Goal: Communication & Community: Answer question/provide support

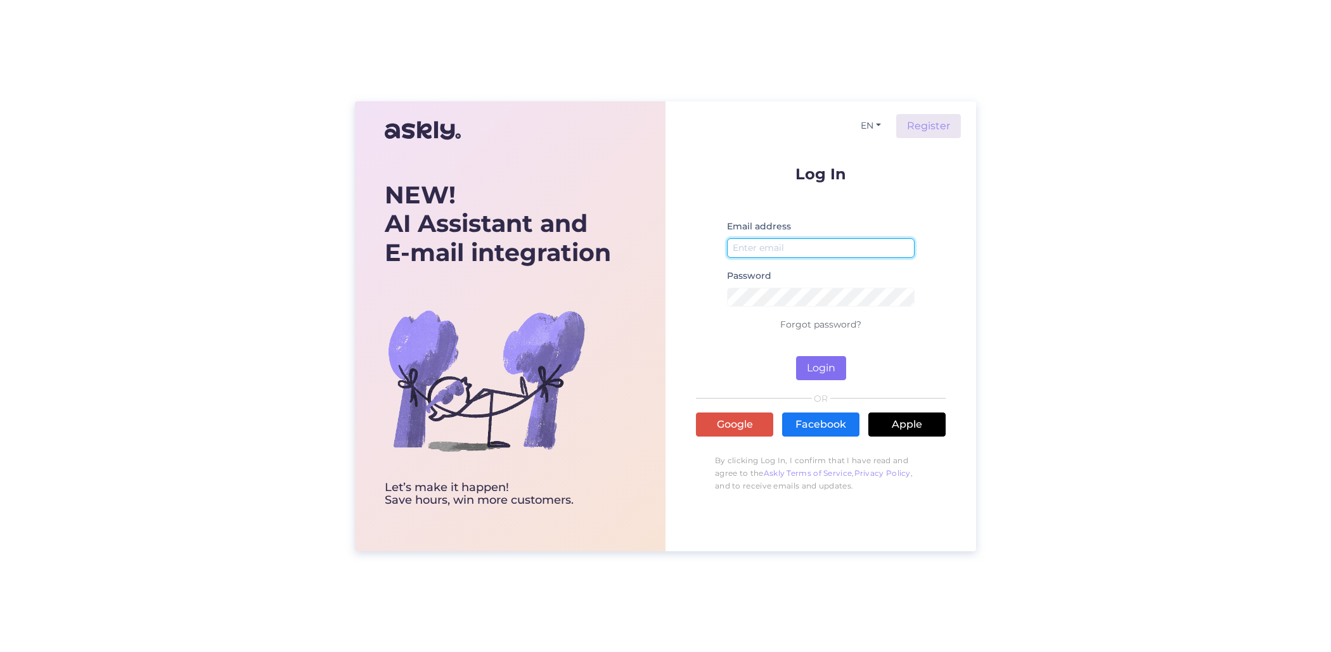
type input "[EMAIL_ADDRESS][DOMAIN_NAME]"
click at [833, 369] on button "Login" at bounding box center [821, 368] width 50 height 24
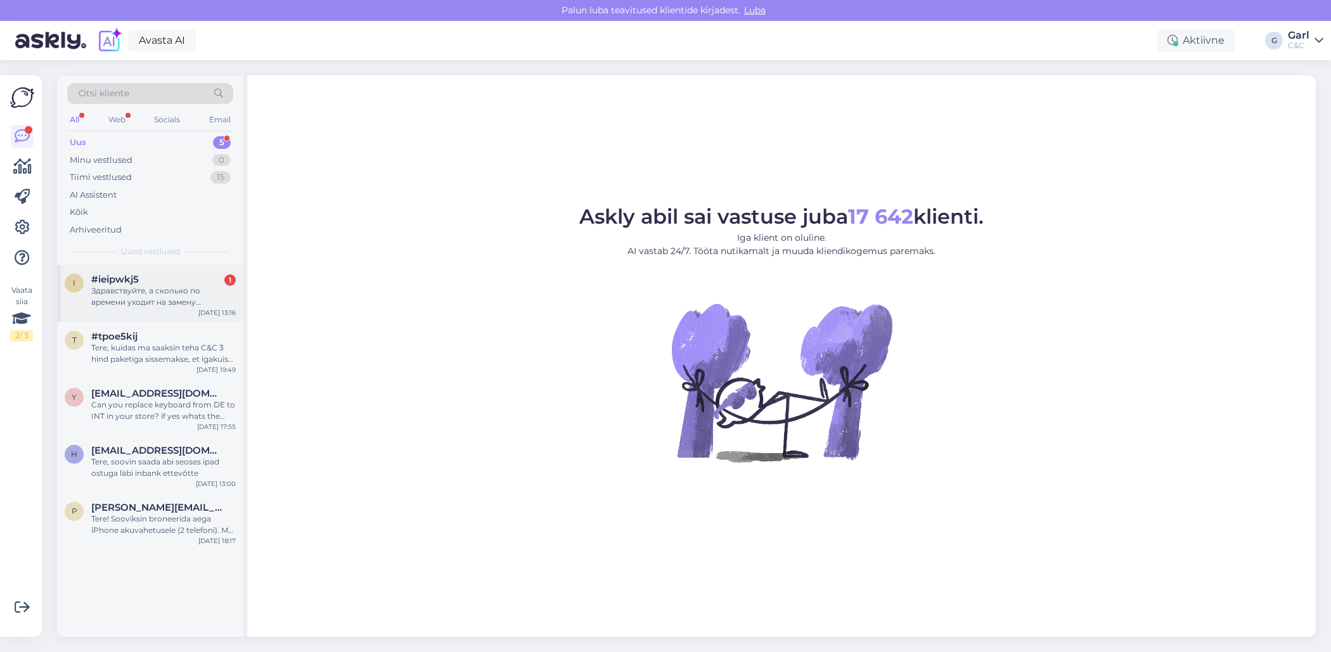
click at [196, 291] on div "Здравствуйте, а сколько по времени уходит на замену аккумулятора?" at bounding box center [163, 296] width 144 height 23
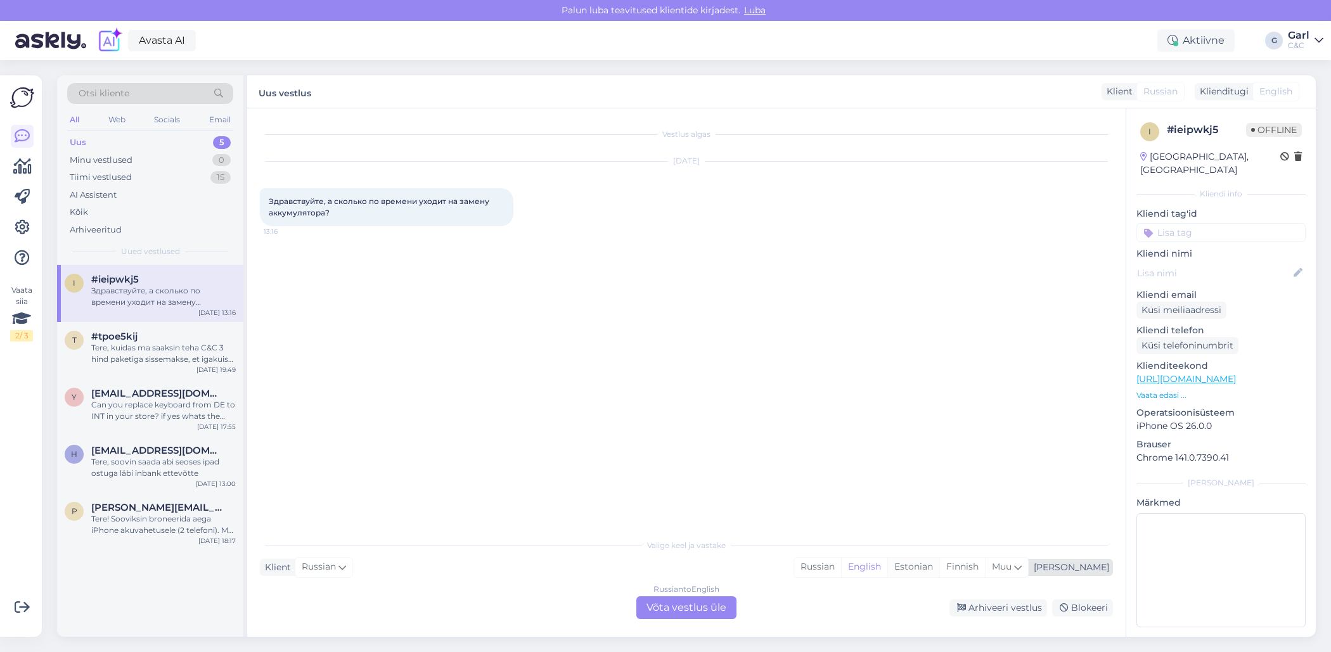
click at [939, 566] on div "Estonian" at bounding box center [913, 567] width 52 height 19
click at [709, 600] on div "Russian to Estonian Võta vestlus üle" at bounding box center [686, 607] width 100 height 23
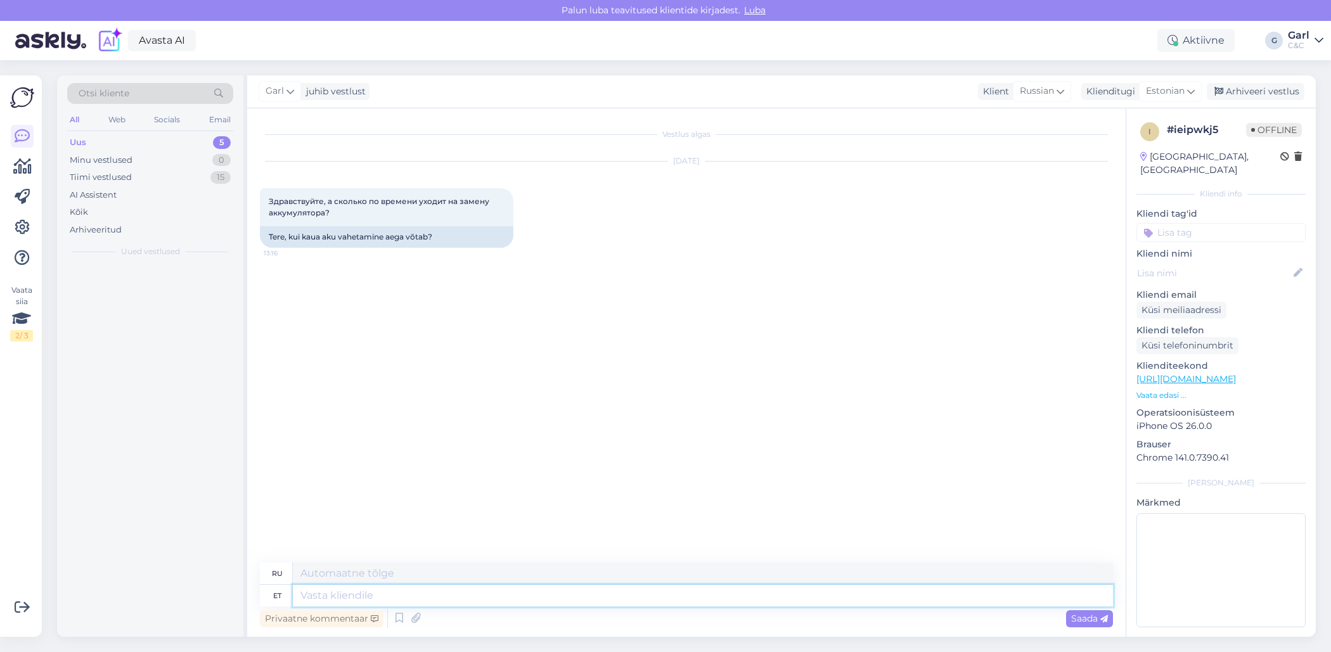
click at [667, 600] on textarea at bounding box center [703, 596] width 820 height 22
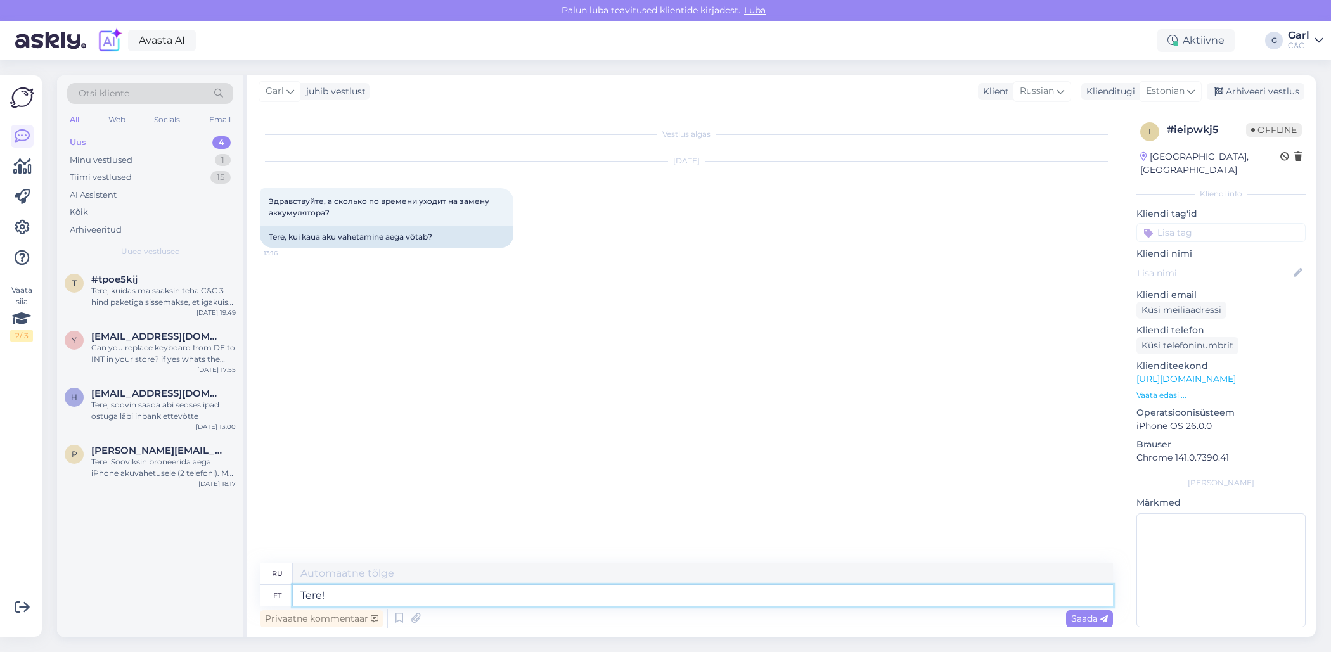
type textarea "Tere!"
type textarea "Привет!"
type textarea "Tere! Mis sea"
type textarea "Привет! Что?"
type textarea "Tere! Mis seadme aku"
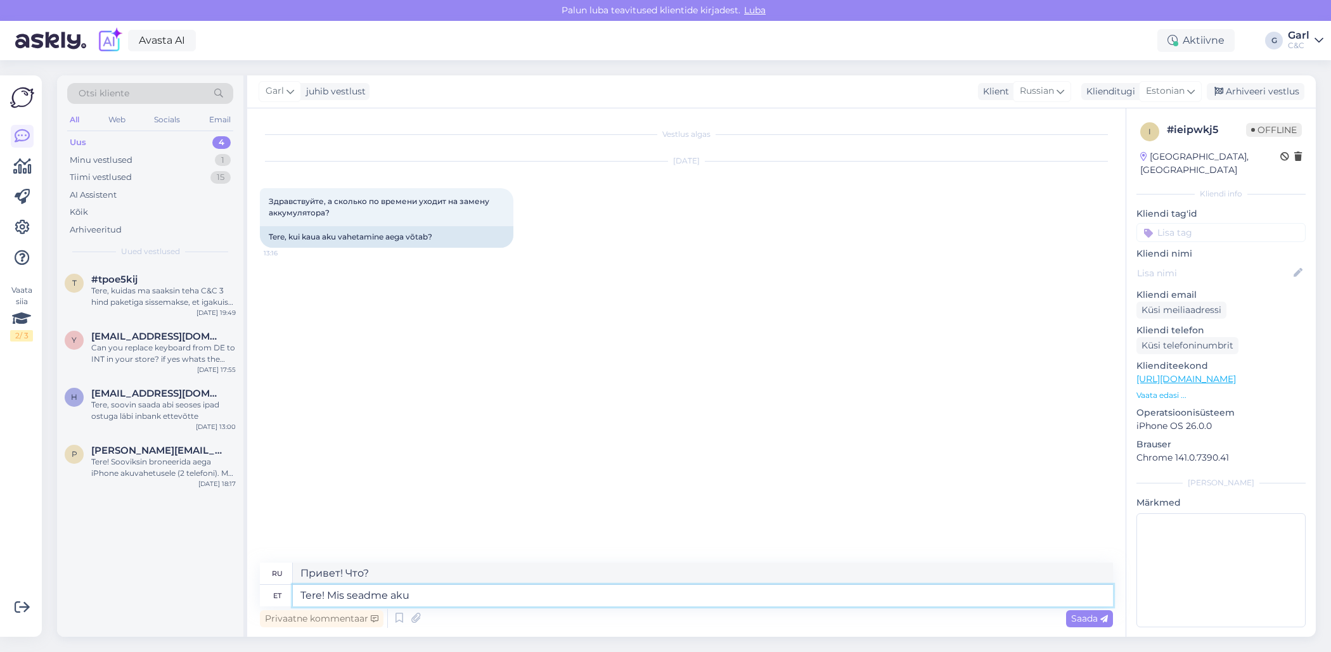
type textarea "Привет! Какое устройство?"
type textarea "Tere! Mis seadme aku vahe"
type textarea "Здравствуйте! Какой у вас аккумулятор?"
type textarea "Tere! Mis seadme aku vahetamine?"
type textarea "Здравствуйте! В каком устройстве нужно заменить аккумулятор?"
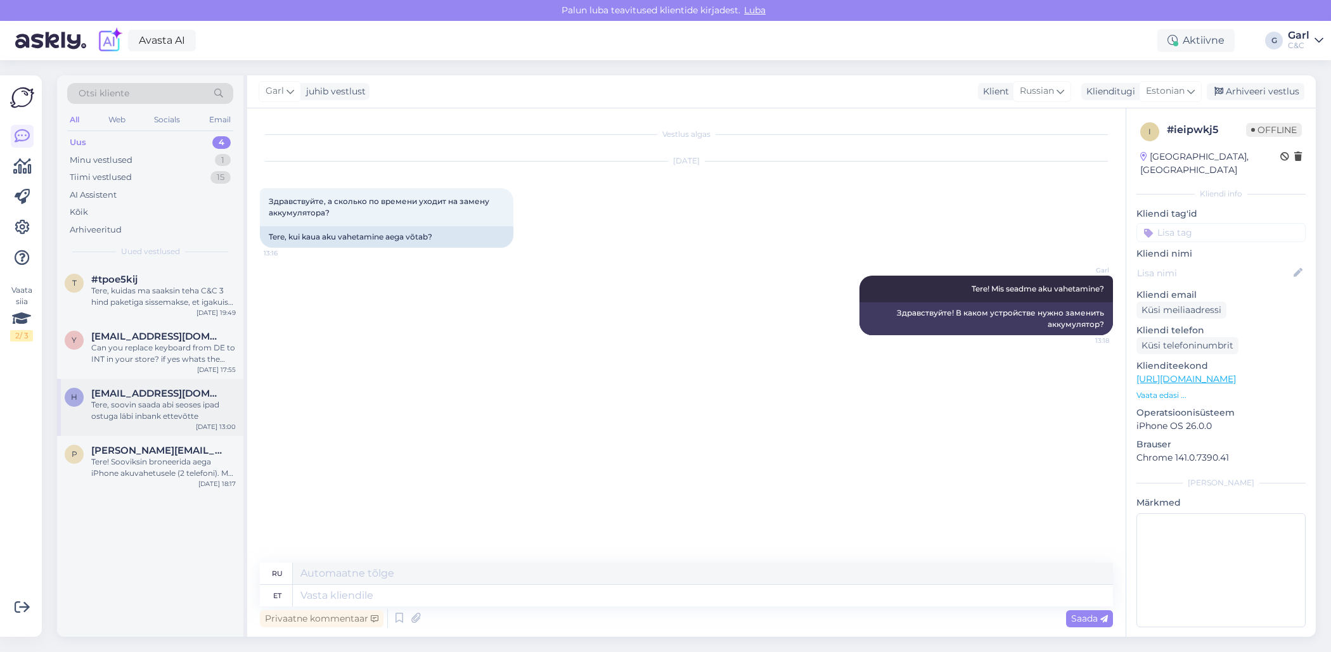
click at [174, 416] on div "Tere, soovin saada abi seoses ipad ostuga läbi inbank ettevõtte" at bounding box center [163, 410] width 144 height 23
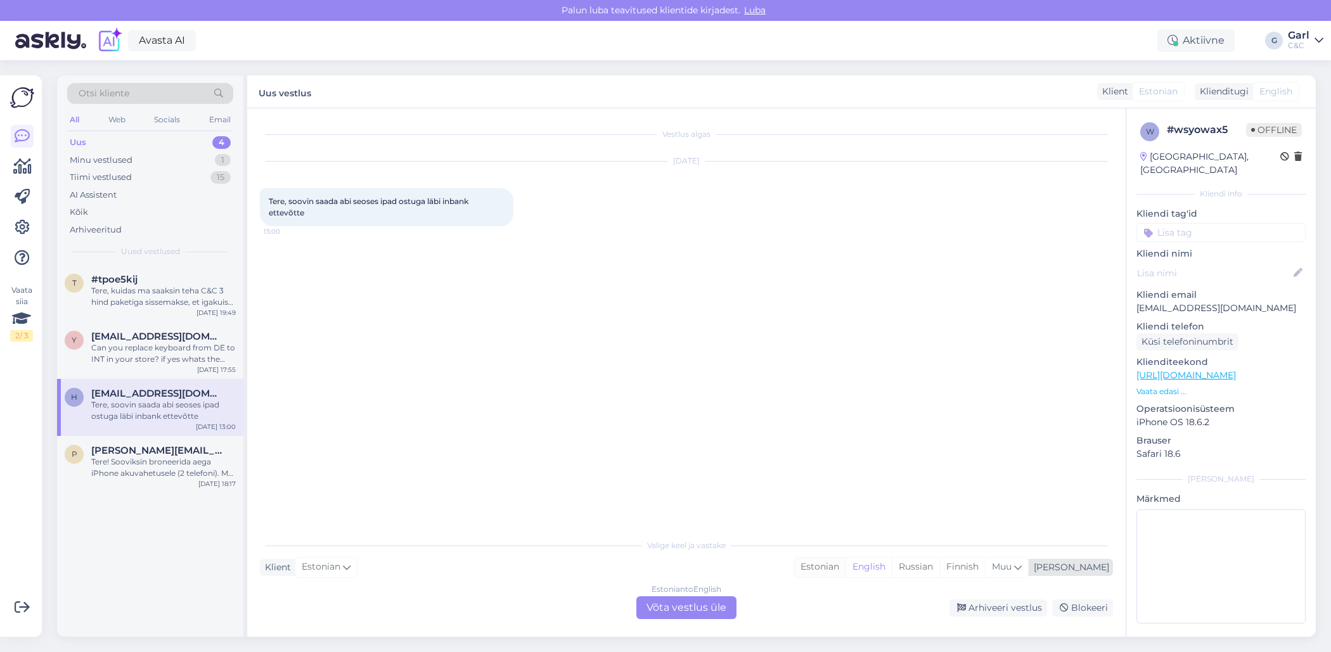
click at [845, 570] on div "Estonian" at bounding box center [819, 567] width 51 height 19
click at [704, 602] on div "Estonian to Estonian Võta vestlus üle" at bounding box center [686, 607] width 100 height 23
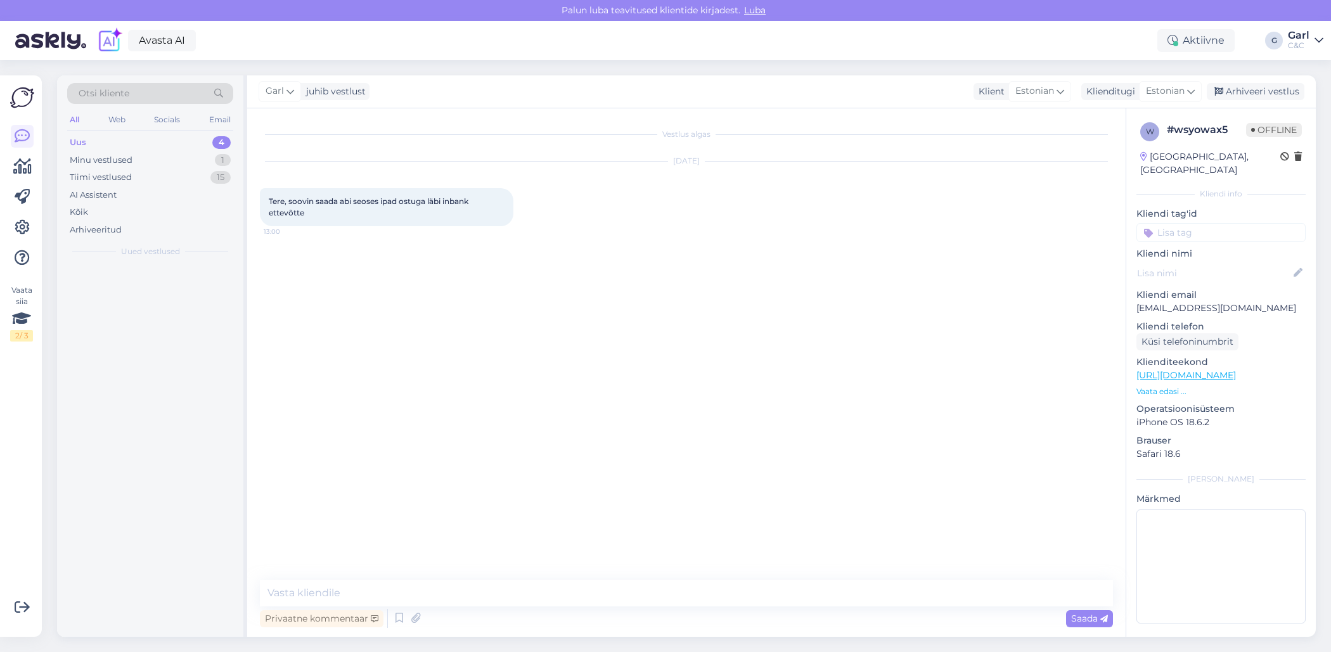
click at [704, 594] on textarea at bounding box center [686, 593] width 853 height 27
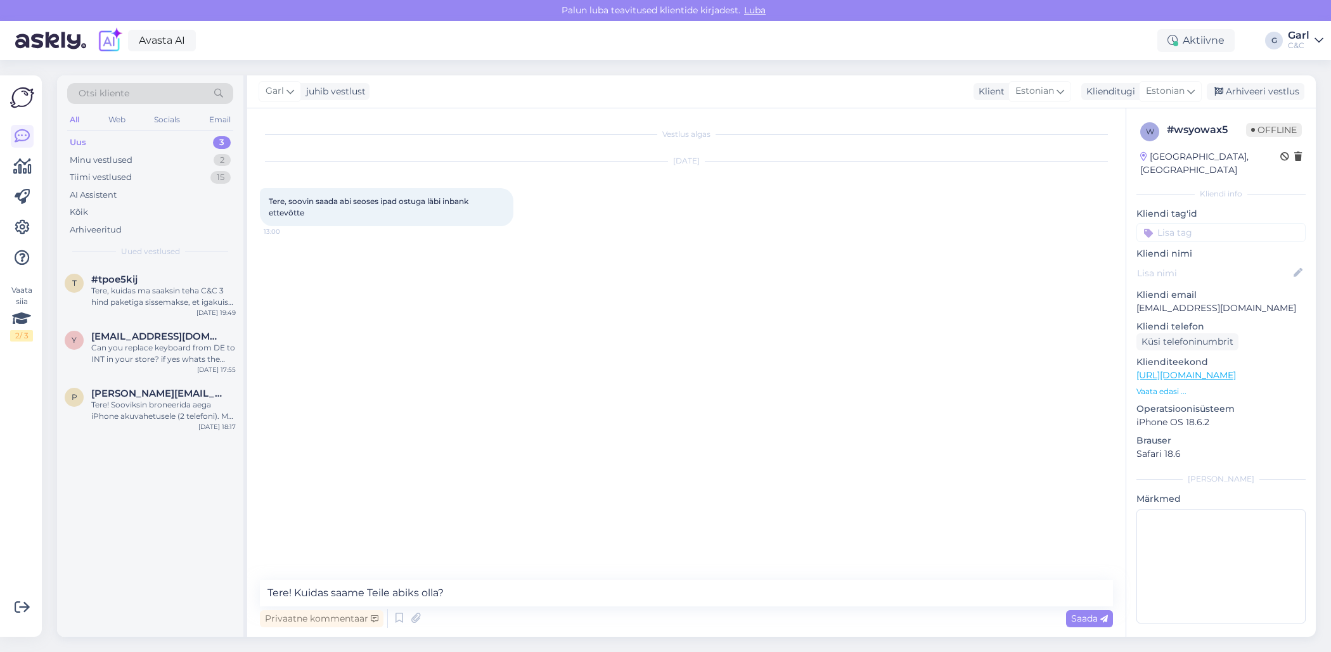
type textarea "Tere! Kuidas saame Teile abiks olla?"
click at [193, 414] on div "Tere! Sooviksin broneerida aega iPhone akuvahetusele (2 telefoni). Mul miskipär…" at bounding box center [163, 410] width 144 height 23
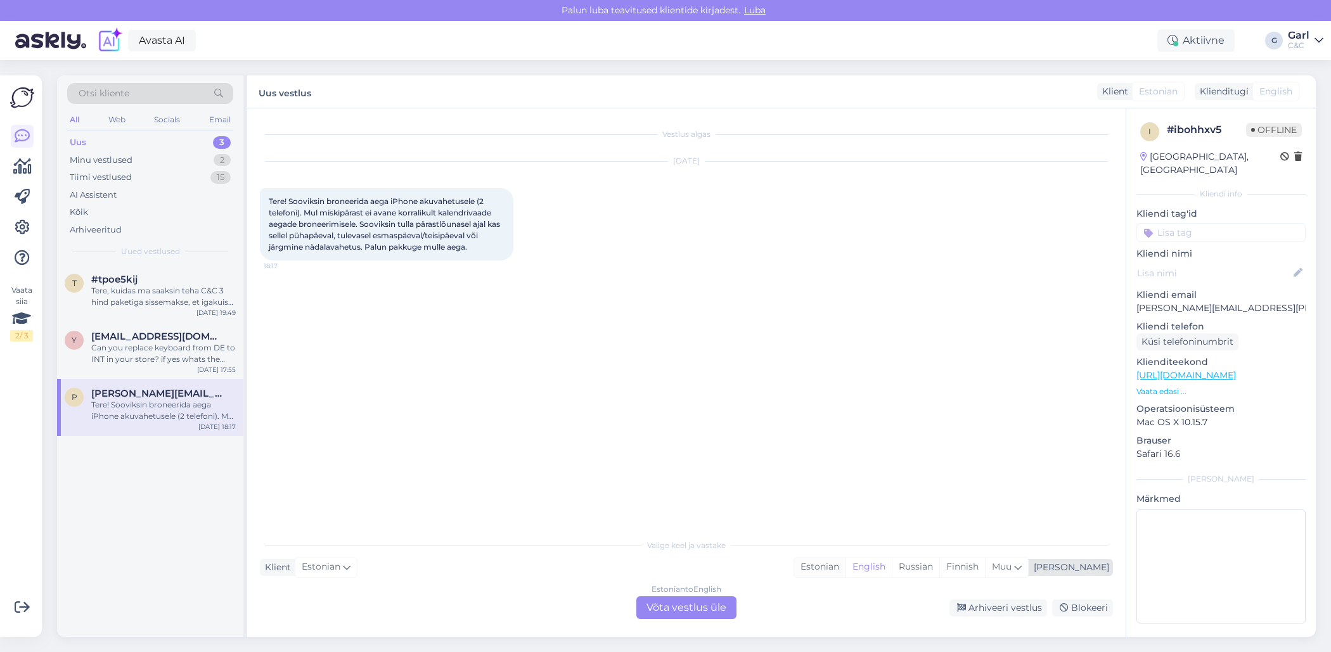
click at [845, 573] on div "Estonian" at bounding box center [819, 567] width 51 height 19
drag, startPoint x: 705, startPoint y: 605, endPoint x: 810, endPoint y: 345, distance: 279.7
click at [809, 345] on div "Vestlus algas Oct 11 2025 Tere! Sooviksin broneerida aega iPhone akuvahetusele …" at bounding box center [686, 372] width 878 height 529
click at [1236, 369] on link "[URL][DOMAIN_NAME]" at bounding box center [1185, 374] width 99 height 11
click at [714, 486] on div "Vestlus algas Oct 11 2025 Tere! Sooviksin broneerida aega iPhone akuvahetusele …" at bounding box center [692, 321] width 864 height 400
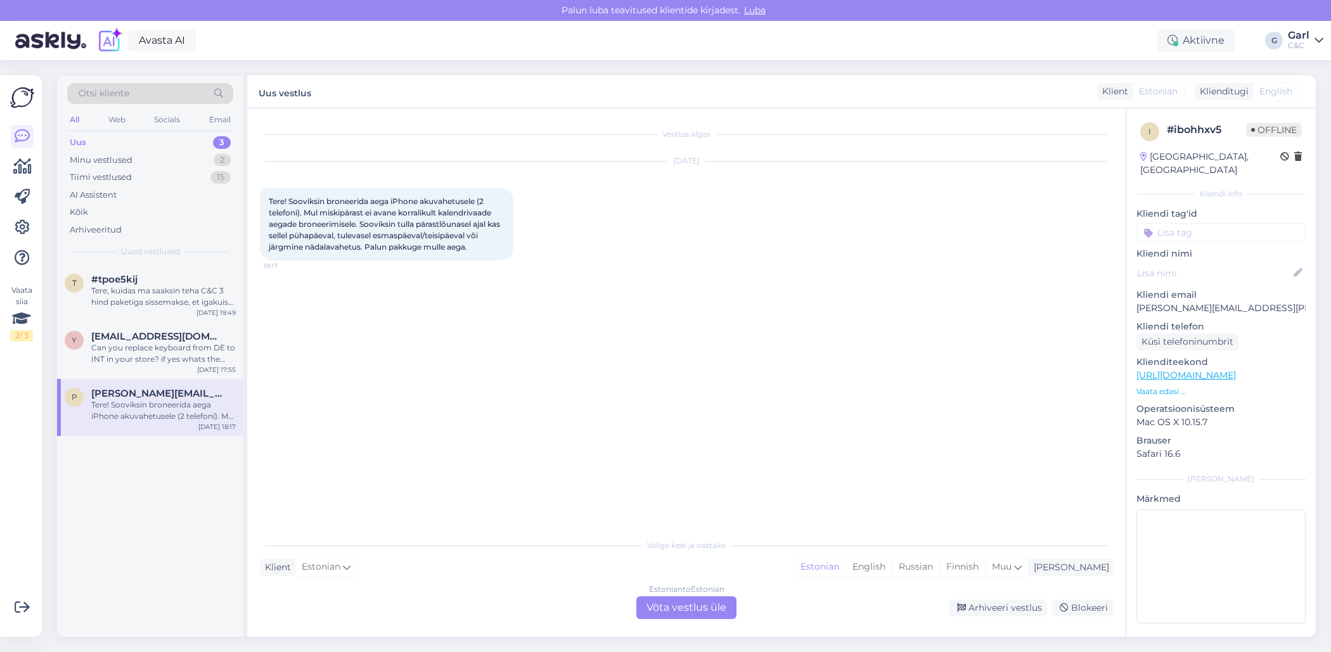
click at [723, 607] on div "Estonian to Estonian Võta vestlus üle" at bounding box center [686, 607] width 100 height 23
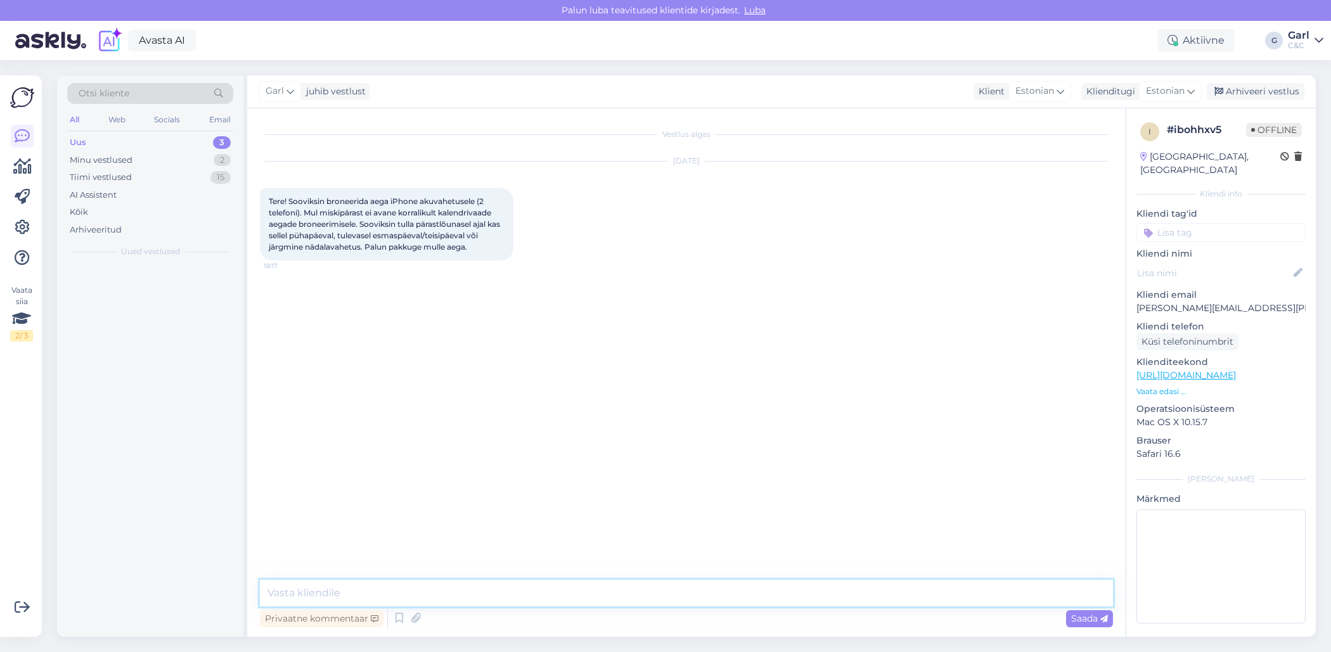
click at [720, 589] on textarea at bounding box center [686, 593] width 853 height 27
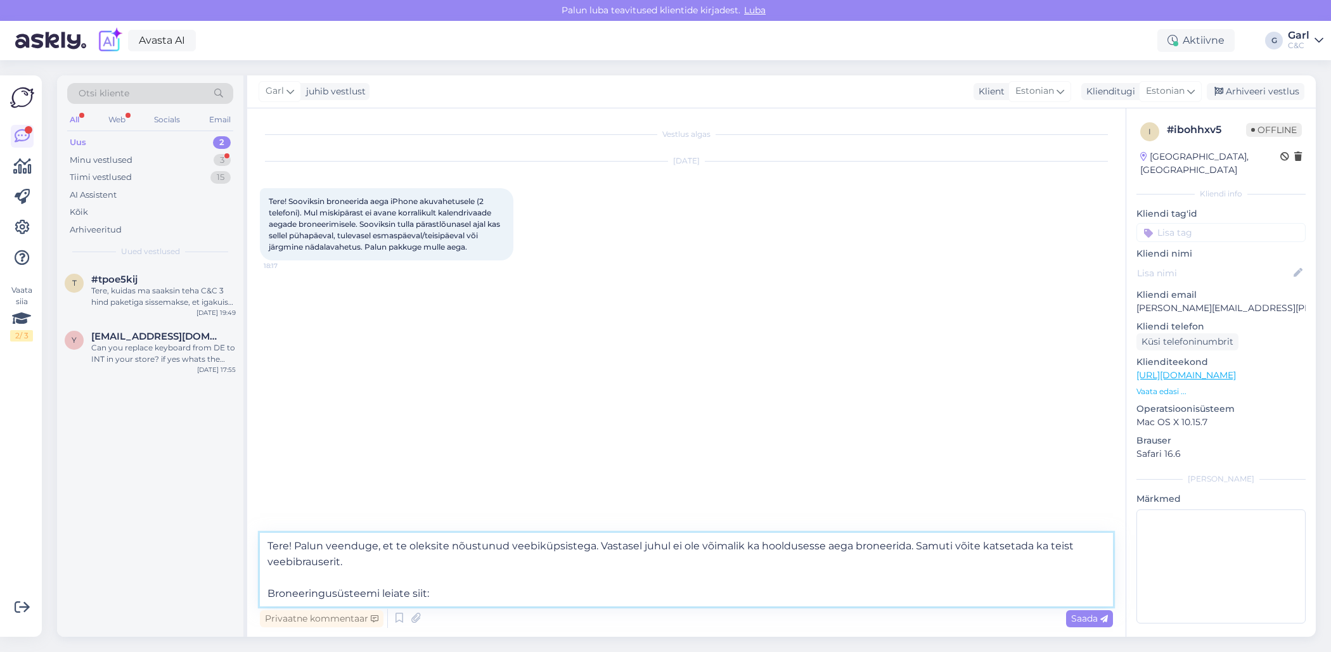
paste textarea "[URL][DOMAIN_NAME]"
click at [333, 594] on textarea "Tere! Palun veenduge, et te oleksite nõustunud veebiküpsistega. Vastasel juhul …" at bounding box center [686, 570] width 853 height 74
type textarea "Tere! Palun veenduge, et te oleksite nõustunud veebiküpsistega. Vastasel juhul …"
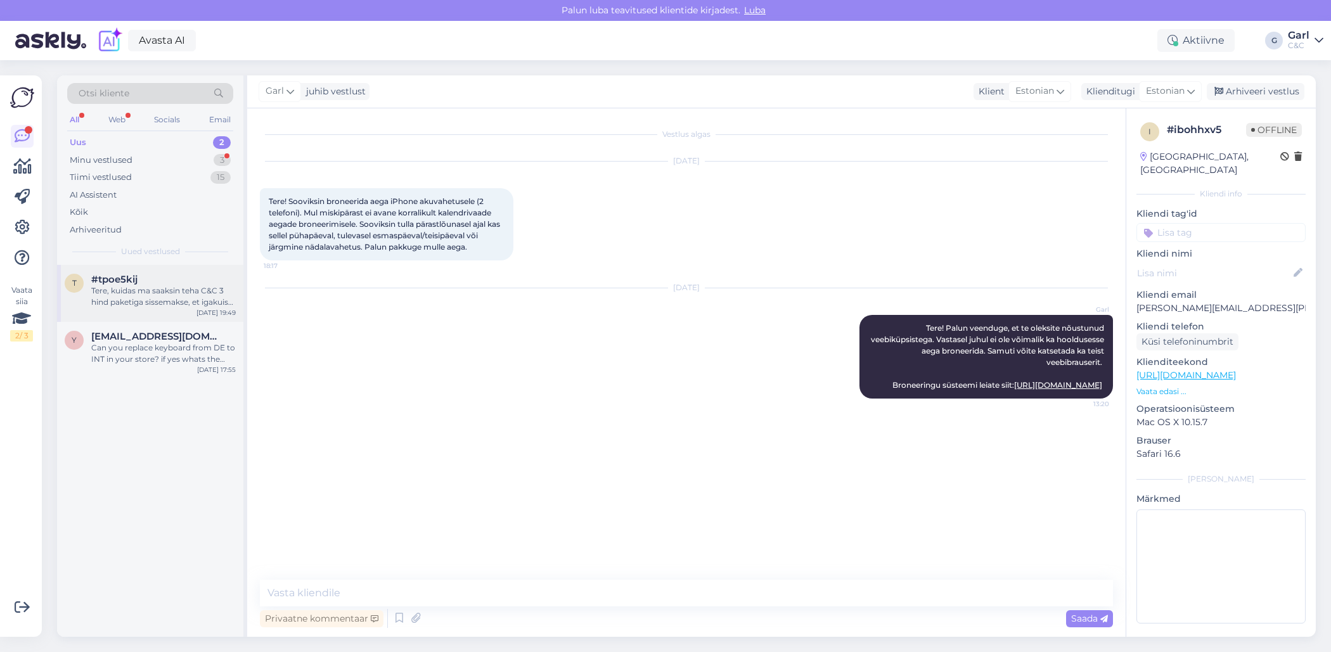
click at [200, 303] on div "Tere, kuidas ma saaksin teha C&C 3 hind paketiga sissemakse, et igakuist makset…" at bounding box center [163, 296] width 144 height 23
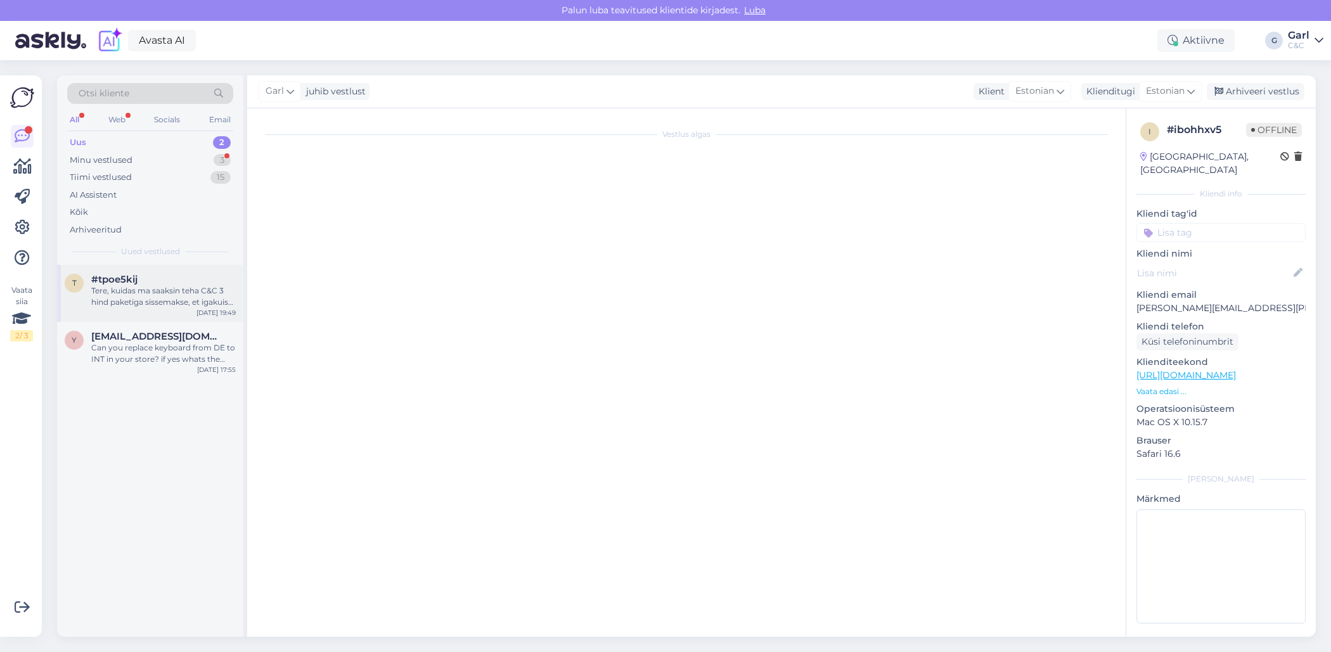
scroll to position [714, 0]
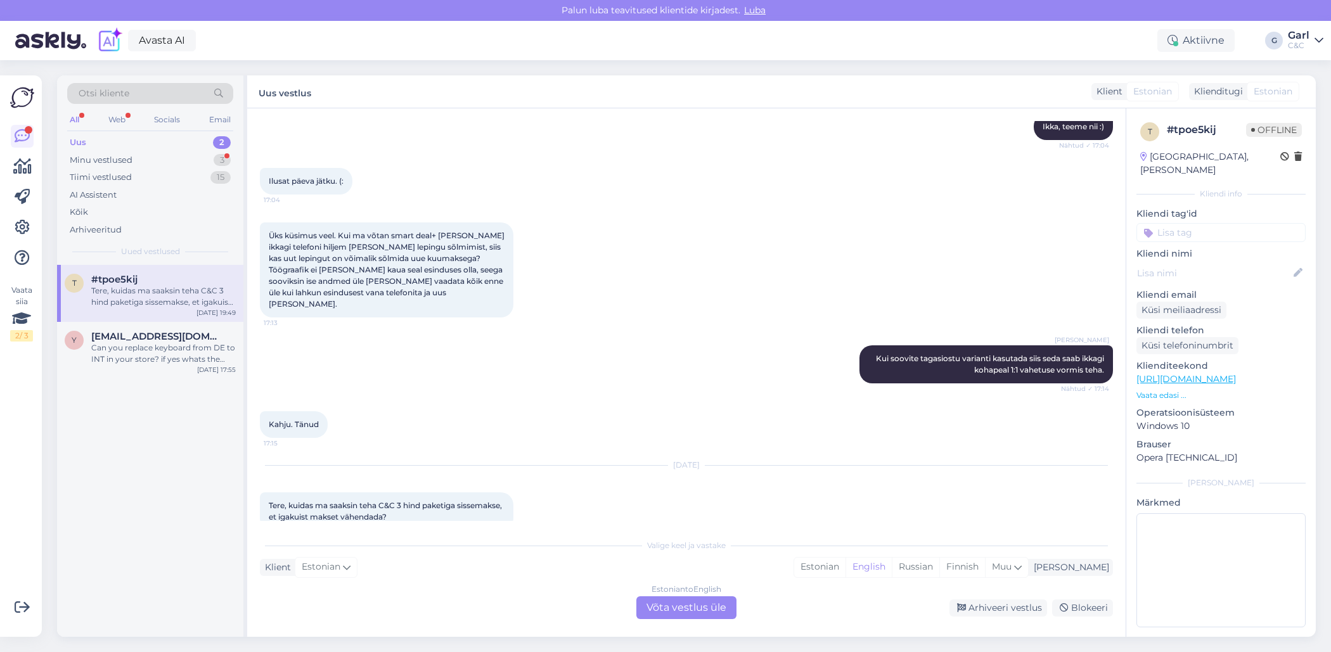
click at [1236, 373] on link "https://www.shop.cec.ee/ipad-air-11-2025?color=58&erply_storage=44&erply_wirele…" at bounding box center [1185, 378] width 99 height 11
click at [153, 157] on div "Minu vestlused 3" at bounding box center [150, 160] width 166 height 18
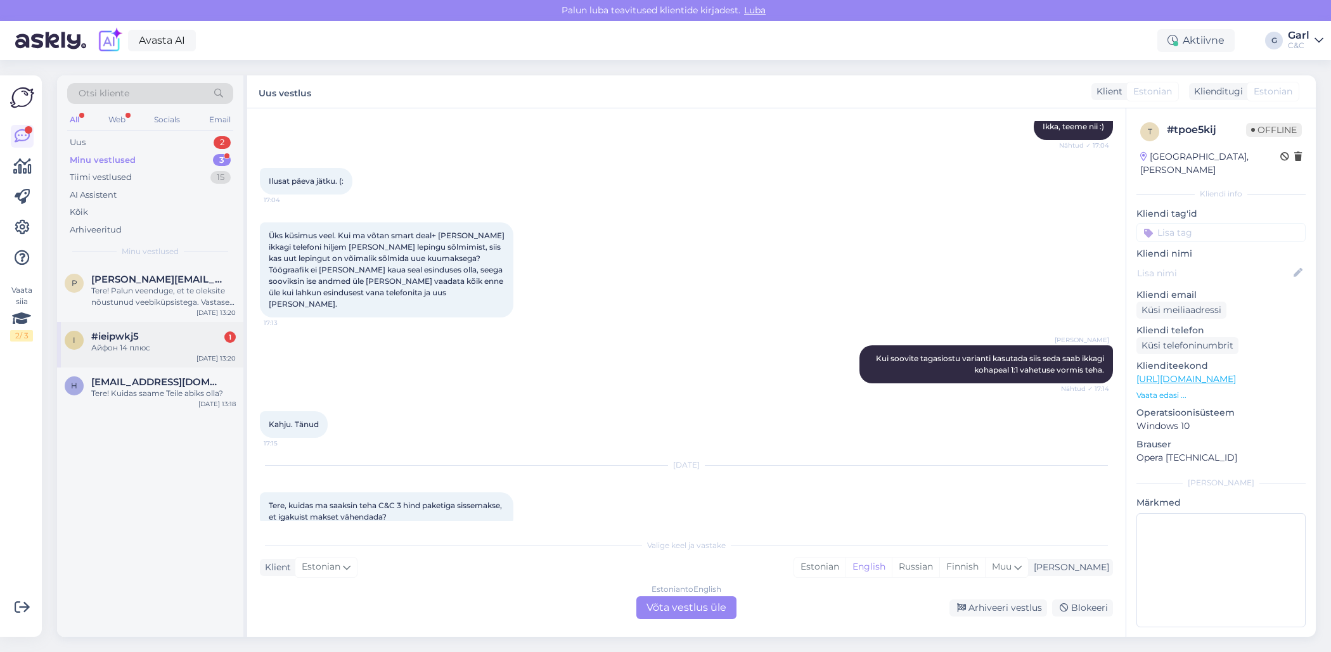
click at [183, 347] on div "Айфон 14 плюс" at bounding box center [163, 347] width 144 height 11
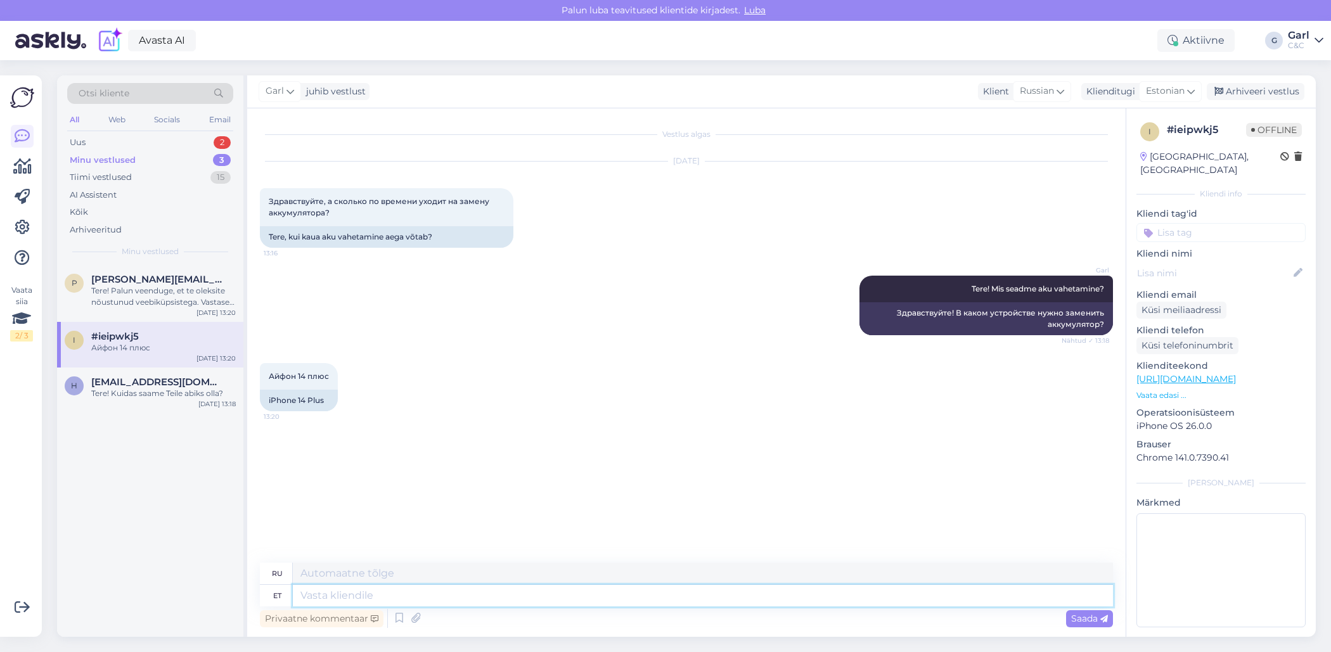
click at [553, 596] on textarea at bounding box center [703, 596] width 820 height 22
type textarea "I"
type textarea "iPhone ak"
type textarea "айфон"
type textarea "iPhone akuvahetus võtab"
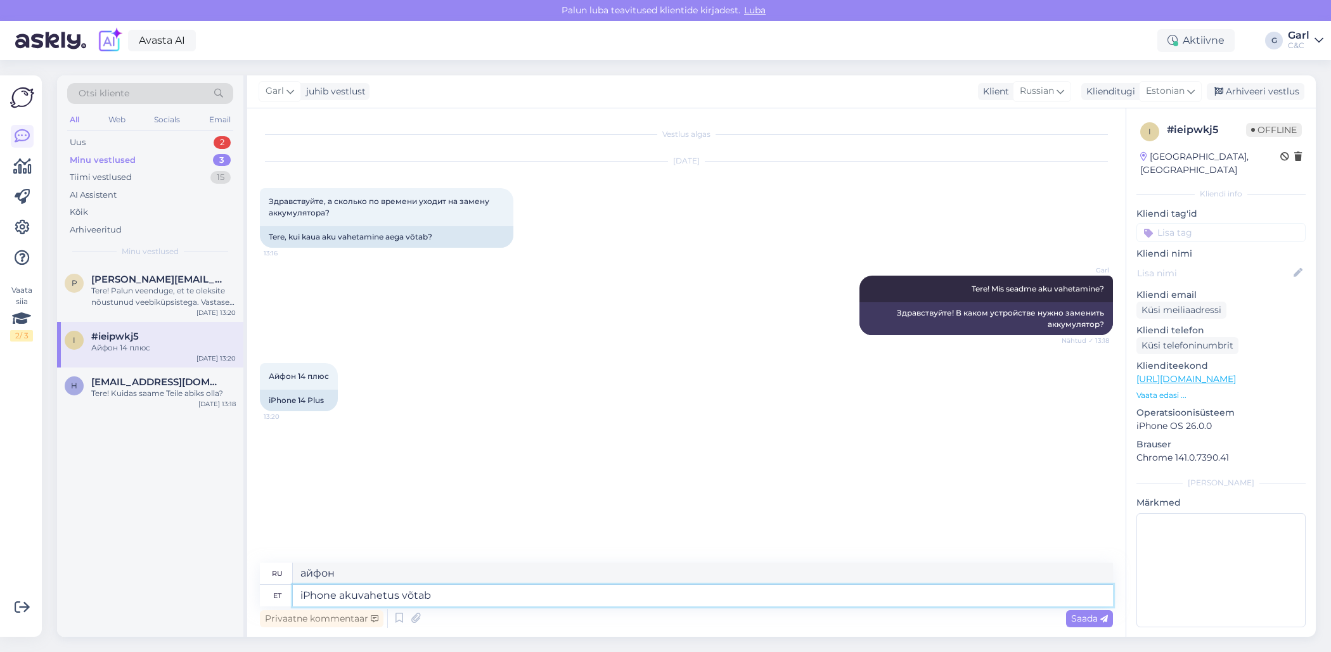
type textarea "замена аккумулятора iPhone"
type textarea "iPhone akuvahetus võtab kes"
type textarea "Замена аккумулятора iPhone занимает"
type textarea "iPhone akuvahetus võtab keskmiselt ae"
type textarea "Замена аккумулятора iPhone занимает в среднем"
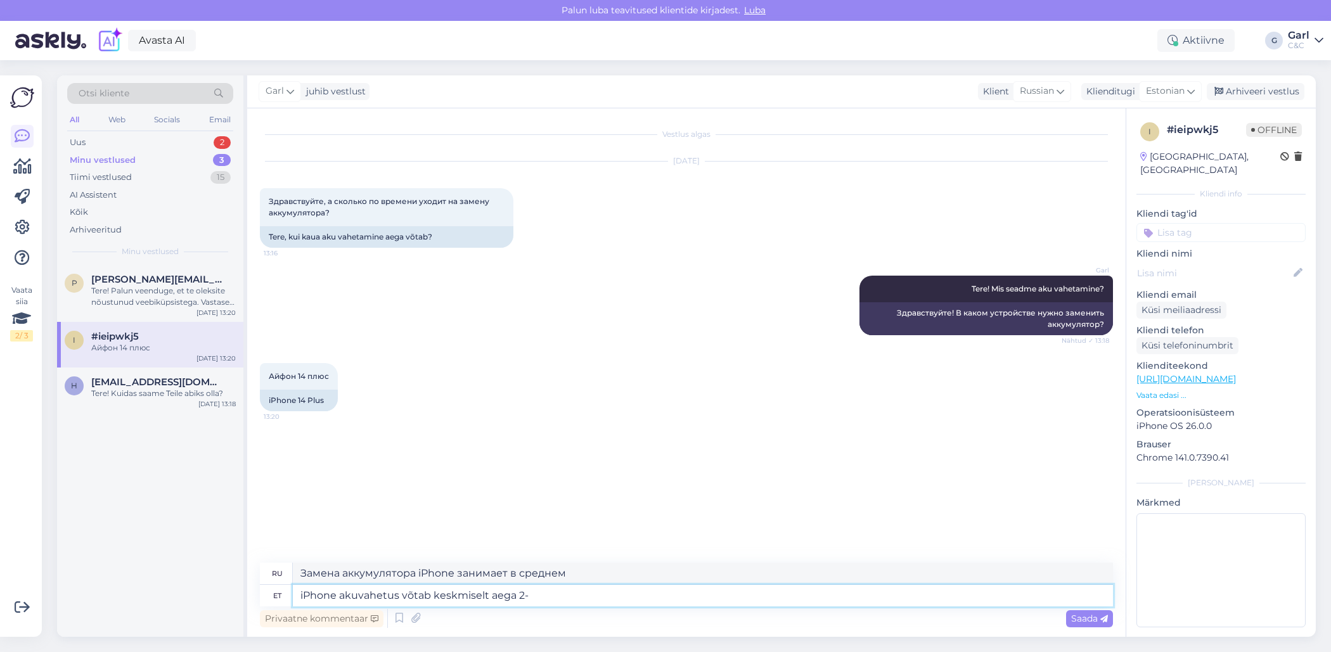
type textarea "iPhone akuvahetus võtab keskmiselt aega 2-3"
type textarea "Замена аккумулятора iPhone занимает в среднем 100 дней"
type textarea "iPhone akuvahetus võtab keskmiselt aega 2-3 t"
type textarea "Замена аккумулятора iPhone занимает в среднем 2–3 дня."
type textarea "iPhone akuvahetus võtab keskmiselt aega 2-3 tundi, kui"
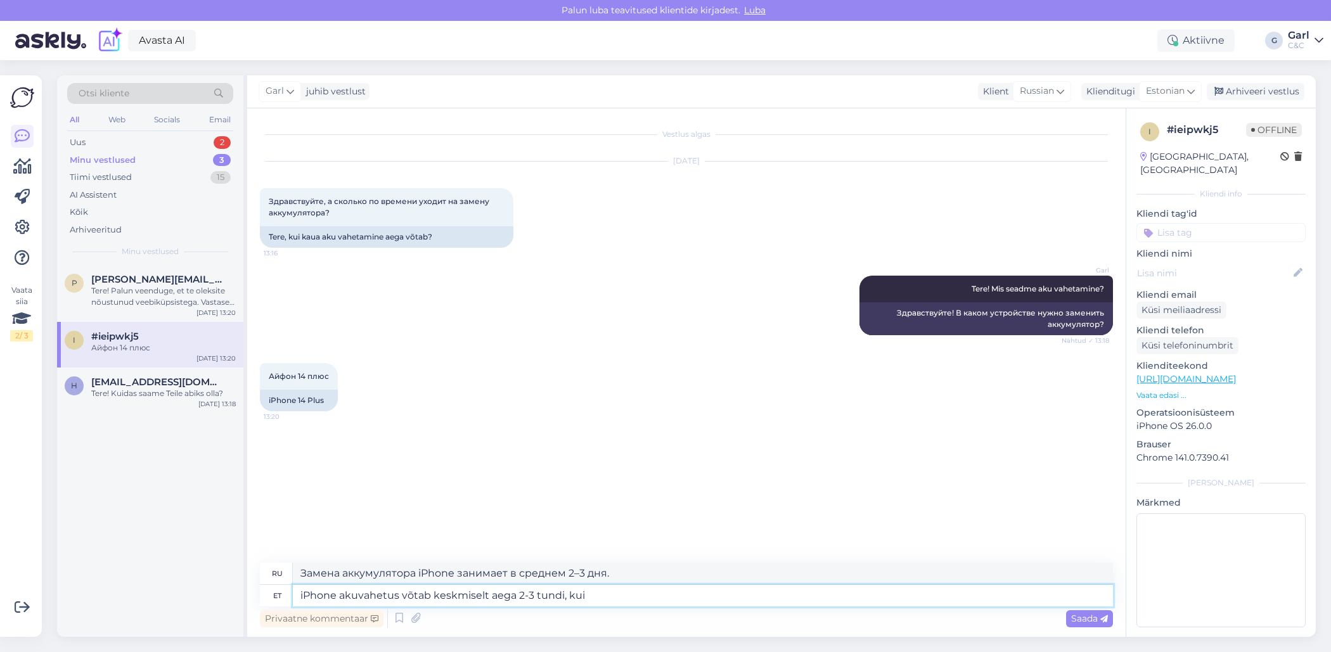
type textarea "Замена аккумулятора iPhone занимает в среднем 2-3 часа,"
type textarea "iPhone akuvahetus võtab keskmiselt aega 2-3 tundi, kui on"
type textarea "Замена аккумулятора iPhone занимает в среднем 2–3 часа, если"
type textarea "iPhone akuvahetus võtab keskmiselt aega 2-3 tundi, kui on vajalik varu"
type textarea "Замена аккумулятора iPhone занимает в среднем 2–3 часа, при необходимости"
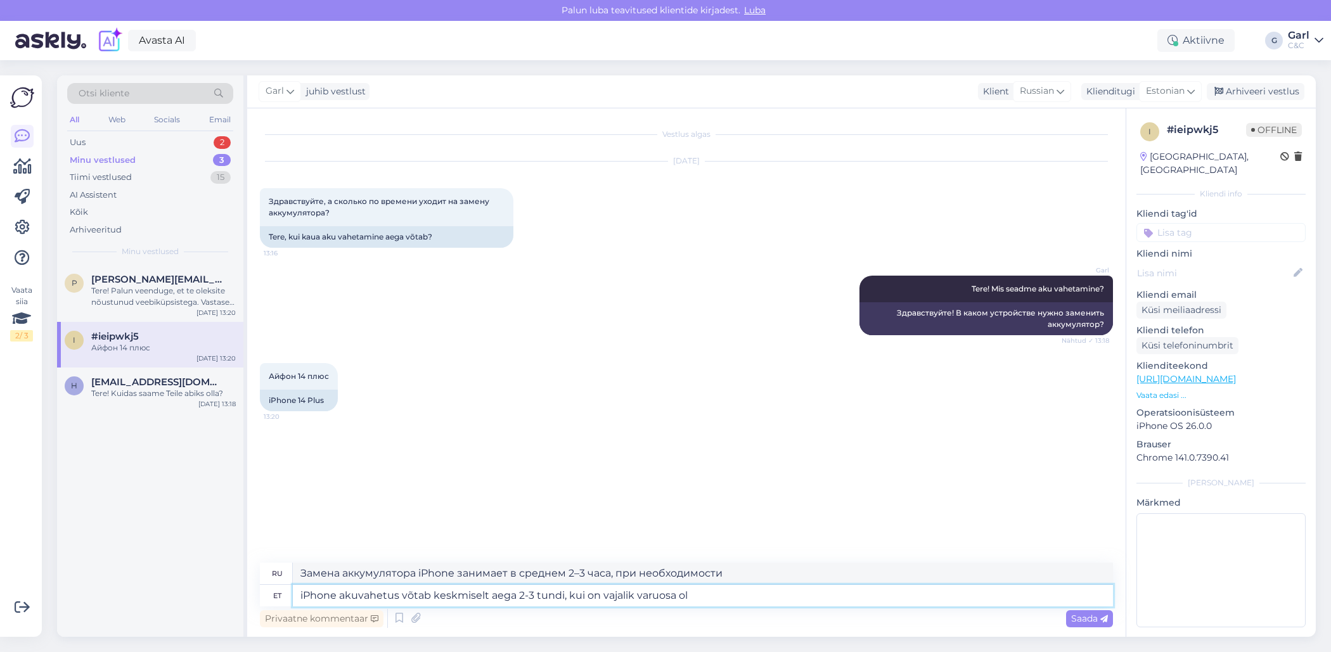
type textarea "iPhone akuvahetus võtab keskmiselt aega 2-3 tundi, kui on vajalik varuosa ole"
type textarea "Замена аккумулятора iPhone занимает в среднем 2–3 часа, если требуется запасная…"
type textarea "iPhone akuvahetus võtab keskmiselt aega 2-3 tundi, kui on vajalik varuosa olema…"
type textarea "Замена аккумулятора iPhone занимает в среднем 2–3 часа при наличии необходимой …"
type textarea "iPhone akuvahetus võtab keskmiselt aega 2-3 tundi, kui on vajalik varuosa olema…"
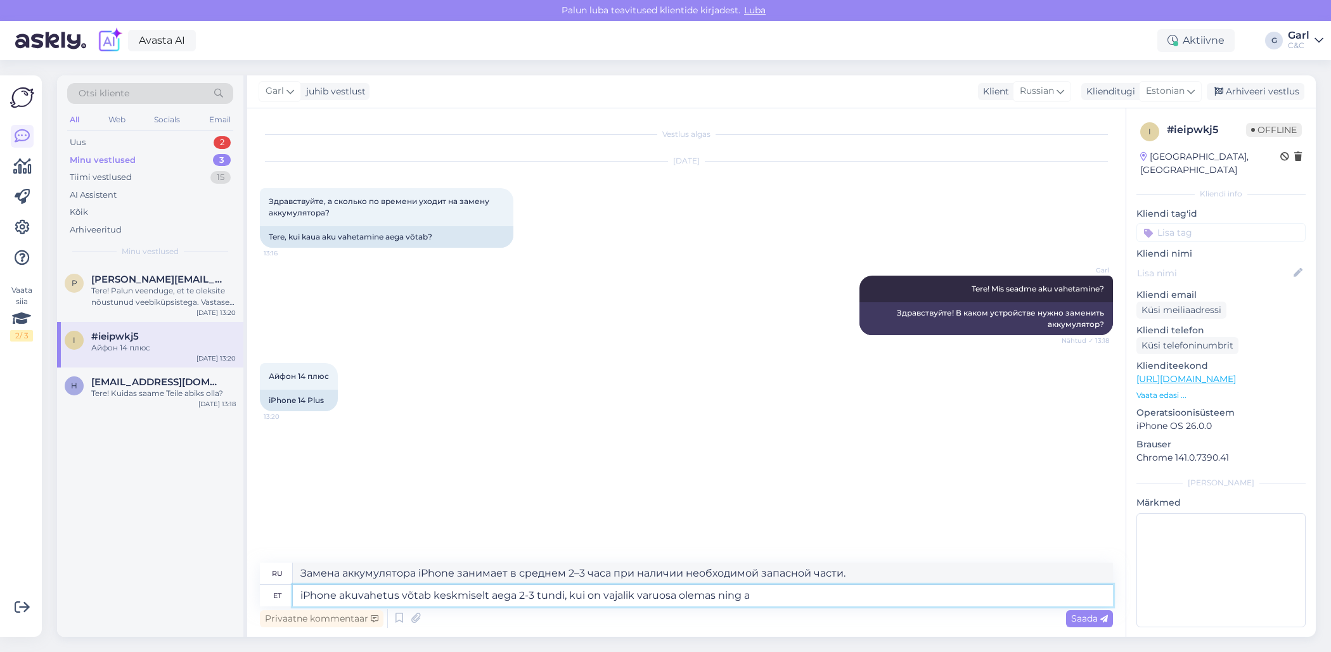
type textarea "Замена аккумулятора iPhone занимает в среднем 2-3 часа, если необходимая запчас…"
type textarea "iPhone akuvahetus võtab keskmiselt aega 2-3 tundi, kui on vajalik varuosa olema…"
type textarea "Замена аккумулятора iPhone занимает в среднем 2–3 часа, при условии наличия нео…"
type textarea "iPhone akuvahetus võtab keskmiselt aega 2-3 tundi, kui on vajalik varuosa olema…"
type textarea "Замена аккумулятора iPhone занимает в среднем 2–3 часа, при условии наличия нео…"
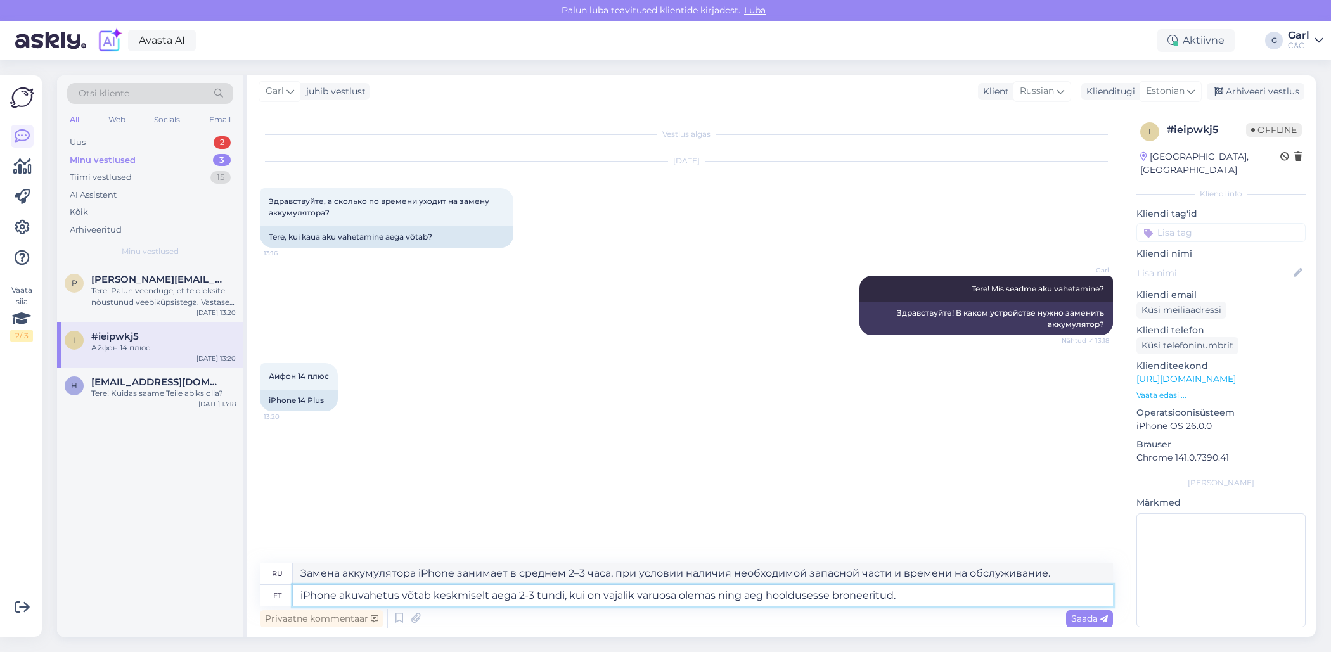
type textarea "iPhone akuvahetus võtab keskmiselt aega 2-3 tundi, kui on vajalik varuosa olema…"
type textarea "Замена аккумулятора iPhone занимает в среднем 2–3 часа, при условии наличия нео…"
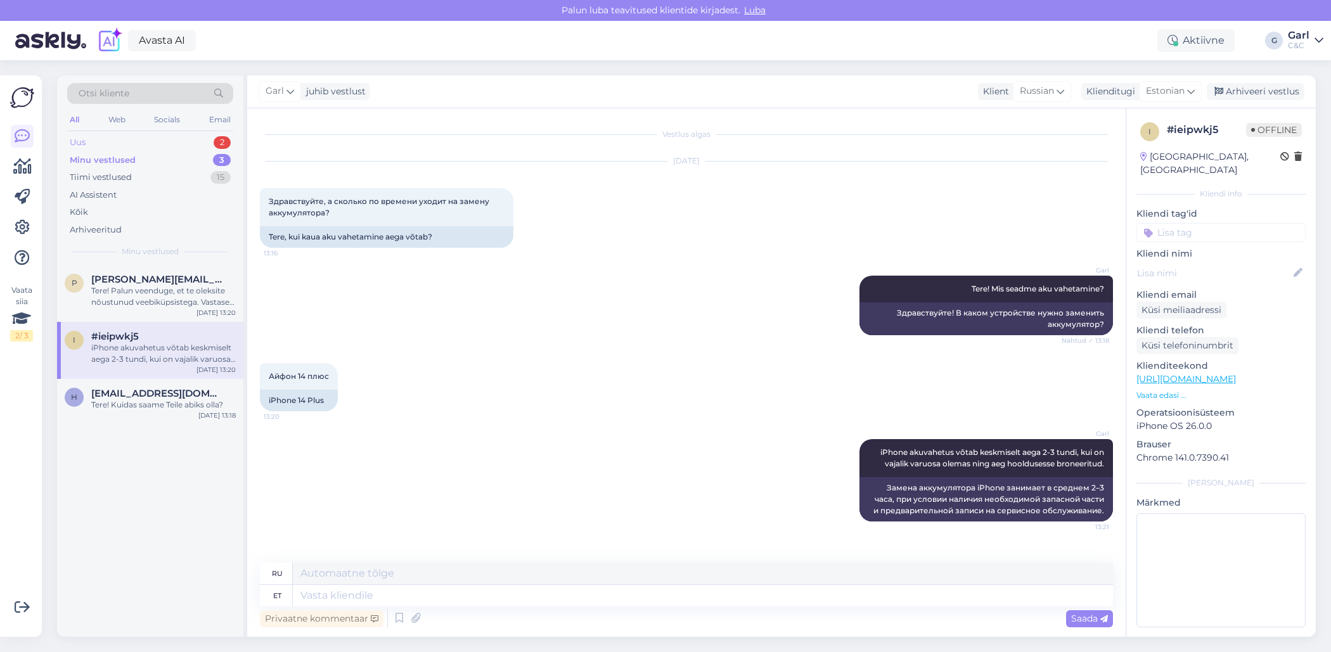
click at [179, 141] on div "Uus 2" at bounding box center [150, 143] width 166 height 18
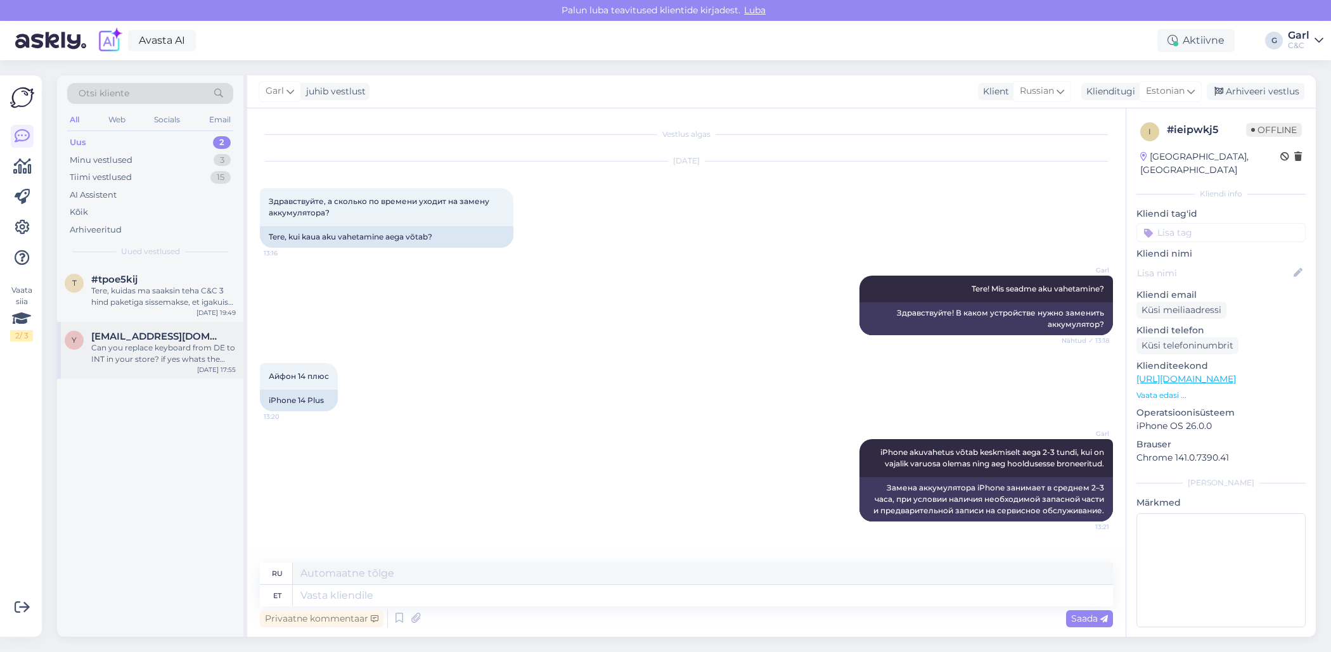
click at [168, 364] on div "y yes@gmail.com Can you replace keyboard from DE to INT in your store? if yes w…" at bounding box center [150, 350] width 186 height 57
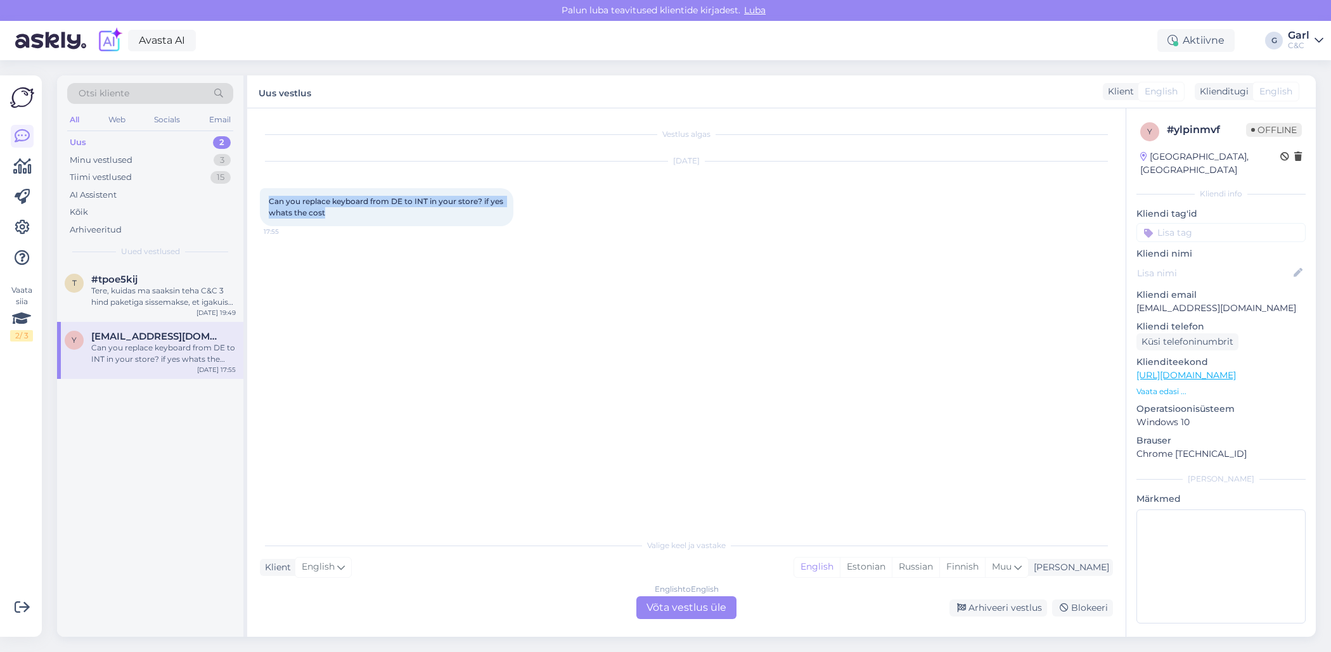
drag, startPoint x: 379, startPoint y: 215, endPoint x: 257, endPoint y: 201, distance: 123.2
click at [257, 201] on div "Vestlus algas Oct 12 2025 Can you replace keyboard from DE to INT in your store…" at bounding box center [686, 372] width 878 height 529
copy span "Can you replace keyboard from DE to INT in your store? if yes whats the cost"
click at [165, 164] on div "Minu vestlused 3" at bounding box center [150, 160] width 166 height 18
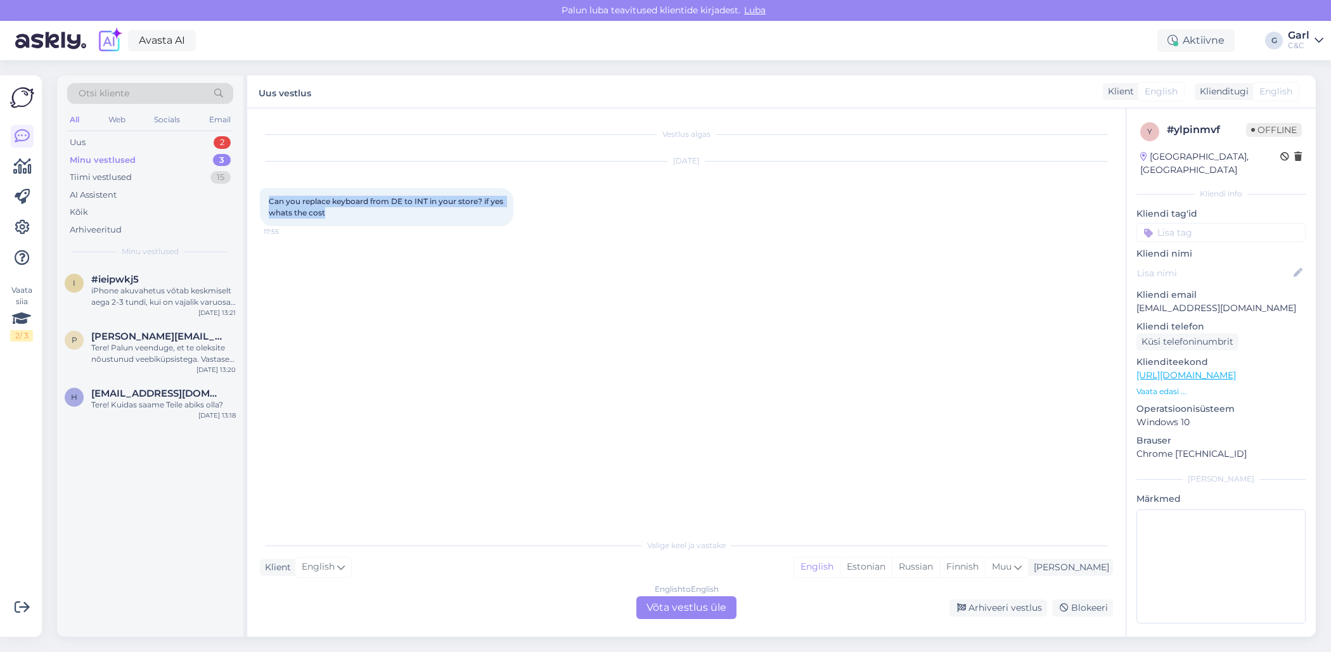
click at [170, 151] on div "Minu vestlused 3" at bounding box center [150, 160] width 166 height 18
click at [184, 144] on div "Uus 2" at bounding box center [150, 143] width 166 height 18
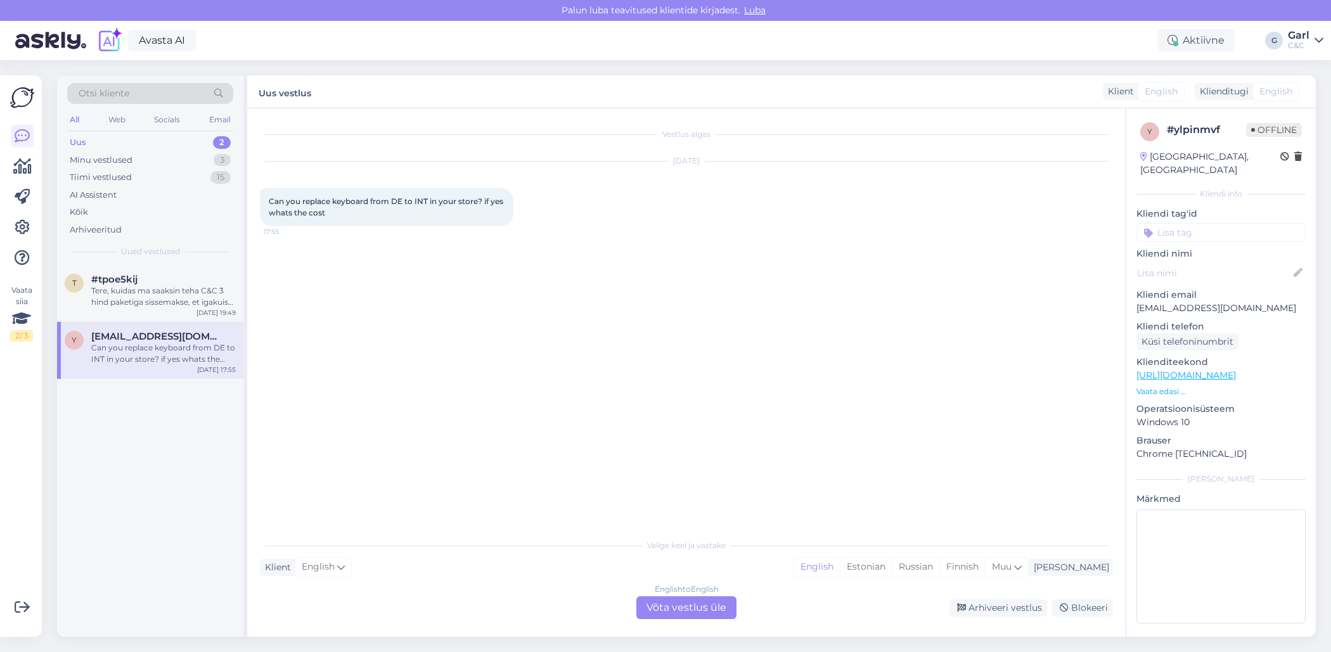
click at [717, 599] on div "English to English Võta vestlus üle" at bounding box center [686, 607] width 100 height 23
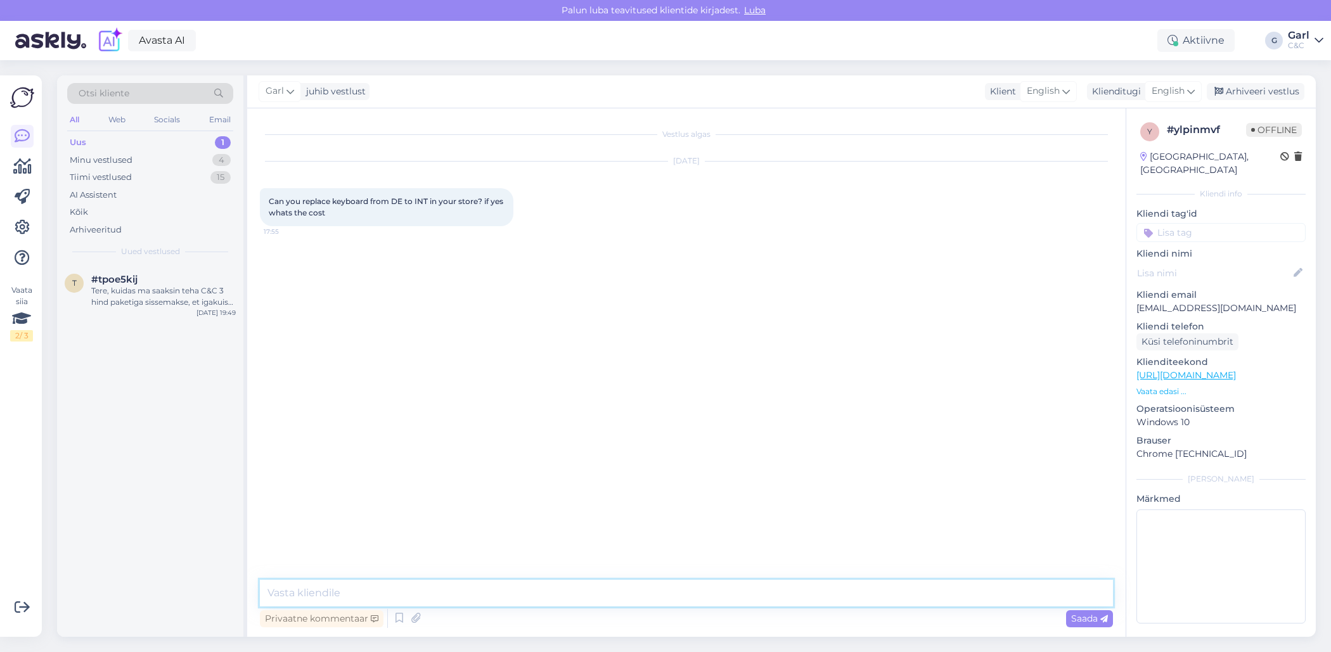
click at [717, 599] on textarea at bounding box center [686, 593] width 853 height 27
type textarea "Tere! Antud makseviisi puhul sissemaksu ei ole võimalik paraku teha."
click at [220, 159] on div "4" at bounding box center [221, 160] width 18 height 13
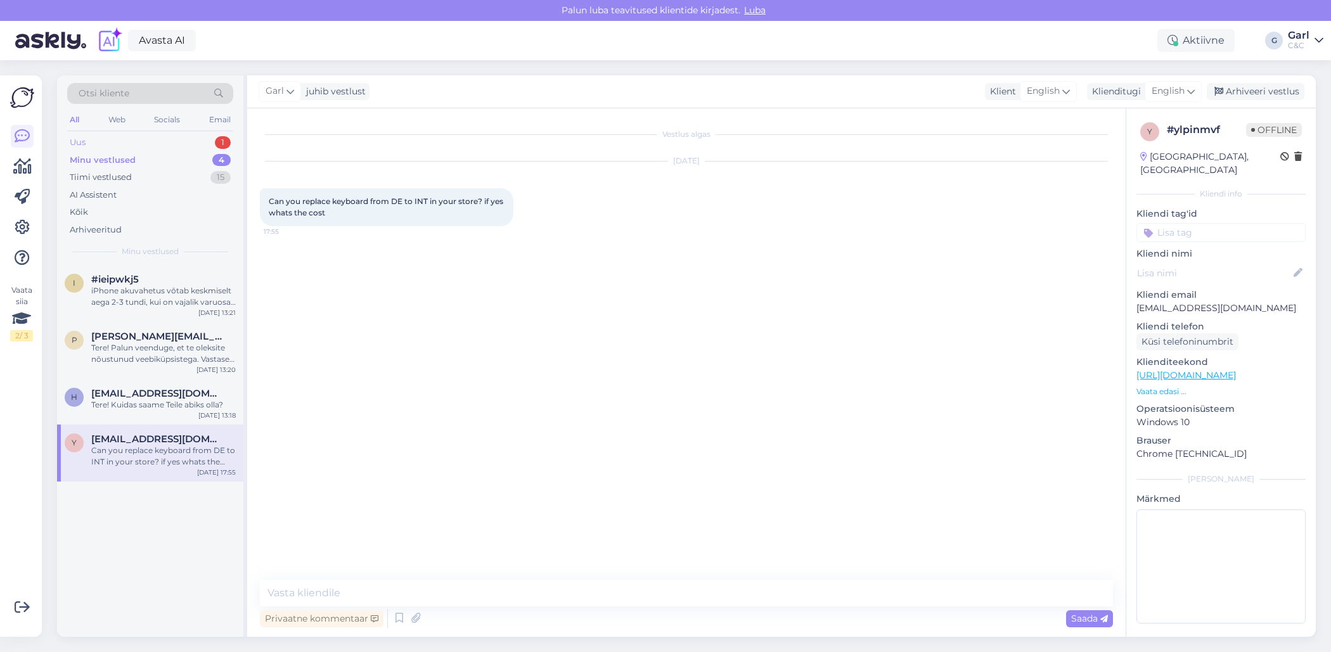
click at [215, 147] on div "Uus 1" at bounding box center [150, 143] width 166 height 18
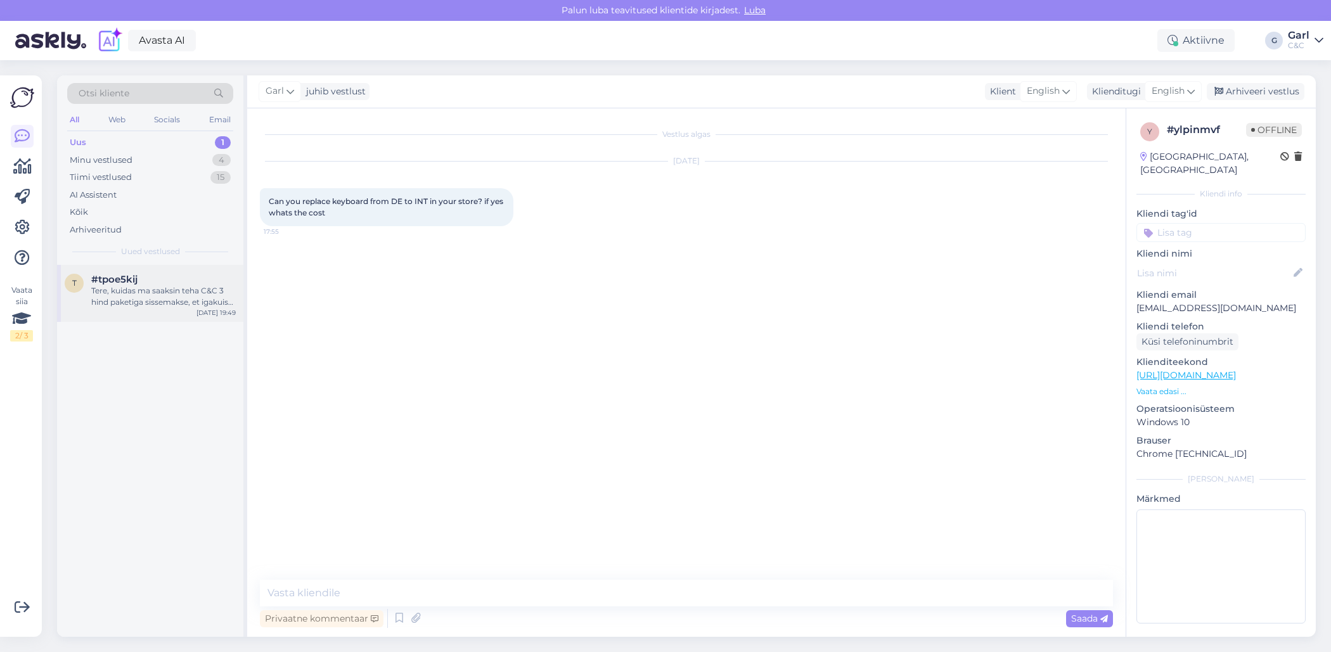
click at [182, 290] on div "Tere, kuidas ma saaksin teha C&C 3 hind paketiga sissemakse, et igakuist makset…" at bounding box center [163, 296] width 144 height 23
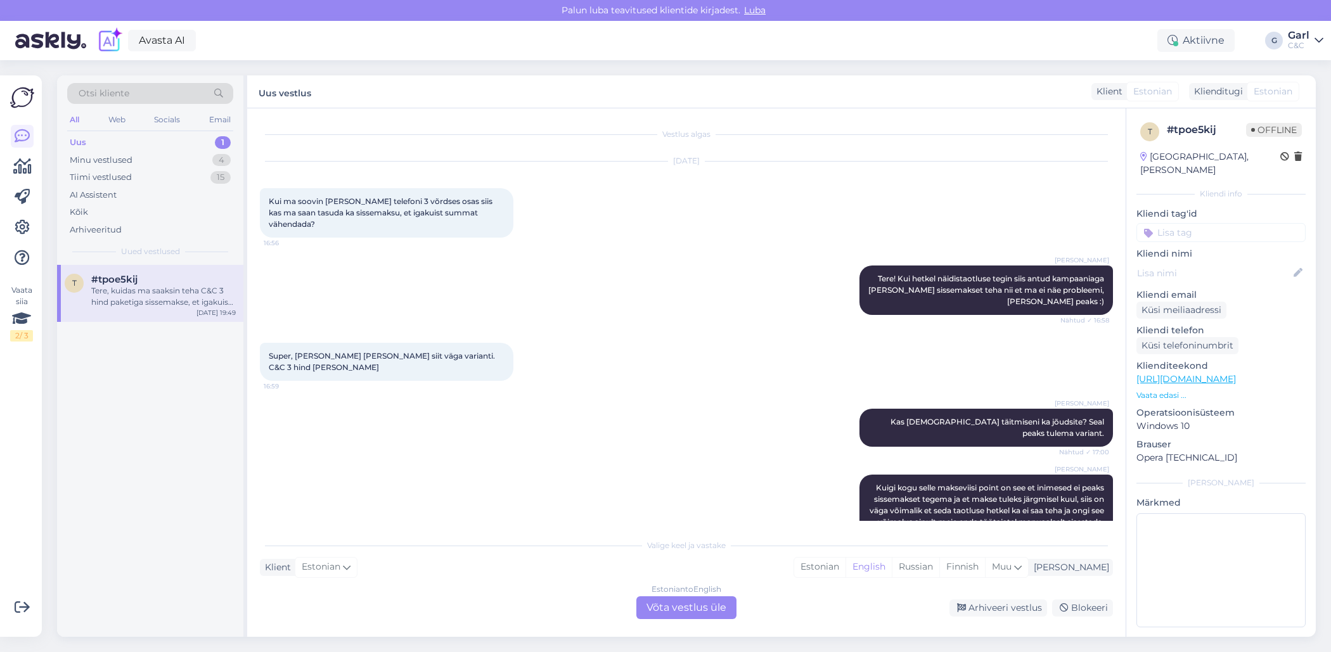
scroll to position [714, 0]
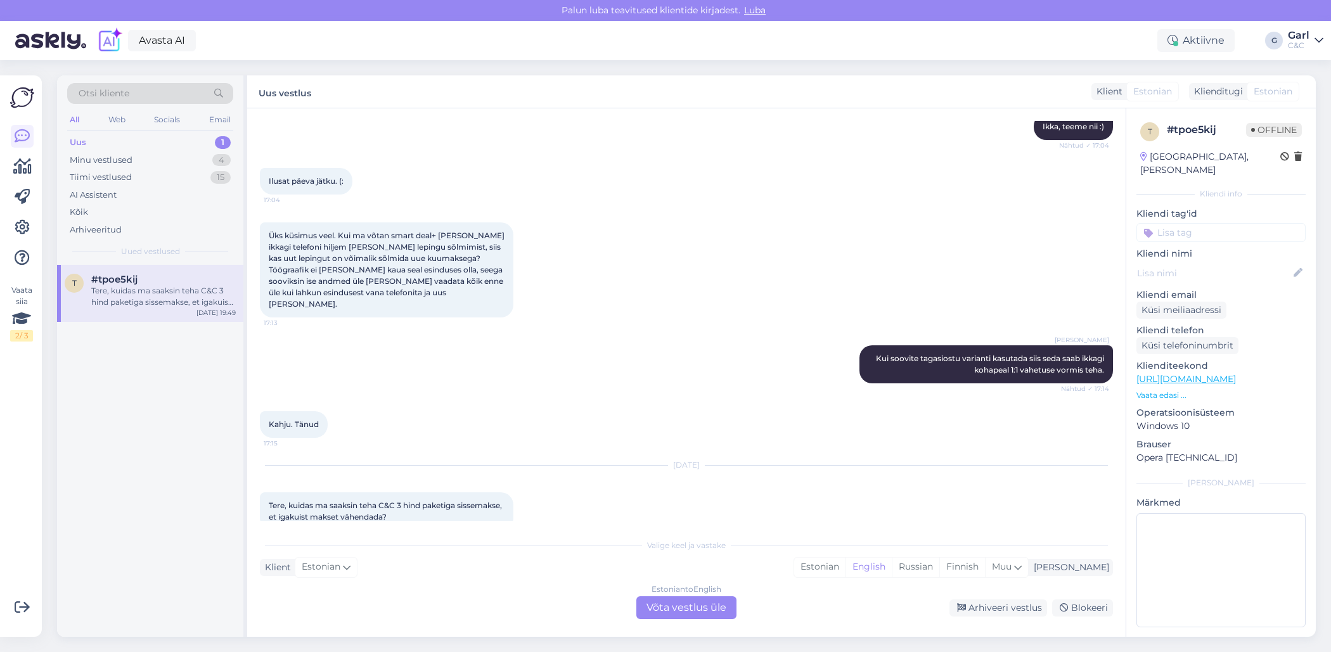
click at [861, 580] on div "Valige keel ja vastake Klient Estonian Mina Estonian English Russian Finnish Mu…" at bounding box center [686, 575] width 853 height 87
click at [845, 565] on div "Estonian" at bounding box center [819, 567] width 51 height 19
click at [727, 600] on div "Estonian to Estonian Võta vestlus üle" at bounding box center [686, 607] width 100 height 23
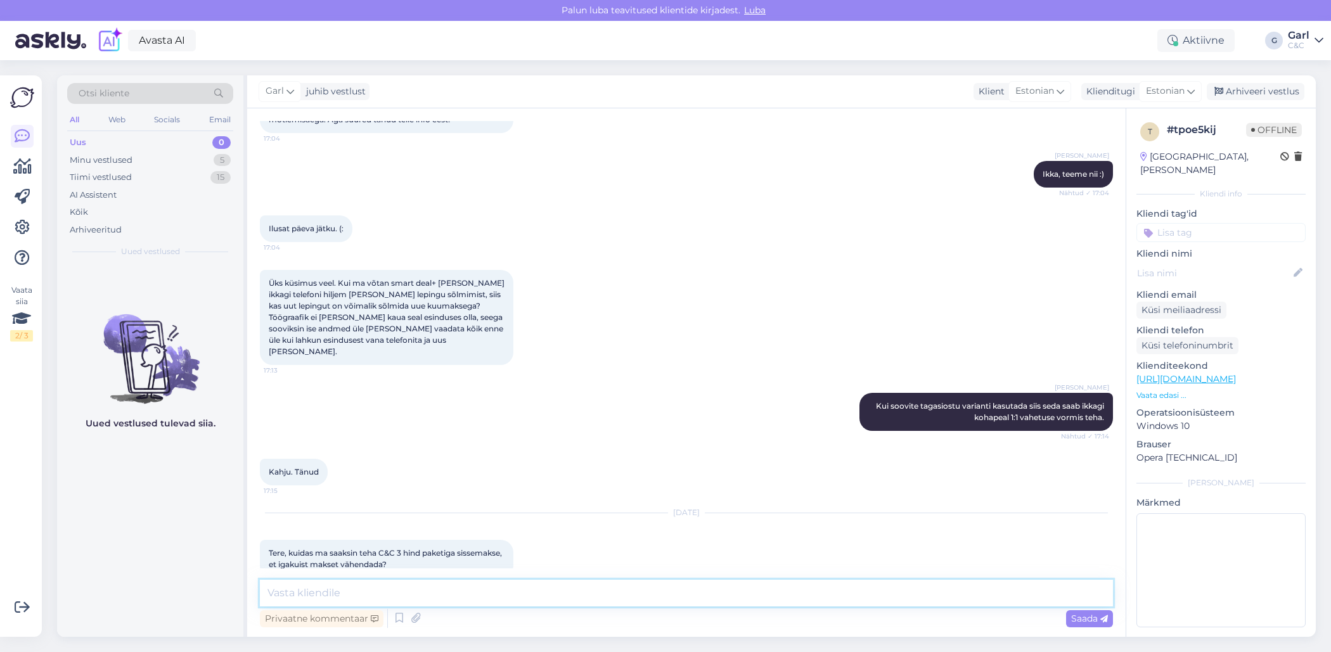
click at [701, 603] on textarea at bounding box center [686, 593] width 853 height 27
paste textarea "Tere! Antud makseviisi puhul sissemaksu ei ole võimalik paraku teha."
type textarea "Tere! Antud makseviisi puhul sissemaksu ei ole võimalik paraku teha."
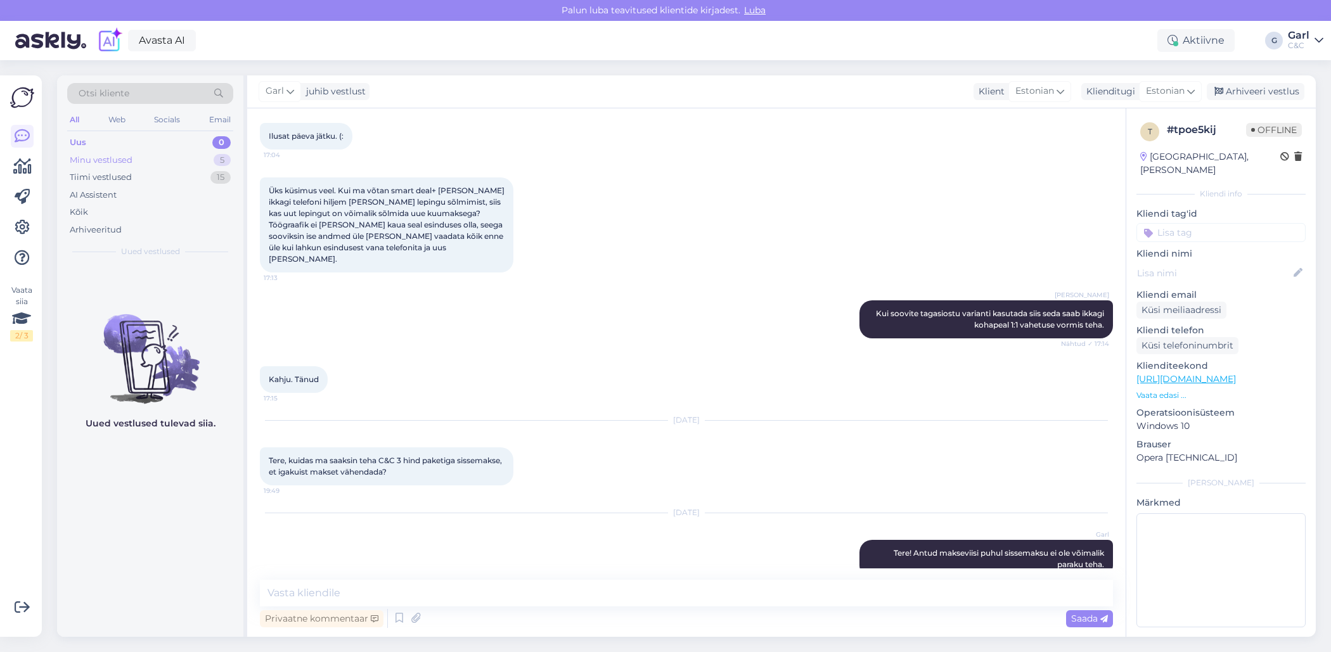
click at [207, 158] on div "Minu vestlused 5" at bounding box center [150, 160] width 166 height 18
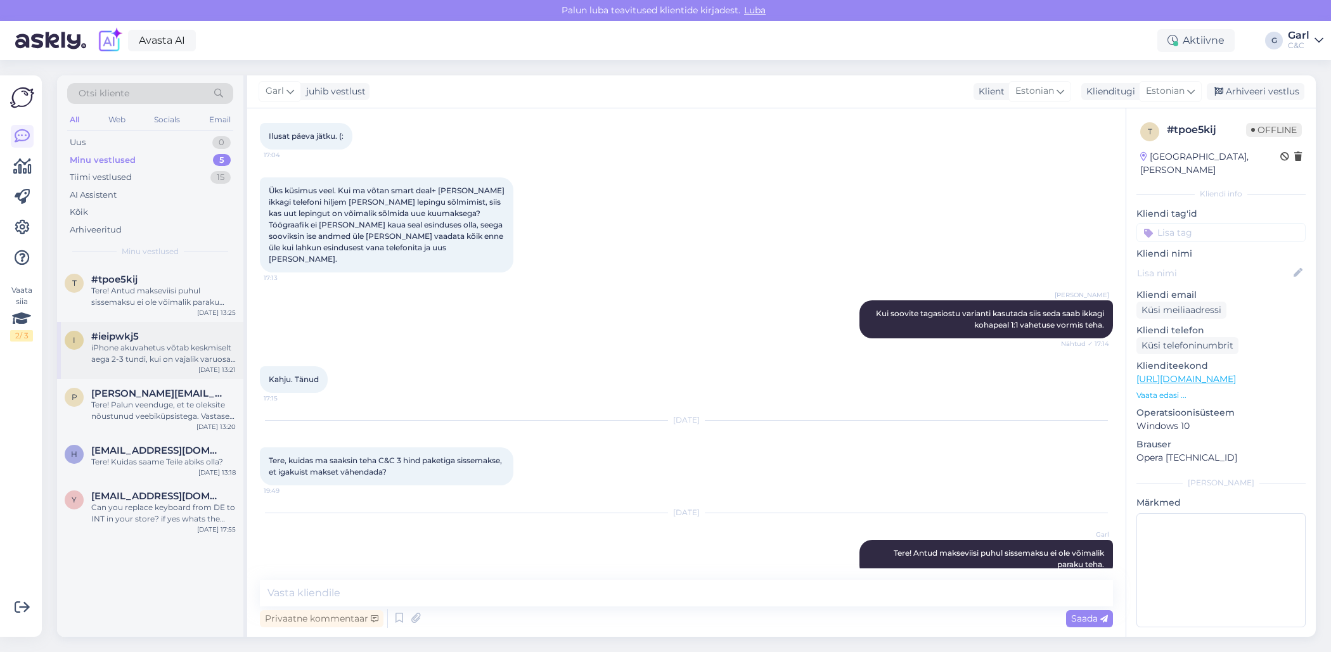
click at [160, 335] on div "#ieipwkj5" at bounding box center [163, 336] width 144 height 11
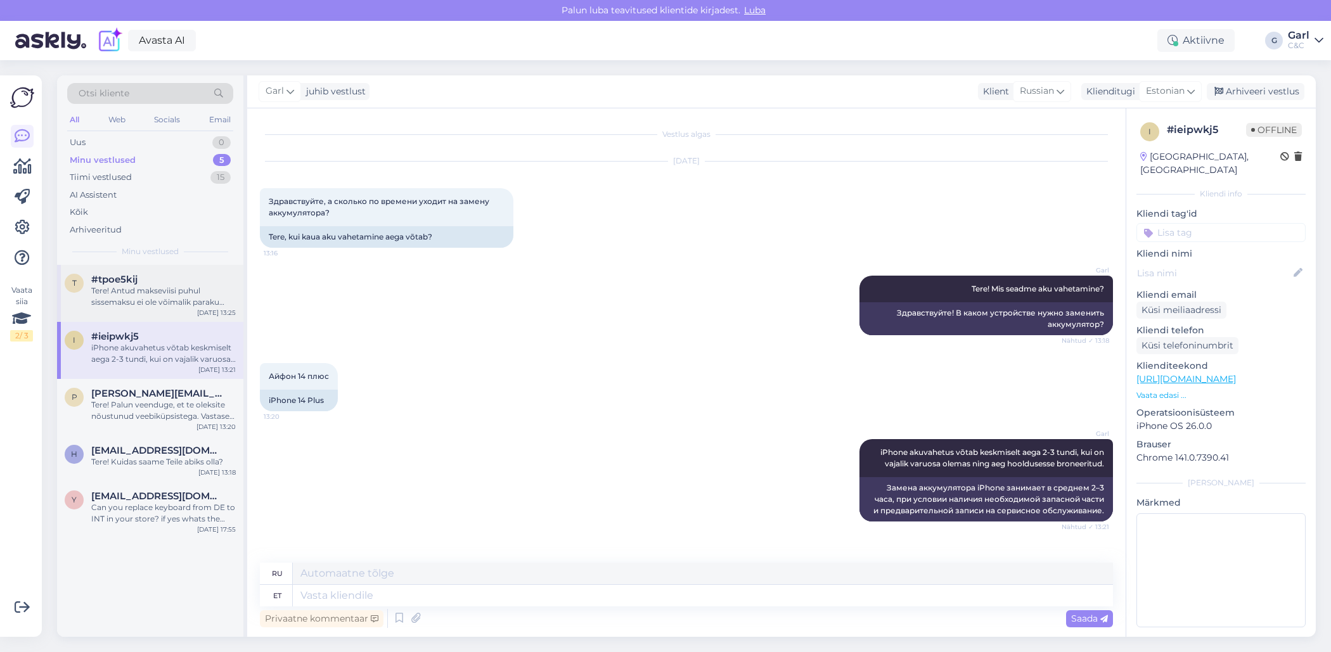
click at [167, 304] on div "Tere! Antud makseviisi puhul sissemaksu ei ole võimalik paraku teha." at bounding box center [163, 296] width 144 height 23
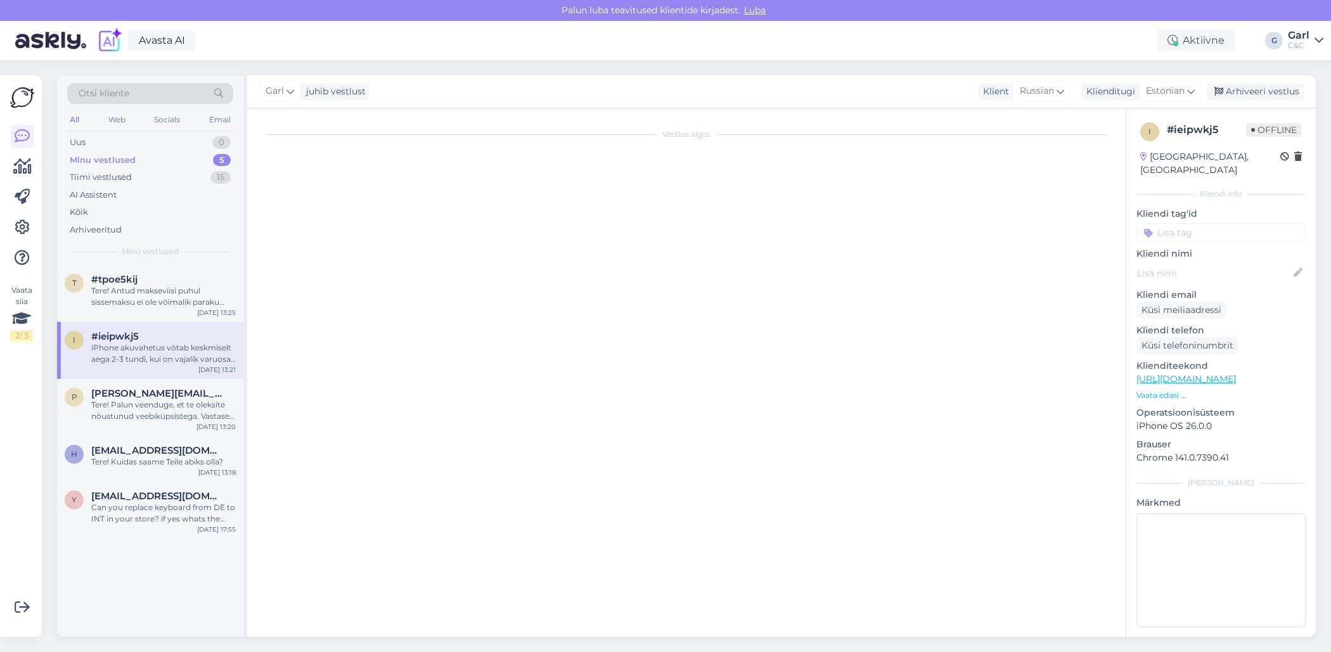
scroll to position [759, 0]
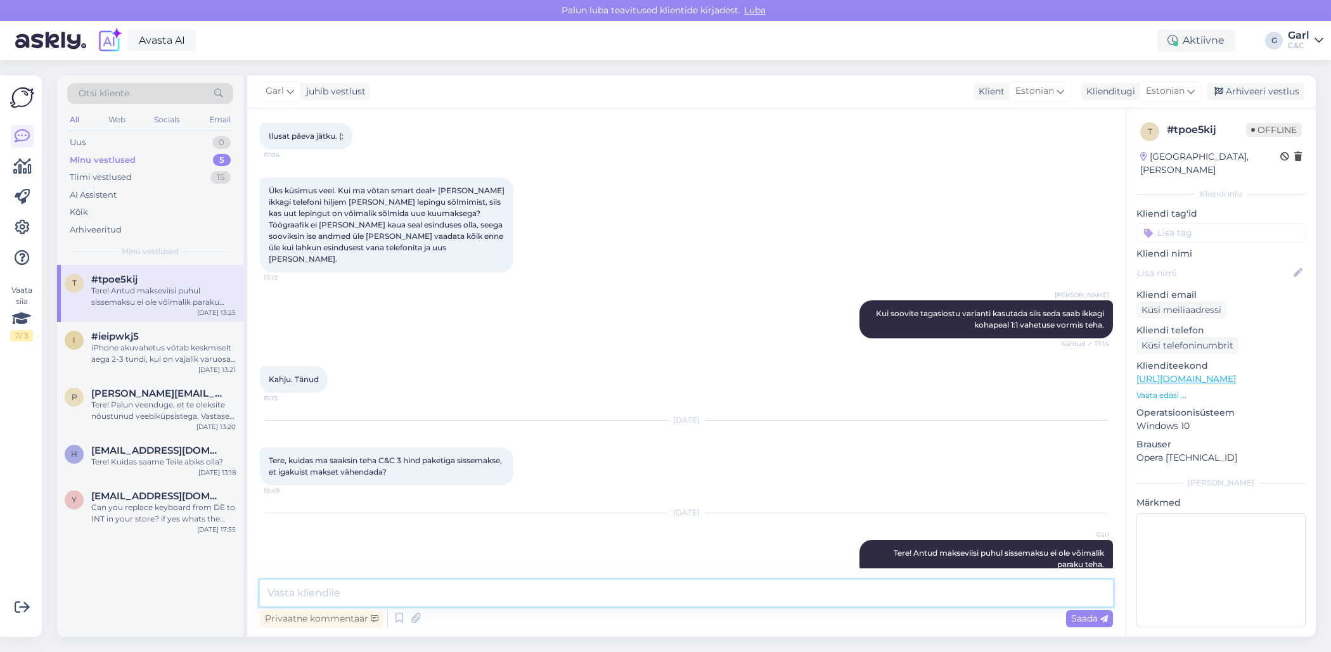
click at [508, 587] on textarea at bounding box center [686, 593] width 853 height 27
click at [177, 344] on div "iPhone akuvahetus võtab keskmiselt aega 2-3 tundi, kui on vajalik varuosa olema…" at bounding box center [163, 353] width 144 height 23
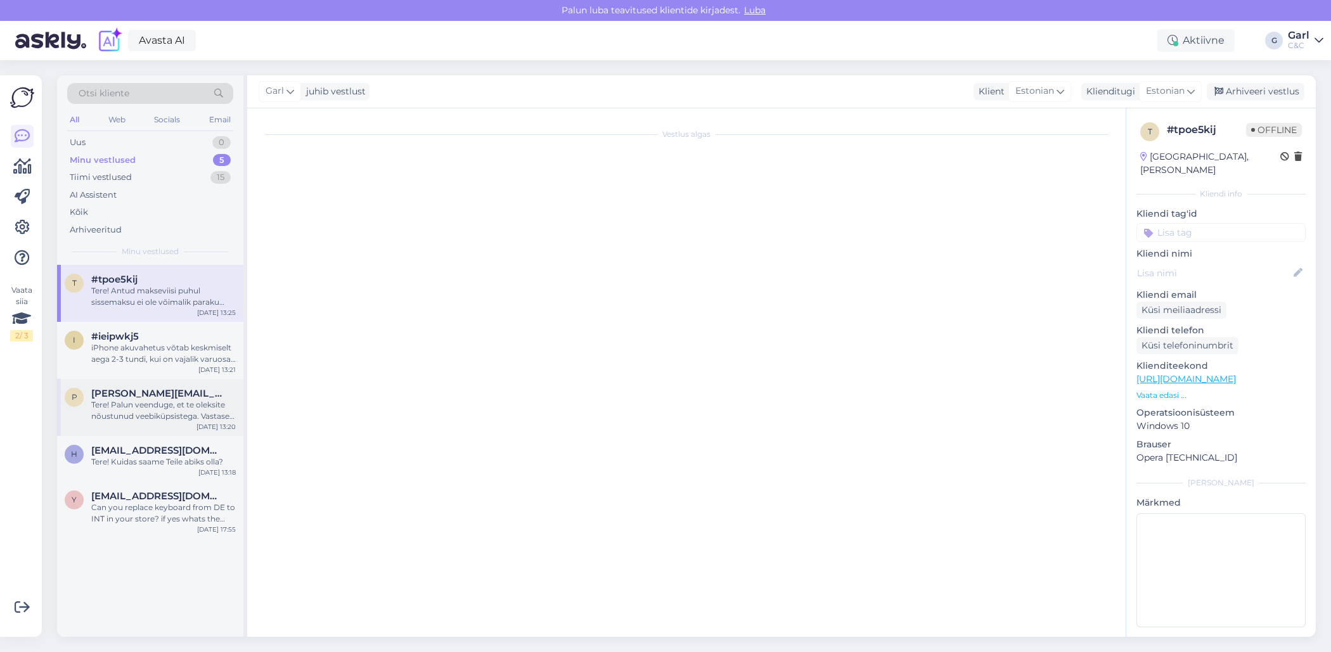
scroll to position [0, 0]
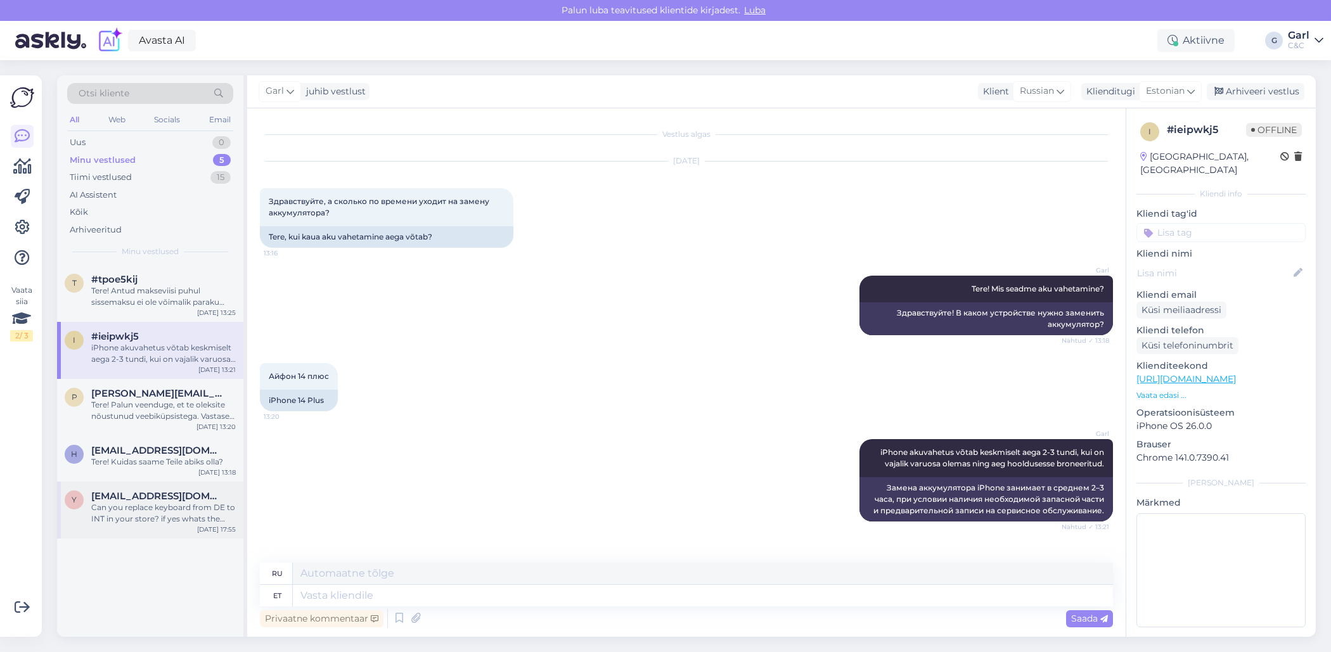
click at [168, 511] on div "Can you replace keyboard from DE to INT in your store? if yes whats the cost" at bounding box center [163, 513] width 144 height 23
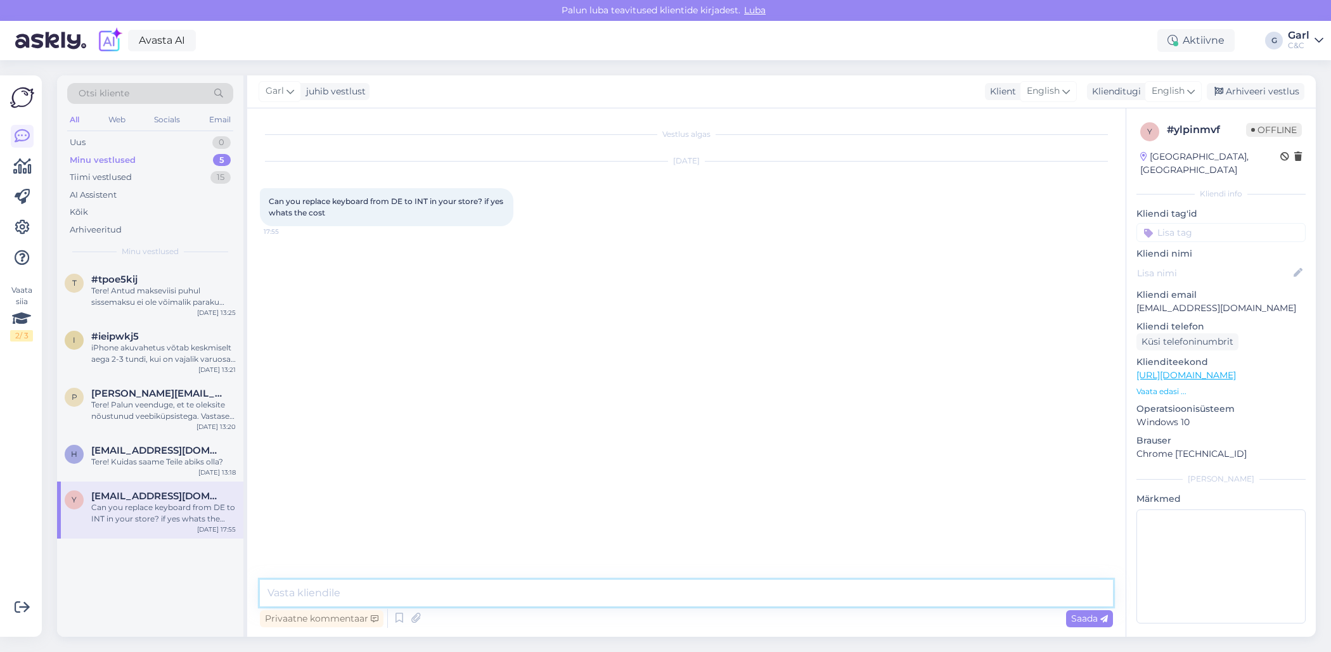
click at [480, 586] on textarea at bounding box center [686, 593] width 853 height 27
type textarea "Hello! Could you please tell me what MacBook do you have?"
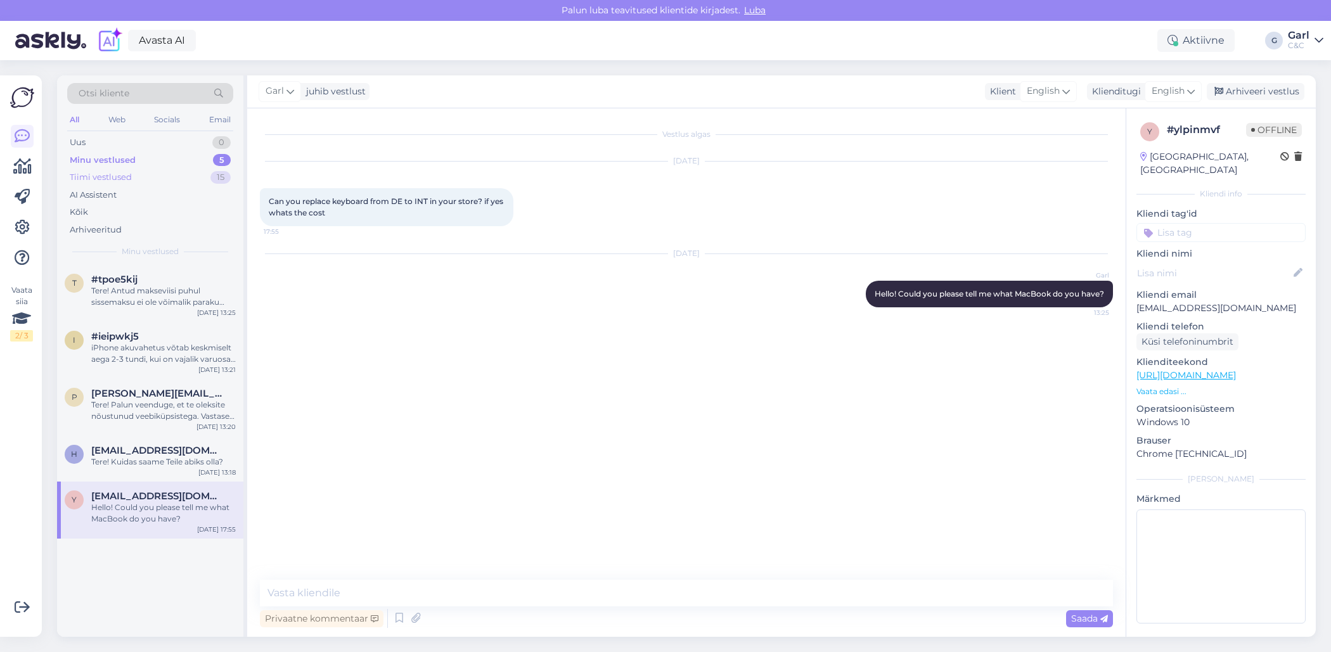
click at [202, 171] on div "Tiimi vestlused 15" at bounding box center [150, 178] width 166 height 18
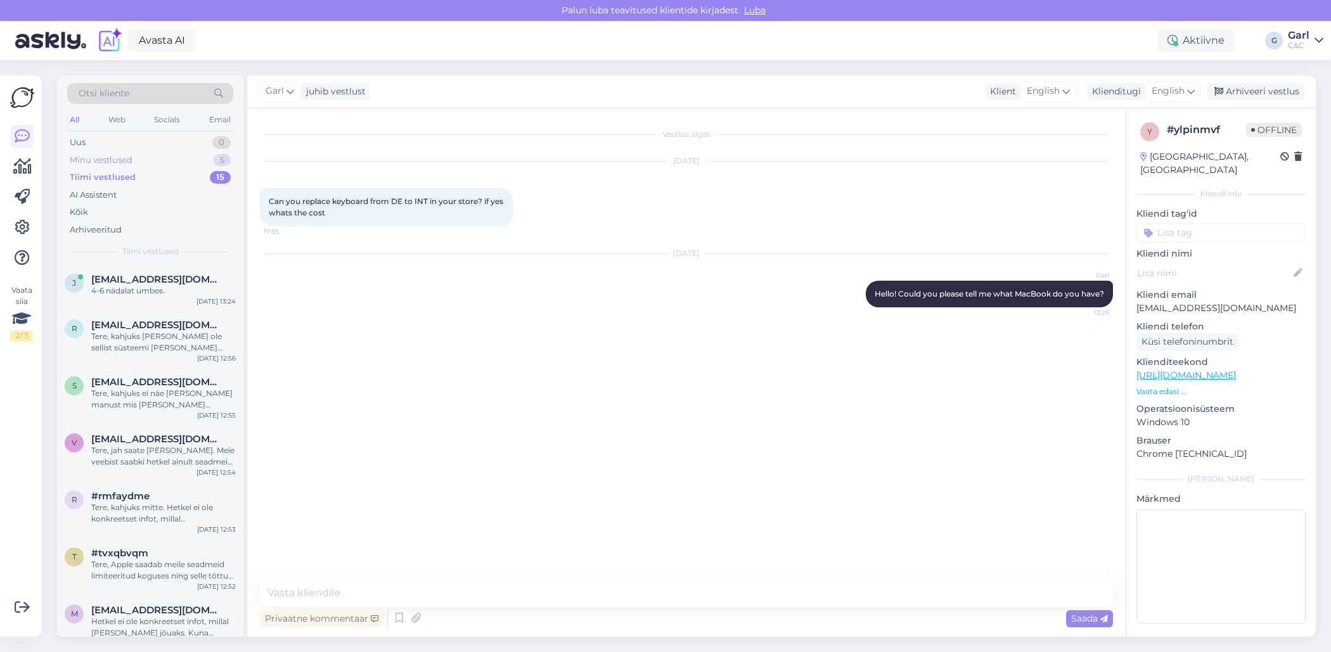
click at [202, 160] on div "Minu vestlused 5" at bounding box center [150, 160] width 166 height 18
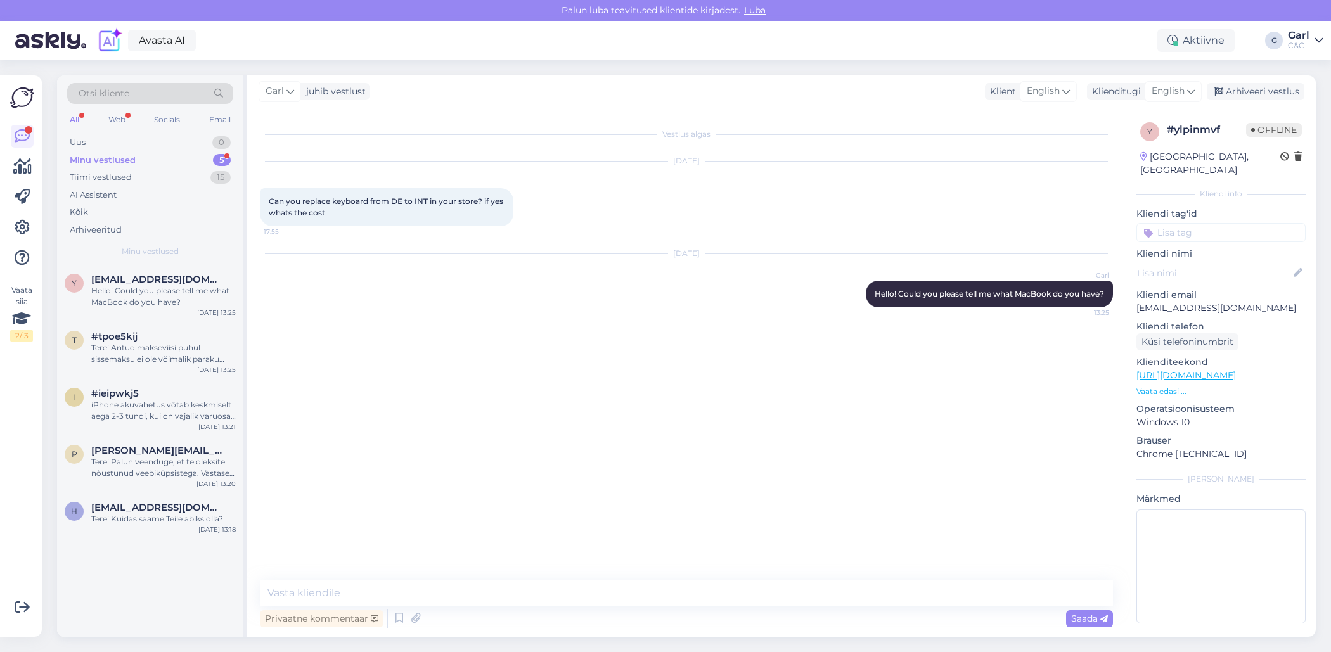
click at [161, 162] on div "Minu vestlused 5" at bounding box center [150, 160] width 166 height 18
click at [17, 227] on icon at bounding box center [22, 227] width 15 height 15
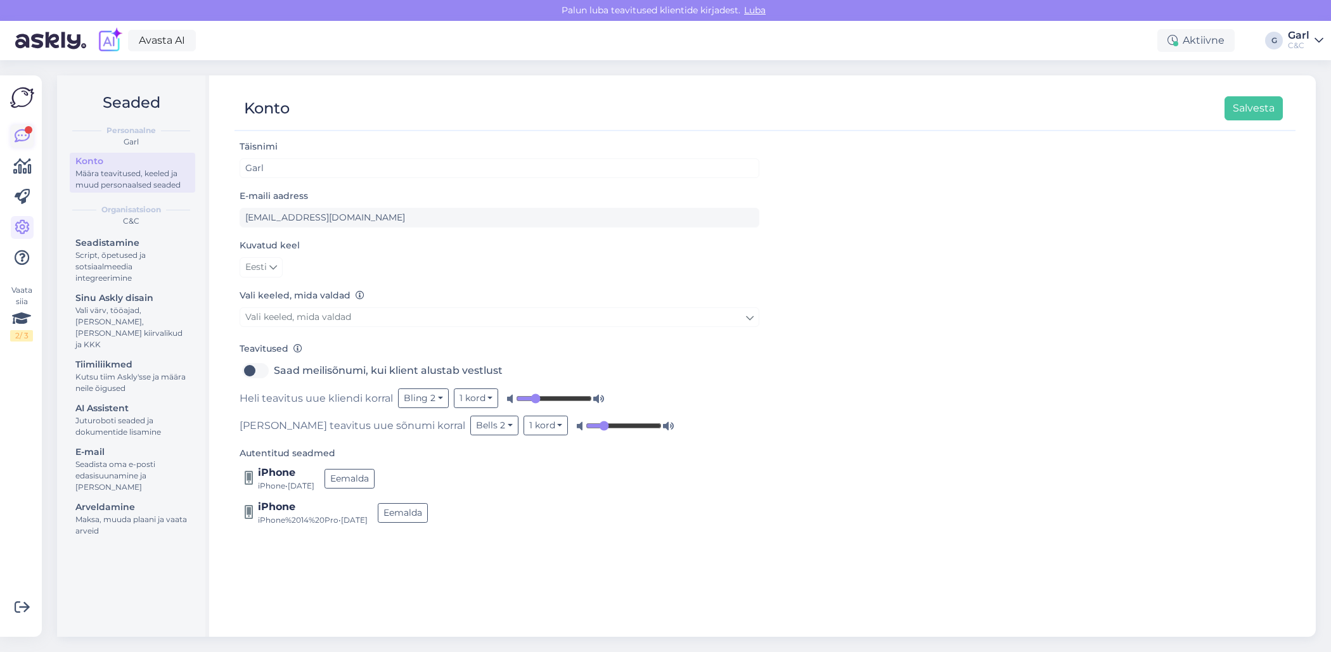
click at [14, 126] on link at bounding box center [22, 136] width 23 height 23
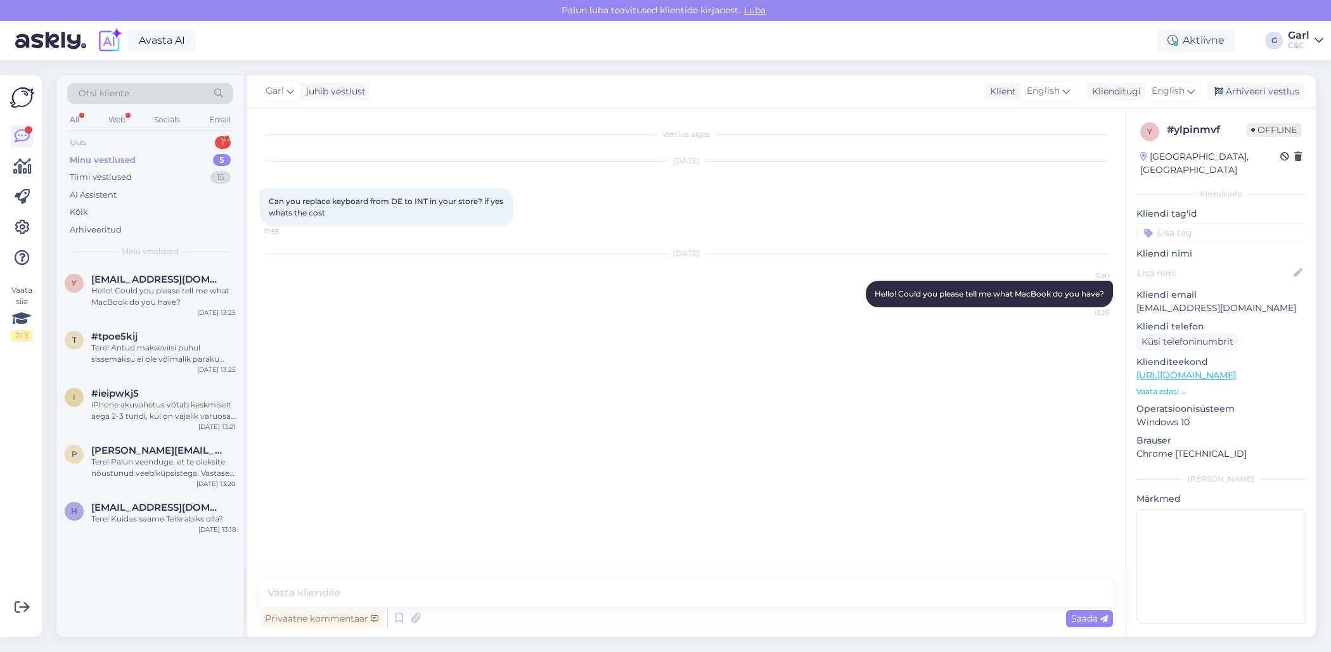
click at [191, 145] on div "Uus 1" at bounding box center [150, 143] width 166 height 18
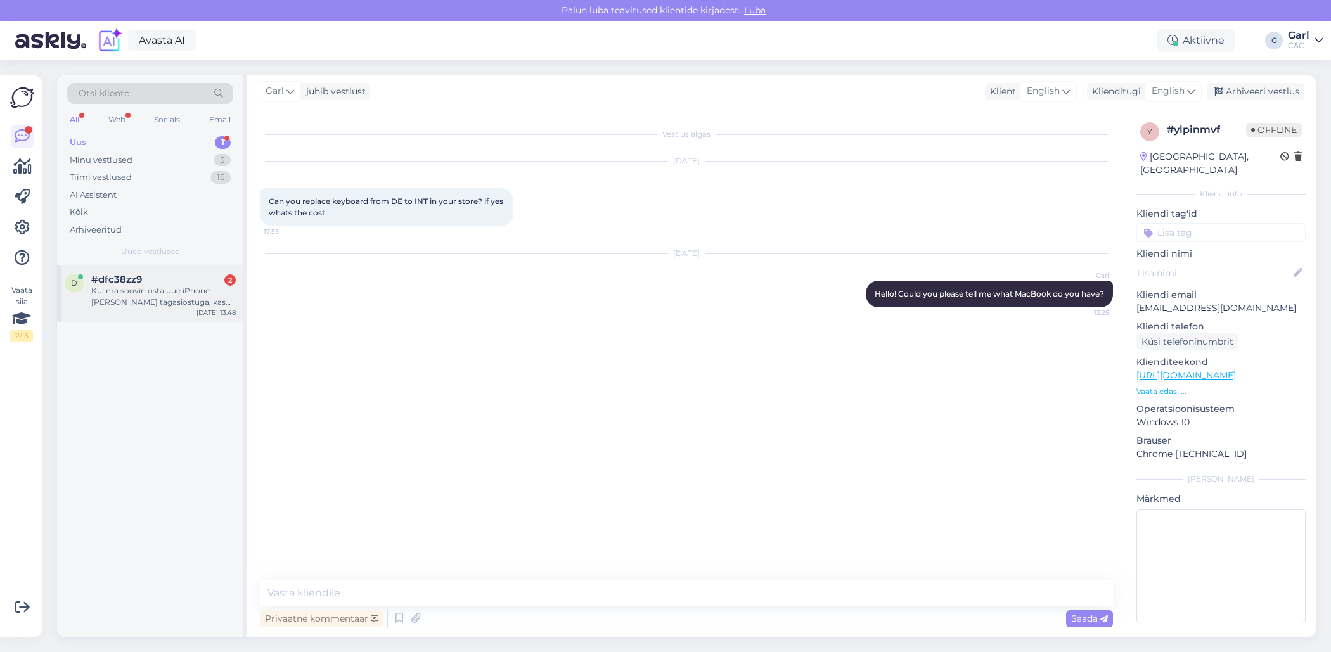
click at [187, 277] on div "#dfc38zz9 2" at bounding box center [163, 279] width 144 height 11
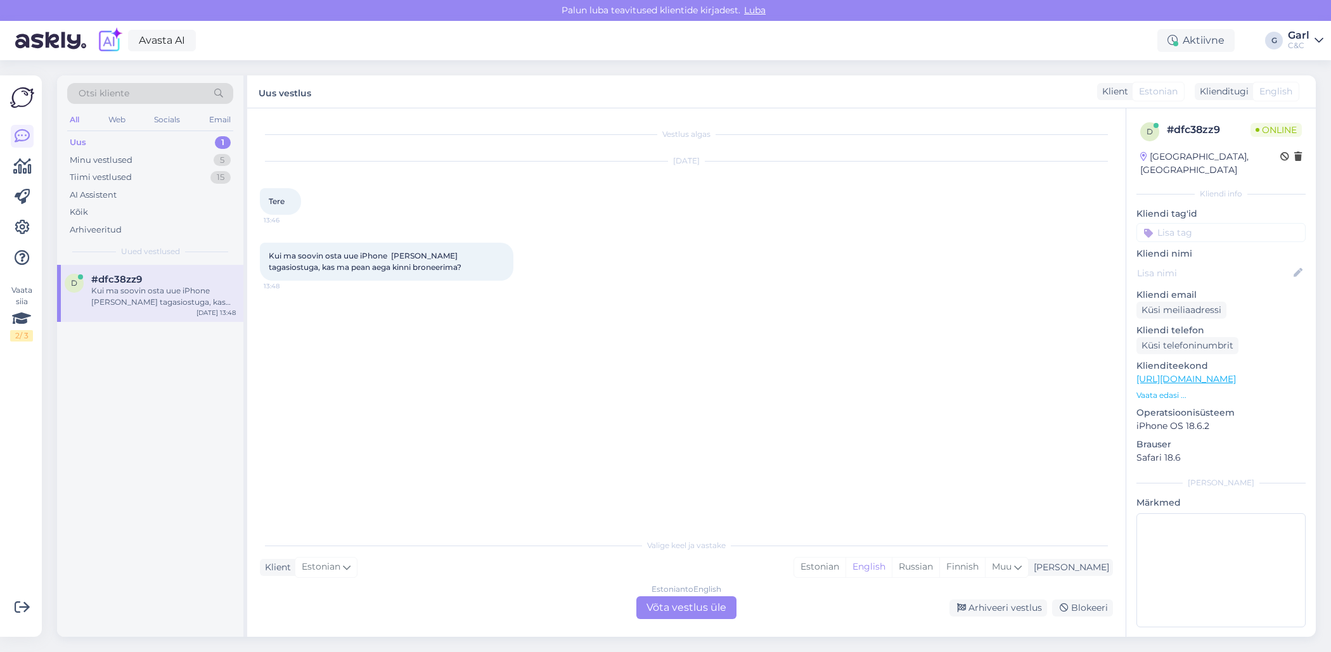
click at [870, 557] on div "Valige keel ja vastake Klient Estonian Mina Estonian English Russian Finnish Mu…" at bounding box center [686, 575] width 853 height 87
click at [698, 593] on div "Estonian to English" at bounding box center [686, 589] width 70 height 11
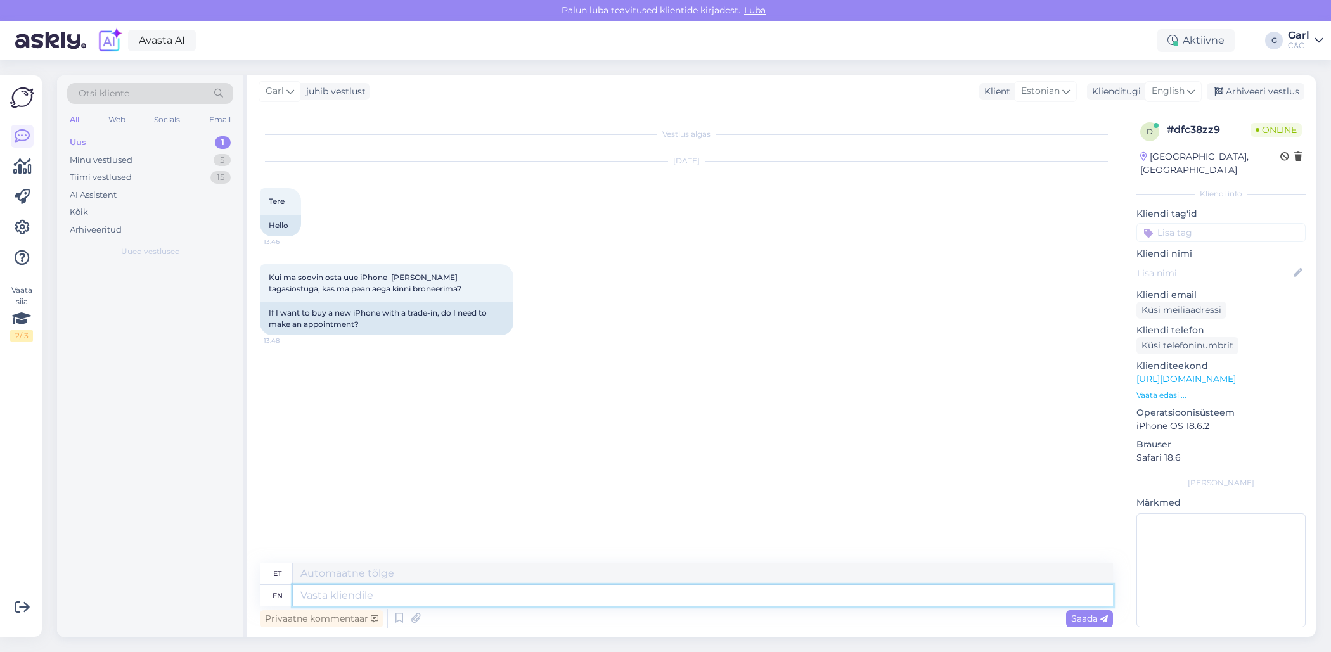
click at [690, 601] on textarea at bounding box center [703, 596] width 820 height 22
type textarea "T"
type textarea "Te"
click at [1181, 89] on span "English" at bounding box center [1167, 91] width 33 height 14
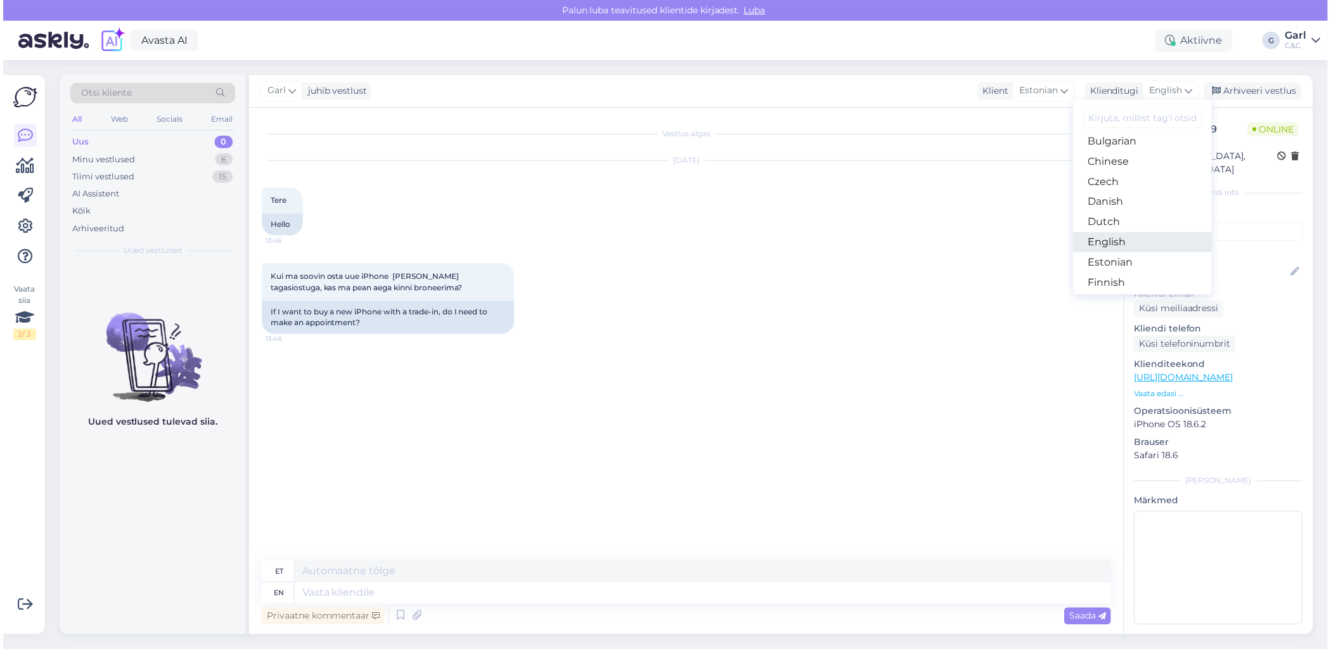
scroll to position [87, 0]
click at [1125, 226] on link "Estonian" at bounding box center [1144, 222] width 139 height 20
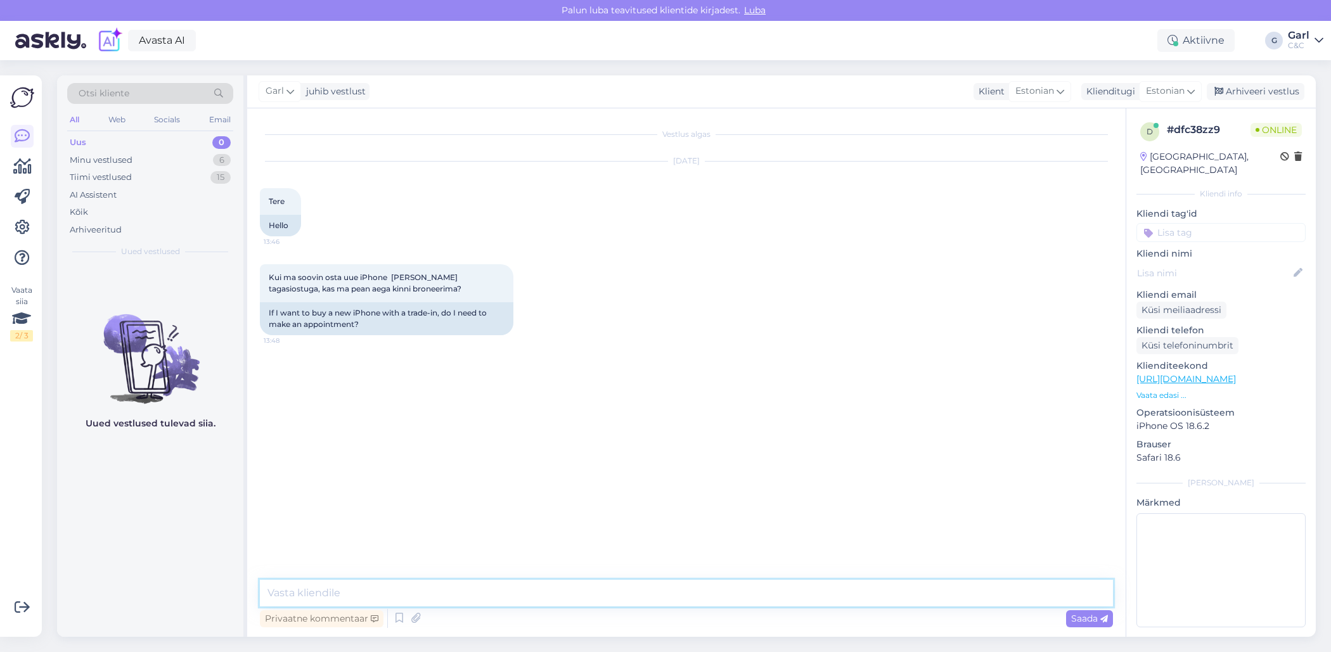
click at [504, 591] on textarea at bounding box center [686, 593] width 853 height 27
type textarea "Tere! Selle teenuse kasutamiseks eraldi aega ei ole vaja broneerida. Elavas jär…"
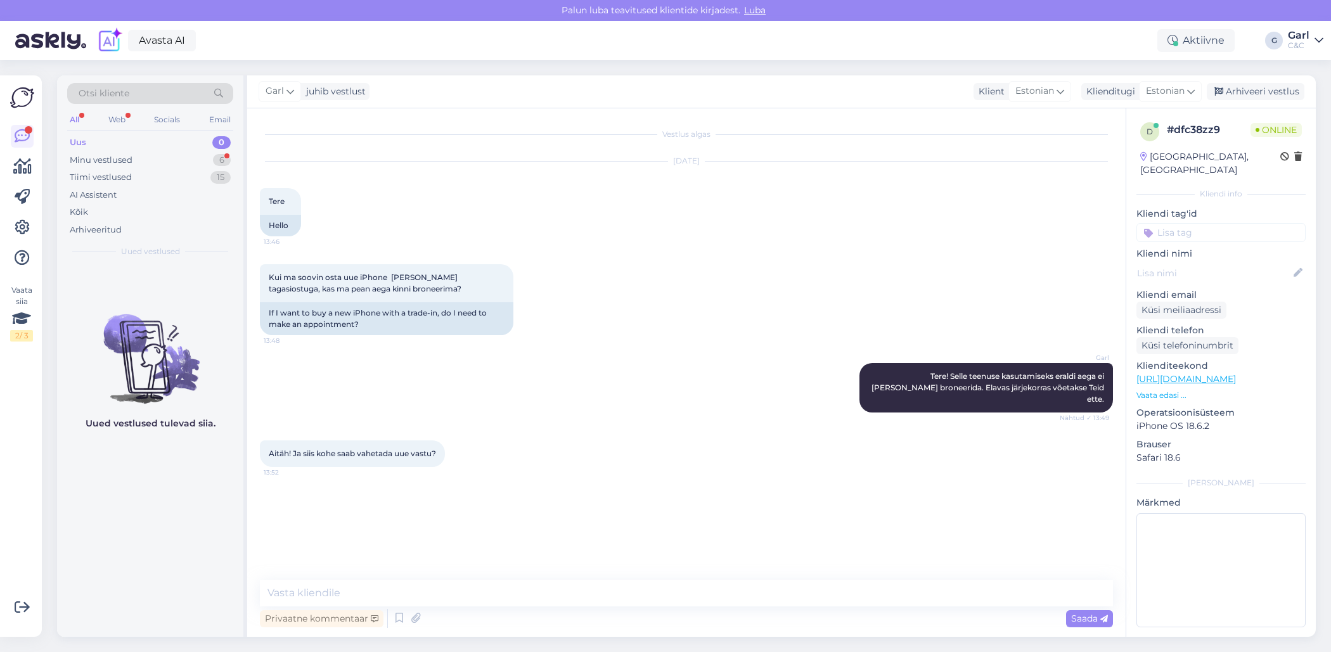
click at [409, 572] on div "Vestlus algas Oct 13 2025 Tere 13:46 Hello Kui ma soovin osta uue iPhone vana s…" at bounding box center [686, 372] width 878 height 529
click at [404, 580] on textarea at bounding box center [686, 593] width 853 height 27
type textarea "[PERSON_NAME], kui soovitud telefon on kohapeal olemas, siis [PERSON_NAME]."
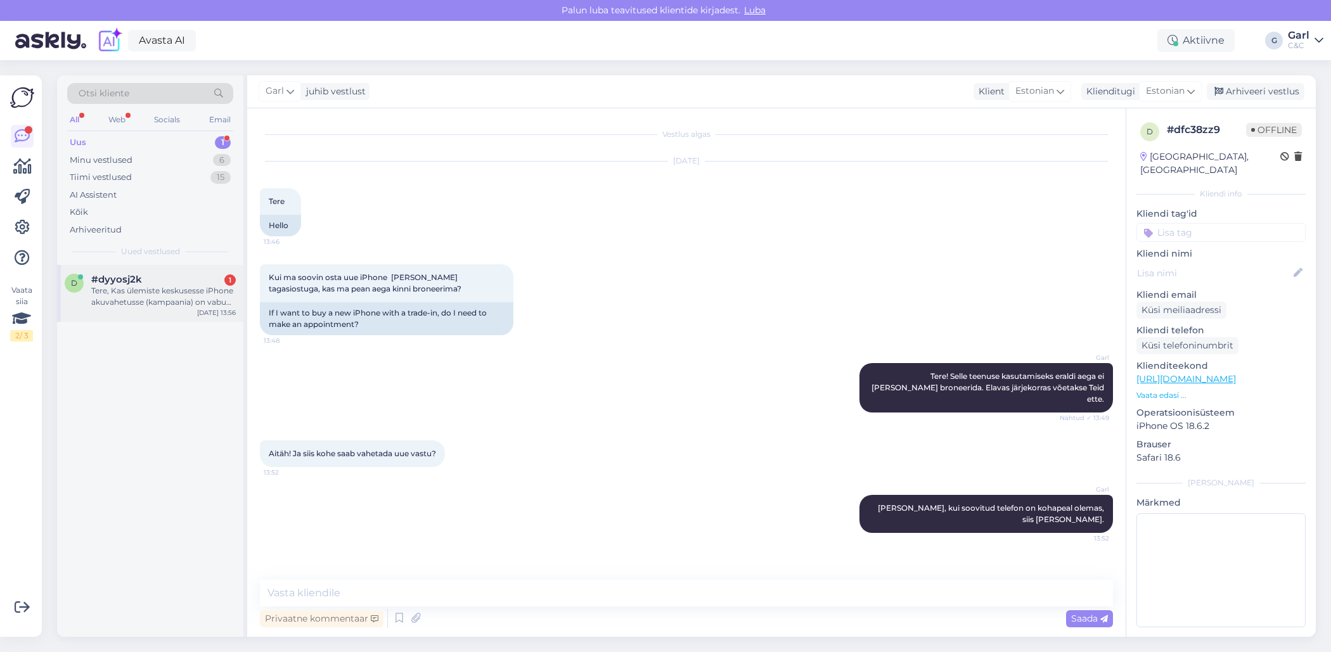
click at [176, 274] on div "#dyyosj2k 1" at bounding box center [163, 279] width 144 height 11
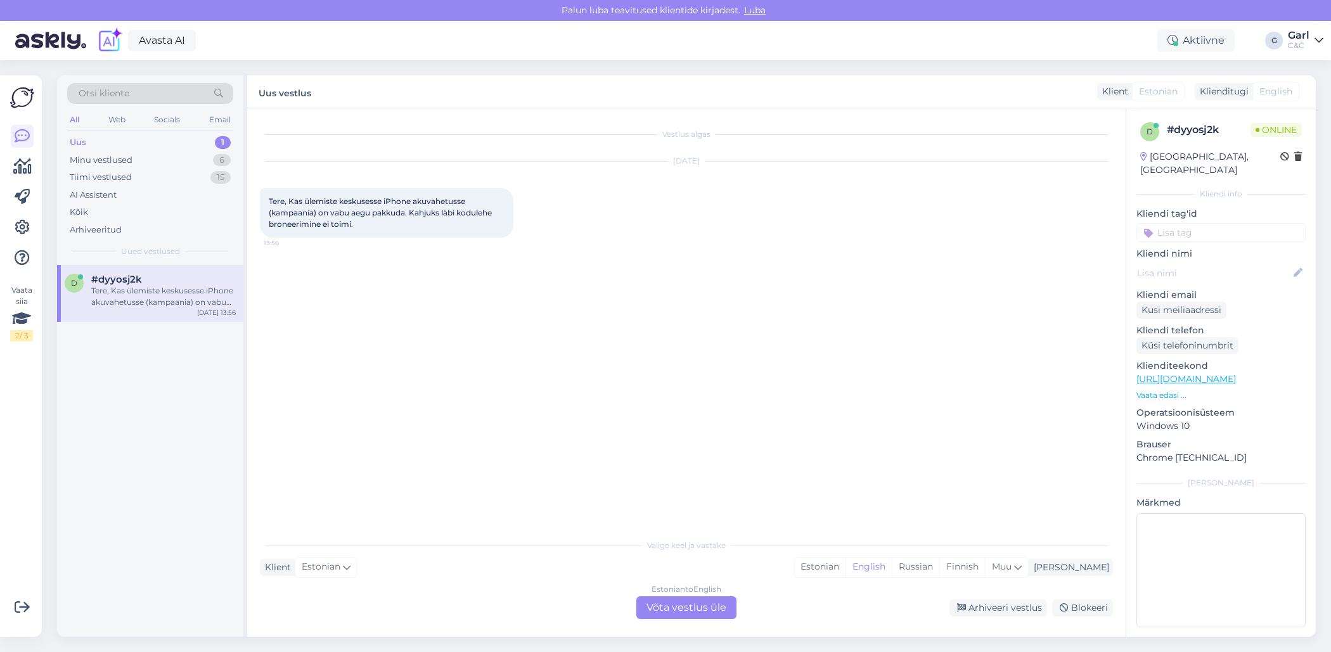
click at [1219, 373] on link "https://www.shop.cec.ee/simplybook" at bounding box center [1185, 378] width 99 height 11
click at [845, 564] on div "Estonian" at bounding box center [819, 567] width 51 height 19
click at [719, 610] on div "Estonian to Estonian Võta vestlus üle" at bounding box center [686, 607] width 100 height 23
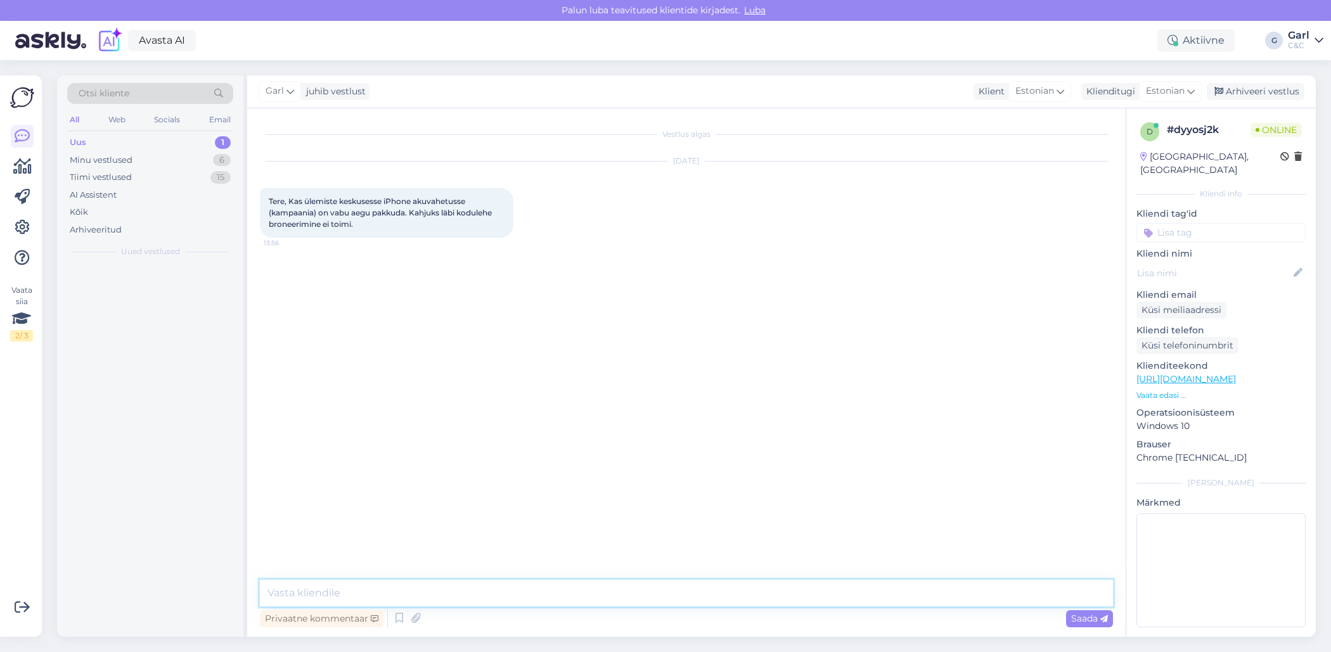
click at [719, 591] on textarea at bounding box center [686, 593] width 853 height 27
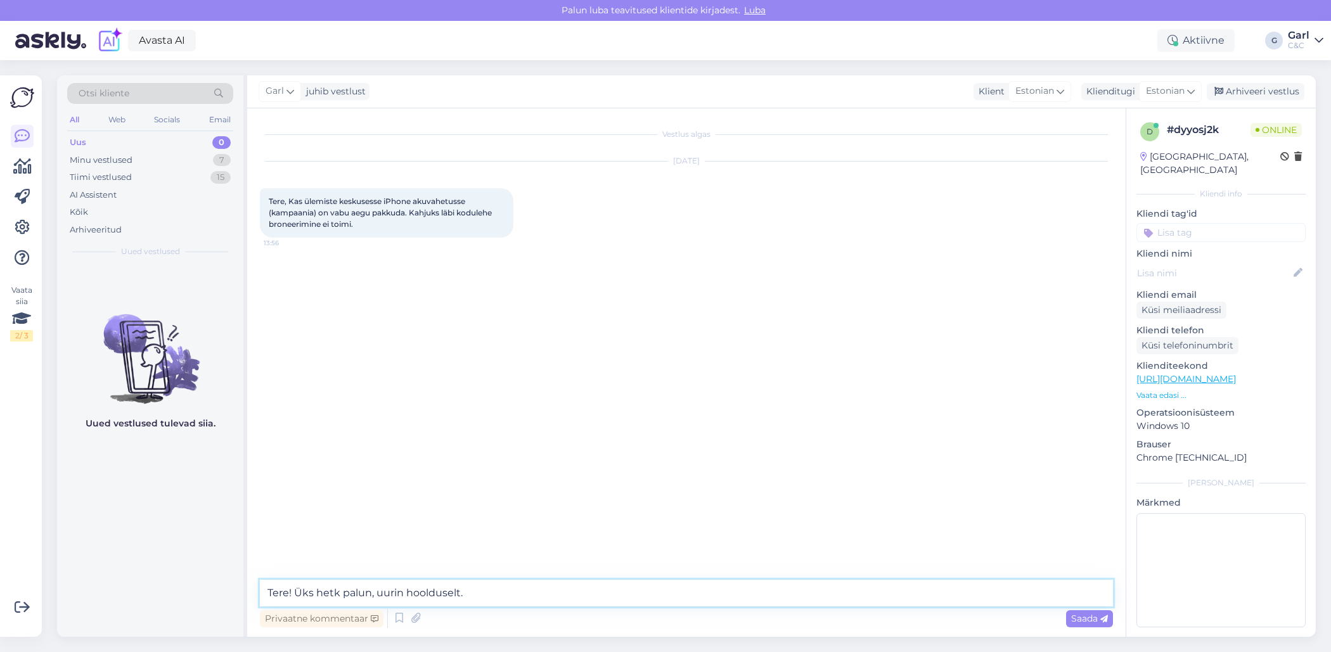
type textarea "Tere! Üks hetk palun, uurin hoolduselt."
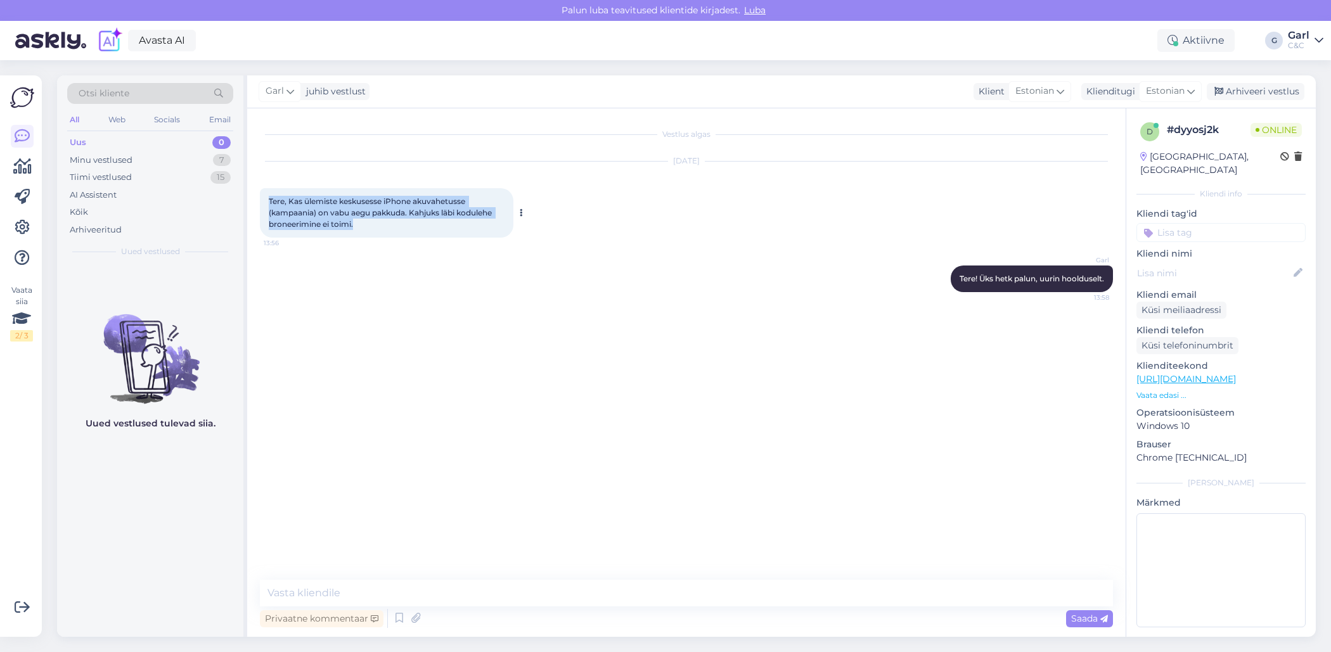
drag, startPoint x: 369, startPoint y: 226, endPoint x: 269, endPoint y: 196, distance: 104.6
click at [269, 196] on div "Tere, Kas ülemiste keskusesse iPhone akuvahetusse (kampaania) on vabu aegu pakk…" at bounding box center [386, 212] width 253 height 49
copy span "Tere, Kas ülemiste keskusesse iPhone akuvahetusse (kampaania) on vabu aegu pakk…"
click at [504, 399] on div "Vestlus algas Oct 13 2025 Tere, Kas ülemiste keskusesse iPhone akuvahetusse (ka…" at bounding box center [692, 344] width 864 height 447
click at [196, 157] on div "Minu vestlused 7" at bounding box center [150, 160] width 166 height 18
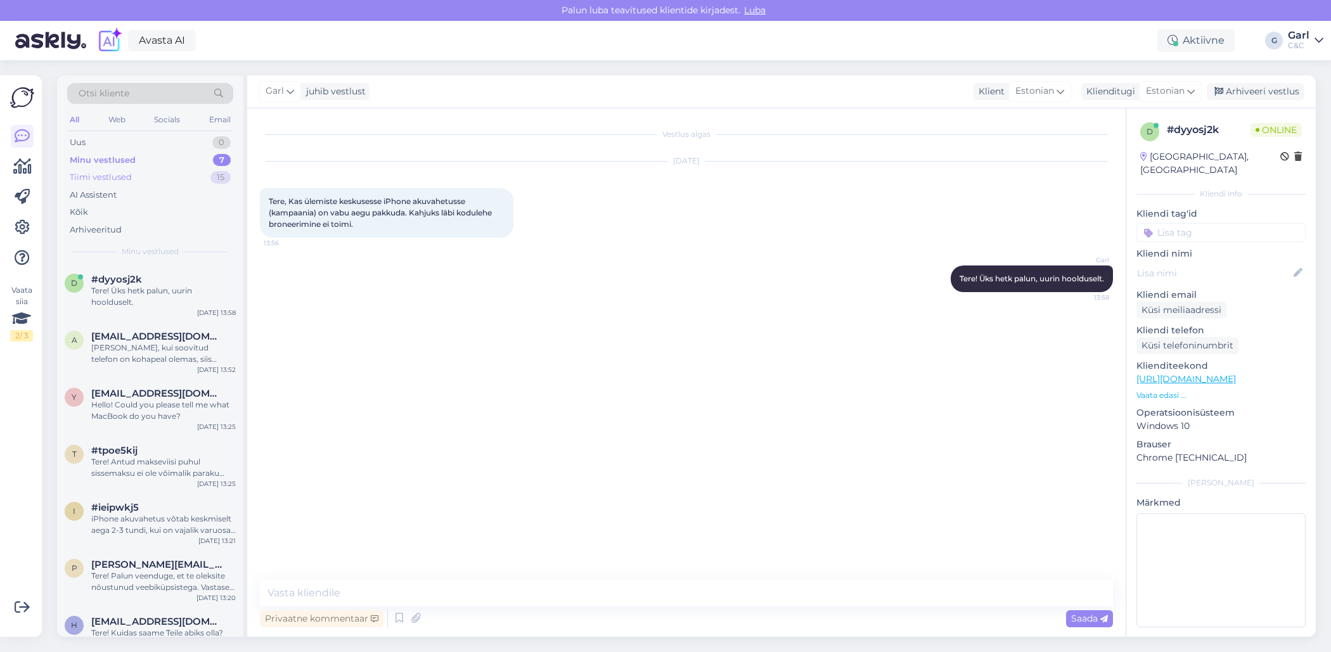
click at [185, 173] on div "Tiimi vestlused 15" at bounding box center [150, 178] width 166 height 18
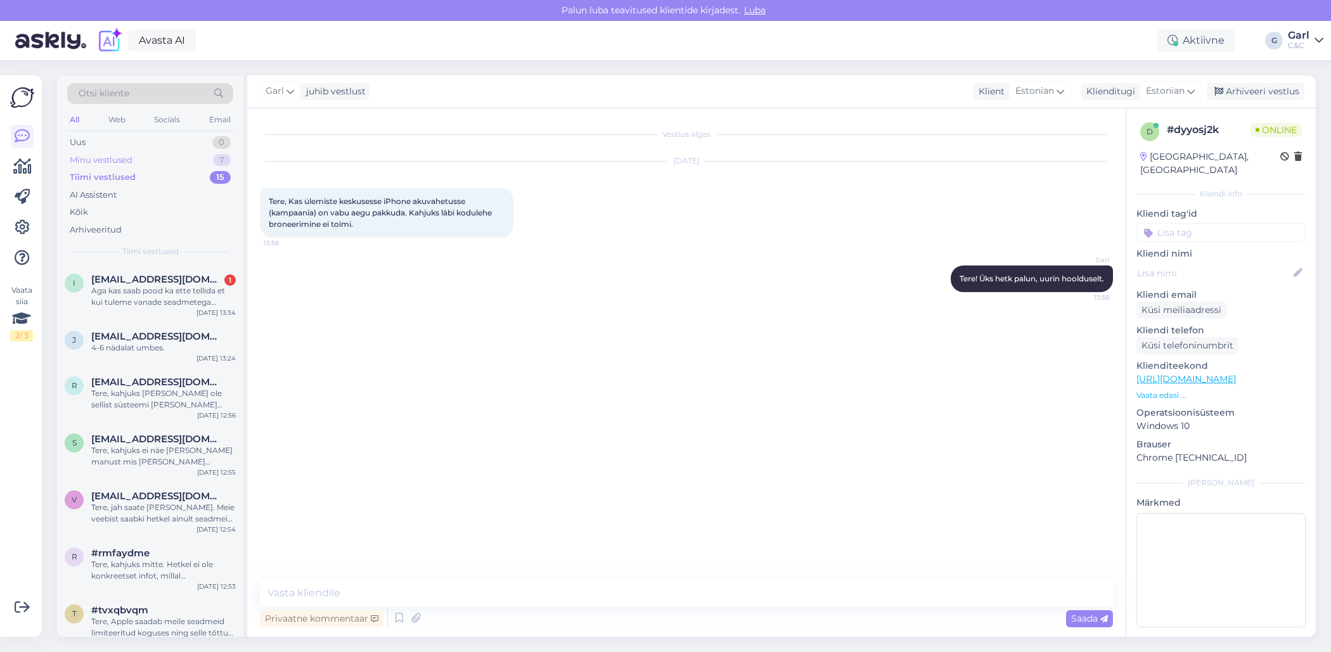
click at [189, 154] on div "Minu vestlused 7" at bounding box center [150, 160] width 166 height 18
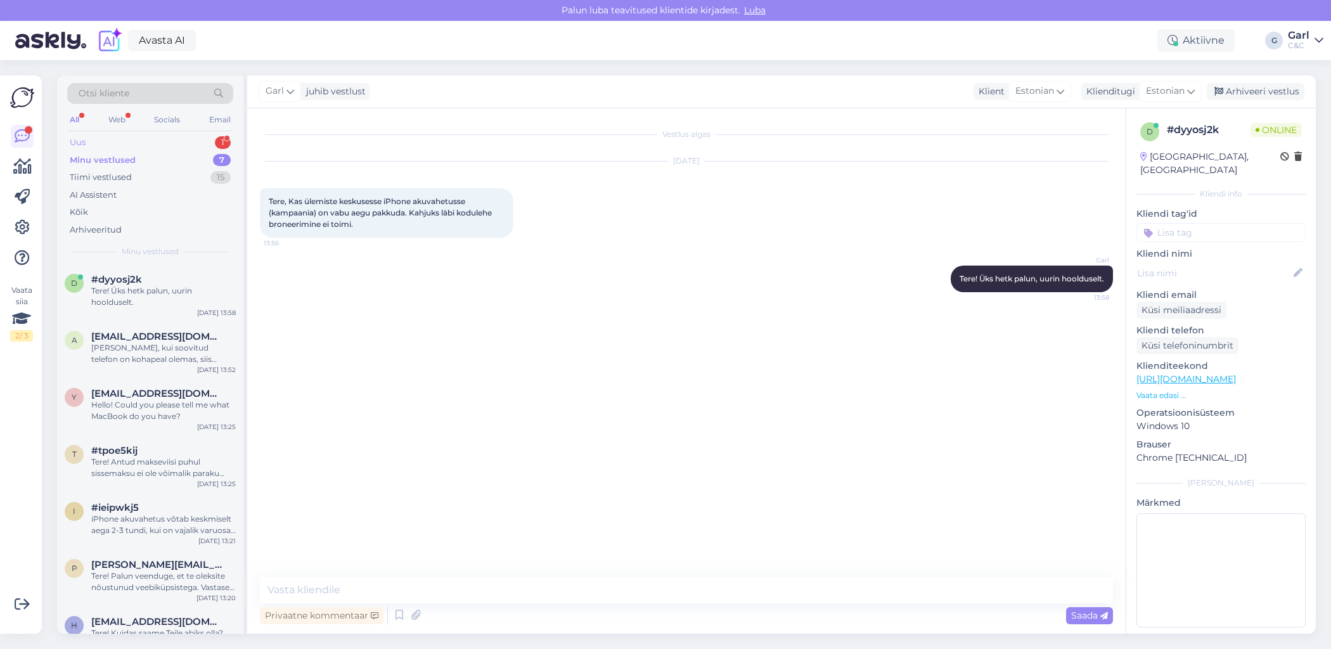
click at [194, 142] on div "Uus 1" at bounding box center [150, 143] width 166 height 18
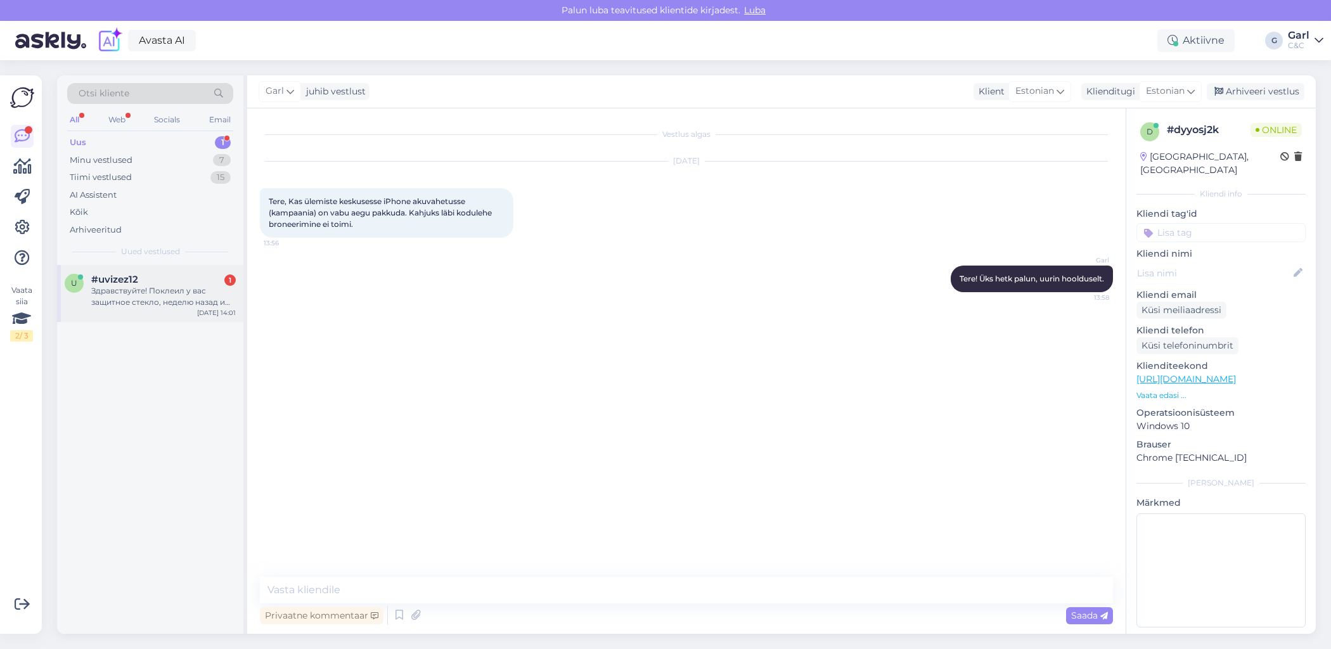
click at [185, 279] on div "#uvizez12 1" at bounding box center [163, 279] width 144 height 11
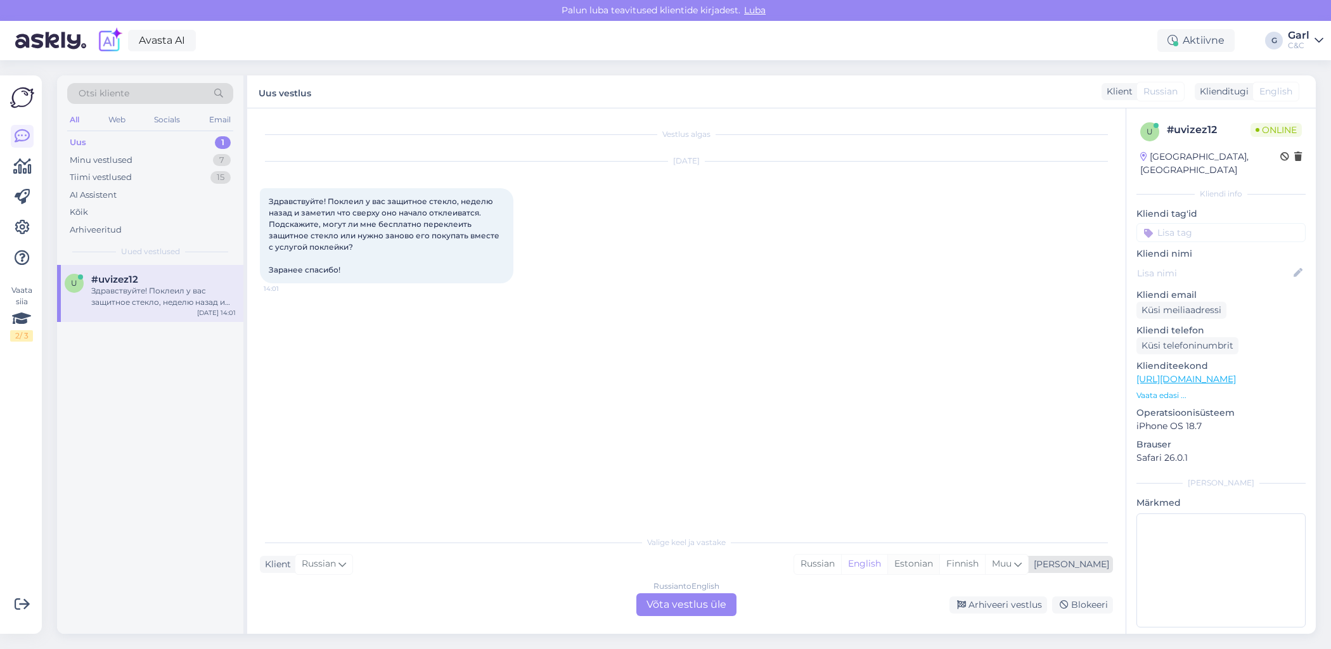
click at [939, 562] on div "Estonian" at bounding box center [913, 563] width 52 height 19
click at [705, 598] on div "Russian to Estonian Võta vestlus üle" at bounding box center [686, 604] width 100 height 23
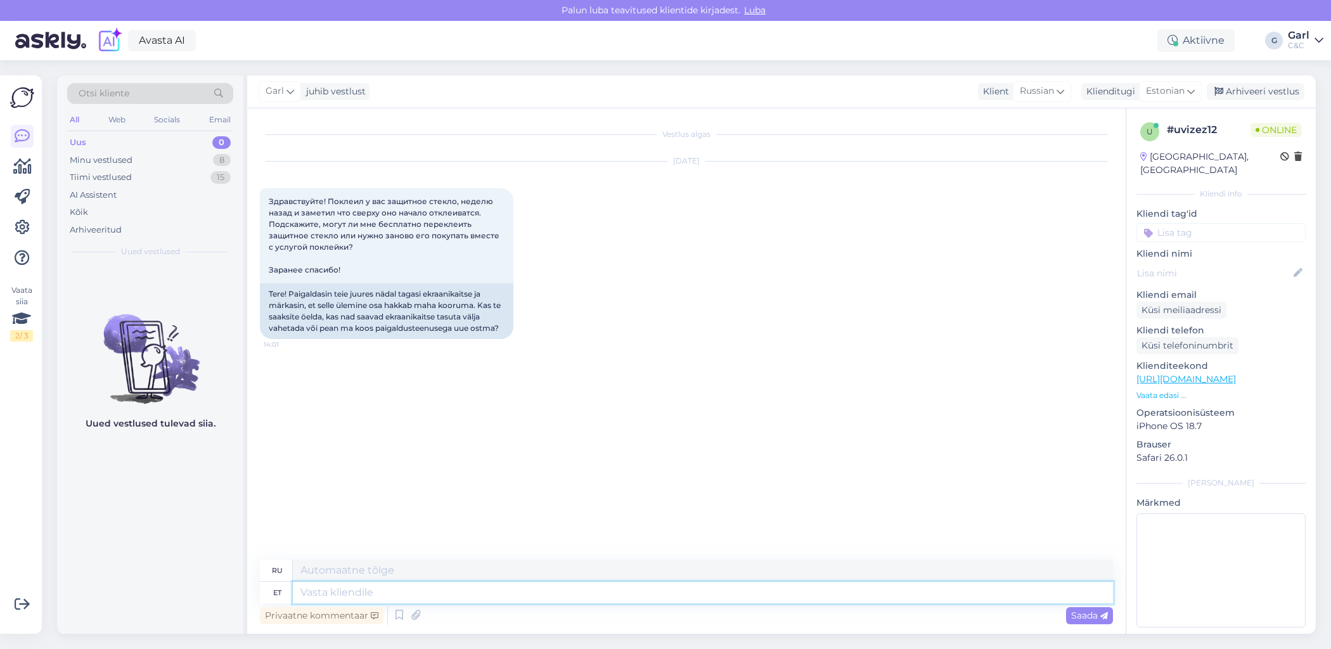
click at [656, 599] on textarea at bounding box center [703, 593] width 820 height 22
click at [625, 602] on textarea at bounding box center [703, 593] width 820 height 22
click at [416, 593] on textarea at bounding box center [703, 593] width 820 height 22
type textarea "Tere!"
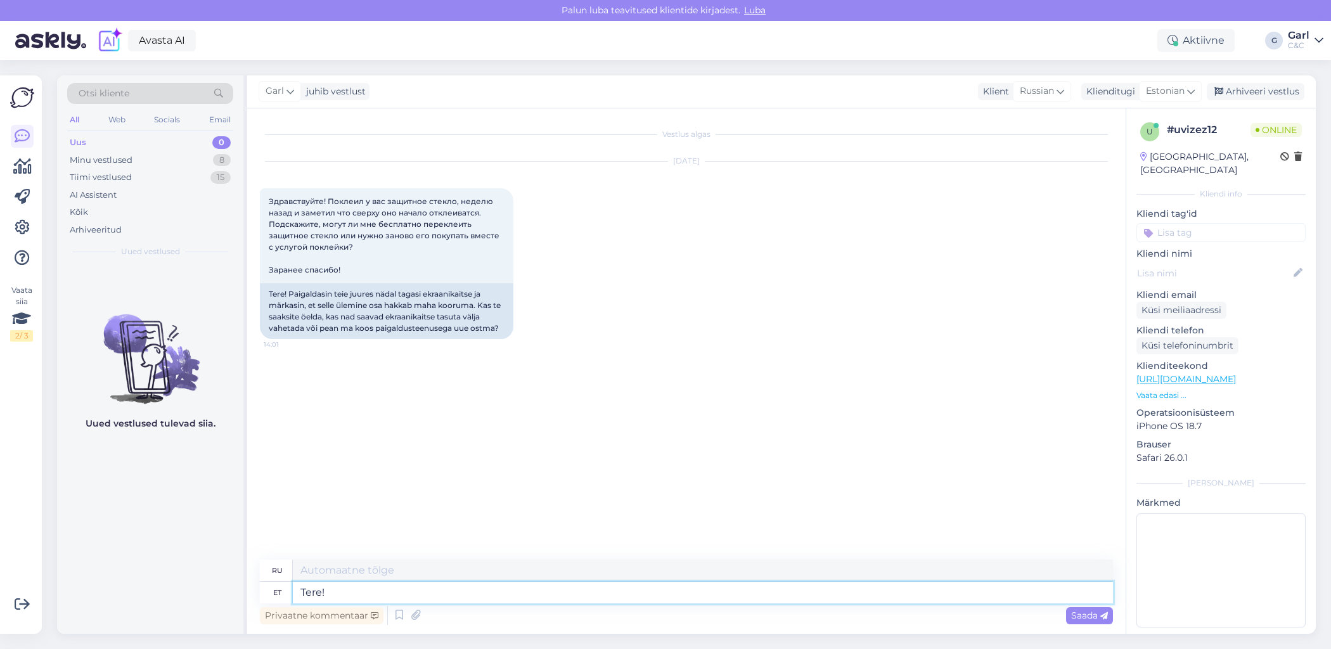
type textarea "Привет!"
type textarea "Tere! Üldiselt vahe"
type textarea "Привет! В общем."
type textarea "Tere! Üldiselt vahetatud"
type textarea "Привет! Обычно обменивается"
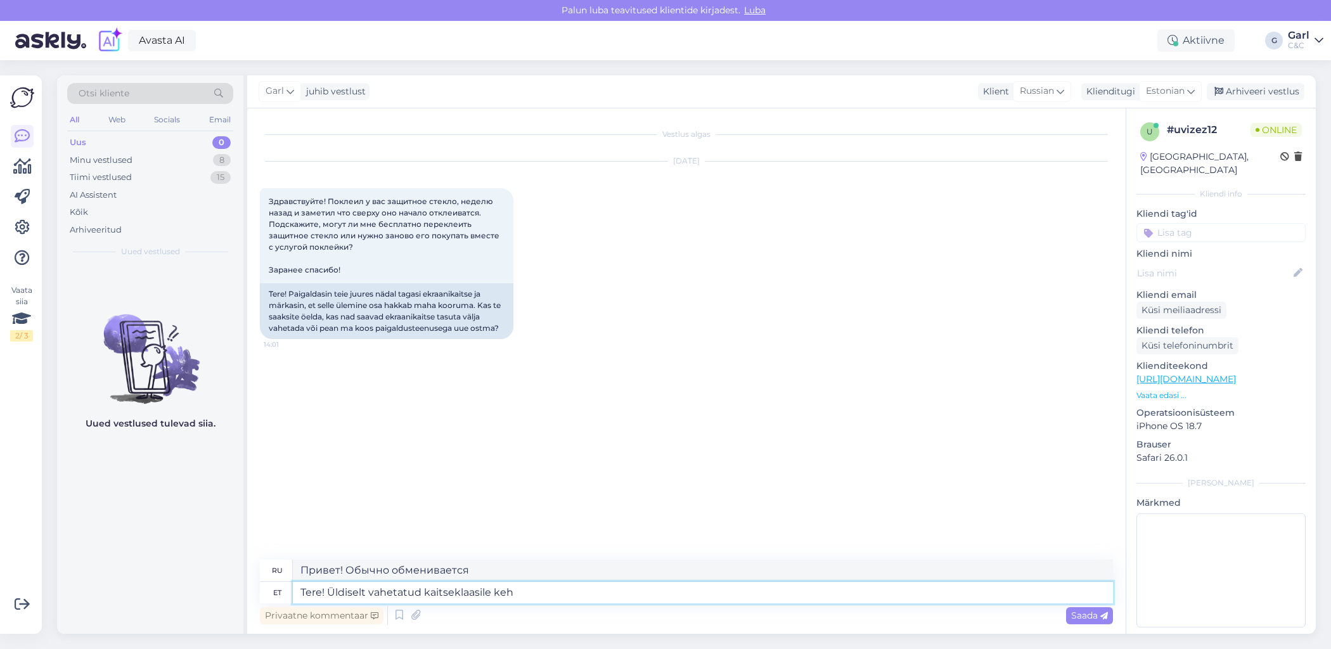
type textarea "Tere! Üldiselt vahetatud kaitseklaasile keht"
type textarea "Здравствуйте! Вообще заменил на защитное стекло."
type textarea "Tere! Üldiselt vahetatud kaitseklaasile kehtib gar"
type textarea "Здравствуйте! Как правило, замена защитного стекла подлежит"
type textarea "Tere! Üldiselt vahetatud kaitseklaasile kehtib garantii"
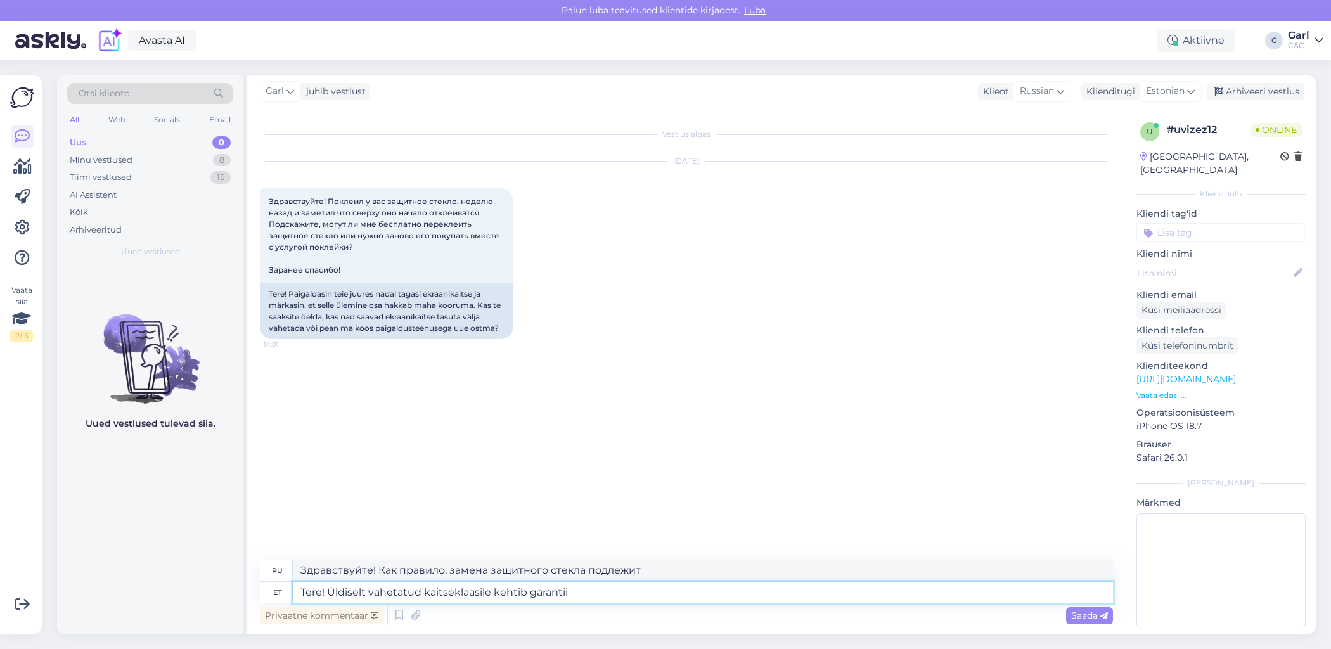
type textarea "Здравствуйте! Как правило, замена защитного стекла покрывается гарантией."
type textarea "Tere! Üldiselt vahetatud kaitseklaasile kehtib garantii 24"
type textarea "Здравствуйте! Гарантия на замененное защитное стекло обычно составляет 24 года."
type textarea "Tere! Üldiselt vahetatud kaitseklaasile kehtib garantii 24 tundi. Eh"
type textarea "Здравствуйте! Как правило, гарантия на замену защитного стекла действует в тече…"
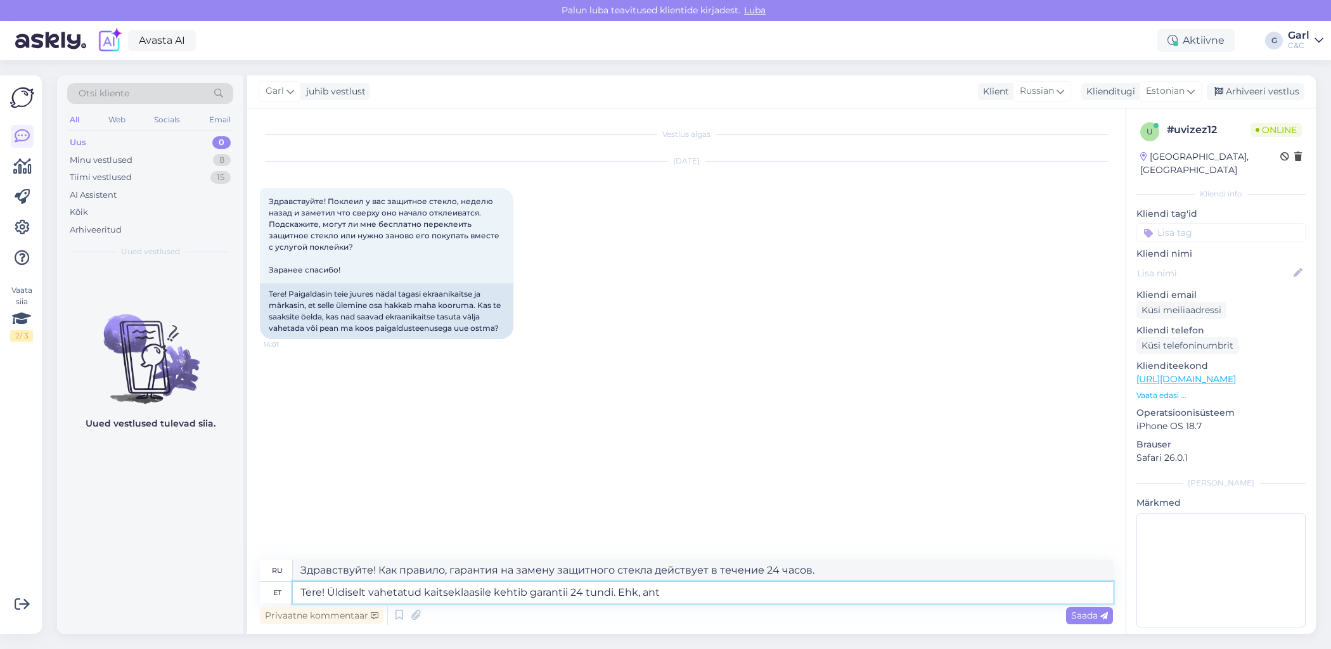
type textarea "Tere! Üldiselt vahetatud kaitseklaasile kehtib garantii 24 tundi. Ehk, antu"
type textarea "Здравствуйте! Гарантия на замену защитного стекла обычно действует в течение 24…"
type textarea "Tere! Üldiselt vahetatud kaitseklaasile kehtib garantii 24 tundi. Ehk, antud u"
type textarea "Здравствуйте! Как правило, гарантия на замену защитного стекла действует в тече…"
type textarea "Tere! Üldiselt vahetatud kaitseklaasile kehtib garantii 24 tundi. Ehk, antud ju…"
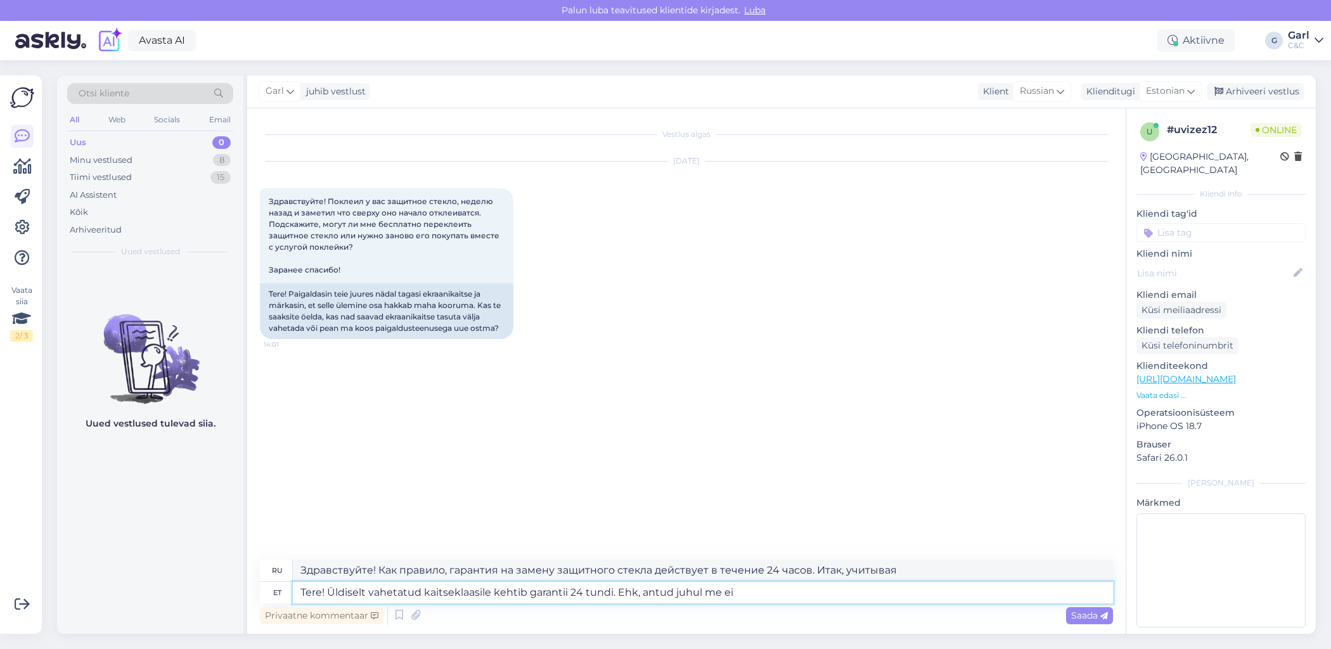
type textarea "Здравствуйте! Обычно гарантия на замену защитного стекла действует в течение 24…"
type textarea "Tere! Üldiselt vahetatud kaitseklaasile kehtib garantii 24 tundi. Ehk, antud ju…"
type textarea "Здравствуйте! Обычно гарантия на замену защитного стекла составляет 24 часа. В …"
type textarea "Tere! Üldiselt vahetatud kaitseklaasile kehtib garantii 24 tundi. Ehk, antud ju…"
type textarea "Здравствуйте! Гарантия на замену защитного стекла обычно составляет 24 часа. В …"
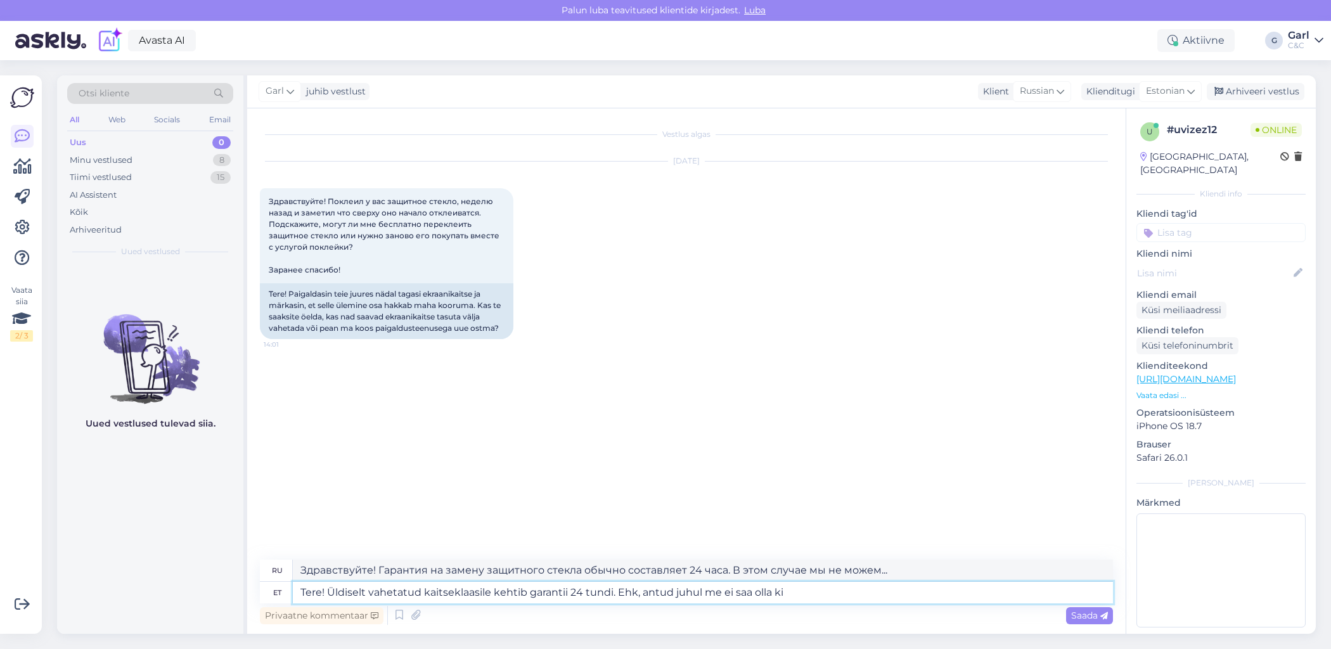
type textarea "Tere! Üldiselt vahetatud kaitseklaasile kehtib garantii 24 tundi. Ehk, antud ju…"
type textarea "Здравствуйте! Гарантия на замену защитного стекла обычно составляет 24 часа. По…"
type textarea "Tere! Üldiselt vahetatud kaitseklaasile kehtib garantii 24 tundi. Ehk, antud ju…"
type textarea "Здравствуйте! Как правило, гарантия на замену защитного стекла действует в тече…"
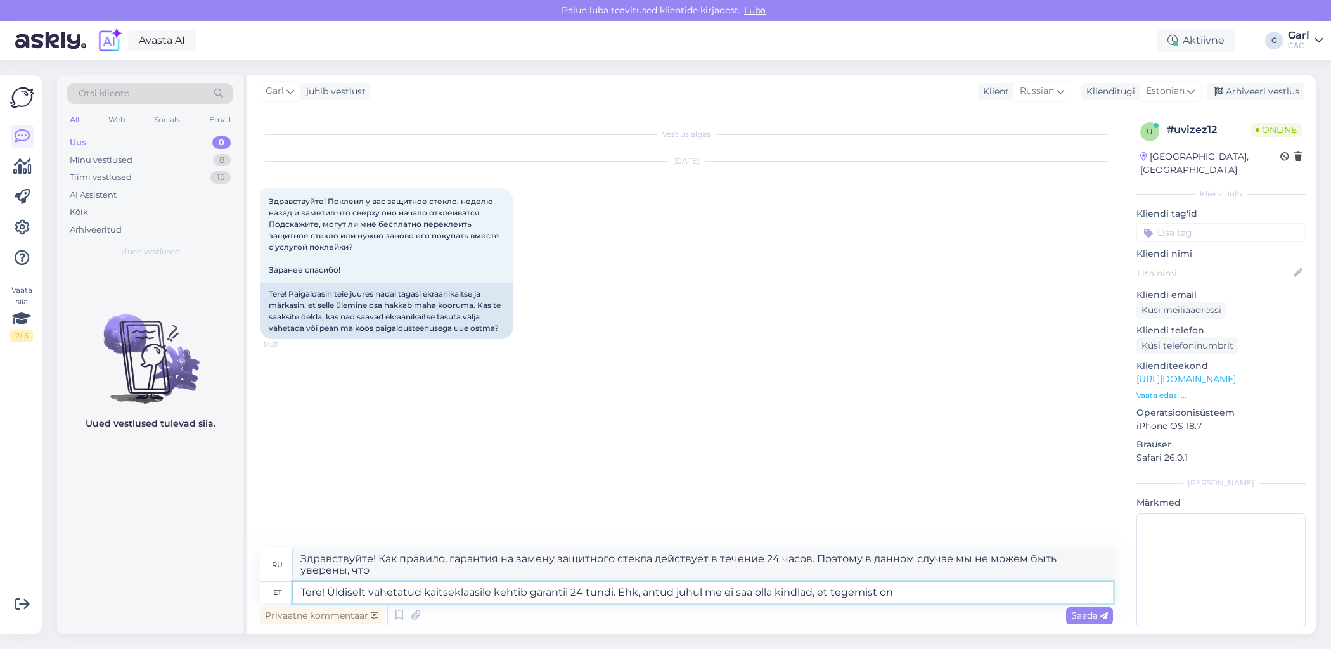
type textarea "Tere! Üldiselt vahetatud kaitseklaasile kehtib garantii 24 tundi. Ehk, antud ju…"
type textarea "Здравствуйте! Обычно гарантия на замену защитного стекла составляет 24 часа. По…"
type textarea "Tere! Üldiselt vahetatud kaitseklaasile kehtib garantii 24 tundi. Ehk, antud ju…"
type textarea "Здравствуйте! Как правило, гарантия на замену защитного стекла составляет 24 ча…"
type textarea "Tere! Üldiselt vahetatud kaitseklaasile kehtib garantii 24 tundi. Ehk, antud ju…"
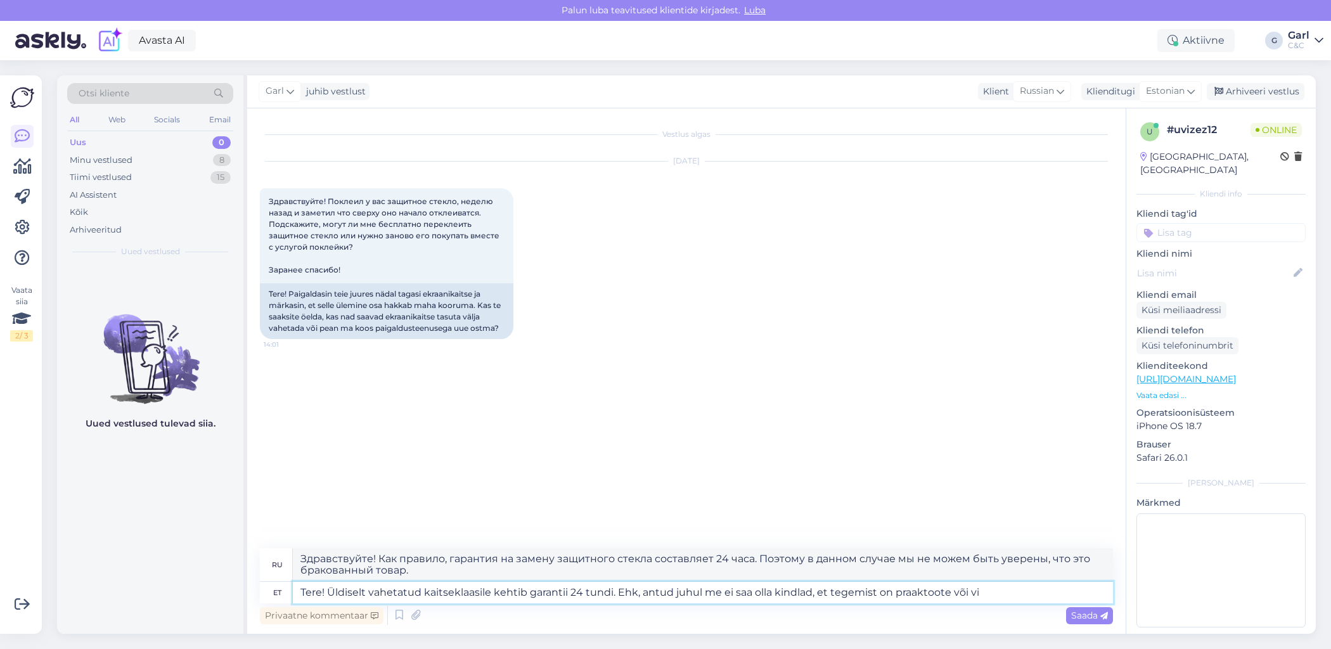
type textarea "Здравствуйте! Гарантия на замену защитного стекла обычно составляет 24 часа. По…"
type textarea "Tere! Üldiselt vahetatud kaitseklaasile kehtib garantii 24 tundi. Ehk, antud ju…"
type textarea "Здравствуйте! Гарантия на замену защитного стекла обычно составляет 24 часа. По…"
type textarea "Tere! Üldiselt vahetatud kaitseklaasile kehtib garantii 24 tundi. Ehk, antud ju…"
type textarea "Здравствуйте! Как правило, гарантия на замену защитного стекла составляет 24 ча…"
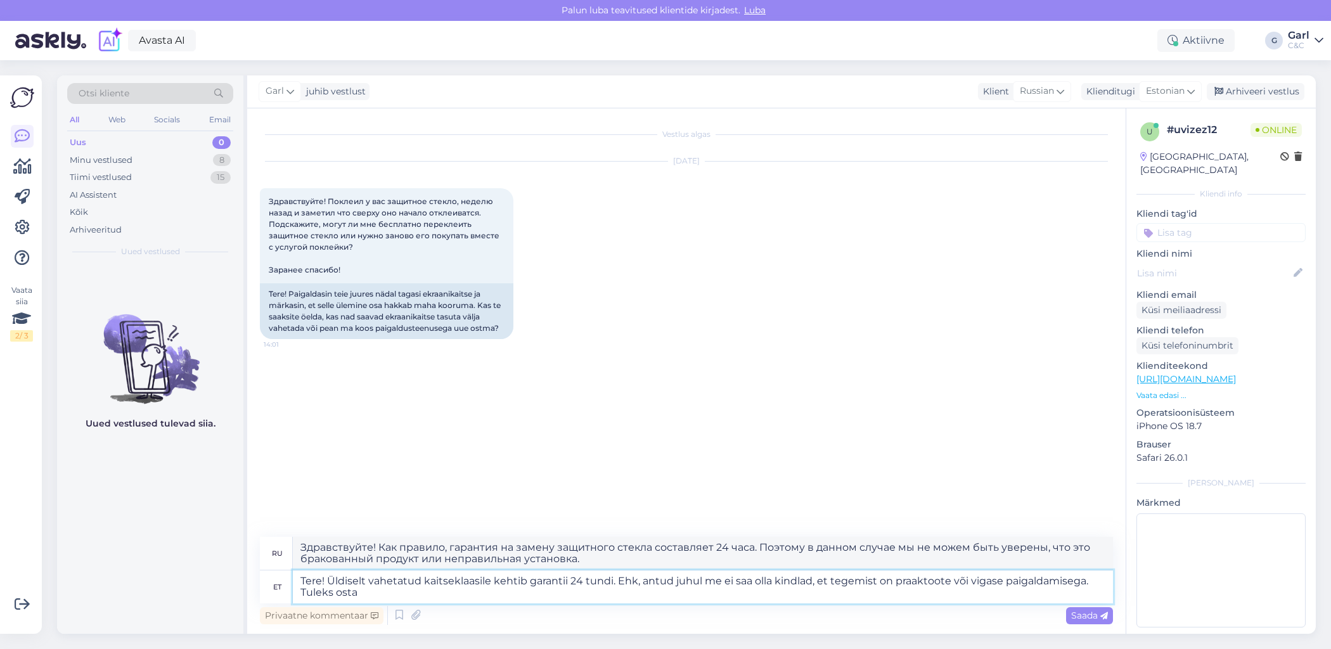
type textarea "Tere! Üldiselt vahetatud kaitseklaasile kehtib garantii 24 tundi. Ehk, antud ju…"
type textarea "Здравствуйте! Гарантия на замену защитного стекла обычно составляет 24 часа. По…"
type textarea "Tere! Üldiselt vahetatud kaitseklaasile kehtib garantii 24 tundi. Ehk, antud ju…"
type textarea "Здравствуйте! Гарантия на замену защитного стекла обычно составляет 24 часа. По…"
type textarea "Tere! Üldiselt vahetatud kaitseklaasile kehtib garantii 24 tundi. Ehk, antud ju…"
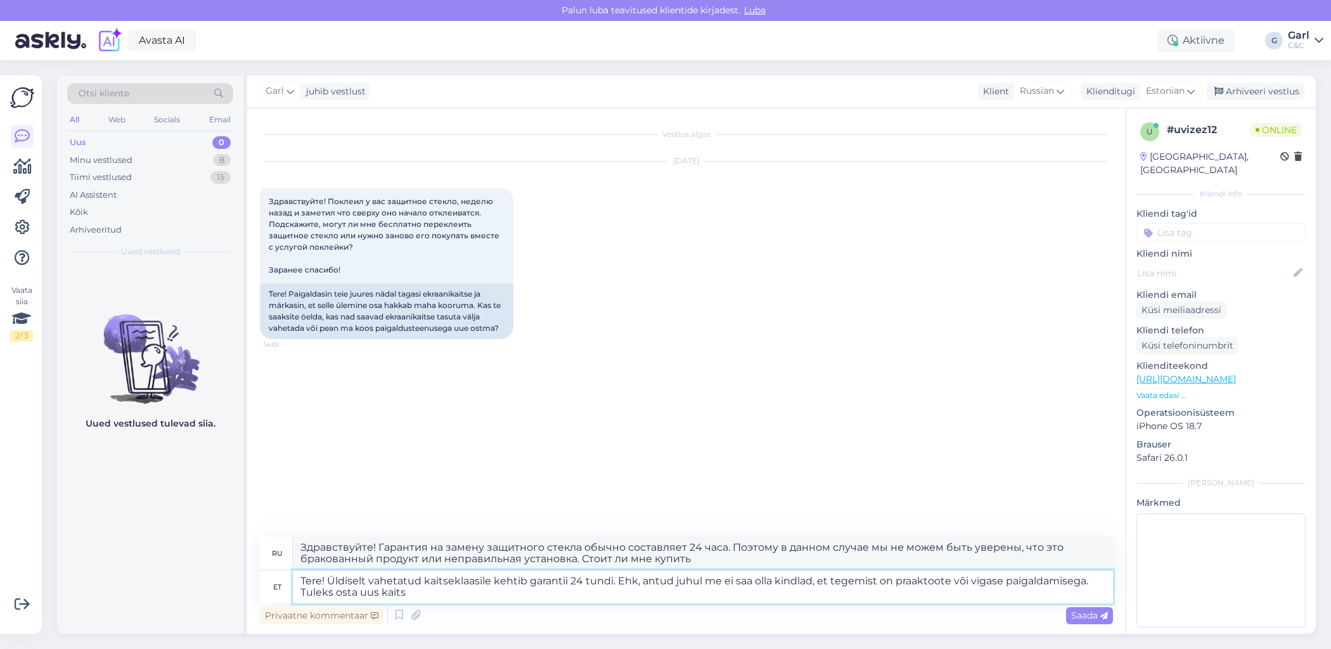
type textarea "Здравствуйте! Гарантия на замену защитного стекла обычно составляет 24 часа. По…"
type textarea "Tere! Üldiselt vahetatud kaitseklaasile kehtib garantii 24 tundi. Ehk, antud ju…"
type textarea "Здравствуйте! Как правило, гарантия на замену защитного стекла составляет 24 ча…"
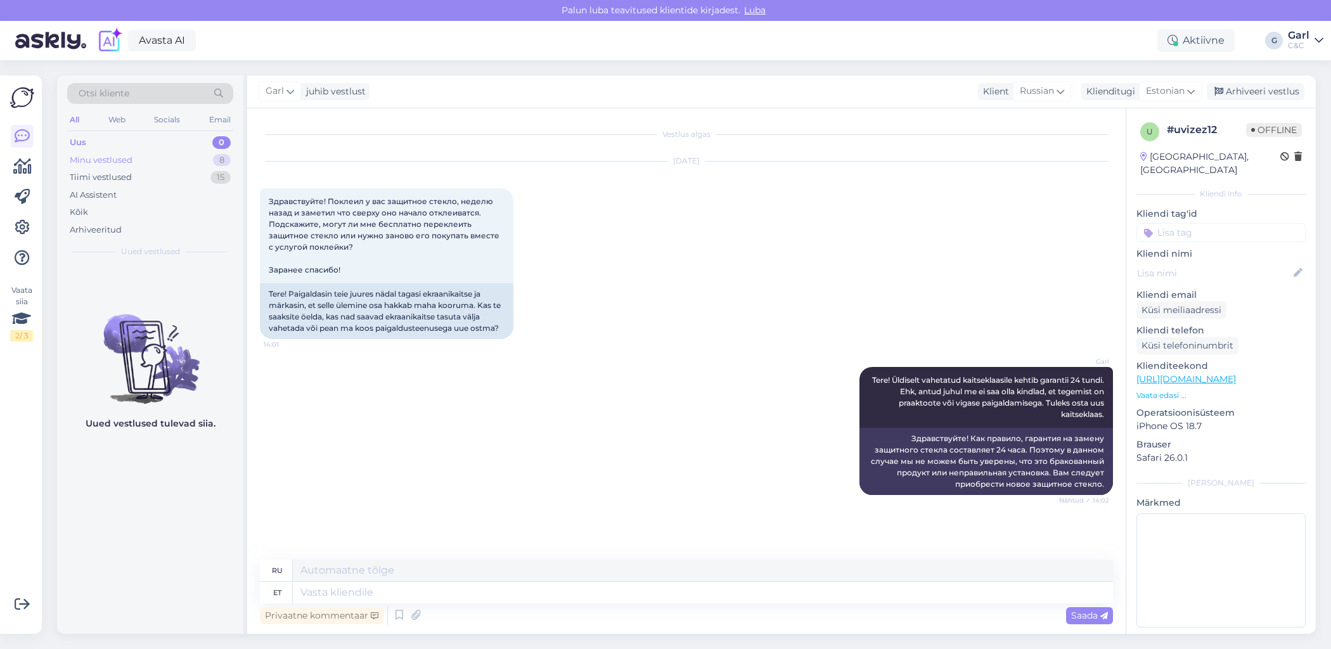
click at [203, 163] on div "Minu vestlused 8" at bounding box center [150, 160] width 166 height 18
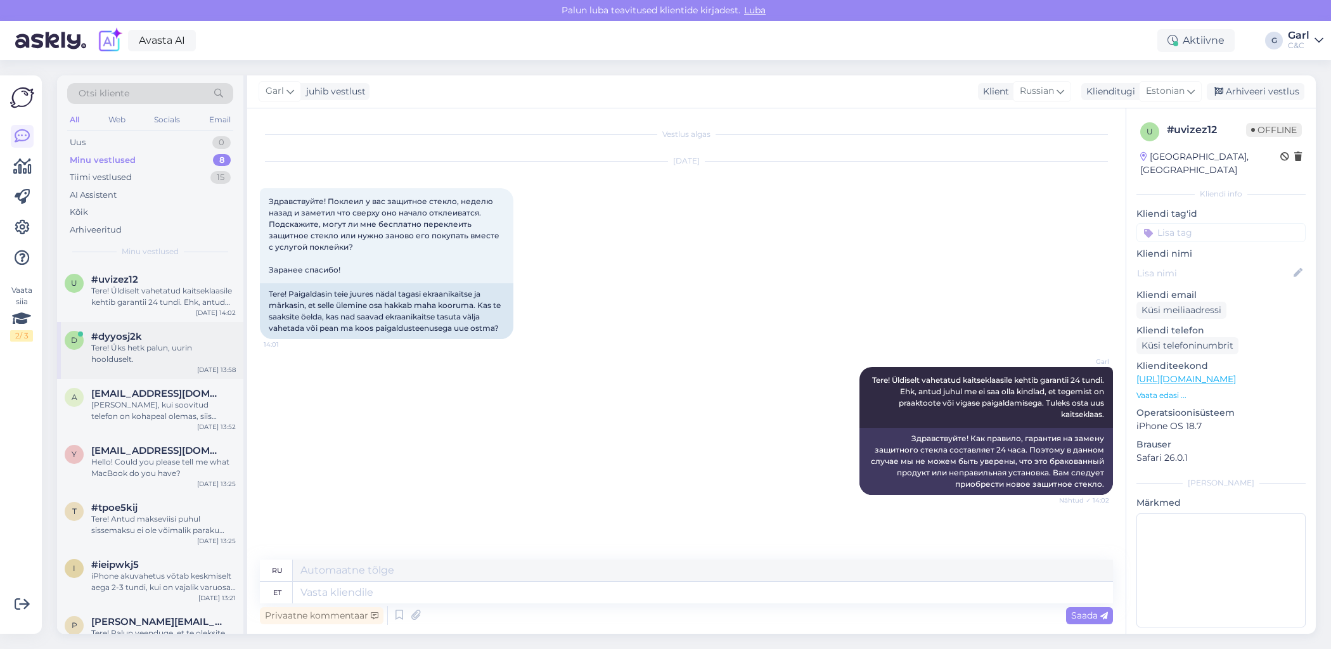
click at [155, 337] on div "#dyyosj2k" at bounding box center [163, 336] width 144 height 11
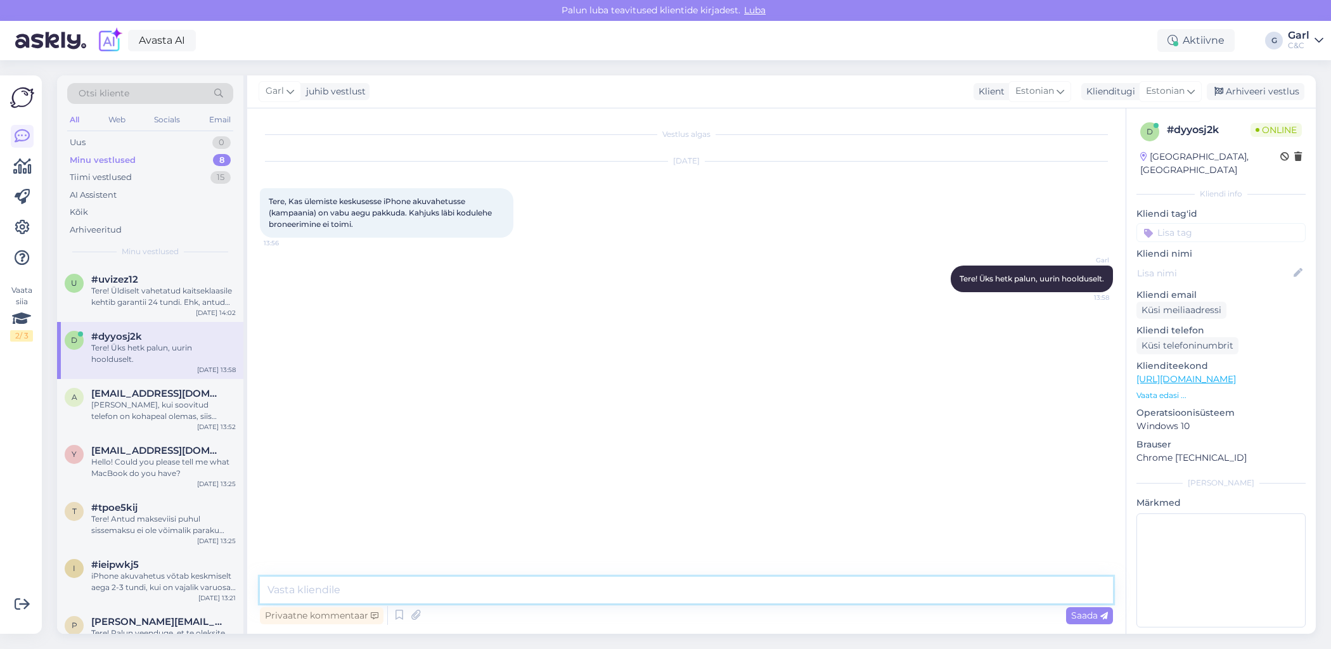
click at [520, 589] on textarea at bounding box center [686, 590] width 853 height 27
paste textarea "Kõik vabad ajad on broneeritud. Kui toob selle nädala jooksul, siis üldjärjekor…"
click at [362, 588] on textarea "Vastus hoolduselt: Kõik vabad ajad on broneeritud. Kui toob selle nädala jooksu…" at bounding box center [686, 590] width 853 height 27
click at [1079, 587] on textarea "Vastus hoolduselt: "Kõik vabad ajad on broneeritud. Kui toob selle nädala jooks…" at bounding box center [686, 590] width 853 height 27
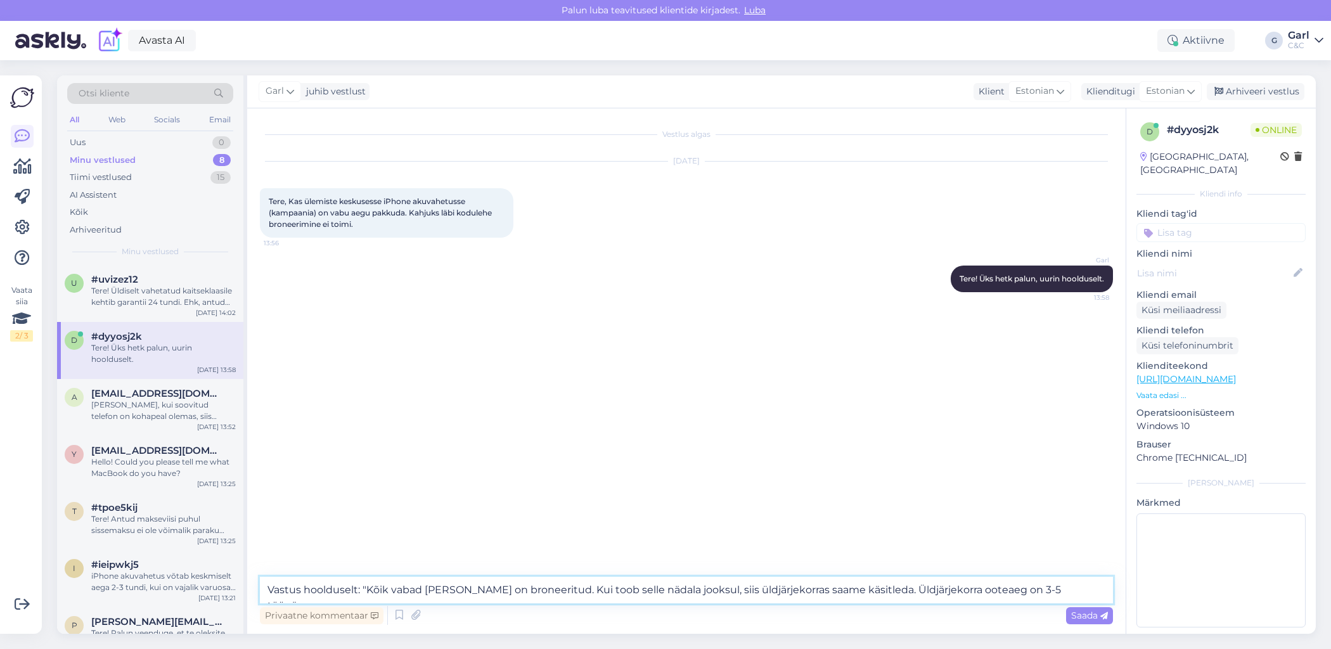
type textarea "Vastus hoolduselt: "Kõik vabad ajad on broneeritud. Kui toob selle nädala jooks…"
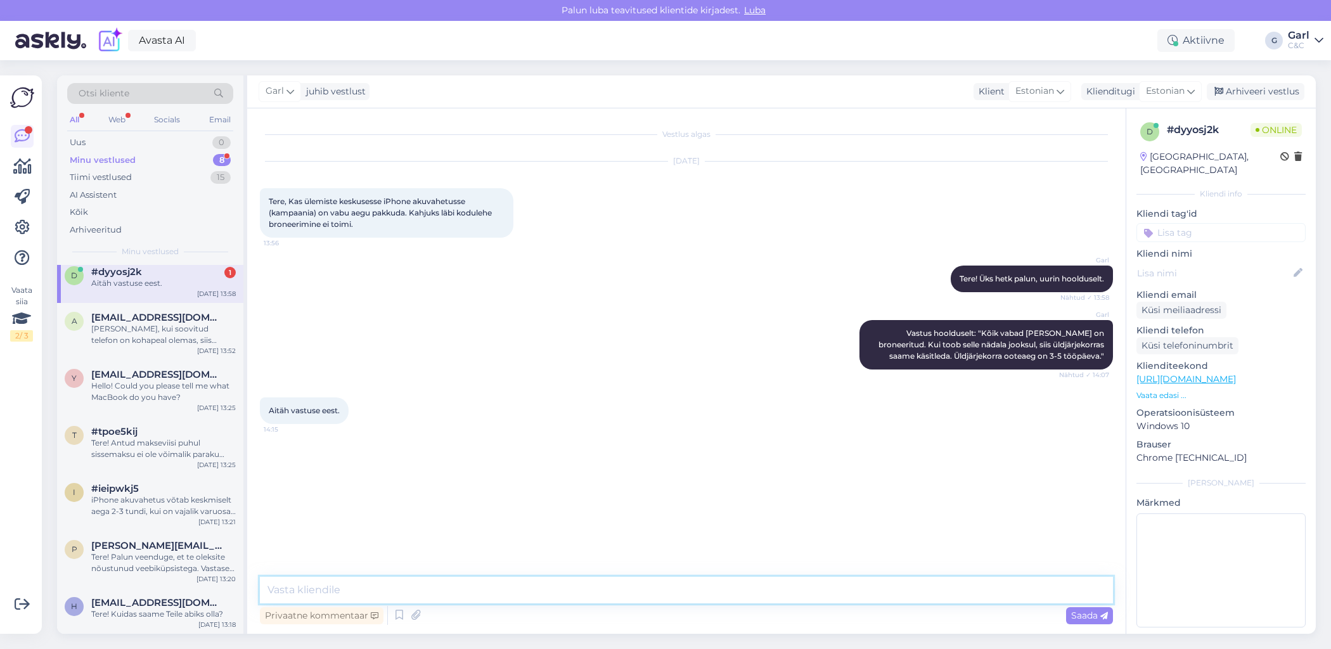
scroll to position [63, 0]
click at [169, 275] on div "#dyyosj2k 1" at bounding box center [163, 272] width 144 height 11
click at [373, 602] on textarea at bounding box center [686, 590] width 853 height 27
type textarea "[PERSON_NAME], võtke heaks!"
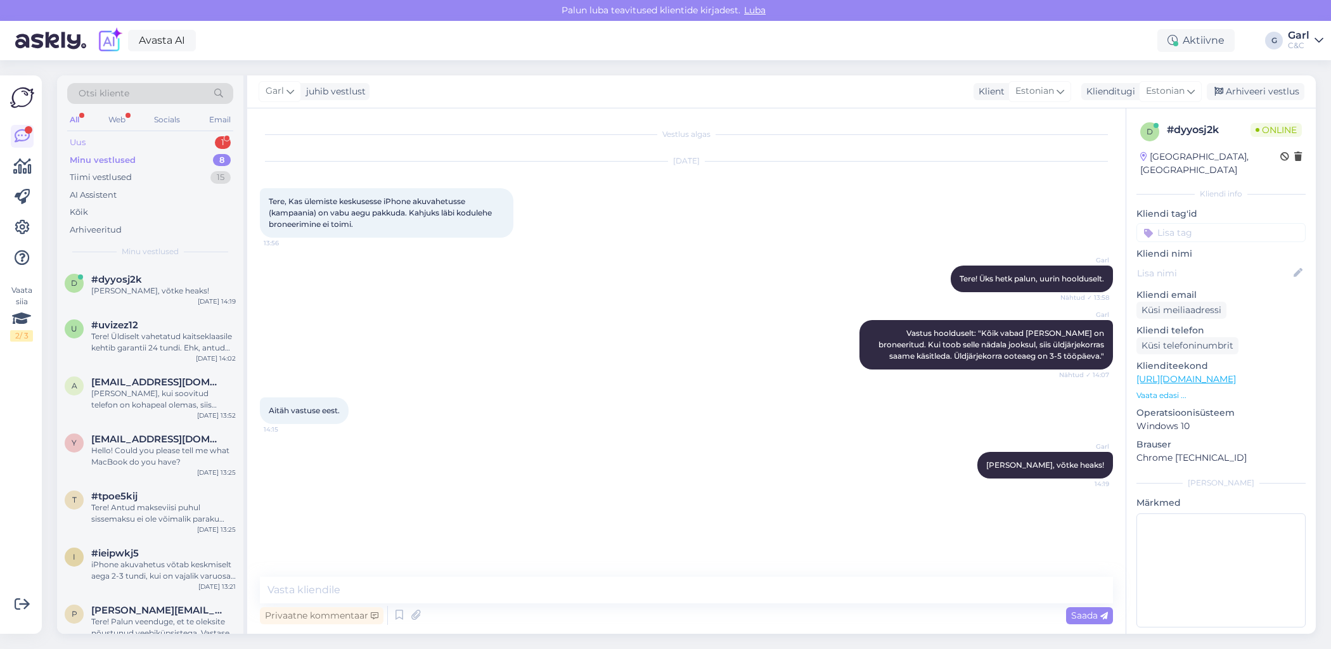
click at [208, 140] on div "Uus 1" at bounding box center [150, 143] width 166 height 18
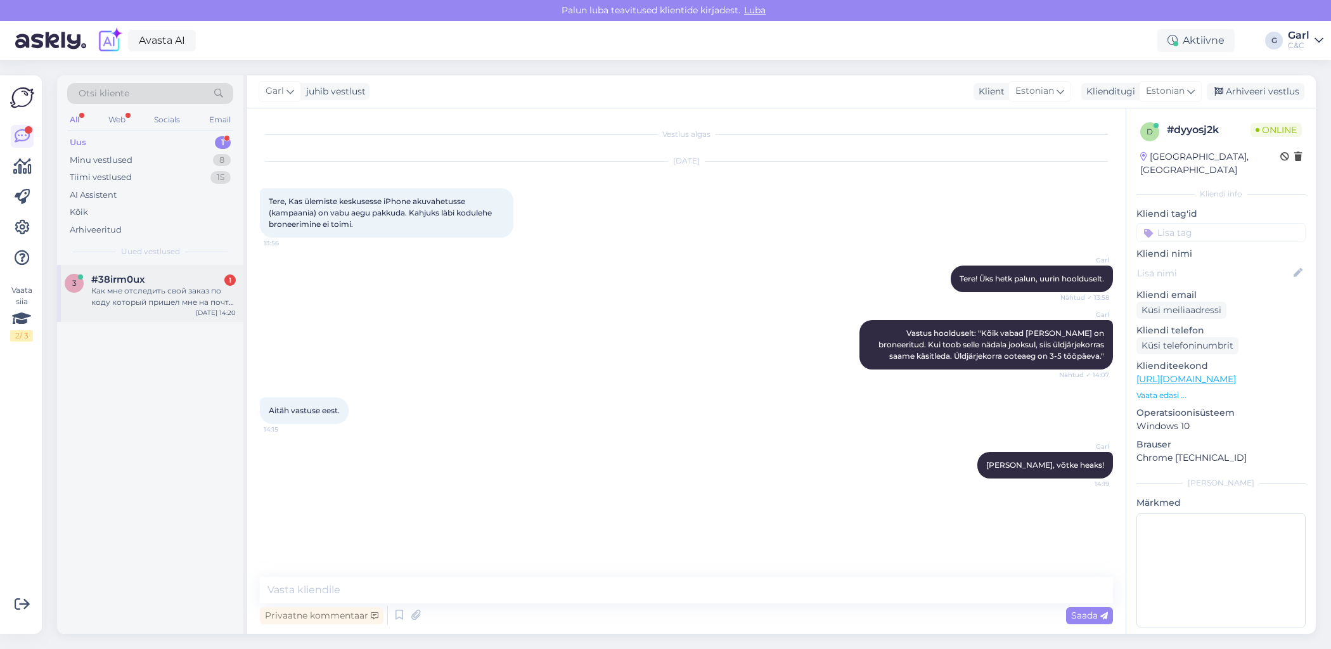
click at [199, 278] on div "#38irm0ux 1" at bounding box center [163, 279] width 144 height 11
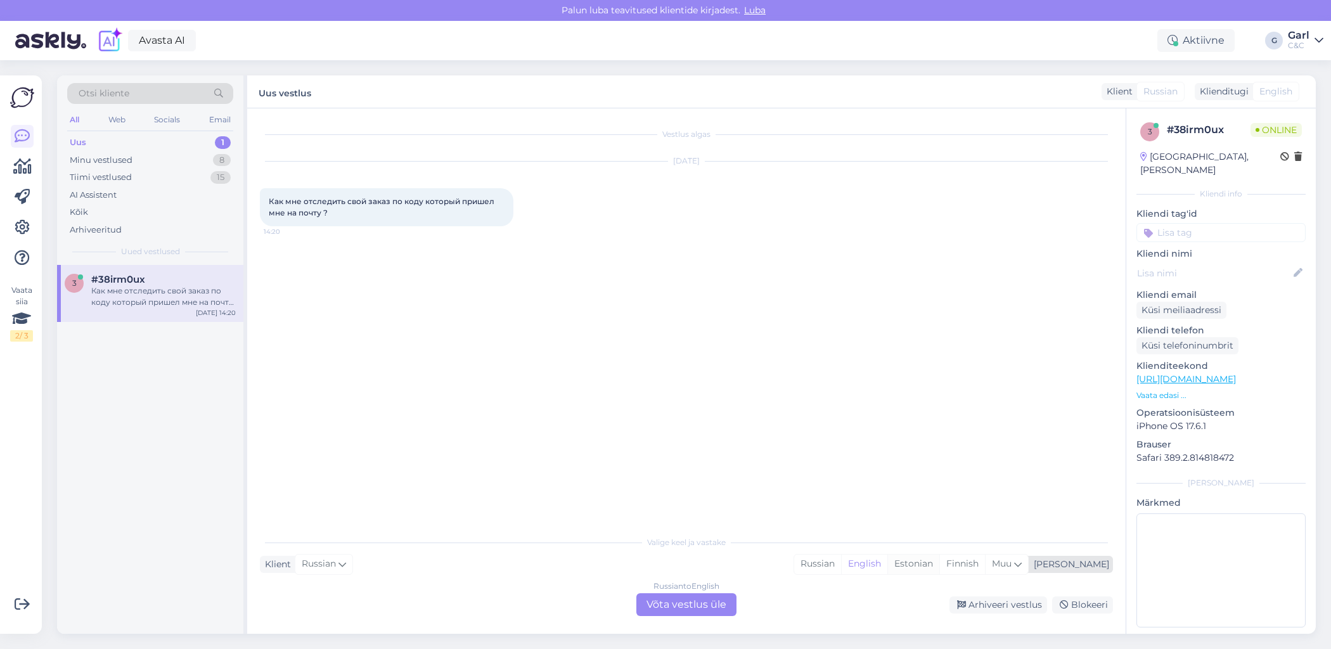
click at [939, 559] on div "Estonian" at bounding box center [913, 563] width 52 height 19
click at [706, 601] on div "Russian to Estonian Võta vestlus üle" at bounding box center [686, 604] width 100 height 23
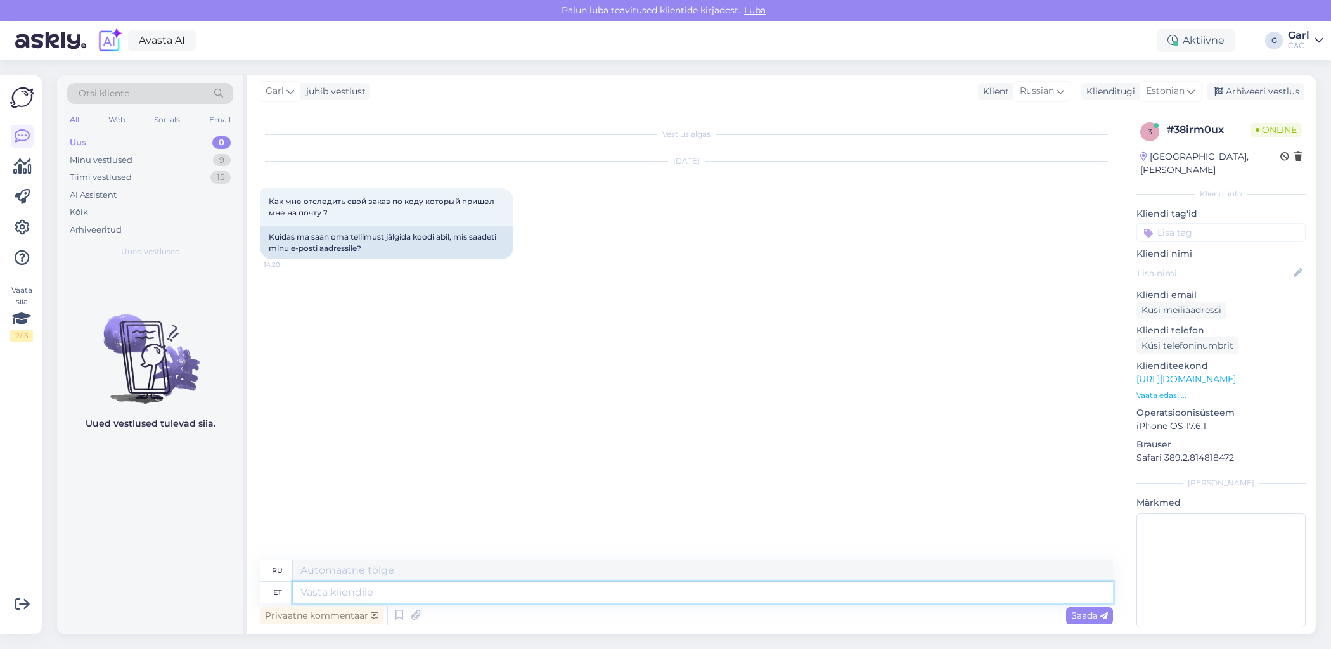
click at [654, 601] on textarea at bounding box center [703, 593] width 820 height 22
click at [622, 598] on textarea at bounding box center [703, 593] width 820 height 22
click at [617, 601] on textarea at bounding box center [703, 593] width 820 height 22
type textarea "Tere!"
type textarea "Привет!"
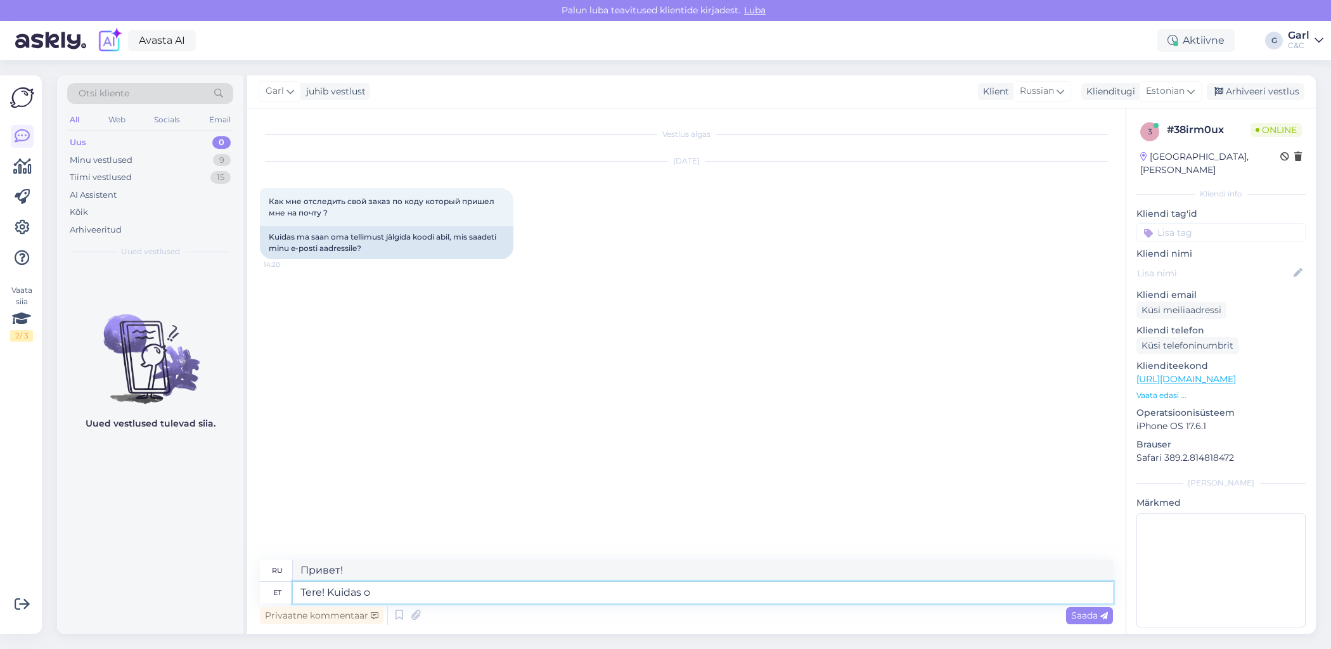
type textarea "Tere! Kuidas on"
type textarea "Привет, как дела?"
type textarea "Tere! Kuidas on Teie tellimuse nu"
type textarea "Здравствуйте! Как ваш заказ?"
type textarea "Tere! Kuidas on Teie tellimuse number?"
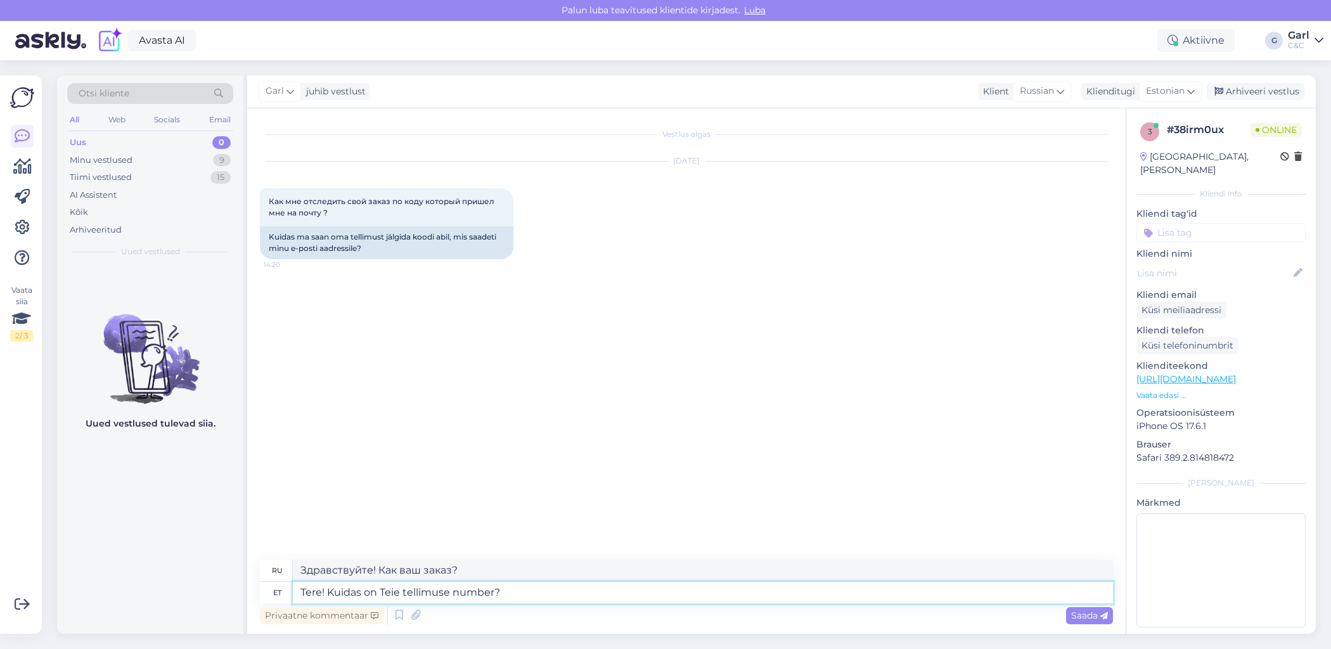
type textarea "Здравствуйте! Какой номер вашего заказа?"
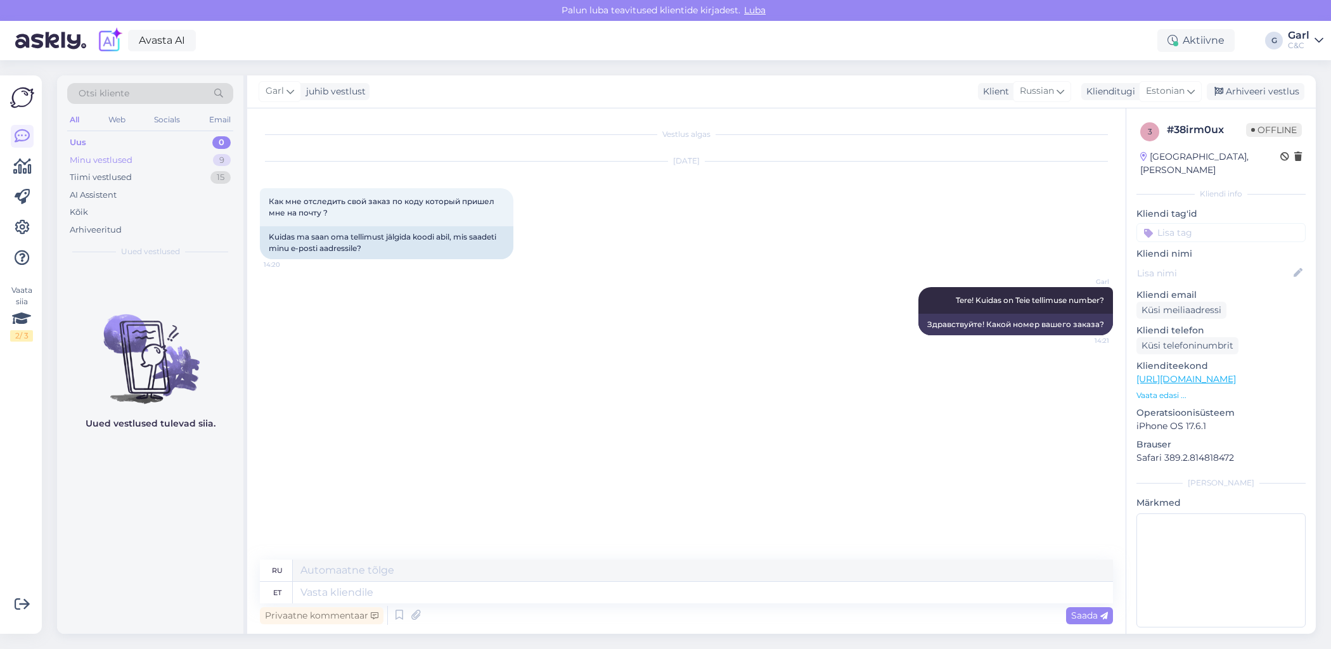
click at [221, 159] on div "9" at bounding box center [222, 160] width 18 height 13
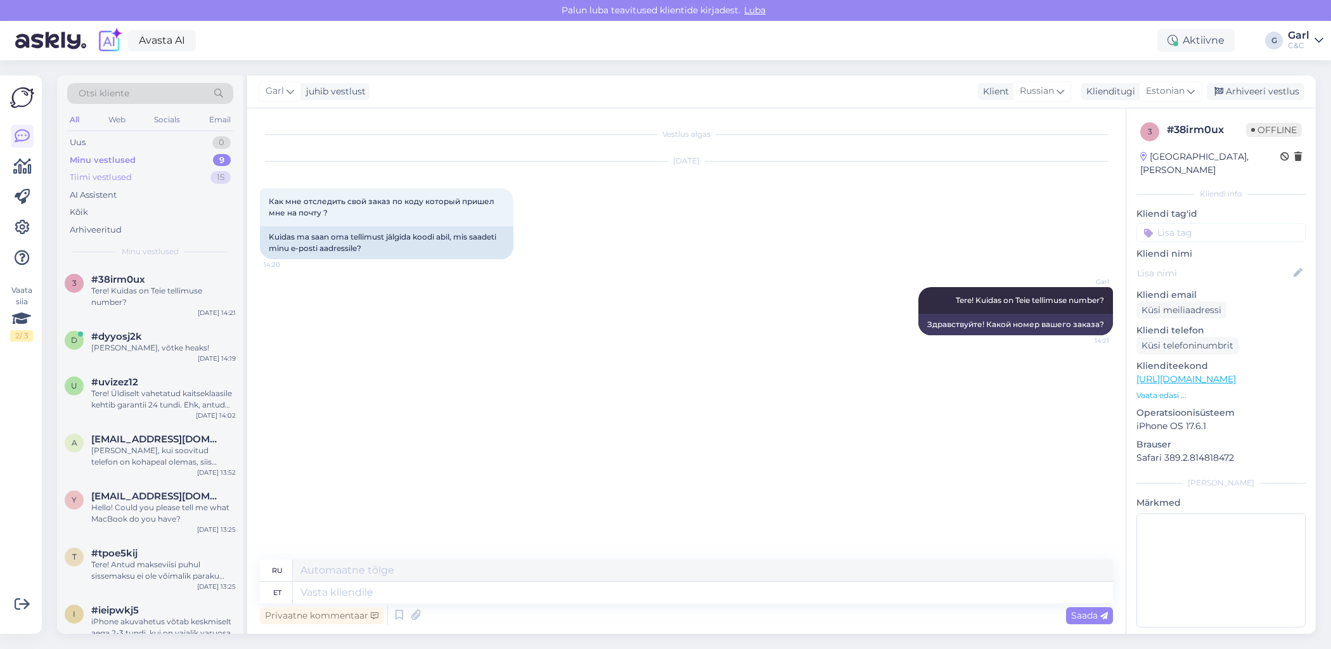
click at [210, 176] on div "Tiimi vestlused 15" at bounding box center [150, 178] width 166 height 18
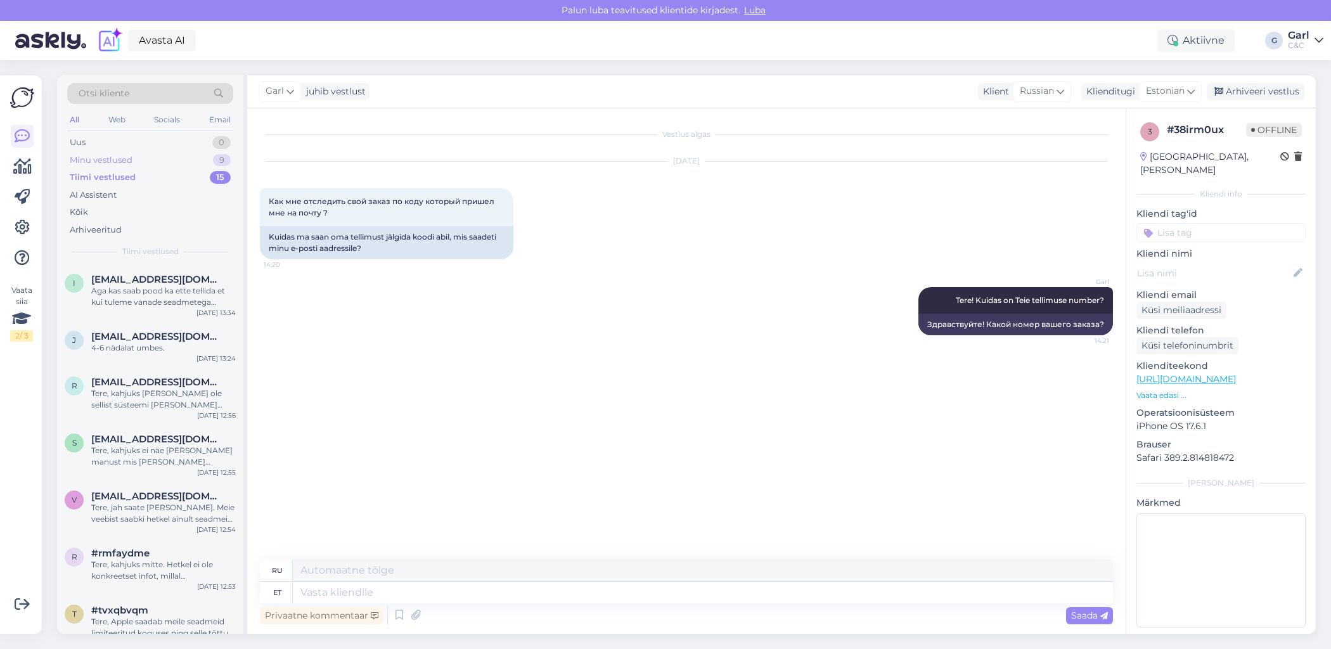
click at [210, 160] on div "Minu vestlused 9" at bounding box center [150, 160] width 166 height 18
click at [172, 274] on div "#38irm0ux" at bounding box center [163, 279] width 144 height 11
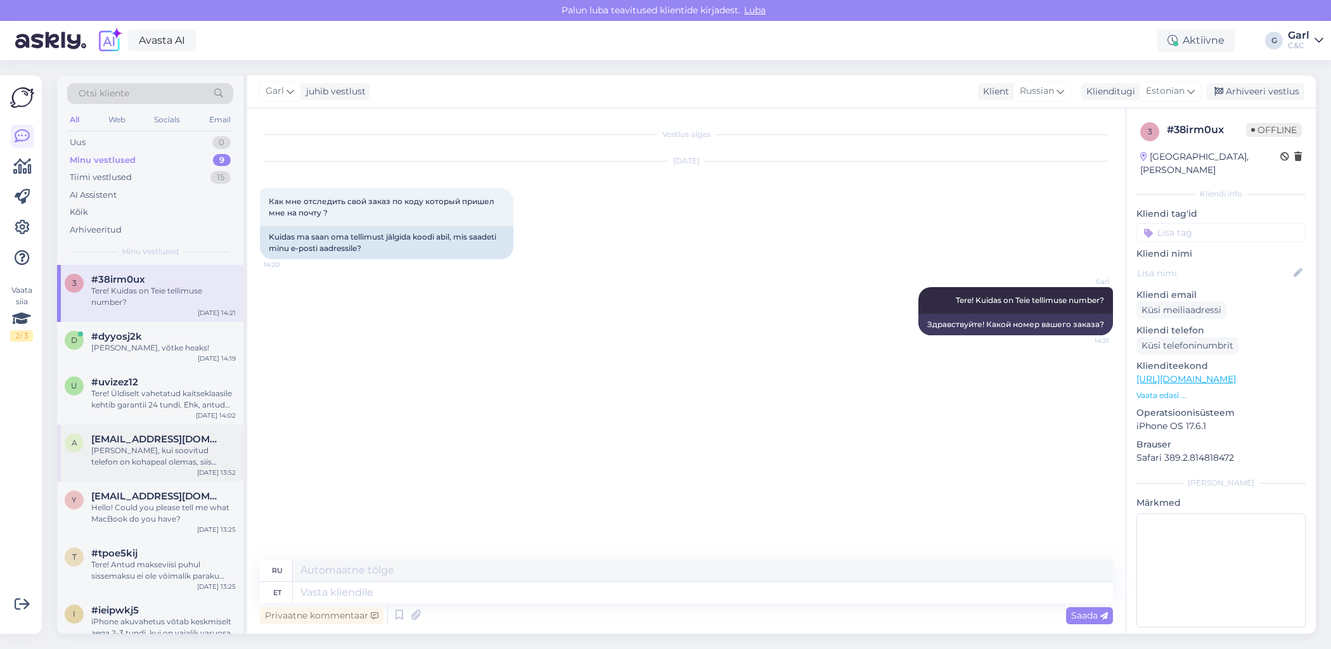
scroll to position [120, 0]
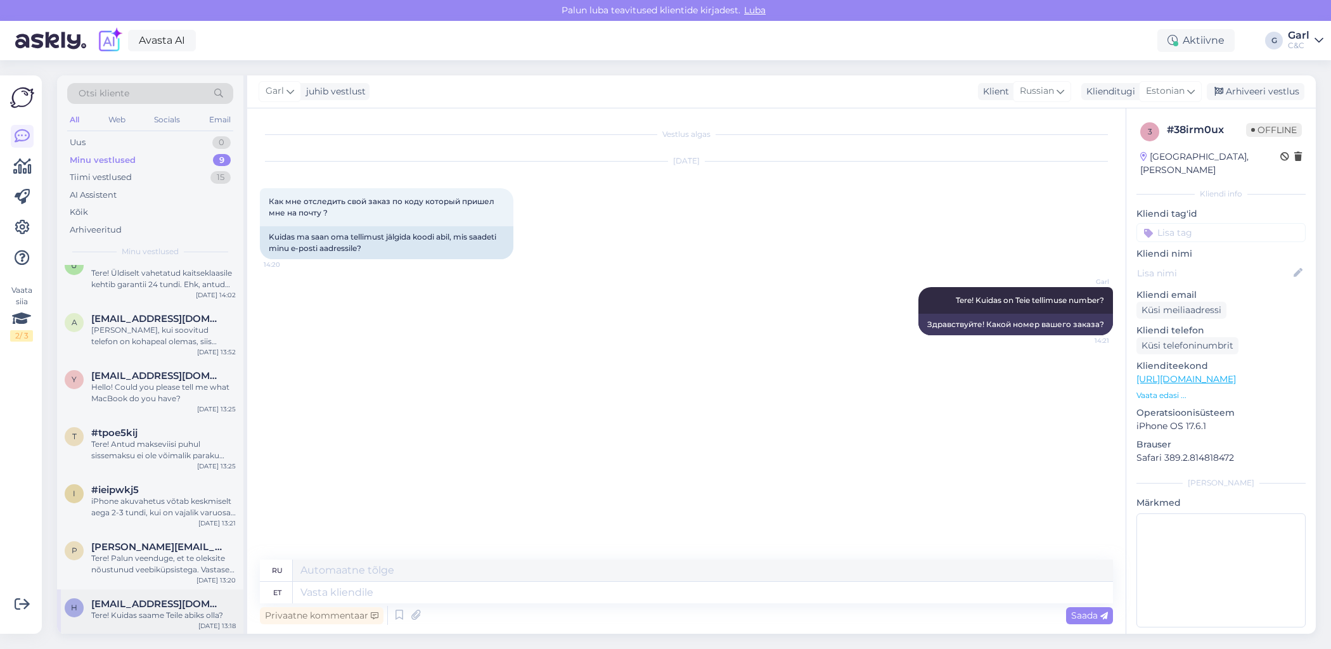
click at [176, 610] on div "Tere! Kuidas saame Teile abiks olla?" at bounding box center [163, 615] width 144 height 11
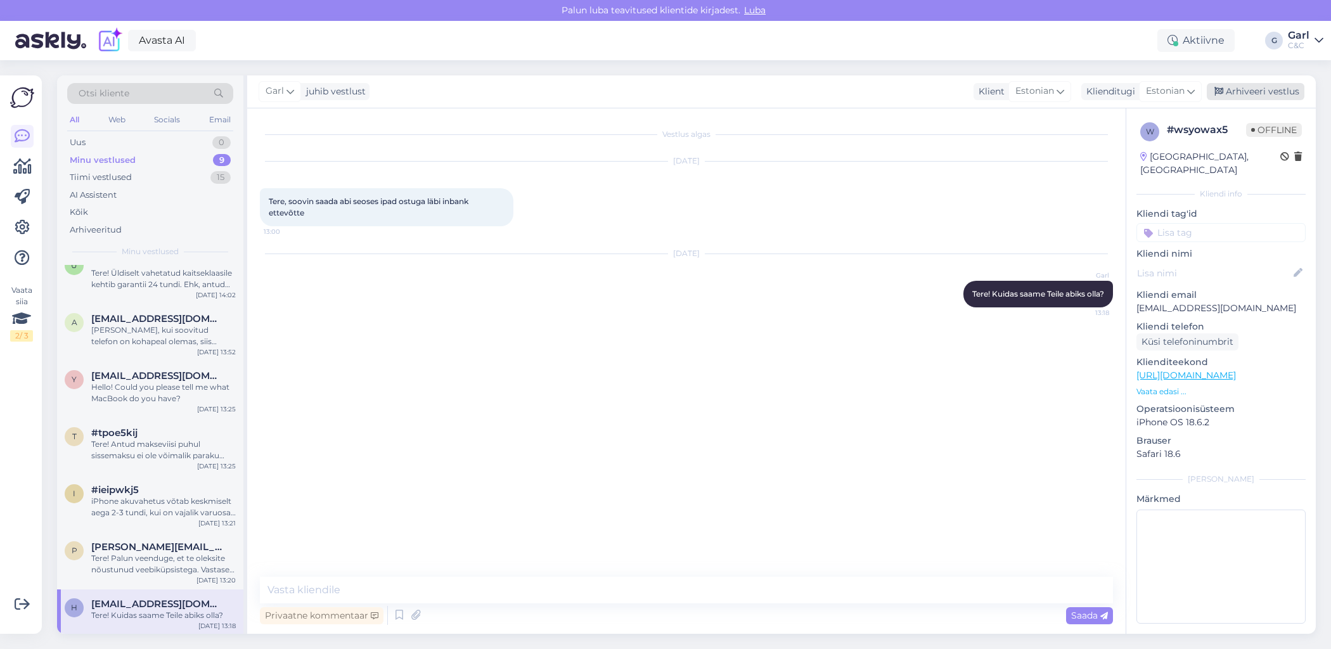
click at [1233, 93] on div "Arhiveeri vestlus" at bounding box center [1256, 91] width 98 height 17
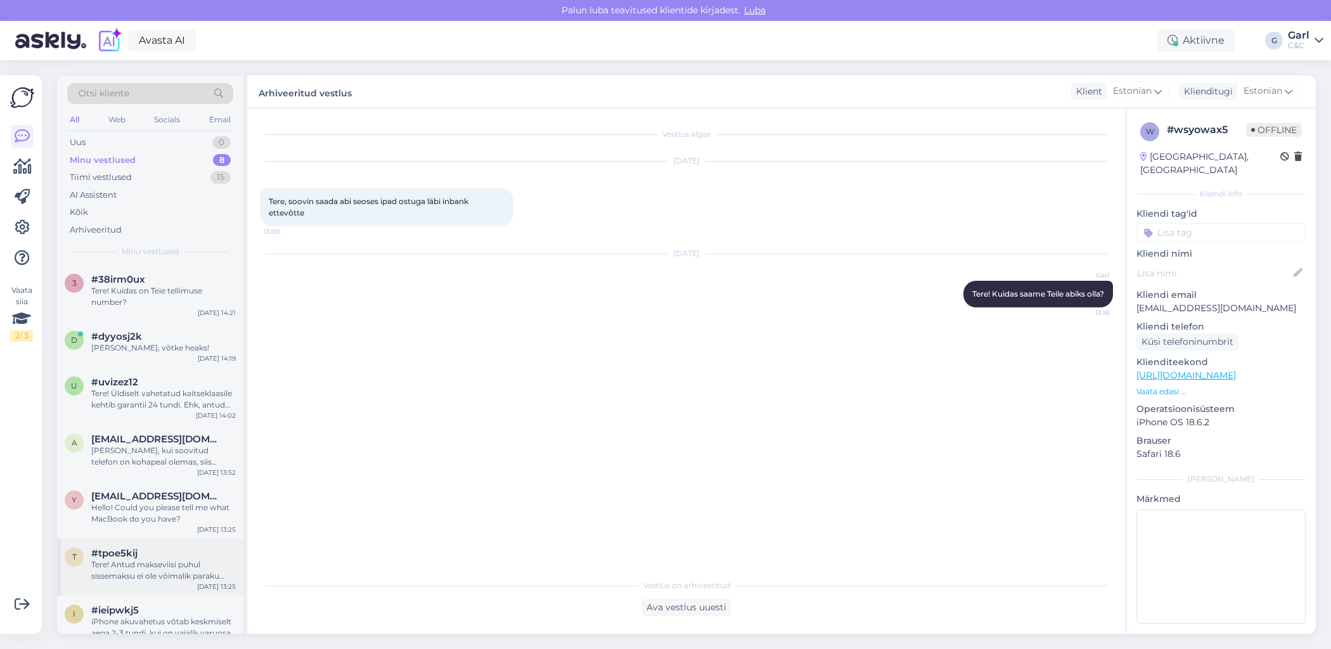
scroll to position [75, 0]
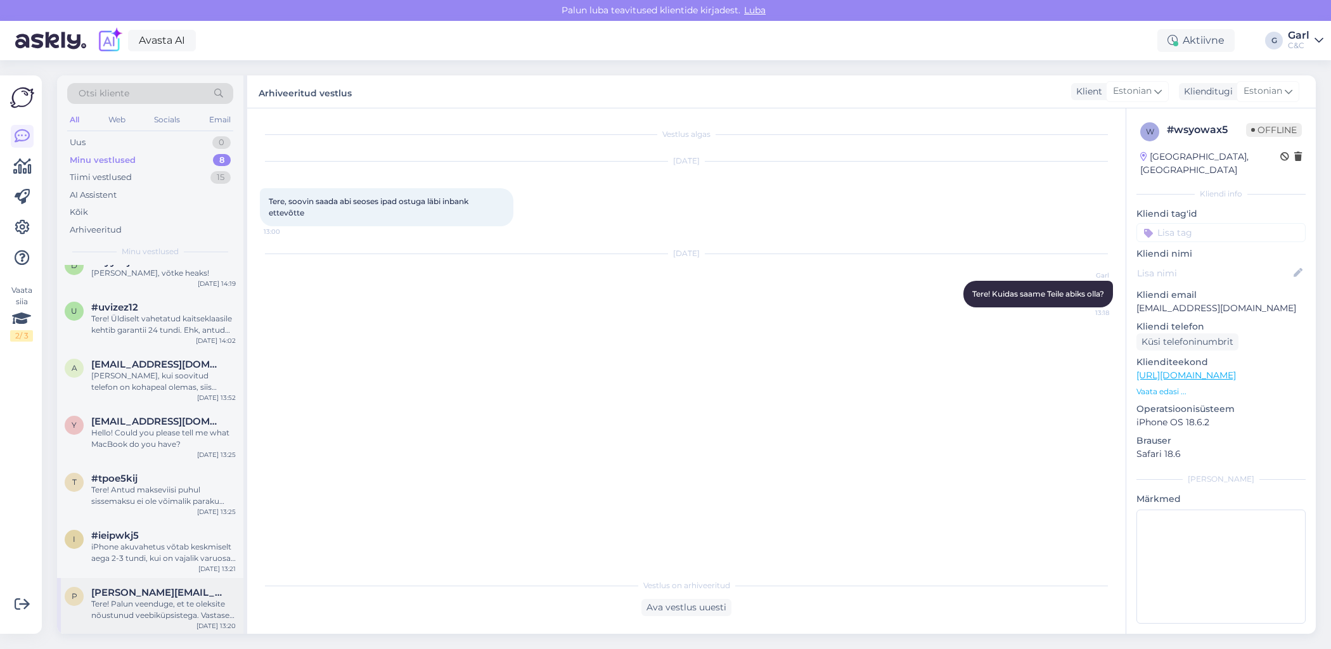
click at [160, 598] on div "Tere! Palun veenduge, et te oleksite nõustunud veebiküpsistega. Vastasel juhul …" at bounding box center [163, 609] width 144 height 23
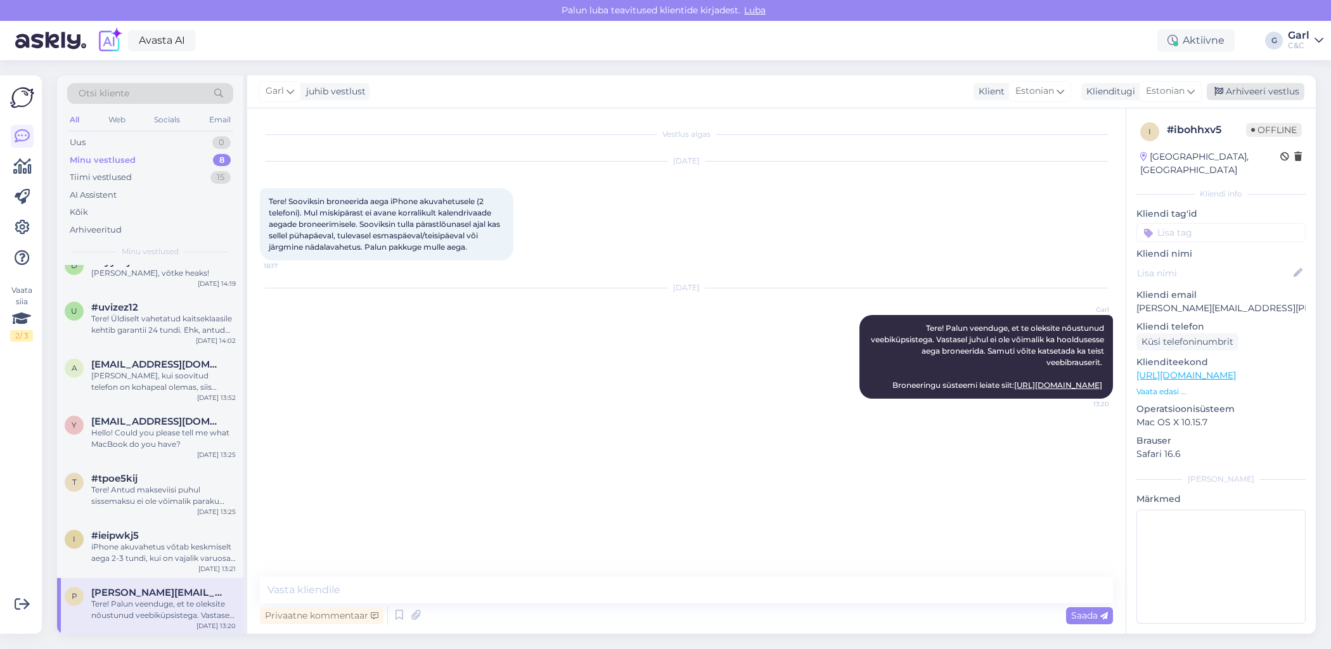
click at [1233, 89] on div "Arhiveeri vestlus" at bounding box center [1256, 91] width 98 height 17
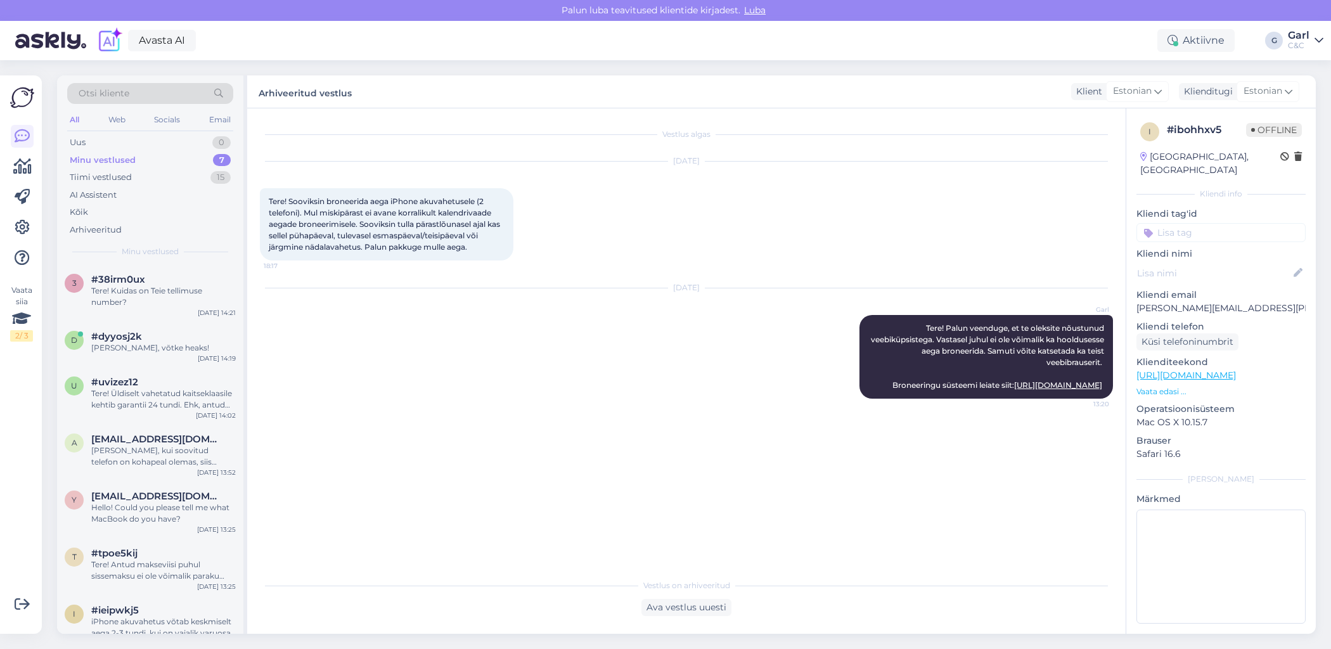
scroll to position [18, 0]
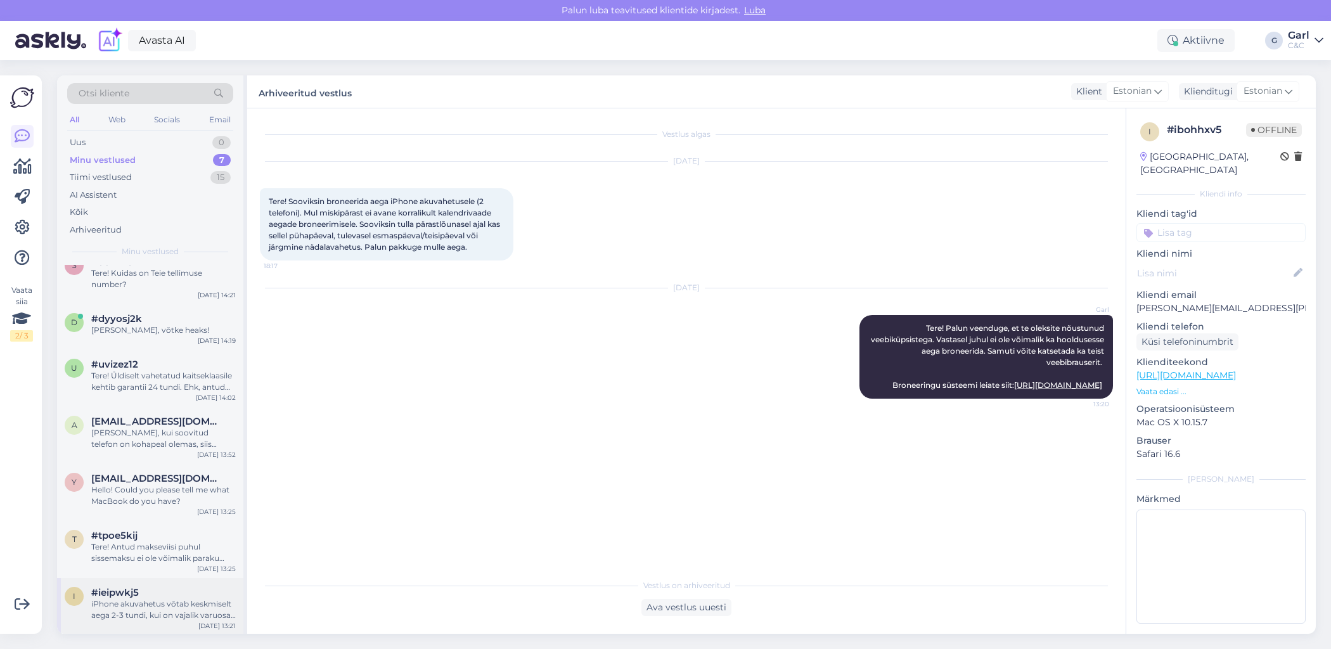
click at [189, 615] on div "iPhone akuvahetus võtab keskmiselt aega 2-3 tundi, kui on vajalik varuosa olema…" at bounding box center [163, 609] width 144 height 23
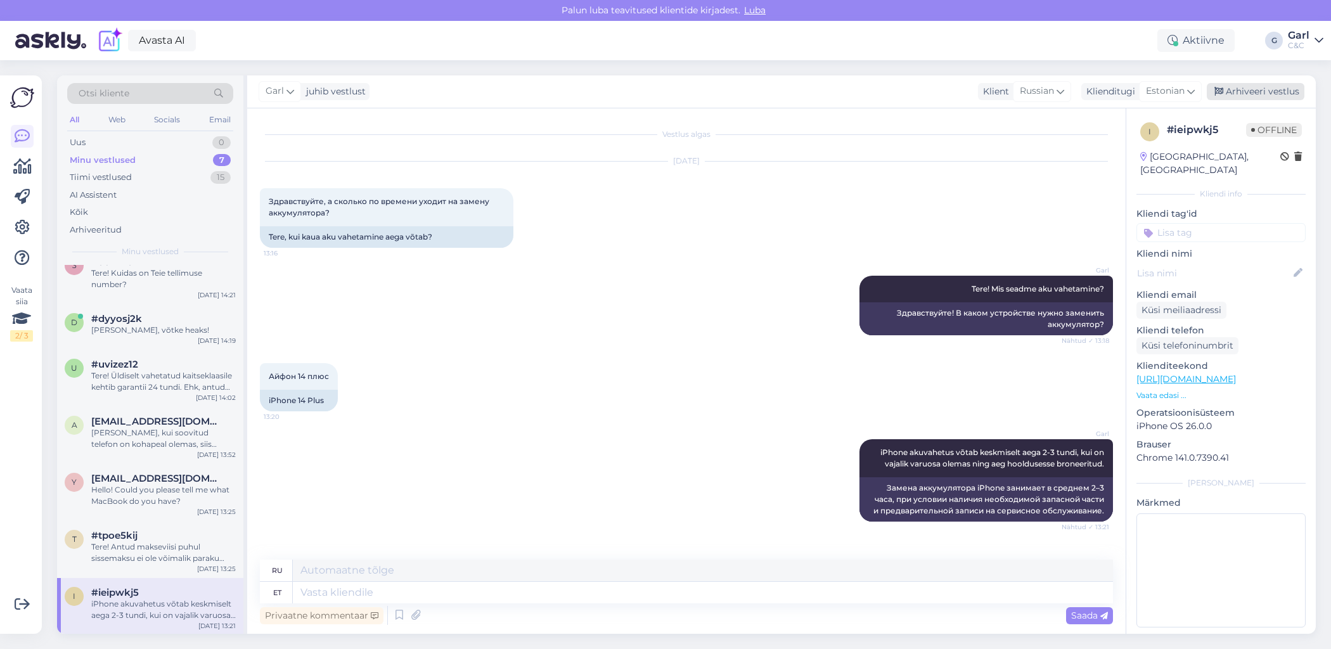
click at [1232, 86] on div "Arhiveeri vestlus" at bounding box center [1256, 91] width 98 height 17
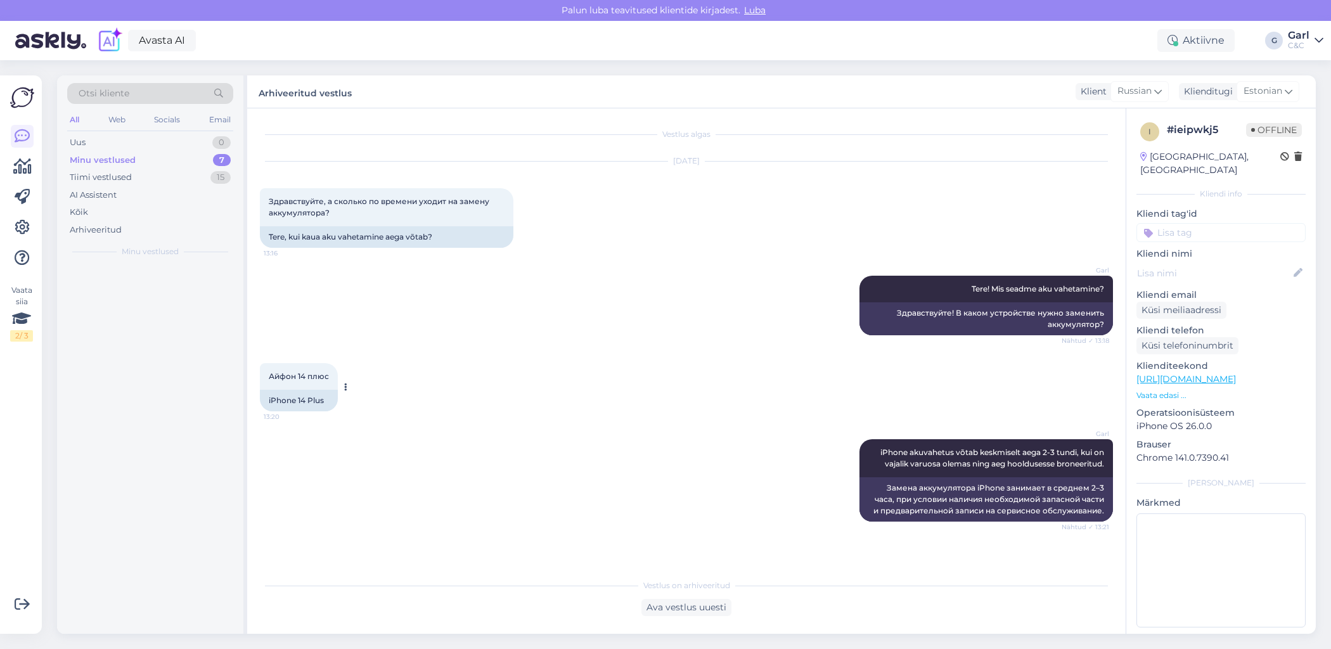
scroll to position [0, 0]
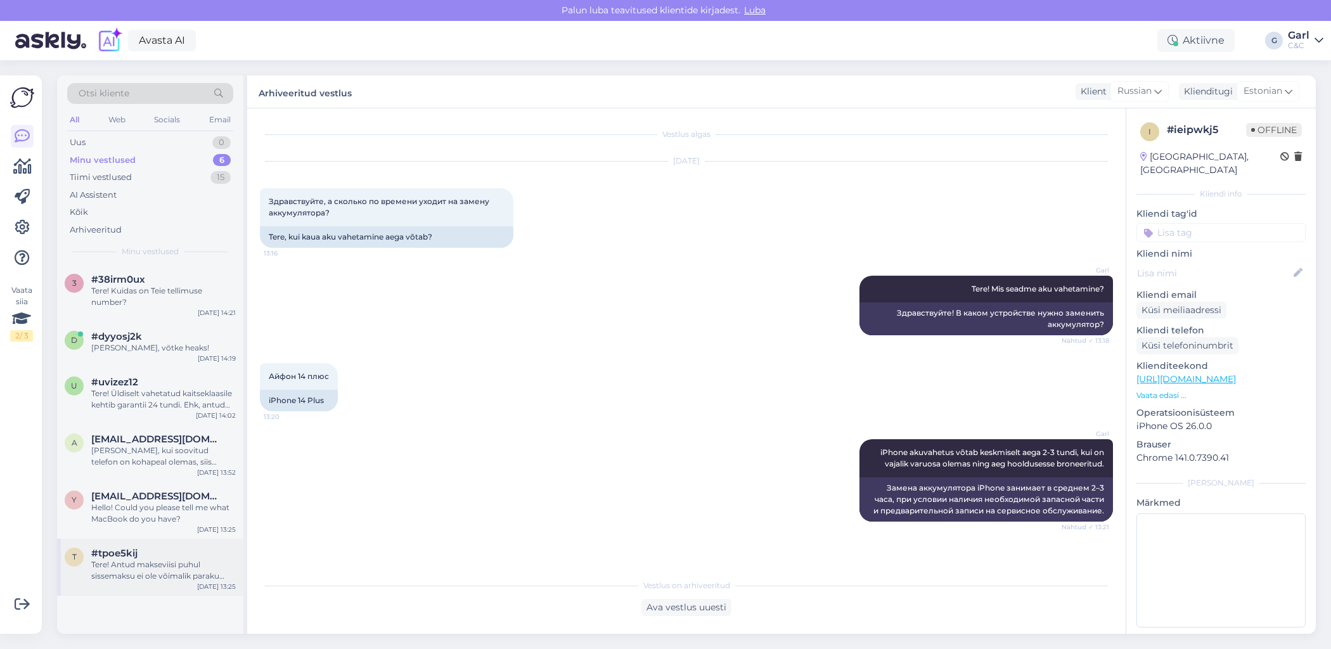
click at [175, 544] on div "t #tpoe5kij Tere! Antud makseviisi puhul sissemaksu ei ole võimalik paraku teha…" at bounding box center [150, 567] width 186 height 57
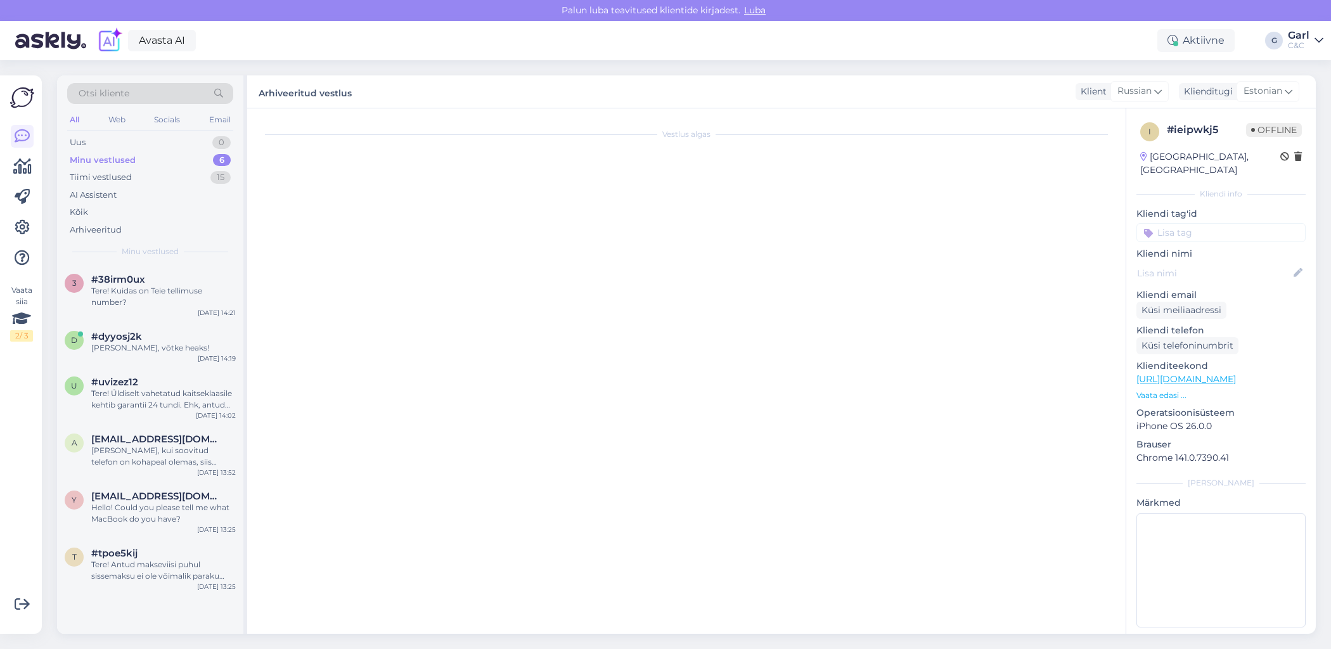
scroll to position [762, 0]
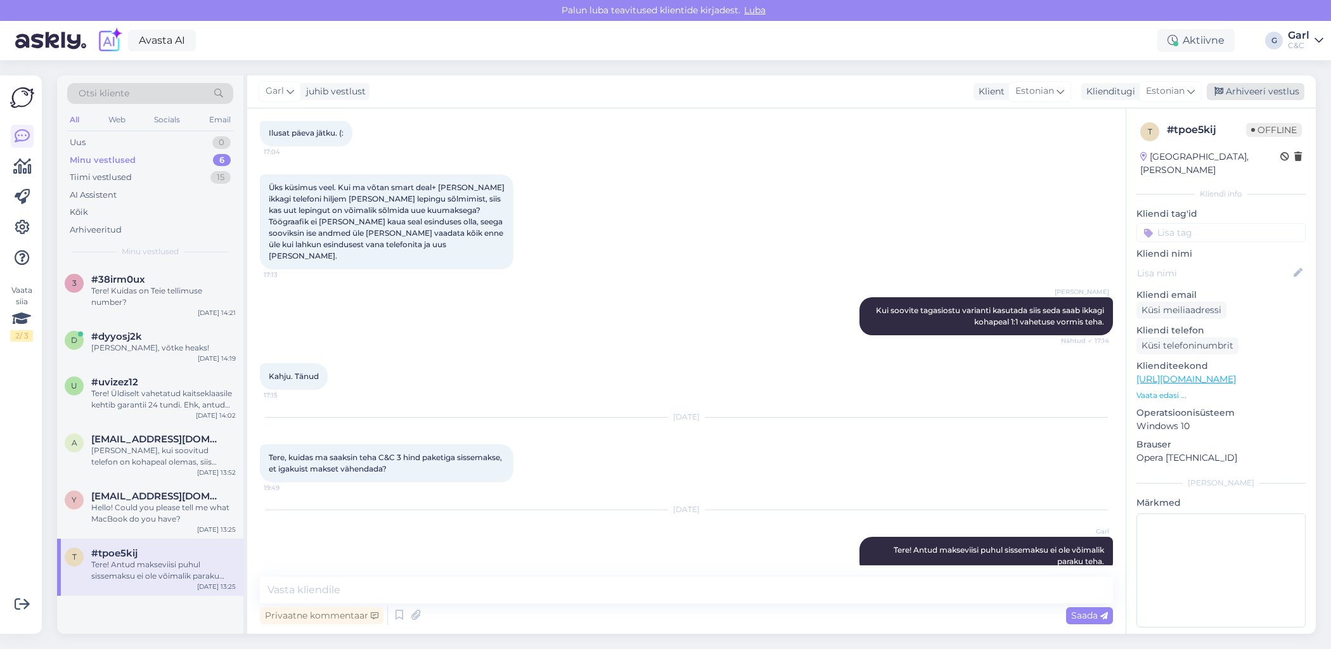
click at [1225, 89] on div "Arhiveeri vestlus" at bounding box center [1256, 91] width 98 height 17
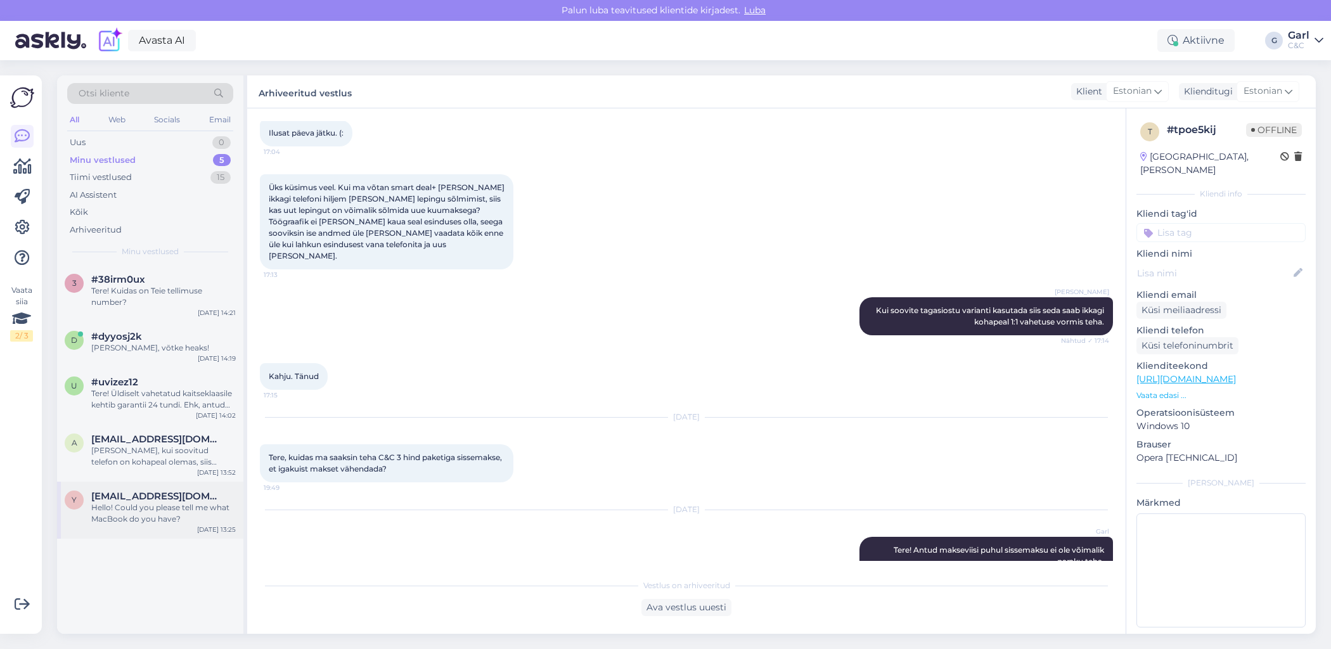
click at [198, 494] on div "[EMAIL_ADDRESS][DOMAIN_NAME]" at bounding box center [163, 495] width 144 height 11
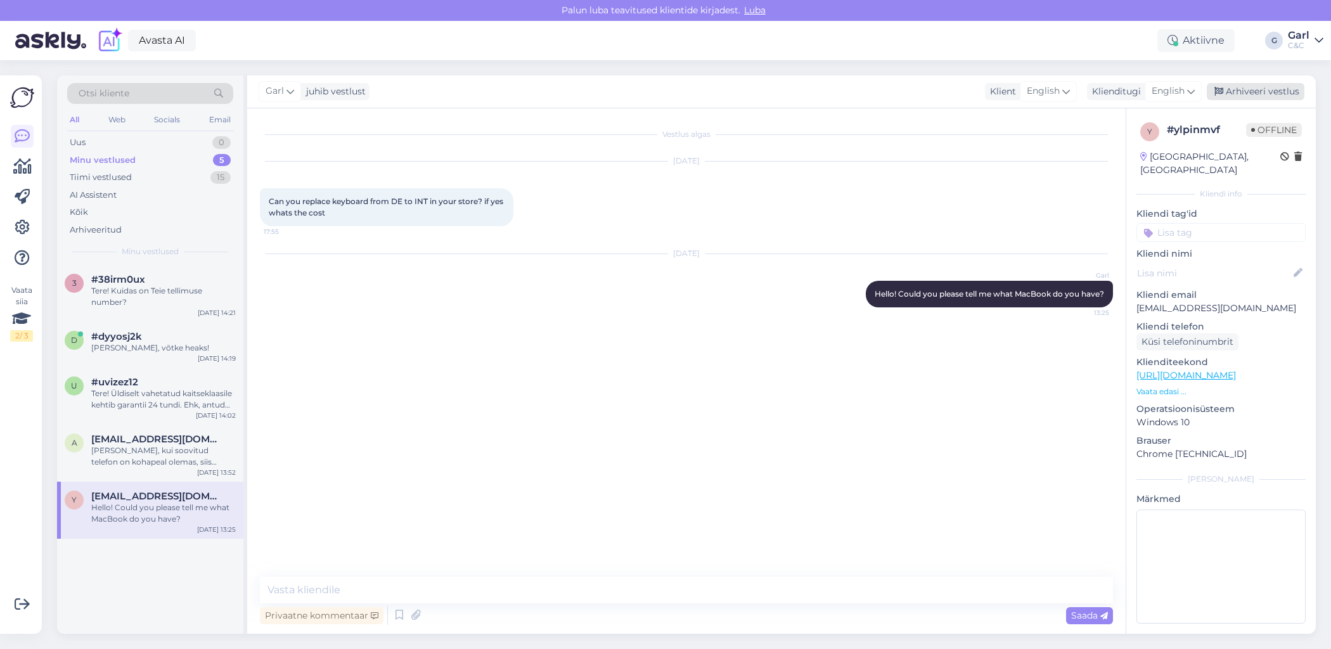
click at [1236, 96] on div "Arhiveeri vestlus" at bounding box center [1256, 91] width 98 height 17
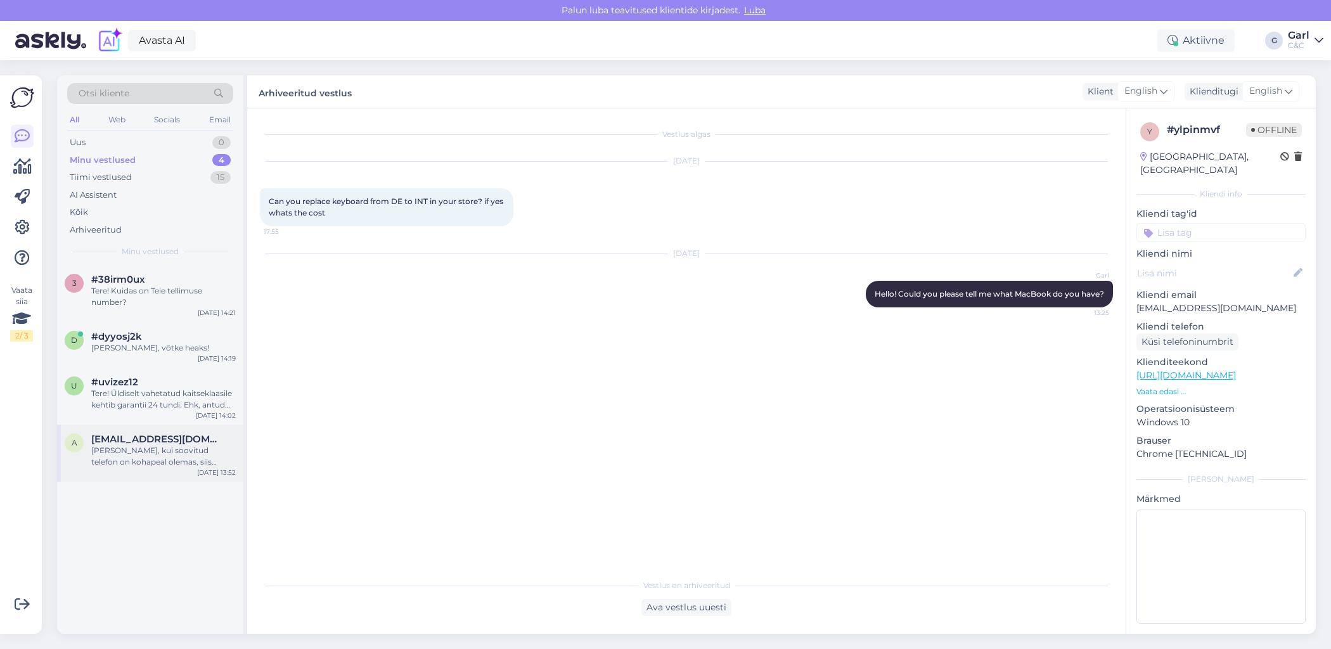
click at [166, 452] on div "[PERSON_NAME], kui soovitud telefon on kohapeal olemas, siis [PERSON_NAME]." at bounding box center [163, 456] width 144 height 23
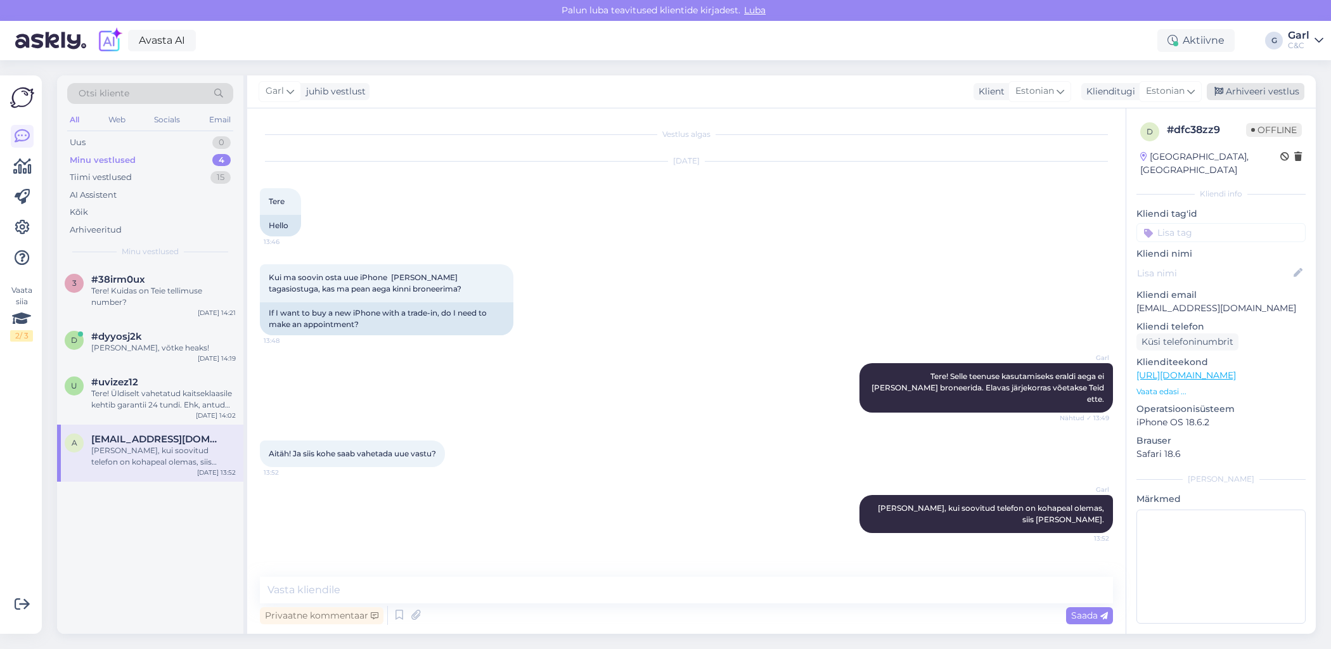
click at [1286, 91] on div "Arhiveeri vestlus" at bounding box center [1256, 91] width 98 height 17
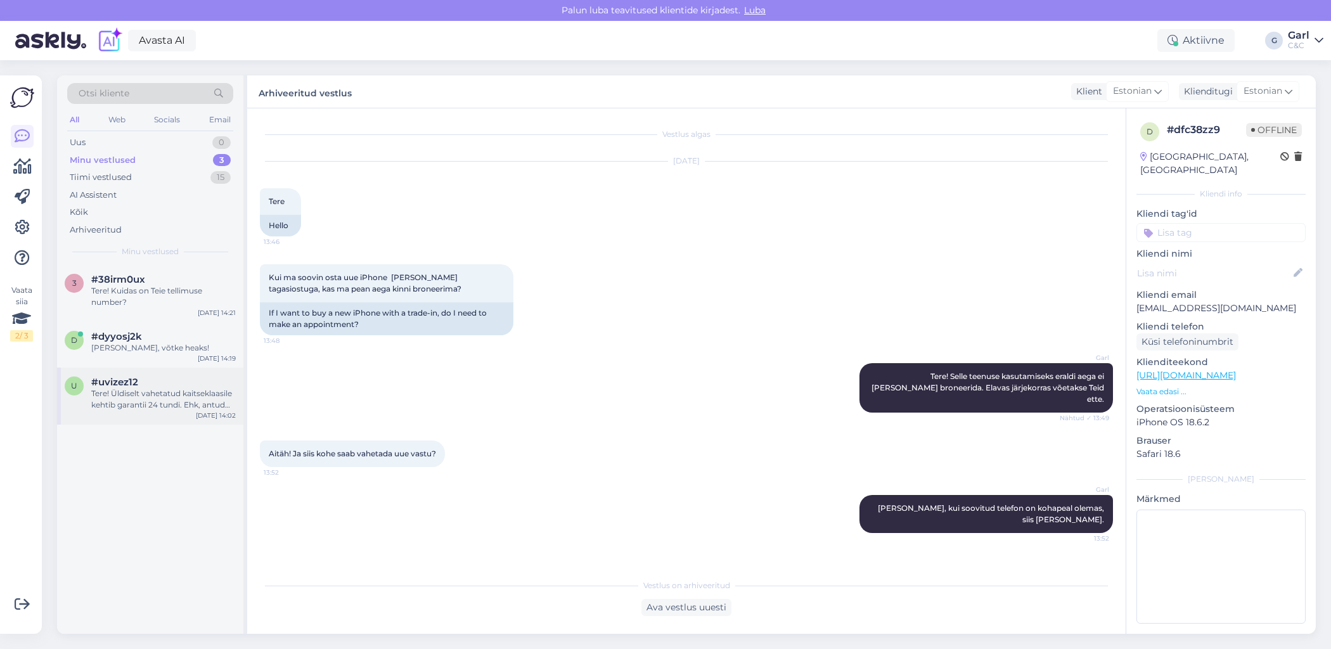
click at [160, 405] on div "Tere! Üldiselt vahetatud kaitseklaasile kehtib garantii 24 tundi. Ehk, antud ju…" at bounding box center [163, 399] width 144 height 23
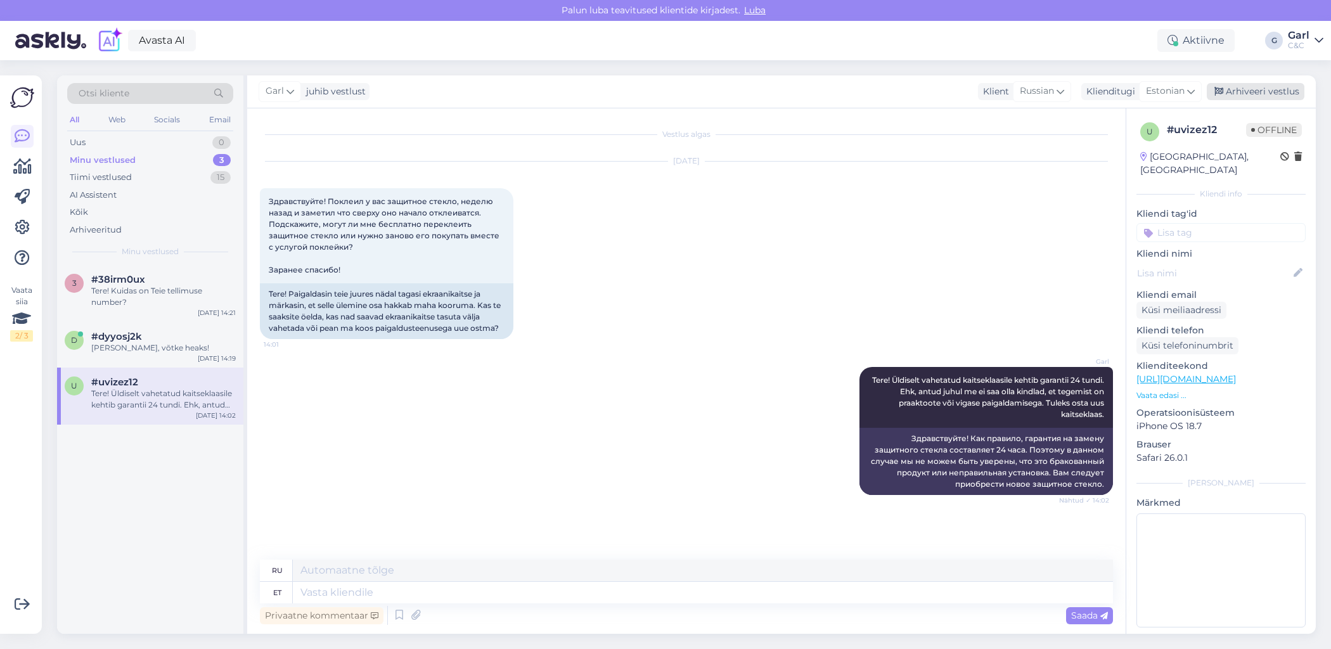
click at [1254, 94] on div "Arhiveeri vestlus" at bounding box center [1256, 91] width 98 height 17
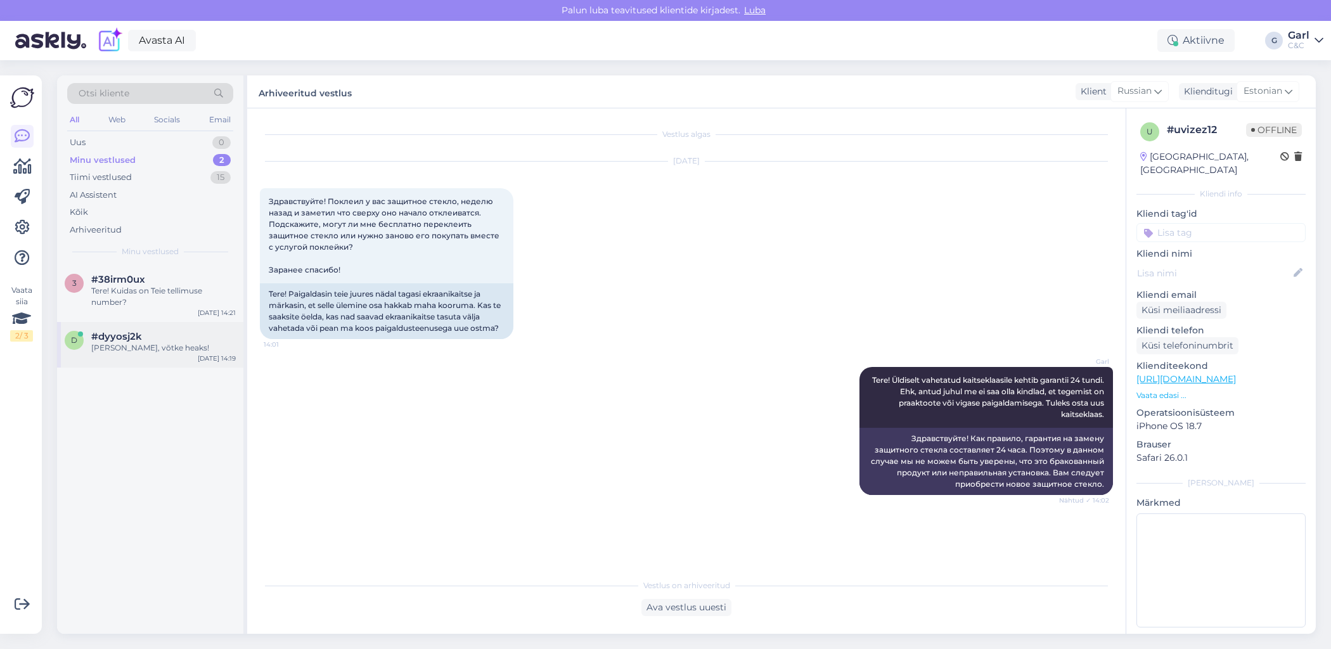
click at [162, 352] on div "d #dyyosj2k Ikka, võtke heaks! Oct 13 14:19" at bounding box center [150, 345] width 186 height 46
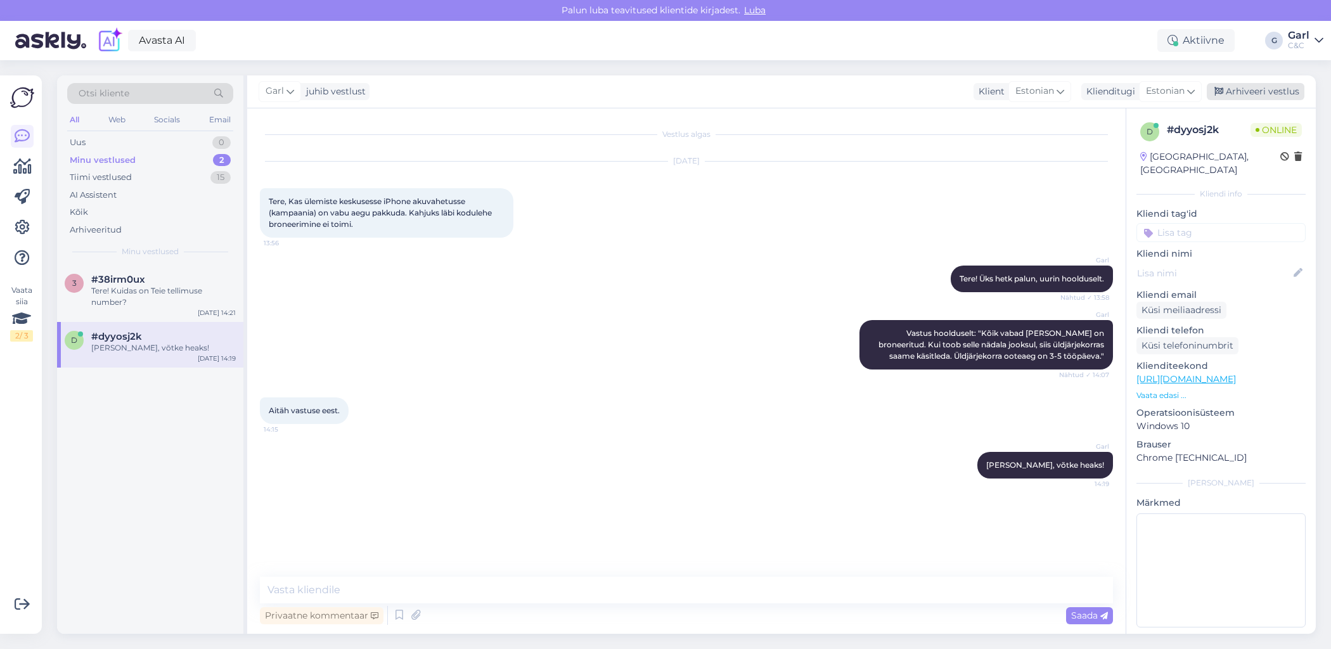
click at [1262, 93] on div "Arhiveeri vestlus" at bounding box center [1256, 91] width 98 height 17
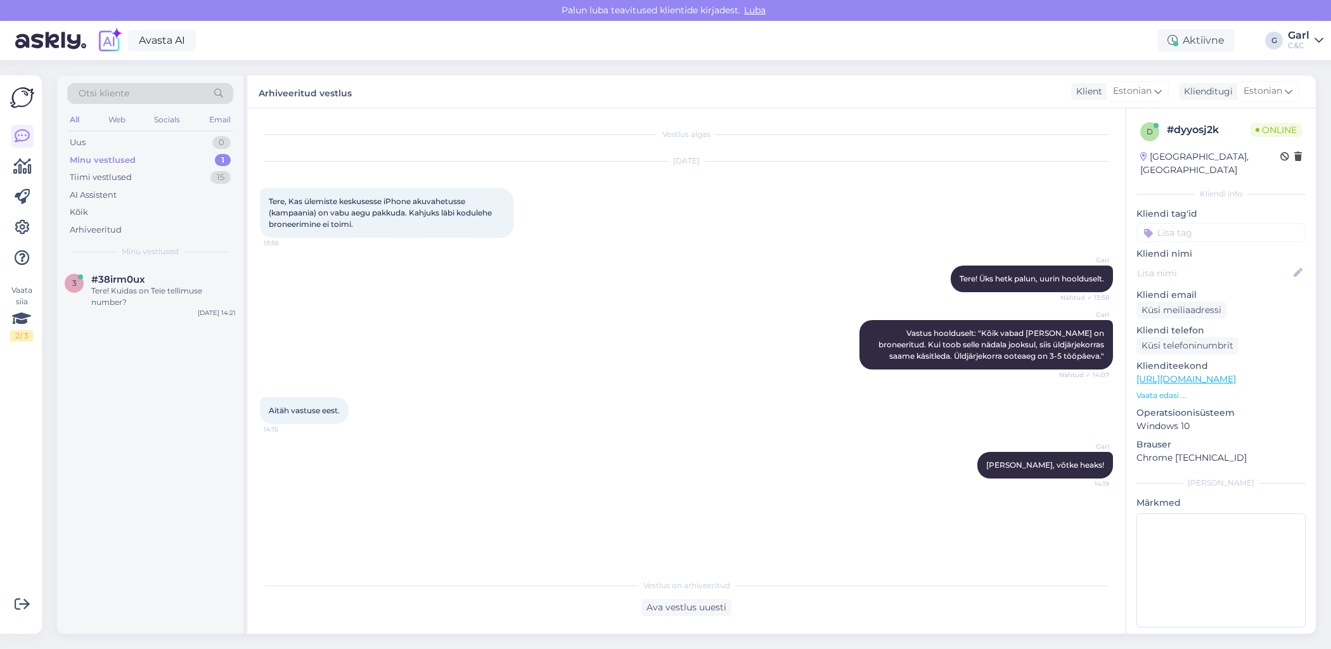
click at [147, 324] on div "3 #38irm0ux Tere! Kuidas on Teie tellimuse number? Oct 13 14:21" at bounding box center [150, 449] width 186 height 369
click at [152, 293] on div "Tere! Kuidas on Teie tellimuse number?" at bounding box center [163, 296] width 144 height 23
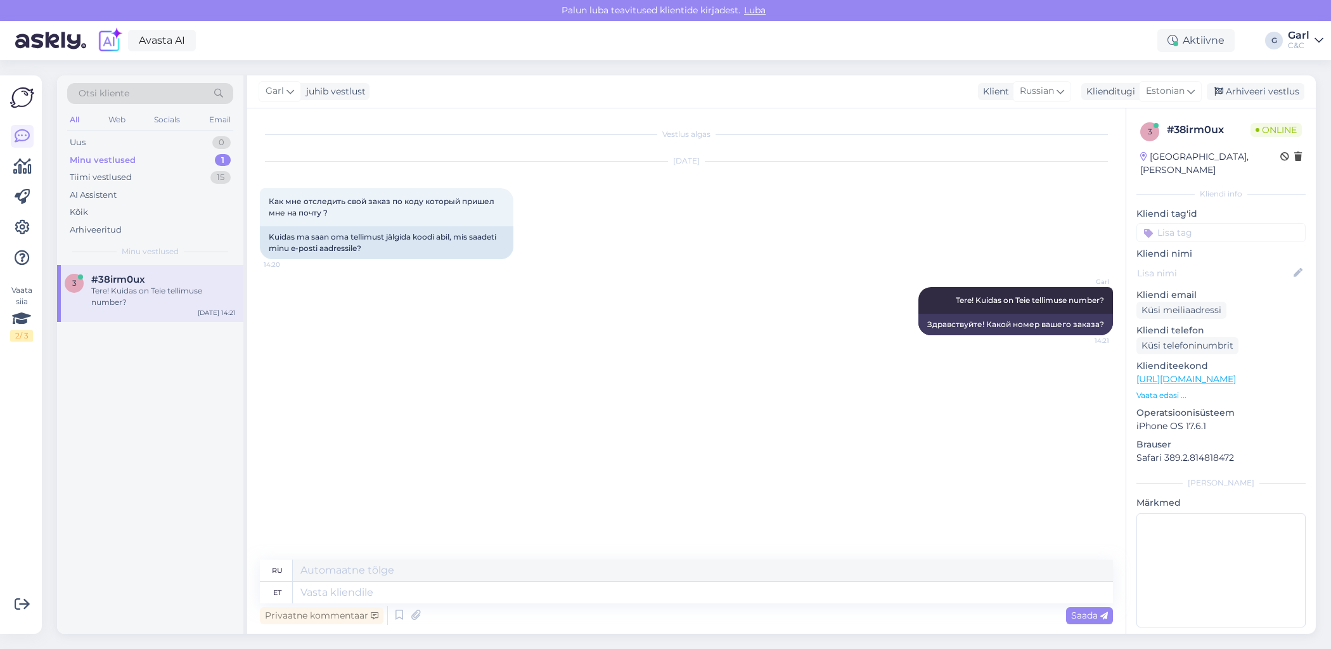
drag, startPoint x: 1240, startPoint y: 89, endPoint x: 925, endPoint y: 126, distance: 317.2
click at [925, 127] on div "Garl juhib vestlust Klient Russian Klienditugi Estonian Arabic Belarusian Bulga…" at bounding box center [781, 354] width 1068 height 558
drag, startPoint x: 266, startPoint y: 379, endPoint x: 318, endPoint y: 377, distance: 52.6
click at [318, 377] on div "4000088937 14:27" at bounding box center [293, 376] width 67 height 27
copy span "4000088937"
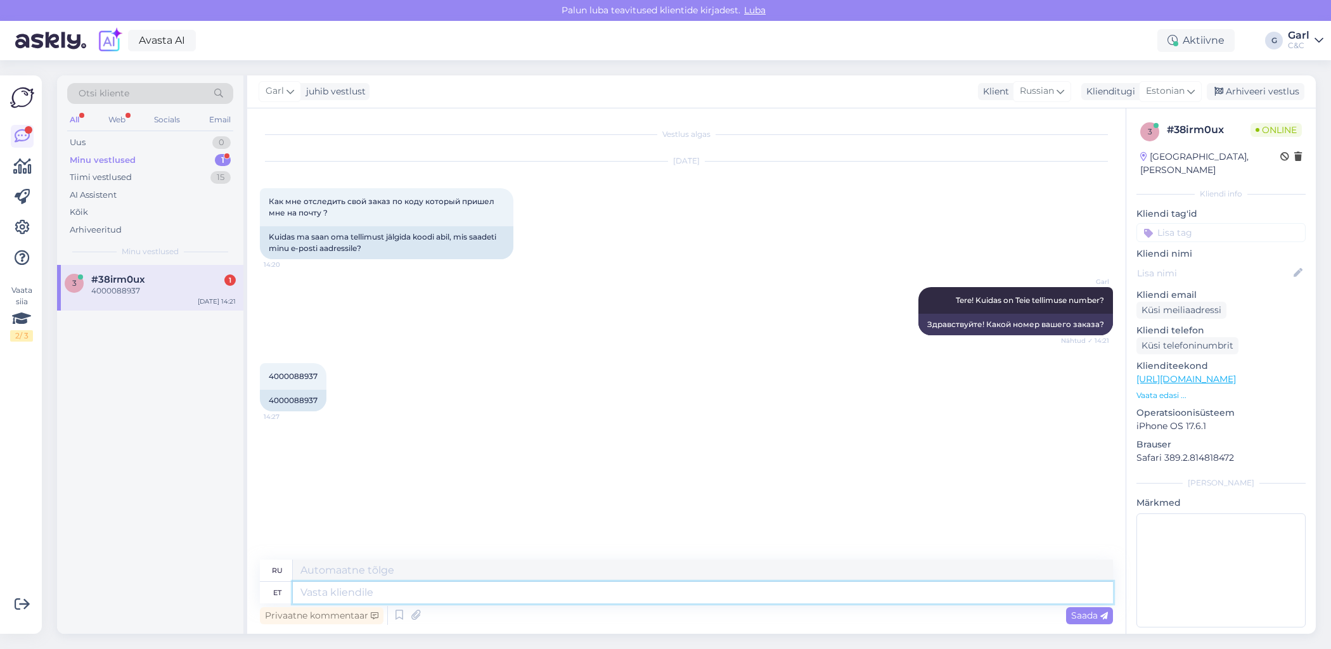
click at [451, 598] on textarea at bounding box center [703, 593] width 820 height 22
type textarea "Tellimust hetke"
type textarea "О заказе"
type textarea "Tellimust hetkel jä"
type textarea "В настоящее время в заказе"
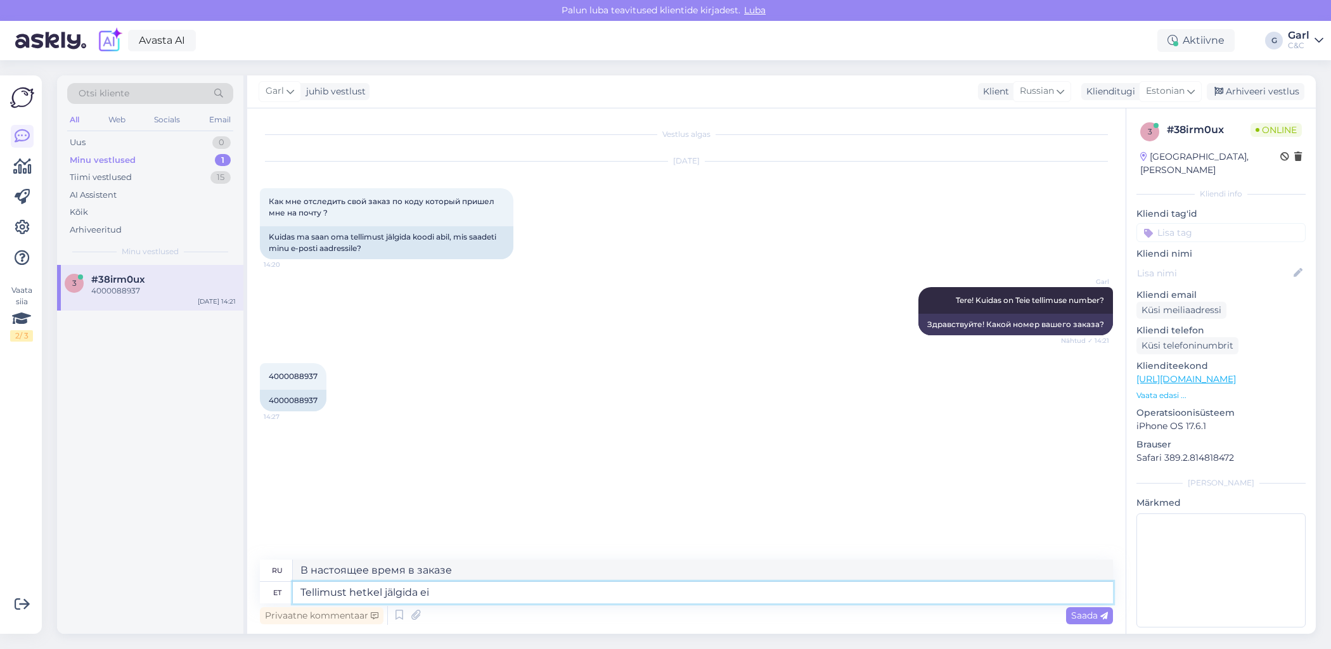
type textarea "Tellimust hetkel jälgida ei o"
type textarea "Отследите свой заказ сейчас"
type textarea "Tellimust hetkel jälgida ei ole"
type textarea "В настоящее время заказ не отслеживается."
type textarea "Tellimust hetkel jälgida ei ole võimalik. Ku"
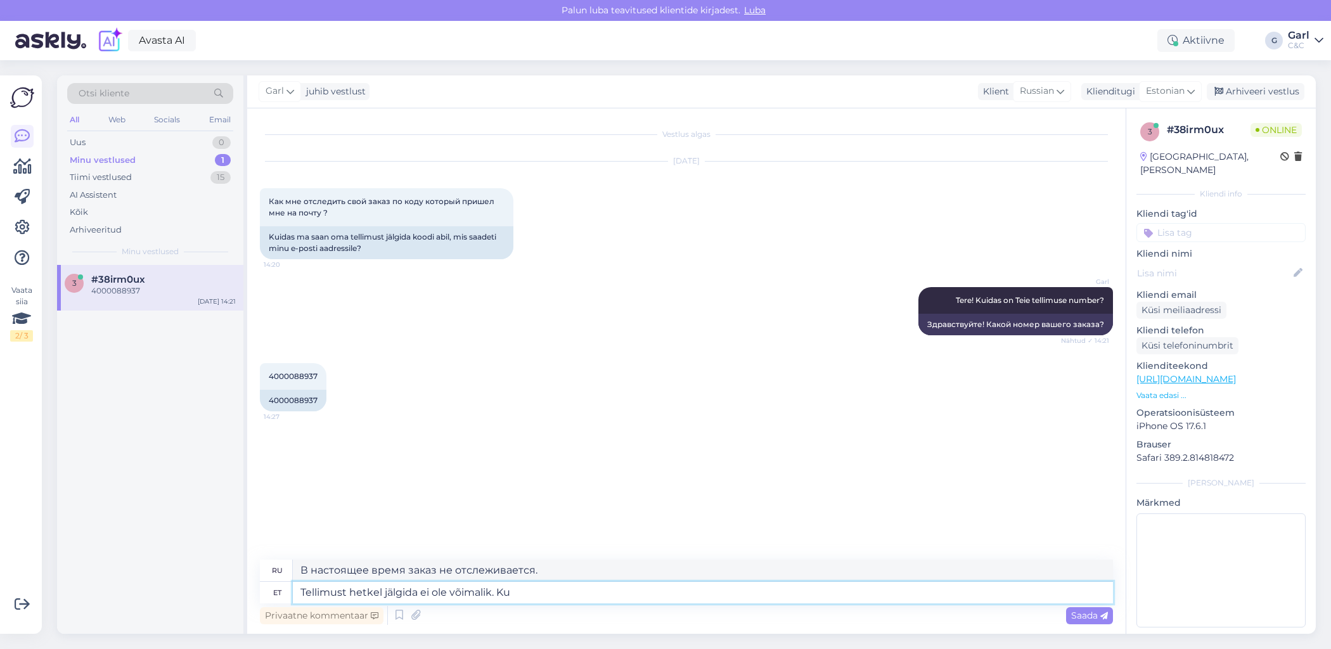
type textarea "В настоящее время отследить заказ невозможно."
type textarea "Tellimust hetkel jälgida ei ole võimalik. Kui tell"
type textarea "В настоящее время отследить заказ невозможно. Если"
type textarea "Tellimust hetkel jälgida ei ole võimalik. Kui tellimus on k"
type textarea "В настоящее время отследить заказ невозможно. Если заказ..."
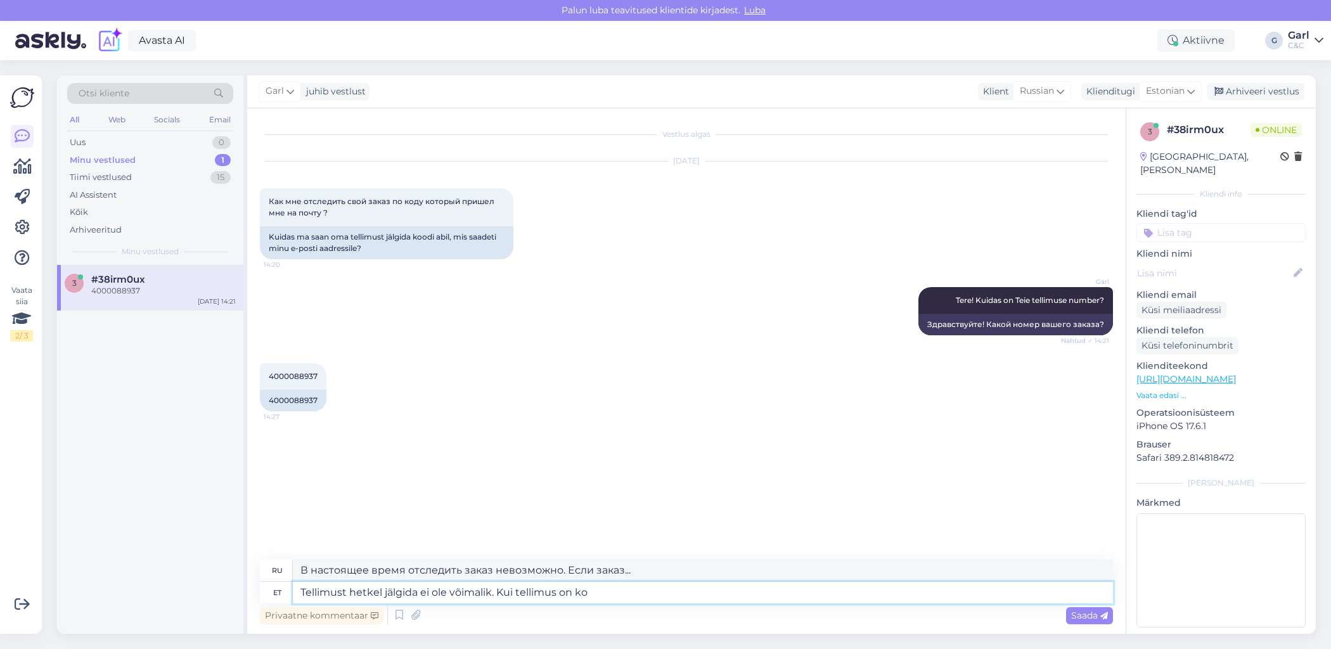
type textarea "Tellimust hetkel jälgida ei ole võimalik. Kui tellimus on kom"
type textarea "В настоящее время отследить ваш заказ невозможно. Если ваш заказ..."
type textarea "Tellimust hetkel jälgida ei ole võimalik. Kui tellimus on komplekteeritud, saad…"
type textarea "В настоящее время отследить заказ невозможно. После завершения заказа"
type textarea "Tellimust hetkel jälgida ei ole võimalik. Kui tellimus on komplekteeritud, saad…"
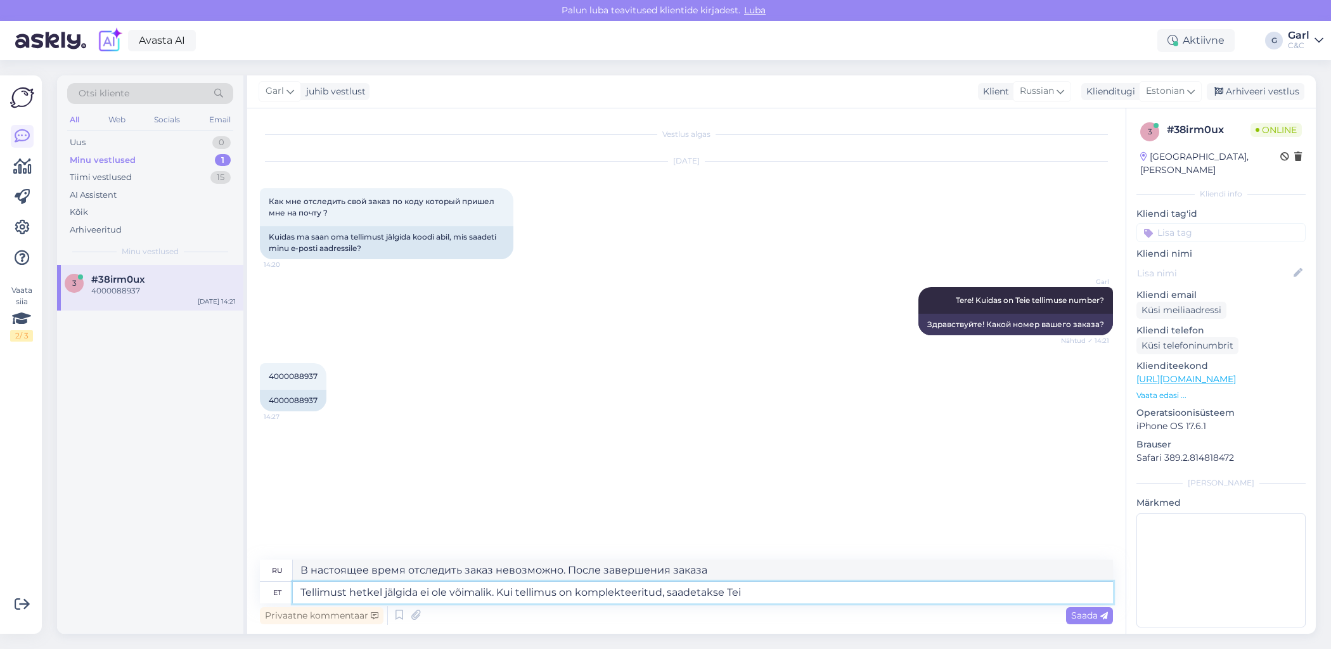
type textarea "В настоящее время отследить заказ невозможно. После завершения обработки он буд…"
type textarea "Tellimust hetkel jälgida ei ole võimalik. Kui tellimus on komplekteeritud, saad…"
type textarea "В настоящее время отследить ваш заказ невозможно. После завершения заказа вам б…"
type textarea "Tellimust hetkel jälgida ei ole võimalik. Kui tellimus on komplekteeritud, saad…"
type textarea "В настоящее время отследить ваш заказ невозможно. Вы получите уведомление, когд…"
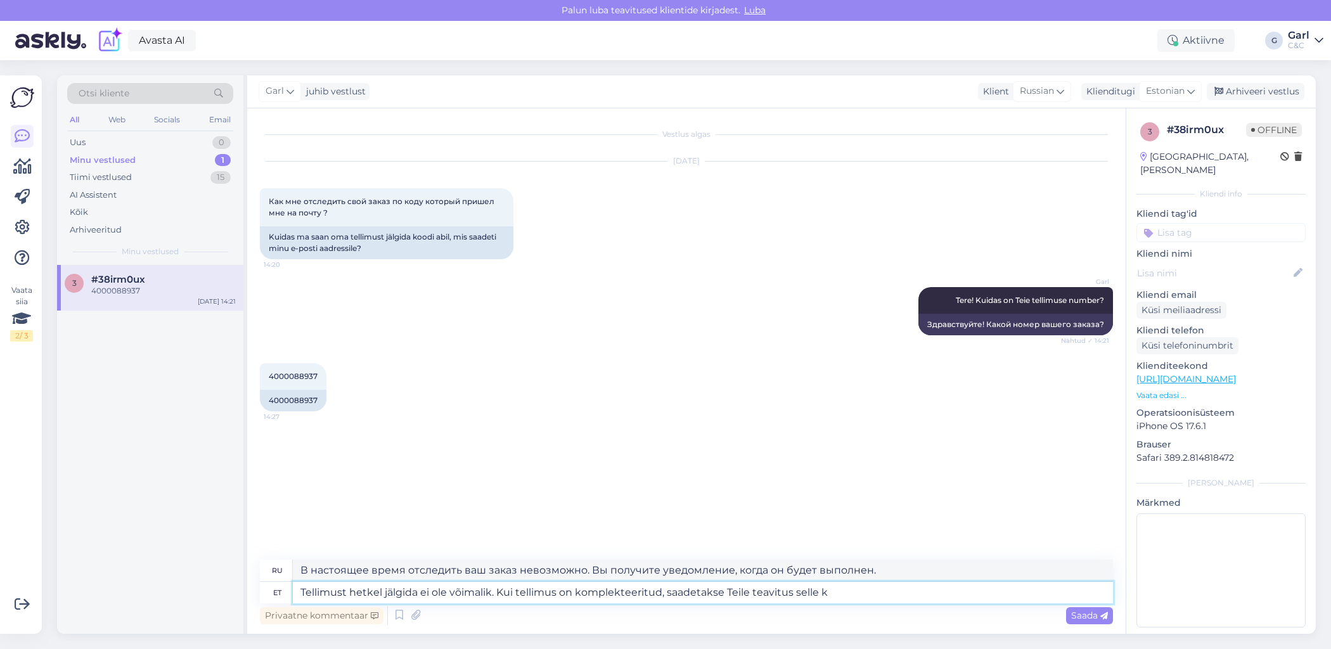
type textarea "Tellimust hetkel jälgida ei ole võimalik. Kui tellimus on komplekteeritud, saad…"
type textarea "В настоящее время отследить ваш заказ невозможно. Как только ваш заказ будет вы…"
type textarea "Tellimust hetkel jälgida ei ole võimalik. Kui tellimus on komplekteeritud, saad…"
type textarea "В настоящее время отследить ваш заказ невозможно. Вы получите уведомление, когд…"
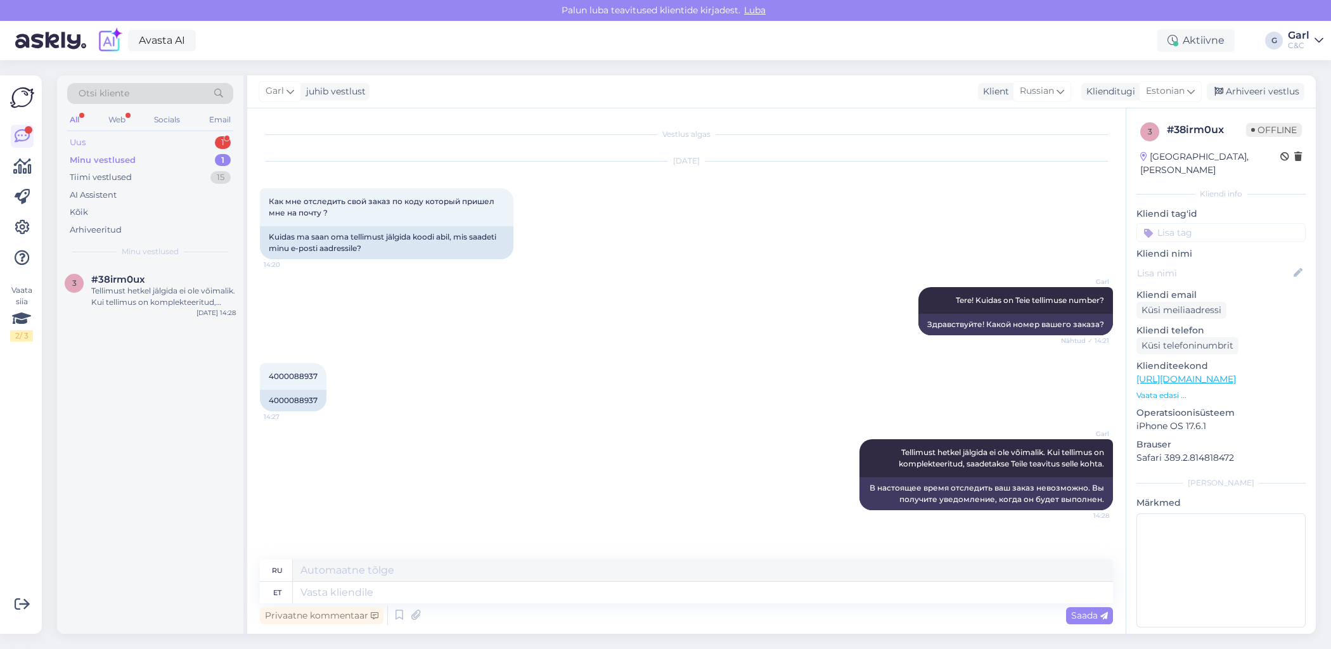
click at [151, 136] on div "Uus 1" at bounding box center [150, 143] width 166 height 18
click at [192, 282] on div "#l4vgiv22 1" at bounding box center [163, 279] width 144 height 11
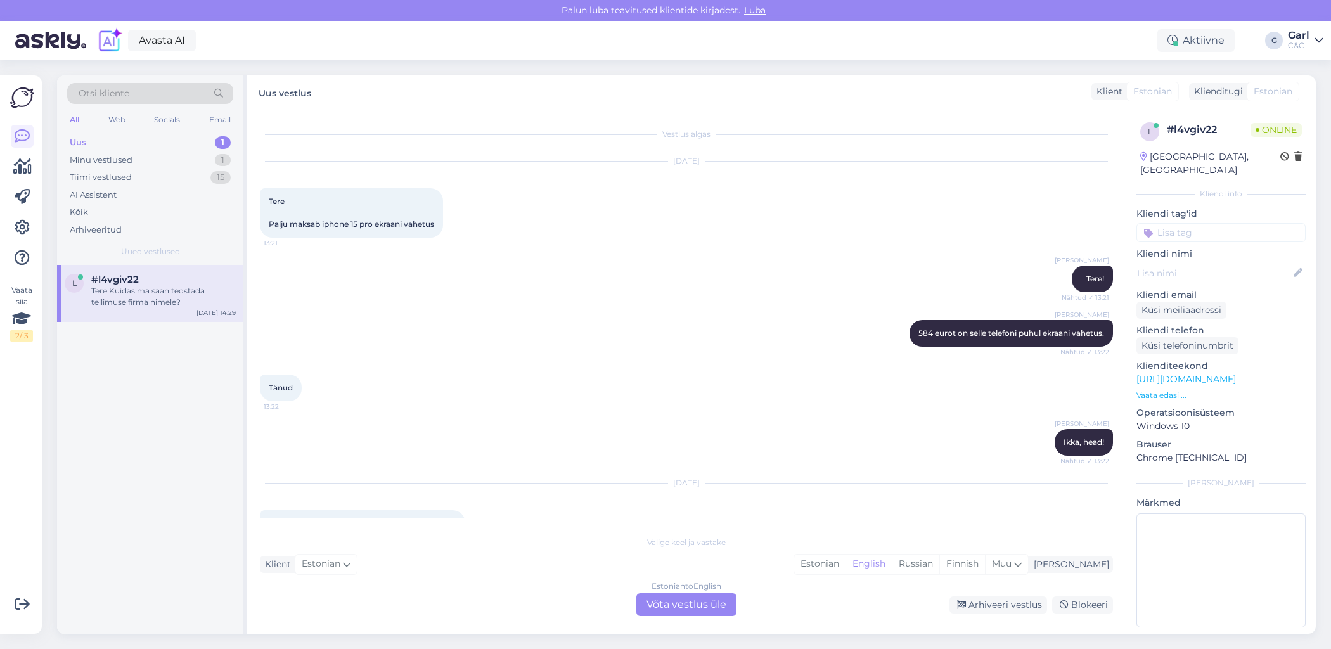
scroll to position [56, 0]
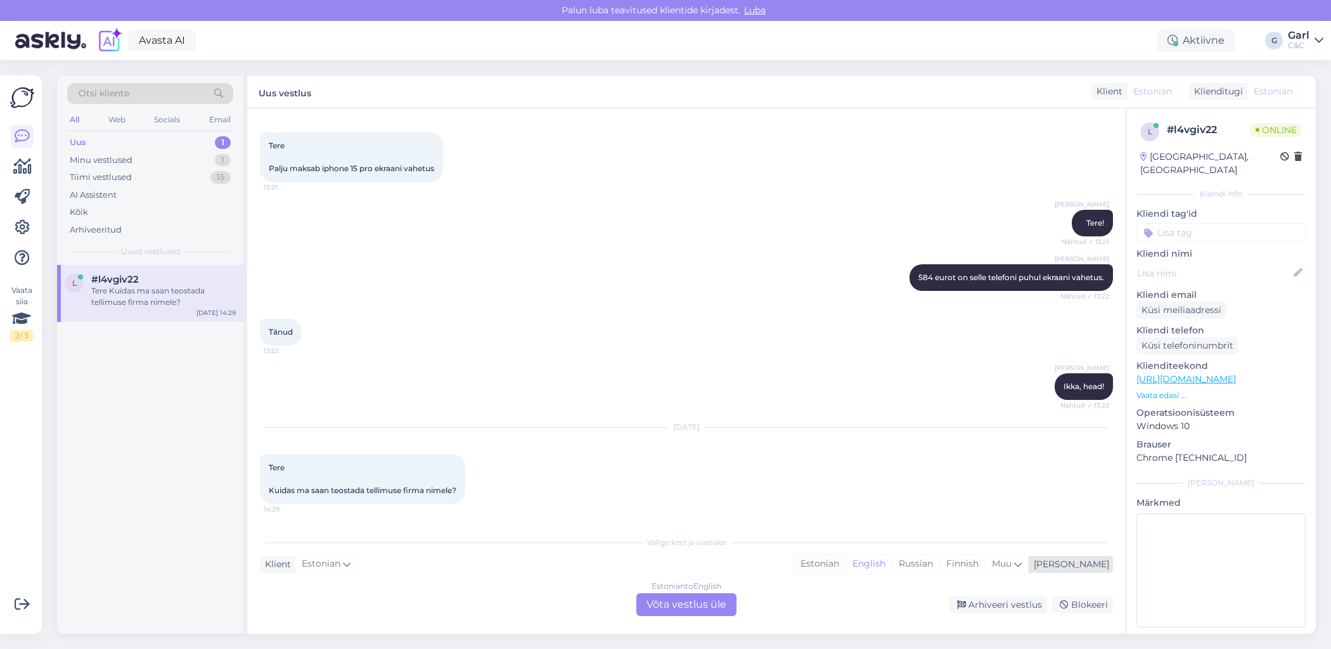
click at [845, 560] on div "Estonian" at bounding box center [819, 563] width 51 height 19
click at [845, 563] on div "Estonian" at bounding box center [819, 563] width 51 height 19
click at [688, 599] on div "Estonian to Estonian Võta vestlus üle" at bounding box center [686, 604] width 100 height 23
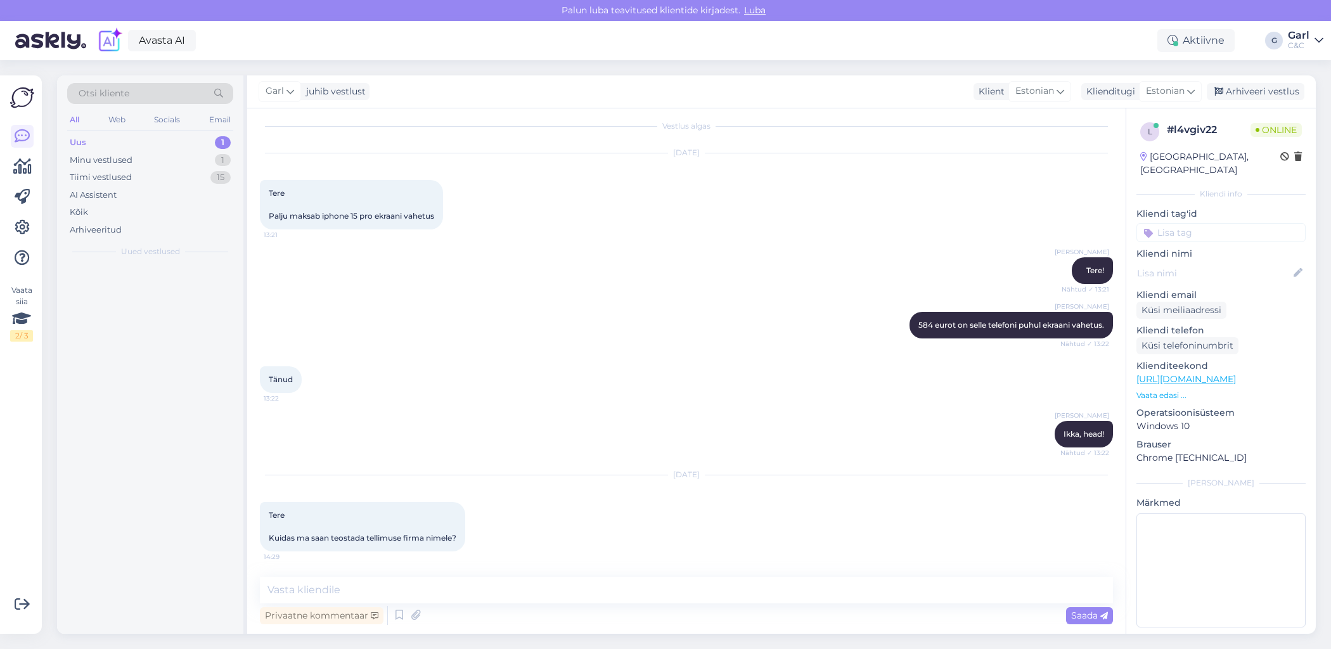
scroll to position [8, 0]
click at [688, 596] on textarea at bounding box center [686, 590] width 853 height 27
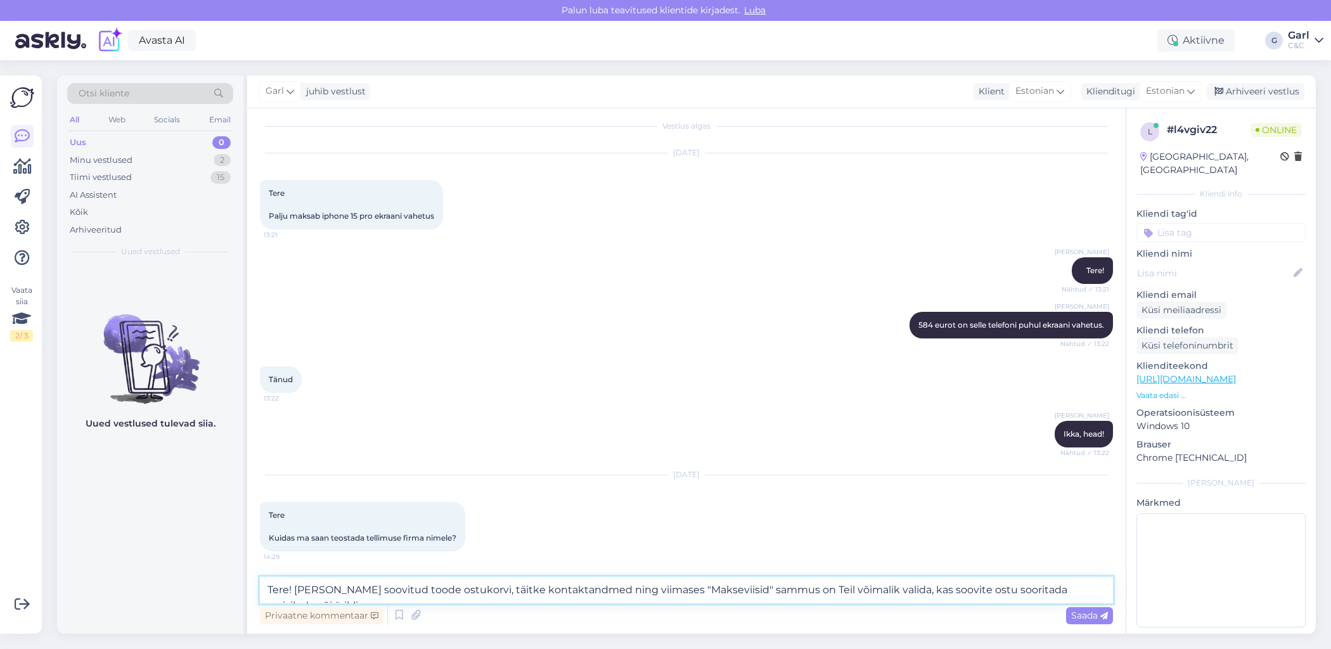
scroll to position [23, 0]
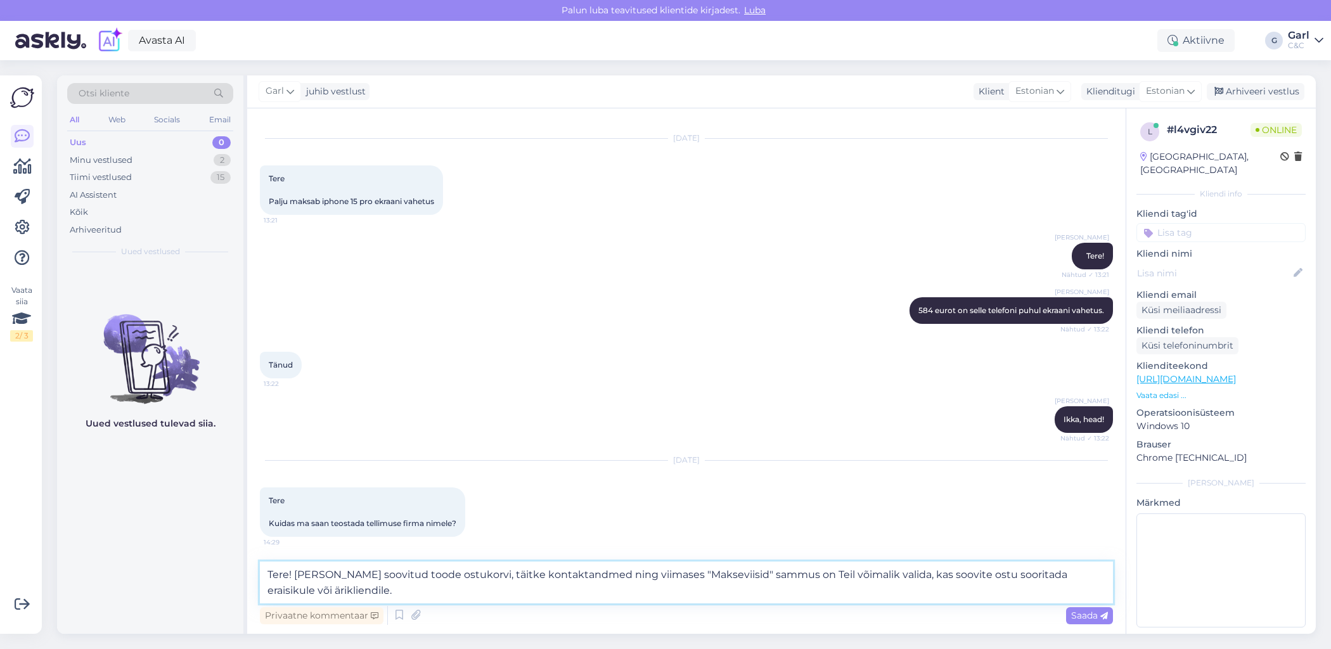
type textarea "Tere! Lisage soovitud toode ostukorvi, täitke kontaktandmed ning viimases "Maks…"
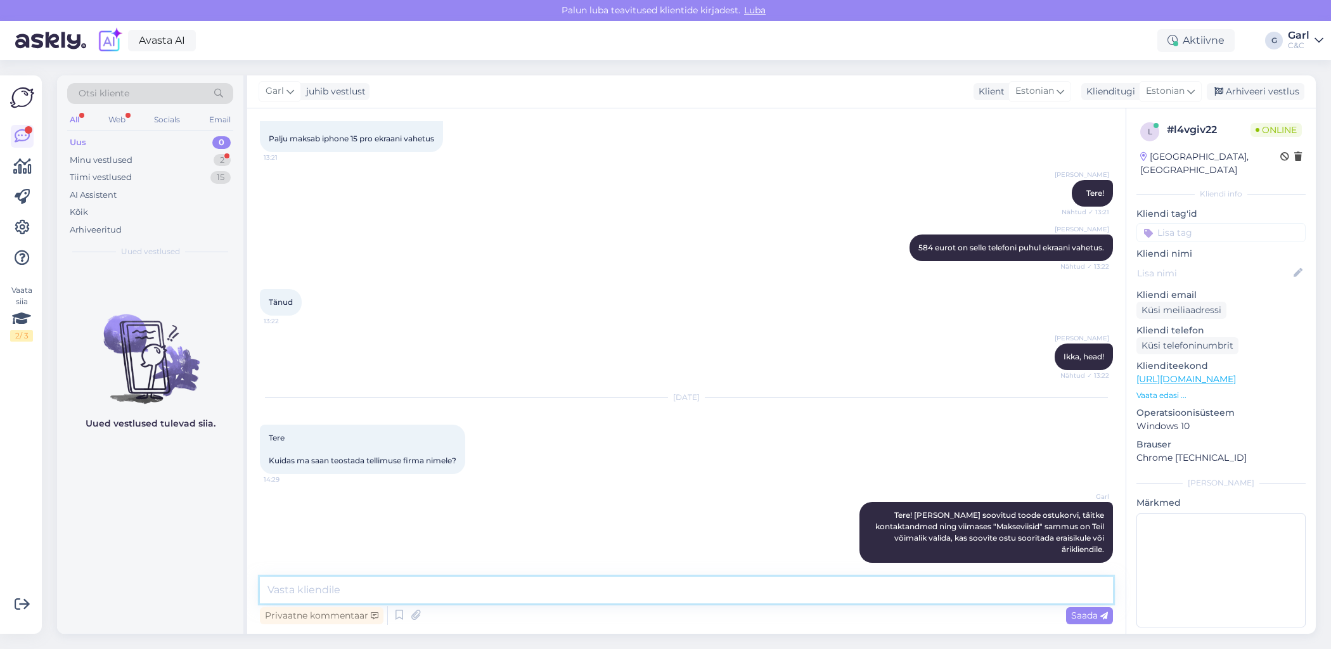
scroll to position [162, 0]
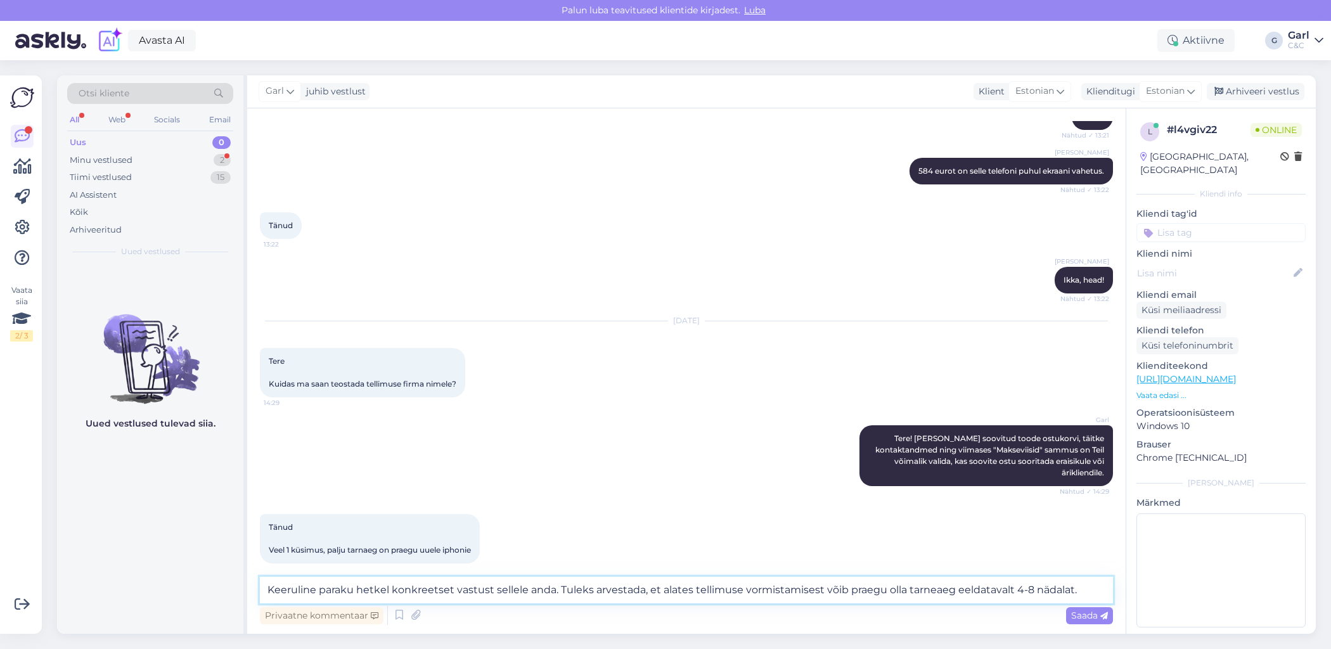
type textarea "Keeruline paraku hetkel konkreetset vastust sellele anda. Tuleks arvestada, et …"
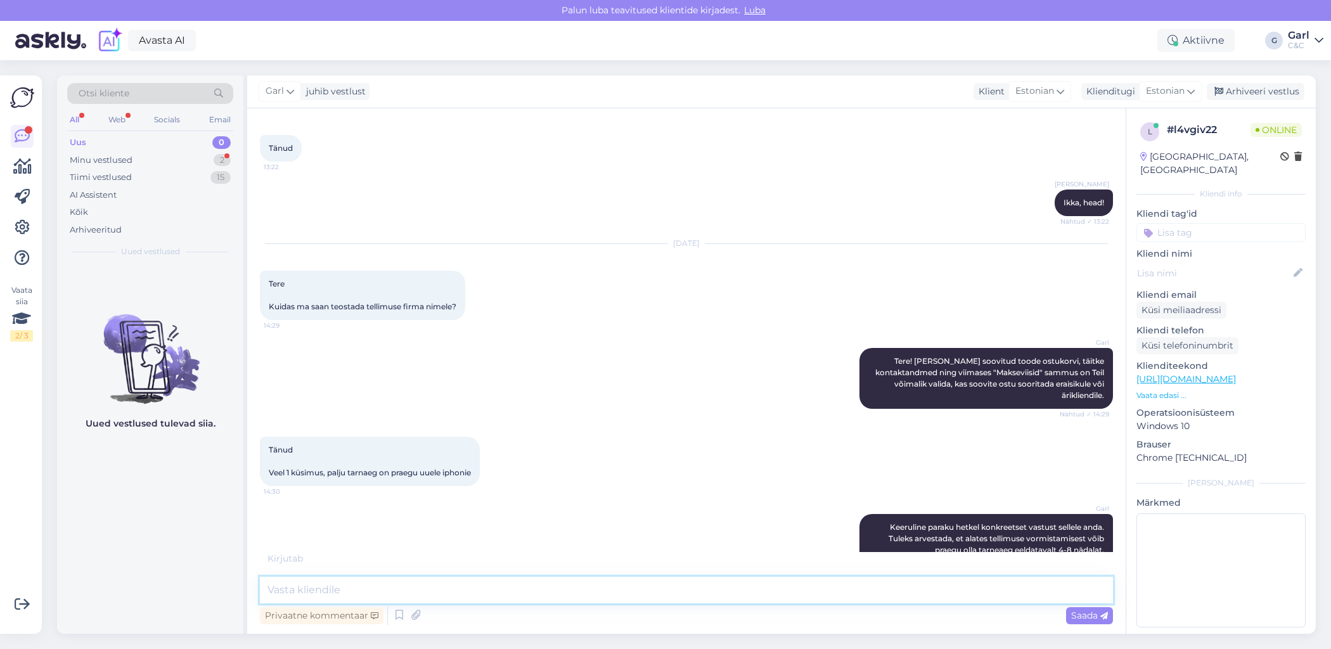
scroll to position [295, 0]
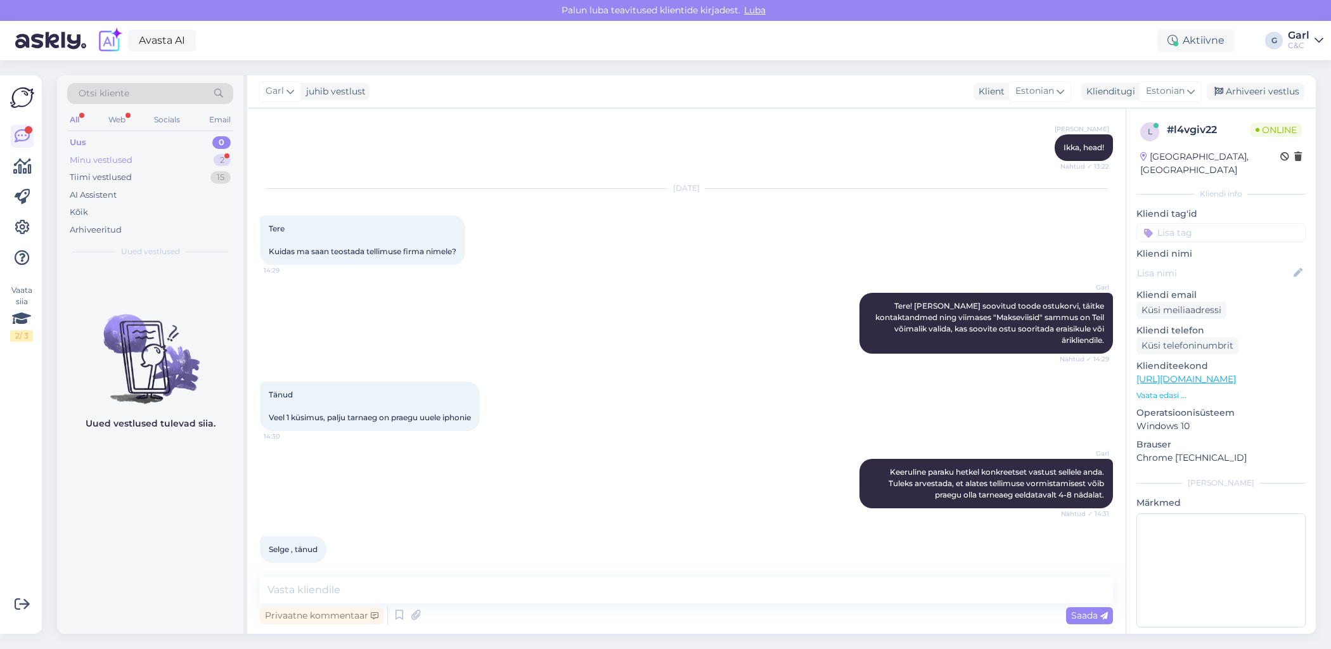
click at [193, 154] on div "Minu vestlused 2" at bounding box center [150, 160] width 166 height 18
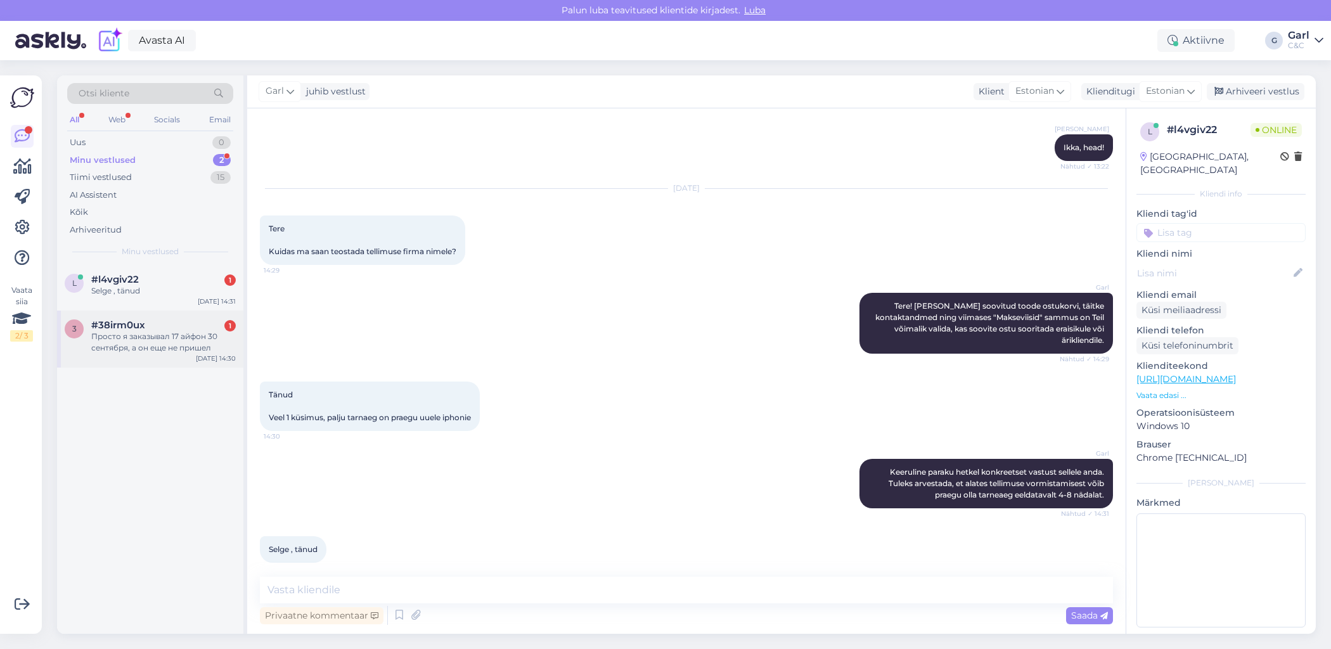
click at [186, 354] on div "3 #38irm0ux 1 Просто я заказывал 17 айфон 30 сентября, а он еще не пришел Oct 1…" at bounding box center [150, 339] width 186 height 57
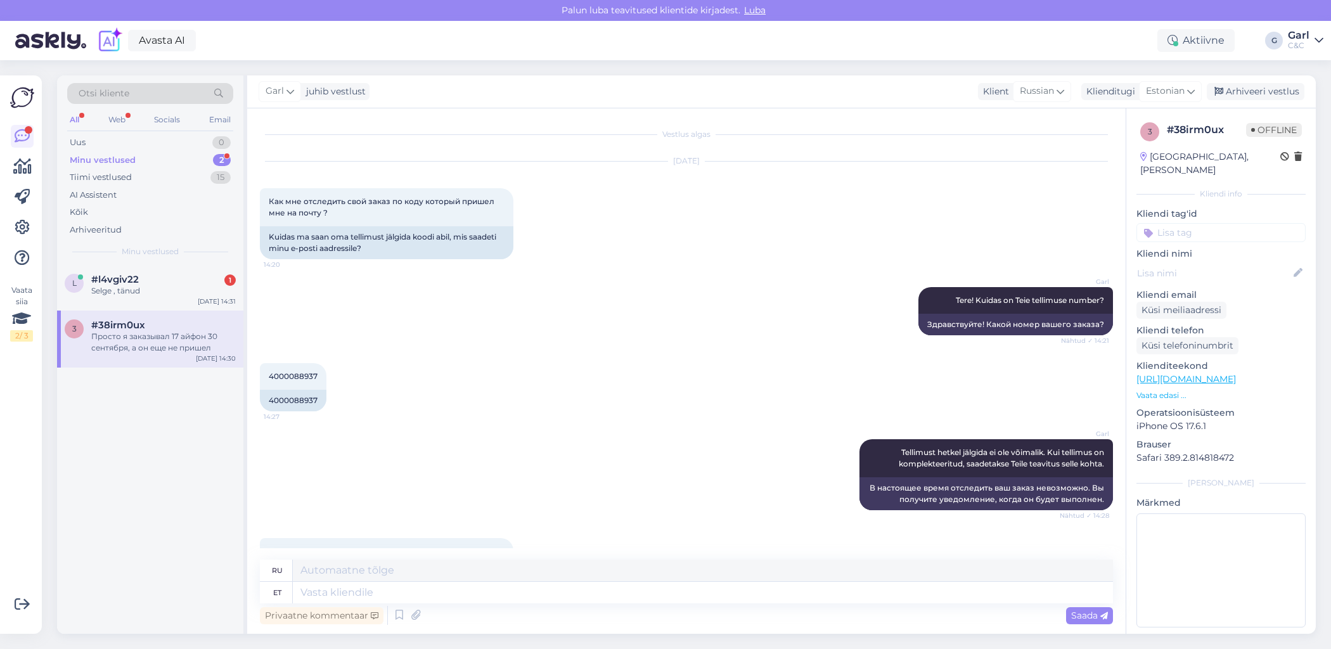
scroll to position [74, 0]
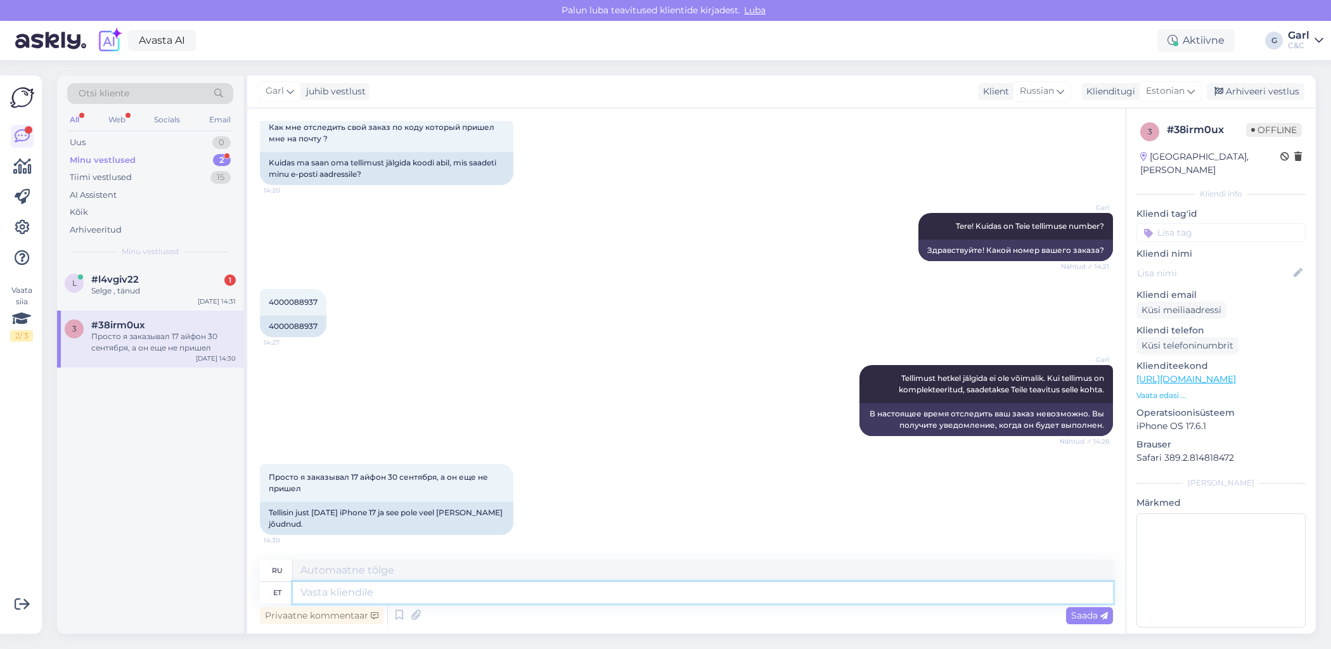
click at [464, 598] on textarea at bounding box center [703, 593] width 820 height 22
click at [451, 592] on textarea at bounding box center [703, 593] width 820 height 22
type textarea "Eeldatav"
type textarea "Ожидал"
click at [397, 612] on icon at bounding box center [399, 615] width 15 height 19
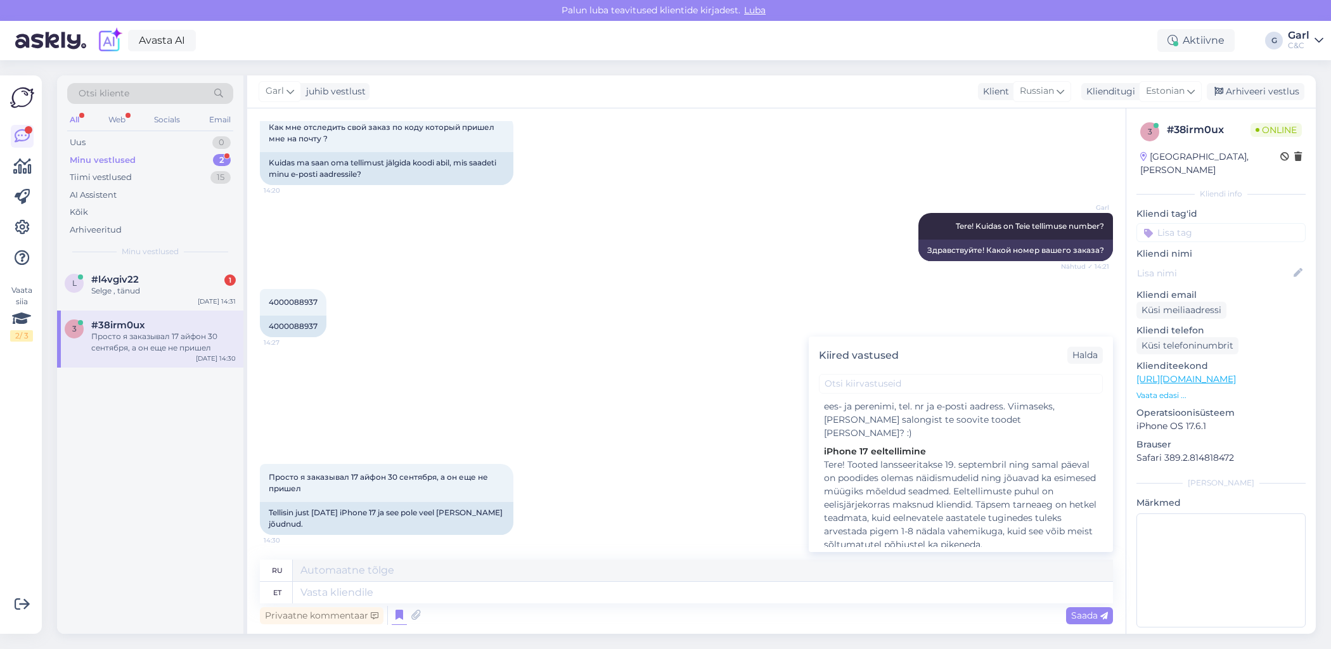
scroll to position [564, 0]
click at [547, 595] on textarea at bounding box center [703, 593] width 820 height 22
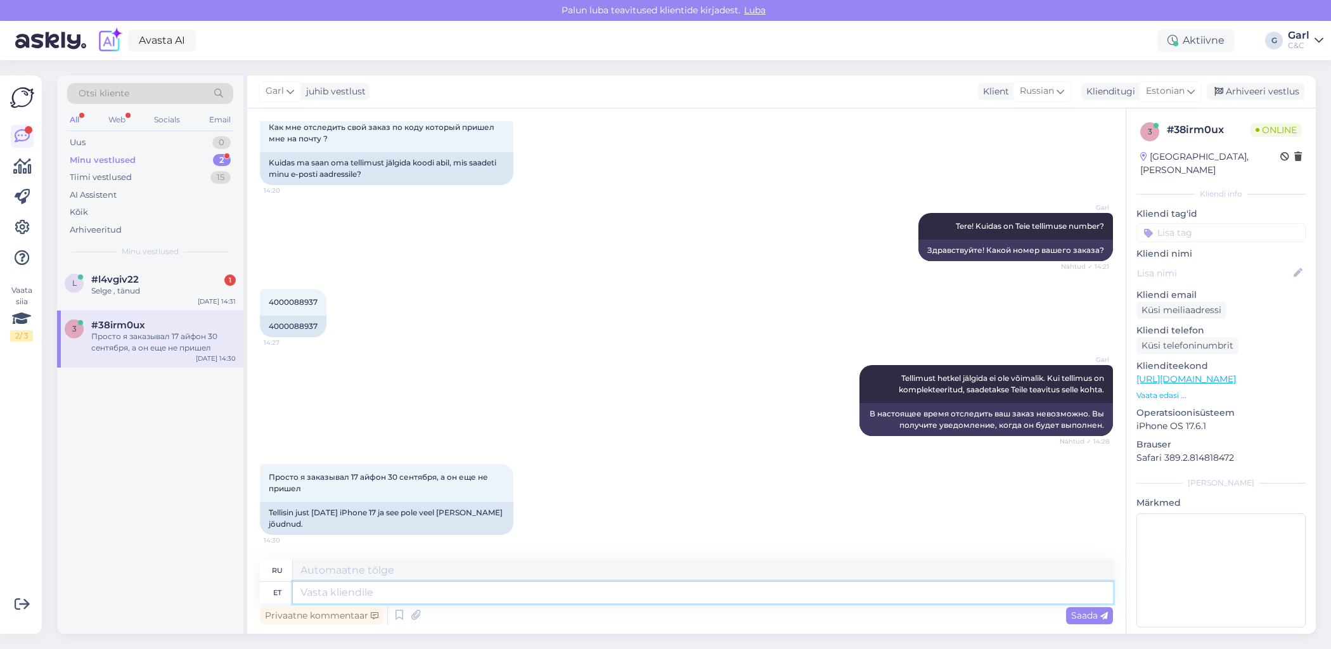
click at [547, 594] on textarea at bounding box center [703, 593] width 820 height 22
type textarea "Hetkel o"
type textarea "В настоящее время"
type textarea "Hetkel on eeld"
type textarea "В настоящее время существует"
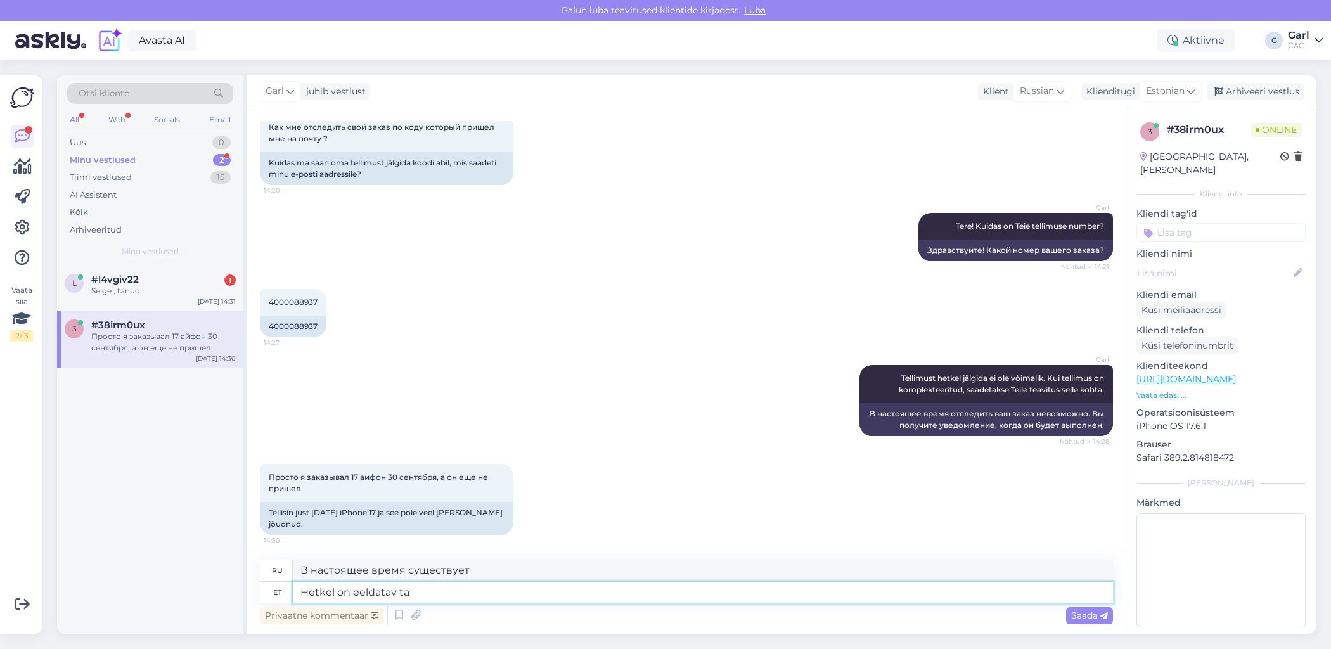
type textarea "Hetkel on eeldatav tar"
type textarea "В настоящее время ожидается"
type textarea "Hetkel on eeldatav tarneaeg uu"
type textarea "Текущее расчетное время доставки составляет"
type textarea "Hetkel on eeldatav tarneaeg uutele mudel"
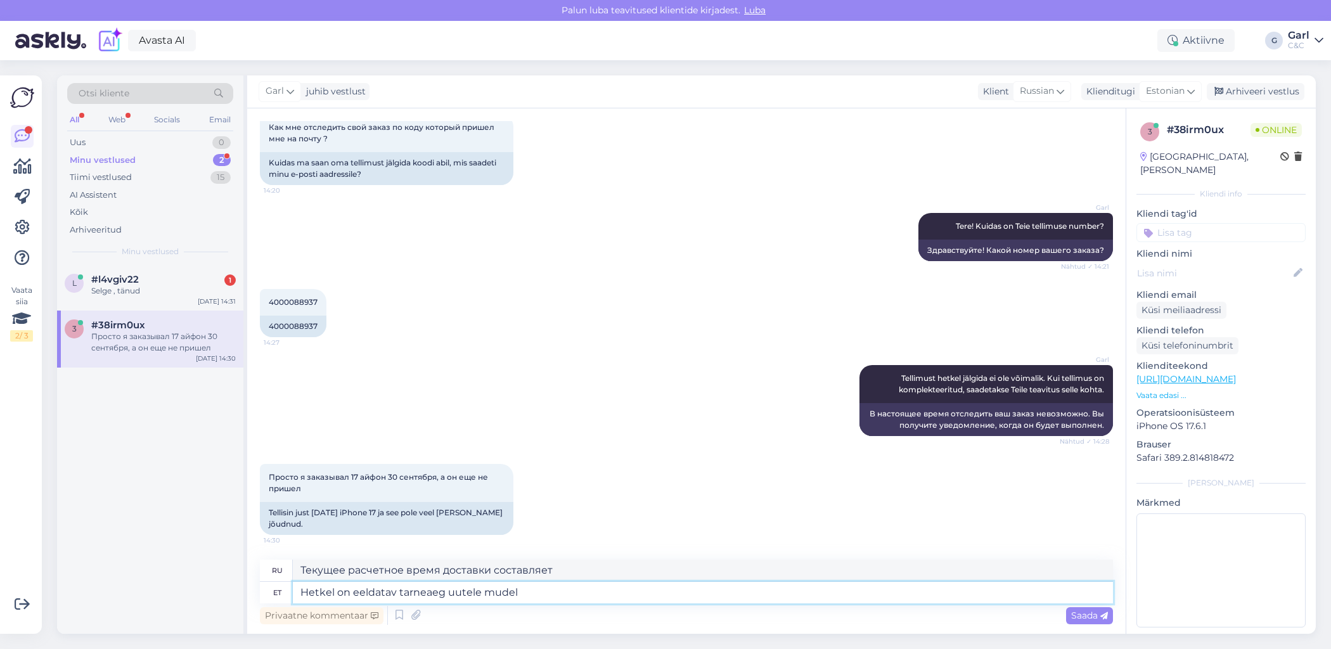
type textarea "Текущее расчетное время доставки нового"
type textarea "Hetkel on eeldatav tarneaeg uutele mudelitele aa"
type textarea "Текущее расчетное время поставки новых моделей составляет"
type textarea "Hetkel on eeldatav tarneaeg uutele mudelitele alates tel"
type textarea "В настоящее время предполагаемый срок поставки новых моделей составляет от"
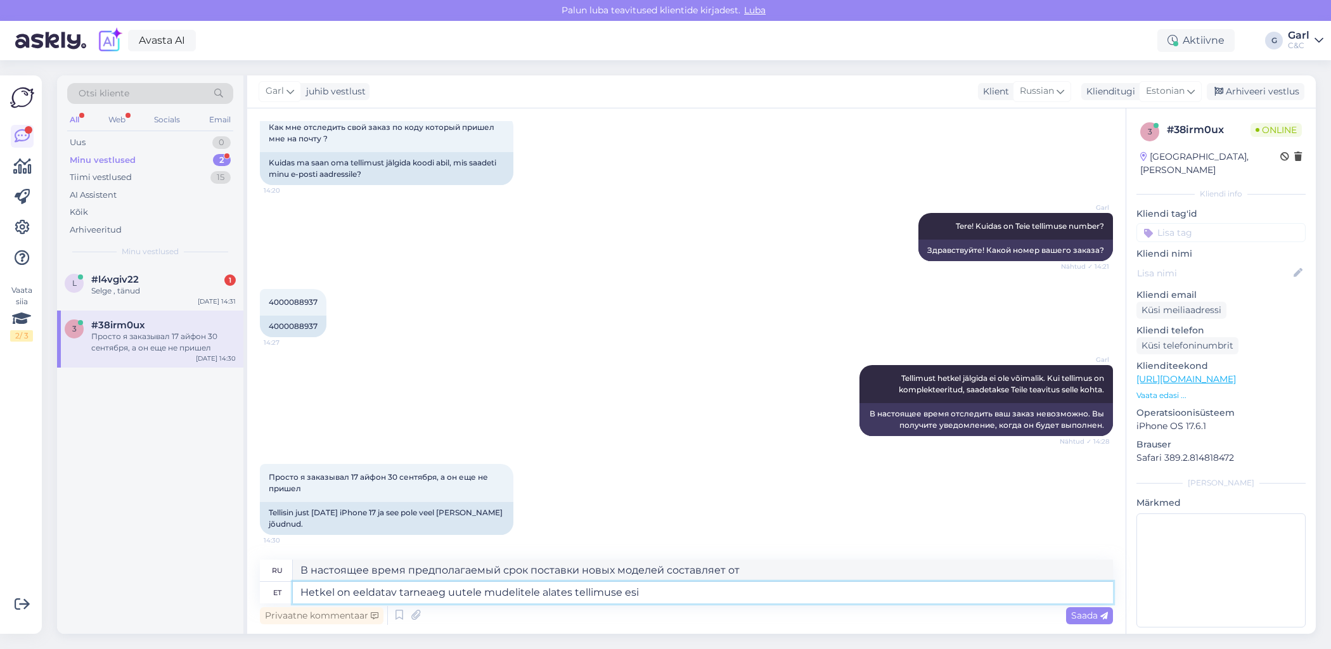
type textarea "Hetkel on eeldatav tarneaeg uutele mudelitele alates tellimuse esit"
type textarea "В настоящее время предполагаемое время поставки новых моделей с момента заказа …"
type textarea "Hetkel on eeldatav tarneaeg uutele mudelitele alates tellimuse esitamisest"
type textarea "Текущий расчетный срок поставки новых моделей рассчитывается с момента размещен…"
type textarea "Hetkel on eeldatav tarneaeg uutele mudelitele alates tellimuse esitamisest 4-8 …"
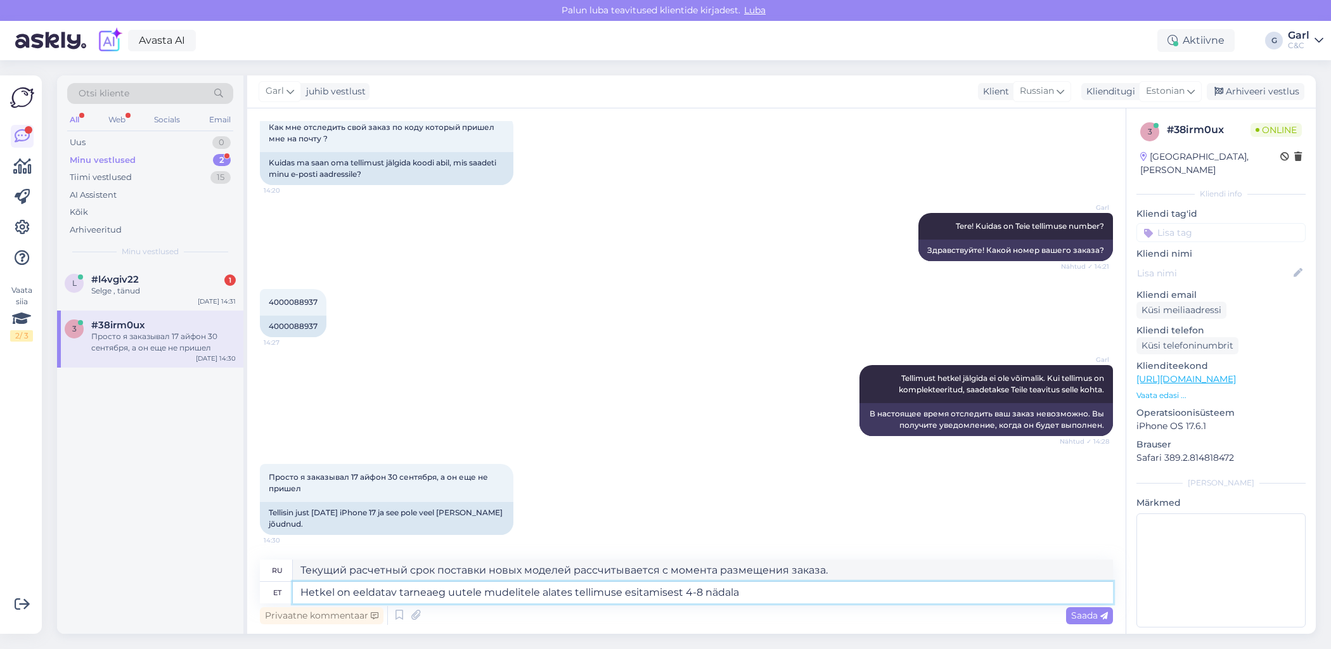
type textarea "В настоящее время предполагаемый срок поставки новых моделей составляет 4–8 дне…"
type textarea "Hetkel on eeldatav tarneaeg uutele mudelitele alates tellimuse esitamisest 4-8 …"
type textarea "В настоящее время предполагаемый срок поставки новых моделей составляет 4–8 нед…"
type textarea "Hetkel on eeldatav tarneaeg uutele mudelitele alates tellimuse esitamisest 4-8 …"
type textarea "В настоящее время предполагаемый срок поставки новых моделей составляет 4–8 нед…"
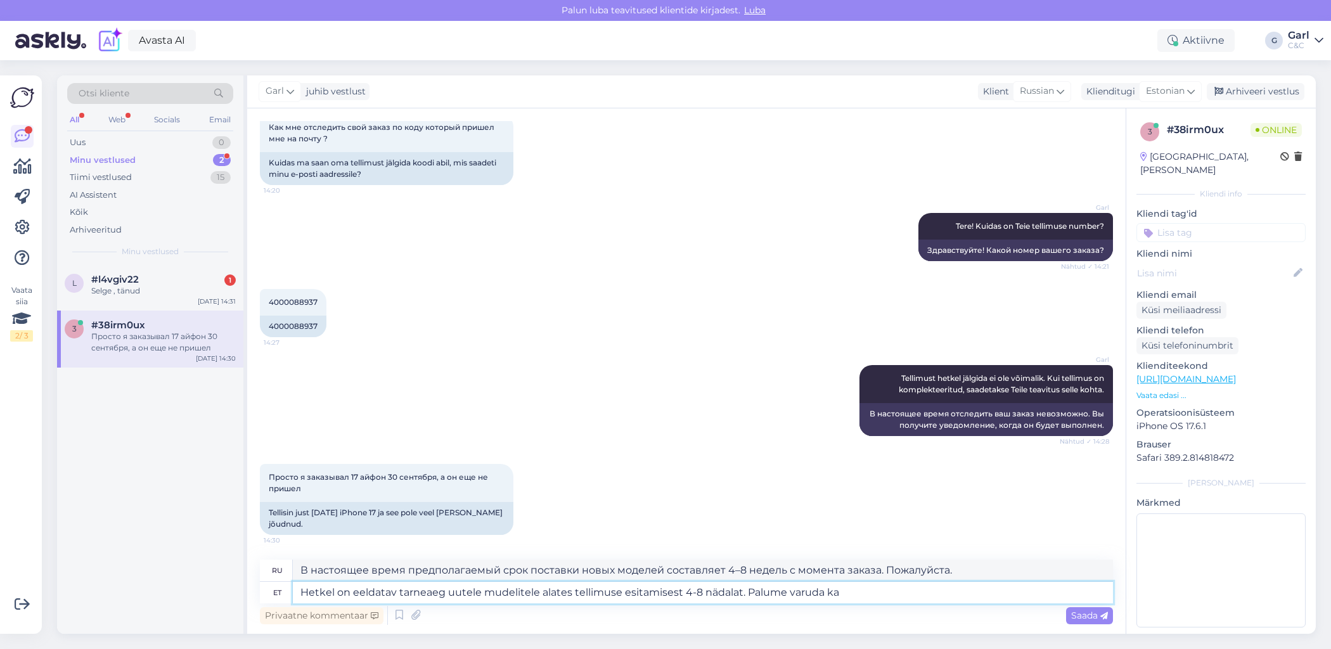
type textarea "Hetkel on eeldatav tarneaeg uutele mudelitele alates tellimuse esitamisest 4-8 …"
type textarea "В настоящее время предполагаемый срок поставки новых моделей составляет 4–8 нед…"
type textarea "Hetkel on eeldatav tarneaeg uutele mudelitele alates tellimuse esitamisest 4-8 …"
type textarea "В настоящее время предполагаемый срок поставки новых моделей составляет 4–8 нед…"
type textarea "Hetkel on eeldatav tarneaeg uutele mudelitele alates tellimuse esitamisest 4-8 …"
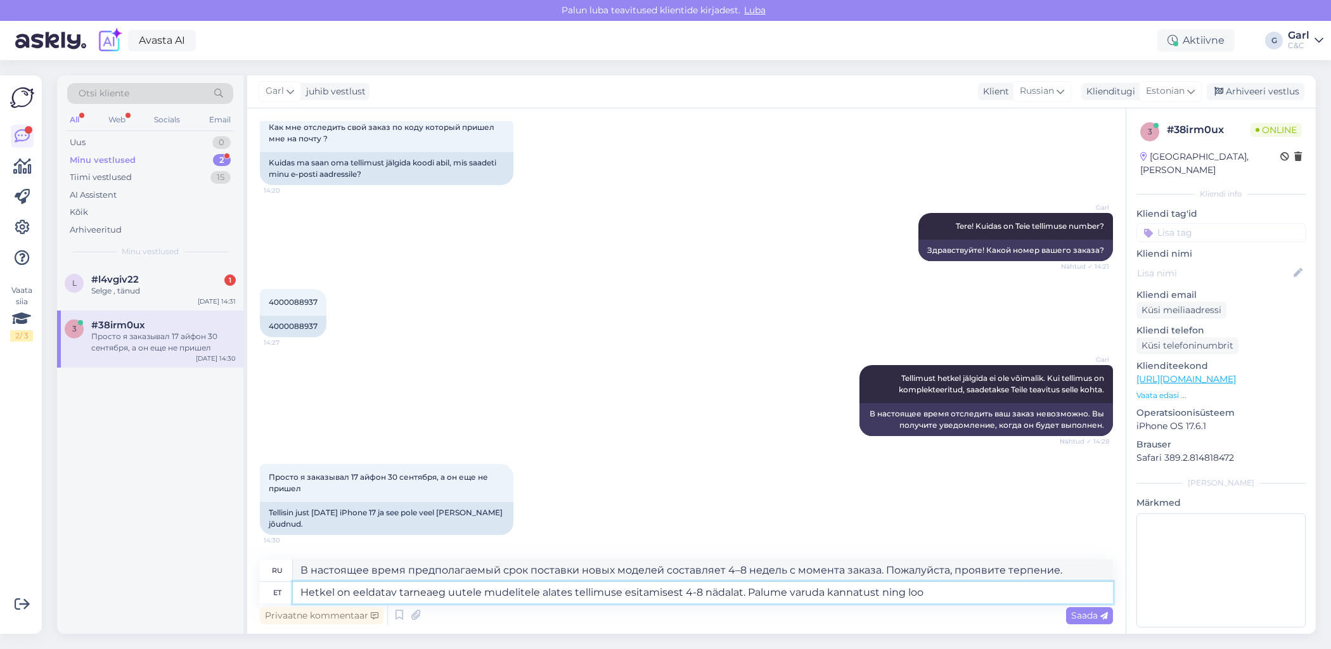
type textarea "В настоящее время предполагаемый срок поставки новых моделей составляет 4–8 нед…"
type textarea "Hetkel on eeldatav tarneaeg uutele mudelitele alates tellimuse esitamisest 4-8 …"
type textarea "В настоящее время предполагаемый срок поставки новых моделей составляет 4–8 нед…"
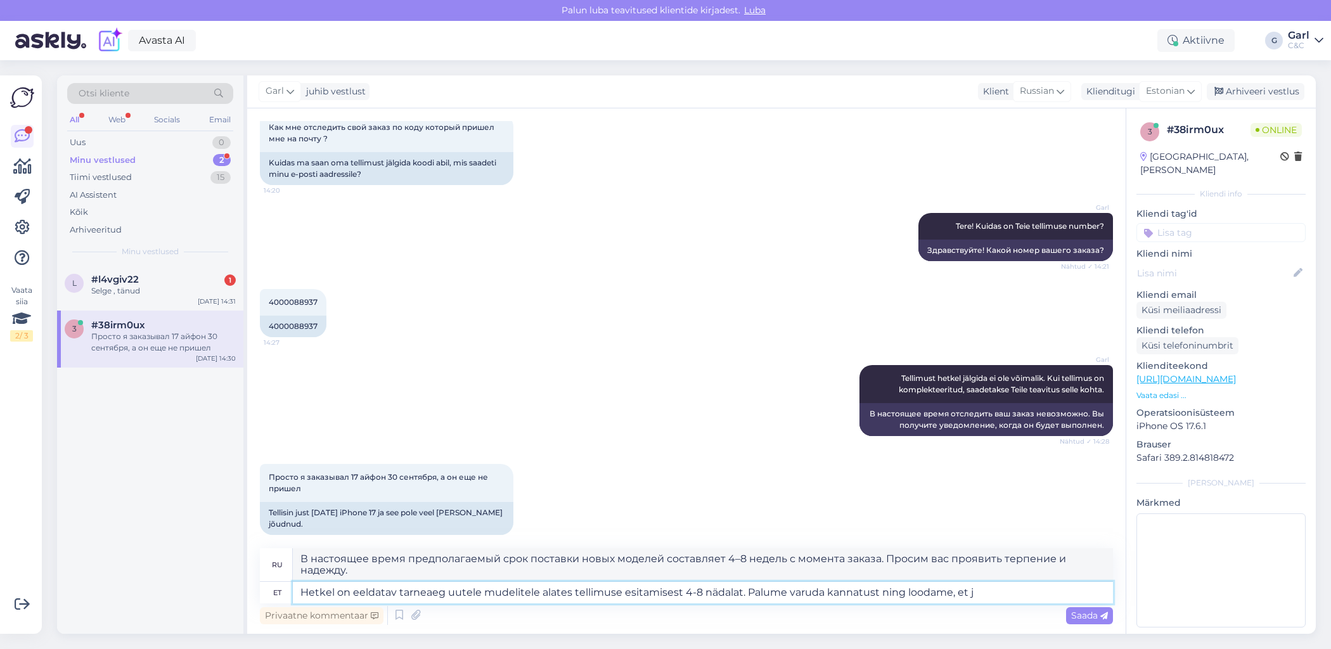
type textarea "Hetkel on eeldatav tarneaeg uutele mudelitele alates tellimuse esitamisest 4-8 …"
type textarea "В настоящее время предполагаемый срок поставки новых моделей составляет 4–8 нед…"
type textarea "Hetkel on eeldatav tarneaeg uutele mudelitele alates tellimuse esitamisest 4-8 …"
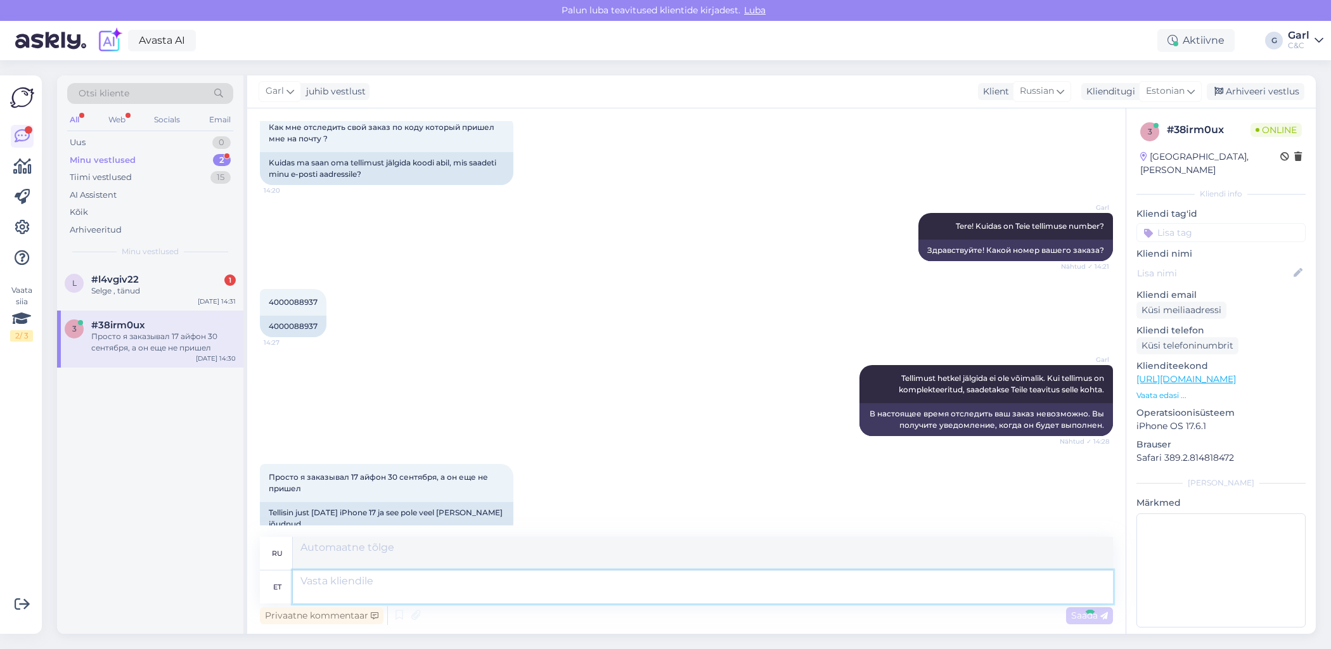
scroll to position [219, 0]
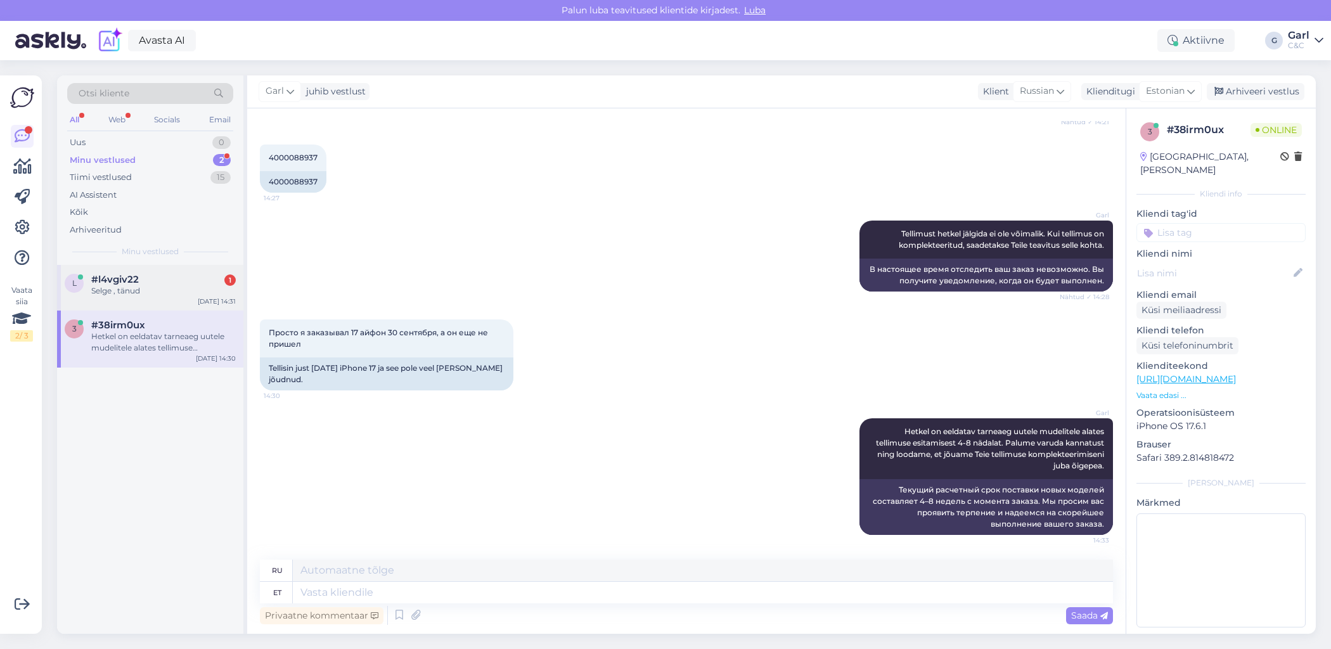
click at [193, 295] on div "Selge , tänud" at bounding box center [163, 290] width 144 height 11
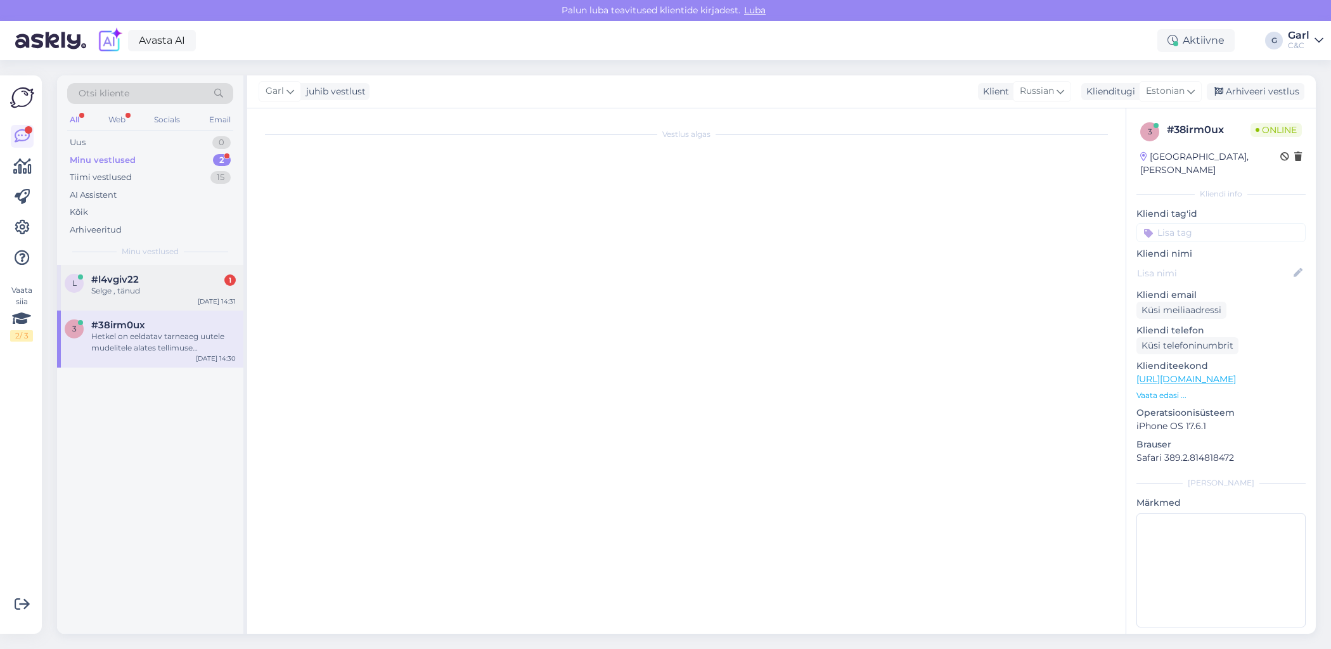
scroll to position [295, 0]
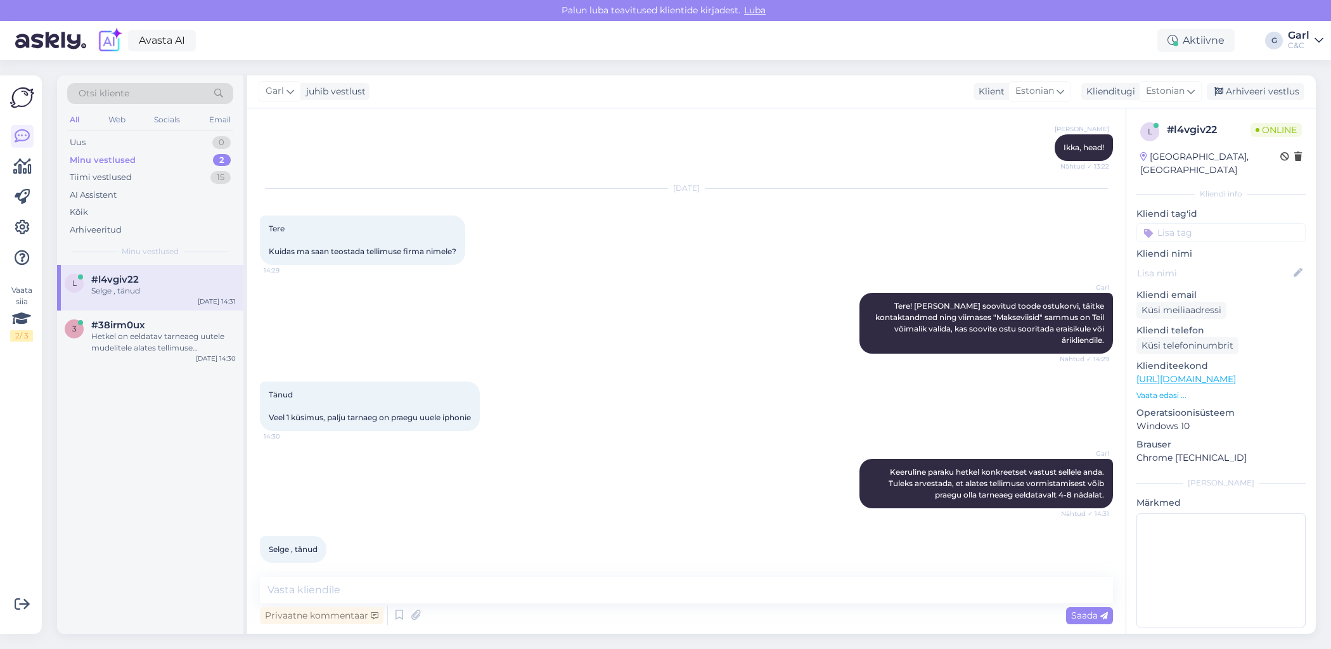
click at [503, 571] on div "Vestlus algas Aug 19 2025 Tere Palju maksab iphone 15 pro ekraani vahetus 13:21…" at bounding box center [686, 370] width 878 height 525
click at [498, 581] on textarea at bounding box center [686, 590] width 853 height 27
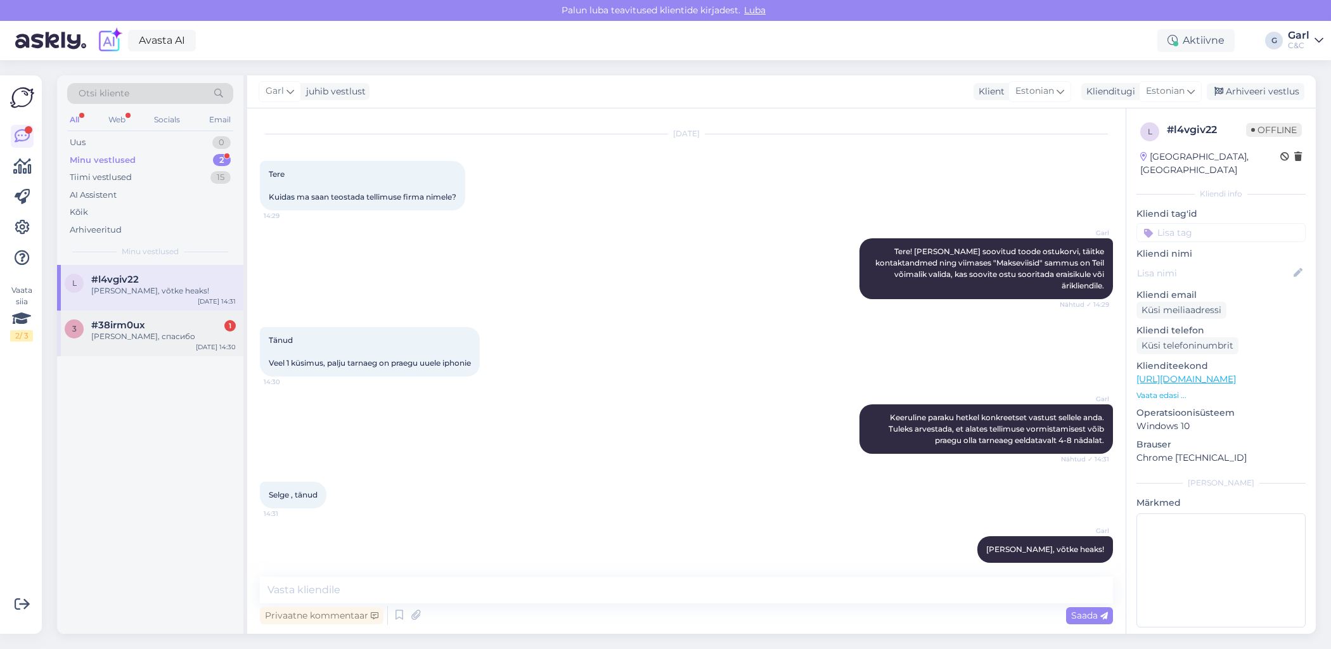
click at [172, 315] on div "3 #38irm0ux 1 Хорошо, спасибо Oct 13 14:30" at bounding box center [150, 334] width 186 height 46
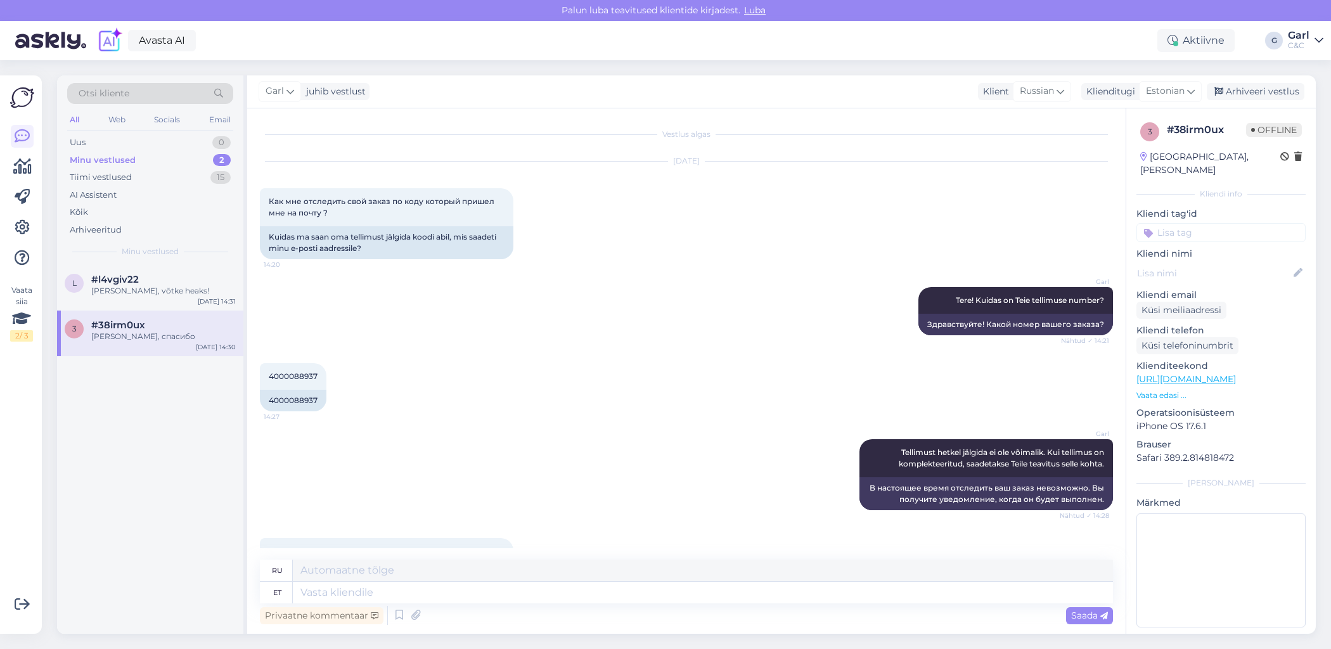
scroll to position [295, 0]
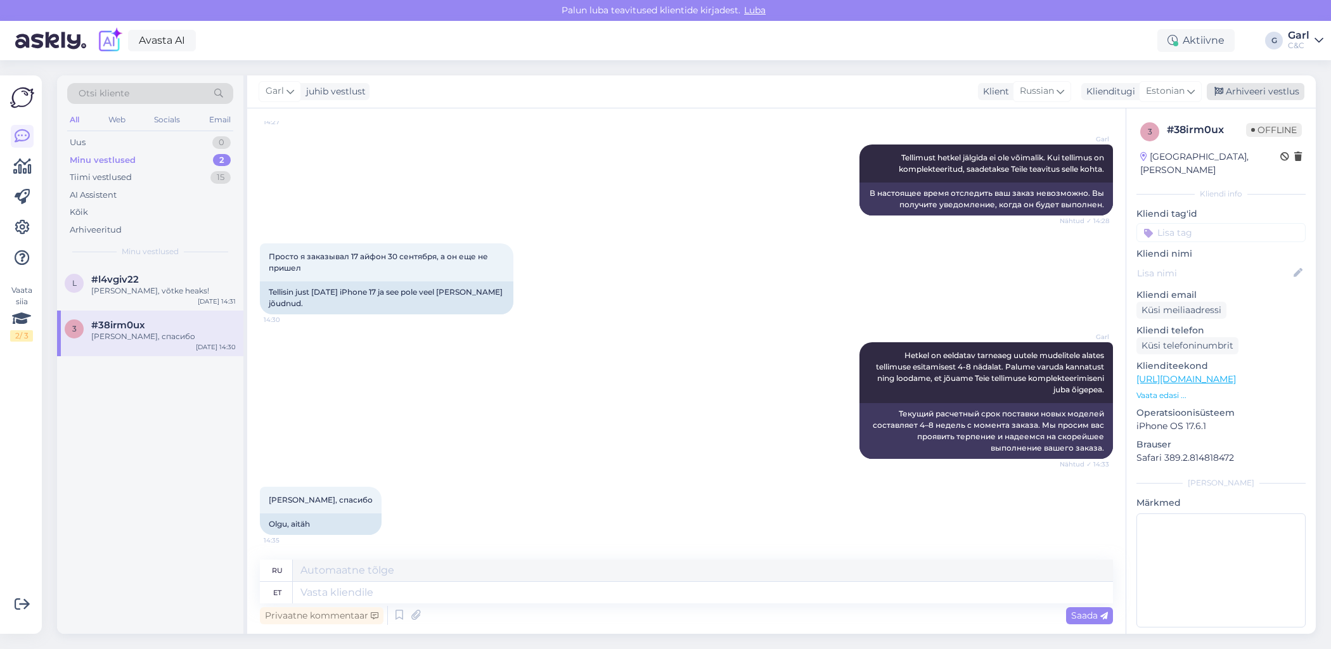
click at [1278, 86] on div "Arhiveeri vestlus" at bounding box center [1256, 91] width 98 height 17
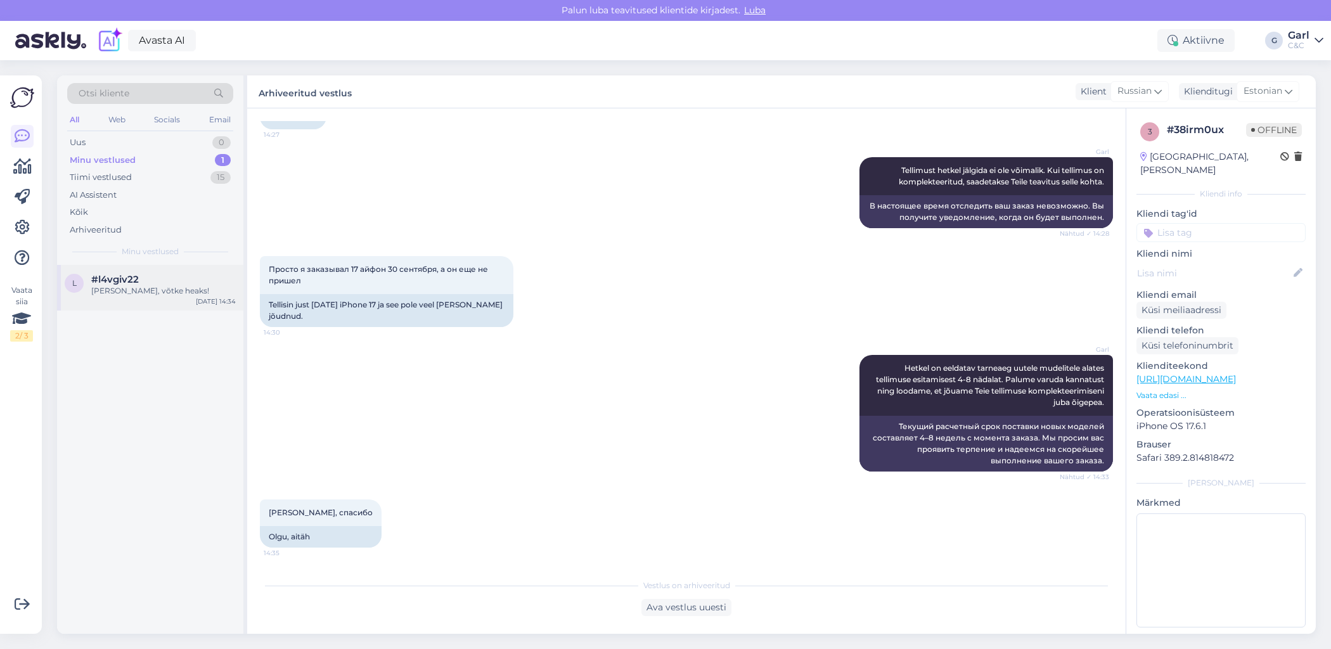
click at [150, 279] on div "#l4vgiv22" at bounding box center [163, 279] width 144 height 11
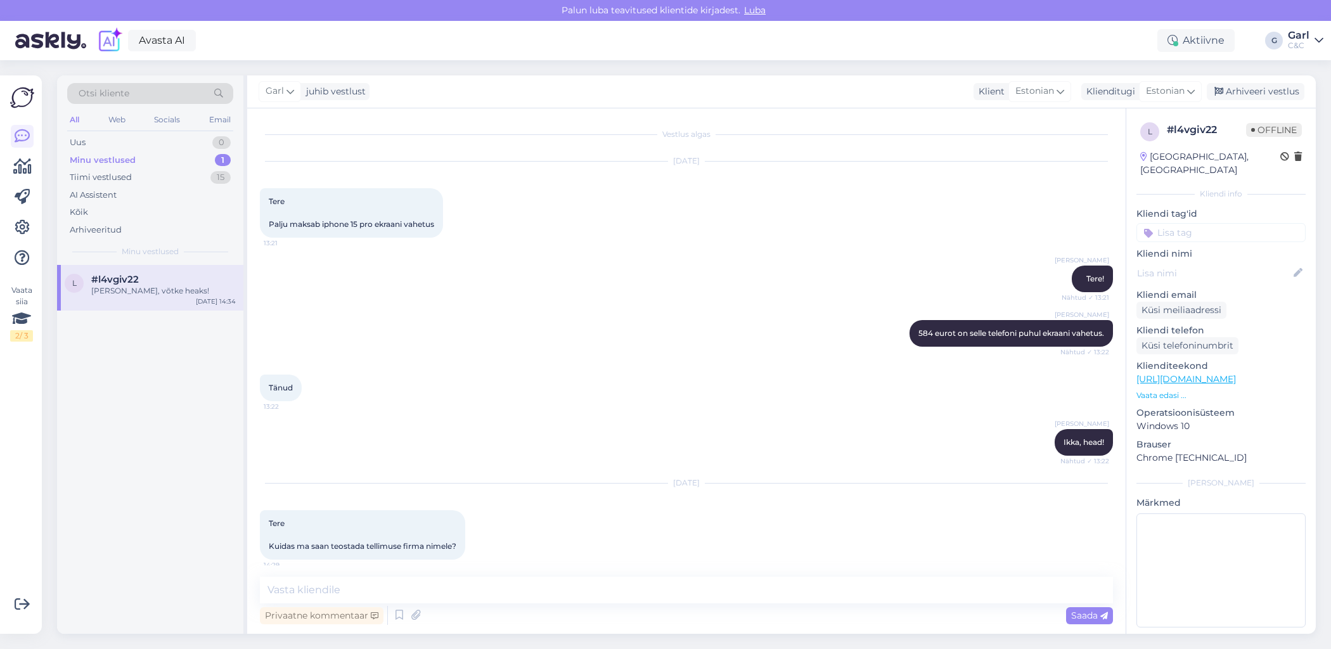
scroll to position [349, 0]
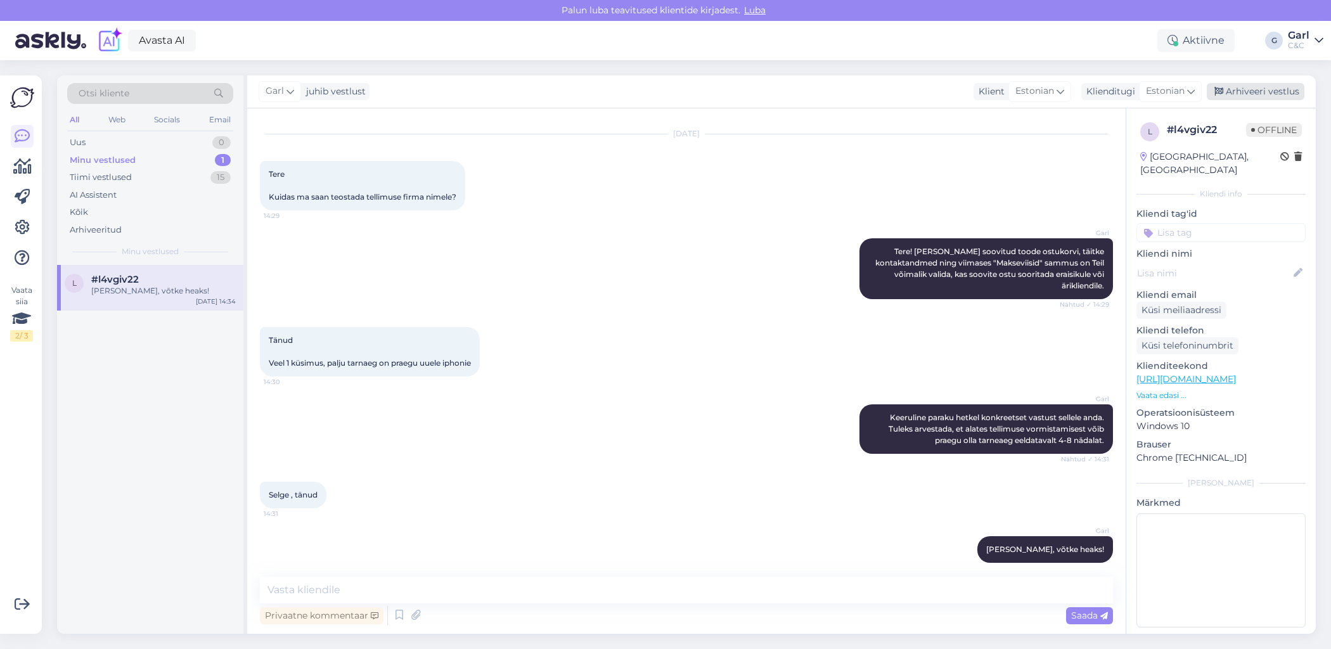
click at [1252, 87] on div "Arhiveeri vestlus" at bounding box center [1256, 91] width 98 height 17
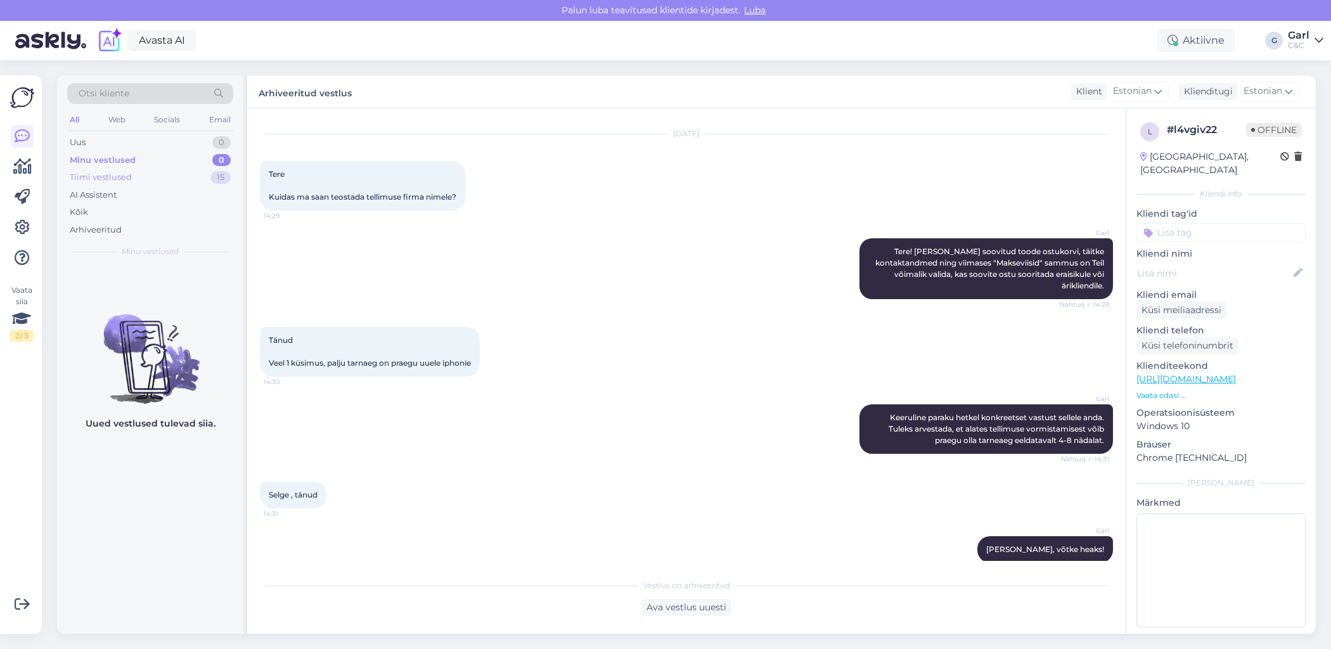
click at [171, 177] on div "Tiimi vestlused 15" at bounding box center [150, 178] width 166 height 18
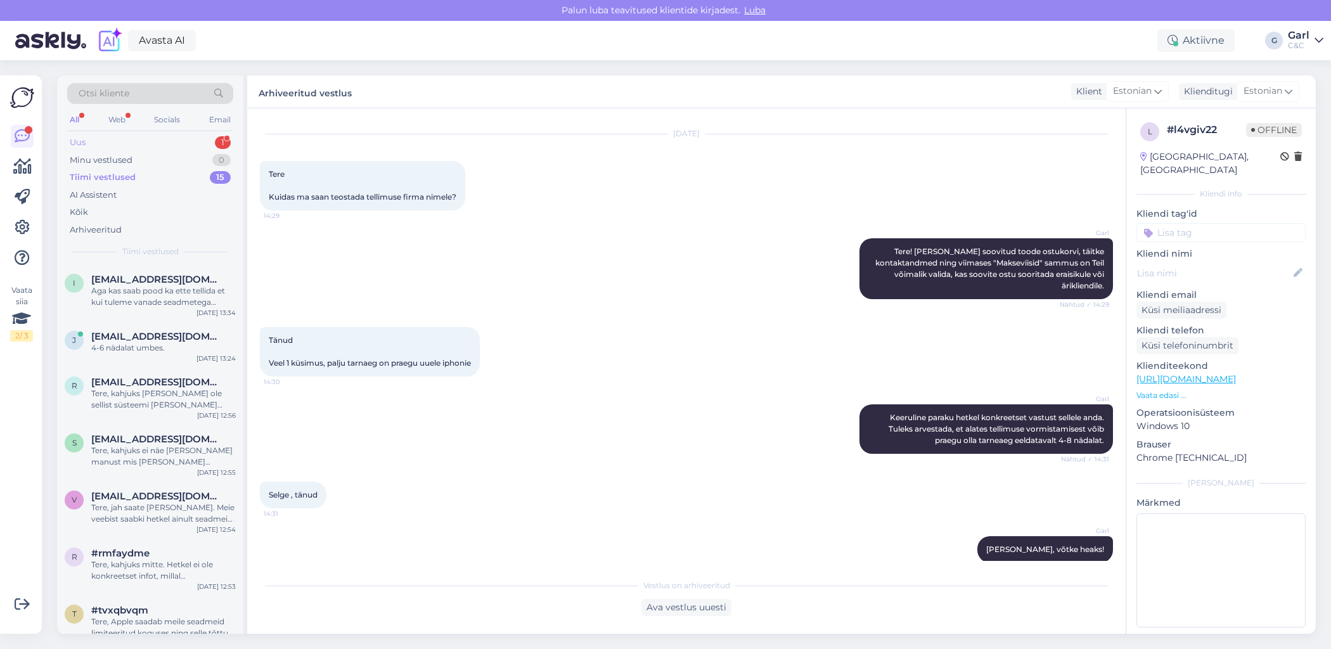
click at [219, 139] on div "1" at bounding box center [223, 142] width 16 height 13
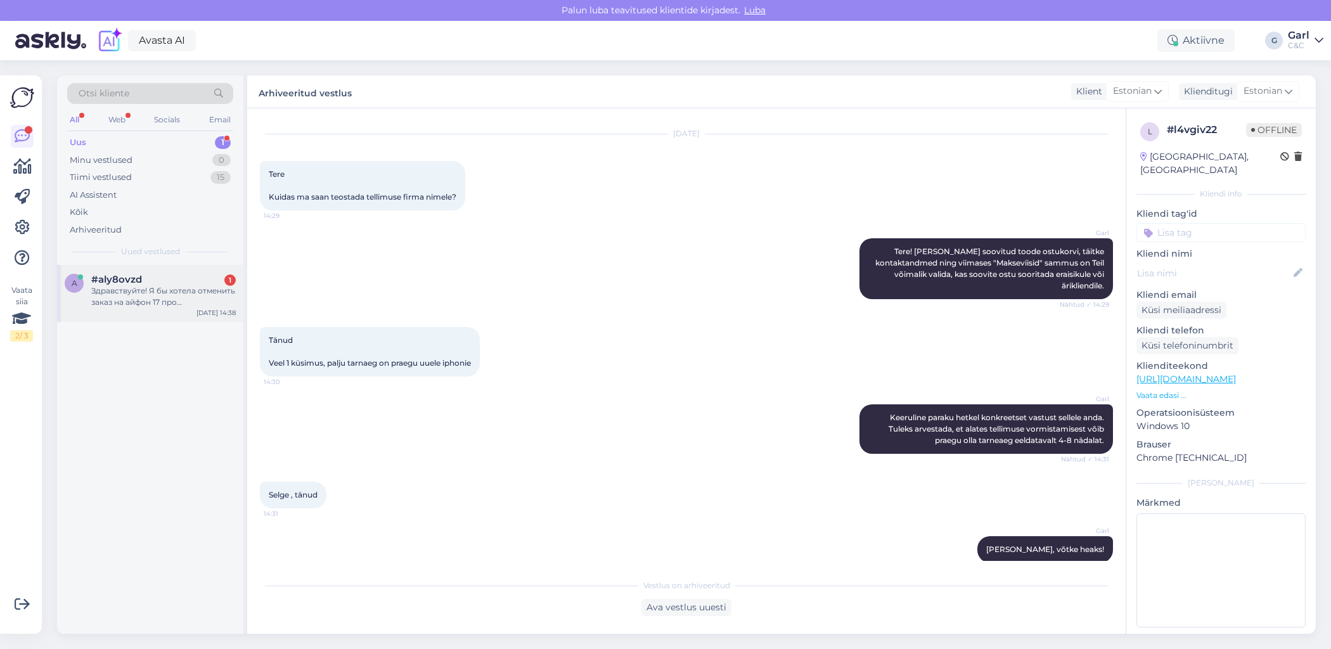
click at [170, 307] on div "a #aly8ovzd 1 Здравствуйте! Я бы хотела отменить заказ на айфон 17 про Макс. У …" at bounding box center [150, 293] width 186 height 57
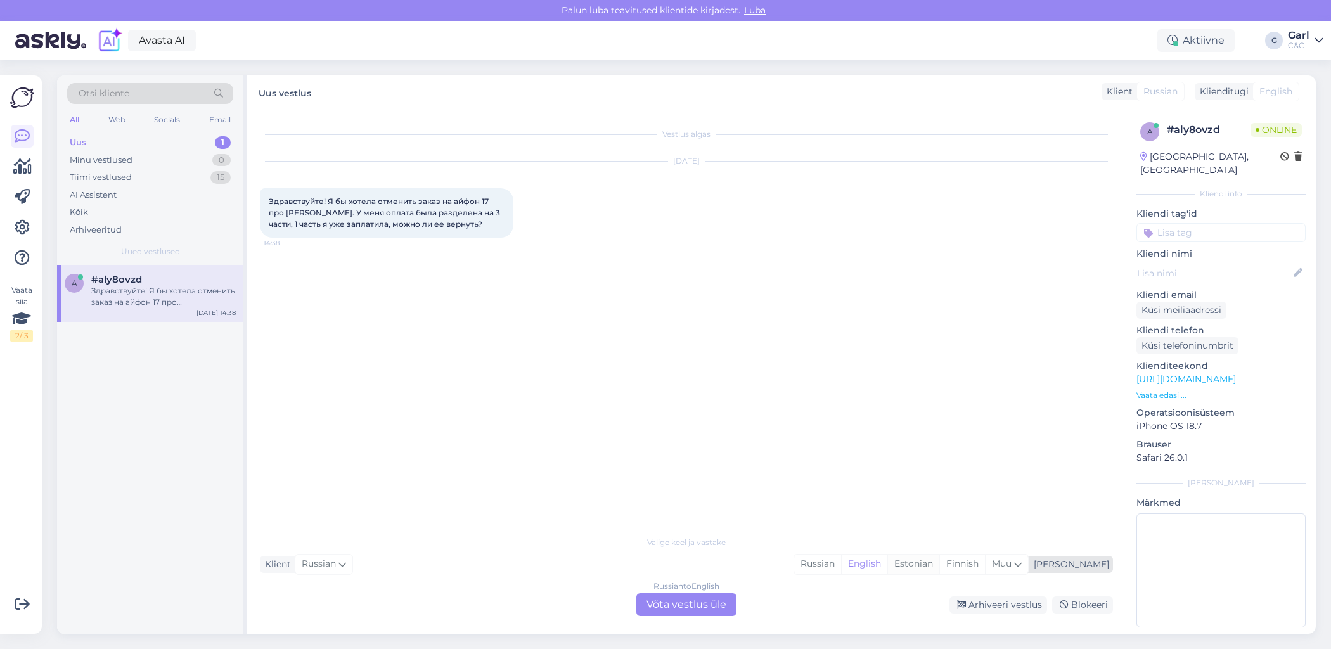
click at [939, 564] on div "Estonian" at bounding box center [913, 563] width 52 height 19
click at [724, 606] on div "Russian to Estonian Võta vestlus üle" at bounding box center [686, 604] width 100 height 23
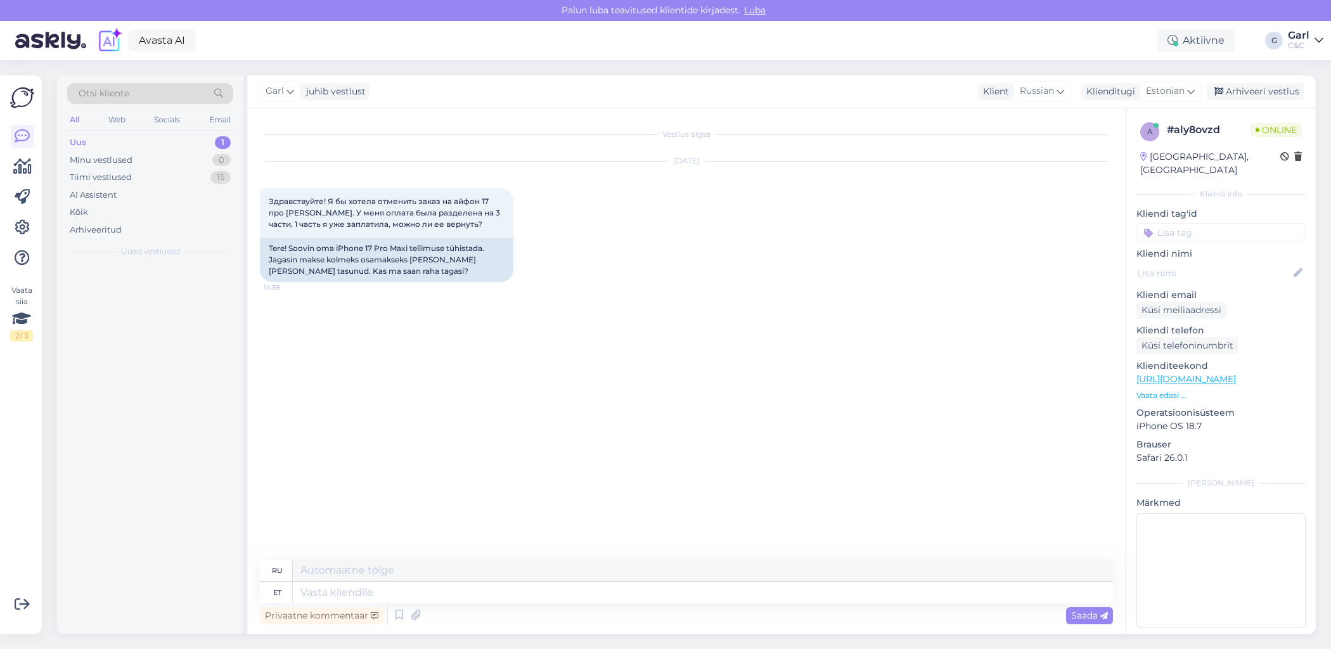
click at [693, 603] on div "Privaatne kommentaar Saada" at bounding box center [686, 615] width 853 height 24
click at [662, 596] on textarea at bounding box center [703, 593] width 820 height 22
click at [631, 599] on textarea at bounding box center [703, 593] width 820 height 22
click at [588, 589] on textarea at bounding box center [703, 593] width 820 height 22
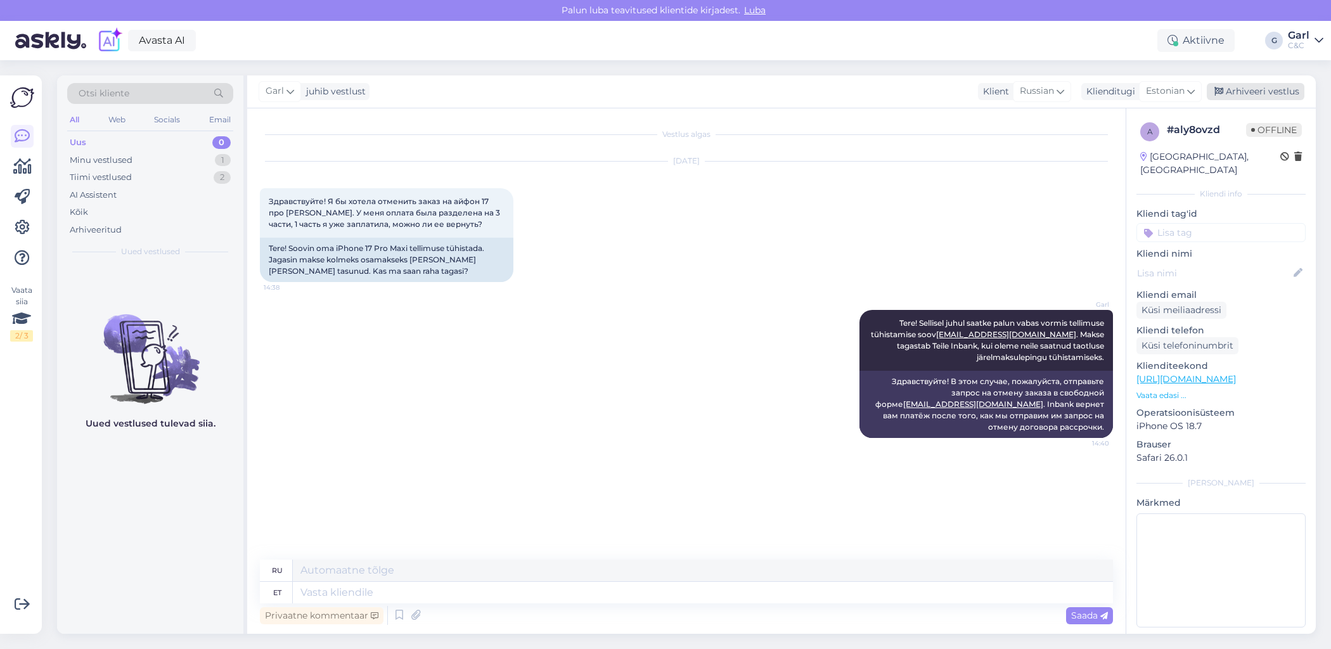
click at [1275, 95] on div "Arhiveeri vestlus" at bounding box center [1256, 91] width 98 height 17
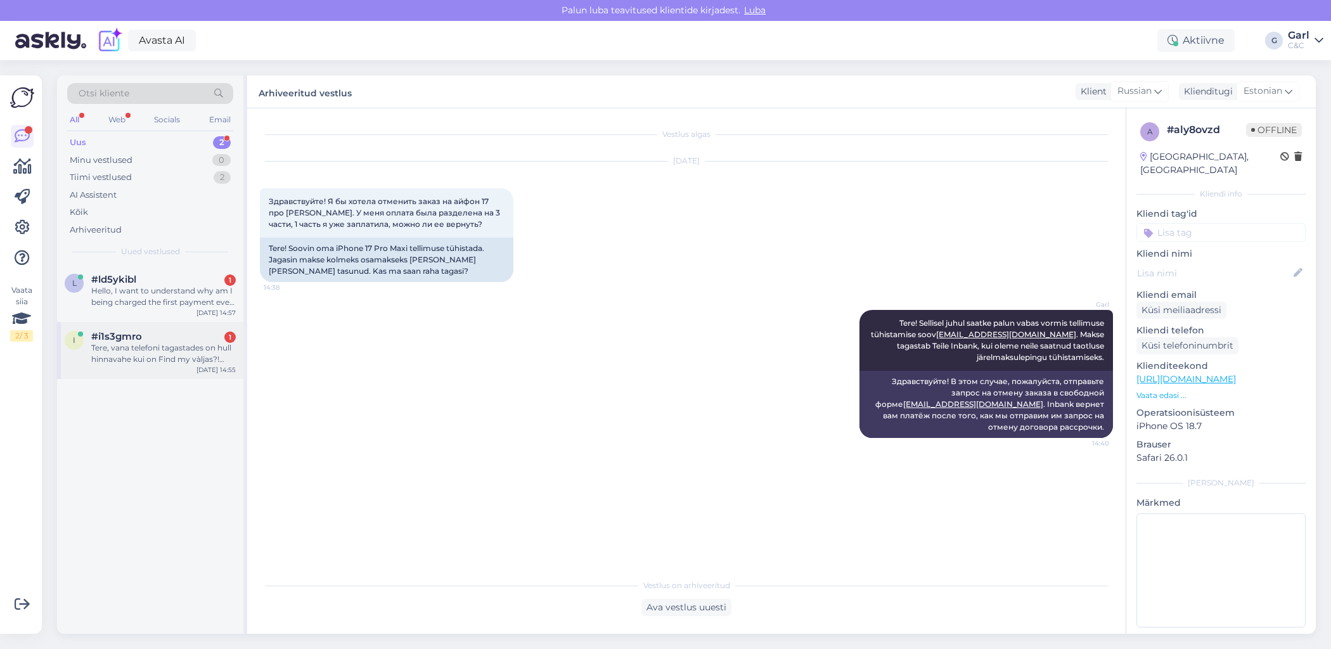
click at [193, 348] on div "Tere, vana telefoni tagastades on hull hinnavahe kui on Find my vàljas?! Milles…" at bounding box center [163, 353] width 144 height 23
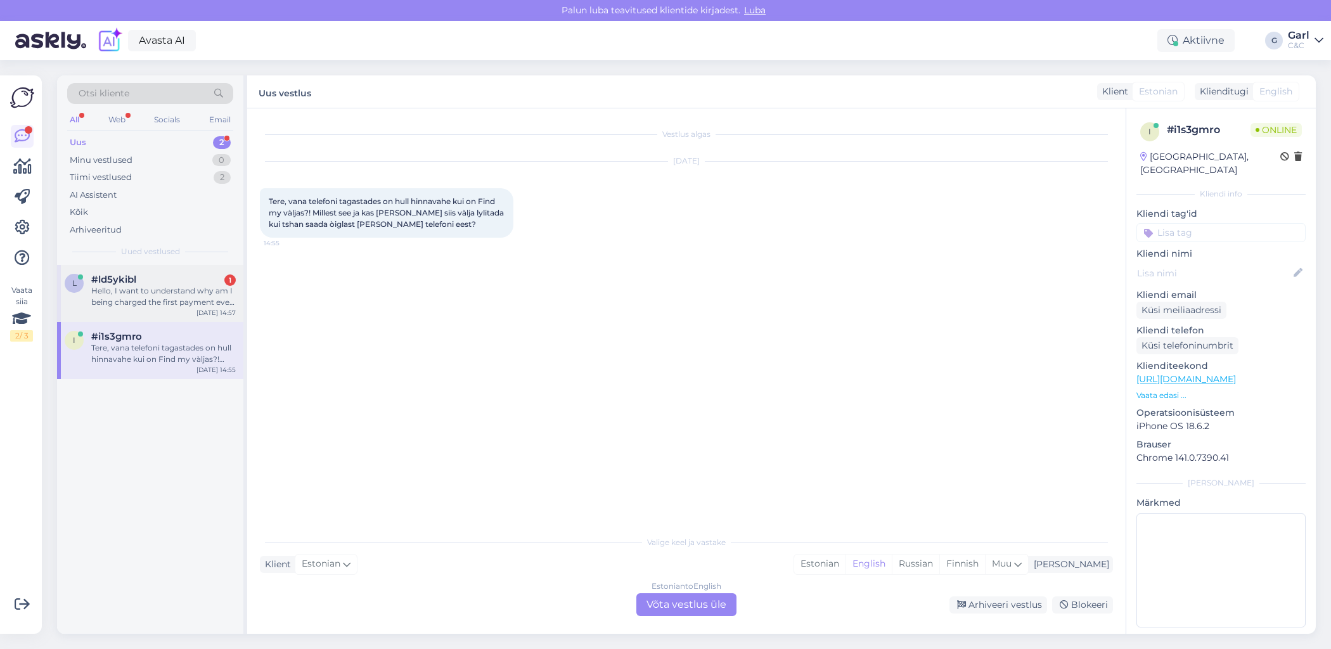
click at [176, 291] on div "Hello, I want to understand why am I being charged the first payment even thoug…" at bounding box center [163, 296] width 144 height 23
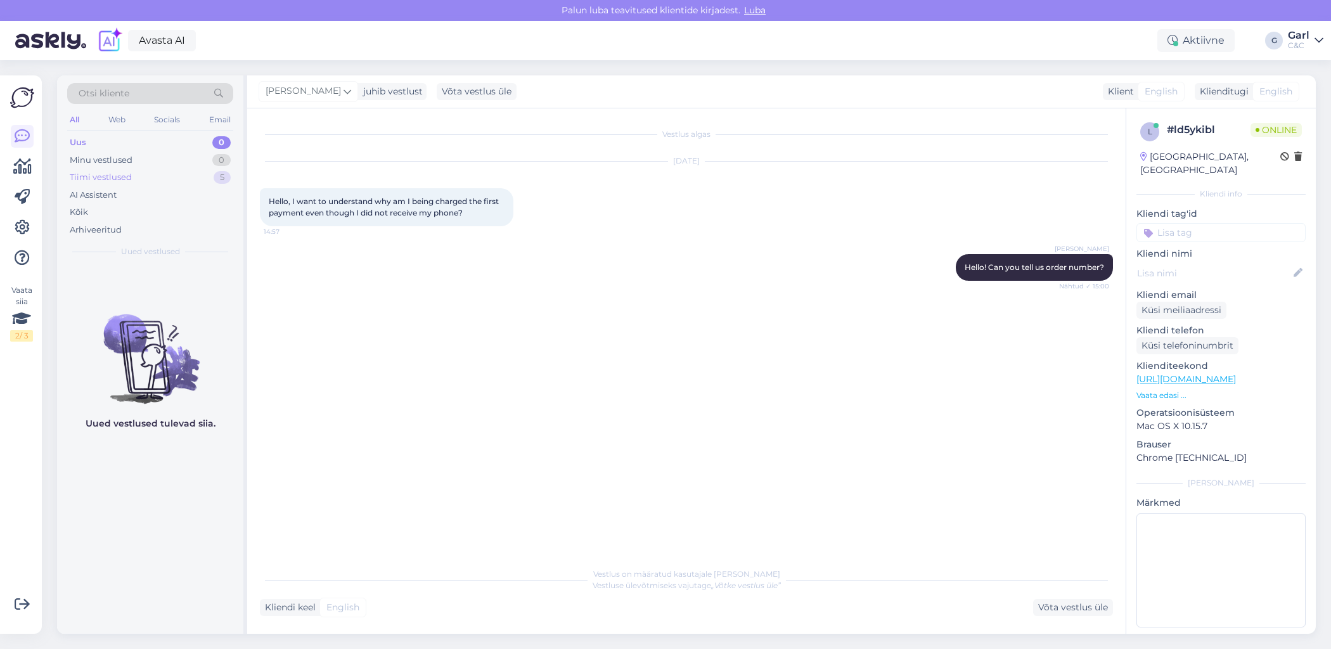
click at [203, 179] on div "Tiimi vestlused 5" at bounding box center [150, 178] width 166 height 18
click at [203, 162] on div "Minu vestlused 0" at bounding box center [150, 160] width 166 height 18
click at [203, 153] on div "Minu vestlused 0" at bounding box center [150, 160] width 166 height 18
click at [203, 148] on div "Uus 0" at bounding box center [150, 143] width 166 height 18
click at [527, 334] on div "Vestlus algas Oct 13 2025 Hello, I want to understand why am I being charged th…" at bounding box center [692, 335] width 864 height 428
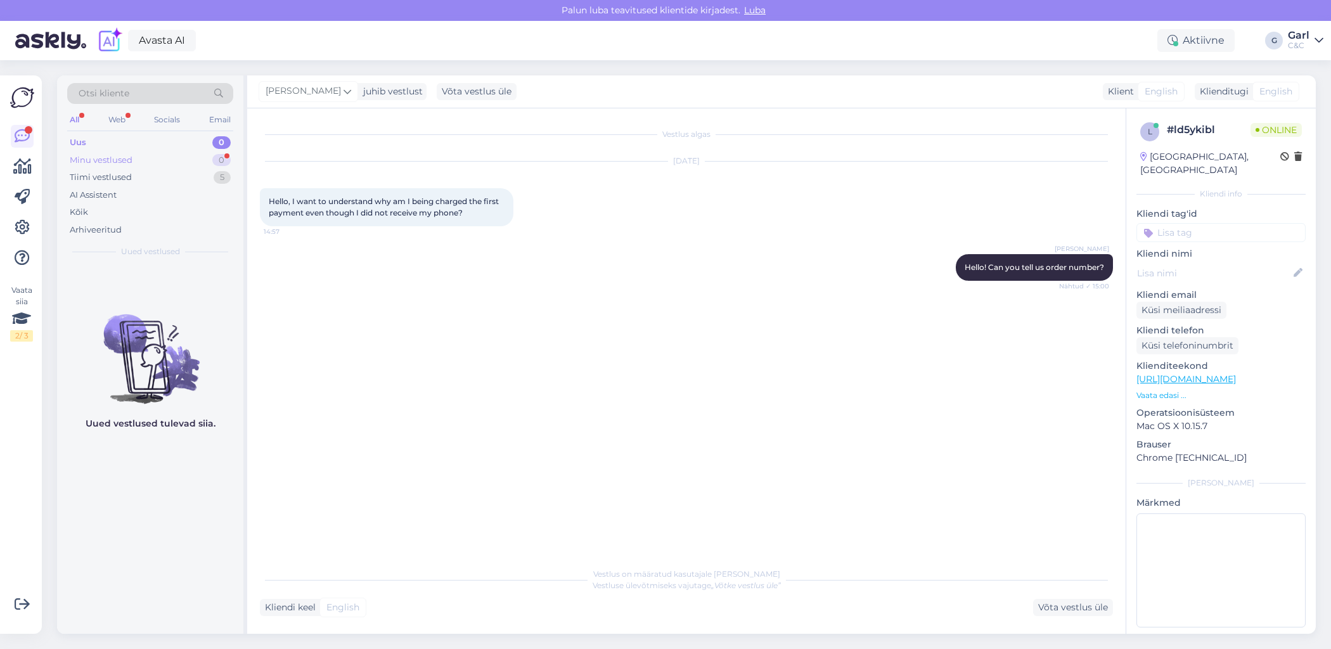
click at [189, 163] on div "Minu vestlused 0" at bounding box center [150, 160] width 166 height 18
click at [178, 179] on div "Tiimi vestlused 5" at bounding box center [150, 178] width 166 height 18
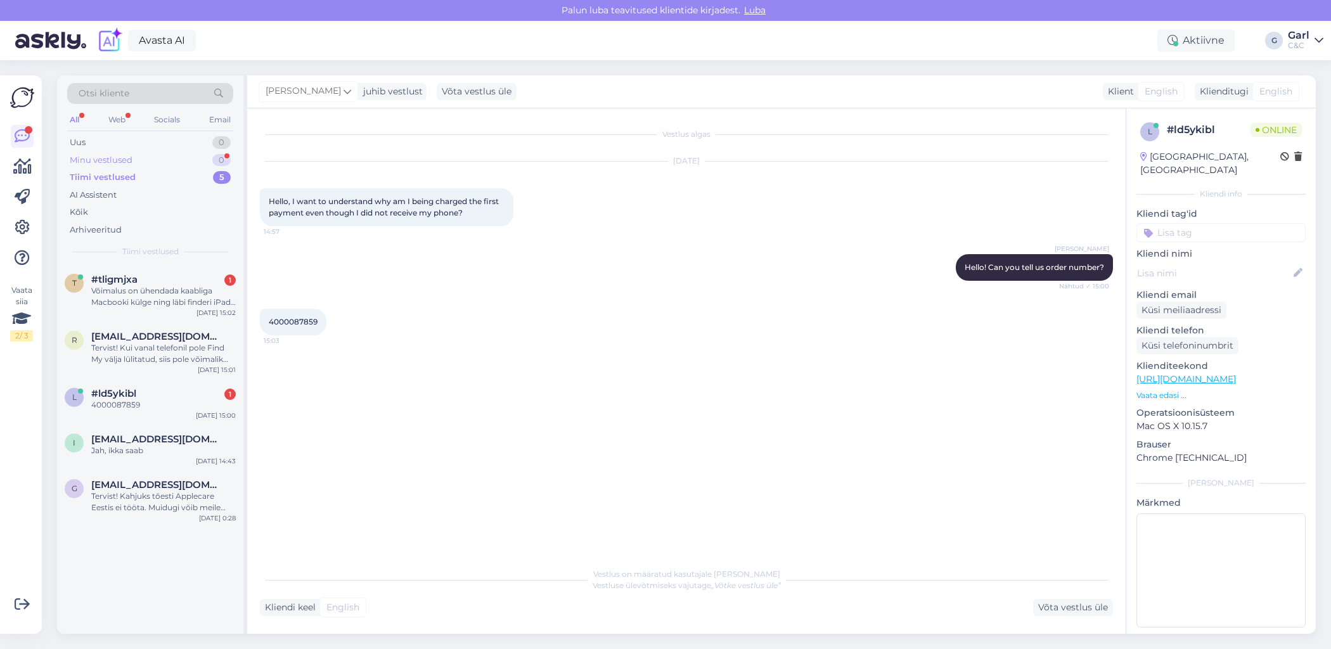
click at [179, 157] on div "Minu vestlused 0" at bounding box center [150, 160] width 166 height 18
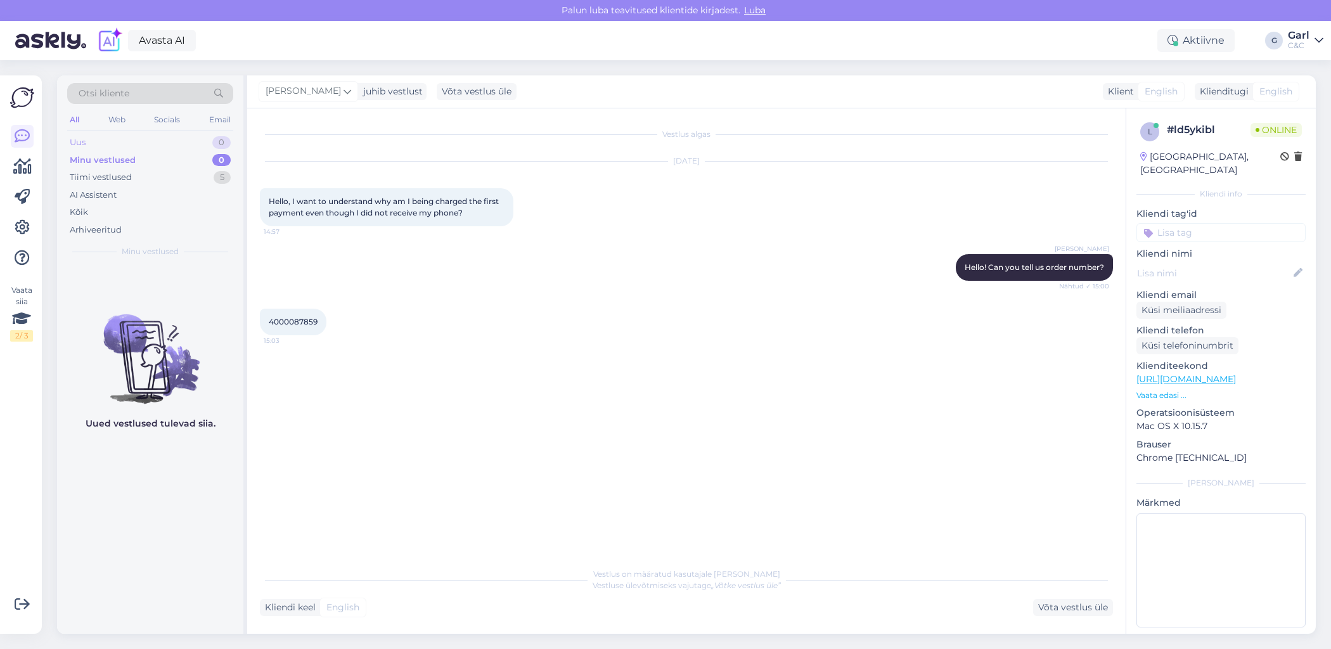
click at [190, 143] on div "Uus 0" at bounding box center [150, 143] width 166 height 18
click at [202, 170] on div "Tiimi vestlused 5" at bounding box center [150, 178] width 166 height 18
click at [202, 159] on div "Minu vestlused 0" at bounding box center [150, 160] width 166 height 18
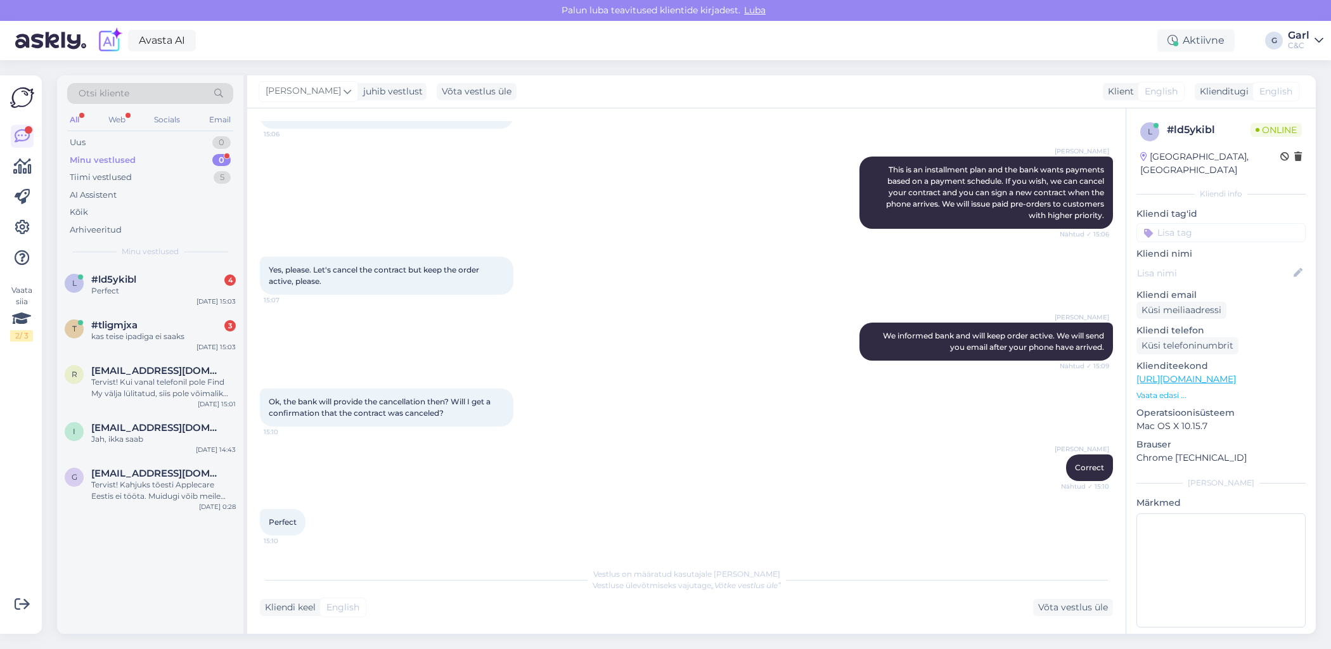
scroll to position [338, 0]
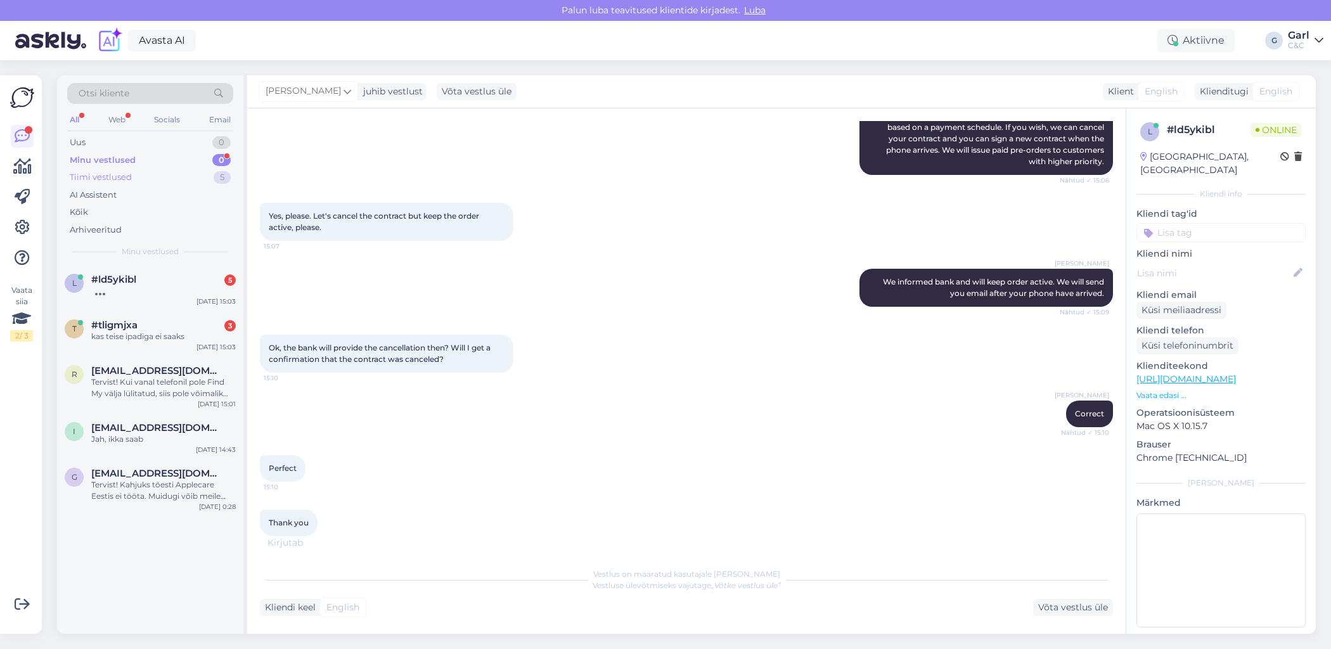
click at [197, 174] on div "Tiimi vestlused 5" at bounding box center [150, 178] width 166 height 18
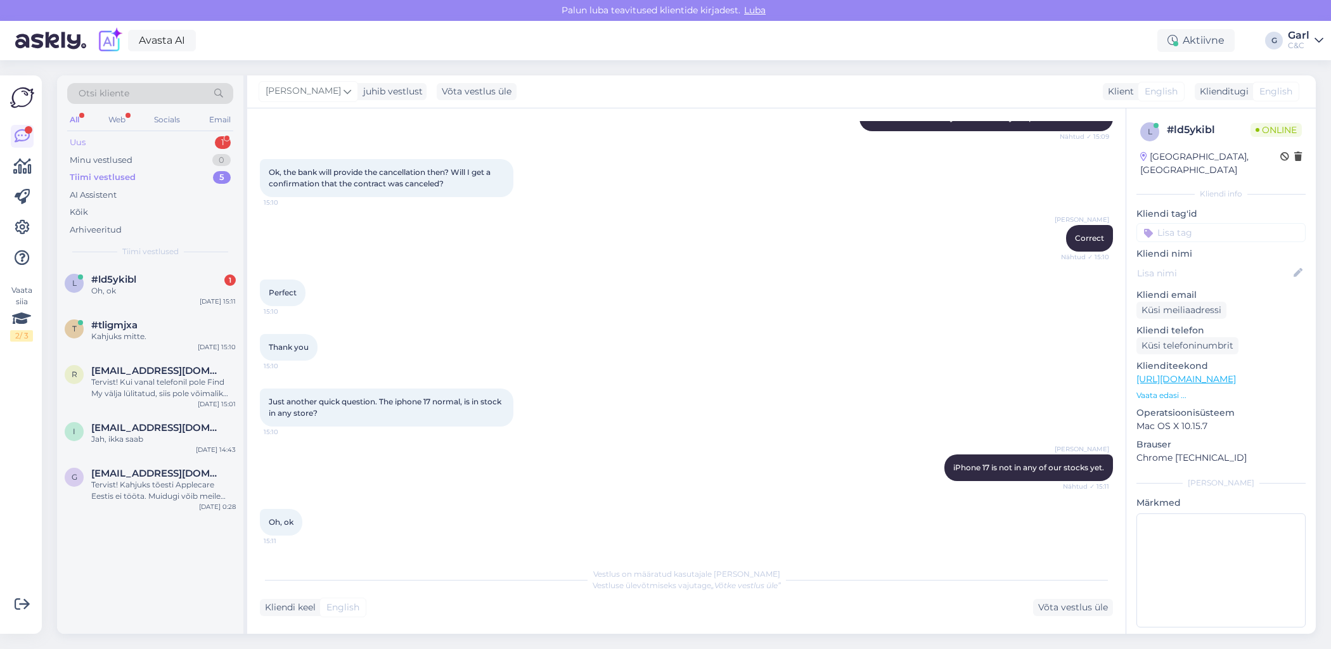
click at [213, 136] on div "Uus 1" at bounding box center [150, 143] width 166 height 18
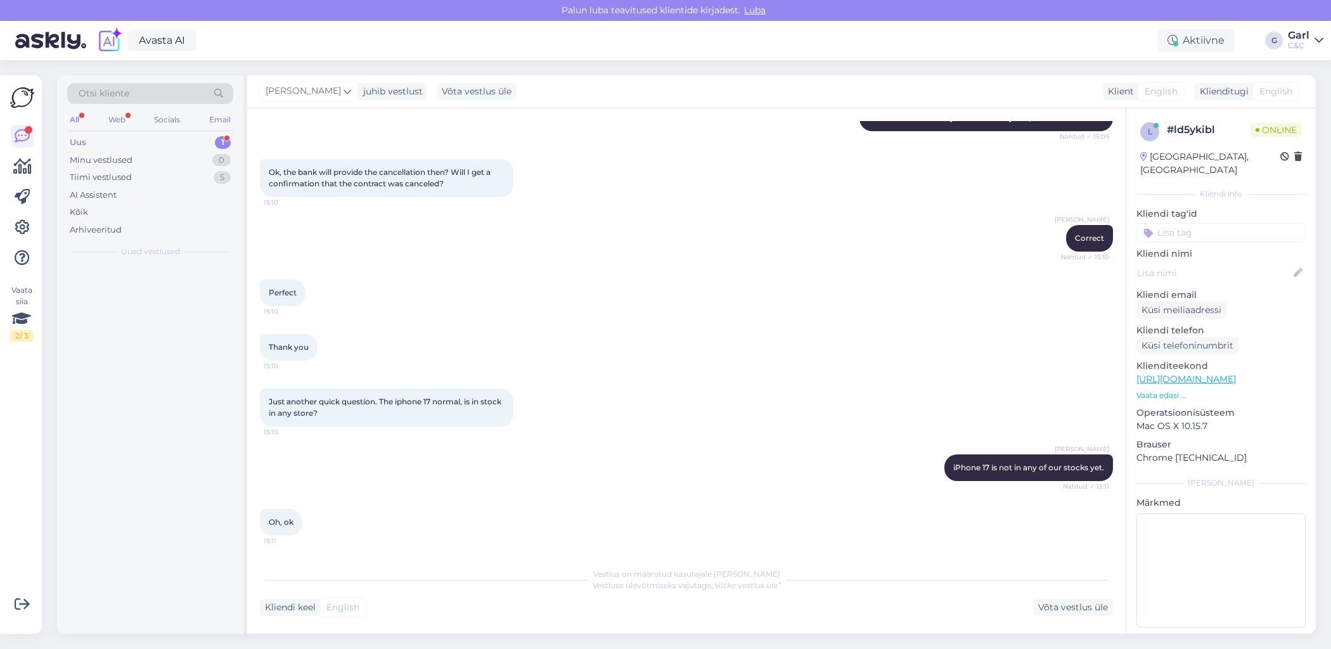
click at [161, 297] on div at bounding box center [150, 449] width 186 height 369
click at [217, 160] on div "0" at bounding box center [221, 160] width 18 height 13
click at [217, 171] on div "6" at bounding box center [222, 177] width 18 height 13
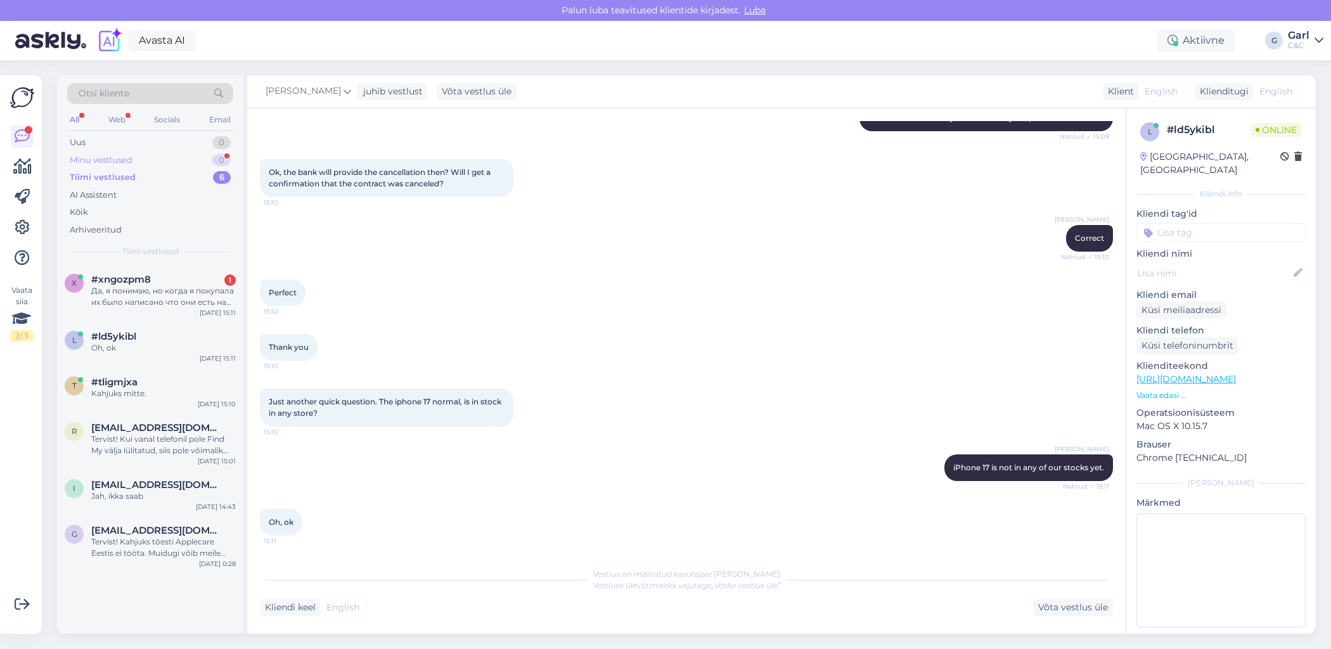
click at [215, 154] on div "0" at bounding box center [221, 160] width 18 height 13
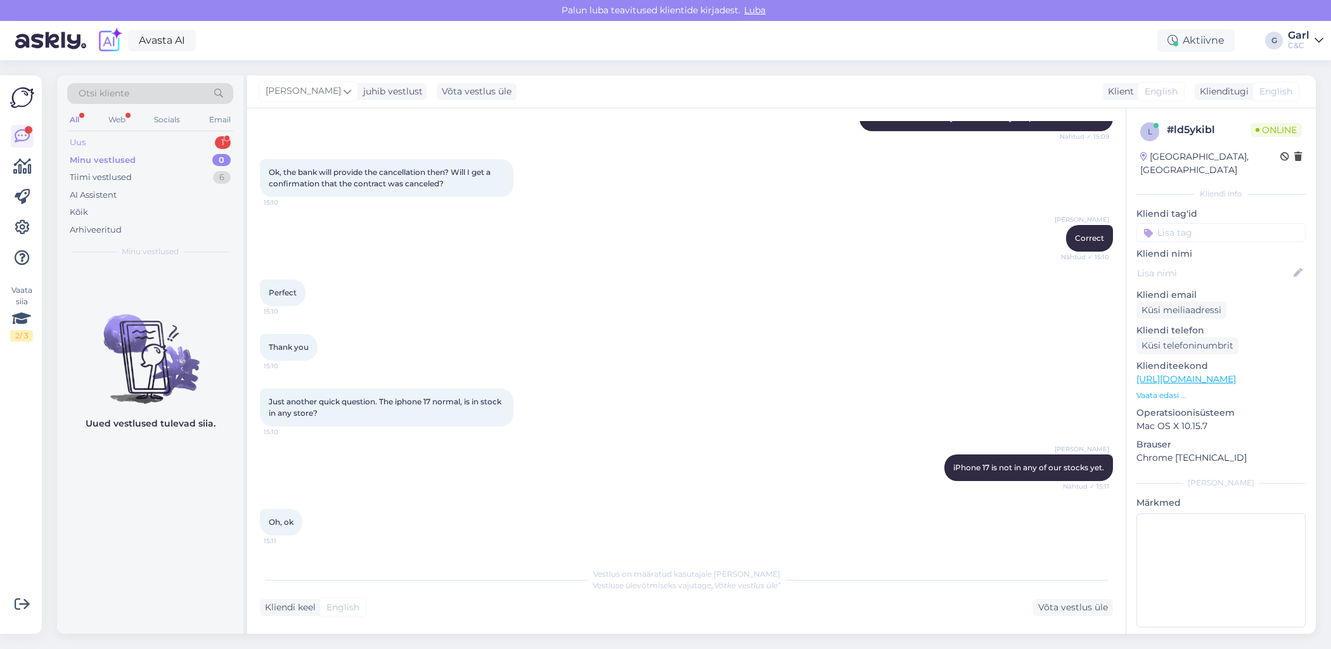
click at [182, 141] on div "Uus 1" at bounding box center [150, 143] width 166 height 18
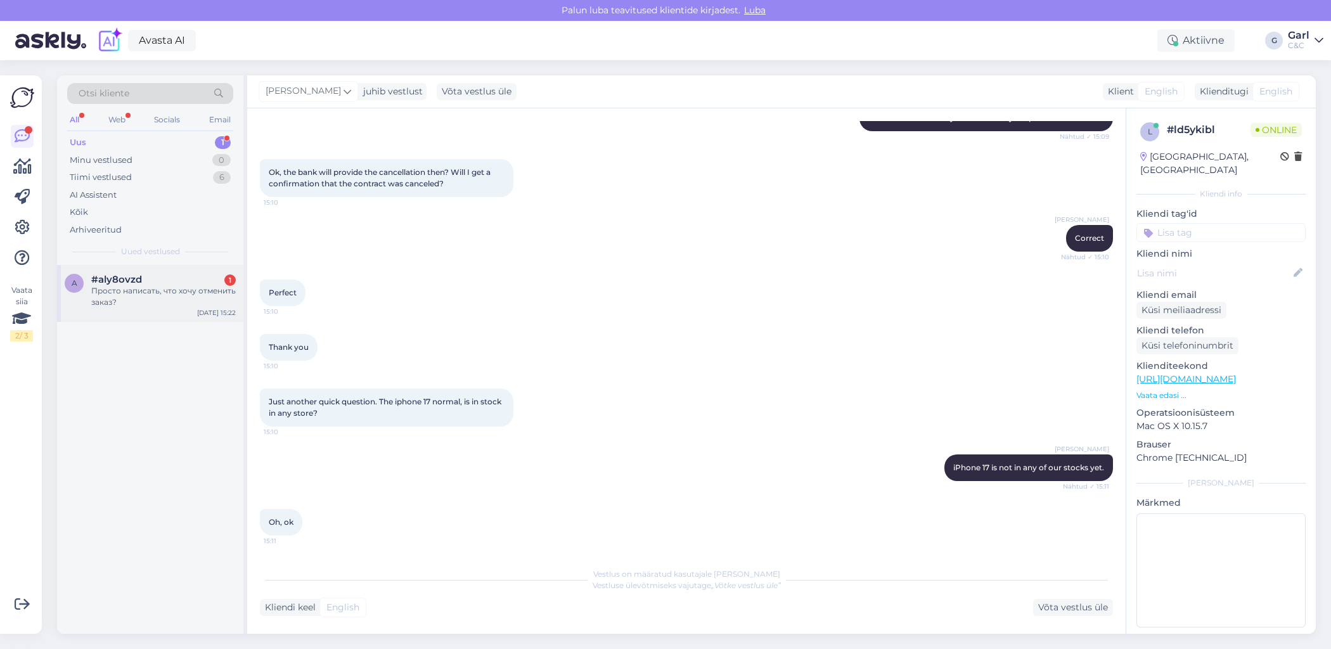
click at [186, 300] on div "Просто написать, что хочу отменить заказ?" at bounding box center [163, 296] width 144 height 23
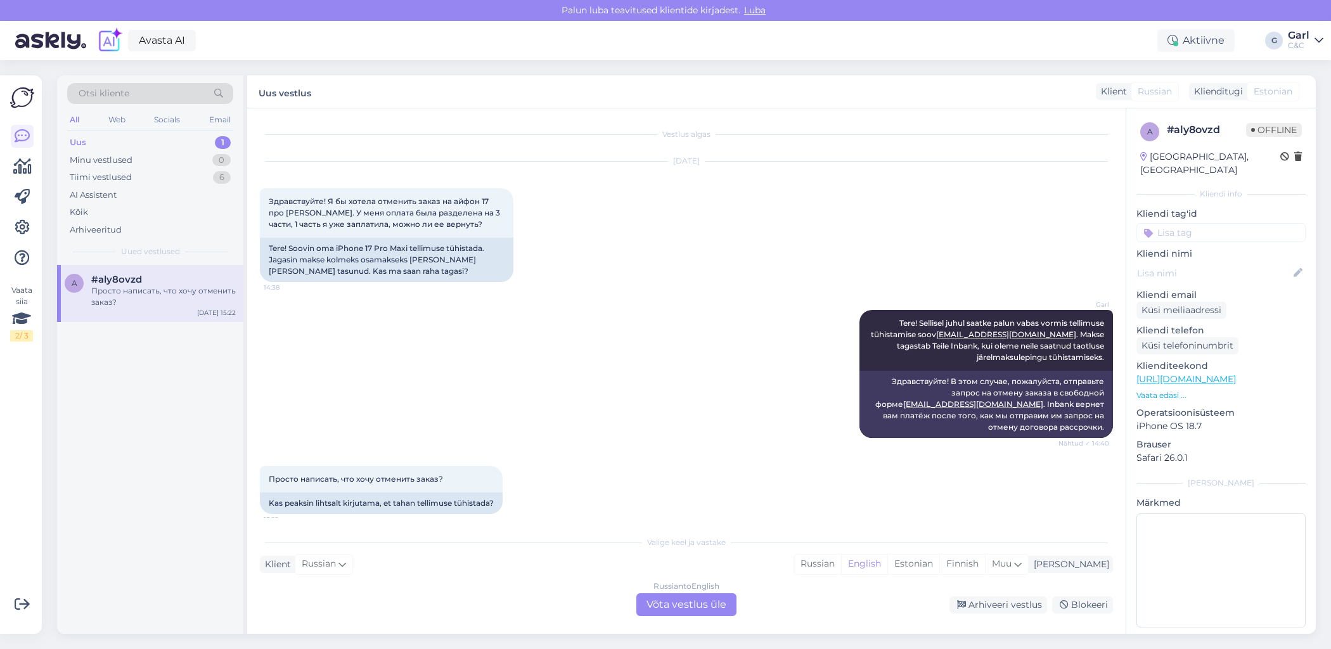
scroll to position [10, 0]
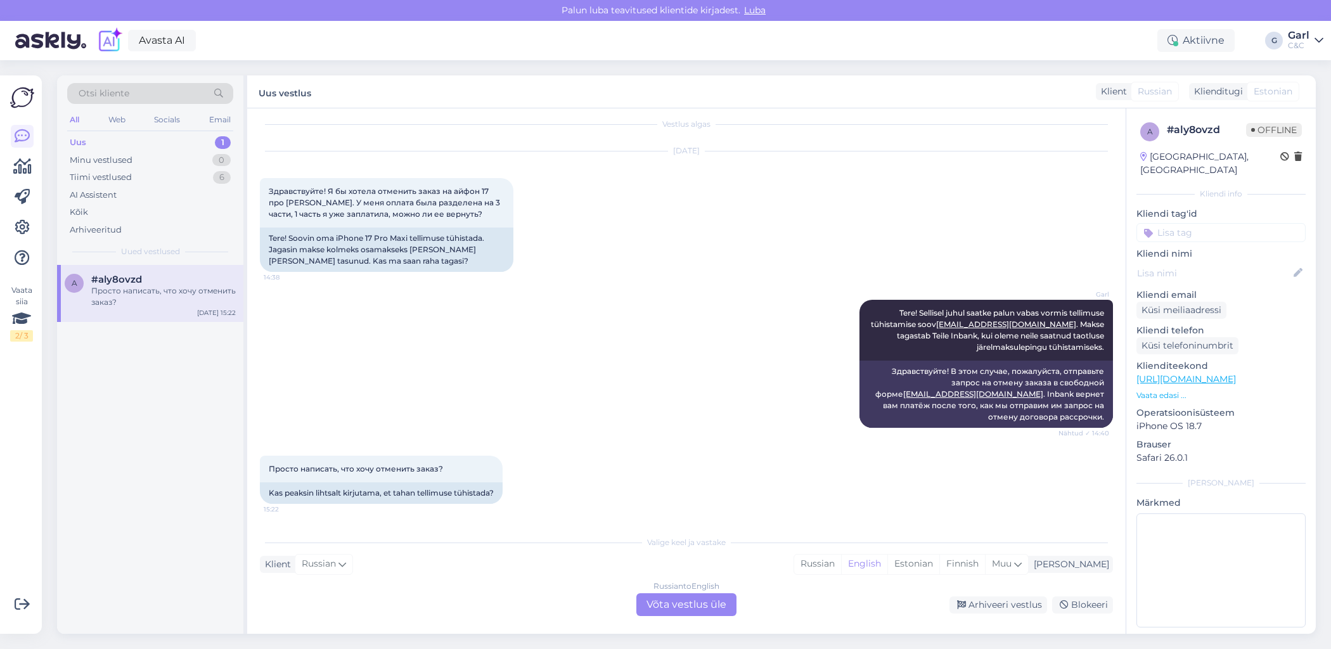
click at [700, 460] on div "Просто написать, что хочу отменить заказ? 15:22 Kas peaksin lihtsalt kirjutama,…" at bounding box center [686, 480] width 853 height 76
click at [939, 564] on div "Estonian" at bounding box center [913, 563] width 52 height 19
click at [722, 621] on div "Vestlus algas Oct 13 2025 Здравствуйте! Я бы хотела отменить заказ на айфон 17 …" at bounding box center [686, 370] width 878 height 525
click at [696, 602] on div "Russian to Estonian Võta vestlus üle" at bounding box center [686, 604] width 100 height 23
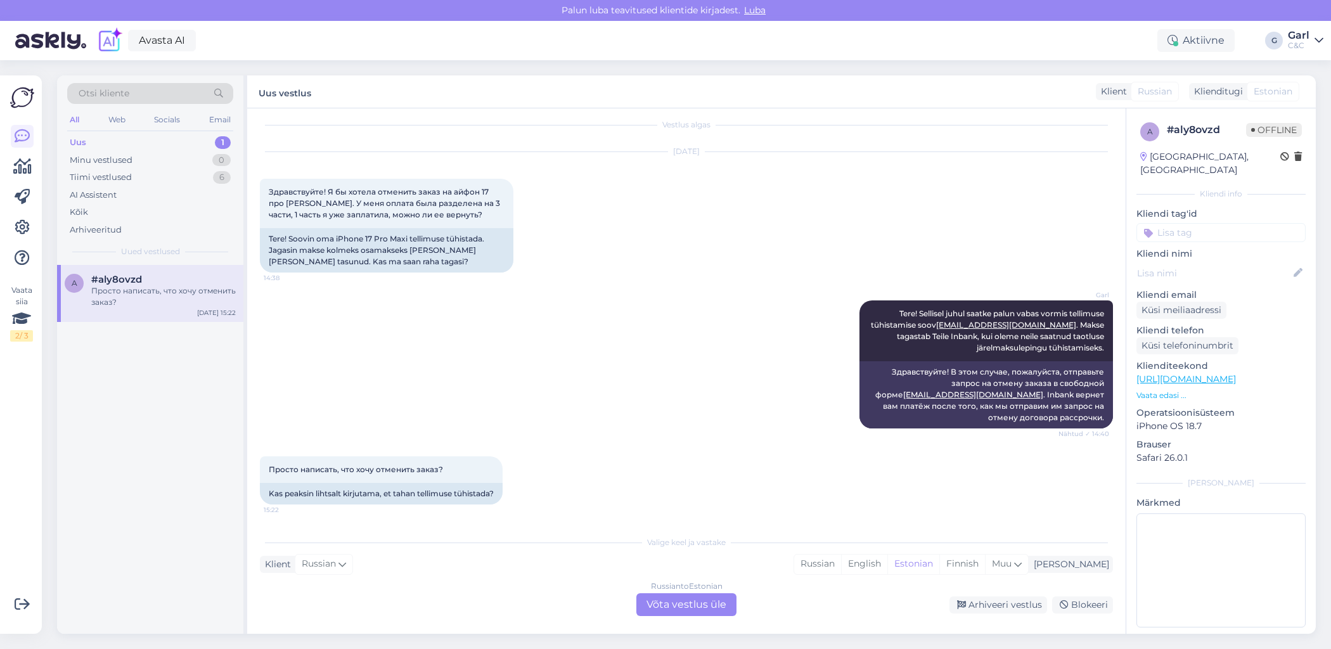
scroll to position [0, 0]
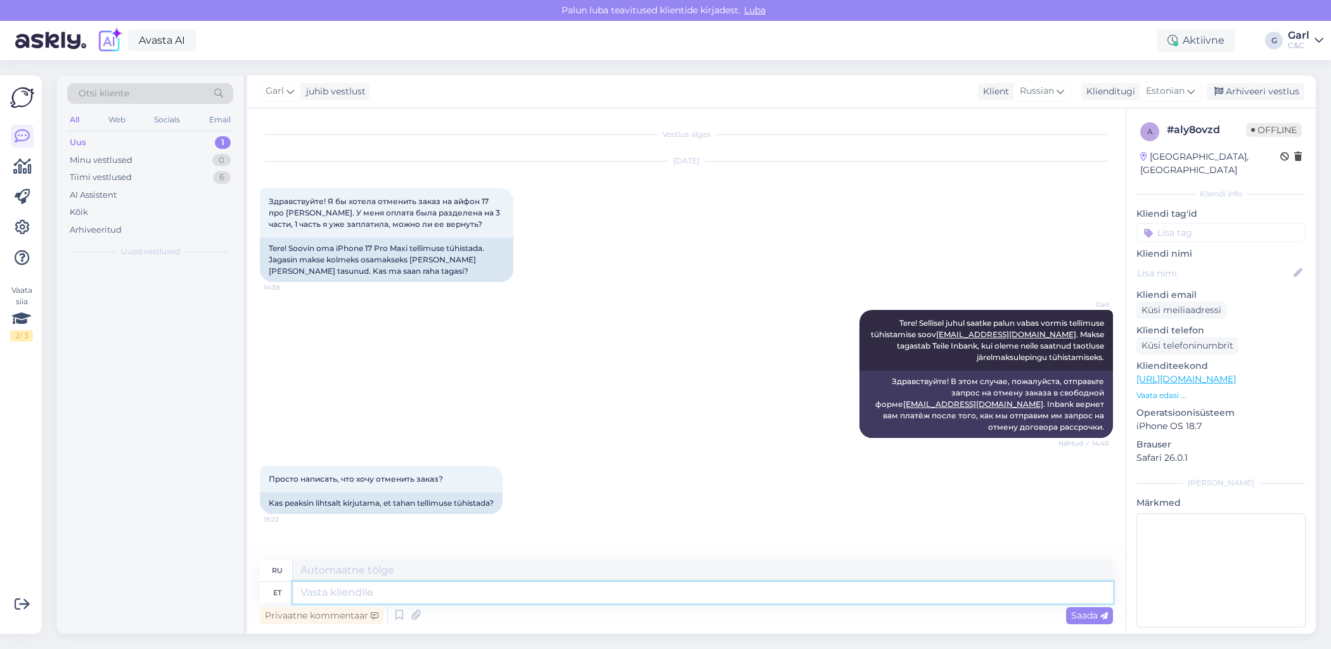
click at [681, 600] on textarea at bounding box center [703, 593] width 820 height 22
click at [644, 608] on div "Privaatne kommentaar Saada" at bounding box center [686, 615] width 853 height 24
click at [643, 599] on textarea at bounding box center [703, 593] width 820 height 22
click at [642, 593] on textarea at bounding box center [703, 593] width 820 height 22
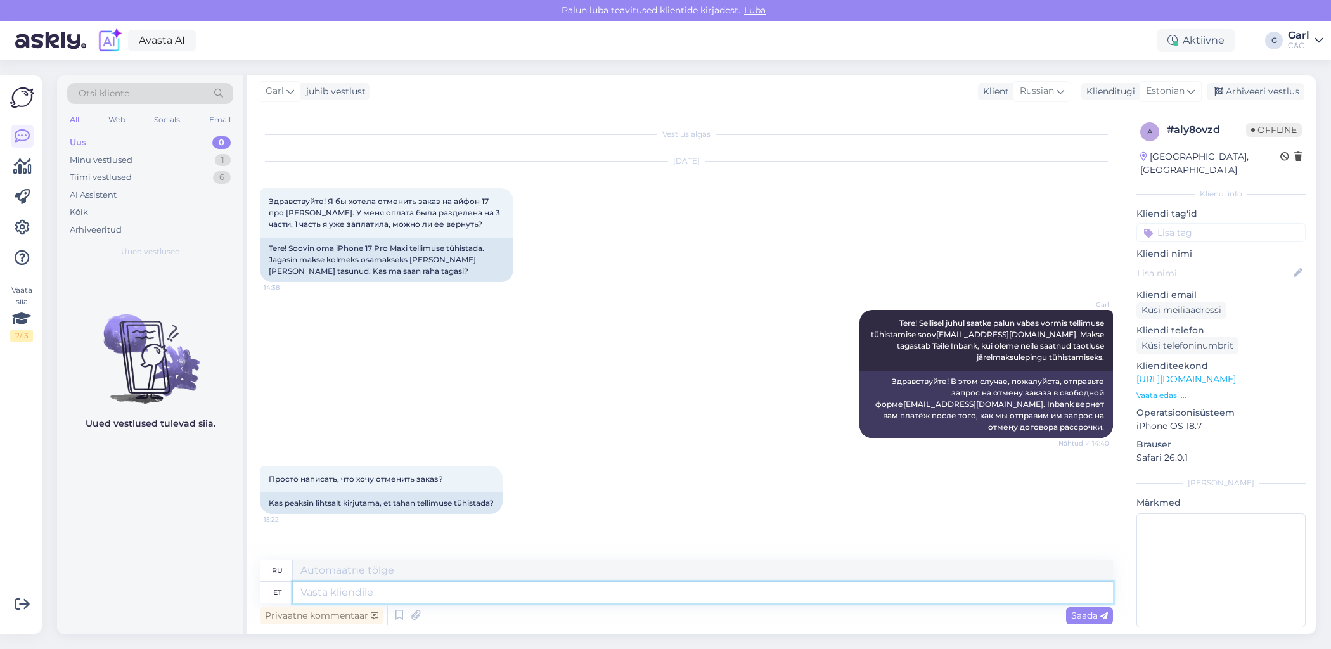
click at [642, 593] on textarea at bounding box center [703, 593] width 820 height 22
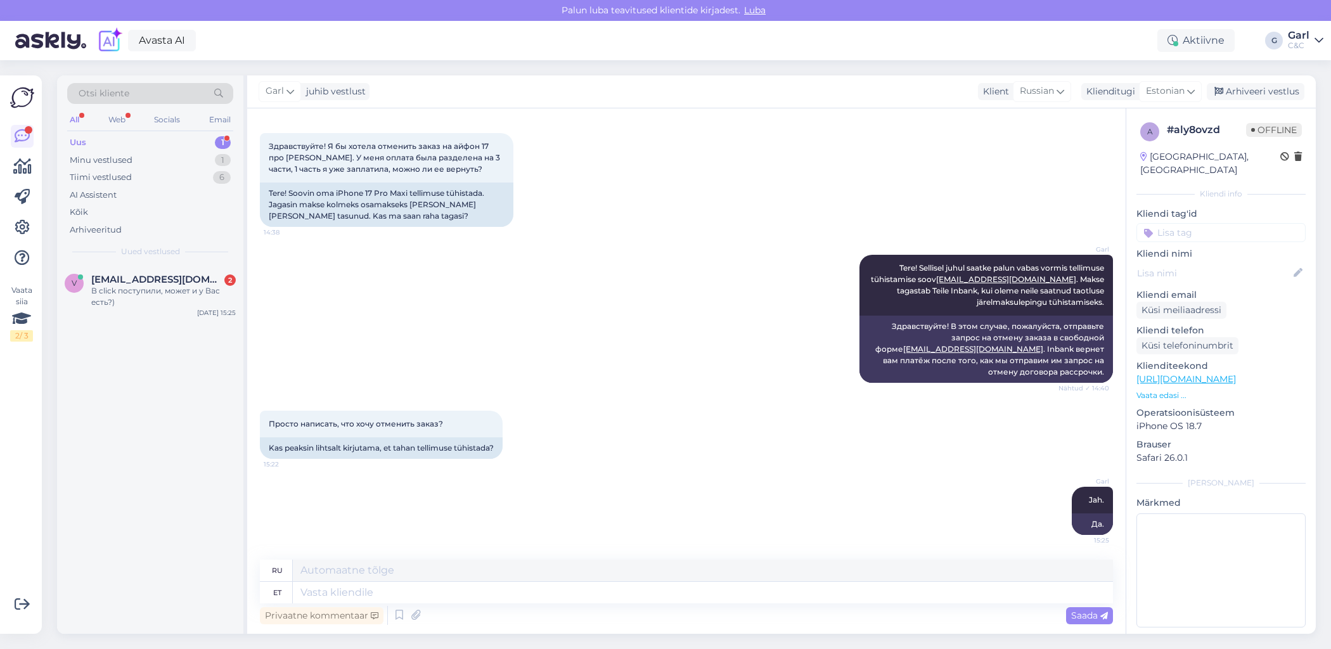
click at [189, 359] on div "v vitales1993@gmail.com 2 В click поступили, может и у Вас есть?) Oct 13 15:25" at bounding box center [150, 449] width 186 height 369
click at [187, 303] on div "В click поступили, может и у Вас есть?)" at bounding box center [163, 296] width 144 height 23
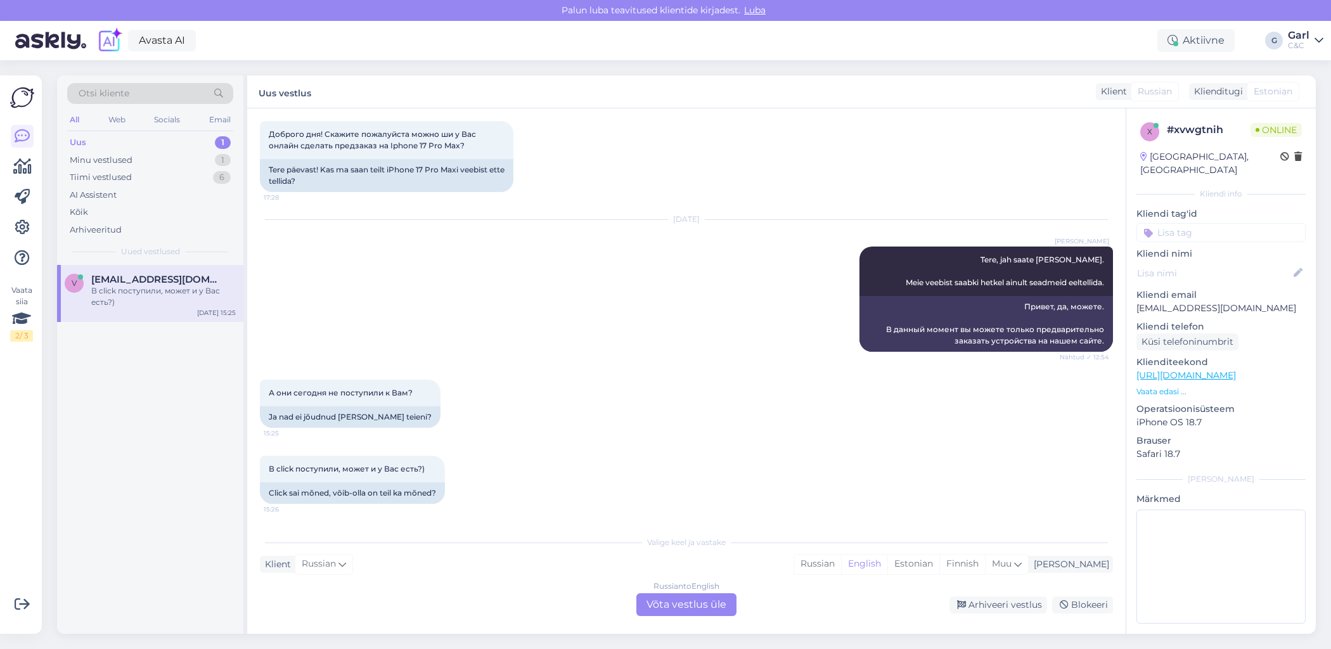
scroll to position [67, 0]
click at [939, 571] on div "Estonian" at bounding box center [913, 563] width 52 height 19
click at [671, 601] on div "Russian to Estonian Võta vestlus üle" at bounding box center [686, 604] width 100 height 23
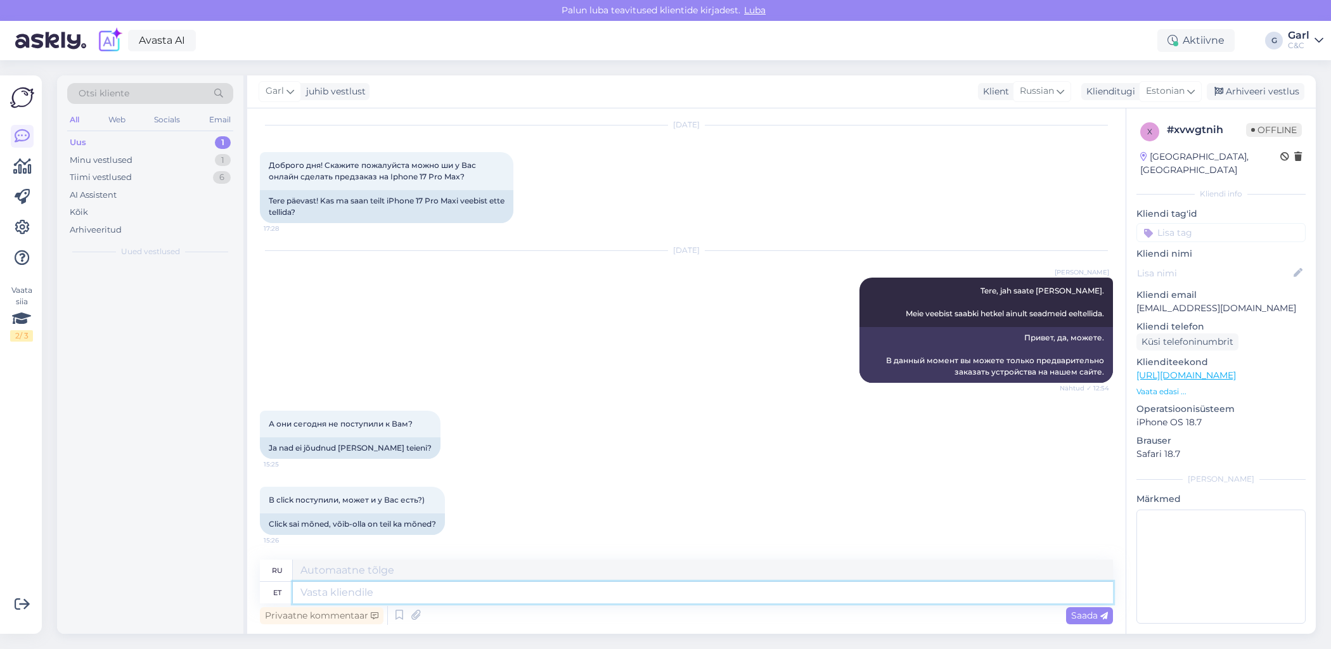
click at [671, 596] on textarea at bounding box center [703, 593] width 820 height 22
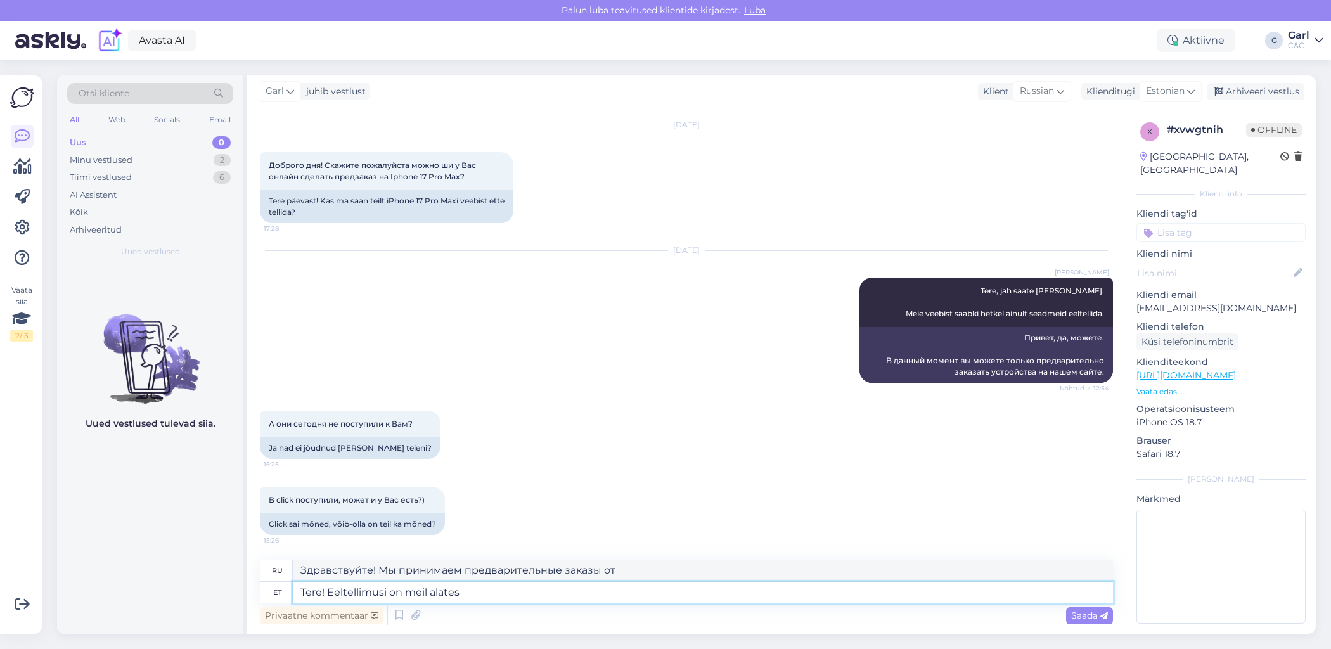
drag, startPoint x: 329, startPoint y: 591, endPoint x: 200, endPoint y: 583, distance: 129.5
click at [200, 583] on div "Otsi kliente All Web Socials Email Uus 0 Minu vestlused 2 Tiimi vestlused 6 AI …" at bounding box center [686, 354] width 1259 height 558
click at [542, 591] on textarea "Eeltellimusi on meil alates" at bounding box center [703, 593] width 820 height 22
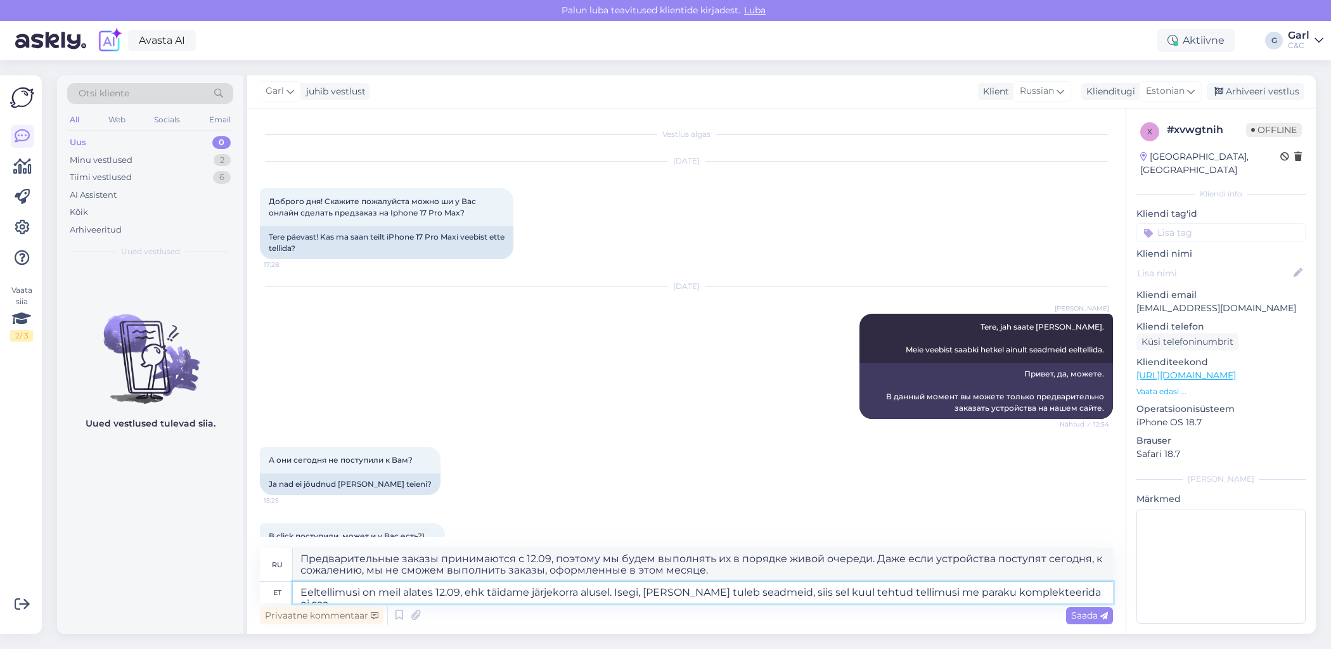
scroll to position [48, 0]
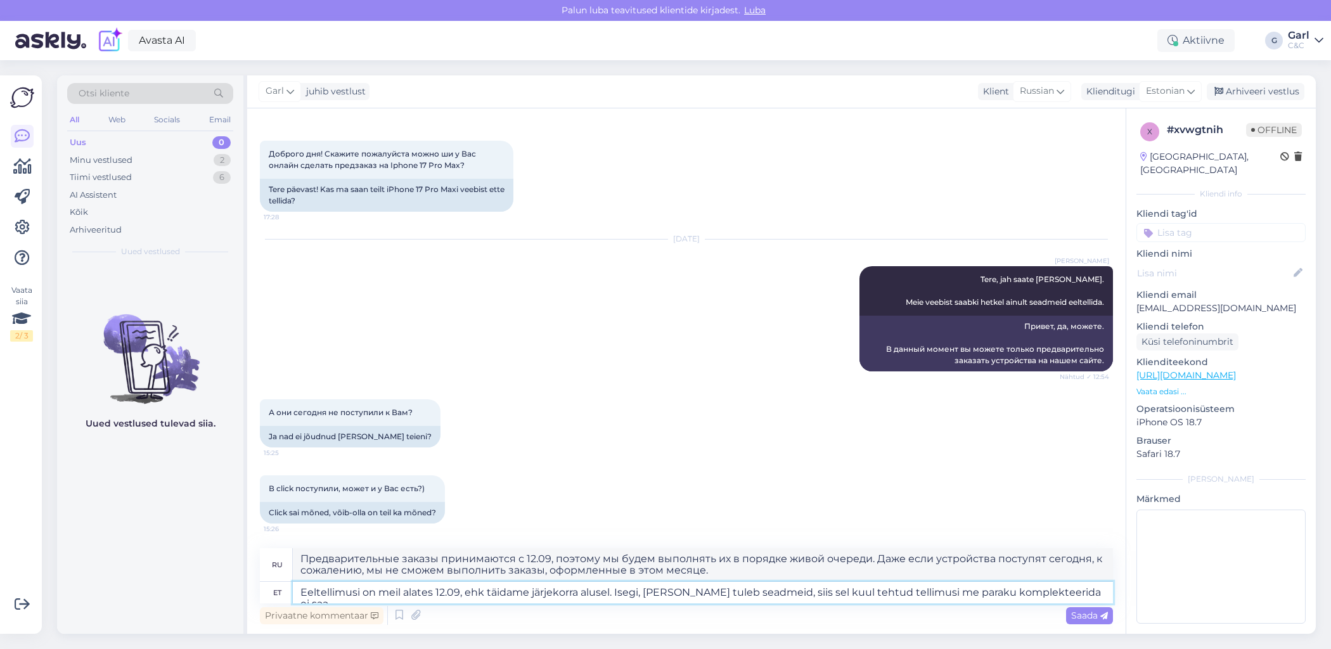
click at [677, 592] on textarea "Eeltellimusi on meil alates 12.09, ehk täidame järjekorra alusel. Isegi, kui tä…" at bounding box center [703, 593] width 820 height 22
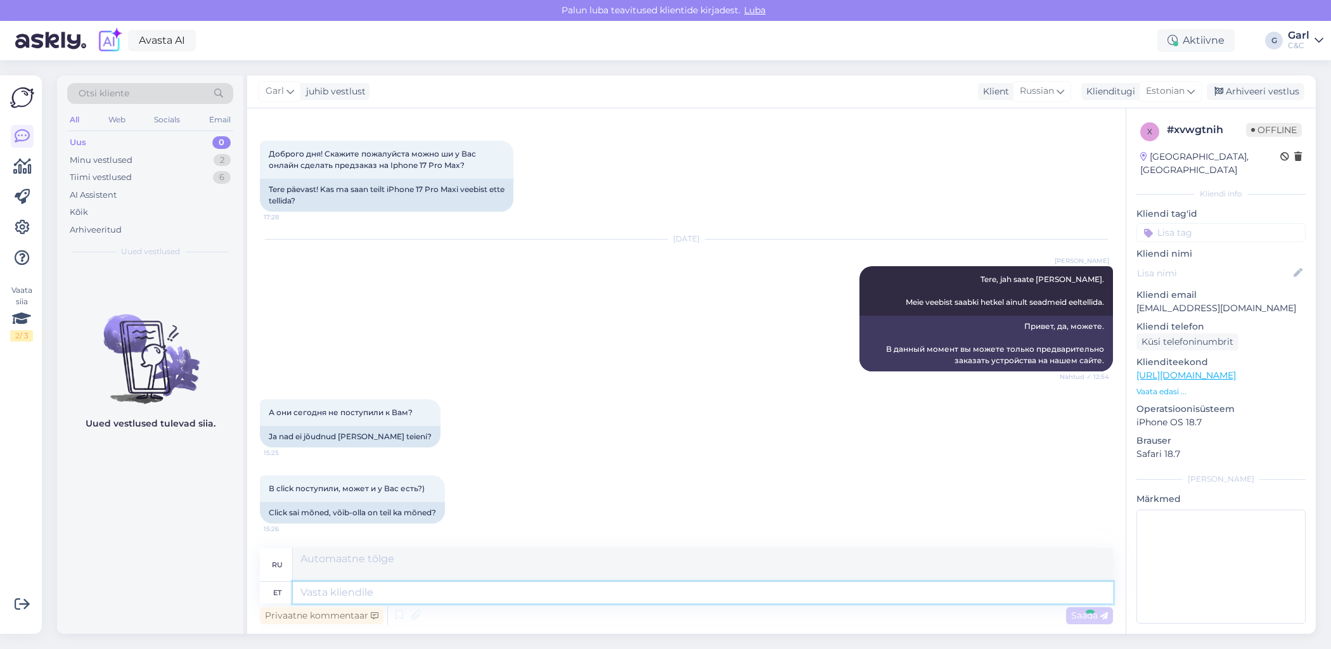
scroll to position [169, 0]
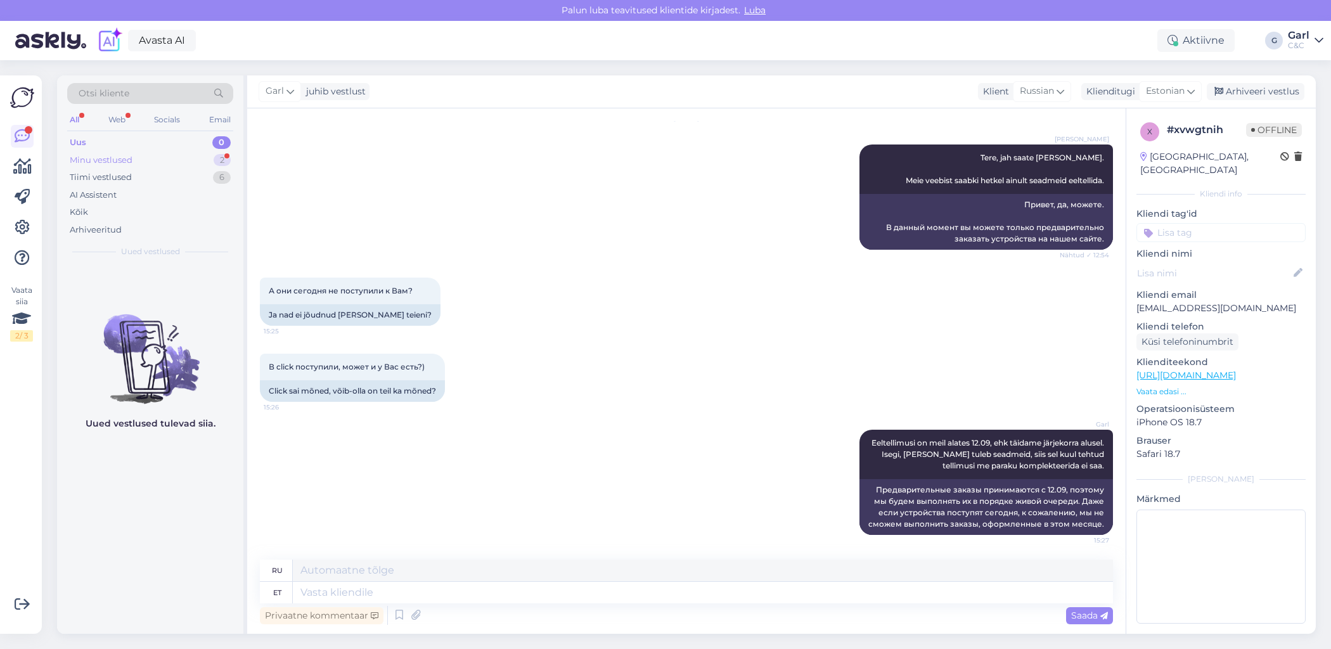
click at [215, 160] on div "2" at bounding box center [222, 160] width 17 height 13
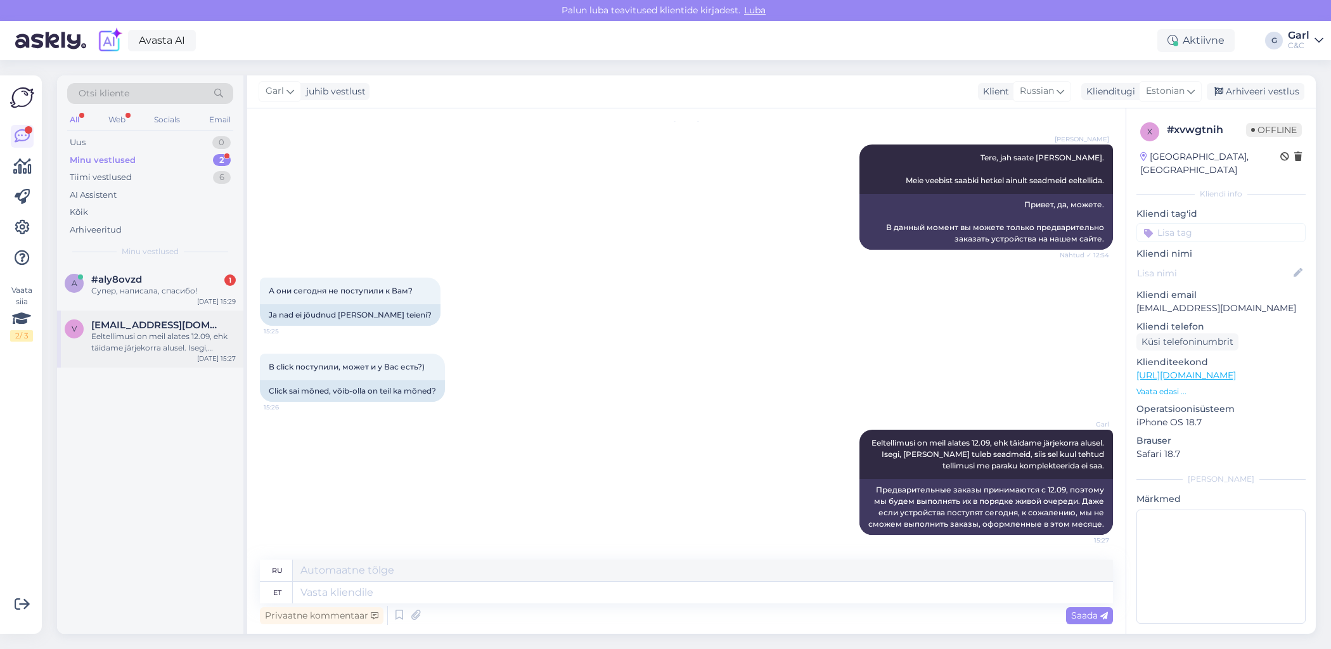
click at [184, 348] on div "Eeltellimusi on meil alates 12.09, ehk täidame järjekorra alusel. Isegi, kui tä…" at bounding box center [163, 342] width 144 height 23
click at [191, 297] on div "a #aly8ovzd 1 Супер, написала, спасибо! Oct 13 15:29" at bounding box center [150, 288] width 186 height 46
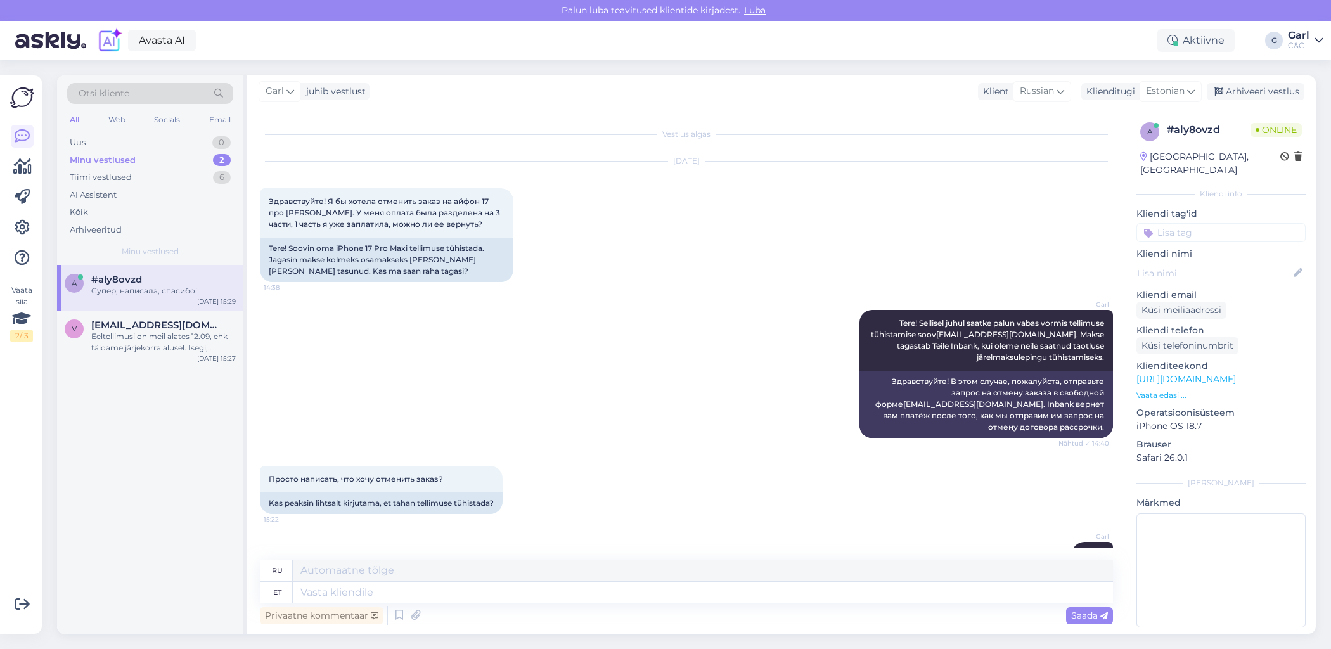
scroll to position [131, 0]
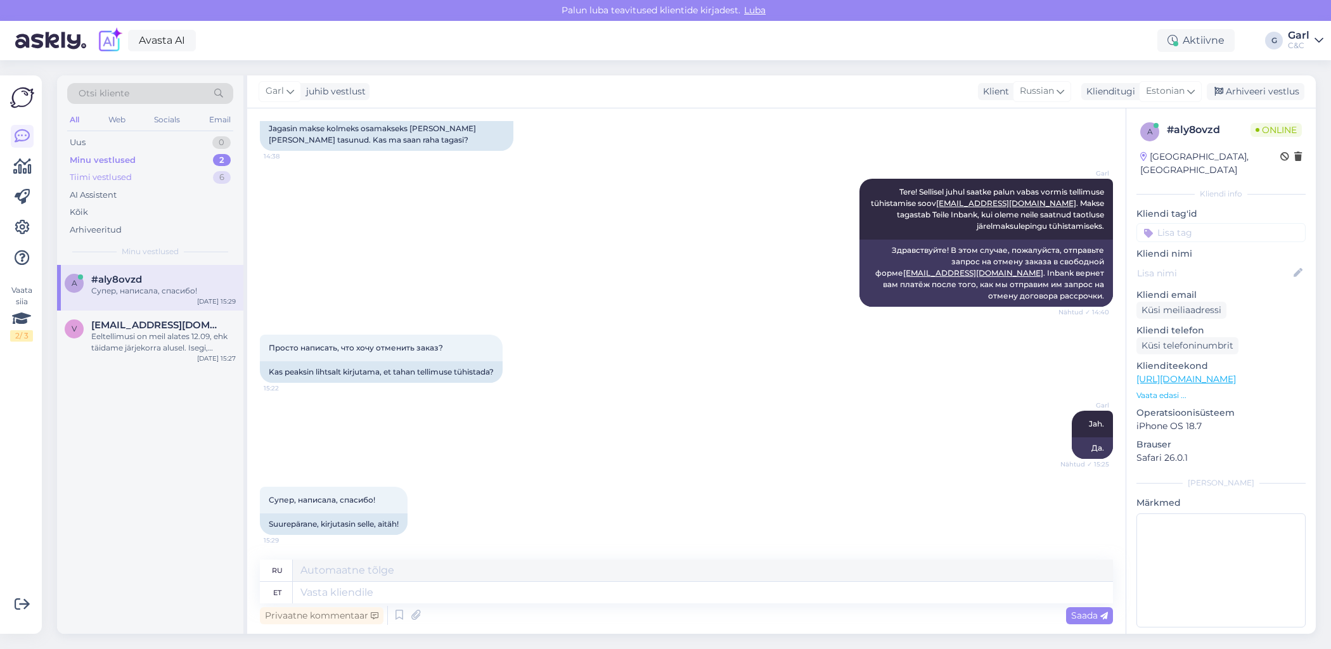
click at [203, 174] on div "Tiimi vestlused 6" at bounding box center [150, 178] width 166 height 18
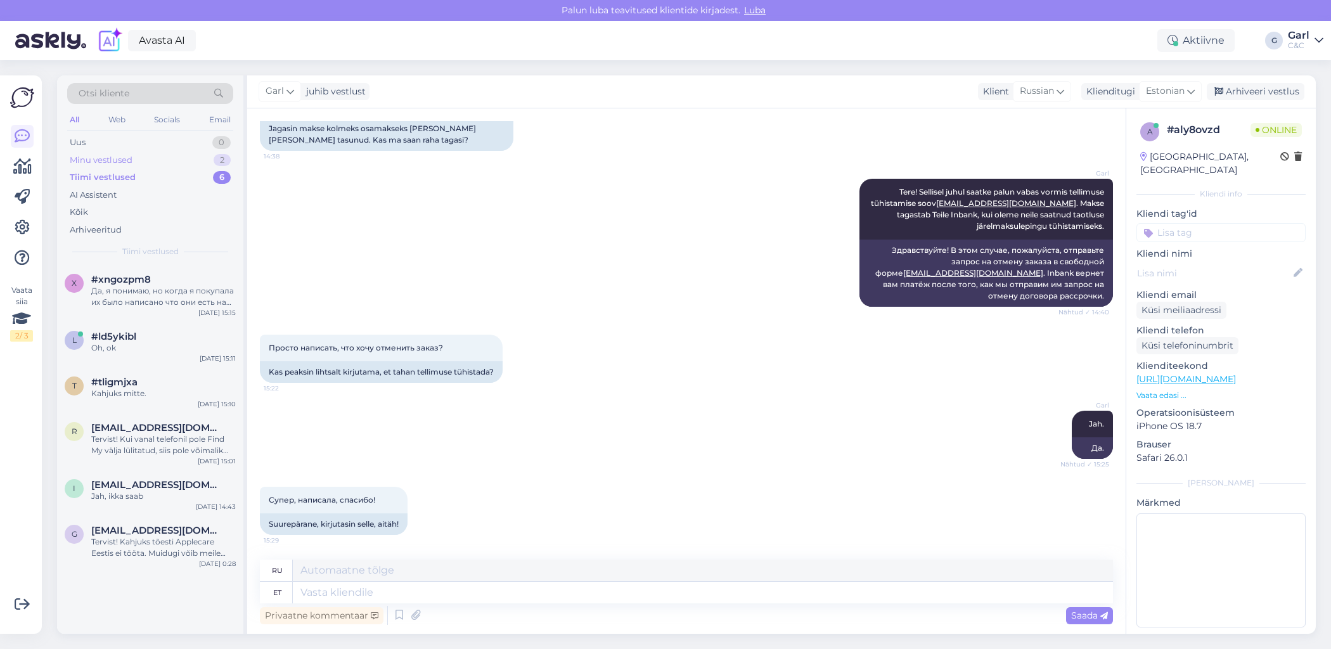
click at [189, 158] on div "Minu vestlused 2" at bounding box center [150, 160] width 166 height 18
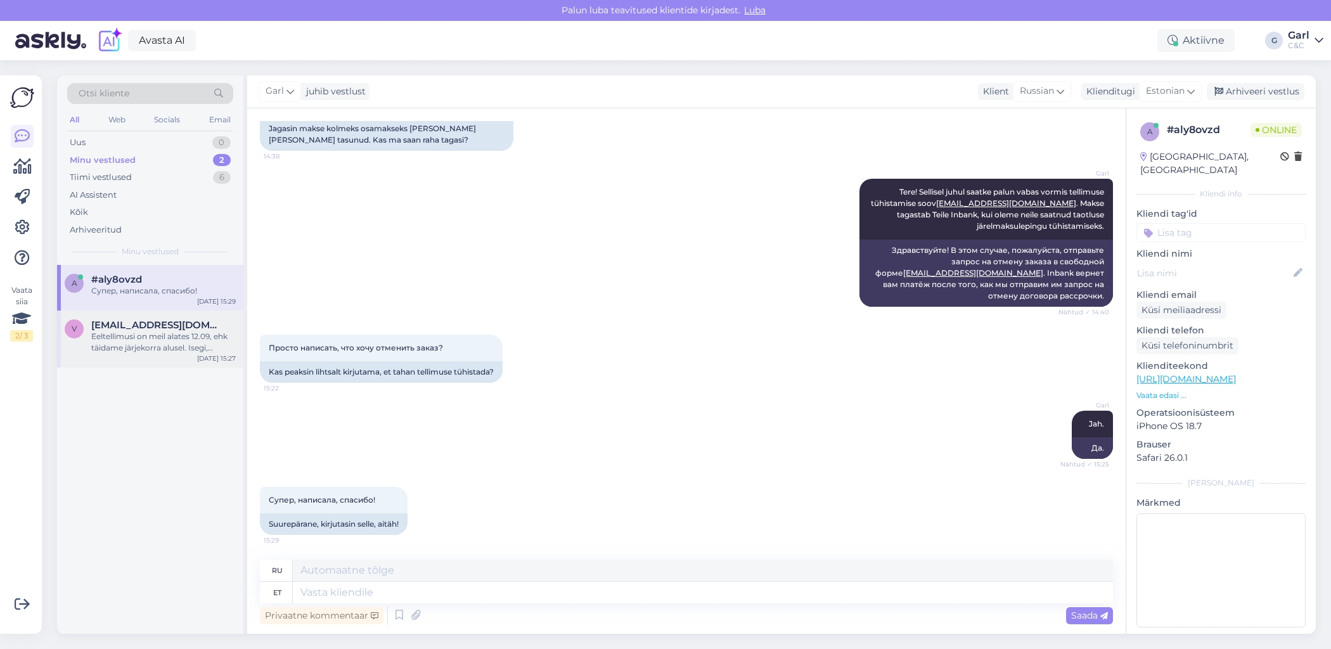
click at [176, 358] on div "v vitales1993@gmail.com Eeltellimusi on meil alates 12.09, ehk täidame järjekor…" at bounding box center [150, 339] width 186 height 57
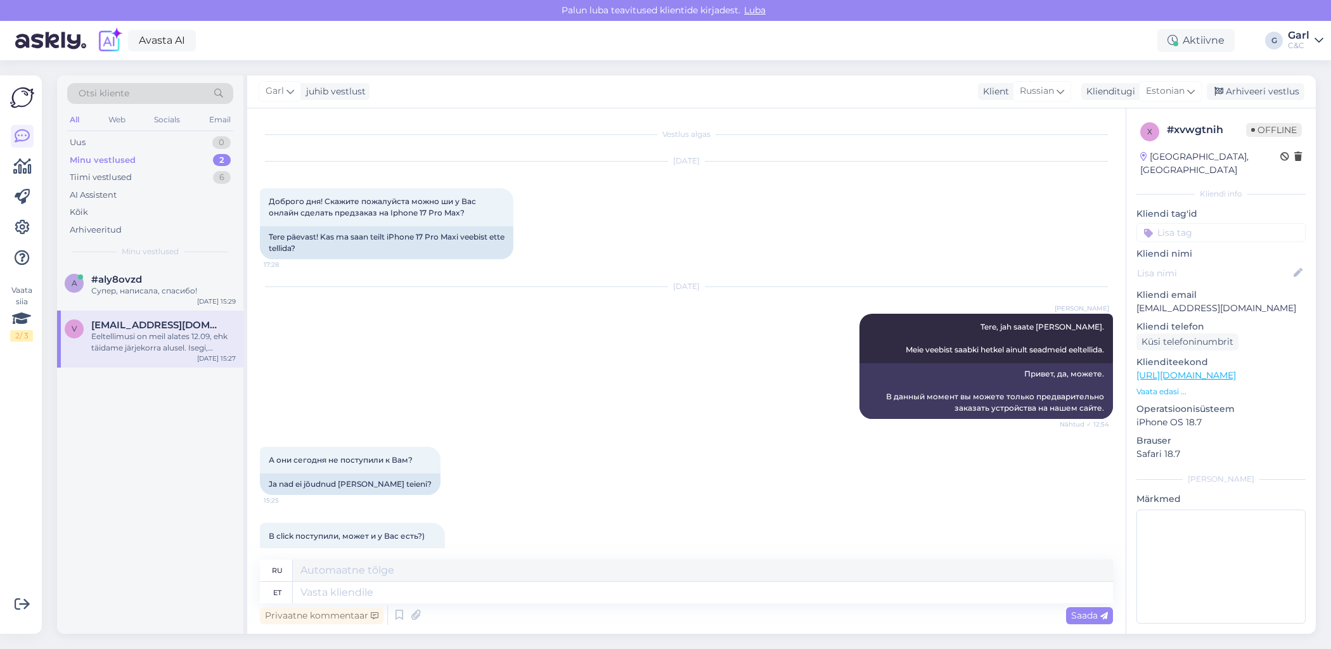
scroll to position [169, 0]
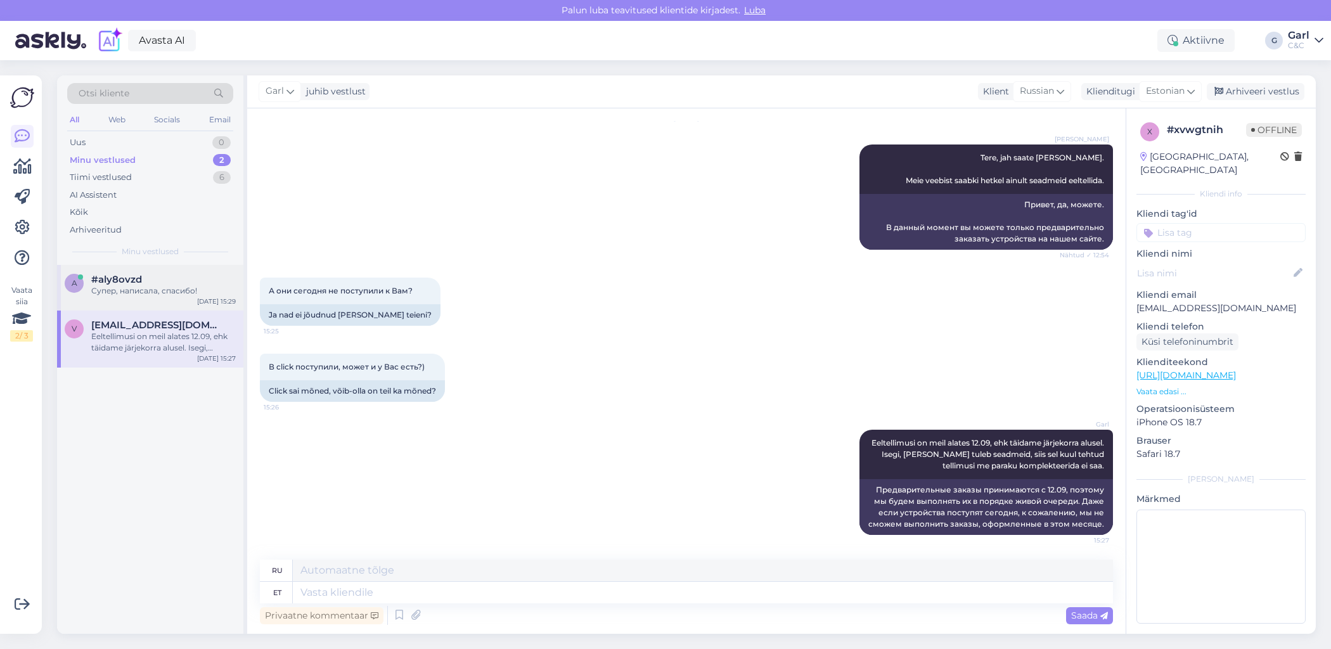
click at [176, 285] on div "Супер, написала, спасибо!" at bounding box center [163, 290] width 144 height 11
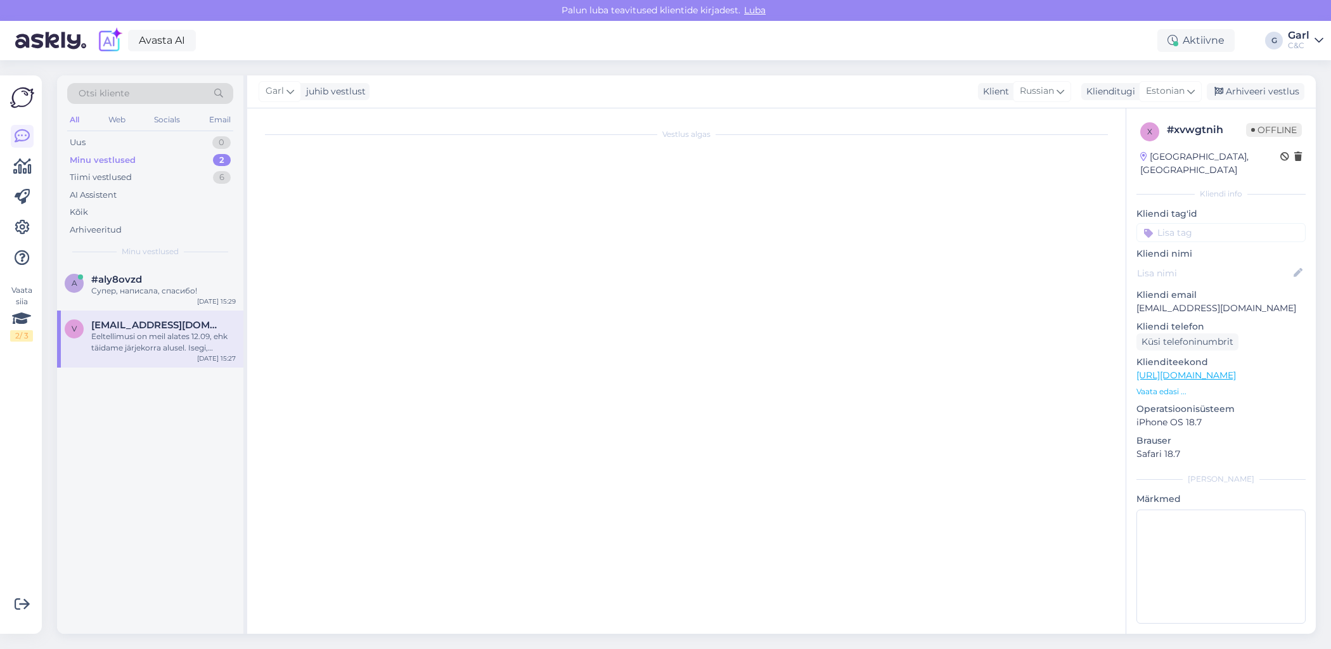
scroll to position [131, 0]
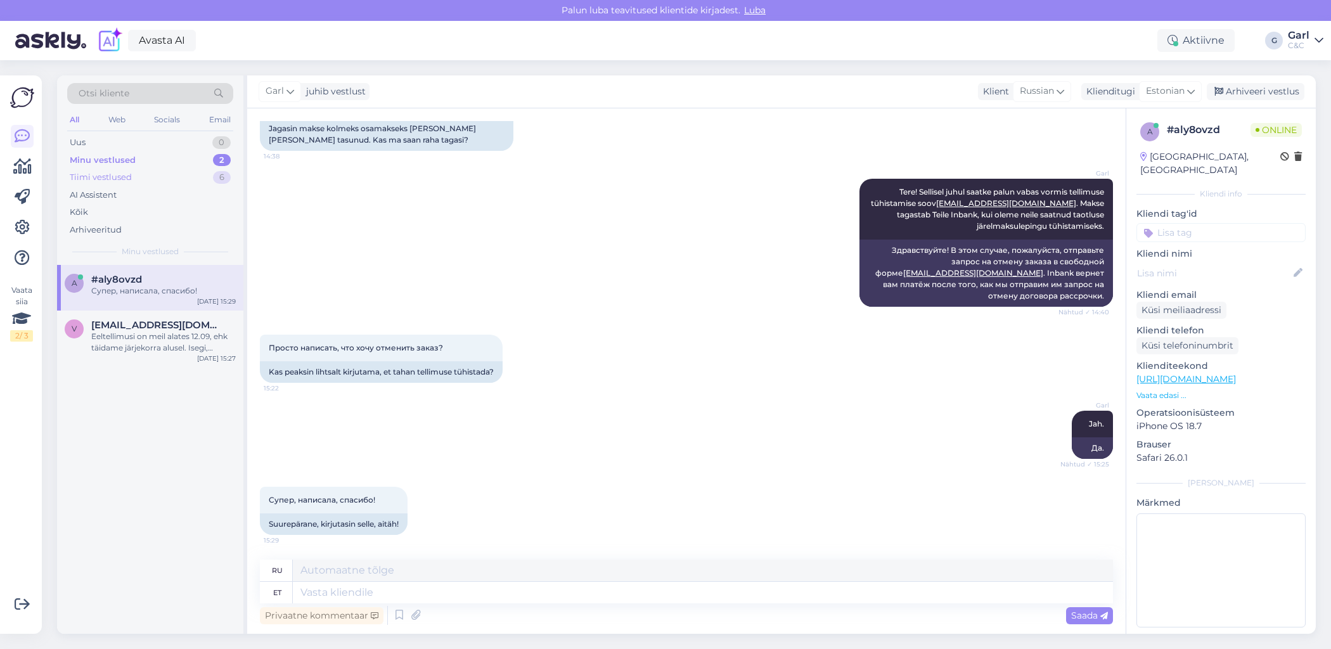
click at [185, 172] on div "Tiimi vestlused 6" at bounding box center [150, 178] width 166 height 18
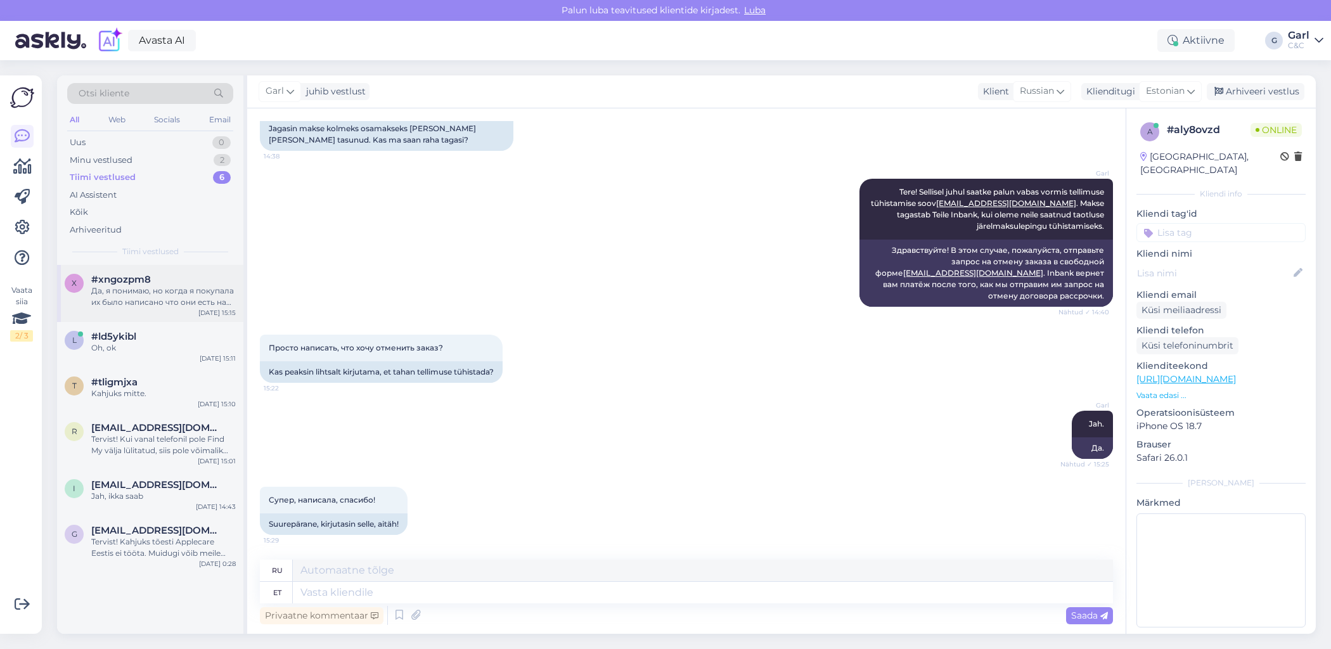
click at [167, 284] on div "#xngozpm8 Да, я понимаю, но когда я покупала их было написано что они есть на с…" at bounding box center [163, 291] width 144 height 34
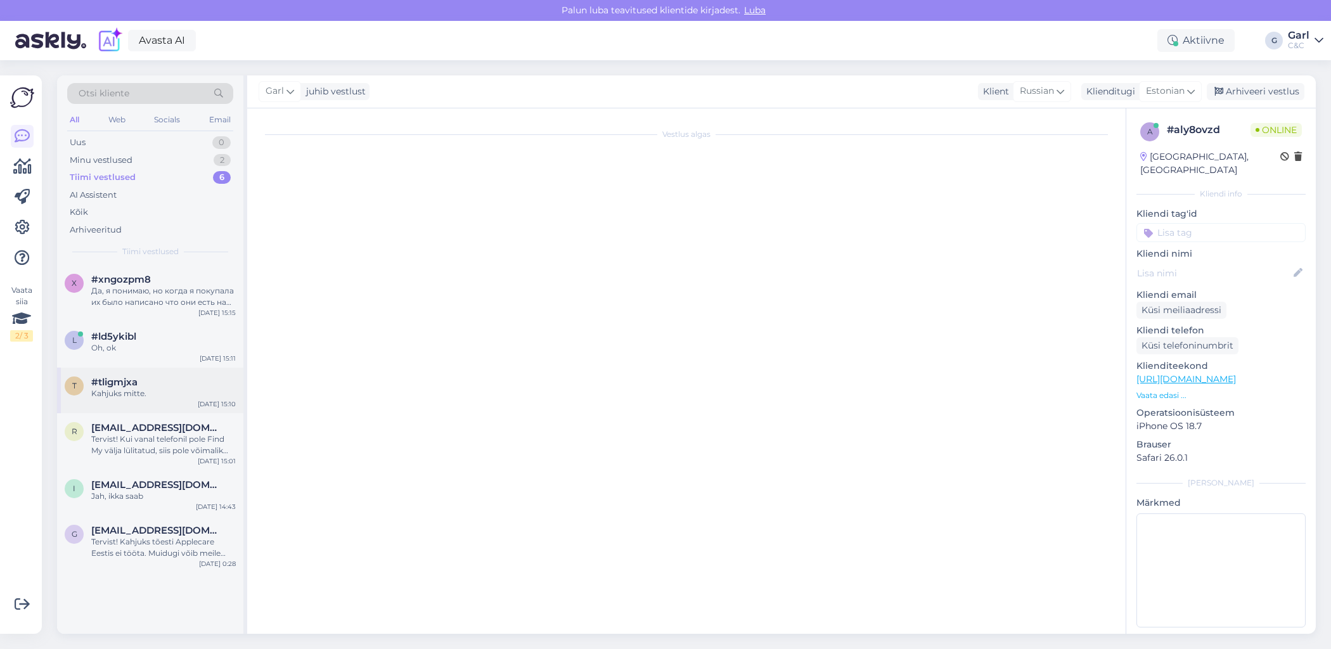
scroll to position [195, 0]
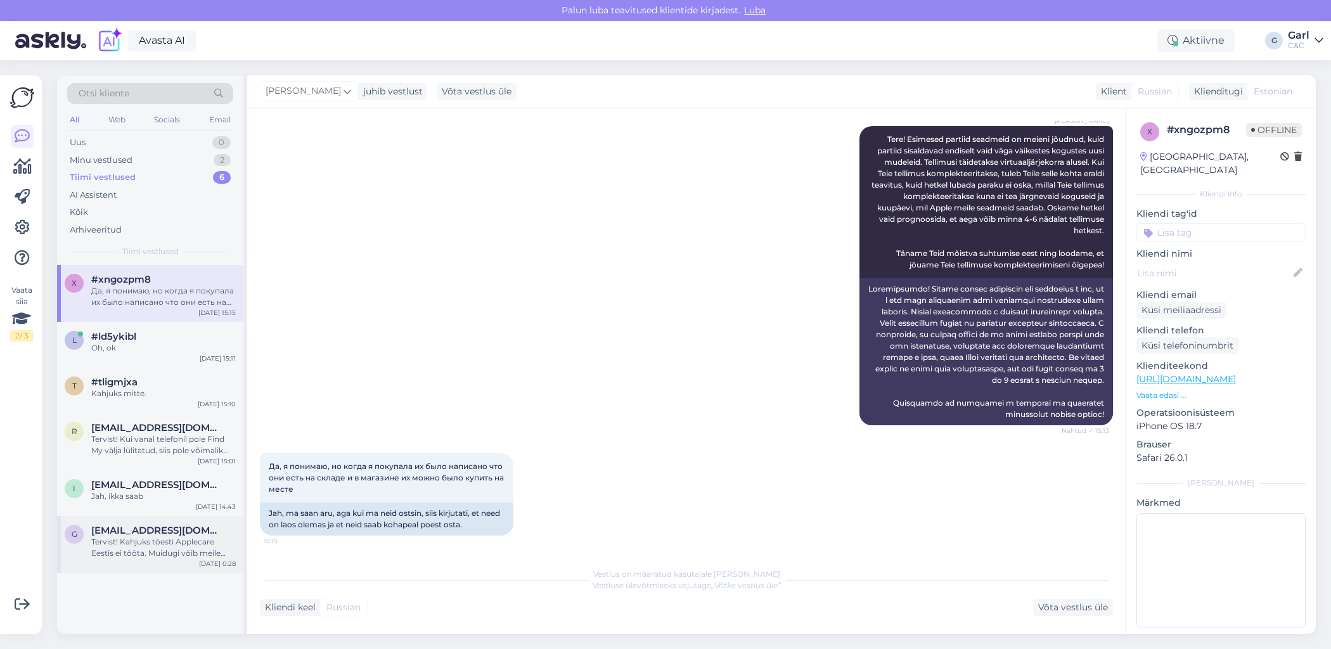
click at [178, 550] on div "Tervist! Kahjuks tõesti Applecare Eestis ei tööta. Muidugi võib meile seadme ho…" at bounding box center [163, 547] width 144 height 23
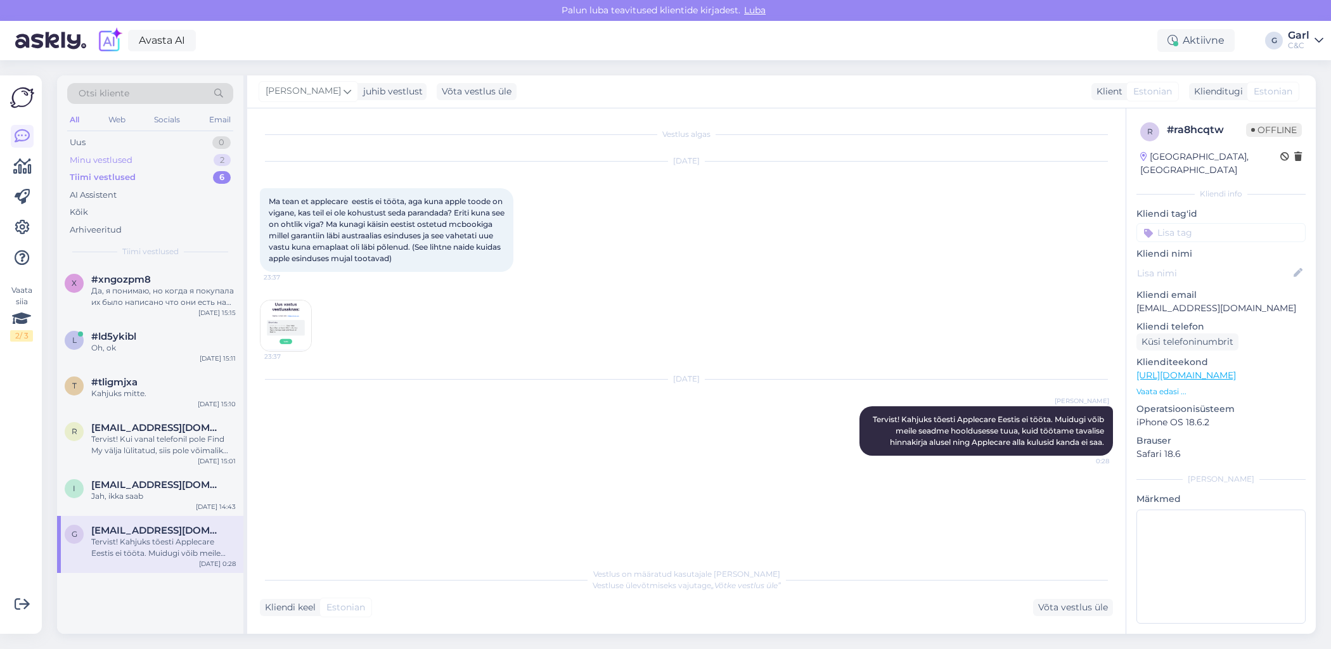
click at [211, 158] on div "Minu vestlused 2" at bounding box center [150, 160] width 166 height 18
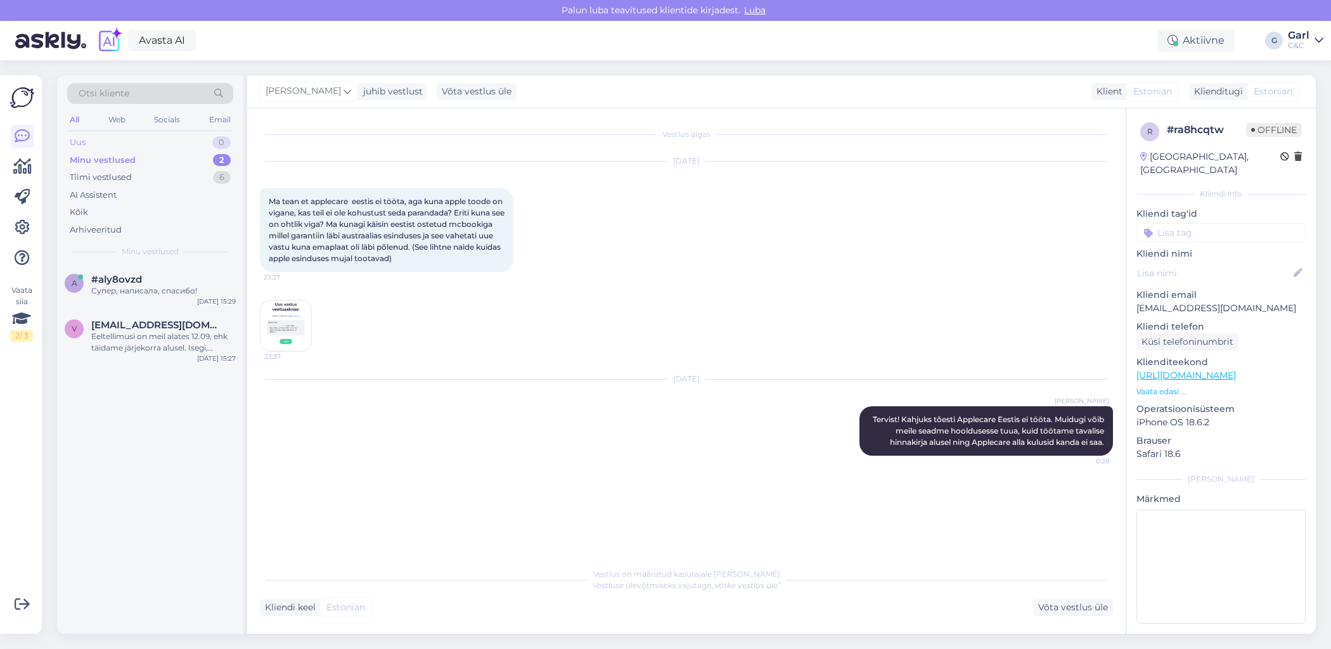
click at [212, 143] on div "Uus 0" at bounding box center [150, 143] width 166 height 18
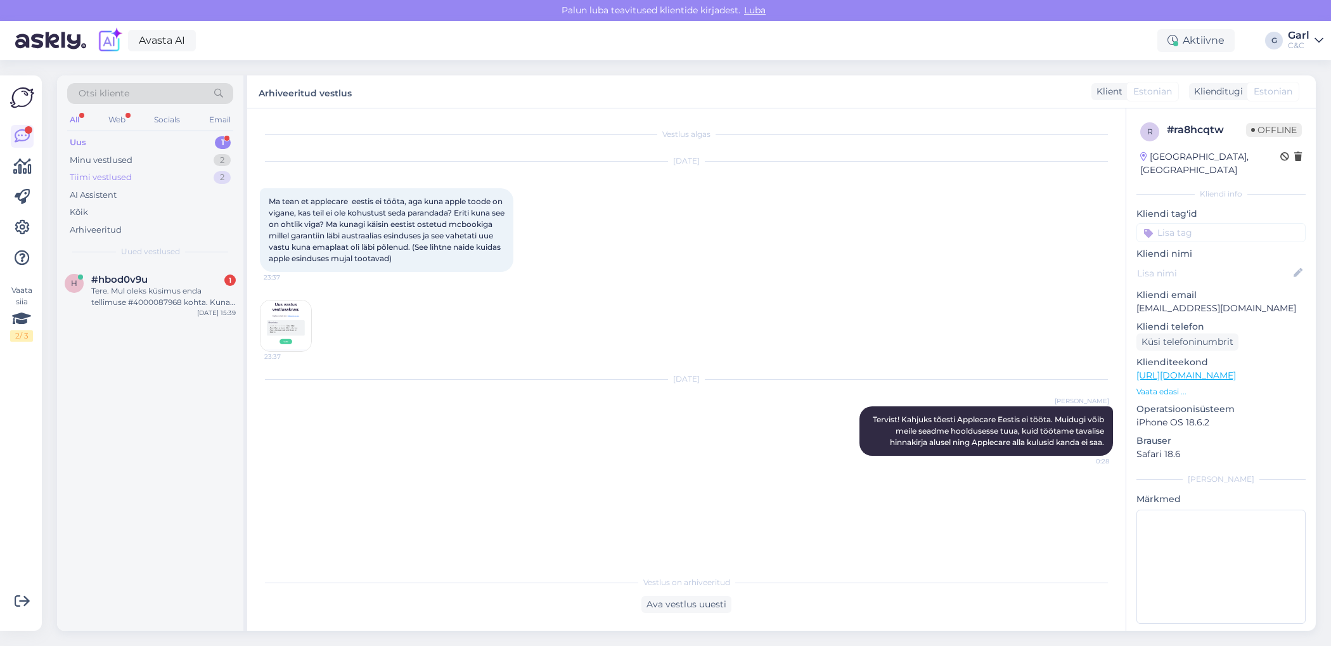
click at [202, 167] on div "Uus 1 Minu vestlused 2 Tiimi vestlused 2 AI Assistent Kõik Arhiveeritud" at bounding box center [150, 186] width 166 height 105
click at [202, 160] on div "Minu vestlused 2" at bounding box center [150, 160] width 166 height 18
click at [202, 158] on div "Minu vestlused 2" at bounding box center [150, 160] width 166 height 18
click at [200, 145] on div "Uus 1" at bounding box center [150, 143] width 166 height 18
drag, startPoint x: 186, startPoint y: 302, endPoint x: 201, endPoint y: 416, distance: 115.0
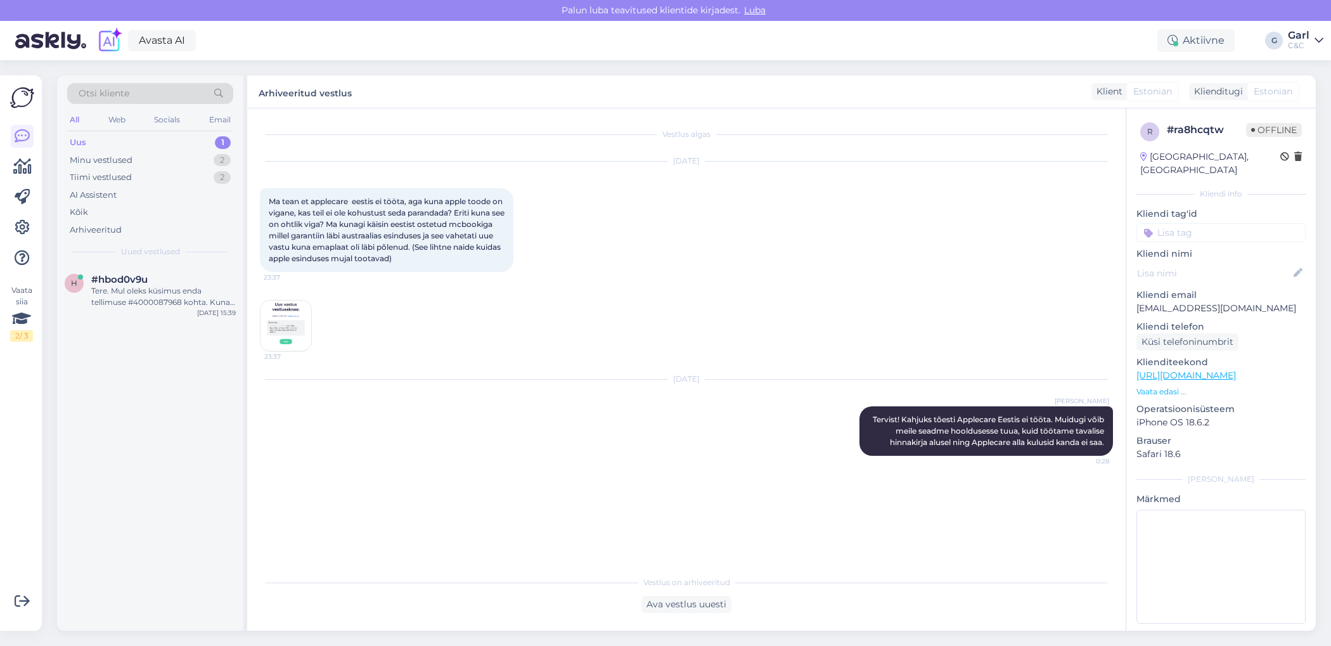
click at [200, 415] on div "h #hbod0v9u Tere. Mul oleks küsimus enda tellimuse #4000087968 kohta. Kuna eelm…" at bounding box center [150, 448] width 186 height 366
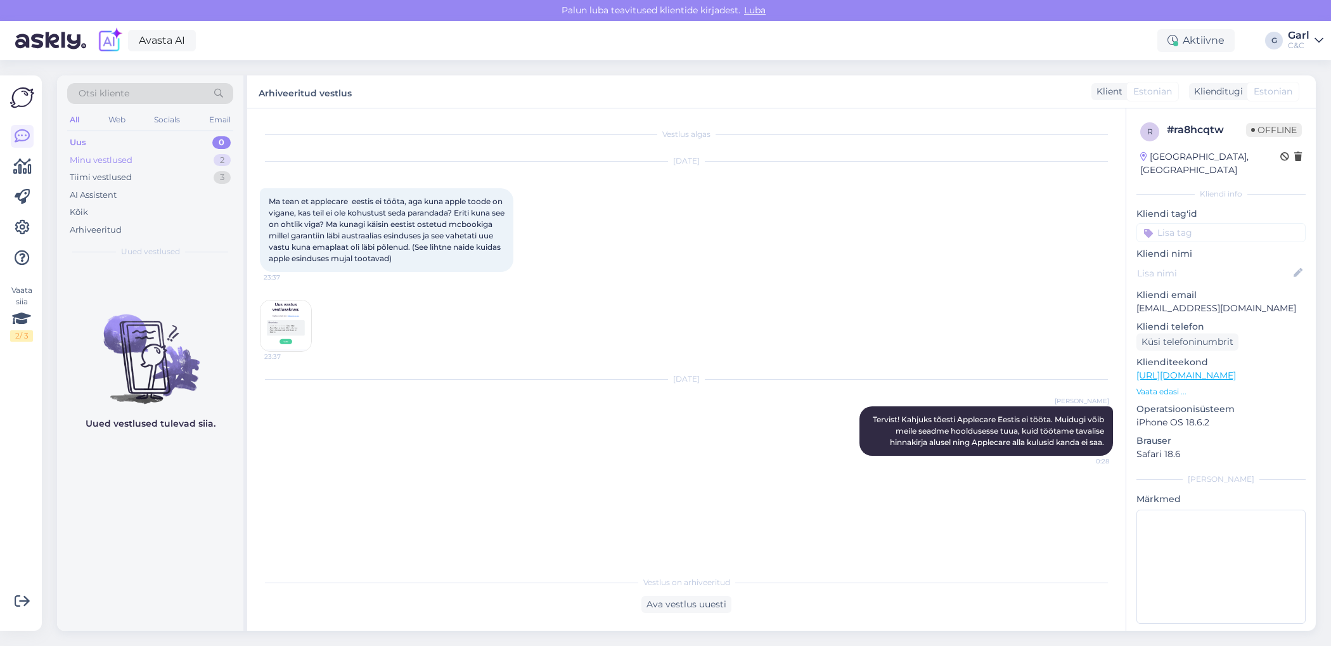
click at [216, 156] on div "2" at bounding box center [222, 160] width 17 height 13
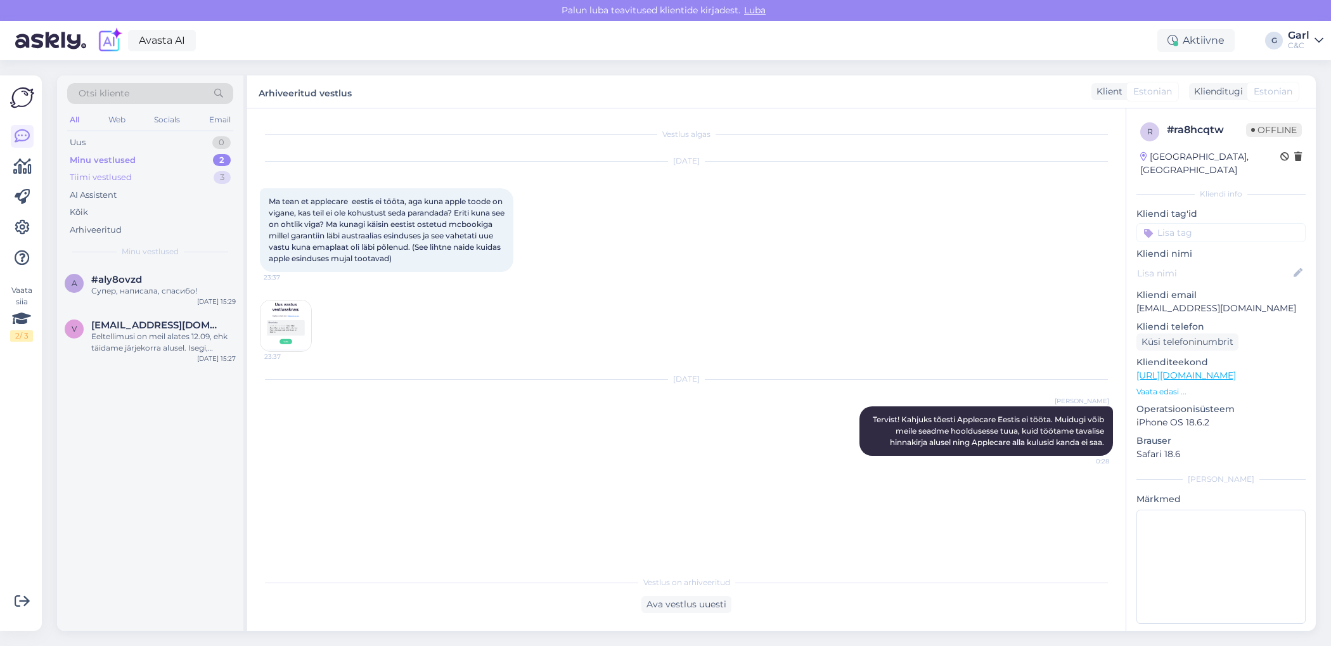
click at [203, 182] on div "Tiimi vestlused 3" at bounding box center [150, 178] width 166 height 18
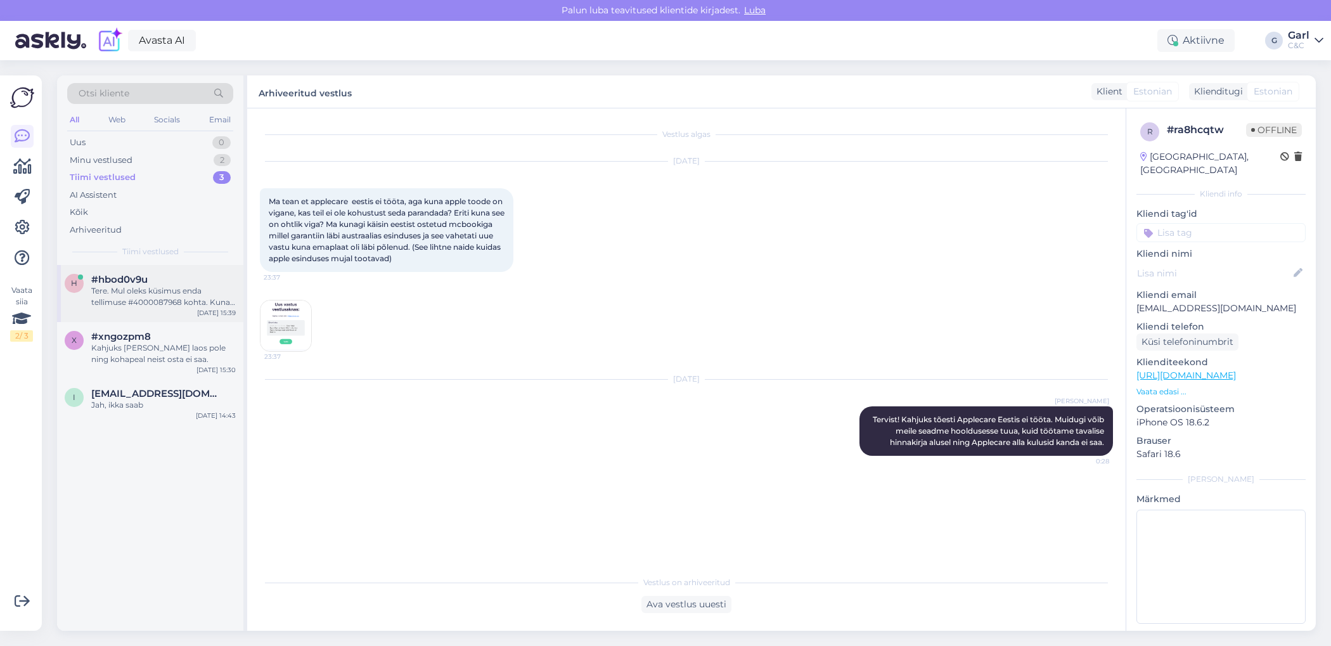
click at [189, 274] on div "#hbod0v9u" at bounding box center [163, 279] width 144 height 11
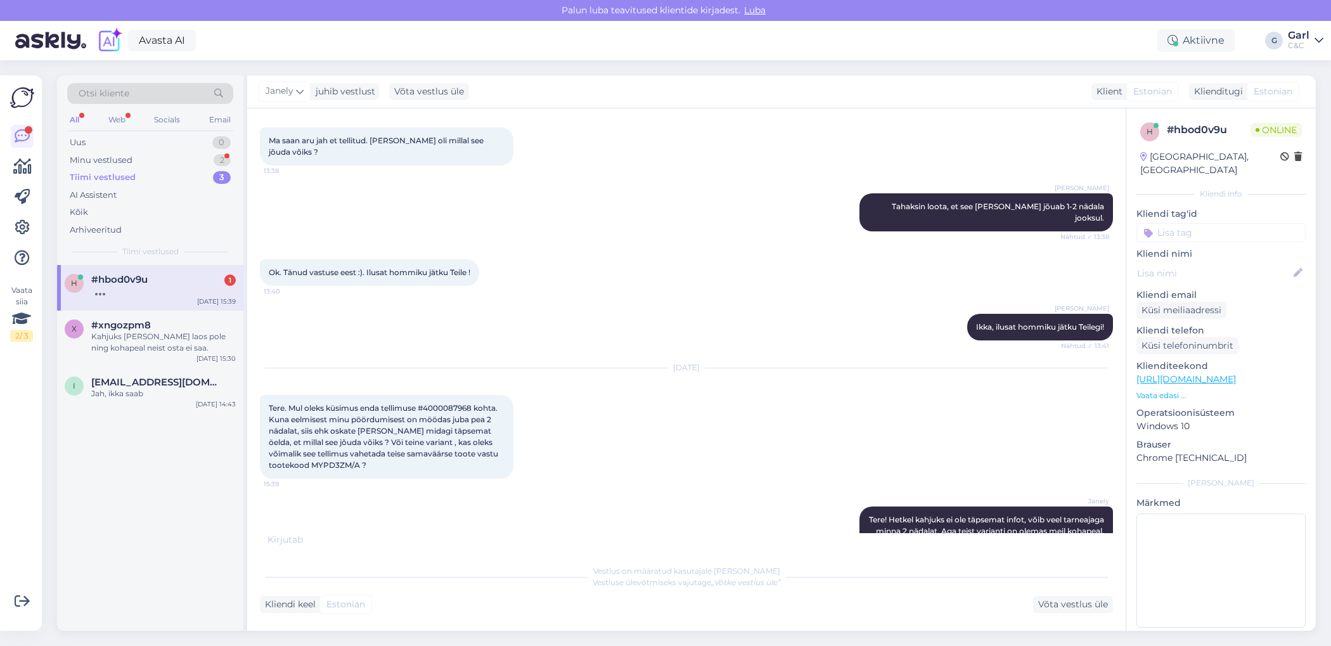
scroll to position [1228, 0]
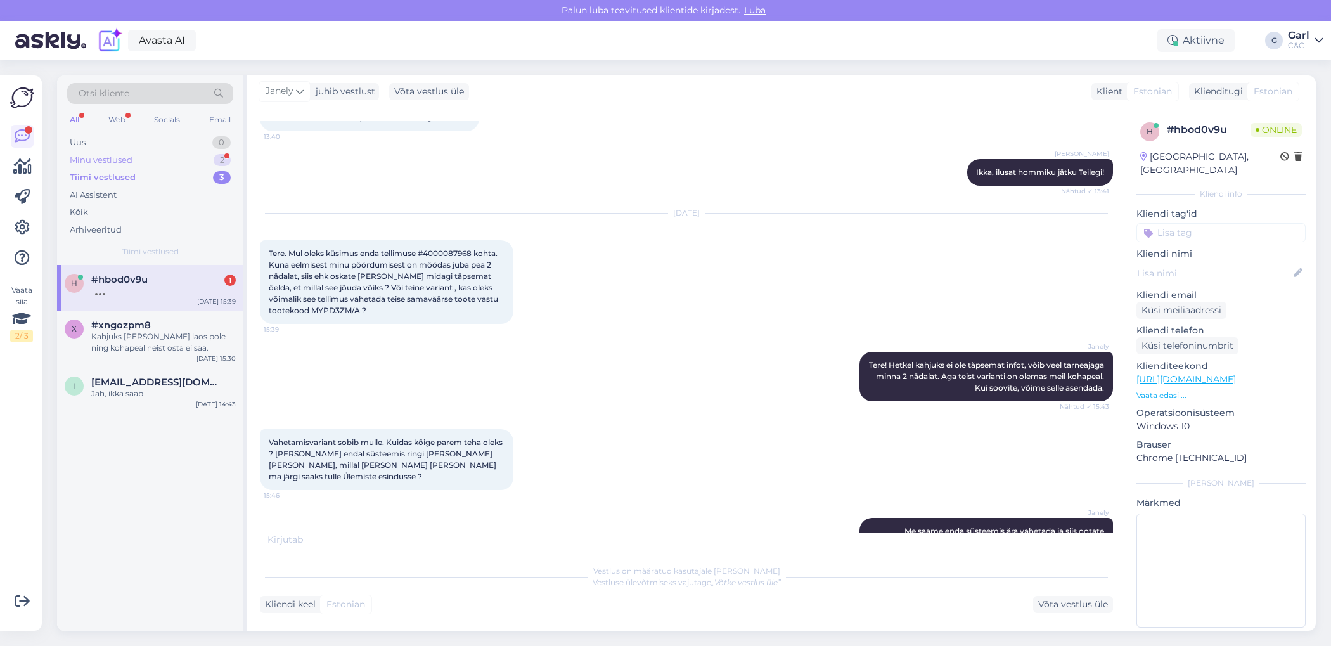
click at [199, 153] on div "Minu vestlused 2" at bounding box center [150, 160] width 166 height 18
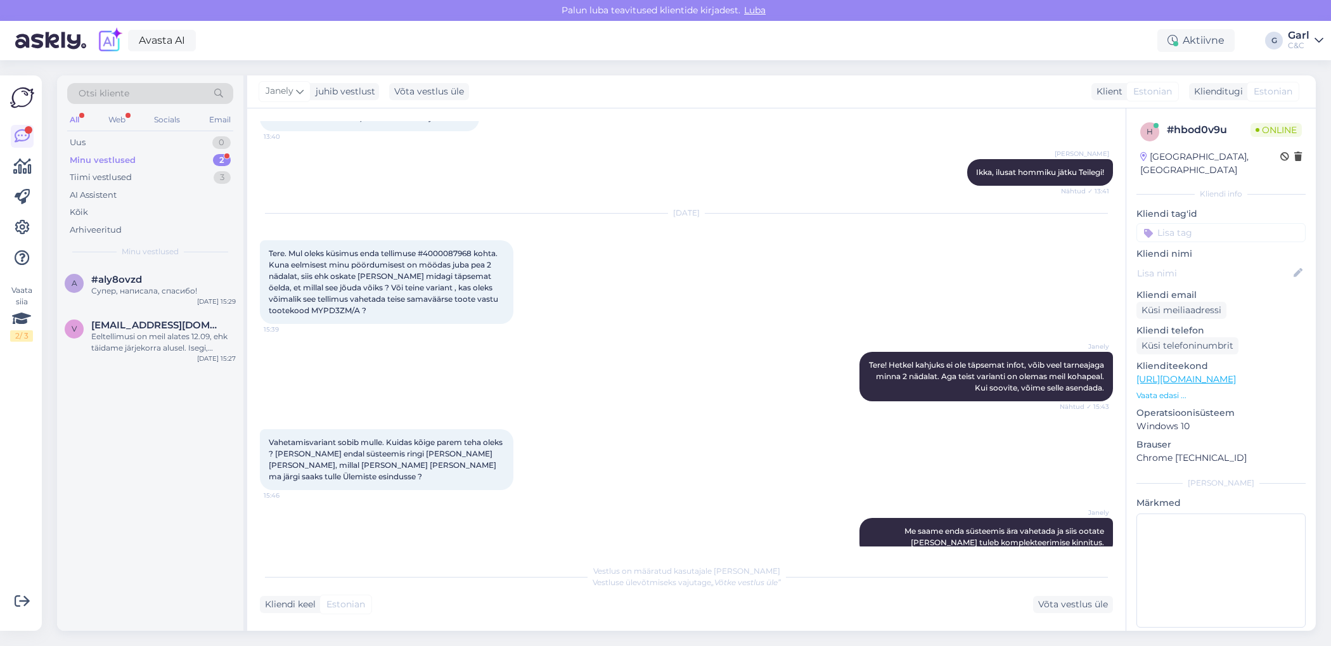
scroll to position [1283, 0]
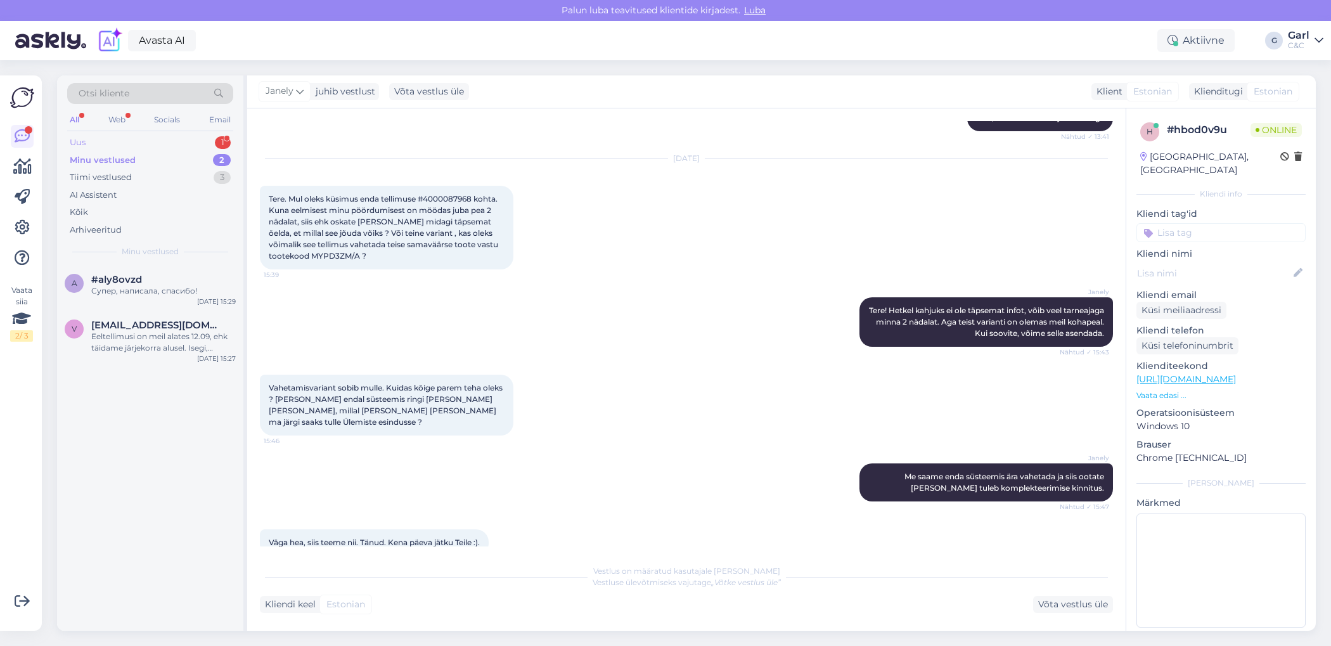
click at [169, 137] on div "Uus 1" at bounding box center [150, 143] width 166 height 18
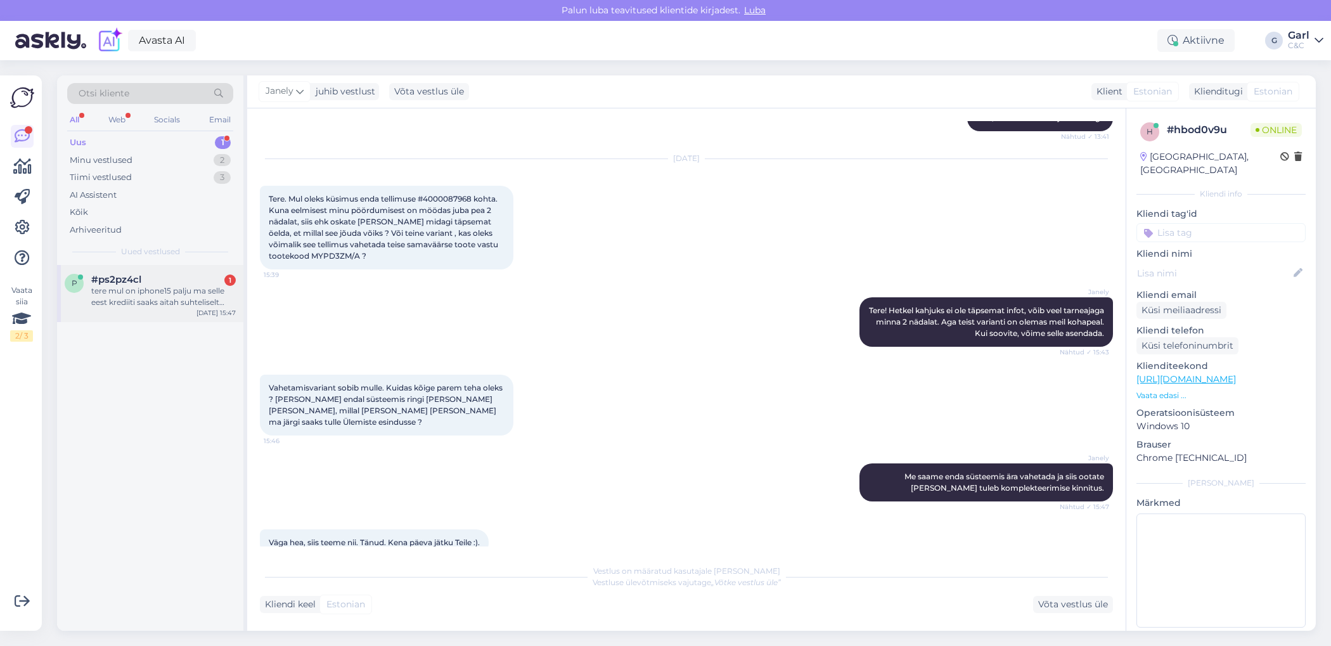
click at [188, 291] on div "tere mul on iphone15 palju ma selle eest krediiti saaks aitah suhteliselt halva…" at bounding box center [163, 296] width 144 height 23
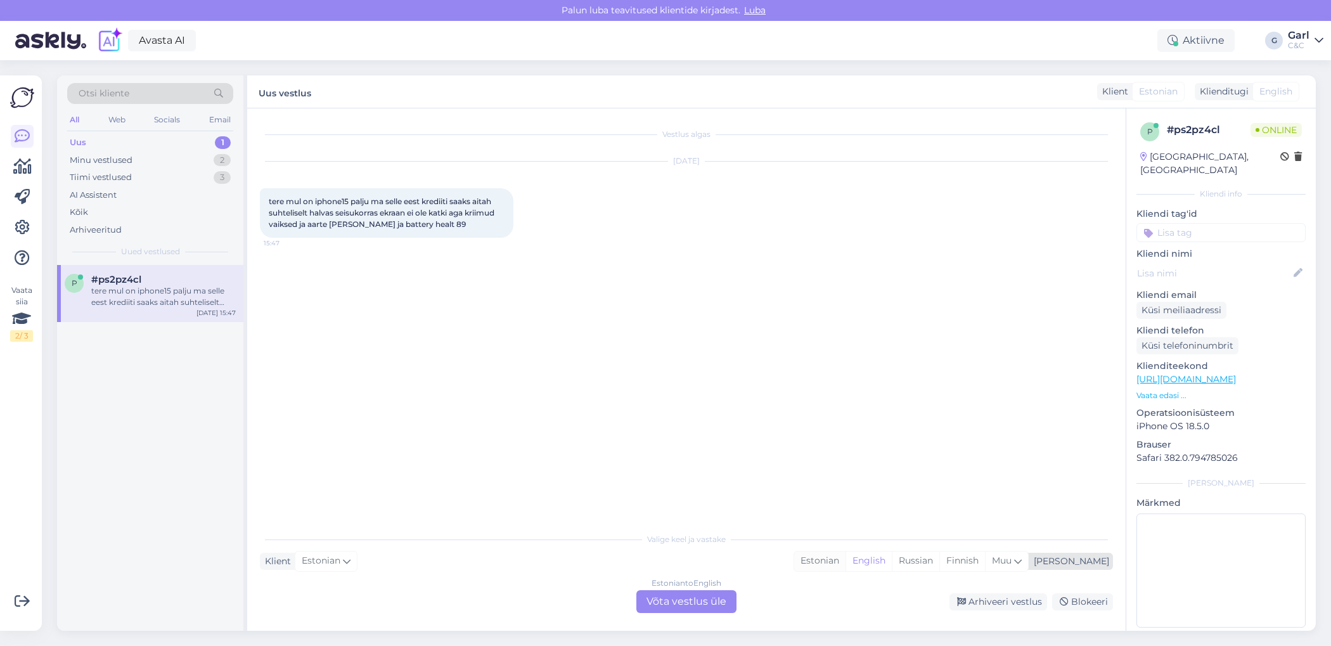
click at [845, 553] on div "Estonian" at bounding box center [819, 560] width 51 height 19
click at [699, 600] on div "Estonian to Estonian Võta vestlus üle" at bounding box center [686, 601] width 100 height 23
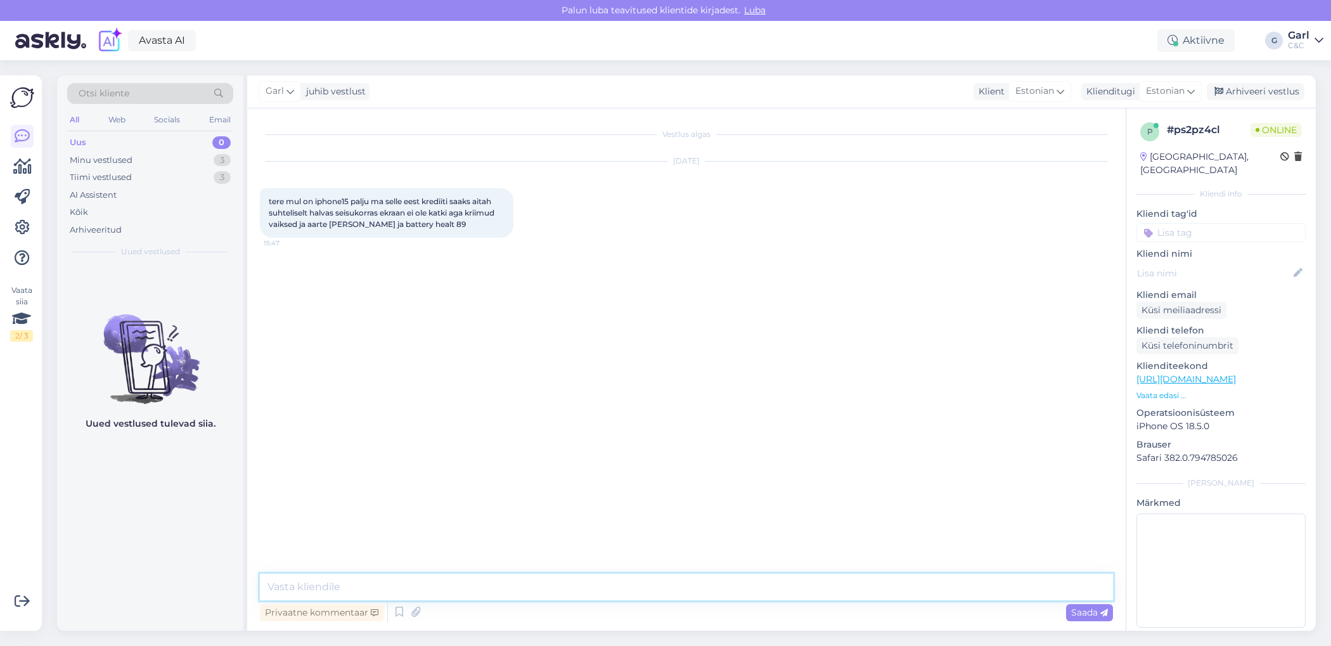
click at [491, 584] on textarea at bounding box center [686, 586] width 853 height 27
paste textarea "https://www.shop.cec.ee/vaheta-apple-seade"
click at [901, 583] on textarea "Tere! Eeldatava tagasiostu väärtusega saate tutvuda siin kalkulaatoris: [URL][D…" at bounding box center [686, 586] width 853 height 27
click at [888, 580] on textarea "Tere! Eeldatava tagasiostu väärtusega saate tutvuda siin kalkulaatoris: [URL][D…" at bounding box center [686, 586] width 853 height 27
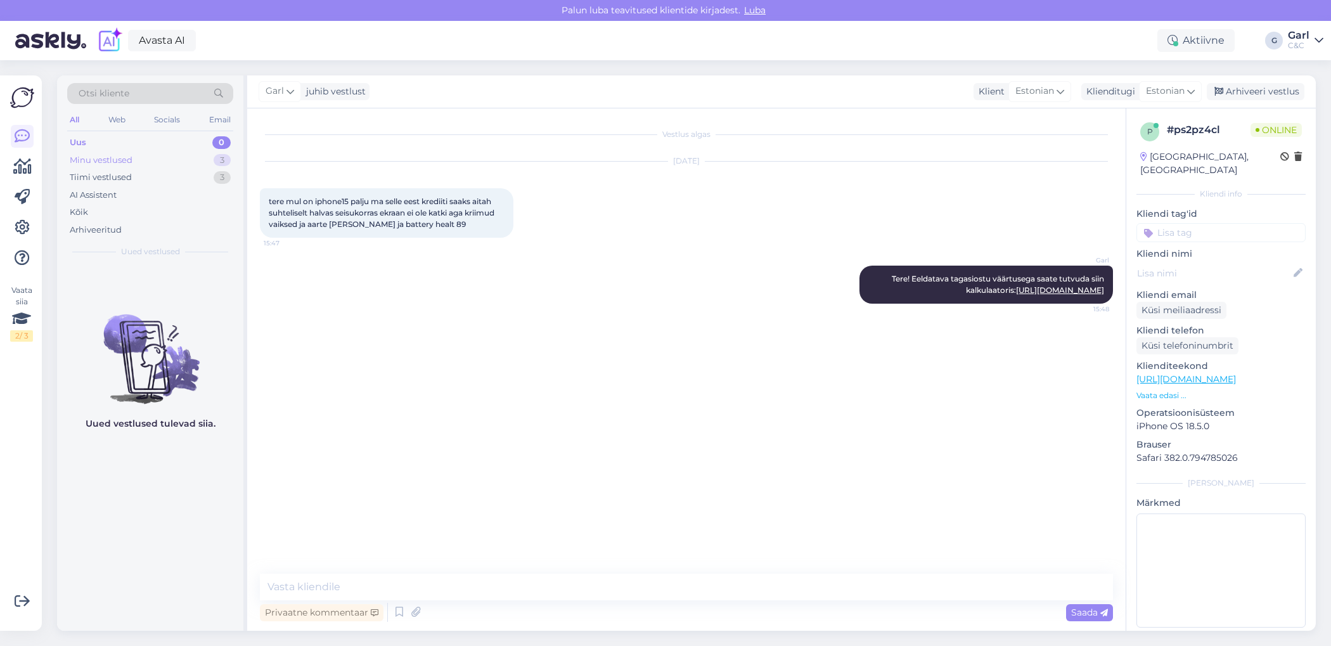
click at [202, 158] on div "Minu vestlused 3" at bounding box center [150, 160] width 166 height 18
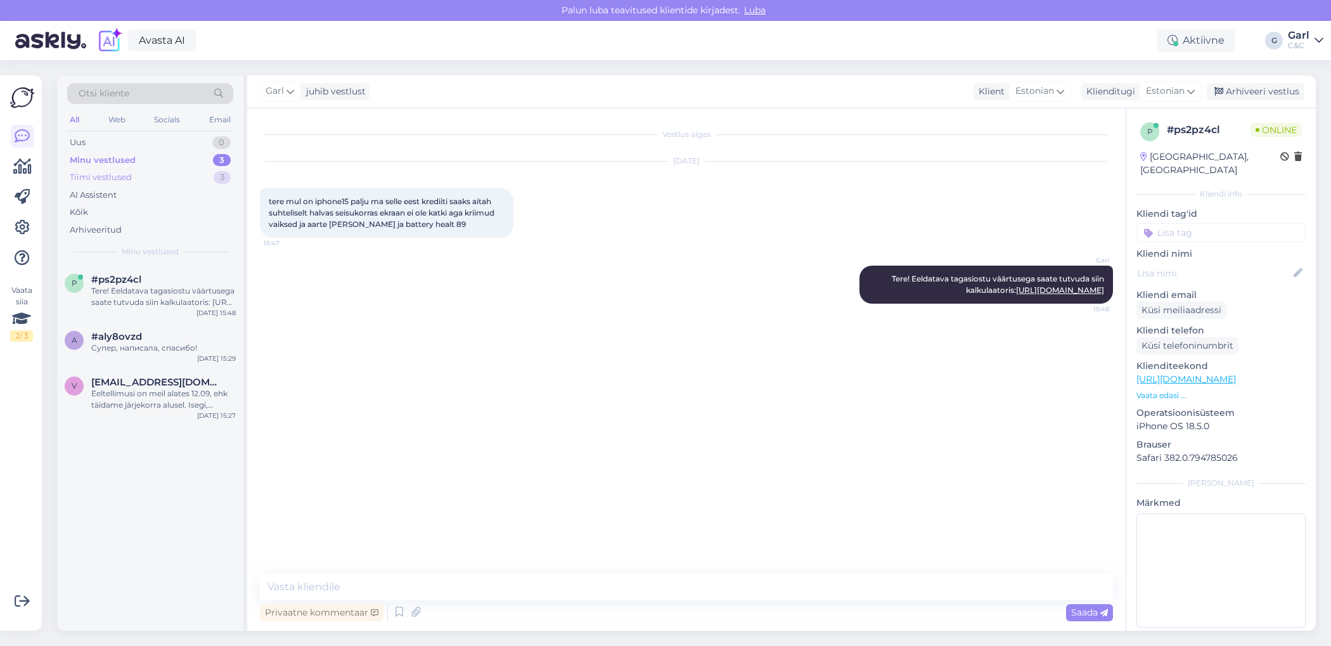
click at [195, 180] on div "Tiimi vestlused 3" at bounding box center [150, 178] width 166 height 18
click at [186, 160] on div "Minu vestlused 3" at bounding box center [150, 160] width 166 height 18
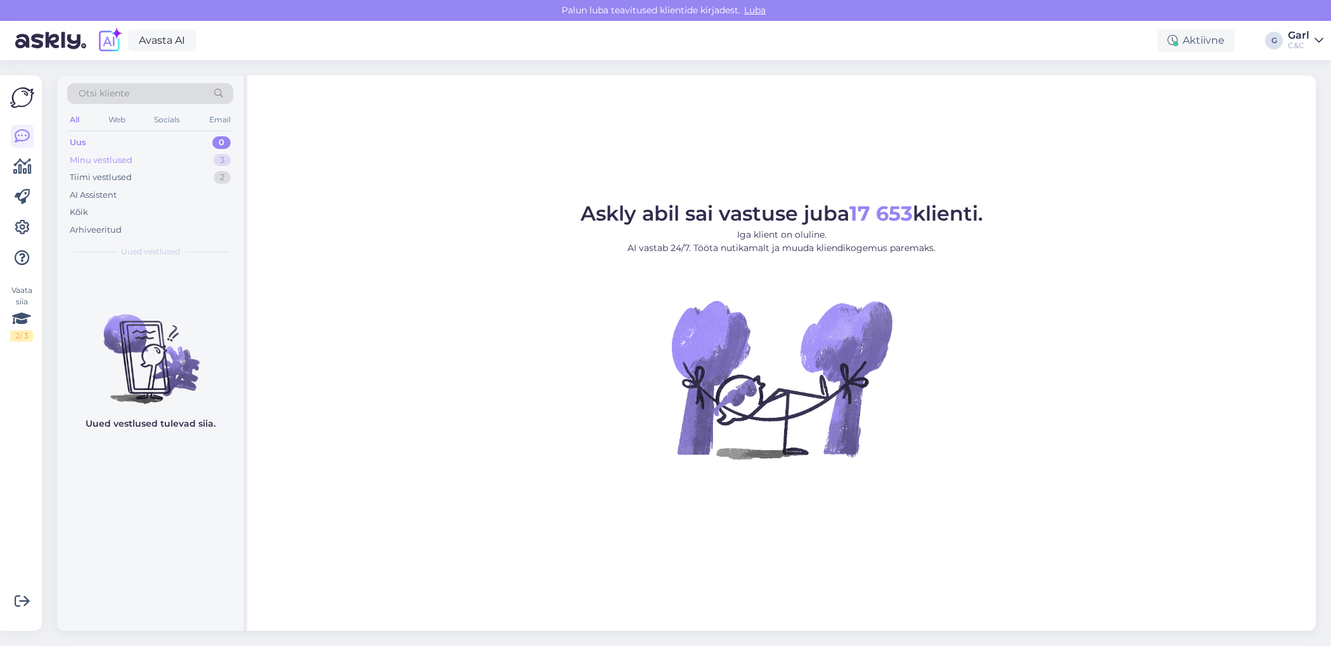
click at [210, 163] on div "Minu vestlused 3" at bounding box center [150, 160] width 166 height 18
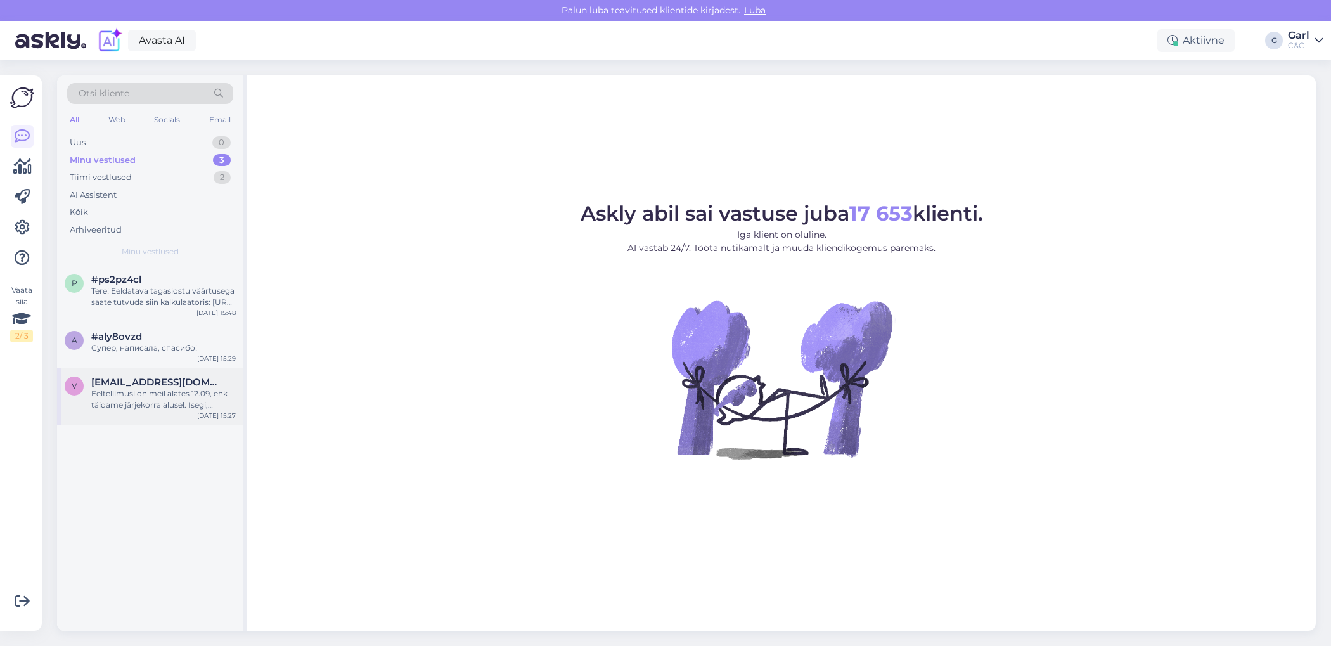
click at [181, 391] on div "Eeltellimusi on meil alates 12.09, ehk täidame järjekorra alusel. Isegi, [PERSO…" at bounding box center [163, 399] width 144 height 23
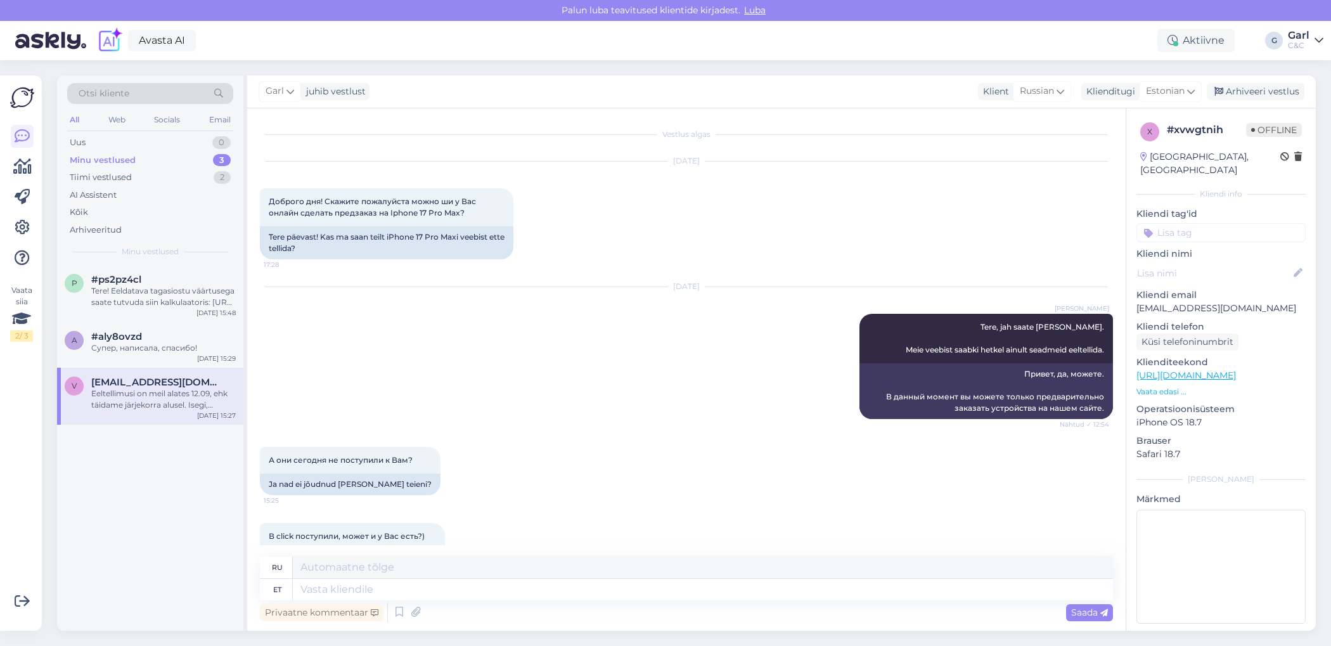
scroll to position [172, 0]
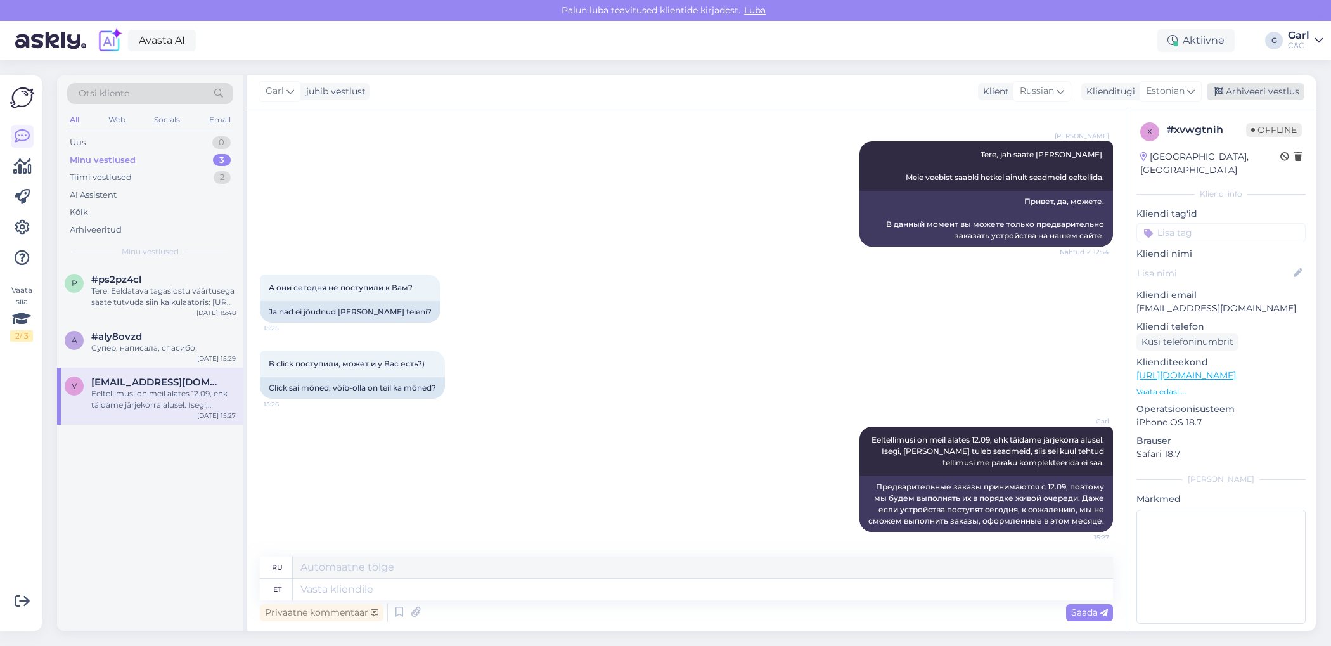
click at [1245, 98] on div "Arhiveeri vestlus" at bounding box center [1256, 91] width 98 height 17
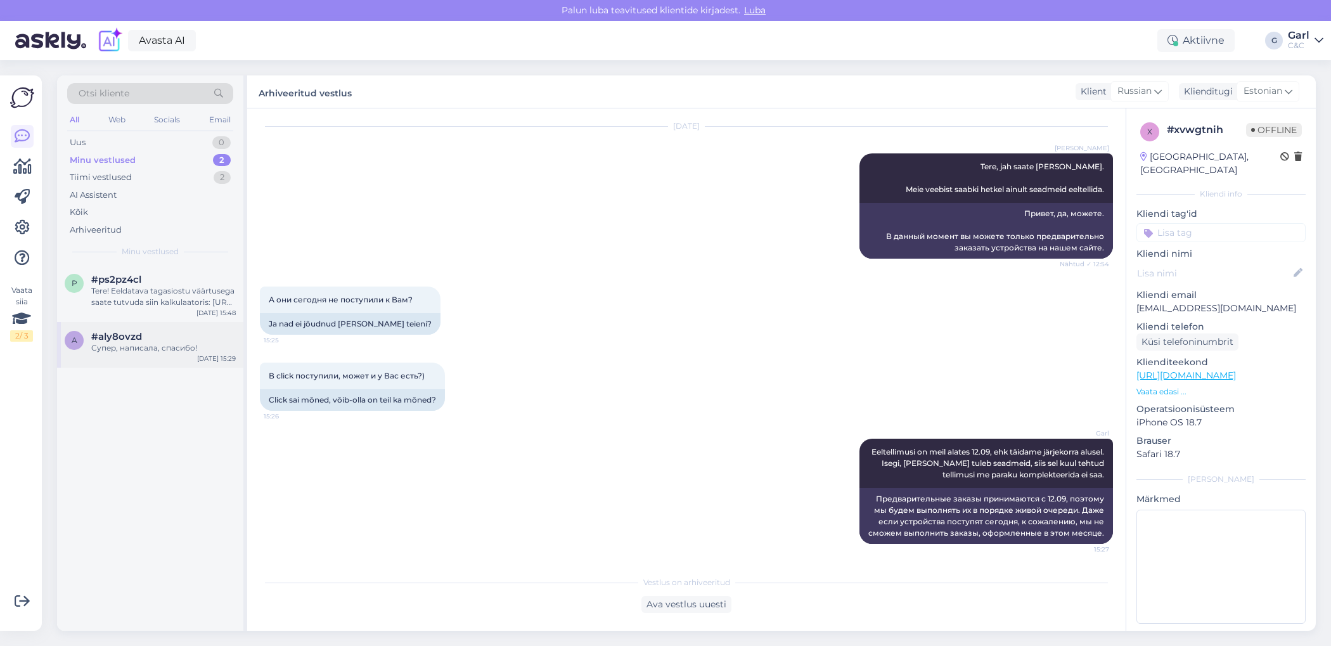
click at [90, 342] on div "a #aly8ovzd Супер, написала, спасибо!" at bounding box center [150, 342] width 171 height 23
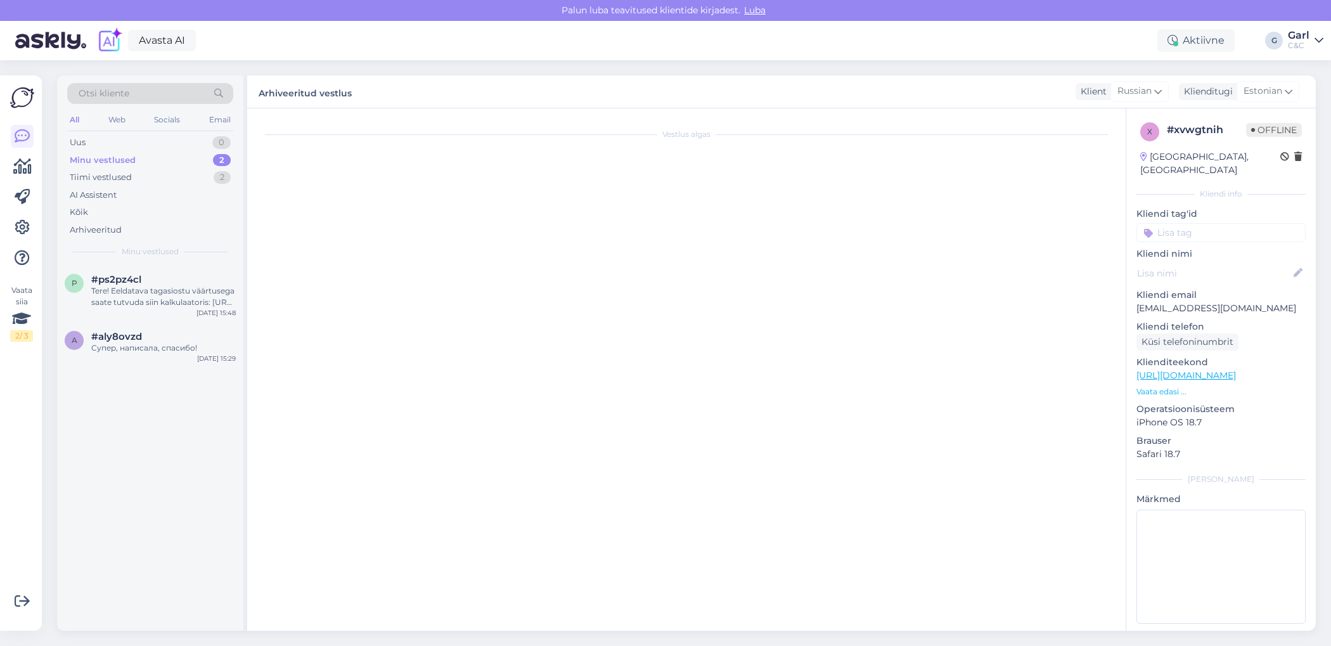
scroll to position [134, 0]
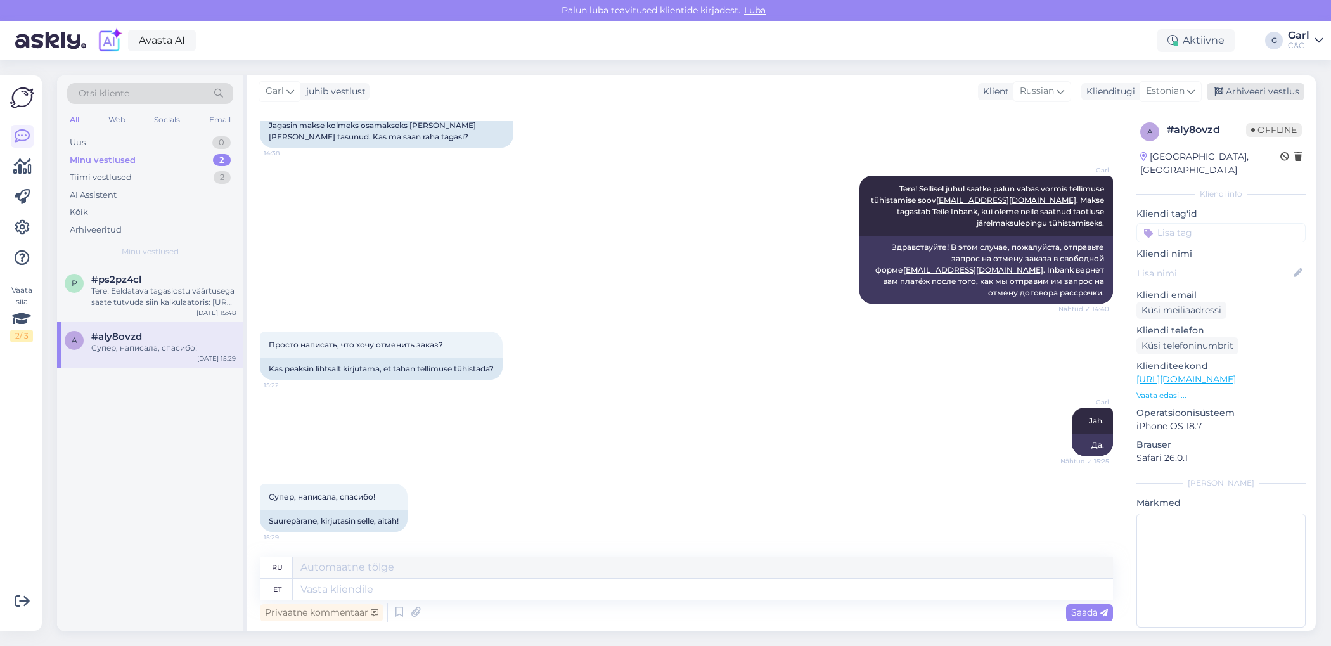
click at [1236, 91] on div "Arhiveeri vestlus" at bounding box center [1256, 91] width 98 height 17
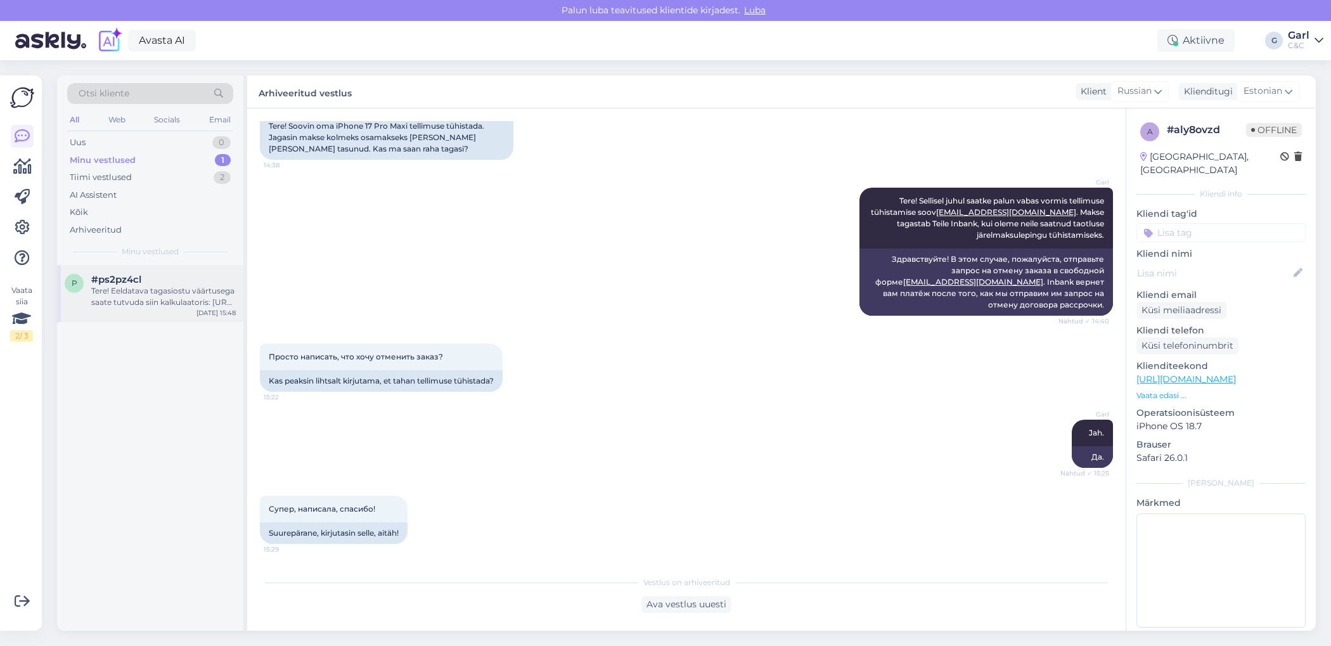
click at [158, 292] on div "Tere! Eeldatava tagasiostu väärtusega saate tutvuda siin kalkulaatoris: https:/…" at bounding box center [163, 296] width 144 height 23
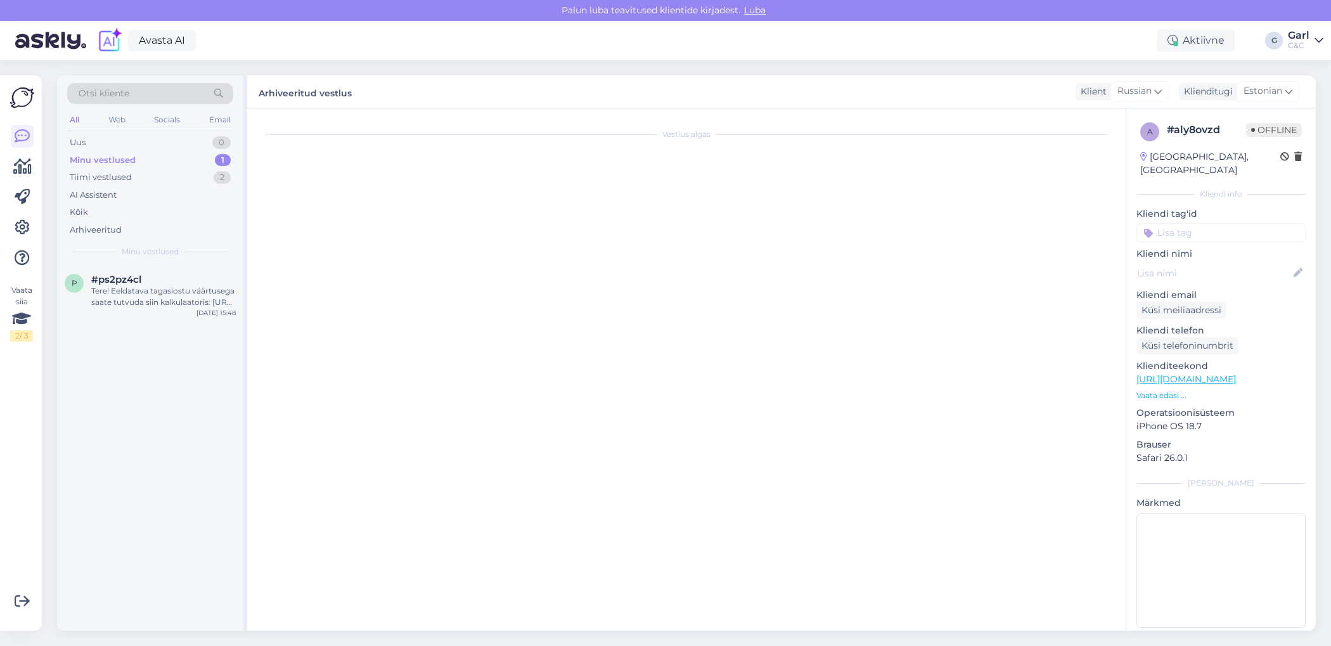
scroll to position [0, 0]
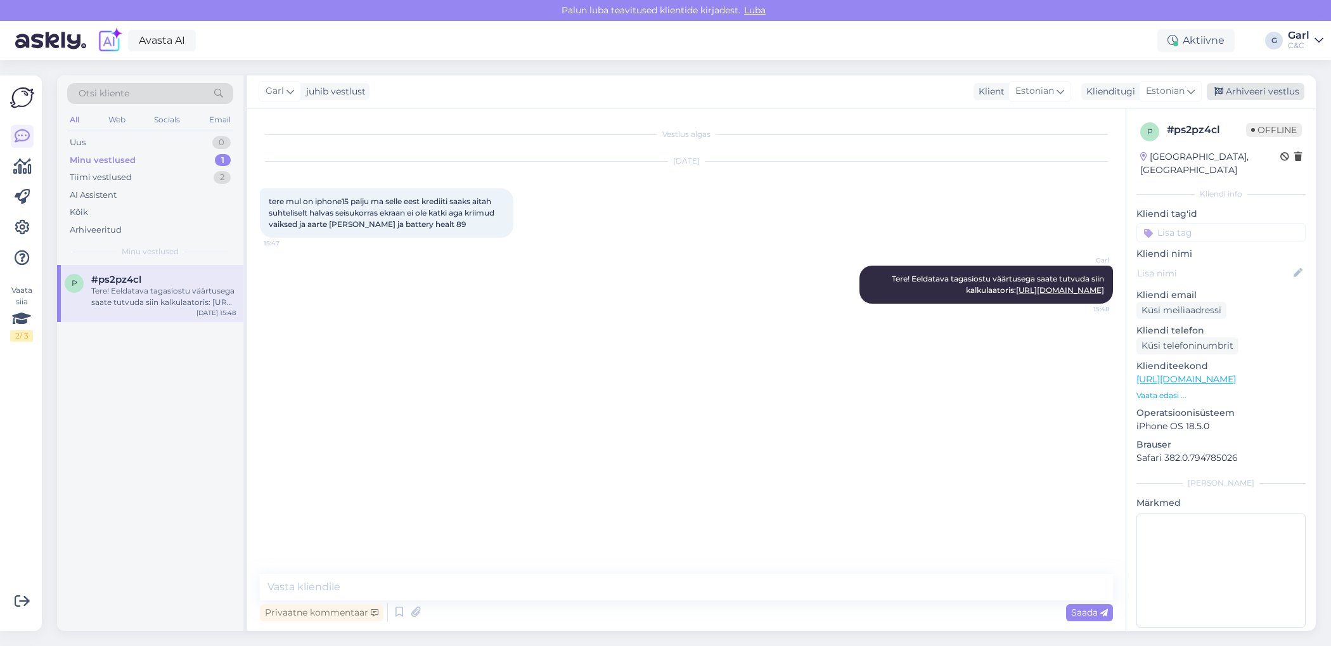
click at [1235, 86] on div "Arhiveeri vestlus" at bounding box center [1256, 91] width 98 height 17
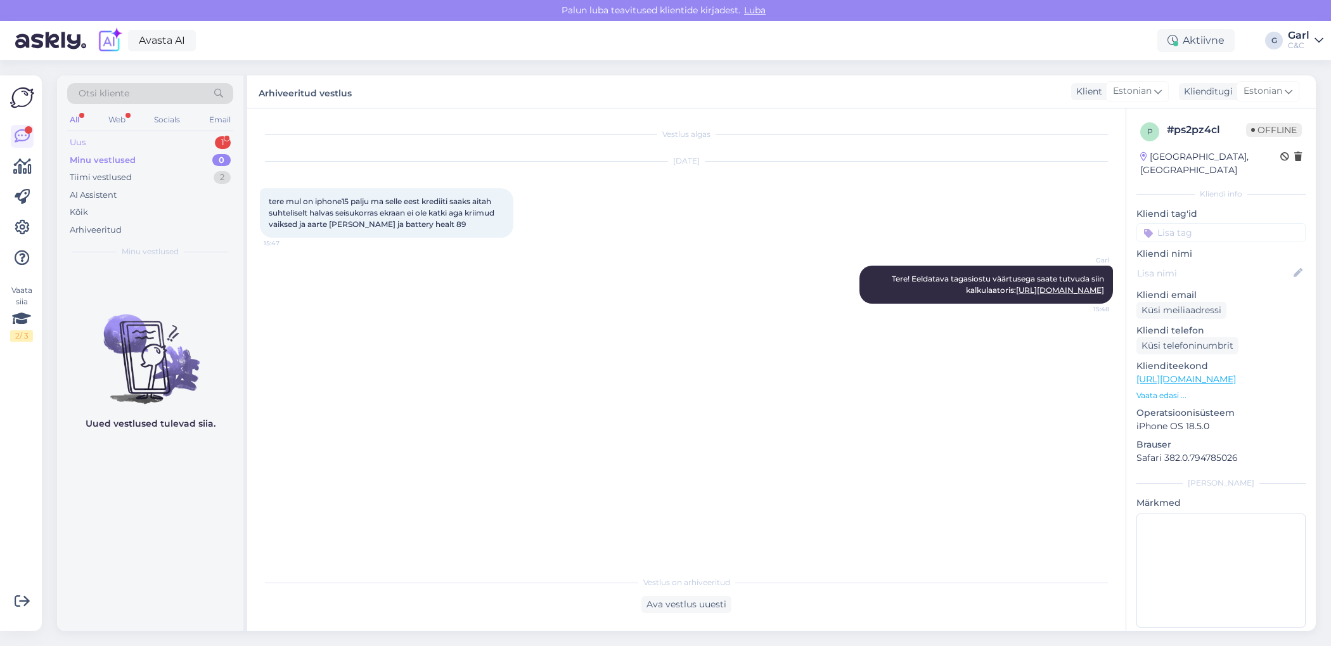
click at [174, 139] on div "Uus 1" at bounding box center [150, 143] width 166 height 18
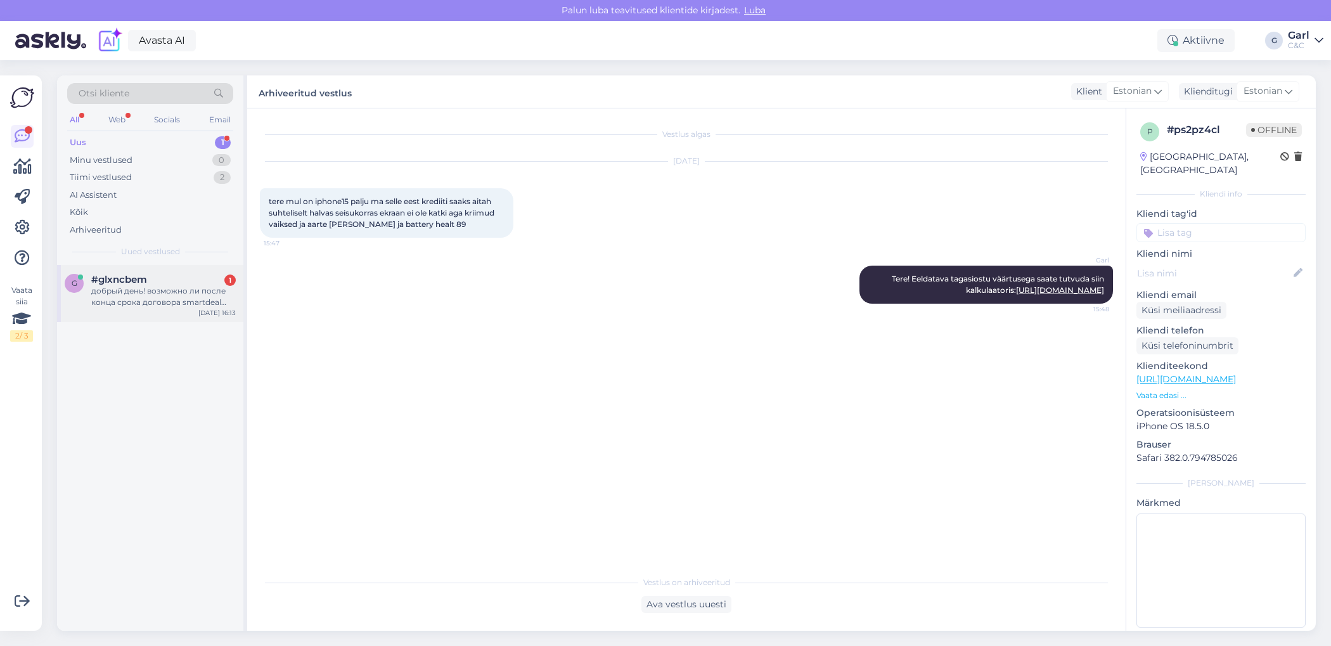
click at [192, 274] on div "#glxncbem 1" at bounding box center [163, 279] width 144 height 11
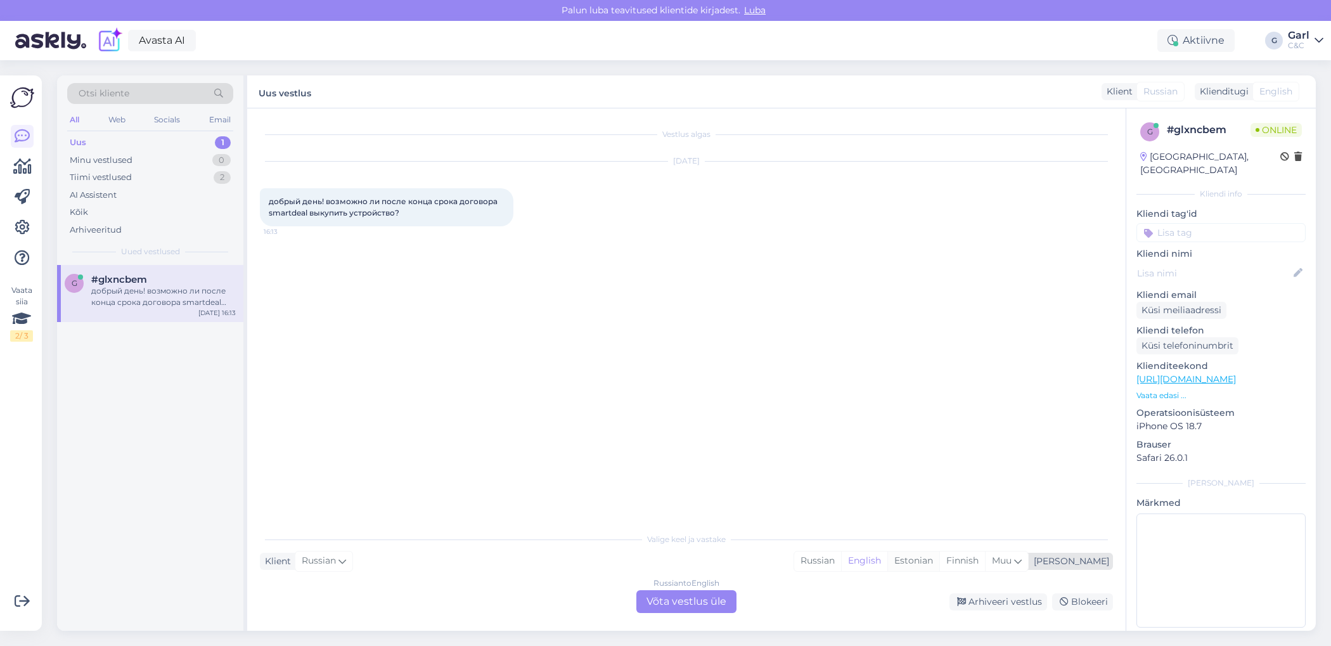
click at [939, 560] on div "Estonian" at bounding box center [913, 560] width 52 height 19
click at [668, 598] on div "Russian to Estonian Võta vestlus üle" at bounding box center [686, 601] width 100 height 23
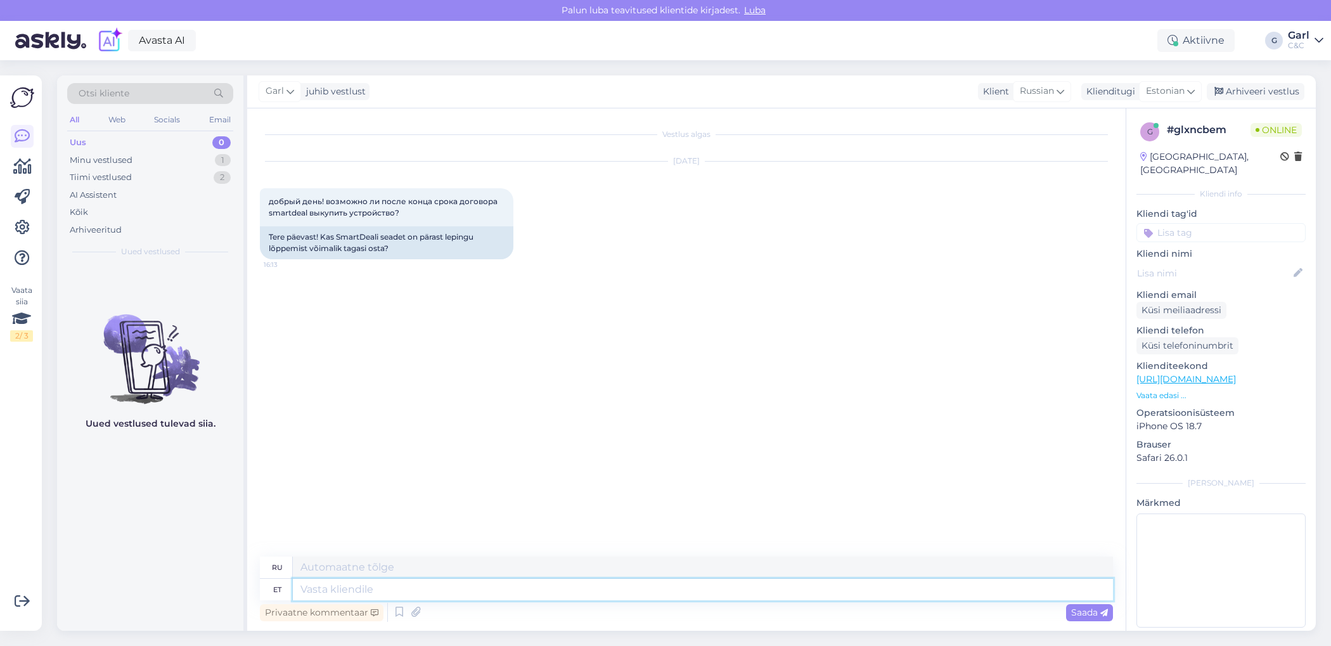
click at [655, 596] on textarea at bounding box center [703, 590] width 820 height 22
click at [643, 597] on textarea at bounding box center [703, 590] width 820 height 22
click at [608, 597] on textarea at bounding box center [703, 590] width 820 height 22
click at [400, 613] on icon at bounding box center [399, 612] width 15 height 19
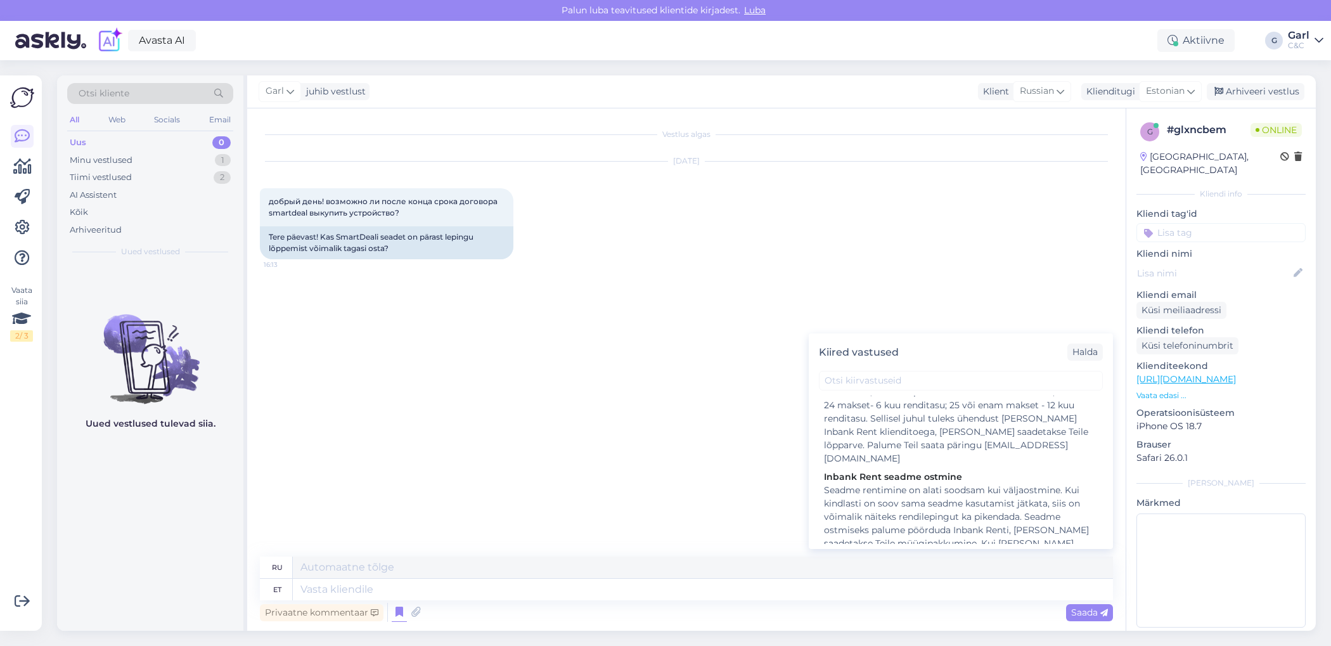
scroll to position [869, 0]
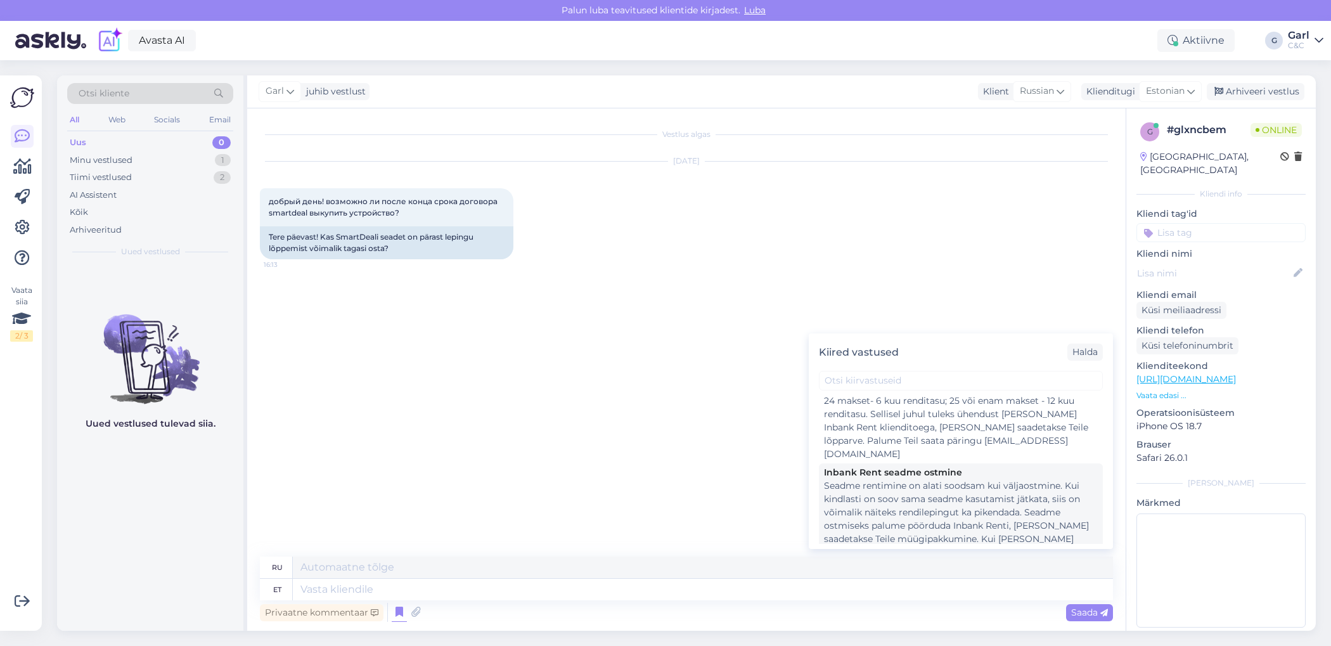
click at [930, 489] on div "Seadme rentimine on alati soodsam kui väljaostmine. Kui kindlasti on soov sama …" at bounding box center [961, 525] width 274 height 93
type textarea "Арендовать устройство всегда дешевле, чем его купить. Если вы определенно хотит…"
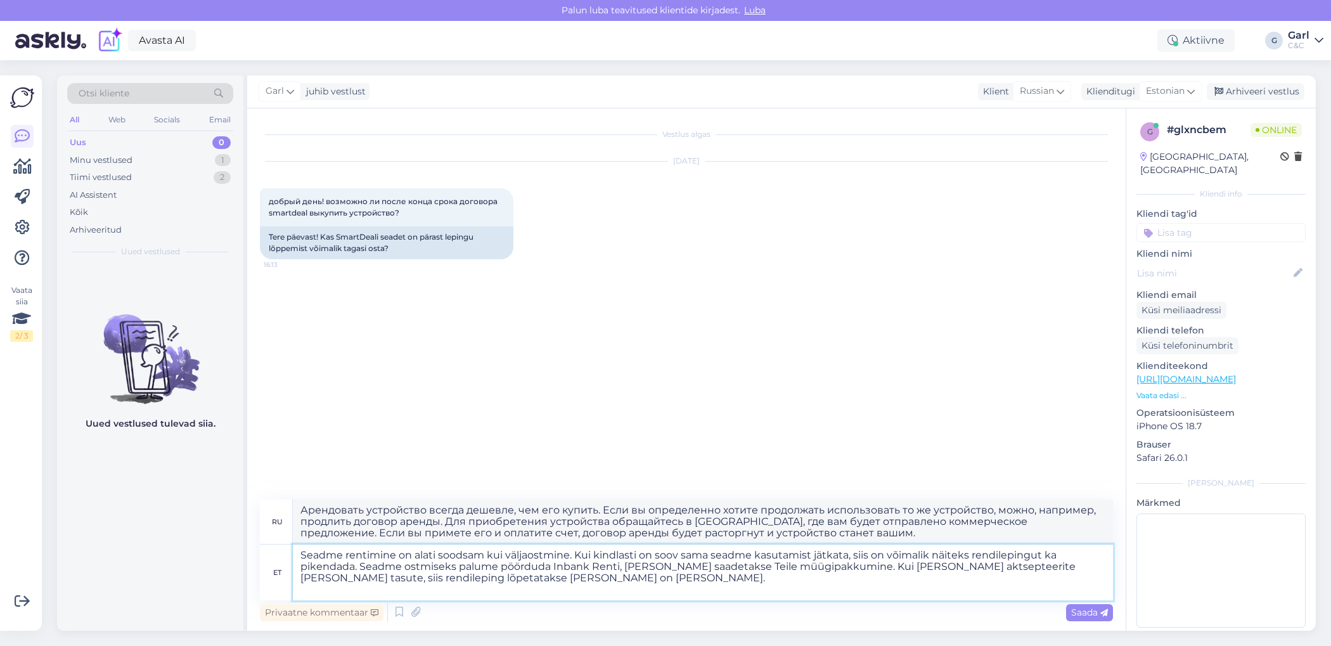
click at [298, 560] on textarea "Seadme rentimine on alati soodsam kui väljaostmine. Kui kindlasti on soov sama …" at bounding box center [703, 572] width 820 height 56
type textarea "Tere! Seadme rentimine on alati soodsam kui väljaostmine. Kui kindlasti on soov…"
type textarea "Здравствуйте! Аренда устройства всегда дешевле его покупки. Если вы хотите прод…"
click at [544, 582] on textarea "Tere! Seadme rentimine on alati soodsam kui väljaostmine. Kui kindlasti on soov…" at bounding box center [703, 572] width 820 height 56
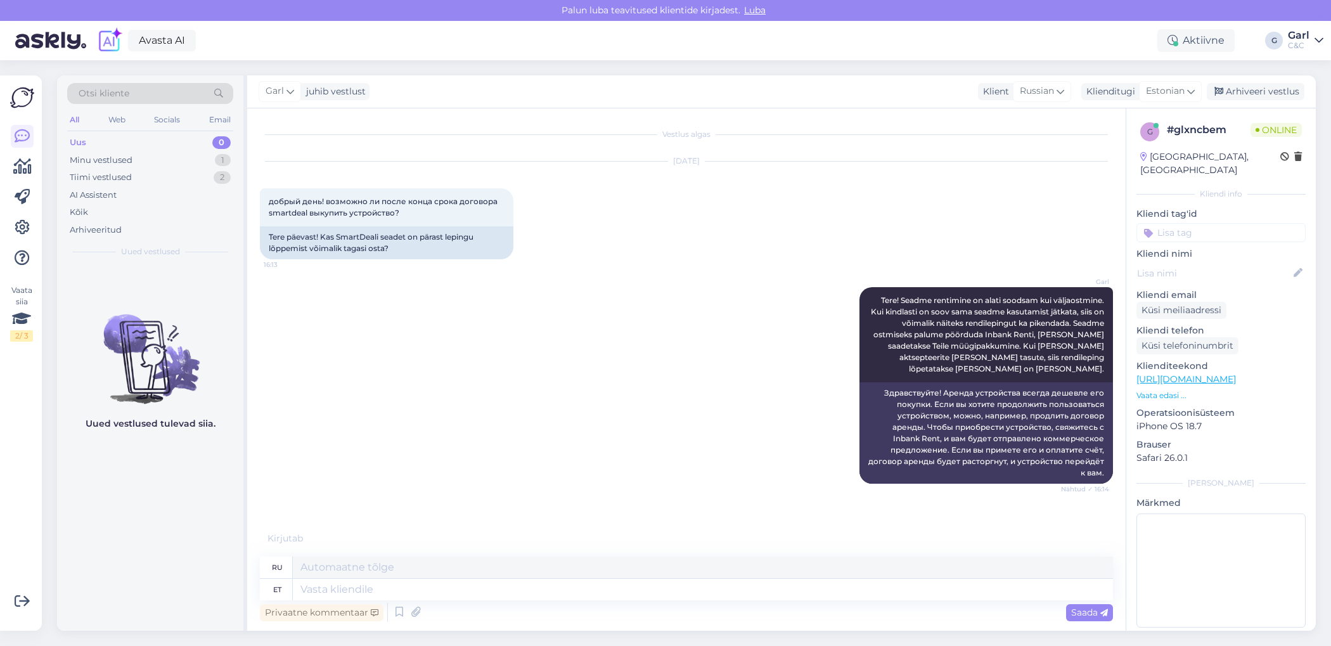
scroll to position [16, 0]
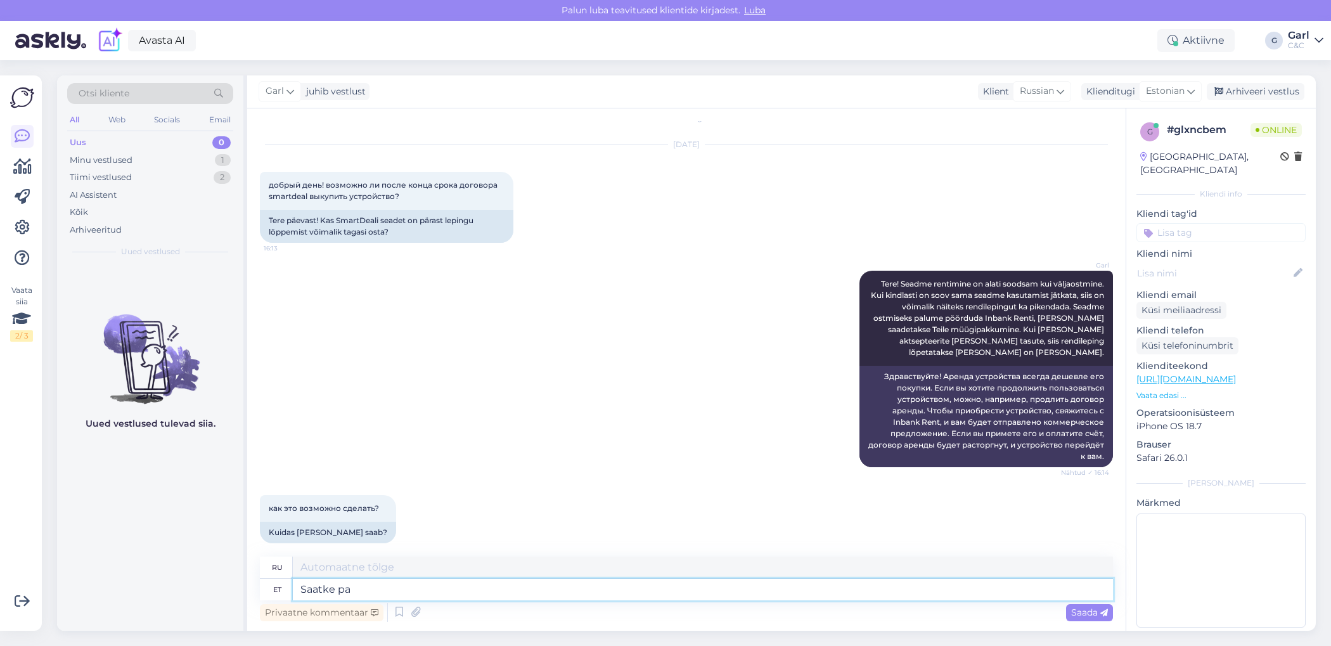
type textarea "Saatke pal"
type textarea "Отправлять"
type textarea "Saatke palun e"
type textarea "Пожалуйста, отправьте"
type textarea "Saatke palun e-mail in"
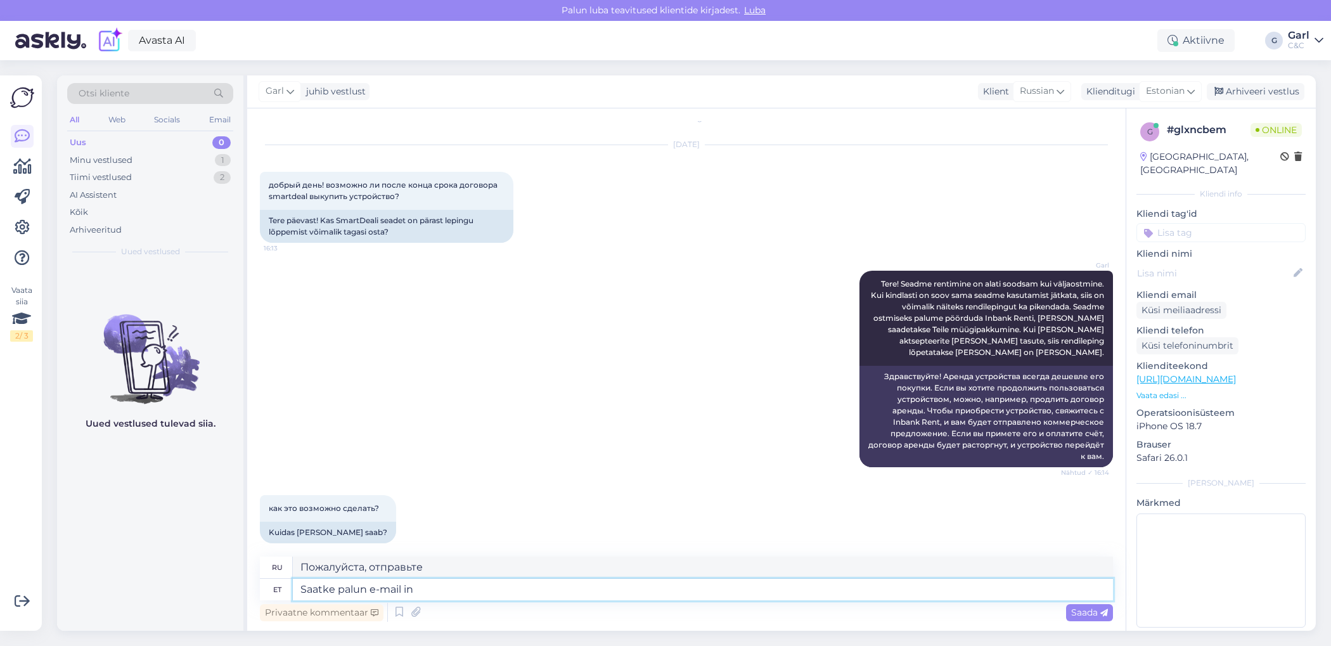
type textarea "Пожалуйста, отправьте электронное письмо."
type textarea "Saatke palun e-mail info@inbank.ee"
type textarea "Пожалуйста, отправьте электронное письмо info@inbank.ee"
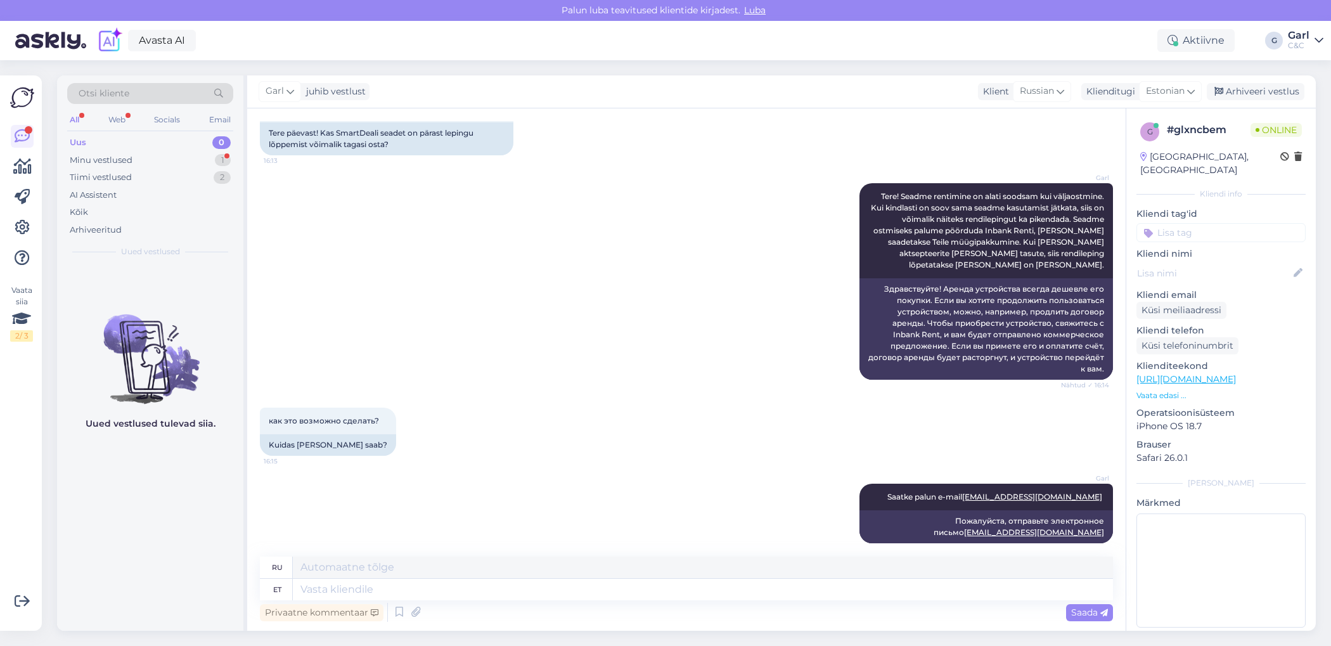
scroll to position [203, 0]
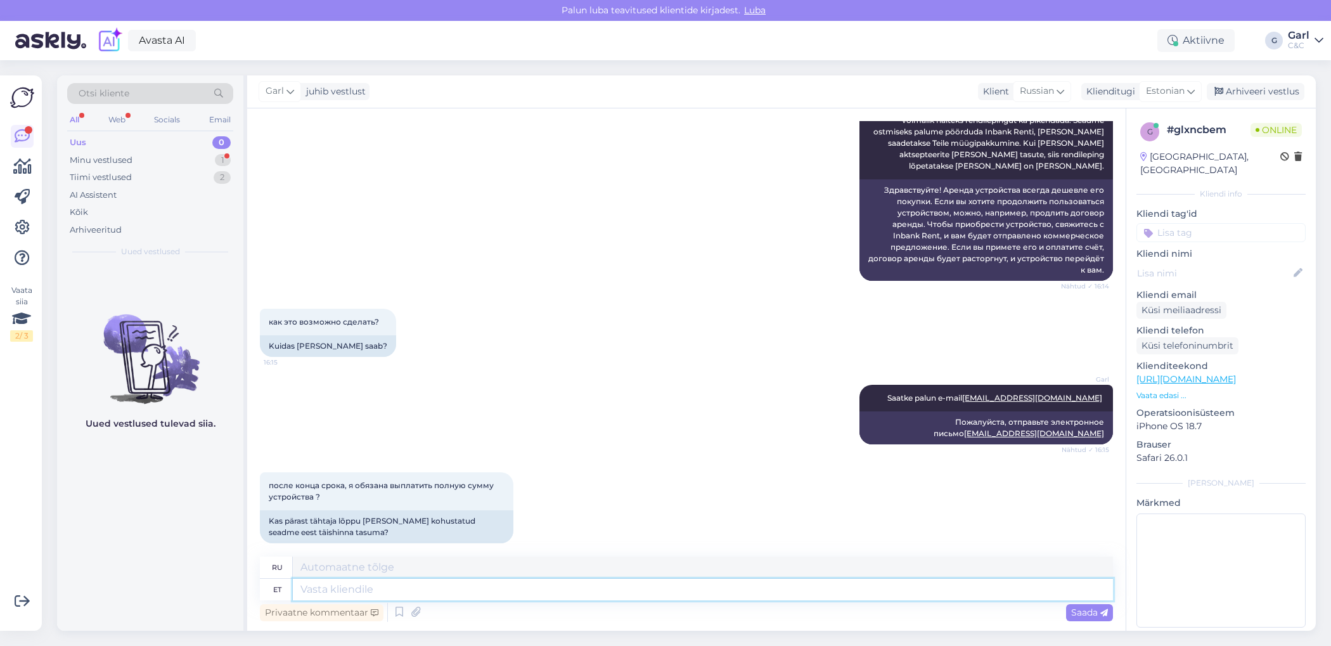
click at [561, 596] on textarea at bounding box center [703, 590] width 820 height 22
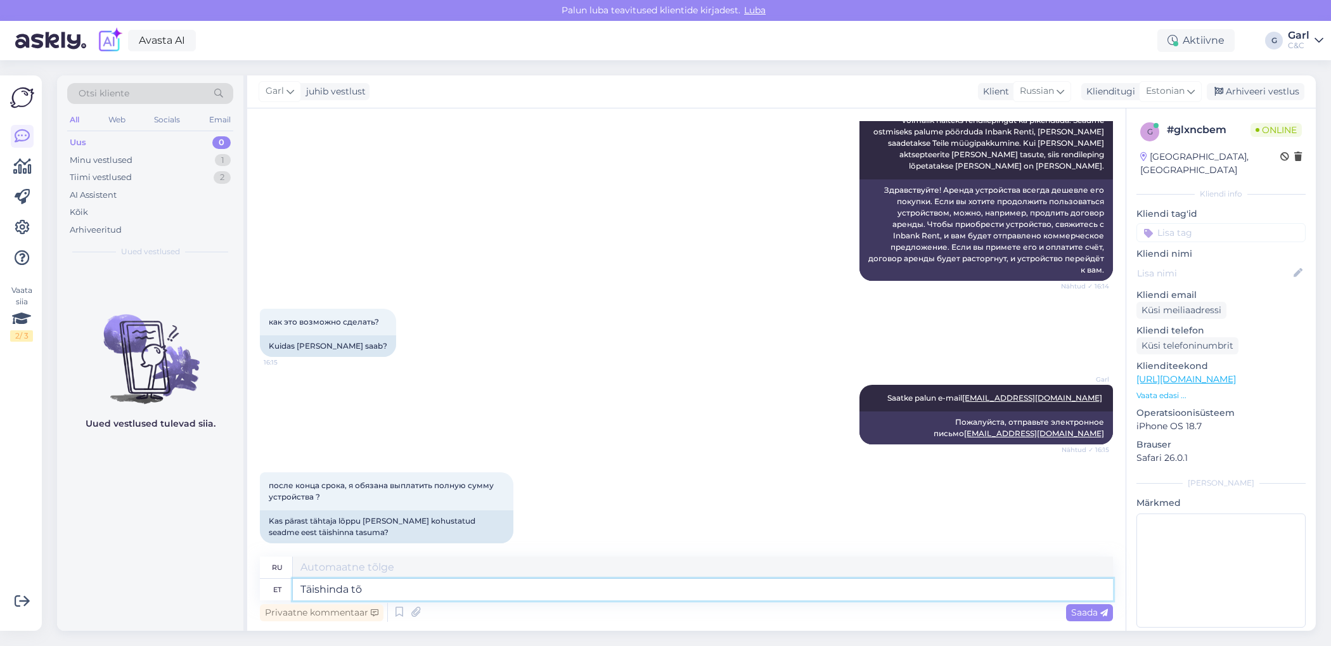
type textarea "Täishinda tõe"
type textarea "Полная цена"
type textarea "Täishinda tõenäoliselt maks"
type textarea "Полная цена, вероятно"
type textarea "Täishinda tõenäoliselt maksma ei p"
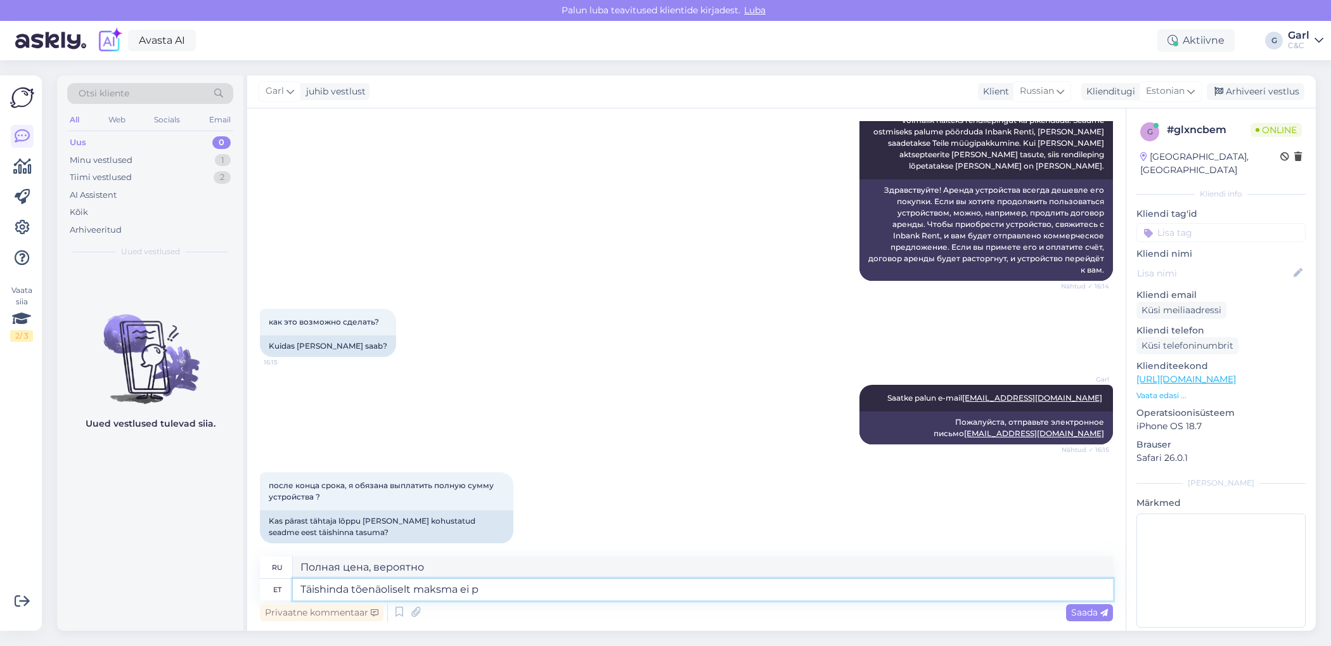
type textarea "Вероятно, заплатите полную цену."
type textarea "Täishinda tõenäoliselt maksma ei pea"
type textarea "Вероятно, не заплатит полную цену."
type textarea "Täishinda tõenäoliselt maksma ei pea."
type textarea "Вероятно, вам не придется платить полную цену."
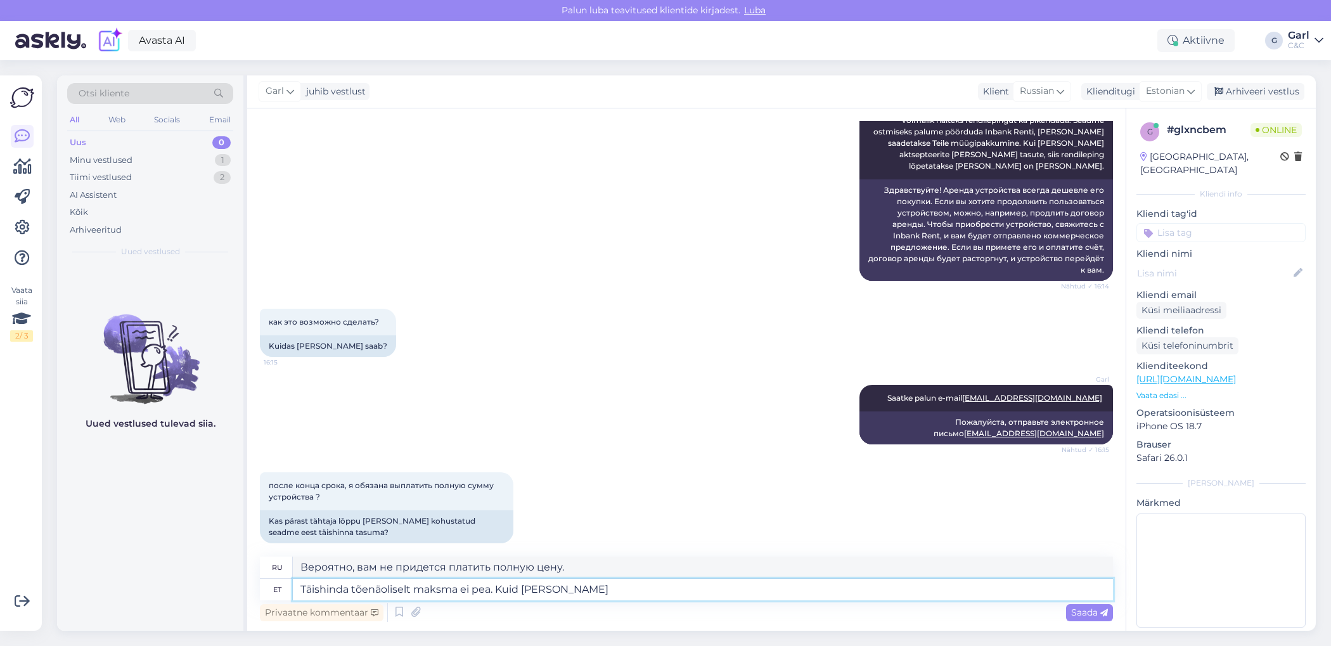
type textarea "Täishinda tõenäoliselt maksma ei pea. Kuid seadm"
type textarea "Вам, вероятно, не придётся платить полную цену. Но"
type textarea "Täishinda tõenäoliselt maksma ei pea. Kuid seadme v"
type textarea "Вам, вероятно, не придётся платить полную цену. Но устройство..."
type textarea "Täishinda tõenäoliselt maksma ei pea. Kuid seadme väärtus üle"
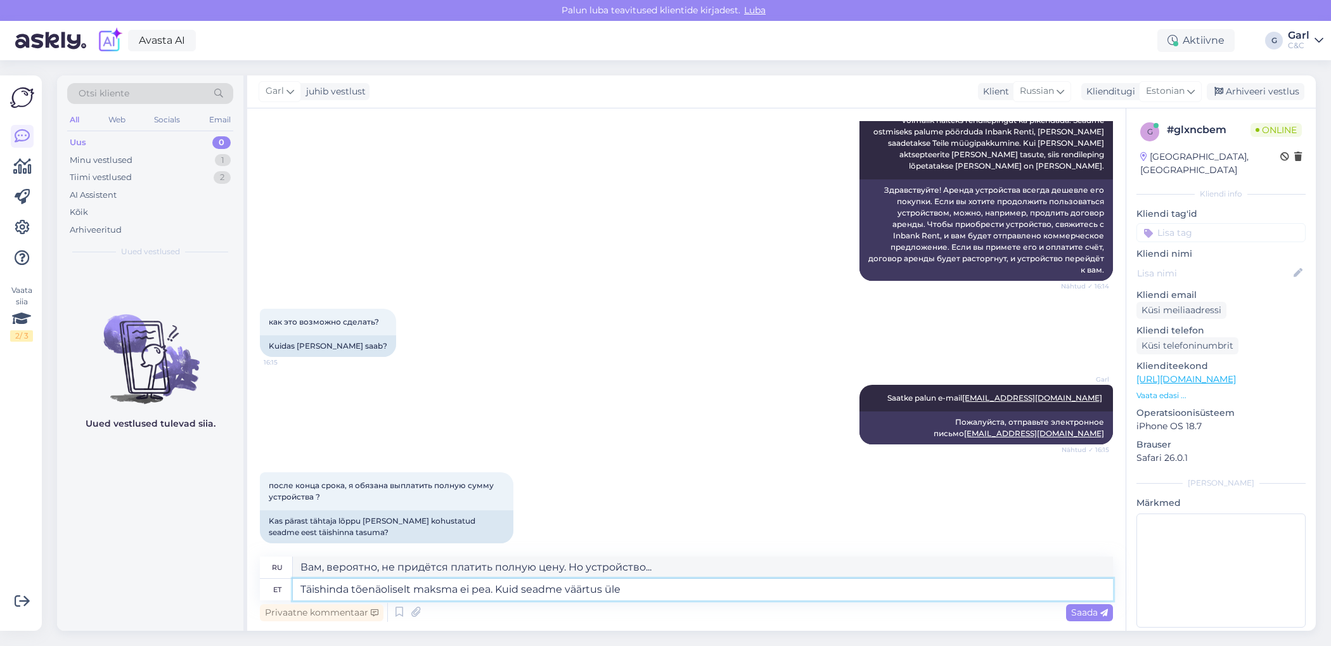
type textarea "Вам, вероятно, не придётся платить полную цену. Но ценность устройства..."
type textarea "Täishinda tõenäoliselt maksma ei pea. Kuid seadme väärtus ületab turu"
type textarea "Вам, вероятно, не придётся платить полную цену. Но ценность устройства превышает"
type textarea "Täishinda tõenäoliselt maksma ei pea. Kuid seadme väärtus ületab turuväärtuse ü…"
type textarea "Вам, вероятно, не придётся платить полную цену. Но стоимость устройства превыша…"
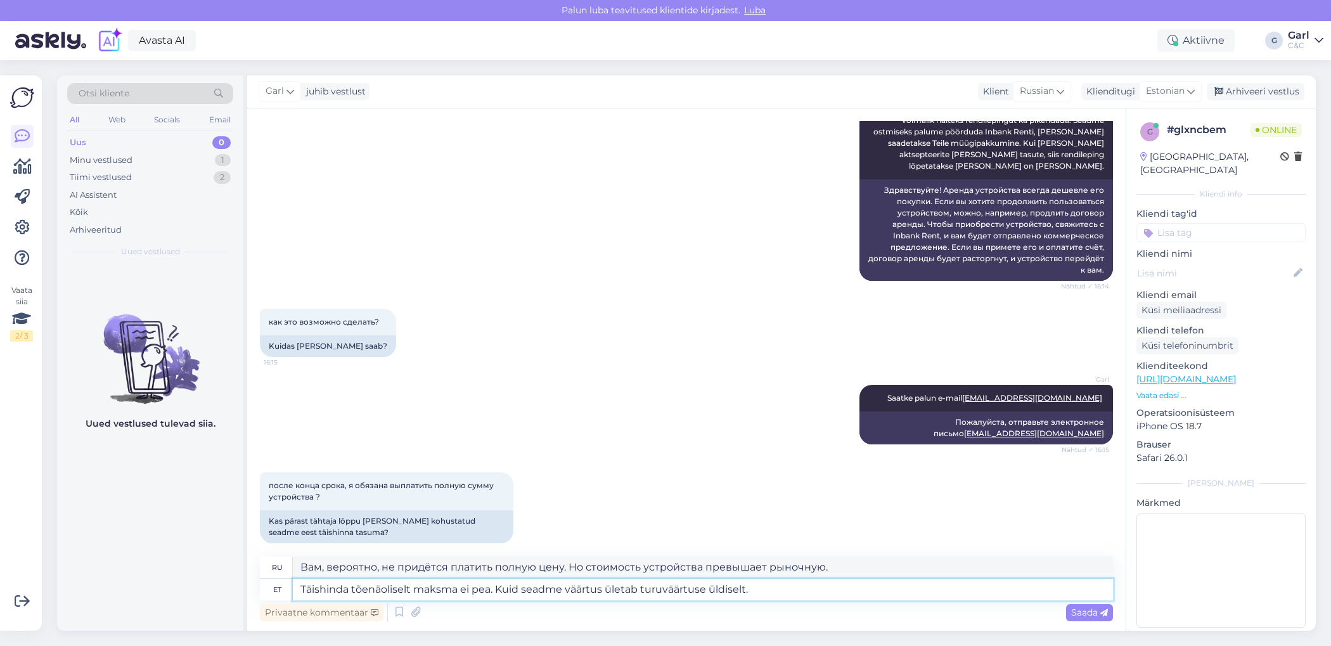
type textarea "Täishinda tõenäoliselt maksma ei pea. Kuid seadme väärtus ületab turuväärtuse ü…"
type textarea "Вам, вероятно, не придётся платить полную цену. Но стоимость устройства, как пр…"
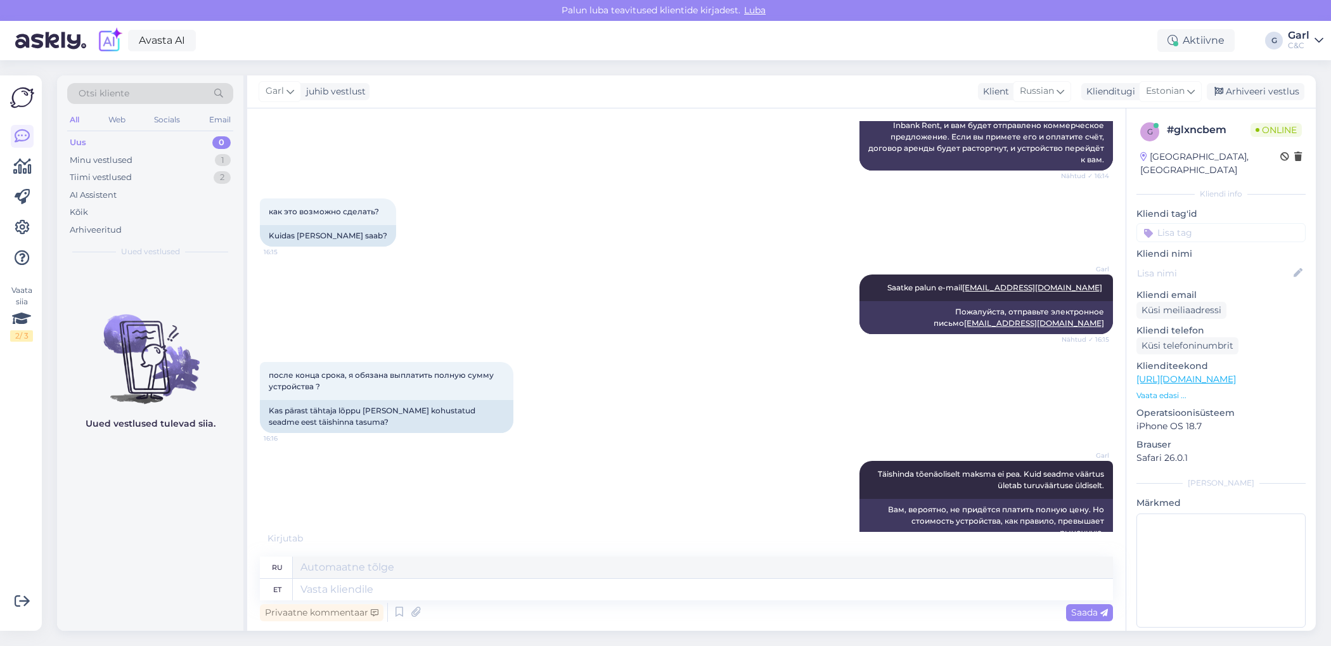
scroll to position [389, 0]
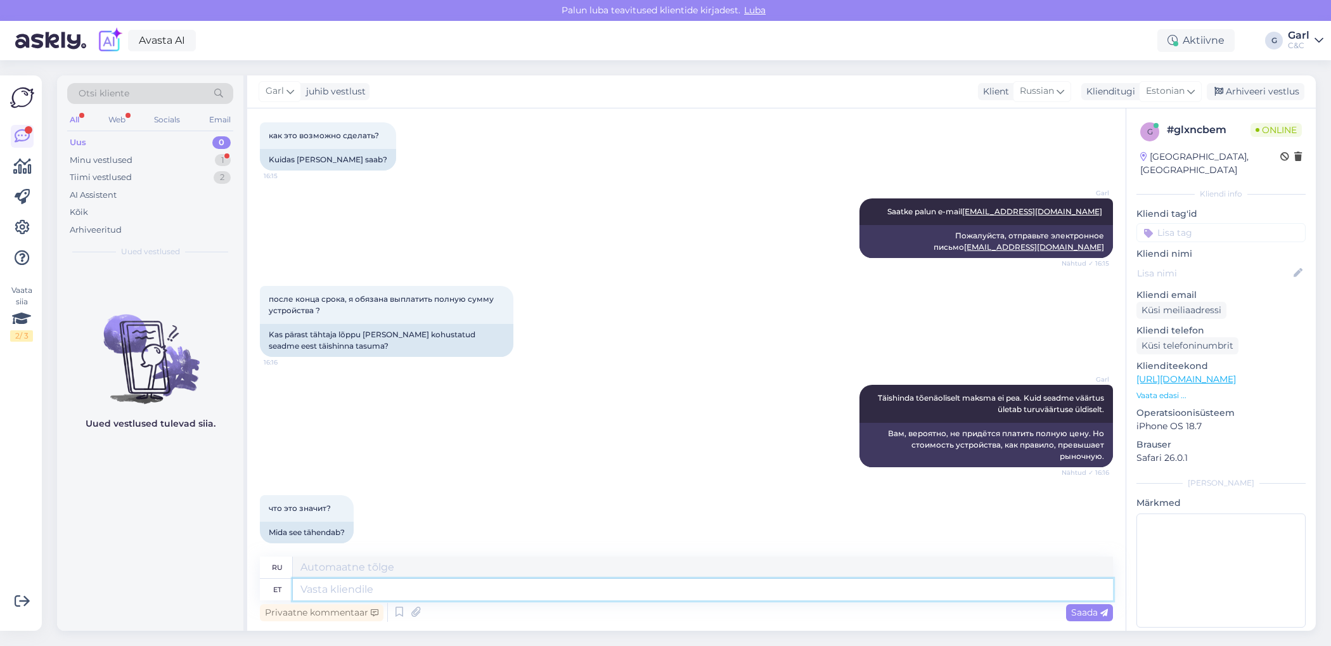
click at [395, 586] on textarea at bounding box center [703, 590] width 820 height 22
type textarea "Hind sel"
type textarea "Цена"
type textarea "Hind selgub mü"
type textarea "Цена будет объявлена ​​позже"
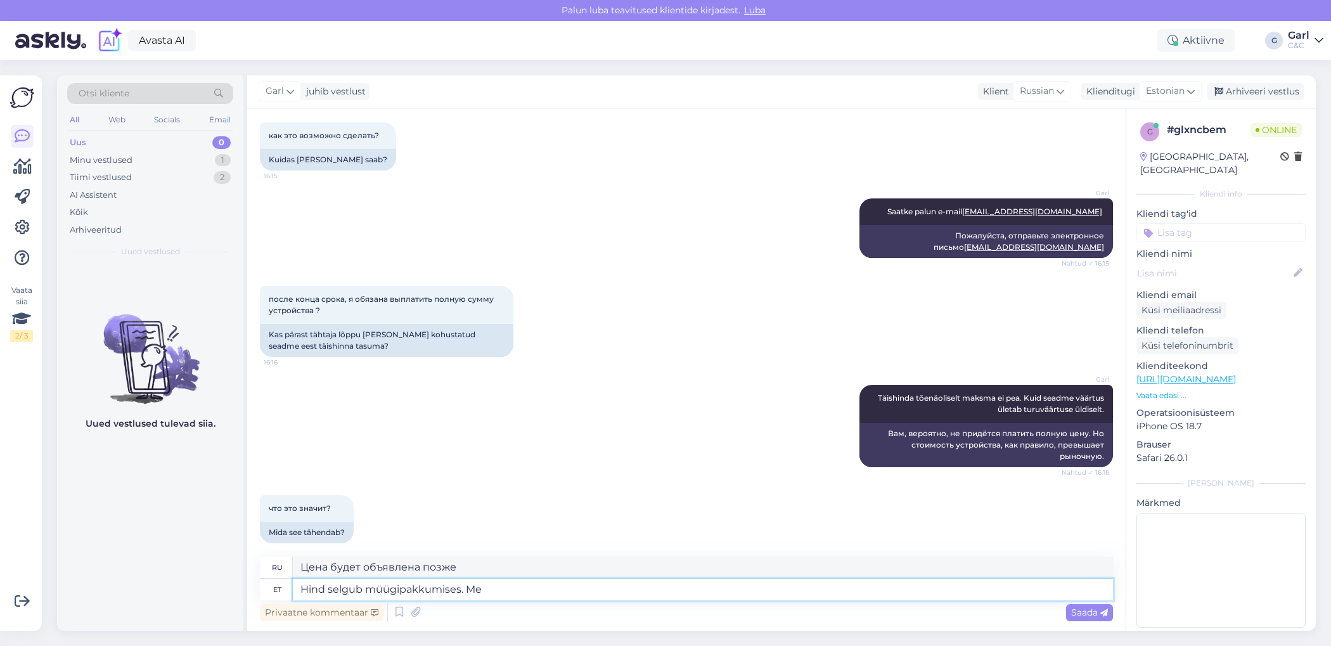
type textarea "Hind selgub müügipakkumises. Mei"
type textarea "Цена указана в коммерческом предложении."
type textarea "Hind selgub müügipakkumises. Meie pa"
type textarea "Цена указана в коммерческом предложении. Наш"
type textarea "Hind selgub müügipakkumises. Meie paraku hindu"
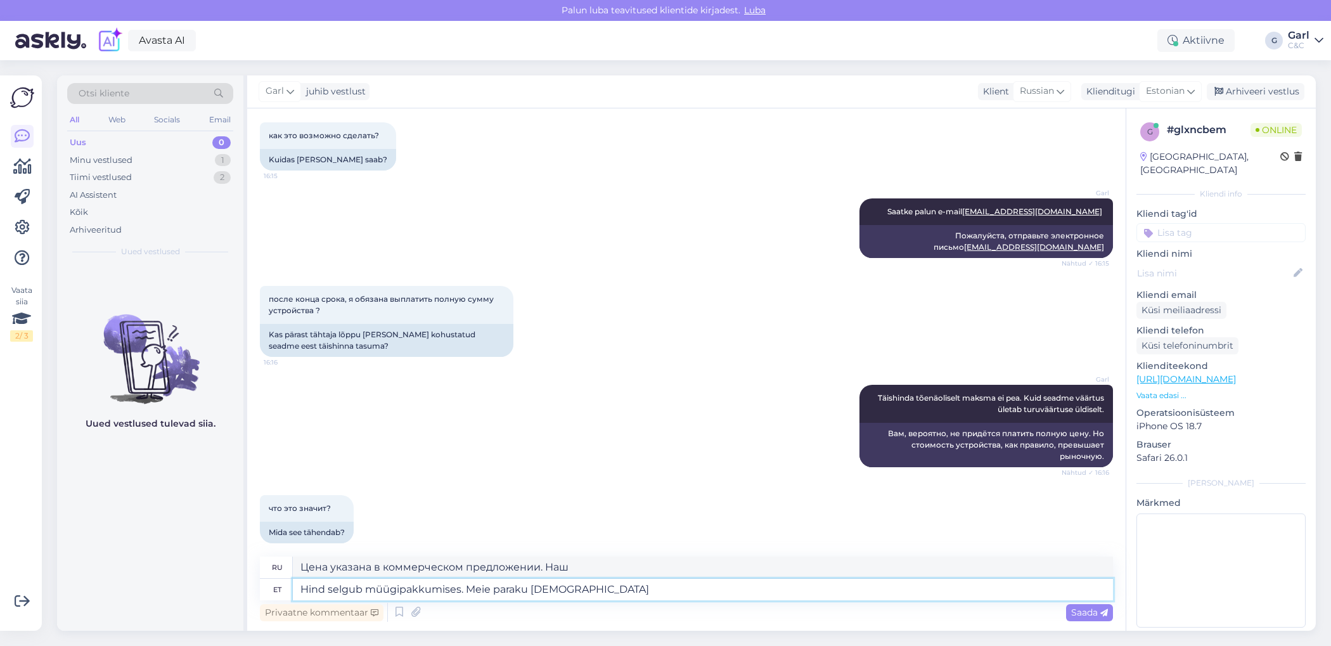
type textarea "Цена указана в предложении о продаже. К сожалению, мы"
type textarea "Hind selgub müügipakkumises. Meie paraku hindu ei mä"
type textarea "Цена указана в коммерческом предложении. К сожалению, у нас нет цен."
type textarea "Hind selgub müügipakkumises. Meie paraku hindu ei määra. Soov"
type textarea "Цена указана в коммерческом предложении. К сожалению, мы не устанавливаем цены."
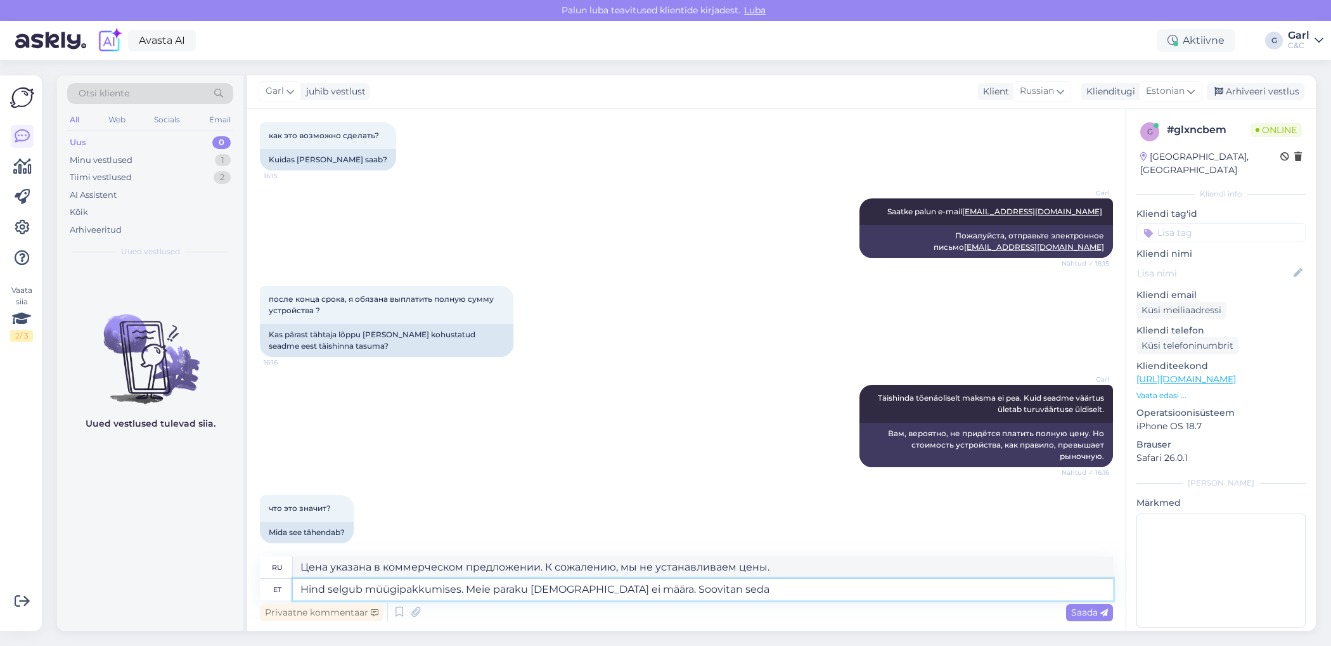
type textarea "Hind selgub müügipakkumises. Meie paraku hindu ei määra. Soovitan seda"
type textarea "Цена указана в коммерческом предложении. К сожалению, мы не устанавливаем цены.…"
type textarea "Hind selgub müügipakkumises. Meie paraku hindu ei määra. Soovitan seda uurida I…"
type textarea "Цена указана в коммерческом предложении. К сожалению, мы не устанавливаем цены.…"
type textarea "Hind selgub müügipakkumises. Meie paraku [DEMOGRAPHIC_DATA] ei määra. Soovitan …"
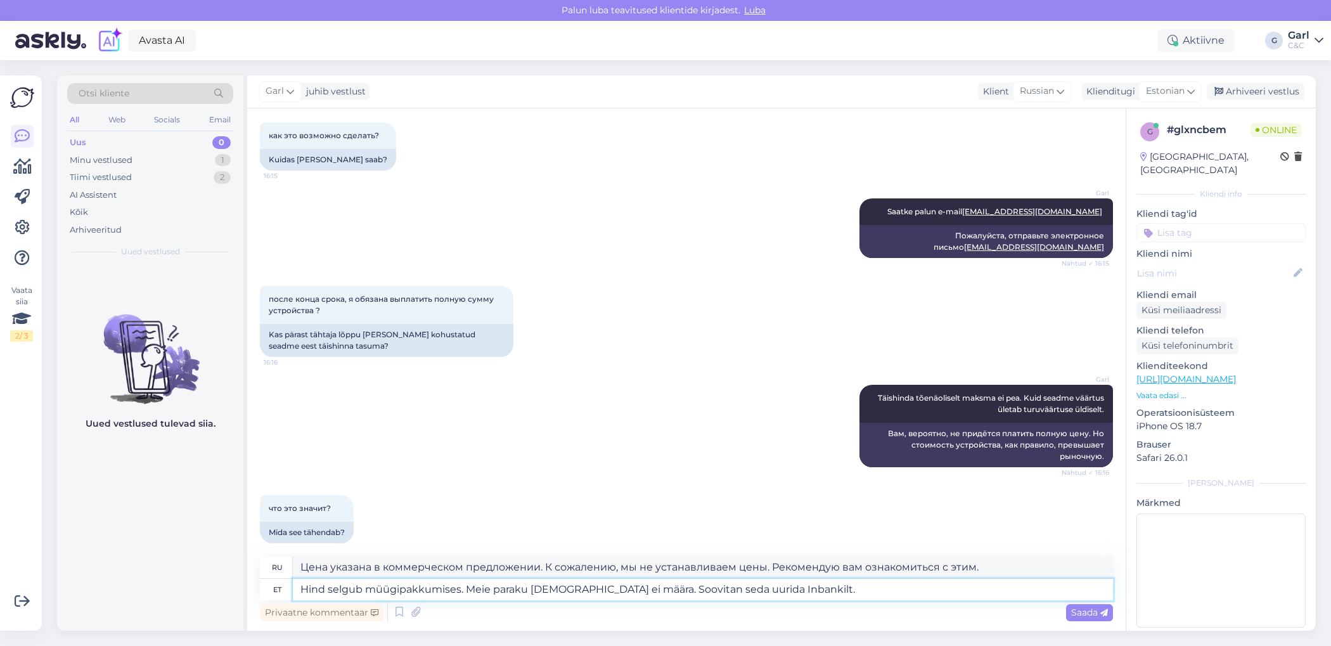
type textarea "Цена указана в коммерческом предложении. К сожалению, мы не устанавливаем цены.…"
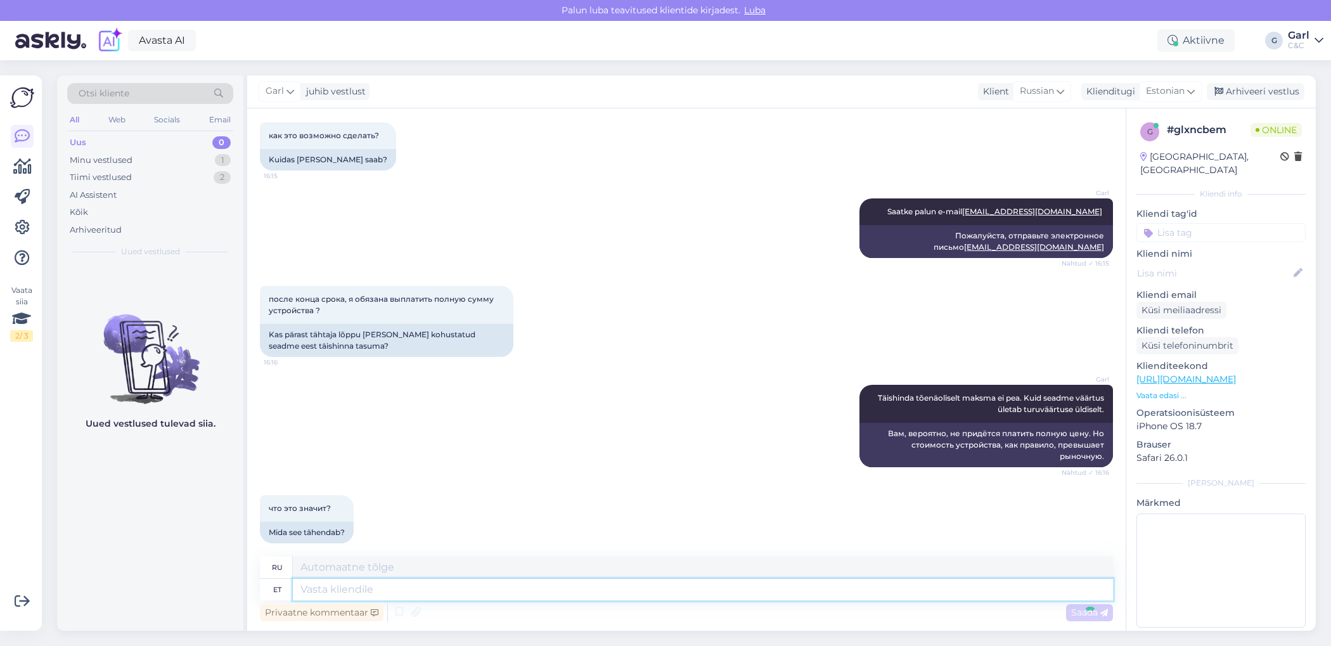
scroll to position [499, 0]
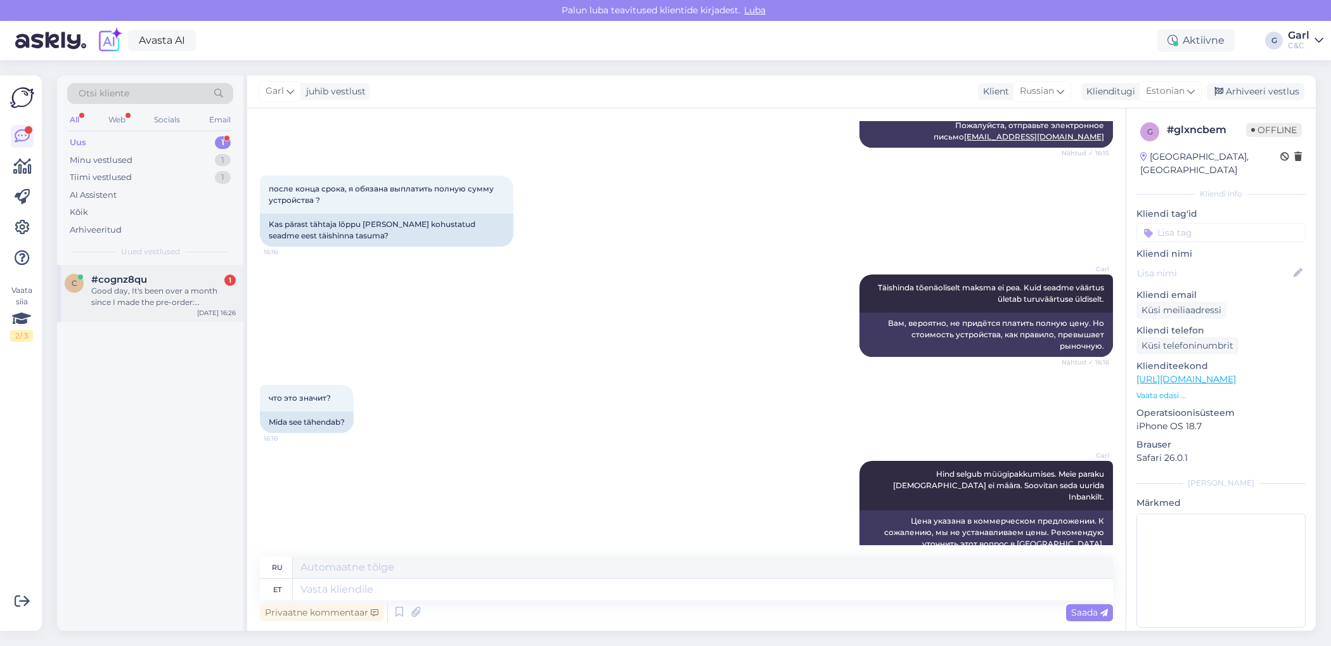
click at [186, 302] on div "Good day, It's been over a month since I made the pre-order: #8000004505 Can yo…" at bounding box center [163, 296] width 144 height 23
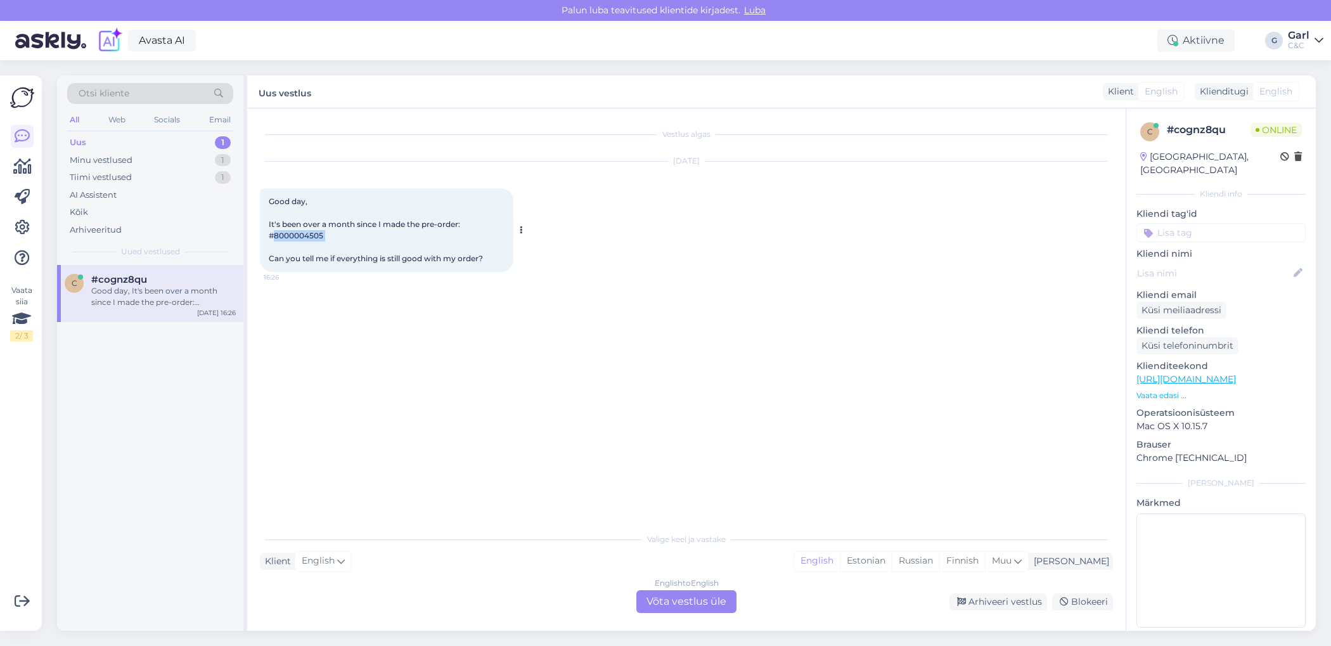
drag, startPoint x: 326, startPoint y: 234, endPoint x: 276, endPoint y: 234, distance: 50.1
click at [275, 234] on div "Good day, It's been over a month since I made the pre-order: #8000004505 Can yo…" at bounding box center [386, 230] width 253 height 84
copy span "8000004505"
click at [892, 559] on div "Estonian" at bounding box center [866, 560] width 52 height 19
click at [694, 596] on div "English to Estonian Võta vestlus üle" at bounding box center [686, 601] width 100 height 23
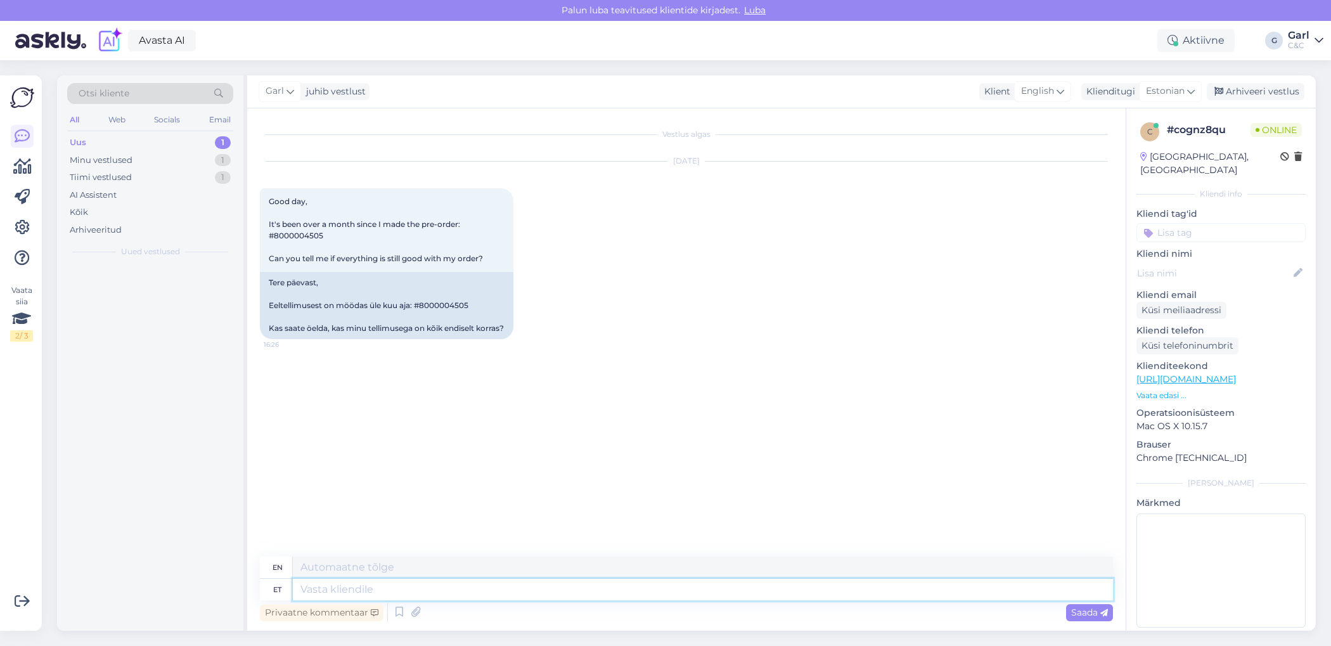
click at [598, 594] on textarea at bounding box center [703, 590] width 820 height 22
type textarea "Tere!"
type textarea "Hello!"
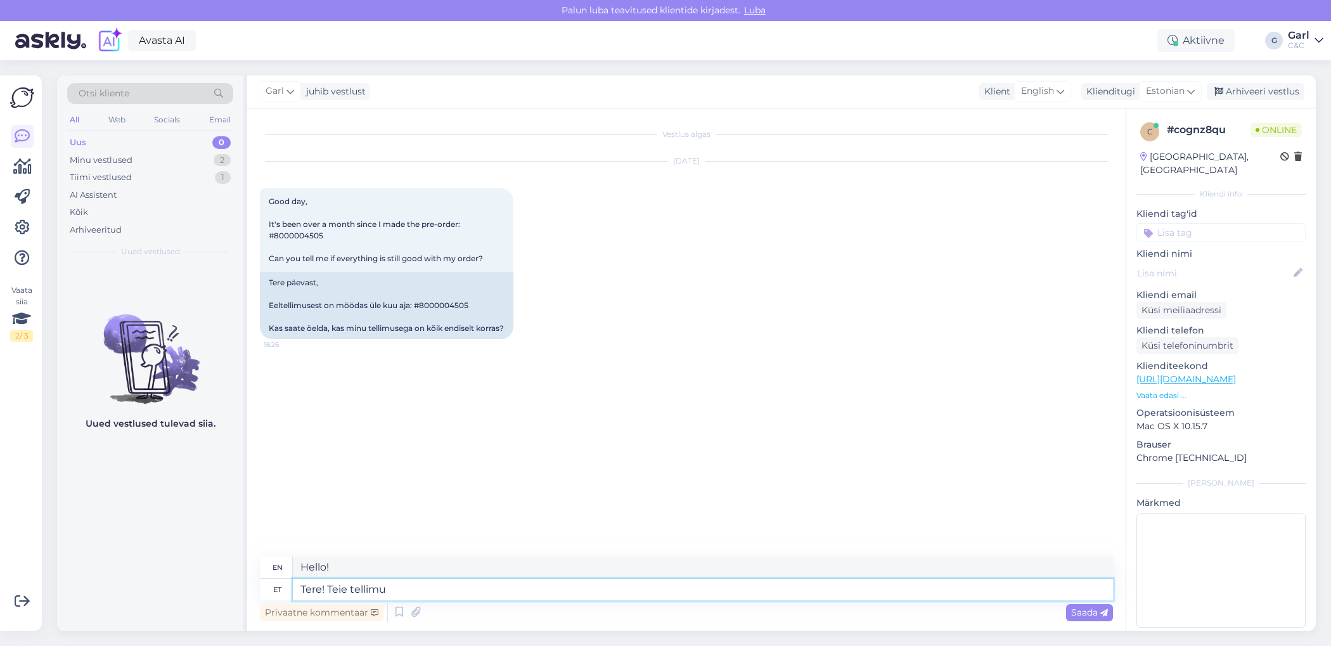
type textarea "Tere! Teie tellimus"
type textarea "Hello! You"
type textarea "Tere! Teie tellimusega on"
type textarea "Hello! Your order has"
type textarea "Tere! Teie tellimusega on hetkel"
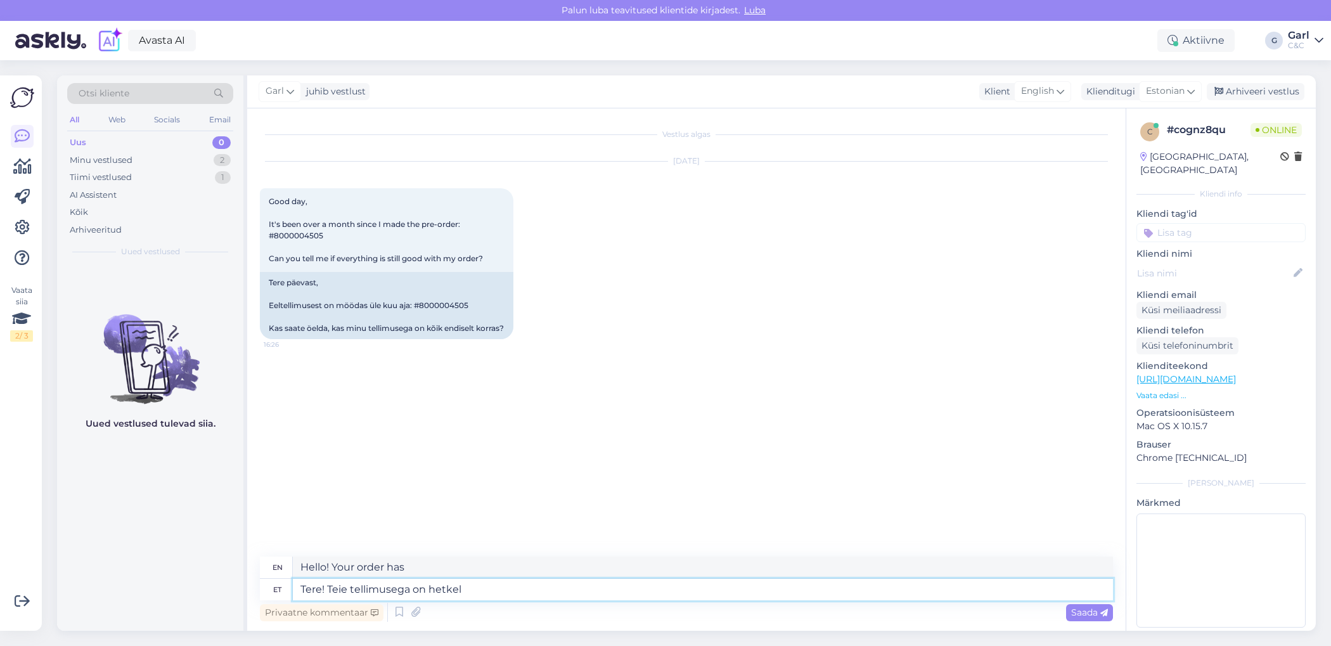
type textarea "Hello! Your order is currently"
type textarea "Tere! Teie tellimusega on hetkel hästi, kui"
type textarea "Hello! Your order is currently working fine,"
type textarea "Tere! Teie tellimusega on hetkel hästi, kuid k"
type textarea "Hello! Your order is currently working fine, but..."
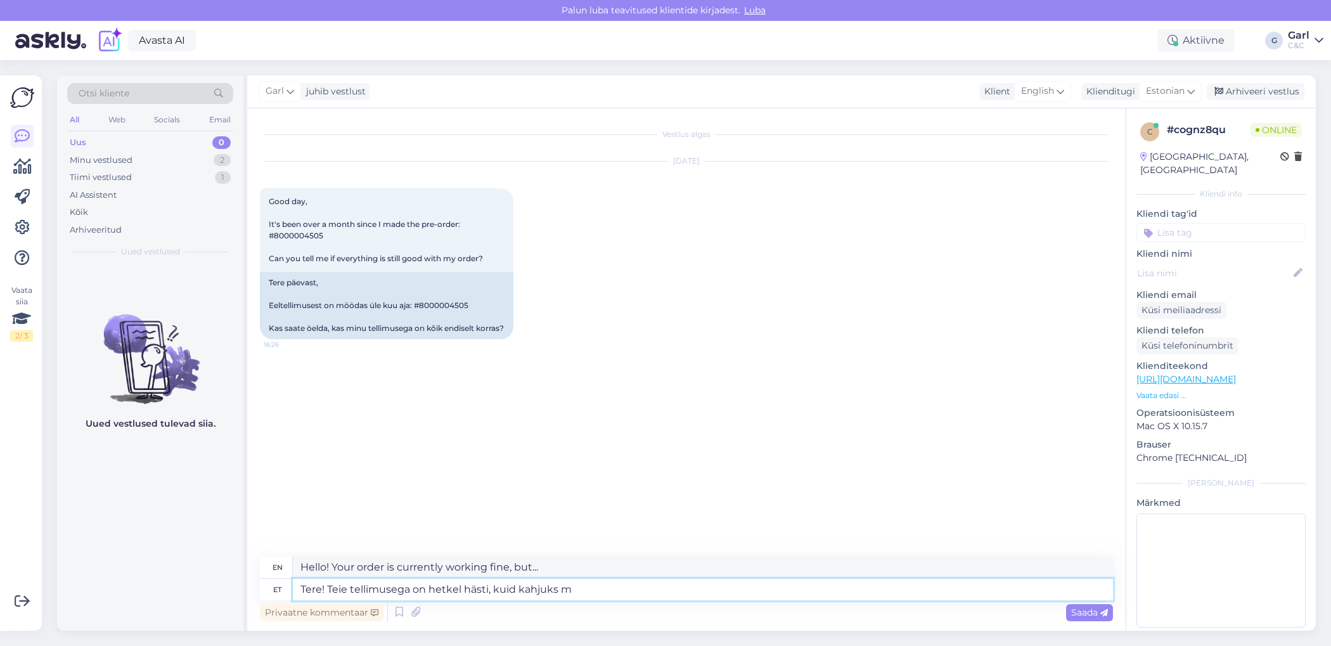
type textarea "Tere! Teie tellimusega on hetkel hästi, kuid kahjuks me"
type textarea "Hello! Your order is currently in good condition, but unfortunately"
type textarea "Tere! Teie tellimusega on hetkel hästi, kuid kahjuks meieni ei ole"
type textarea "Hello! Your order is currently working fine, but unfortunately it hasn't reache…"
type textarea "Tere! Teie tellimusega on hetkel hästi, kuid kahjuks meieni ei ole jõ"
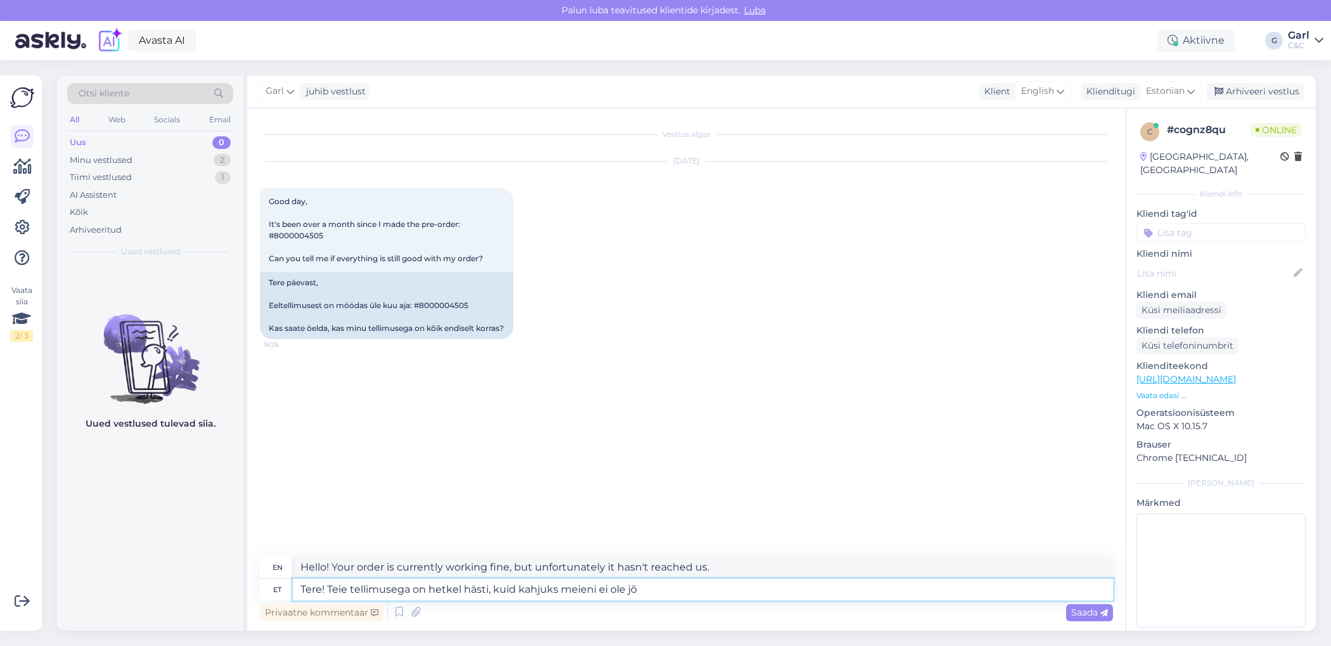
type textarea "Hello! Your order is currently in progress, but unfortunately it has not reache…"
type textarea "Tere! Teie tellimusega on hetkel hästi, kuid kahjuks meieni ei ole jõudnud piis…"
type textarea "Hello! Your order is currently working fine, but unfortunately it has not reach…"
type textarea "Tere! Teie tellimusega on hetkel hästi, kuid kahjuks meieni ei ole jõudnud piis…"
type textarea "Hello! Your order is currently in good condition, but unfortunately we have not…"
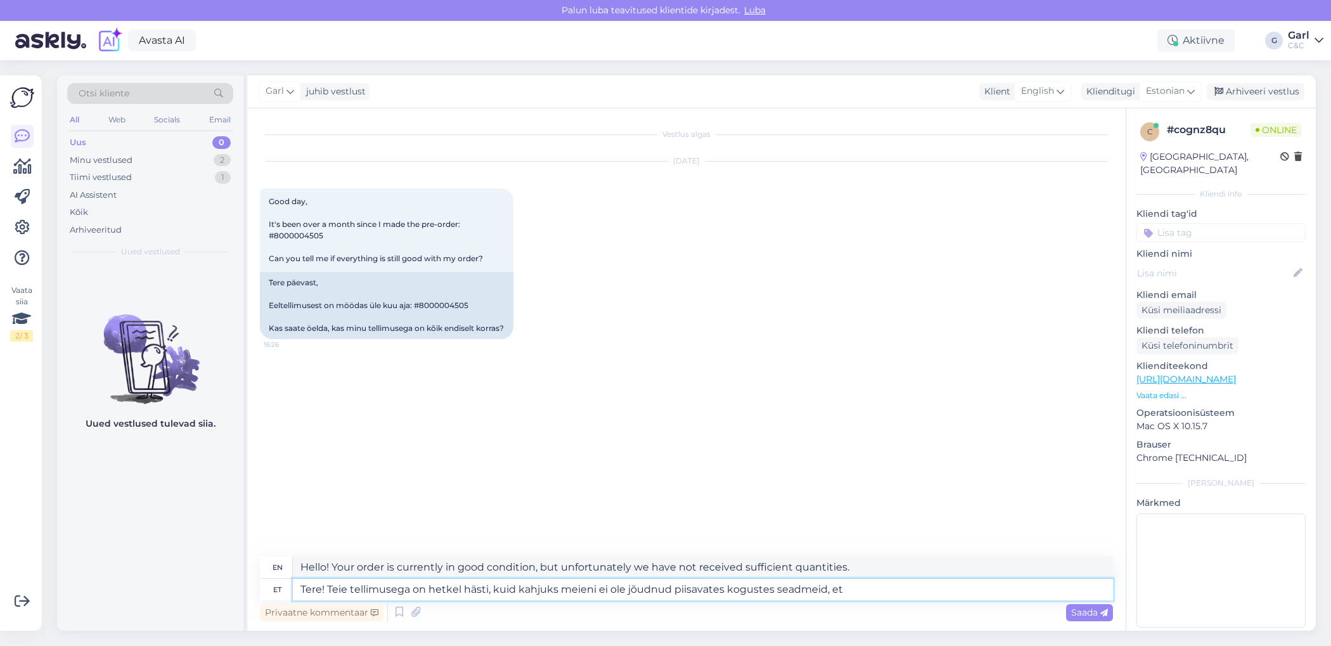
type textarea "Tere! Teie tellimusega on hetkel hästi, kuid kahjuks meieni ei ole jõudnud piis…"
type textarea "Hello! Your order is currently working fine, but unfortunately we have not rece…"
type textarea "Tere! Teie tellimusega on hetkel hästi, kuid kahjuks meieni ei ole jõudnud piis…"
type textarea "Hello! Your order is currently working fine, but unfortunately we have not rece…"
type textarea "Tere! Teie tellimusega on hetkel hästi, kuid kahjuks meieni ei ole jõudnud piis…"
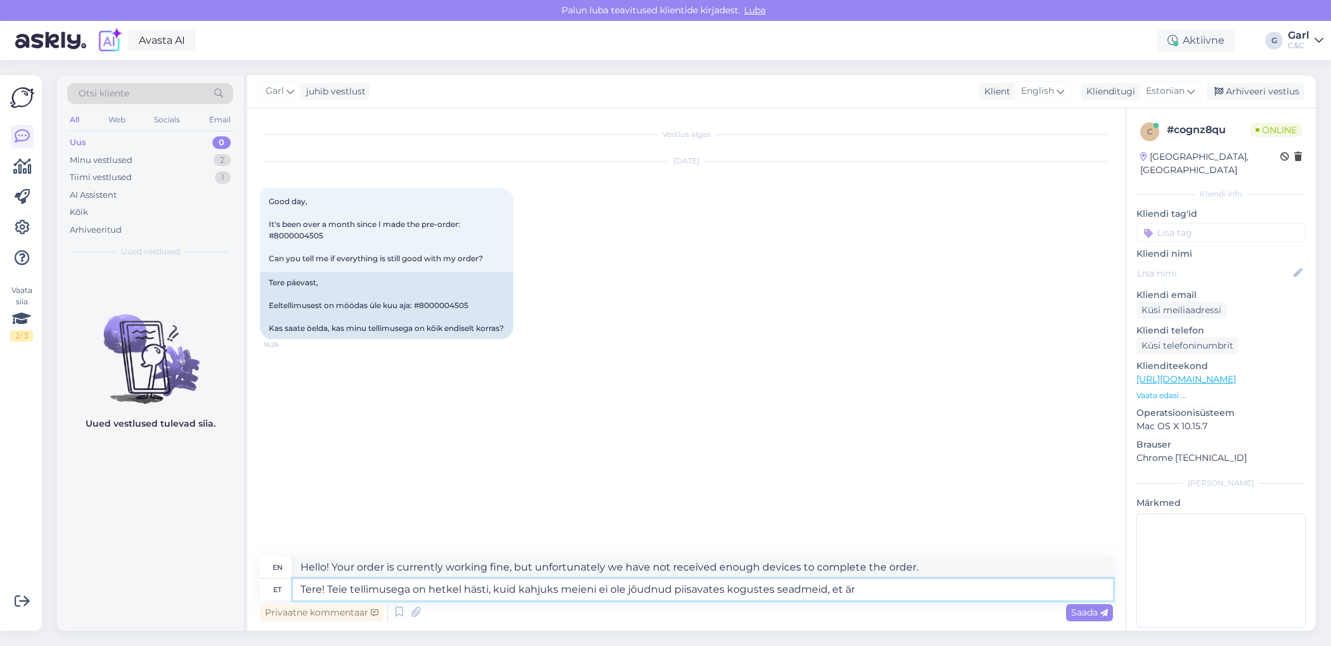
type textarea "Hello! Your order is currently working fine, but unfortunately we have not rece…"
type textarea "Tere! Teie tellimusega on hetkel hästi, kuid kahjuks meieni ei ole jõudnud piis…"
type textarea "Hello! Your order is currently working fine, but unfortunately we haven't recei…"
type textarea "Tere! Teie tellimusega on hetkel hästi, kuid kahjuks meieni ei ole jõudnud piis…"
type textarea "Hello! Your order is currently working fine, but unfortunately we have not rece…"
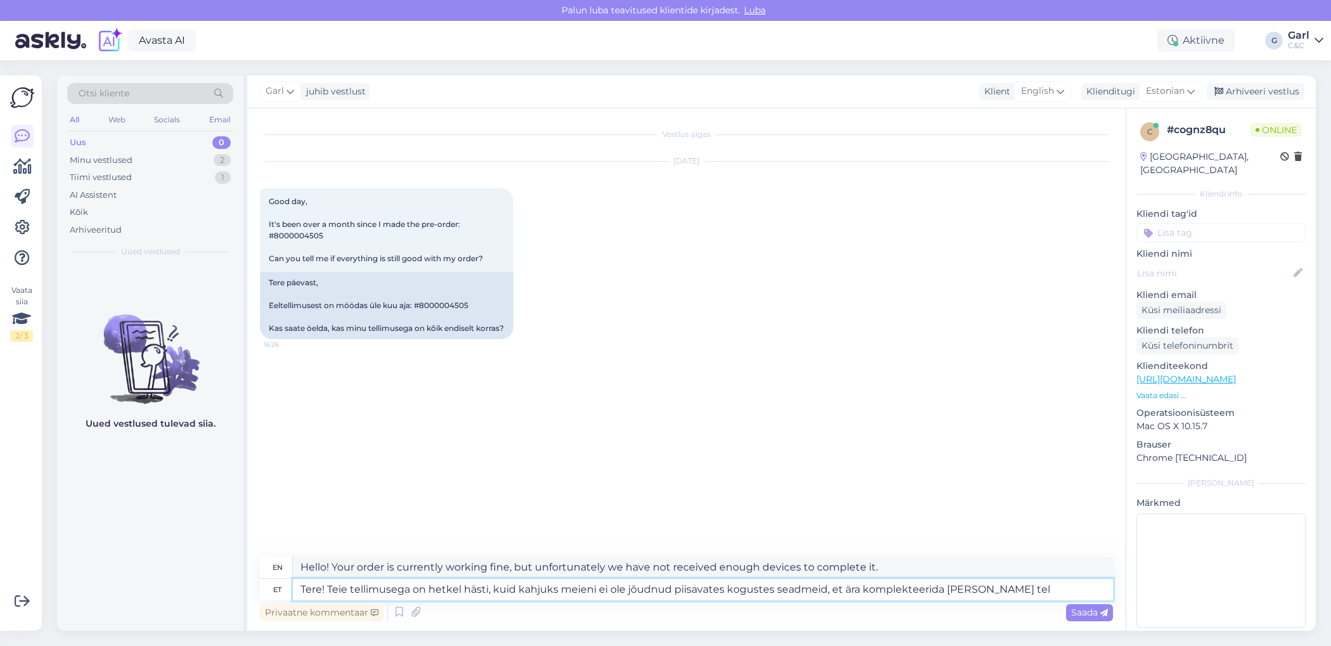
type textarea "Tere! Teie tellimusega on hetkel hästi, kuid kahjuks meieni ei ole jõudnud piis…"
type textarea "Hello! Your order is currently going well, but unfortunately we have not receiv…"
type textarea "Tere! Teie tellimusega on hetkel hästi, kuid kahjuks meieni ei ole jõudnud piis…"
type textarea "Hello! Your order is currently going well, but unfortunately we have not receiv…"
type textarea "Tere! Teie tellimusega on hetkel hästi, kuid kahjuks meieni ei ole jõudnud piis…"
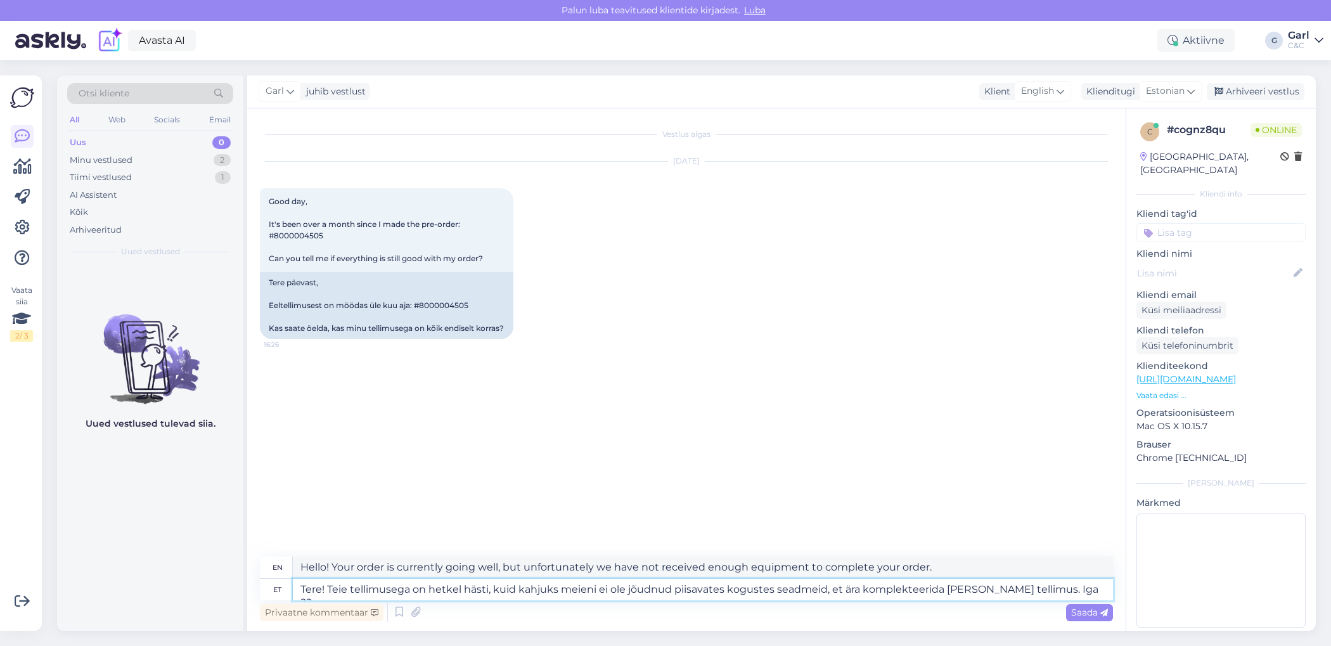
type textarea "Hello! Your order is currently working well, but unfortunately we have not rece…"
type textarea "Tere! Teie tellimusega on hetkel hästi, kuid kahjuks meieni ei ole jõudnud piis…"
type textarea "Hello! Your order is currently going well, but unfortunately we have not receiv…"
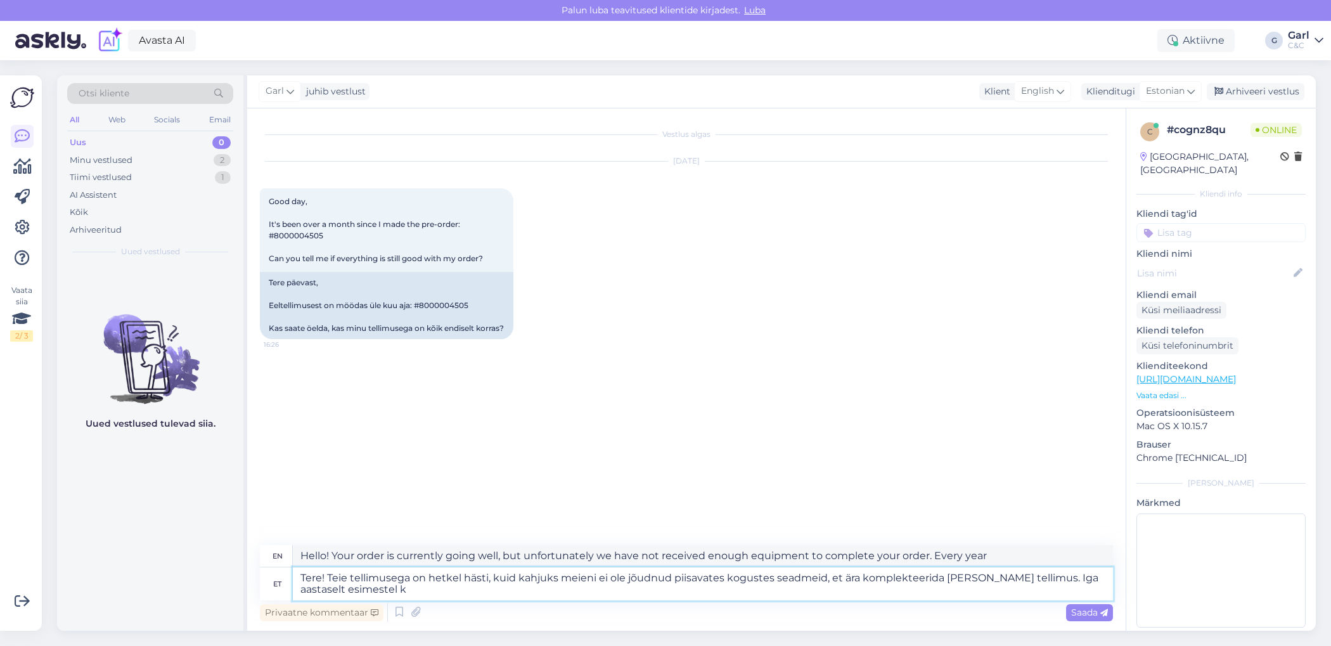
type textarea "Tere! Teie tellimusega on hetkel hästi, kuid kahjuks meieni ei ole jõudnud piis…"
type textarea "Hello! Your order is currently going well, but unfortunately we have not receiv…"
type textarea "Tere! Teie tellimusega on hetkel hästi, kuid kahjuks meieni ei ole jõudnud piis…"
type textarea "Hello! Your order is currently going well, but unfortunately we have not receiv…"
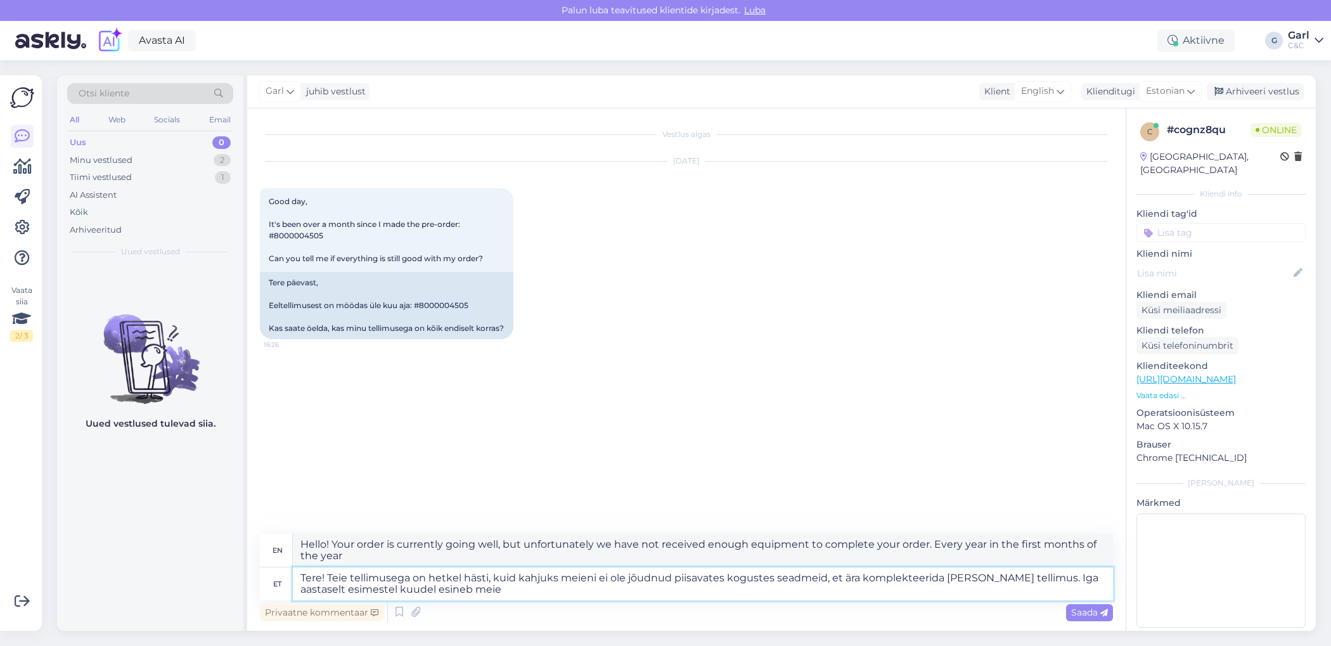
type textarea "Tere! Teie tellimusega on hetkel hästi, kuid kahjuks meieni ei ole jõudnud piis…"
type textarea "Hello! Your order is currently going well, but unfortunately we have not receiv…"
type textarea "Tere! Teie tellimusega on hetkel hästi, kuid kahjuks meieni ei ole jõudnud piis…"
type textarea "Hello! Your order is currently going well, but unfortunately we have not receiv…"
type textarea "Tere! Teie tellimusega on hetkel hästi, kuid kahjuks meieni ei ole jõudnud piis…"
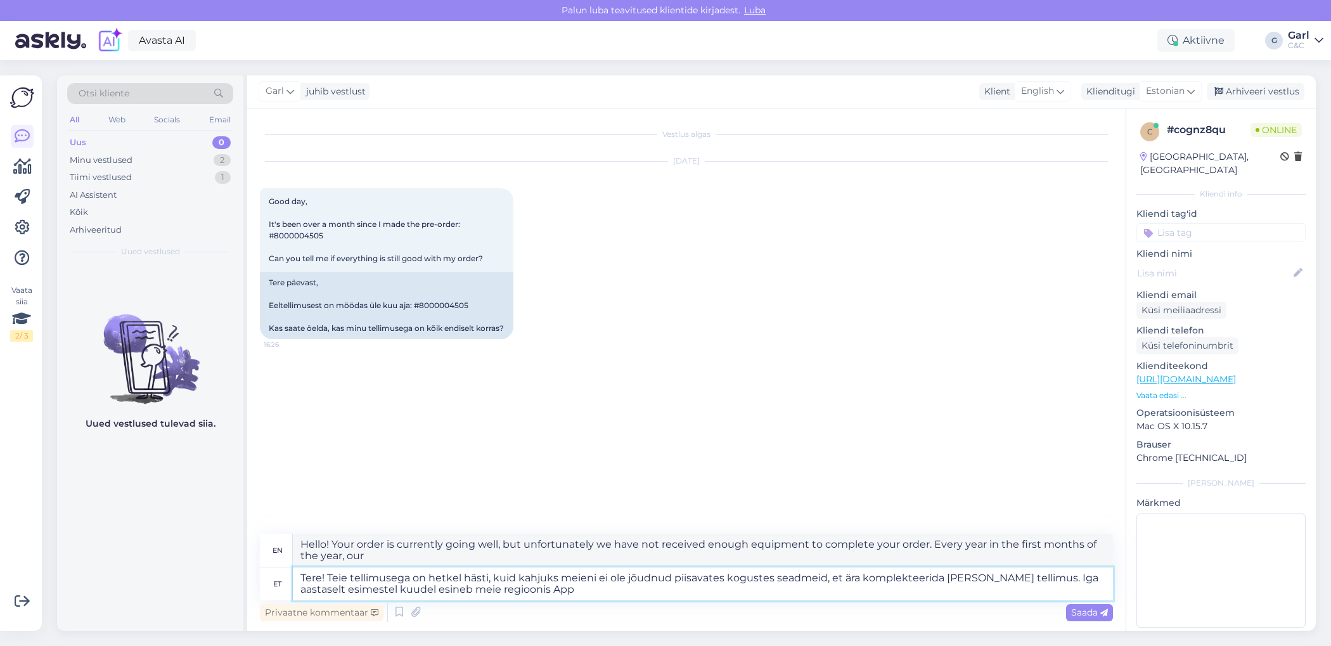
type textarea "Hello! Your order is currently going well, but unfortunately we have not receiv…"
type textarea "Tere! Teie tellimusega on hetkel hästi, kuid kahjuks meieni ei ole jõudnud piis…"
type textarea "Hello! Your order is currently going well, but unfortunately we have not receiv…"
type textarea "Tere! Teie tellimusega on hetkel hästi, kuid kahjuks meieni ei ole jõudnud piis…"
type textarea "Hello! Your order is currently going well, but unfortunately we have not receiv…"
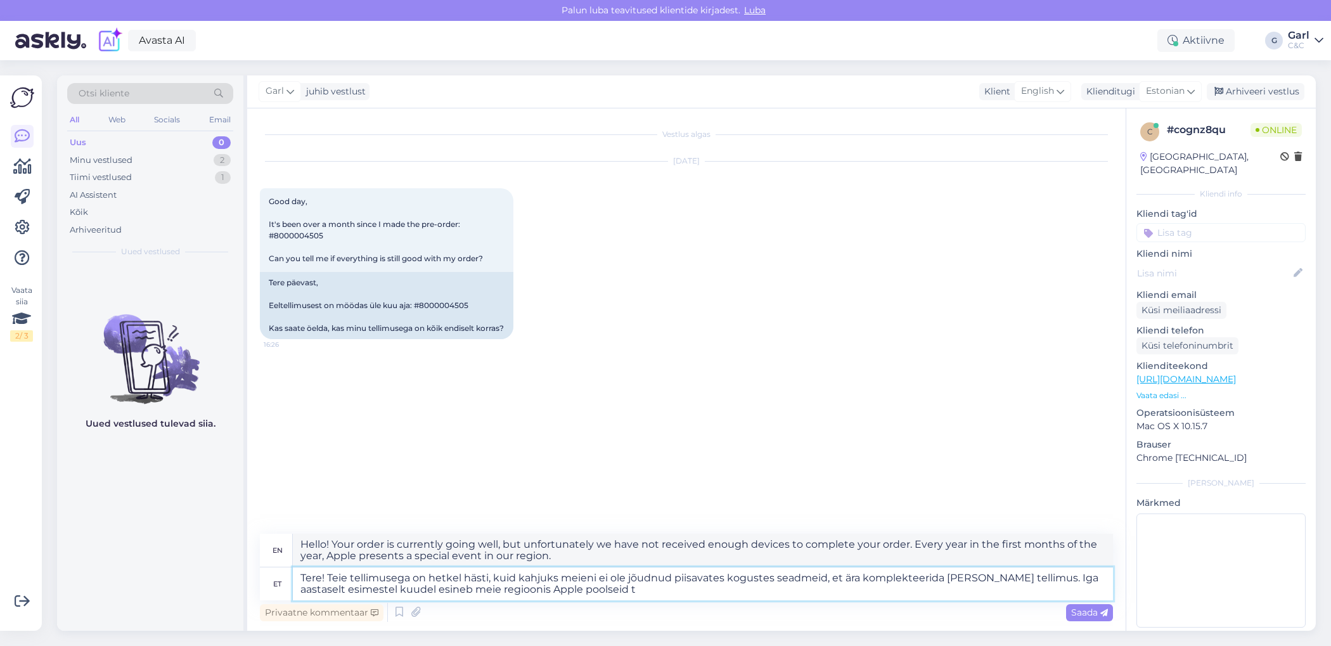
type textarea "Tere! Teie tellimusega on hetkel hästi, kuid kahjuks meieni ei ole jõudnud piis…"
type textarea "Hello! Your order is currently going well, but unfortunately we have not receiv…"
type textarea "Tere! Teie tellimusega on hetkel hästi, kuid kahjuks meieni ei ole jõudnud piis…"
type textarea "Hello! Your order is currently working fine, but unfortunately we have not rece…"
type textarea "Tere! Teie tellimusega on hetkel hästi, kuid kahjuks meieni ei ole jõudnud piis…"
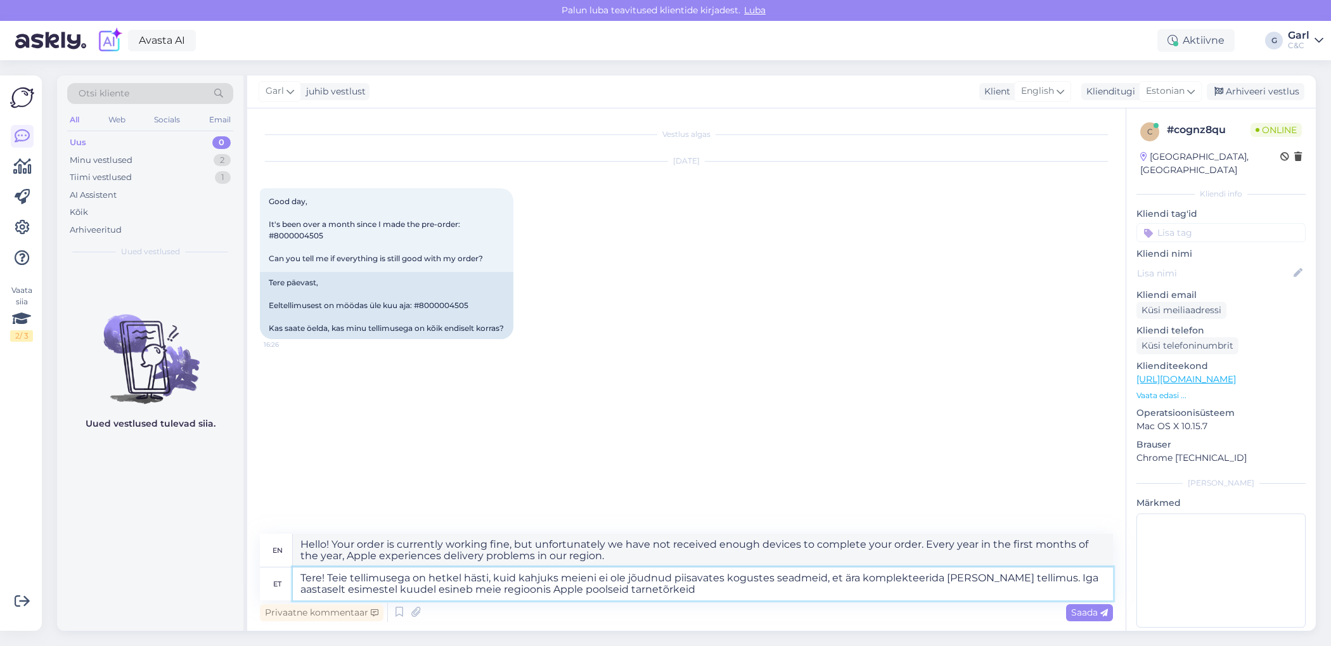
type textarea "Hello! Your order is currently going well, but unfortunately we have not receiv…"
type textarea "Tere! Teie tellimusega on hetkel hästi, kuid kahjuks meieni ei ole jõudnud piis…"
type textarea "Hello! Your order is currently going well, but unfortunately we have not receiv…"
type textarea "Tere! Teie tellimusega on hetkel hästi, kuid kahjuks meieni ei ole jõudnud piis…"
type textarea "Hello! Your order is currently in good condition, but unfortunately we have not…"
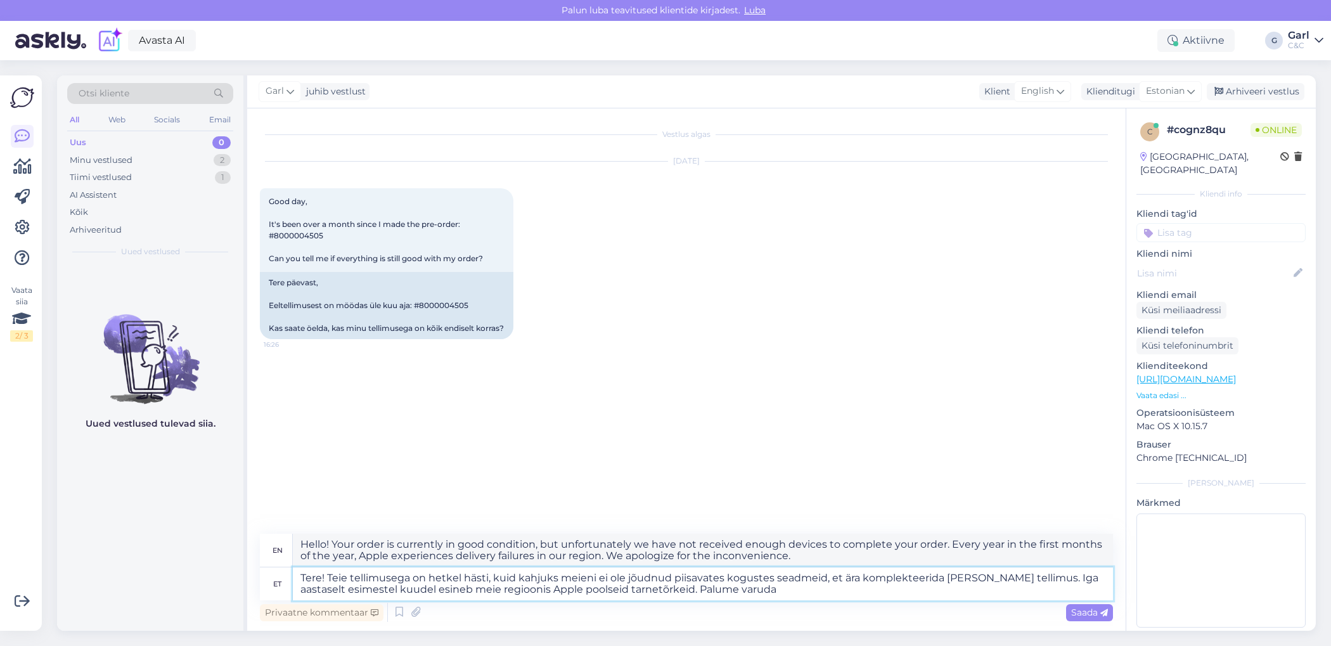
type textarea "Tere! Teie tellimusega on hetkel hästi, kuid kahjuks meieni ei ole jõudnud piis…"
type textarea "Hello! Your order is currently going well, but unfortunately we have not receiv…"
type textarea "Tere! Teie tellimusega on hetkel hästi, kuid kahjuks meieni ei ole jõudnud piis…"
type textarea "Hello! Your order is currently in good condition, but unfortunately we have not…"
type textarea "Tere! Teie tellimusega on hetkel hästi, kuid kahjuks meieni ei ole jõudnud piis…"
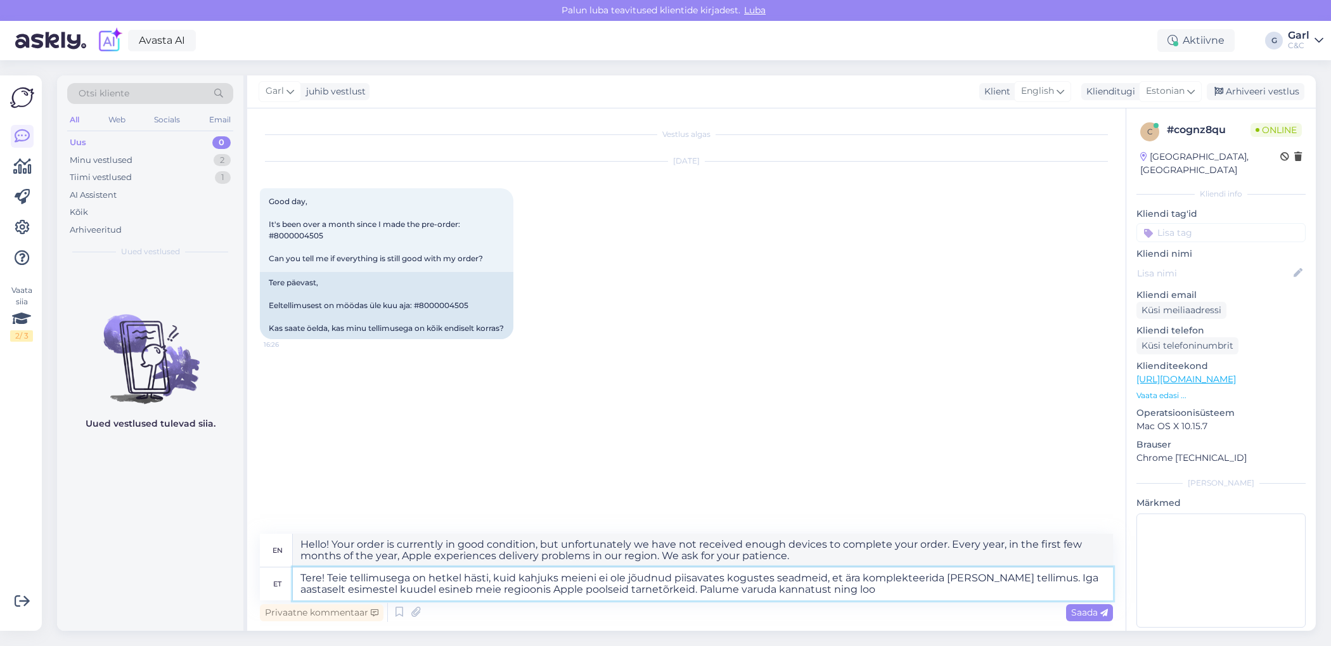
type textarea "Hello! Your order is currently in good condition, but unfortunately we have not…"
type textarea "Tere! Teie tellimusega on hetkel hästi, kuid kahjuks meieni ei ole jõudnud piis…"
type textarea "Hello! Your order is currently in good condition, but unfortunately we have not…"
type textarea "Tere! Teie tellimusega on hetkel hästi, kuid kahjuks meieni ei ole jõudnud piis…"
type textarea "Hello! Your order is currently going well, but unfortunately we have not receiv…"
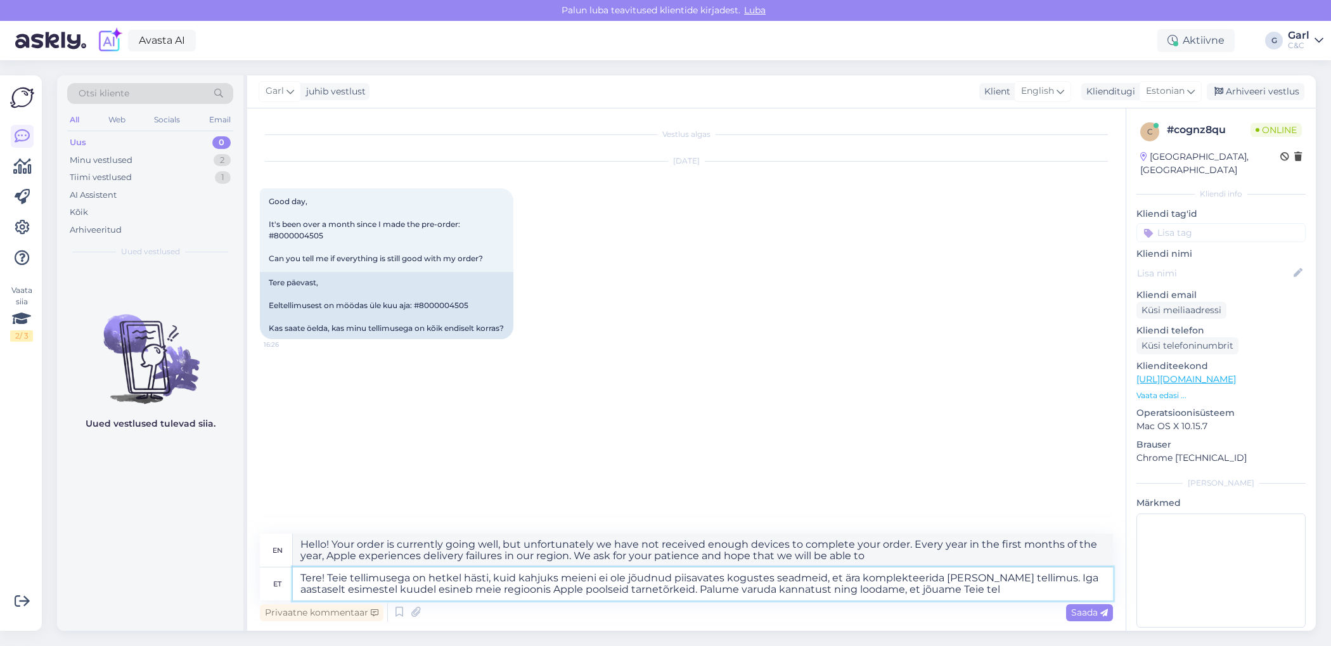
type textarea "Tere! Teie tellimusega on hetkel hästi, kuid kahjuks meieni ei ole jõudnud piis…"
type textarea "Hello! Your order is currently in good condition, but unfortunately we have not…"
type textarea "Tere! Teie tellimusega on hetkel hästi, kuid kahjuks meieni ei ole jõudnud piis…"
type textarea "Hello! Your order is currently in good condition, but unfortunately we have not…"
type textarea "Tere! Teie tellimusega on hetkel hästi, kuid kahjuks meieni ei ole jõudnud piis…"
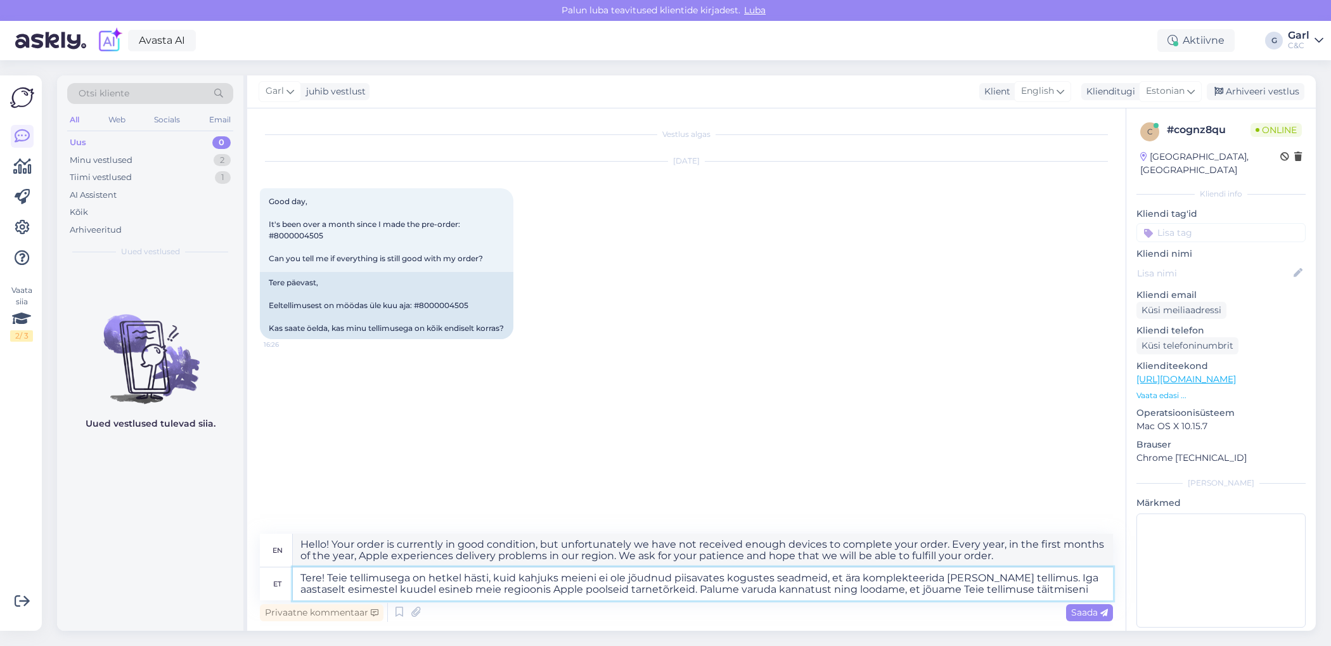
type textarea "Hello! Your order is currently going well, but unfortunately we have not receiv…"
type textarea "Tere! Teie tellimusega on hetkel hästi, kuid kahjuks meieni ei ole jõudnud piis…"
type textarea "Hello! Your order is currently in good condition, but unfortunately we have not…"
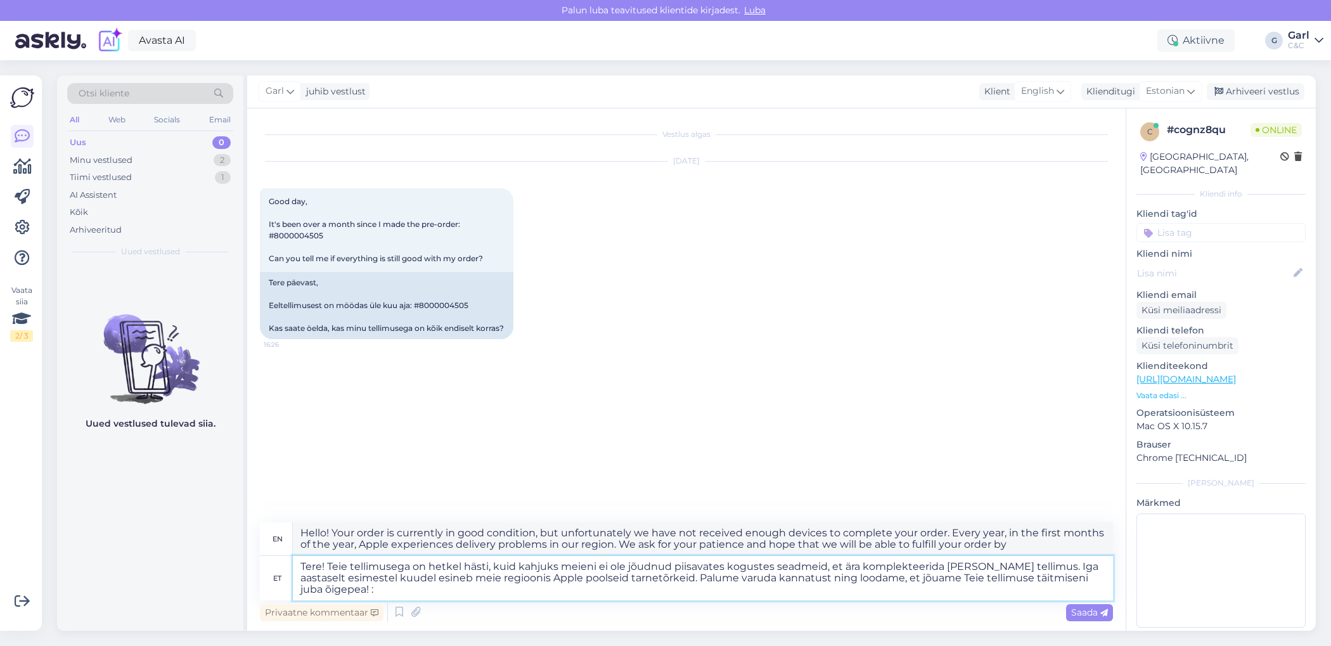
type textarea "Tere! Teie tellimusega on hetkel hästi, kuid kahjuks meieni ei ole jõudnud piis…"
type textarea "Hello! Your order is currently going well, but unfortunately we have not receiv…"
type textarea "Tere! Teie tellimusega on hetkel hästi, kuid kahjuks meieni ei ole jõudnud piis…"
type textarea "Hello! Your order is currently going well, but unfortunately we have not receiv…"
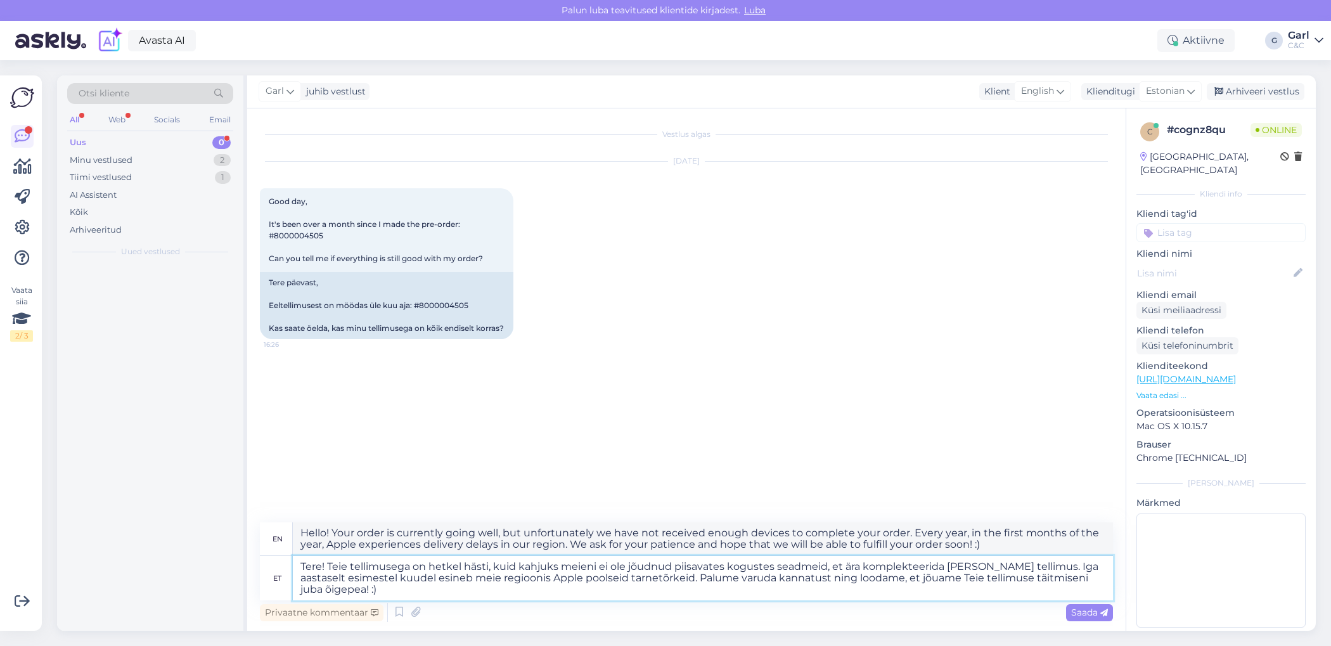
click at [608, 594] on textarea "Tere! Teie tellimusega on hetkel hästi, kuid kahjuks meieni ei ole jõudnud piis…" at bounding box center [703, 578] width 820 height 44
click at [591, 596] on textarea "Tere! Teie tellimusega on hetkel hästi, kuid kahjuks meieni ei ole jõudnud piis…" at bounding box center [703, 578] width 820 height 44
click at [648, 577] on textarea "Tere! Teie tellimusega on hetkel hästi, kuid kahjuks meieni ei ole jõudnud piis…" at bounding box center [703, 578] width 820 height 44
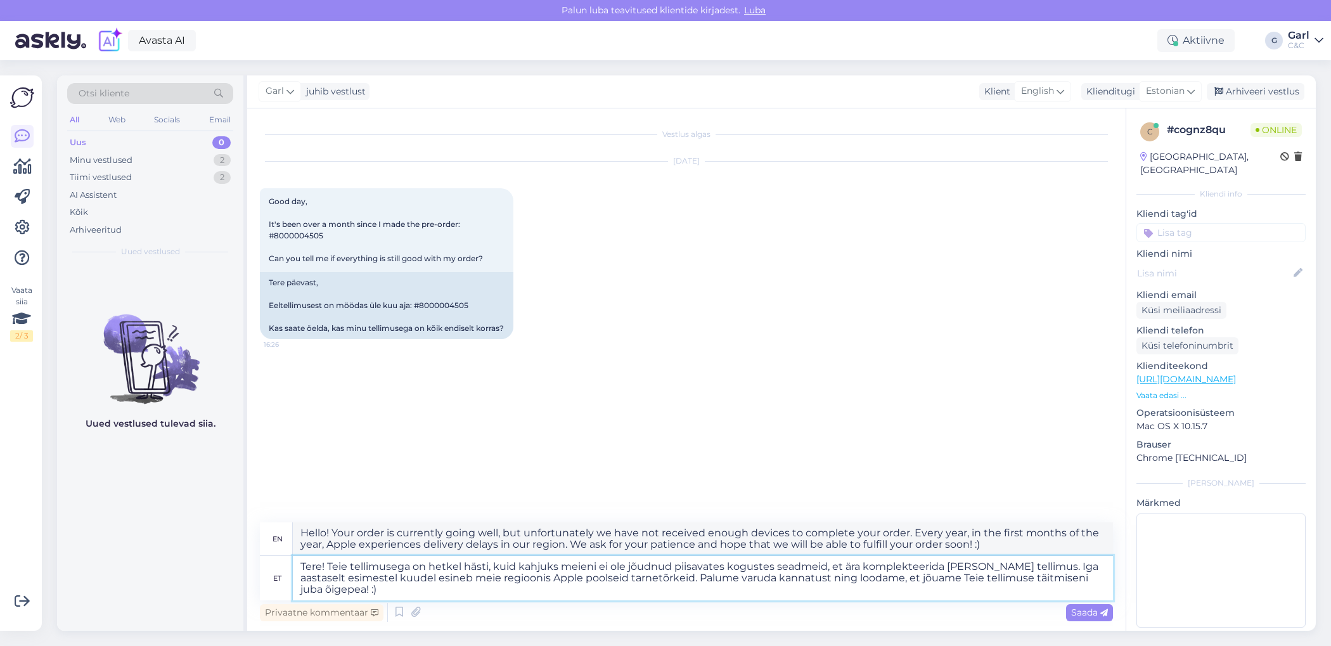
type textarea "Tere! Teie tellimusega on hetkel hästi, kuid kahjuks meieni ei ole jõudnud piis…"
type textarea "Hello! Your order is currently going well, but unfortunately we have not receiv…"
type textarea "Tere! Teie tellimusega on hetkel hästi, kuid kahjuks meieni ei ole jõudnud piis…"
type textarea "Hello! Your order is currently going well, but unfortunately we have not receiv…"
type textarea "Tere! Teie tellimusega on hetkel hästi, kuid kahjuks meieni ei ole jõudnud piis…"
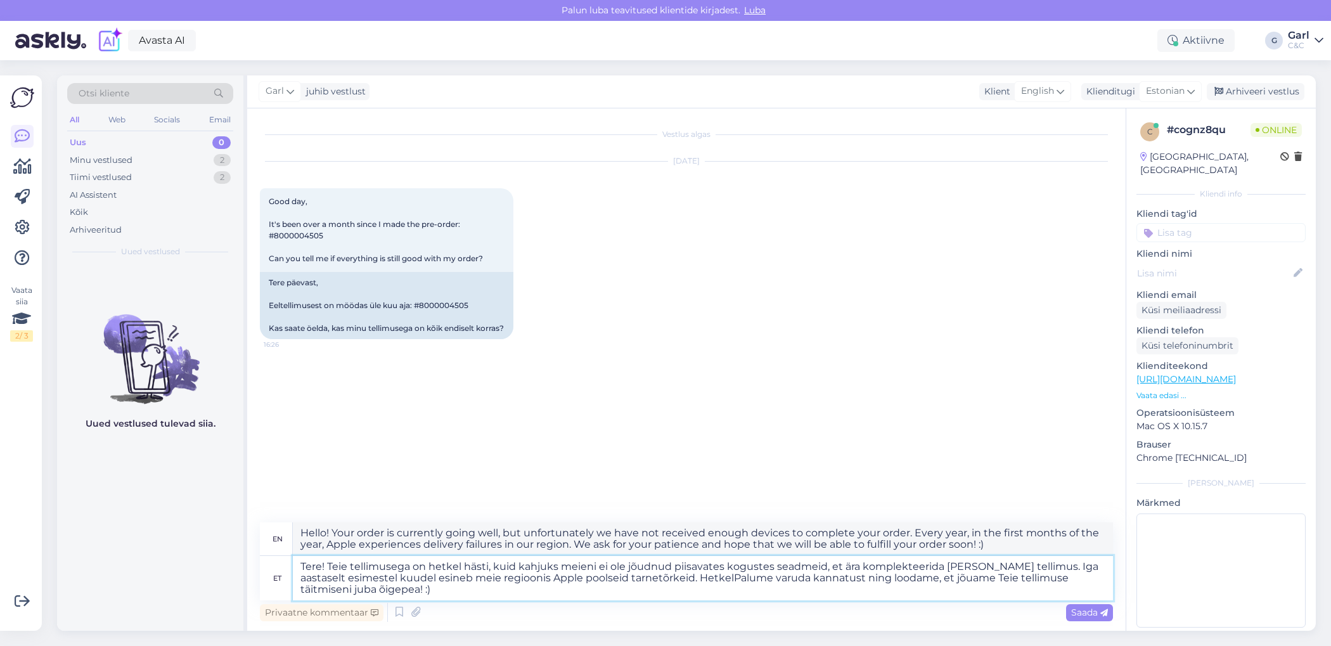
type textarea "Hello! Your order is currently going well, but unfortunately we haven't receive…"
type textarea "Tere! Teie tellimusega on hetkel hästi, kuid kahjuks meieni ei ole jõudnud piis…"
type textarea "Hello! Your order is currently going well, but unfortunately we have not receiv…"
type textarea "Tere! Teie tellimusega on hetkel hästi, kuid kahjuks meieni ei ole jõudnud piis…"
type textarea "Hello! Your order is currently going well, but unfortunately we haven't receive…"
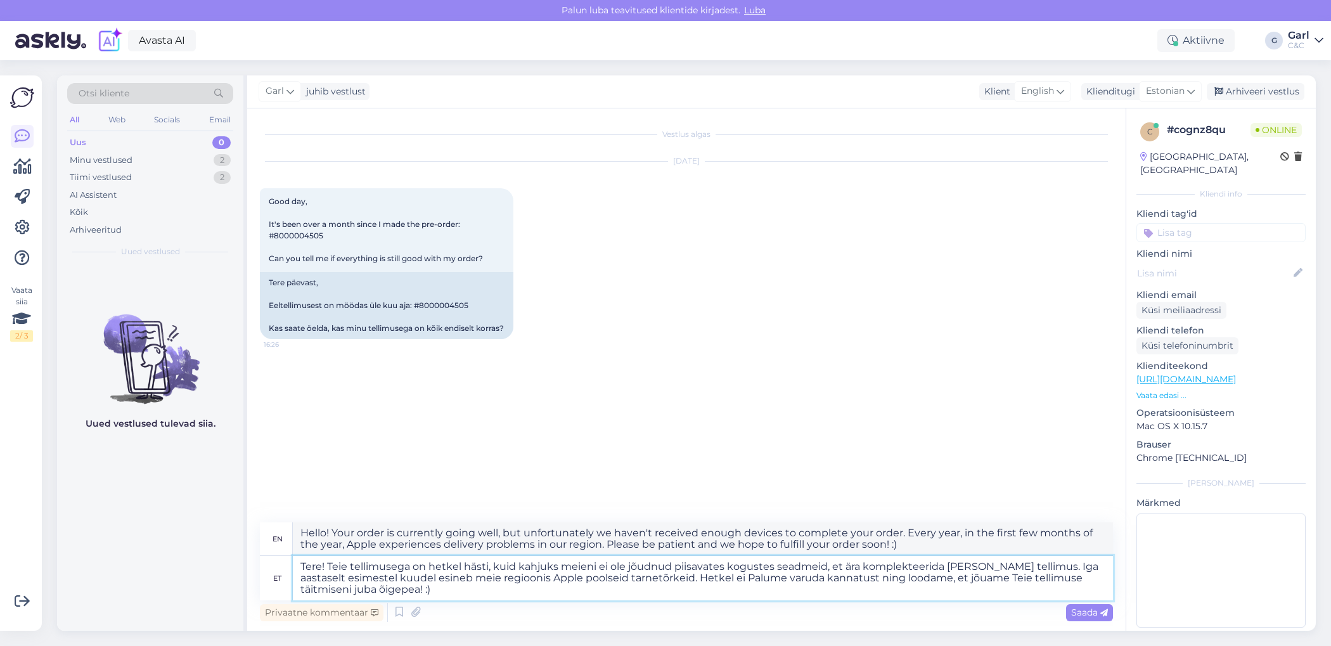
type textarea "Tere! Teie tellimusega on hetkel hästi, kuid kahjuks meieni ei ole jõudnud piis…"
type textarea "Hello! Your order is currently going well, but unfortunately we have not receiv…"
type textarea "Tere! Teie tellimusega on hetkel hästi, kuid kahjuks meieni ei ole jõudnud piis…"
type textarea "Hello! Your order is currently going well, but unfortunately we have not receiv…"
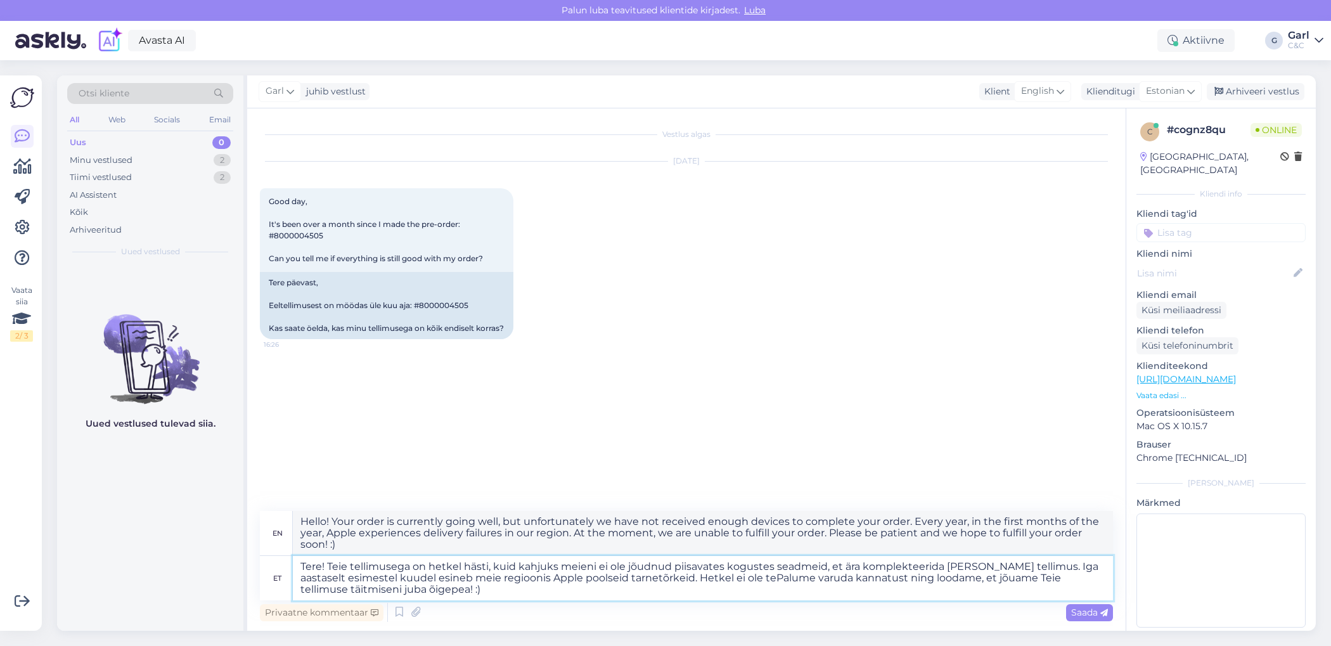
type textarea "Tere! Teie tellimusega on hetkel hästi, kuid kahjuks meieni ei ole jõudnud piis…"
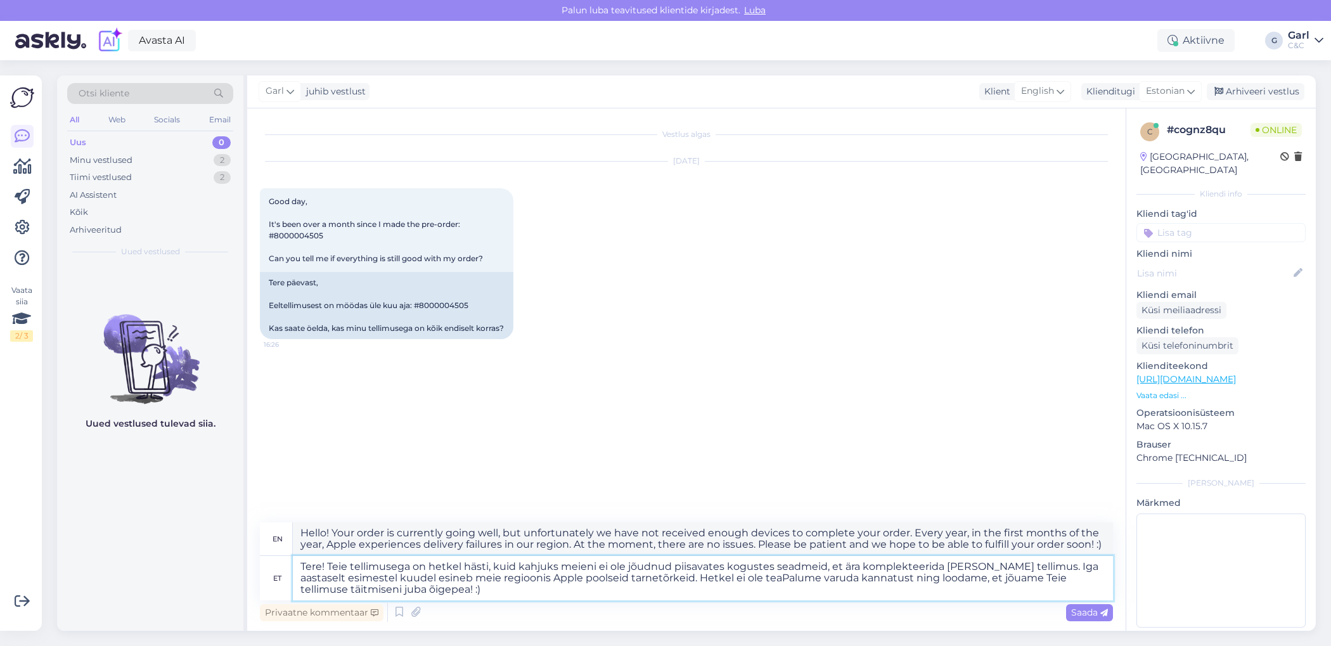
type textarea "Hello! Your order is currently going well, but unfortunately we have not receiv…"
type textarea "Tere! Teie tellimusega on hetkel hästi, kuid kahjuks meieni ei ole jõudnud piis…"
type textarea "Hello! Your order is currently going well, but unfortunately we have not receiv…"
type textarea "Tere! Teie tellimusega on hetkel hästi, kuid kahjuks meieni ei ole jõudnud piis…"
type textarea "Hello! Your order is currently going well, but unfortunately we have not receiv…"
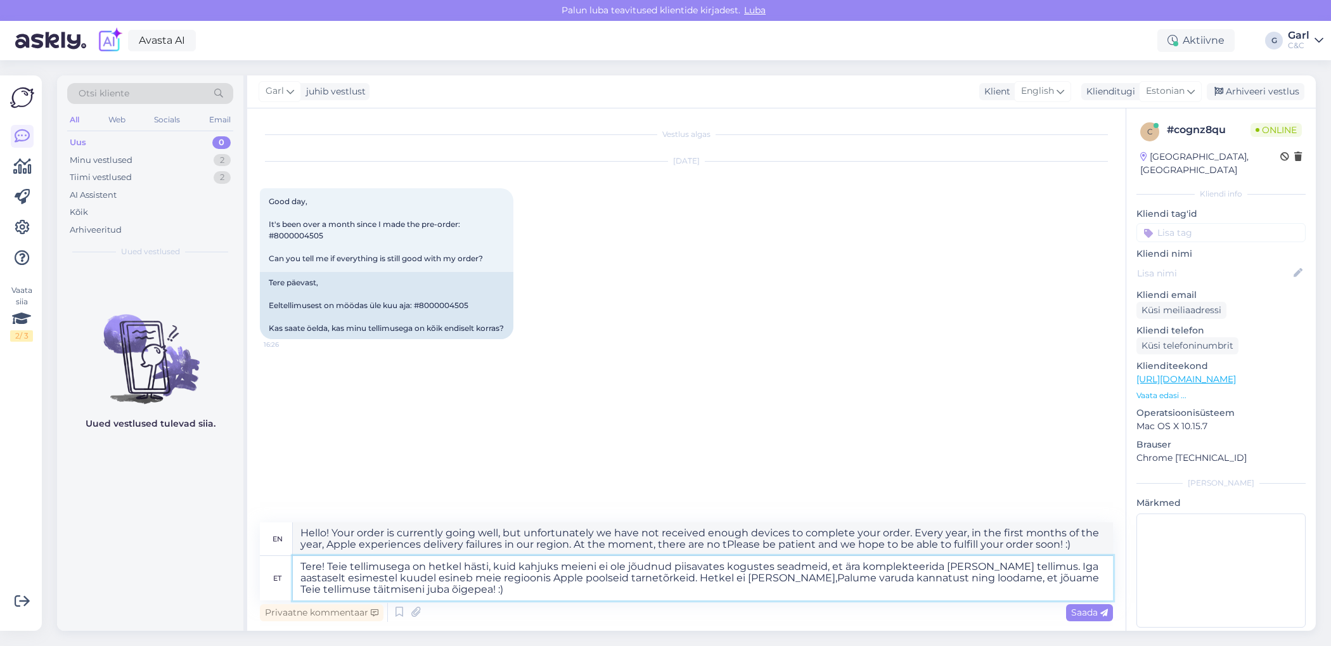
type textarea "Tere! Teie tellimusega on hetkel hästi, kuid kahjuks meieni ei ole jõudnud piis…"
type textarea "Hello! Your order is currently going well, but unfortunately we have not receiv…"
type textarea "Tere! Teie tellimusega on hetkel hästi, kuid kahjuks meieni ei ole jõudnud piis…"
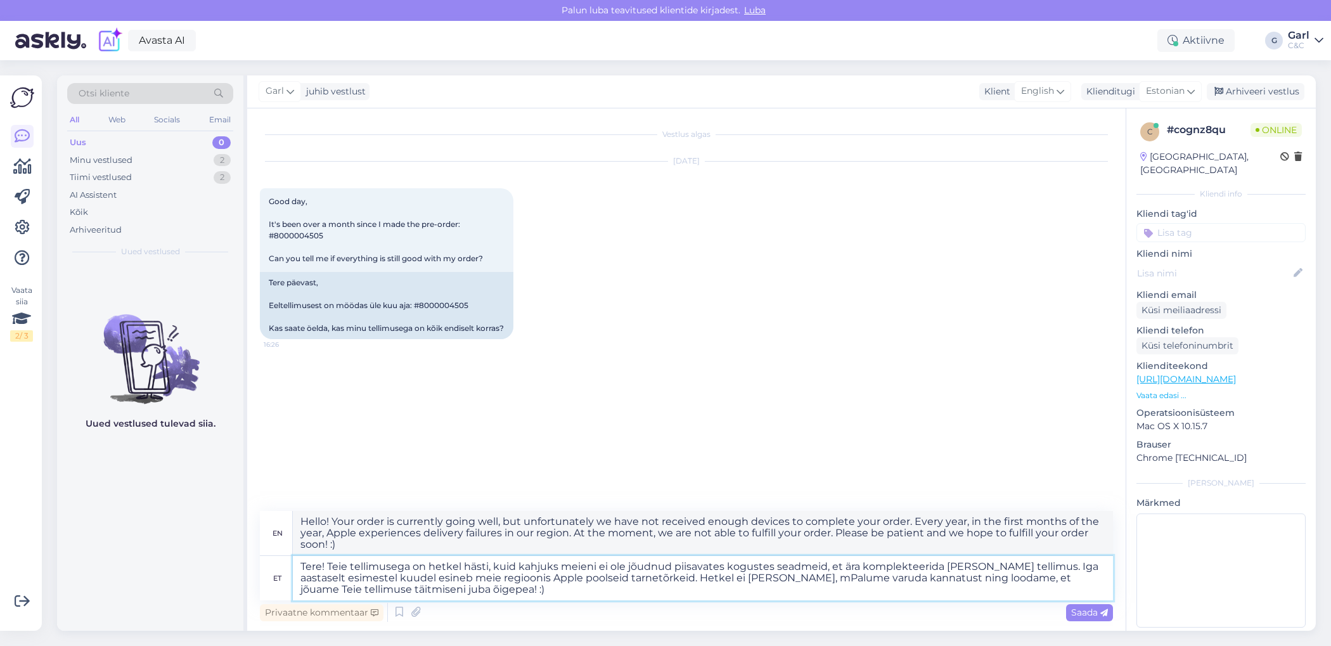
type textarea "Hello! Your order is currently going well, but unfortunately we have not receiv…"
type textarea "Tere! Teie tellimusega on hetkel hästi, kuid kahjuks meieni ei ole jõudnud piis…"
type textarea "Hello! Your order is currently going well, but unfortunately we have not receiv…"
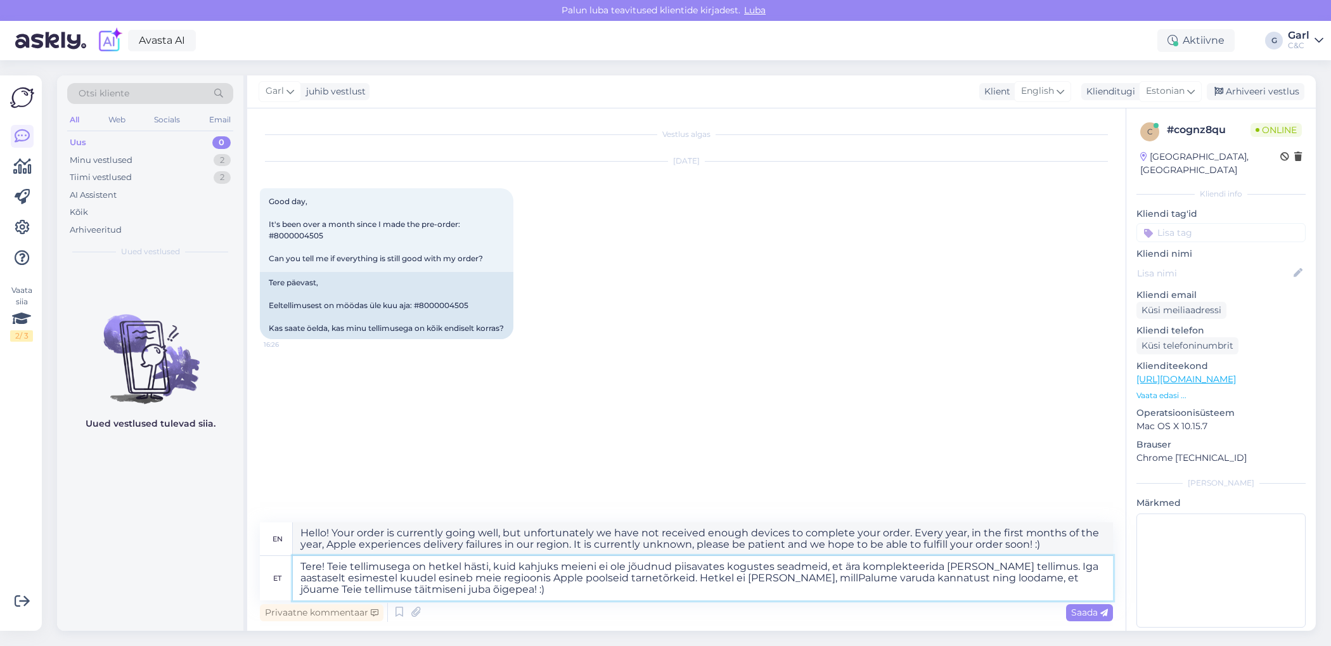
type textarea "Tere! Teie tellimusega on hetkel hästi, kuid kahjuks meieni ei ole jõudnud piis…"
type textarea "Hello! Your order is currently going well, but unfortunately we have not receiv…"
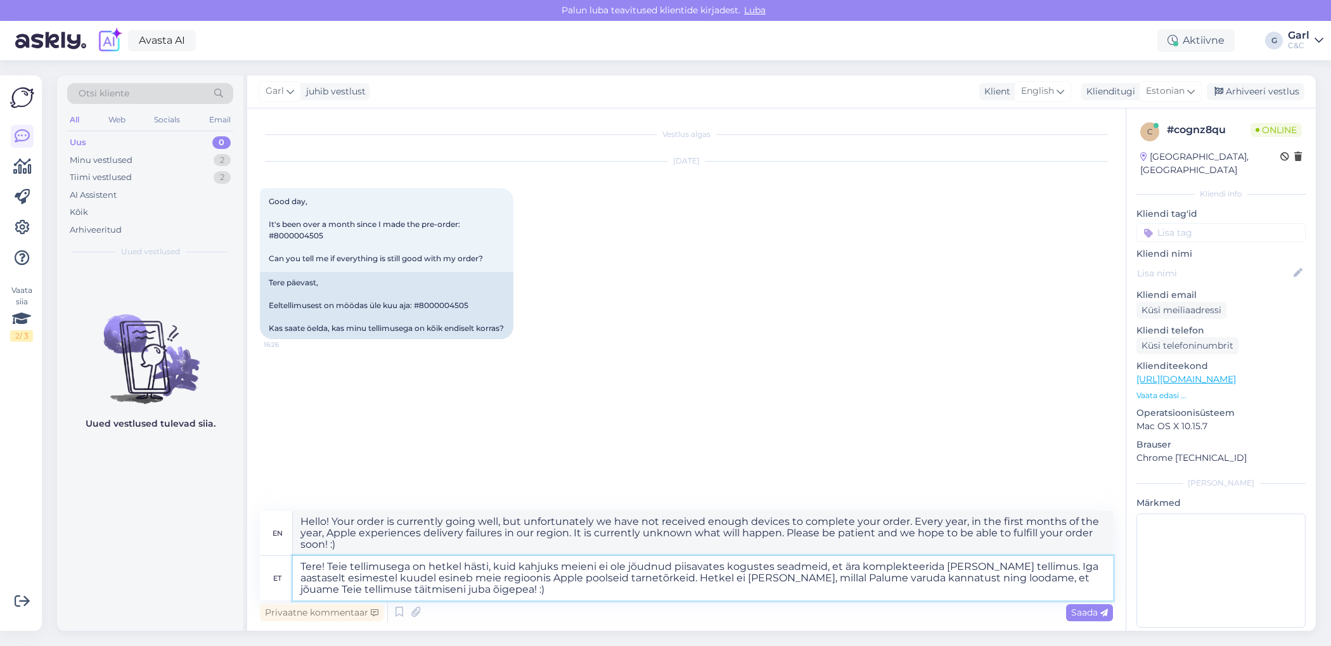
type textarea "Tere! Teie tellimusega on hetkel hästi, kuid kahjuks meieni ei ole jõudnud piis…"
type textarea "Hello! Your order is currently going well, but unfortunately we have not receiv…"
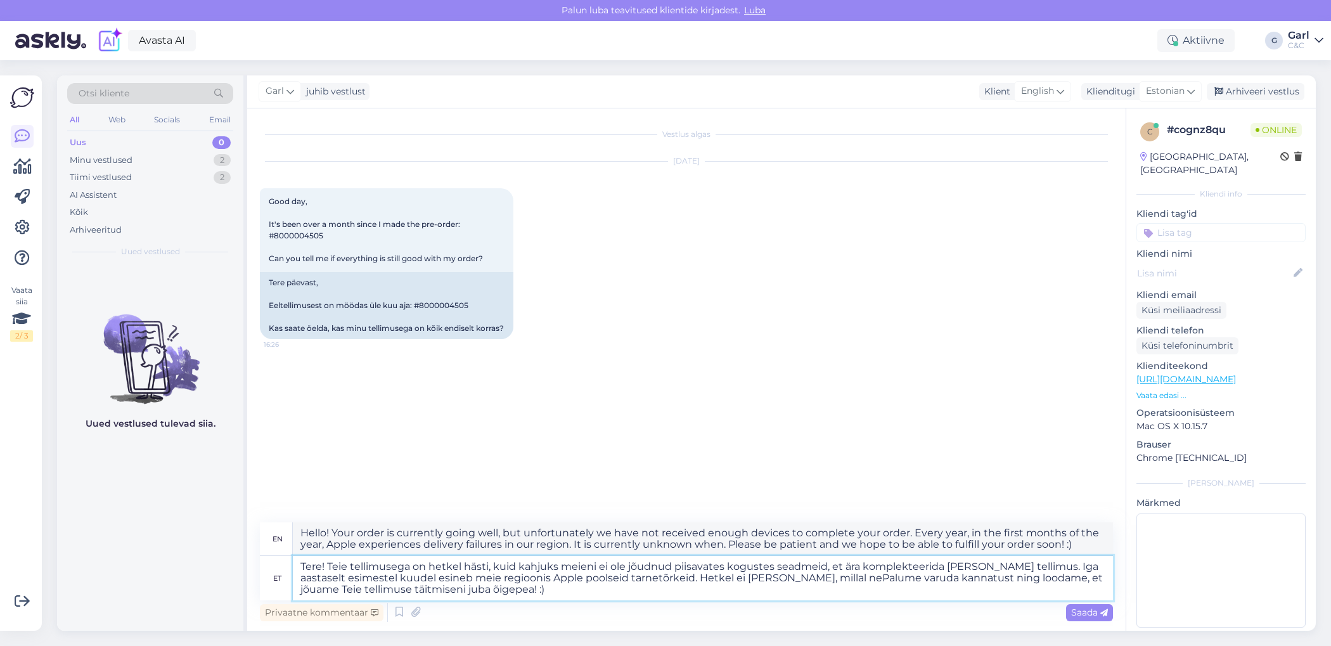
type textarea "Tere! Teie tellimusega on hetkel hästi, kuid kahjuks meieni ei ole jõudnud piis…"
type textarea "Hello! Your order is currently going well, but unfortunately we have not receiv…"
type textarea "Tere! Teie tellimusega on hetkel hästi, kuid kahjuks meieni ei ole jõudnud piis…"
type textarea "Hello! Your order is currently going well, but unfortunately we have not receiv…"
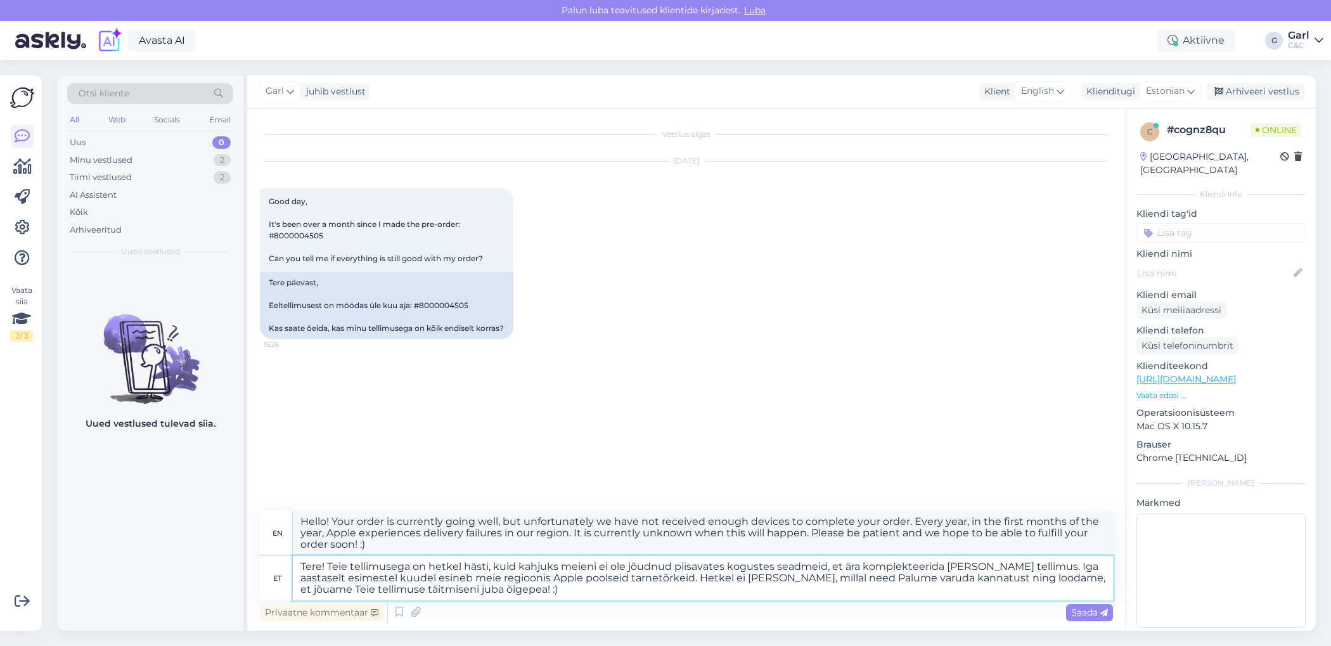
type textarea "Tere! Teie tellimusega on hetkel hästi, kuid kahjuks meieni ei ole jõudnud piis…"
type textarea "Hello! Your order is currently going well, but unfortunately we have not receiv…"
type textarea "Tere! Teie tellimusega on hetkel hästi, kuid kahjuks meieni ei ole jõudnud piis…"
type textarea "Hello! Your order is currently going well, but unfortunately we have not receiv…"
type textarea "Tere! Teie tellimusega on hetkel hästi, kuid kahjuks meieni ei ole jõudnud piis…"
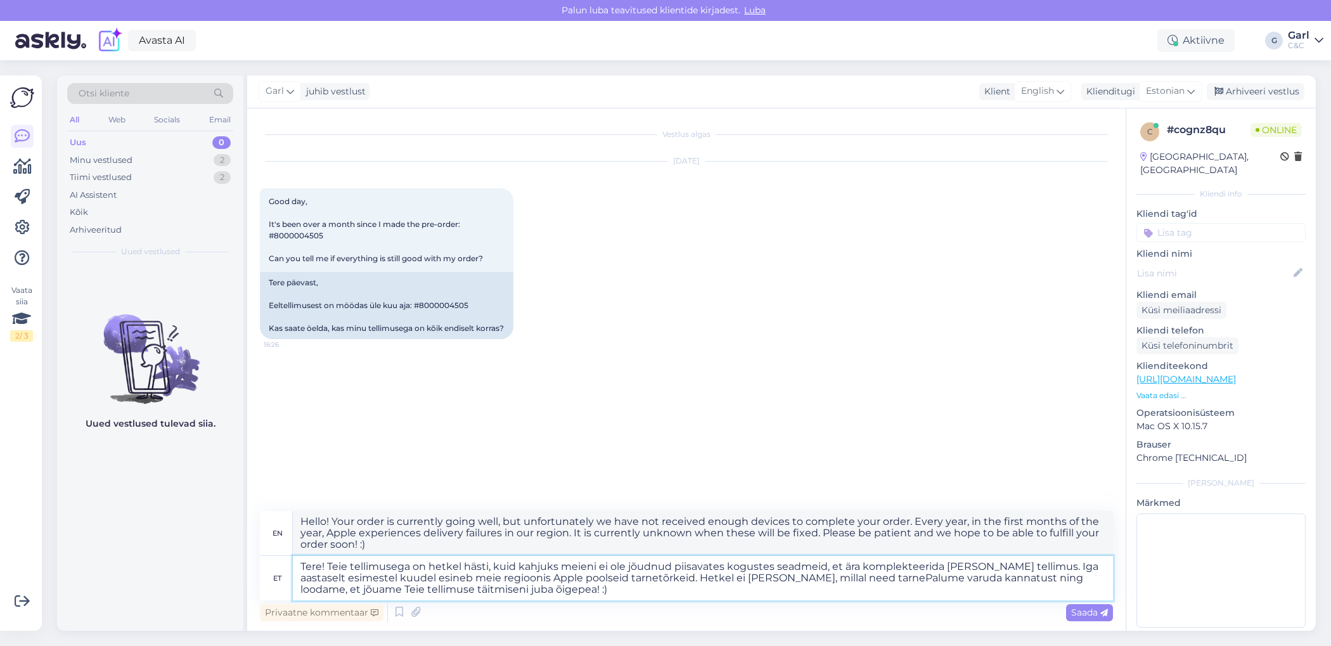
type textarea "Hello! Your order is currently going well, but unfortunately we have not receiv…"
type textarea "Tere! Teie tellimusega on hetkel hästi, kuid kahjuks meieni ei ole jõudnud piis…"
type textarea "Hello! Your order is currently going well, but unfortunately we have not receiv…"
type textarea "Tere! Teie tellimusega on hetkel hästi, kuid kahjuks meieni ei ole jõudnud piis…"
type textarea "Hello! Your order is currently going well, but unfortunately we have not receiv…"
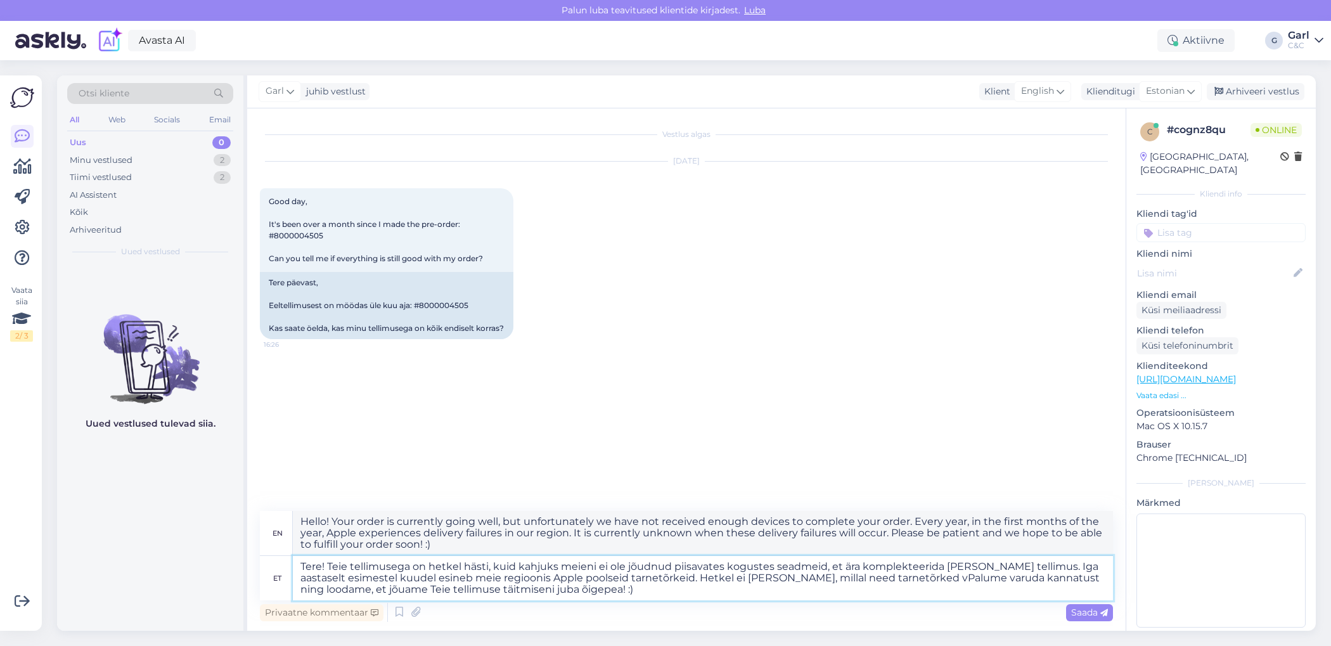
type textarea "Tere! Teie tellimusega on hetkel hästi, kuid kahjuks meieni ei ole jõudnud piis…"
type textarea "Hello! Your order is currently going well, but unfortunately we have not receiv…"
type textarea "Tere! Teie tellimusega on hetkel hästi, kuid kahjuks meieni ei ole jõudnud piis…"
type textarea "Hello! Your order is currently going well, but unfortunately we have not receiv…"
type textarea "Tere! Teie tellimusega on hetkel hästi, kuid kahjuks meieni ei ole jõudnud piis…"
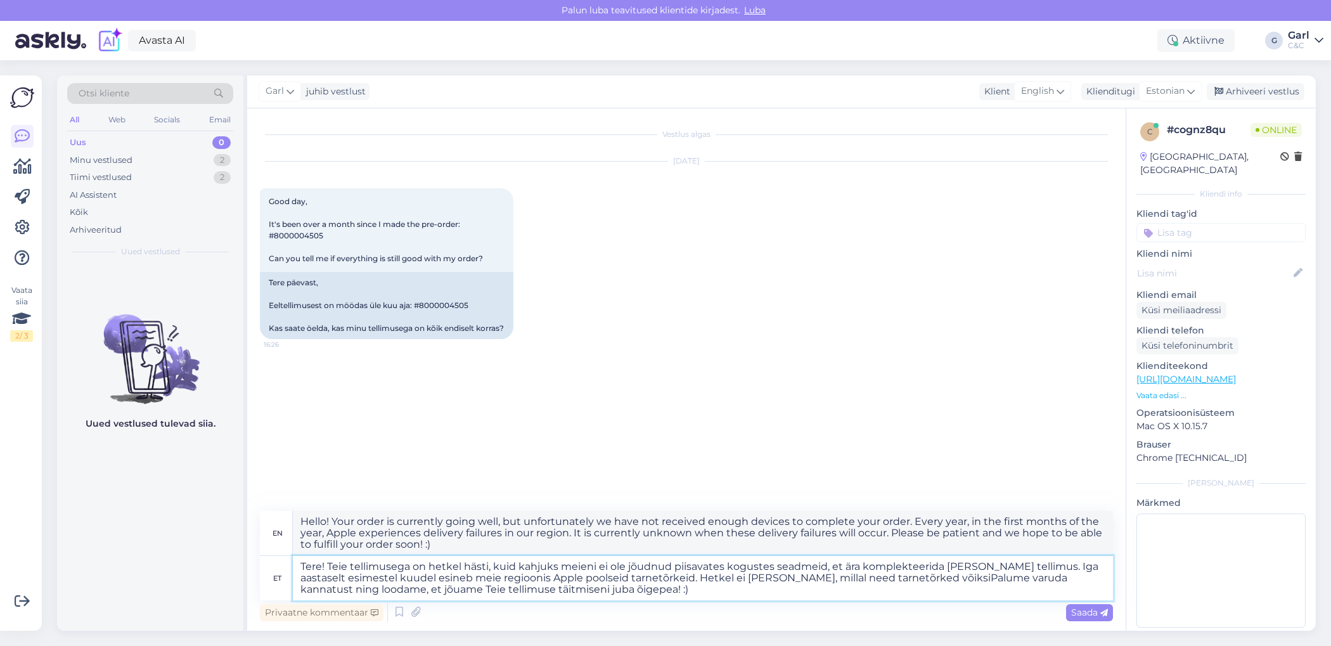
type textarea "Hello! Your order is currently going well, but unfortunately we have not receiv…"
type textarea "Tere! Teie tellimusega on hetkel hästi, kuid kahjuks meieni ei ole jõudnud piis…"
type textarea "Hello! Your order is currently going well, but unfortunately we have not receiv…"
type textarea "Tere! Teie tellimusega on hetkel hästi, kuid kahjuks meieni ei ole jõudnud piis…"
type textarea "Hello! Your order is currently going well, but unfortunately we have not receiv…"
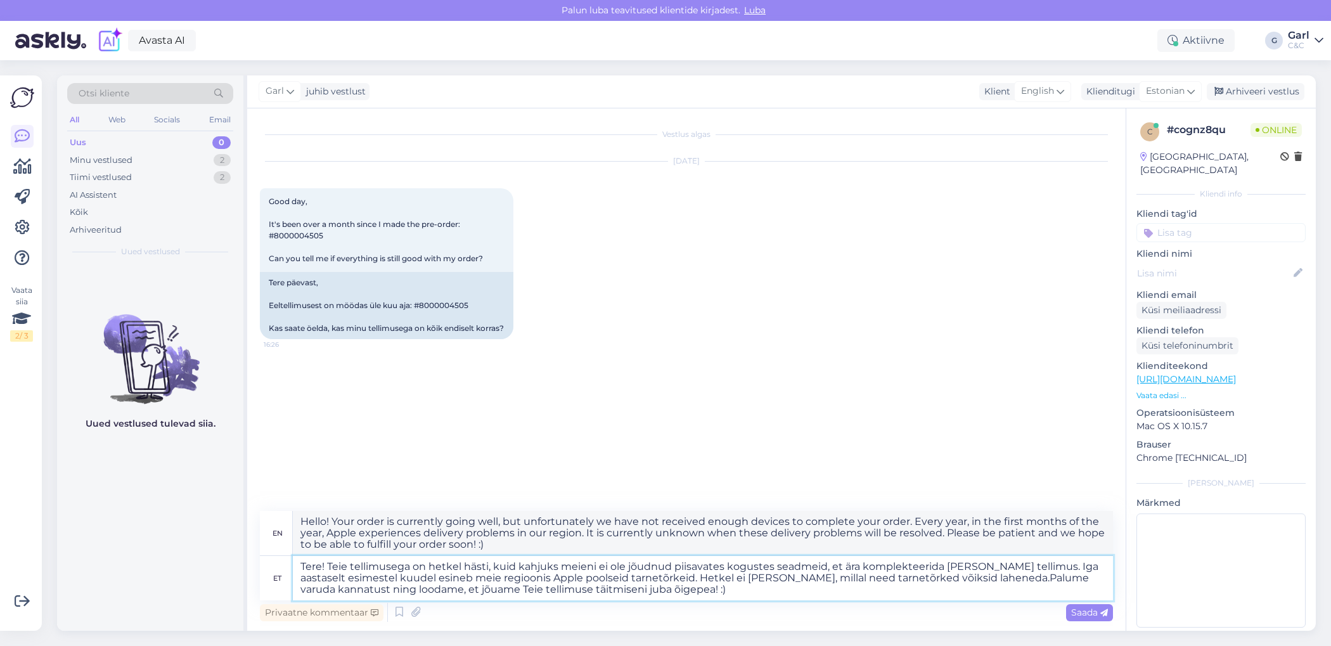
type textarea "Tere! Teie tellimusega on hetkel hästi, kuid kahjuks meieni ei ole jõudnud piis…"
type textarea "Hello! Your order is currently going well, but unfortunately we have not receiv…"
drag, startPoint x: 485, startPoint y: 566, endPoint x: 400, endPoint y: 567, distance: 85.6
click at [400, 567] on textarea "Tere! Teie tellimusega on hetkel hästi, kuid kahjuks meieni ei ole jõudnud piis…" at bounding box center [703, 578] width 820 height 44
click at [677, 593] on textarea "Tere! Teie tellimuse on hetkel aktiivne, kuid kahjuks meieni ei ole jõudnud pii…" at bounding box center [703, 578] width 820 height 44
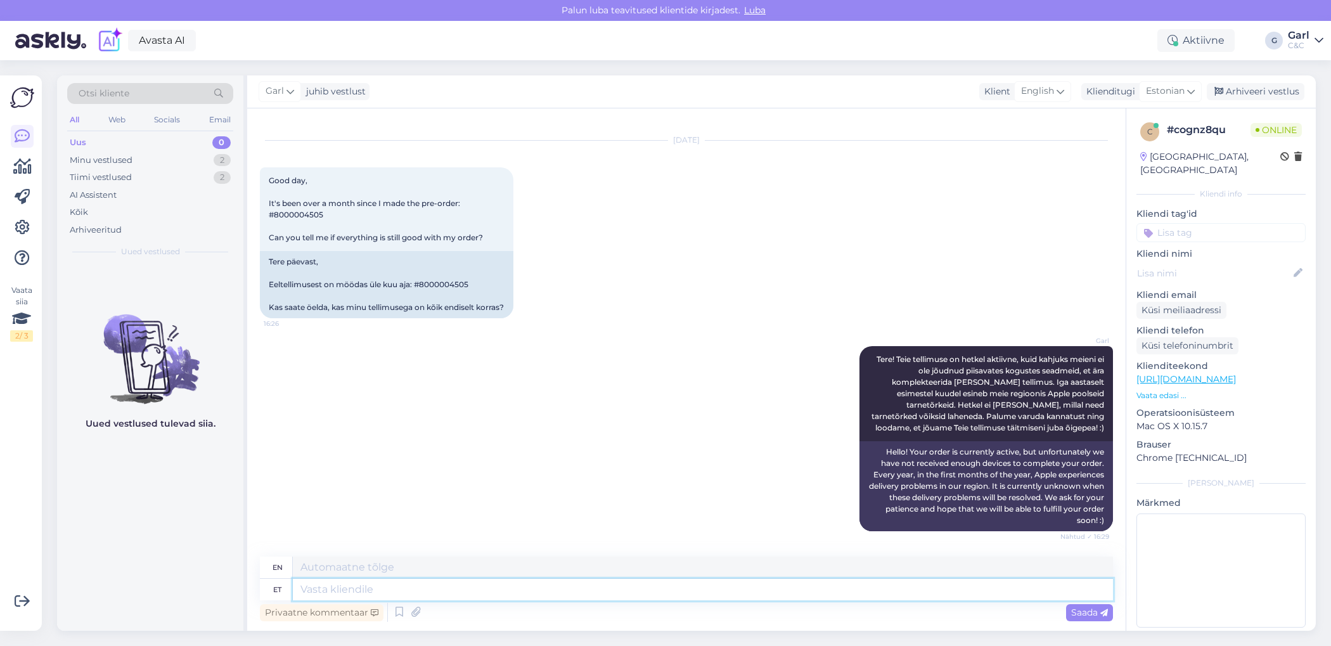
scroll to position [131, 0]
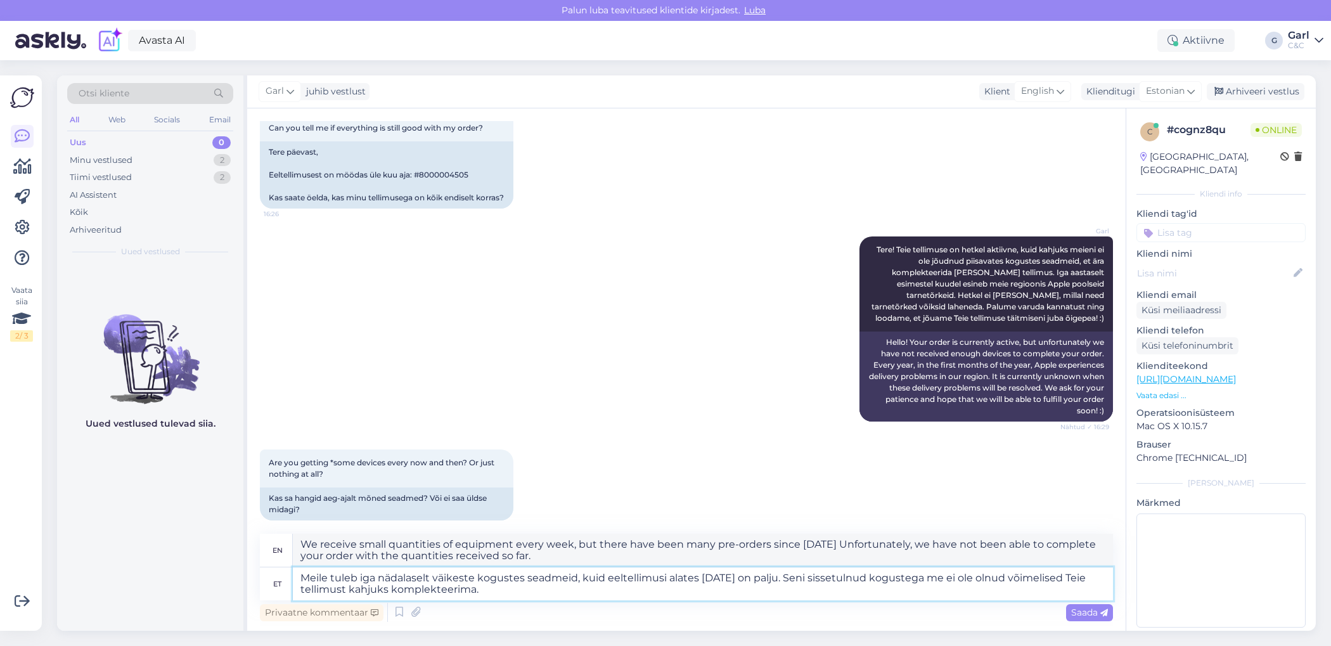
click at [511, 595] on textarea "Meile tuleb iga nädalaselt väikeste kogustes seadmeid, kuid eeltellimusi alates…" at bounding box center [703, 583] width 820 height 33
click at [513, 595] on textarea "Meile tuleb iga nädalaselt väikeste kogustes seadmeid, kuid eeltellimusi alates…" at bounding box center [703, 583] width 820 height 33
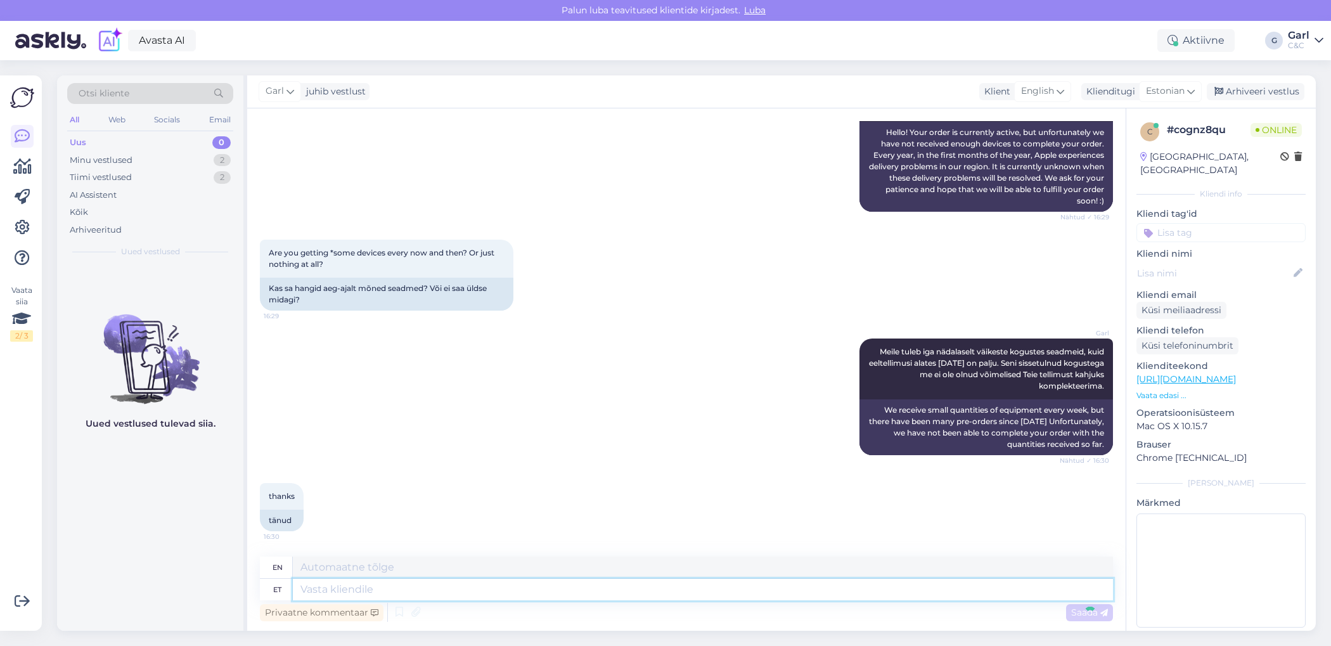
scroll to position [427, 0]
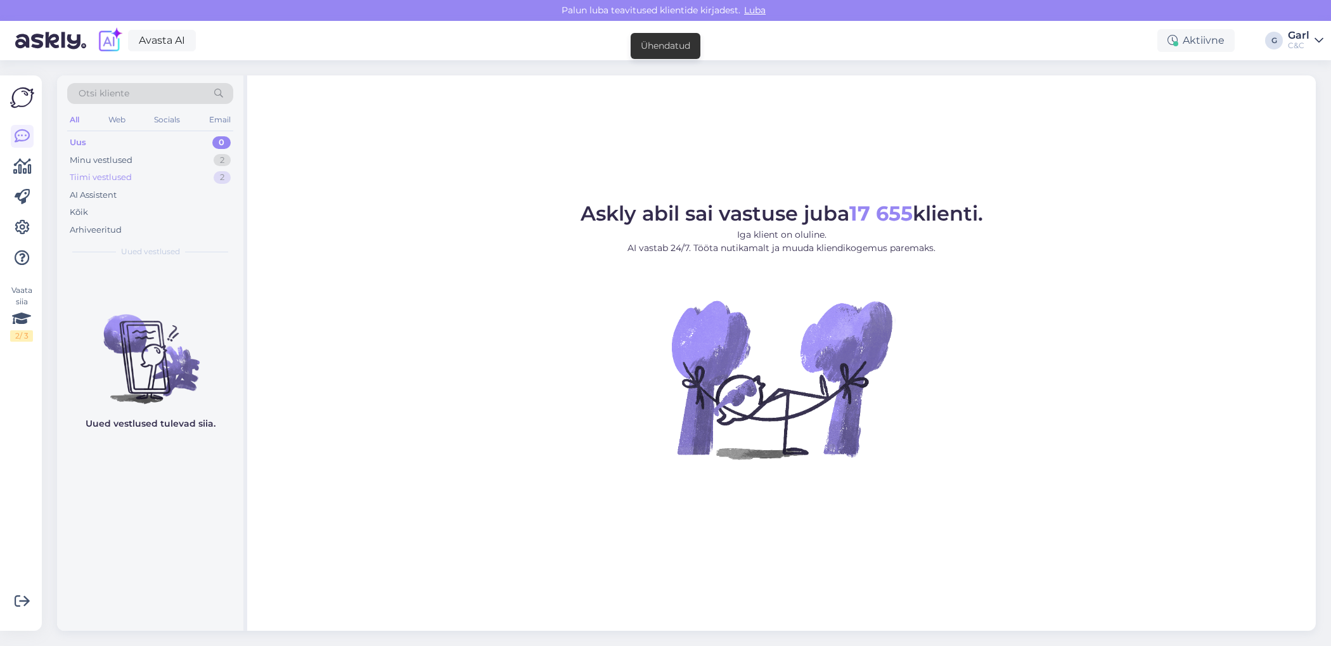
click at [198, 170] on div "Tiimi vestlused 2" at bounding box center [150, 178] width 166 height 18
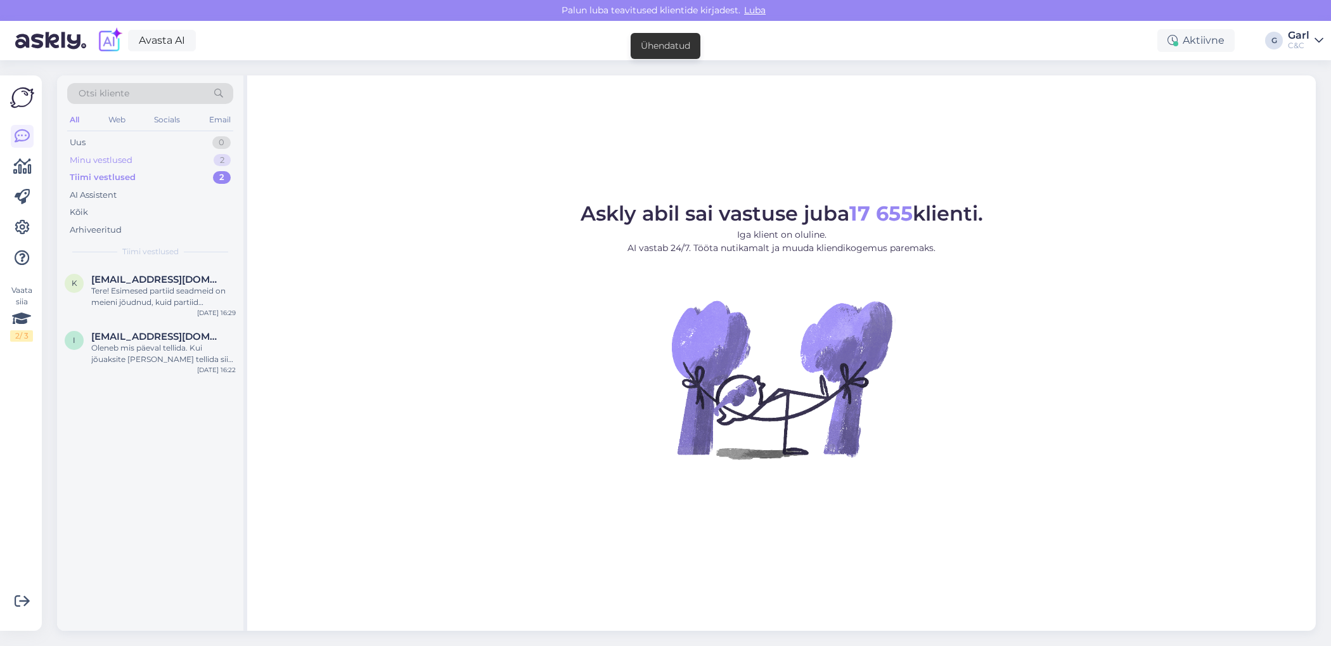
click at [199, 166] on div "Minu vestlused 2" at bounding box center [150, 160] width 166 height 18
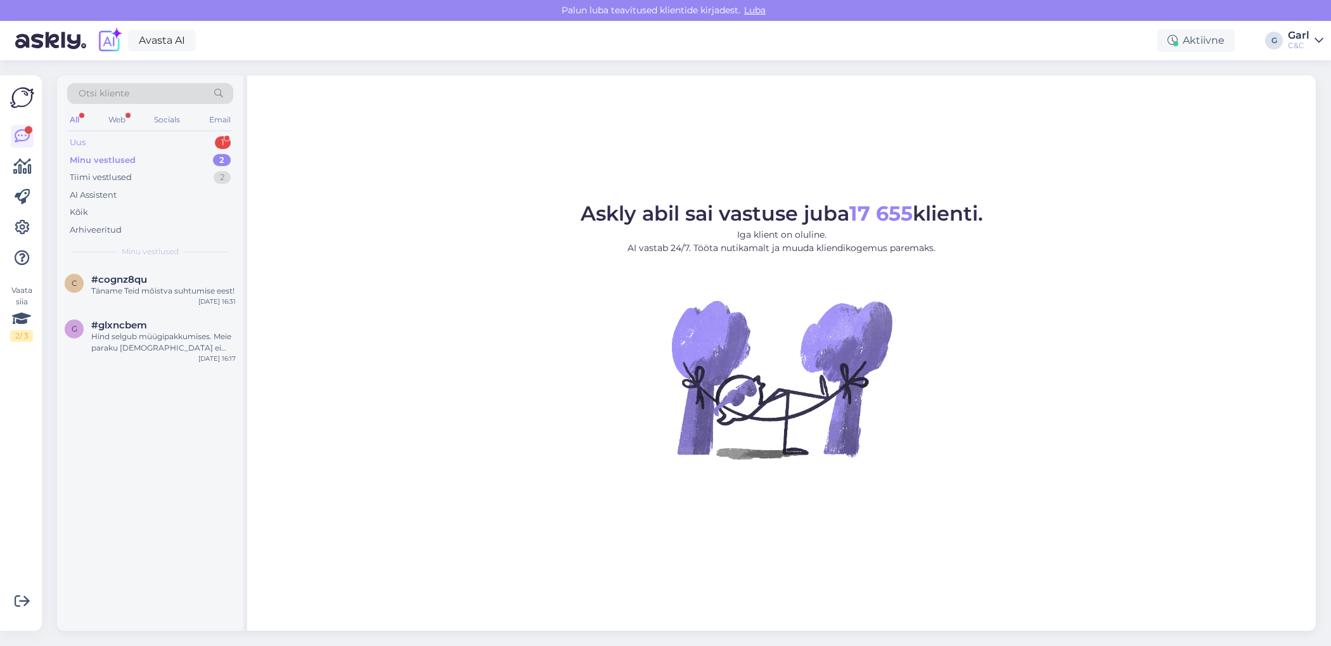
click at [186, 141] on div "Uus 1" at bounding box center [150, 143] width 166 height 18
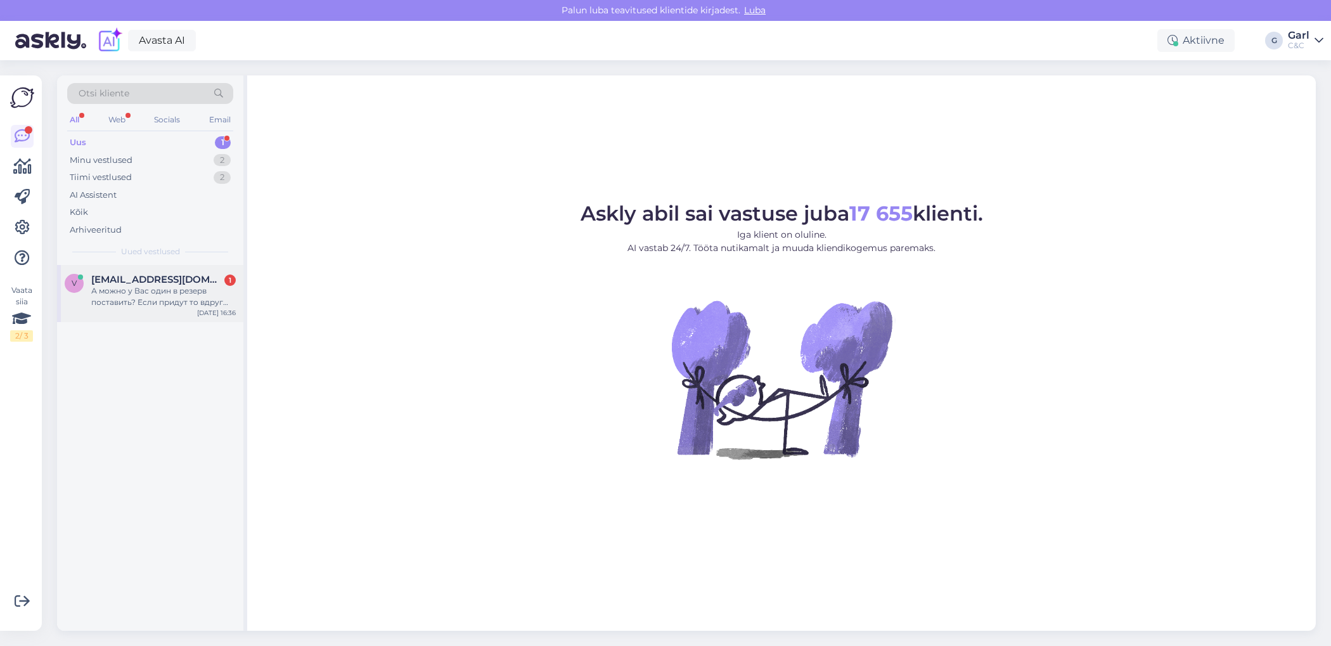
click at [167, 272] on div "v [EMAIL_ADDRESS][DOMAIN_NAME] 1 А можно у Вас один в резерв поставить? Если пр…" at bounding box center [150, 293] width 186 height 57
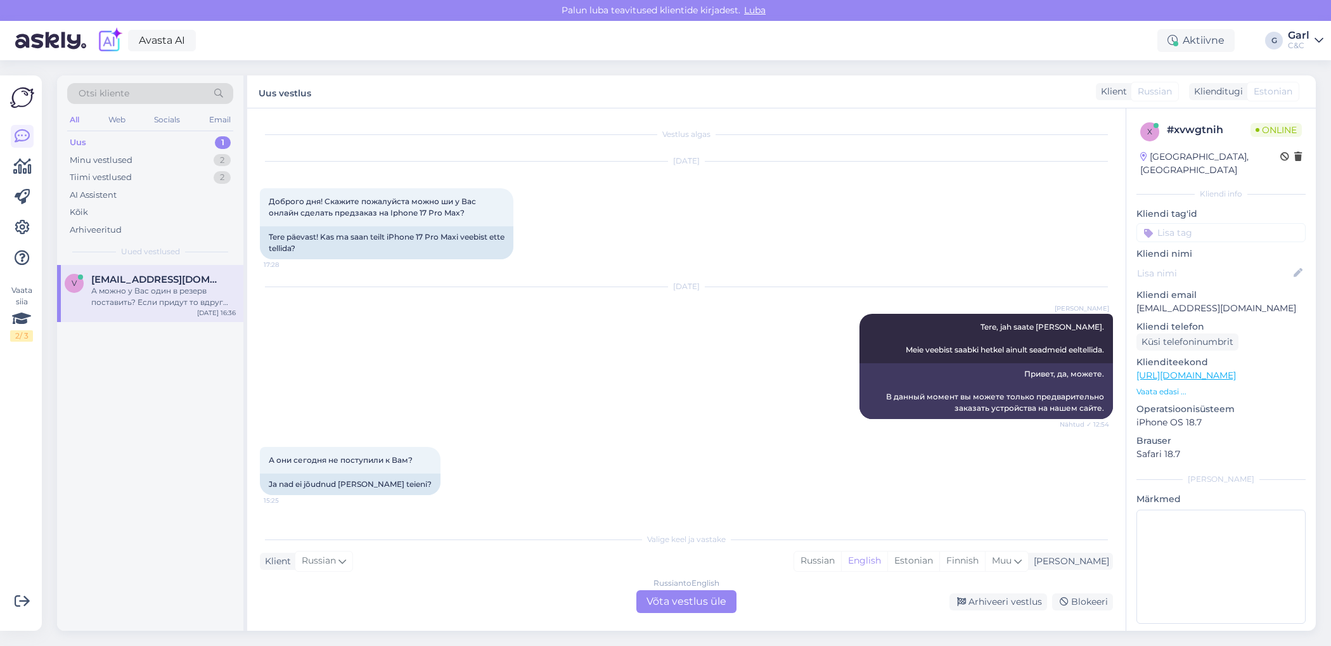
scroll to position [302, 0]
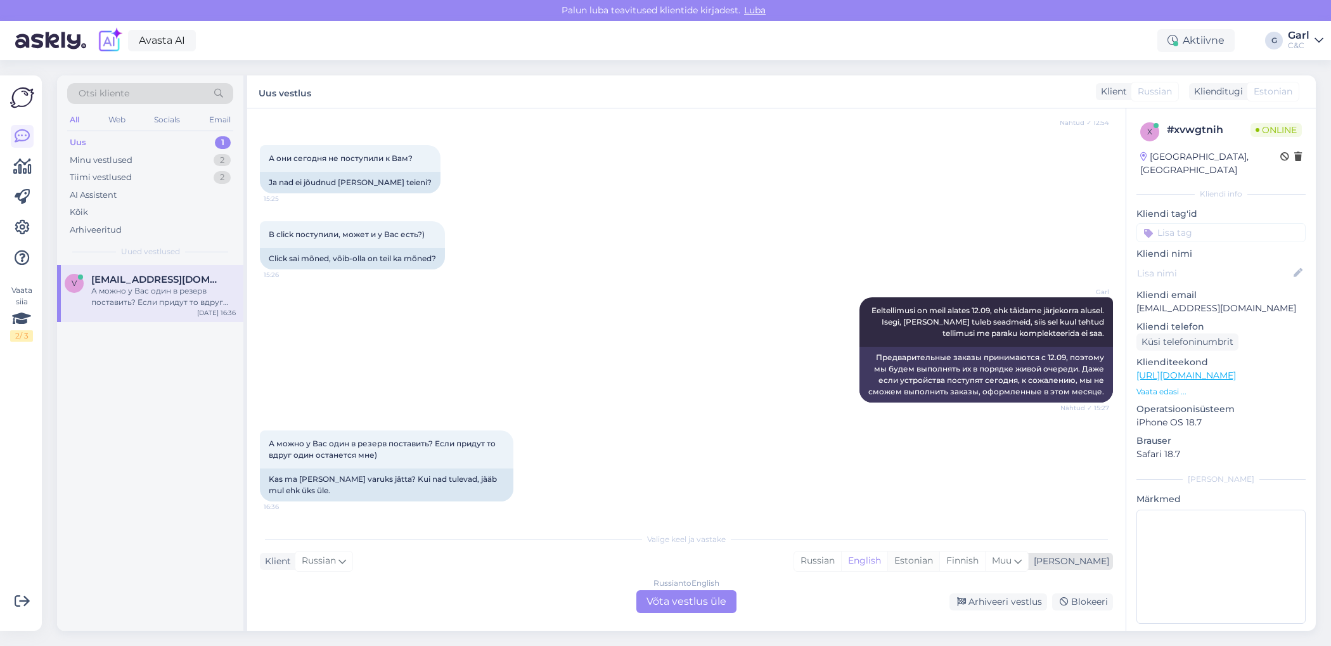
click at [939, 567] on div "Estonian" at bounding box center [913, 560] width 52 height 19
click at [708, 606] on div "Russian to Estonian Võta vestlus üle" at bounding box center [686, 601] width 100 height 23
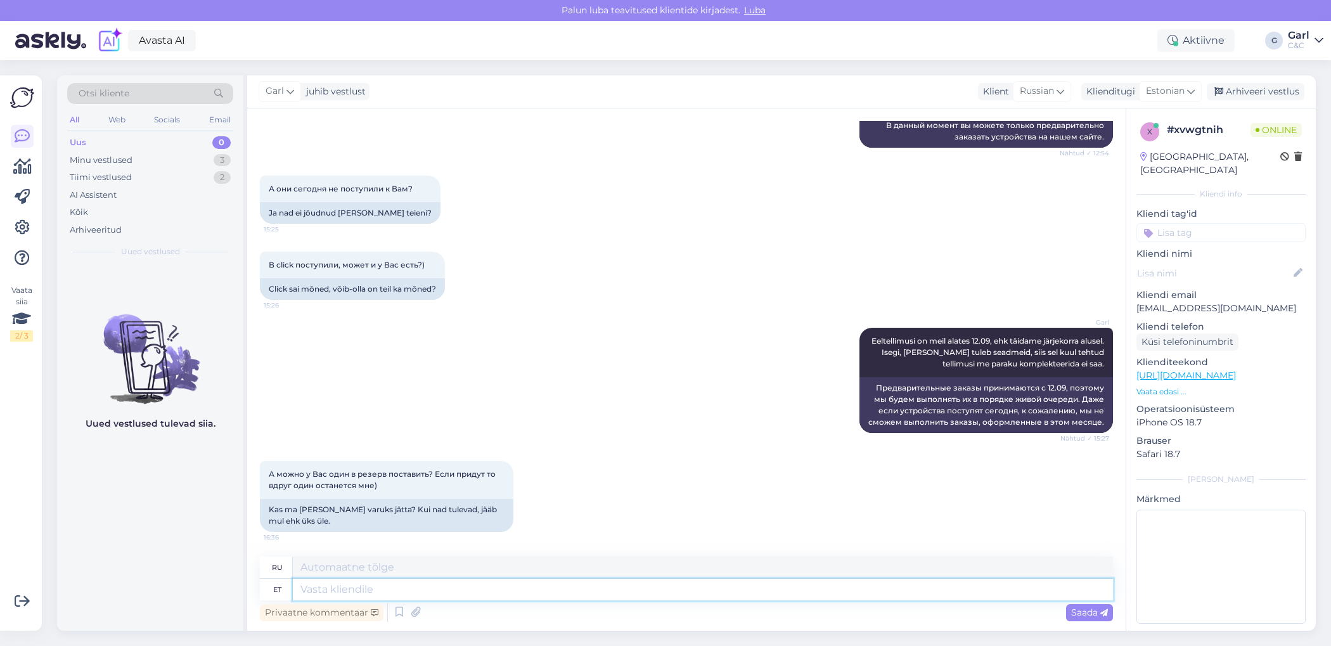
click at [664, 596] on textarea at bounding box center [703, 590] width 820 height 22
click at [444, 591] on textarea at bounding box center [703, 590] width 820 height 22
click at [444, 593] on textarea at bounding box center [703, 590] width 820 height 22
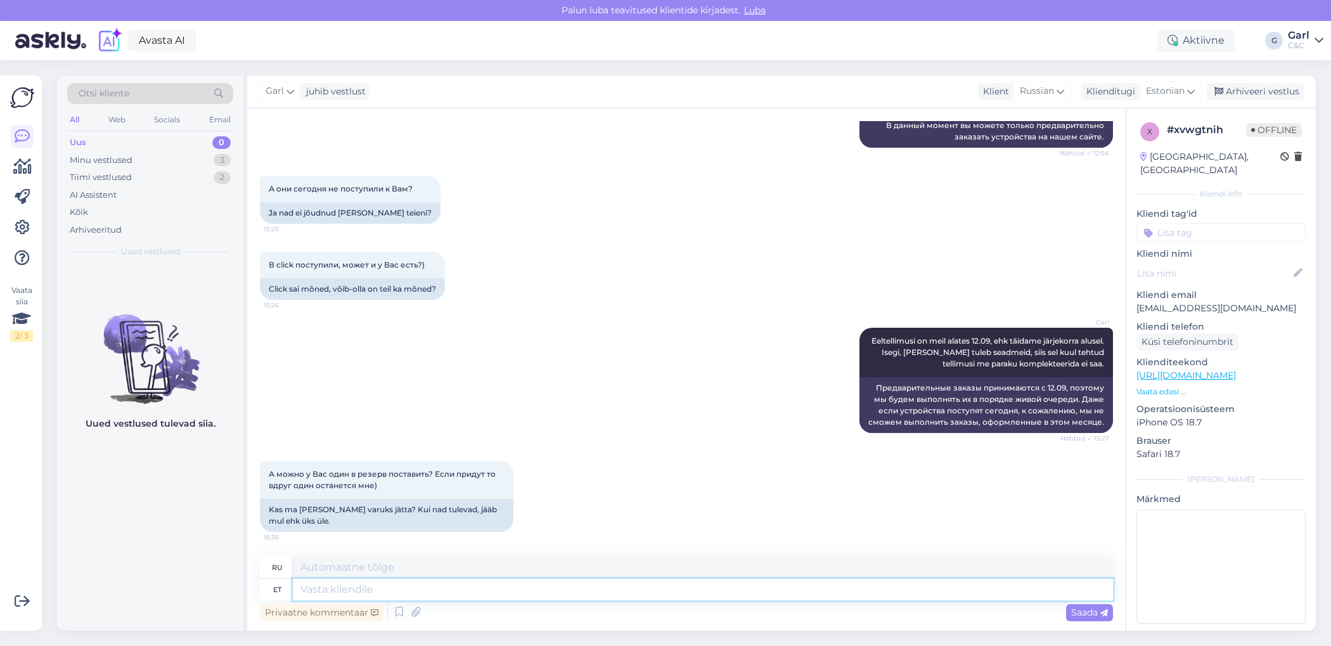
click at [444, 593] on textarea at bounding box center [703, 590] width 820 height 22
type textarea "Eeltellimusi on pa"
type textarea "Предварительные заказы"
type textarea "Eeltellimusi on paraku"
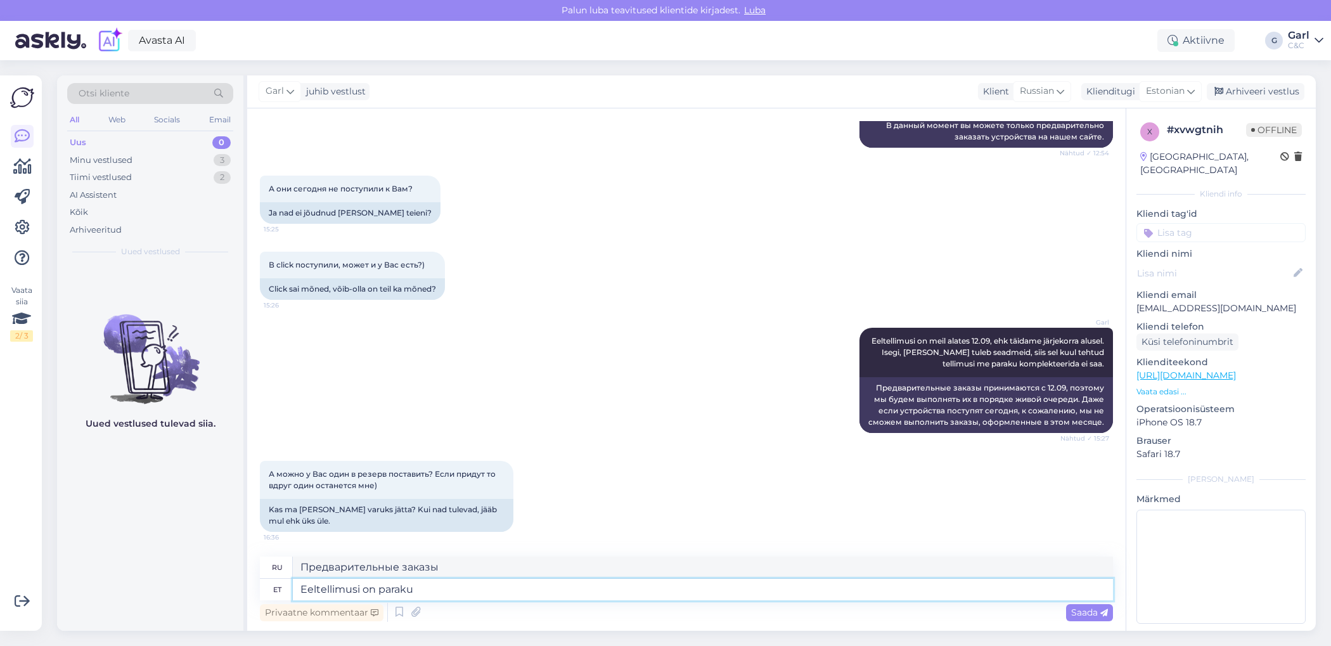
type textarea "Предварительные заказы доступны"
type textarea "Eeltellimusi on paraku pal"
type textarea "К сожалению, есть предварительные заказы."
type textarea "Eeltellimusi on paraku palju."
type textarea "К сожалению, предварительных заказов очень много."
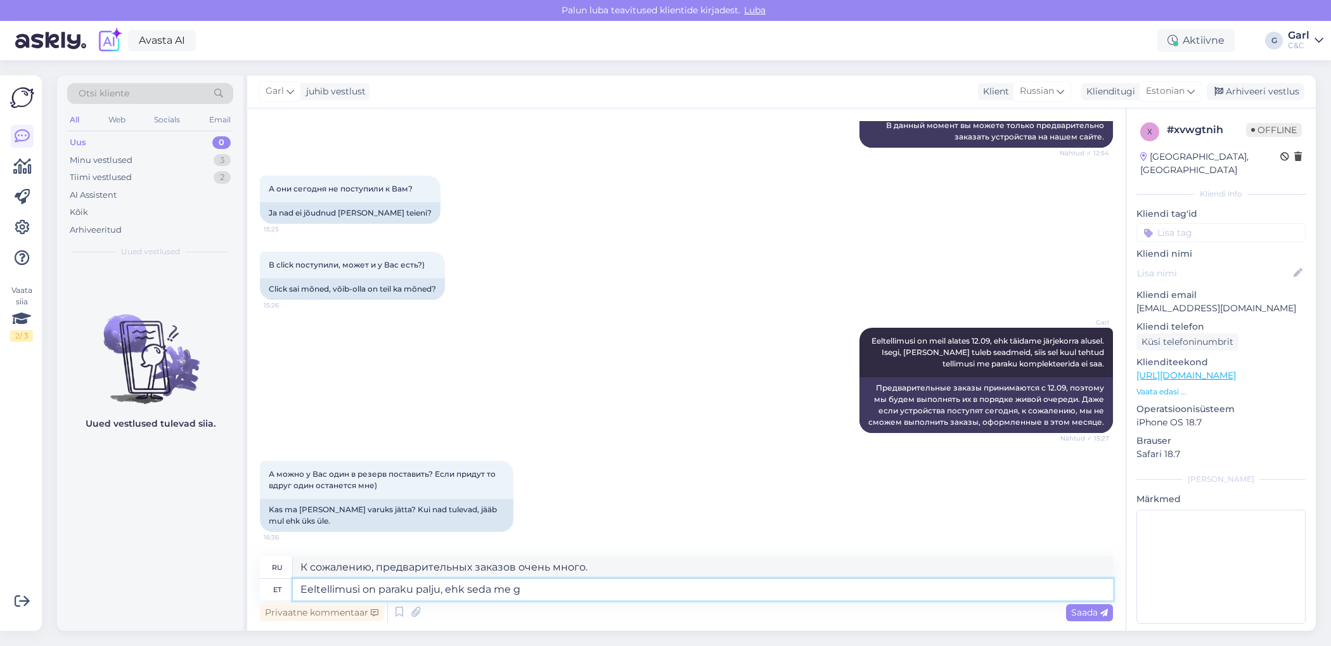
type textarea "Eeltellimusi on paraku palju, ehk seda me ga"
type textarea "К сожалению, предварительных заказов очень много, возможно"
type textarea "Eeltellimusi on paraku palju, ehk seda me garante"
type textarea "К сожалению, предварительных заказов очень много, возможно, это то, что мы"
type textarea "Eeltellimusi on paraku palju, ehk seda me garanteer"
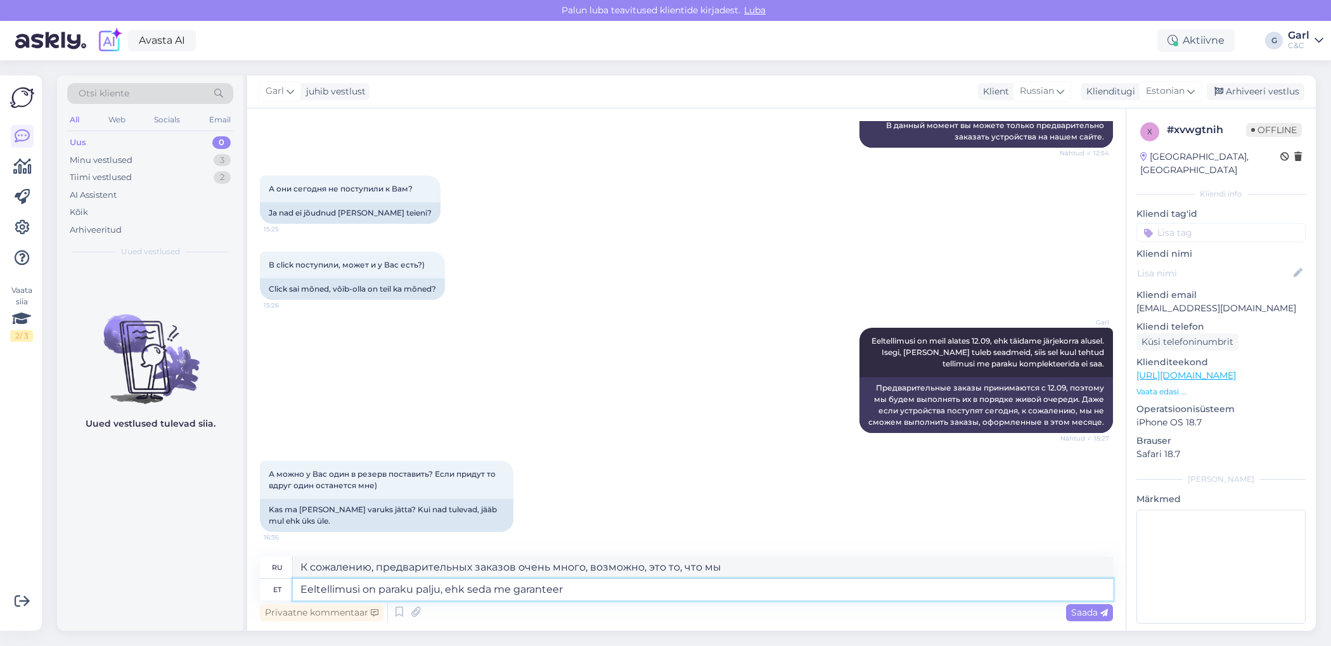
type textarea "К сожалению, предварительных заказов очень много, так что..."
type textarea "Eeltellimusi on paraku palju, ehk seda me garanteerida ei saa."
type textarea "К сожалению, предварительных заказов много, поэтому мы не можем этого гарантиро…"
type textarea "Eeltellimusi on paraku palju, ehk seda me garanteerida ei saa."
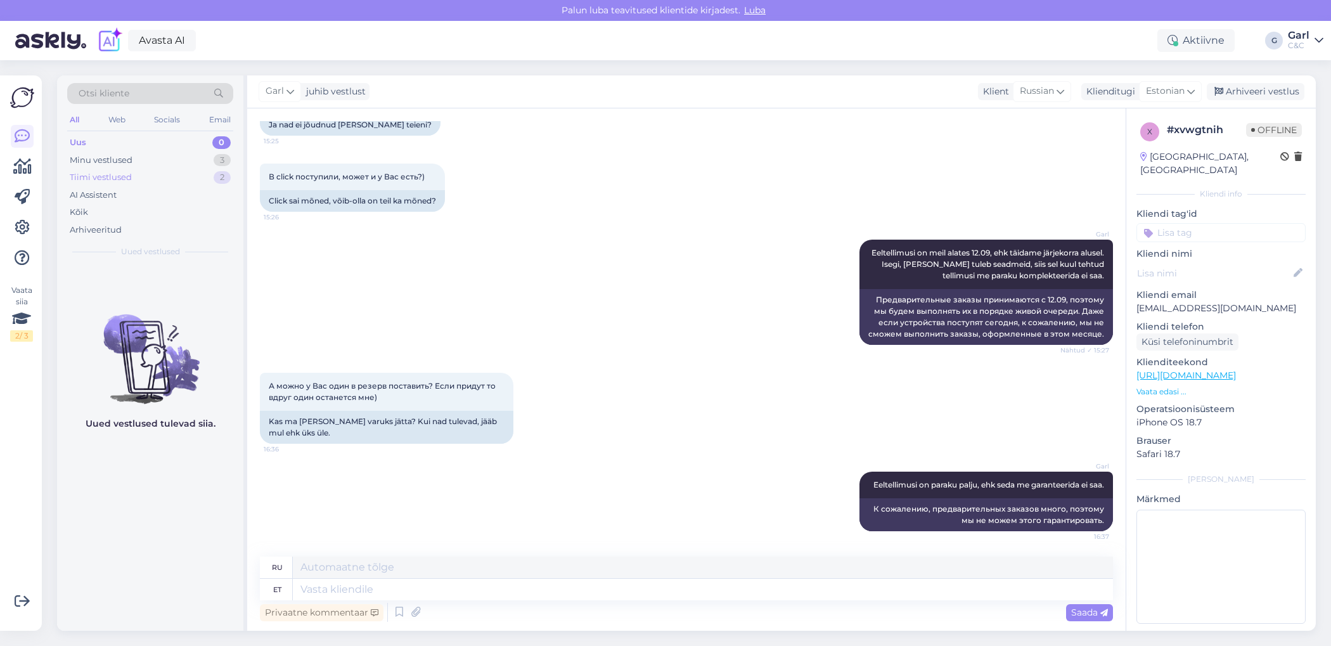
click at [193, 174] on div "Tiimi vestlused 2" at bounding box center [150, 178] width 166 height 18
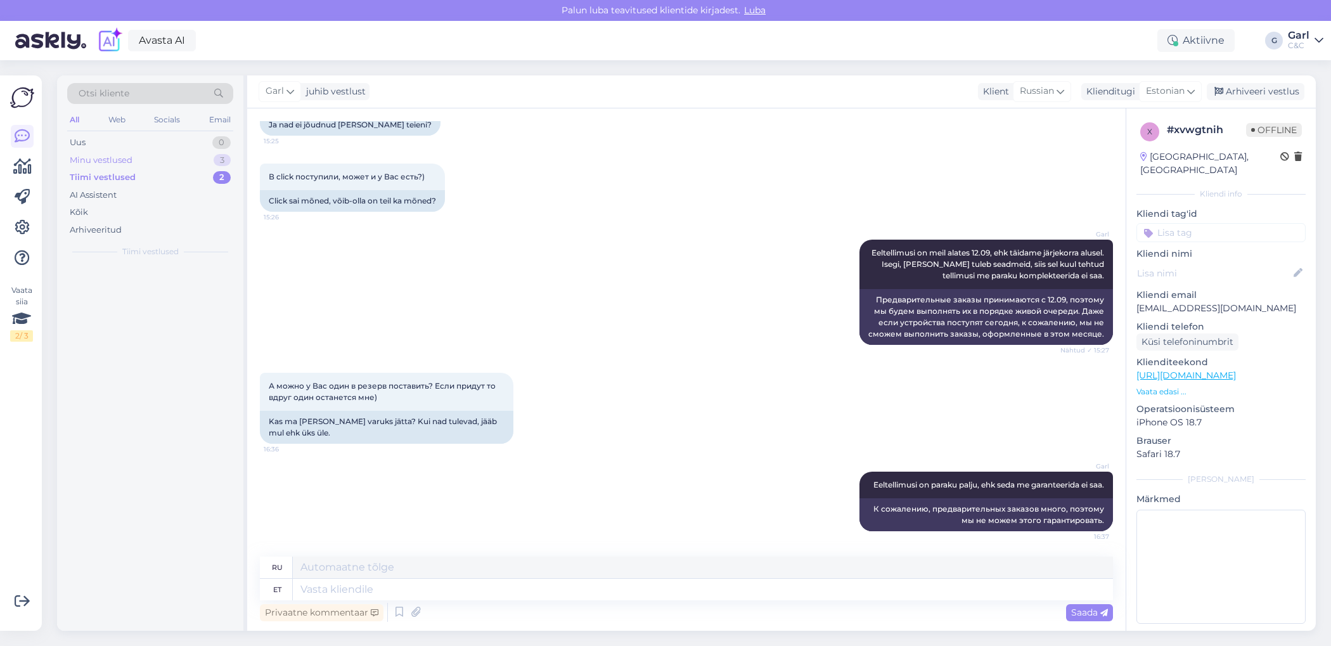
click at [196, 160] on div "Minu vestlused 3" at bounding box center [150, 160] width 166 height 18
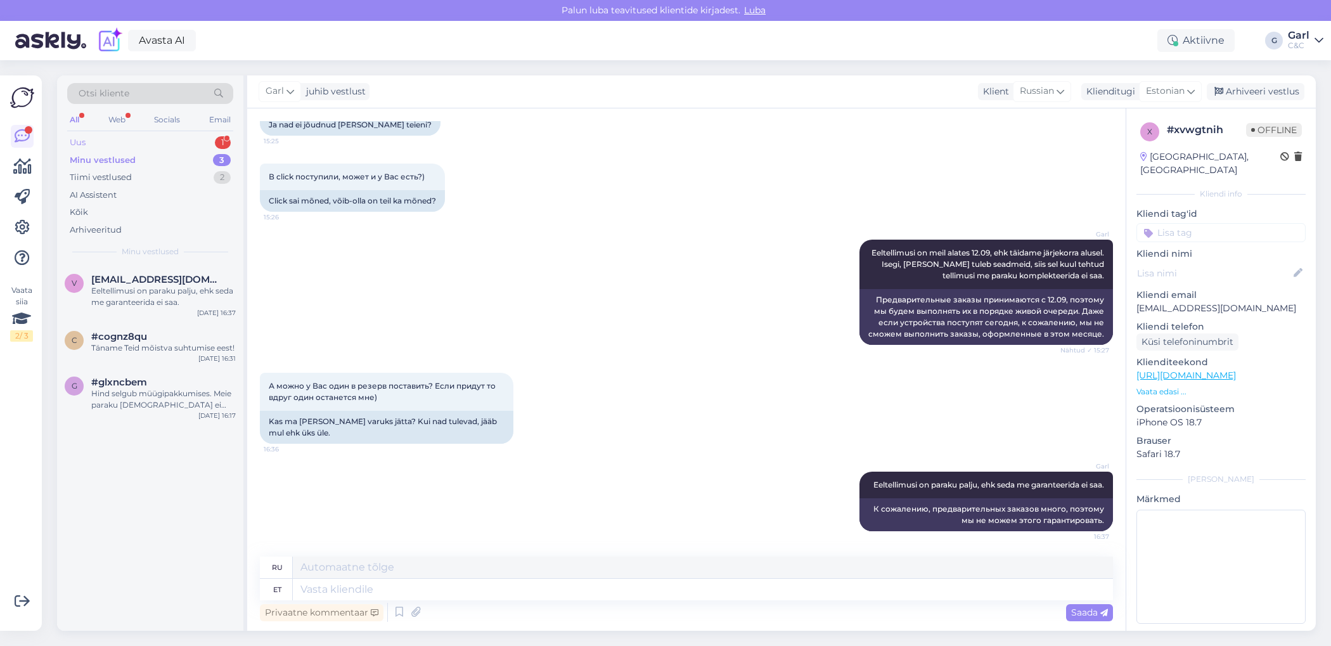
click at [204, 139] on div "Uus 1" at bounding box center [150, 143] width 166 height 18
click at [163, 349] on div "Attachment" at bounding box center [163, 347] width 144 height 11
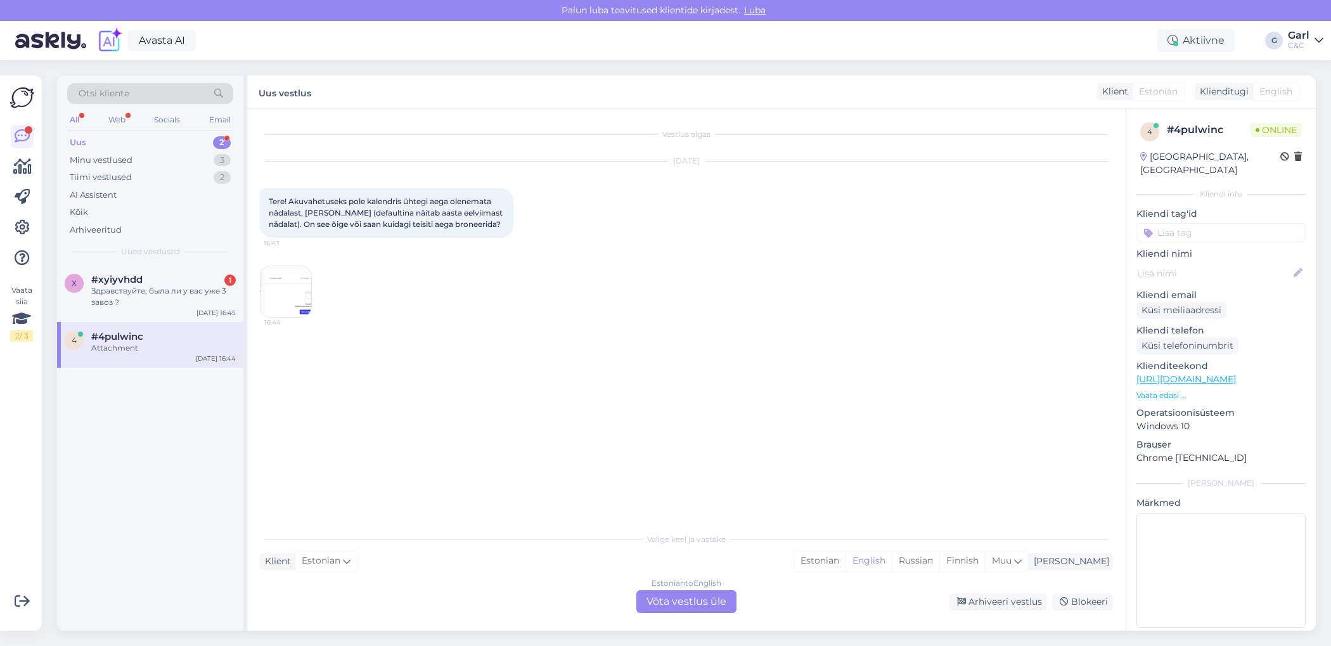
click at [297, 317] on img at bounding box center [285, 291] width 51 height 51
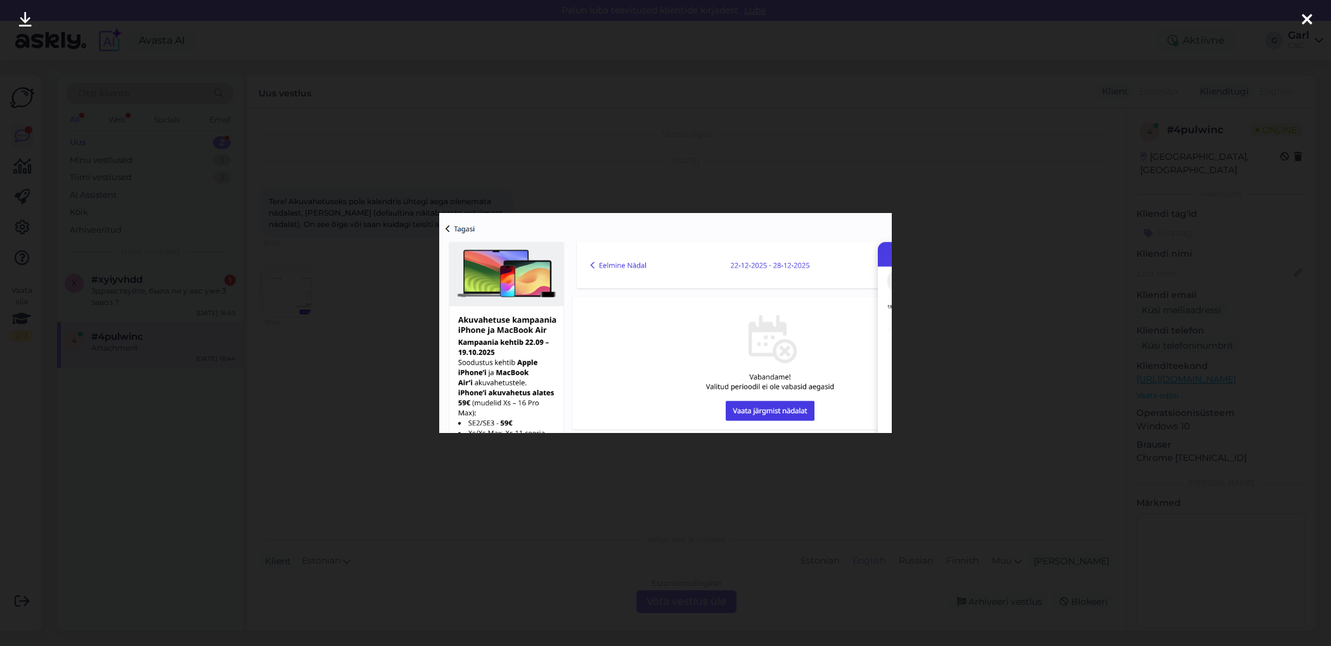
click at [362, 391] on div at bounding box center [665, 323] width 1331 height 646
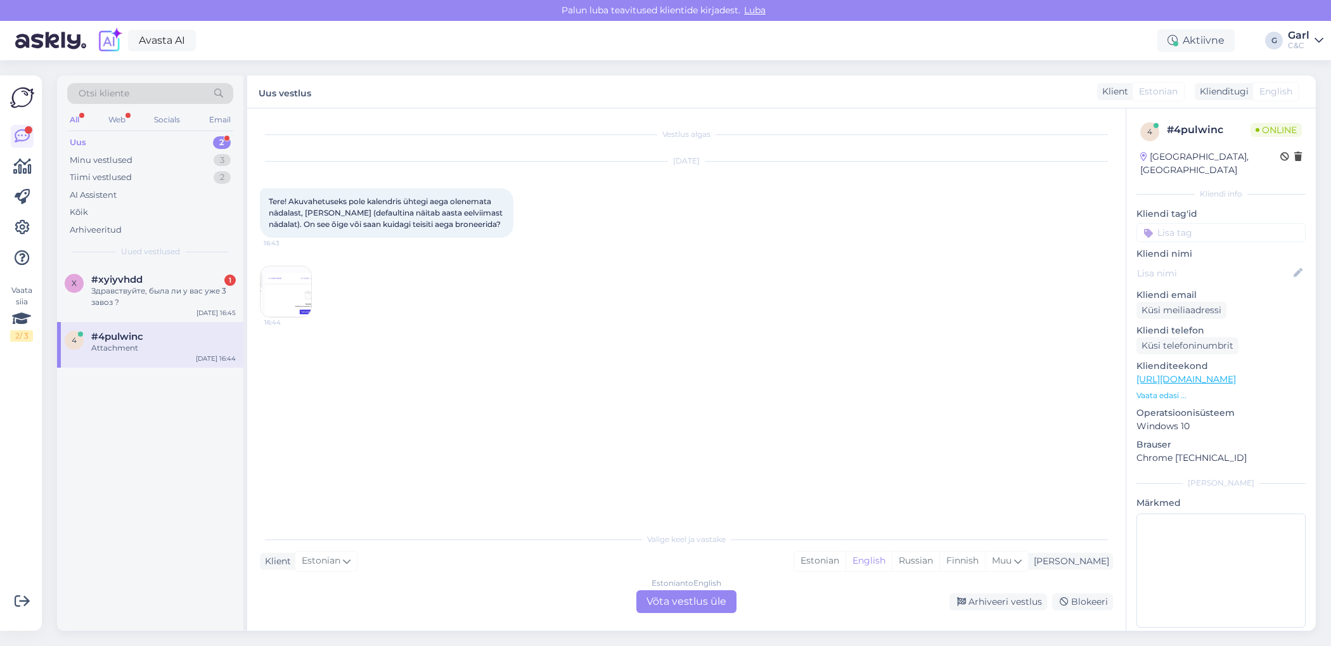
click at [662, 597] on div "Estonian to English Võta vestlus üle" at bounding box center [686, 601] width 100 height 23
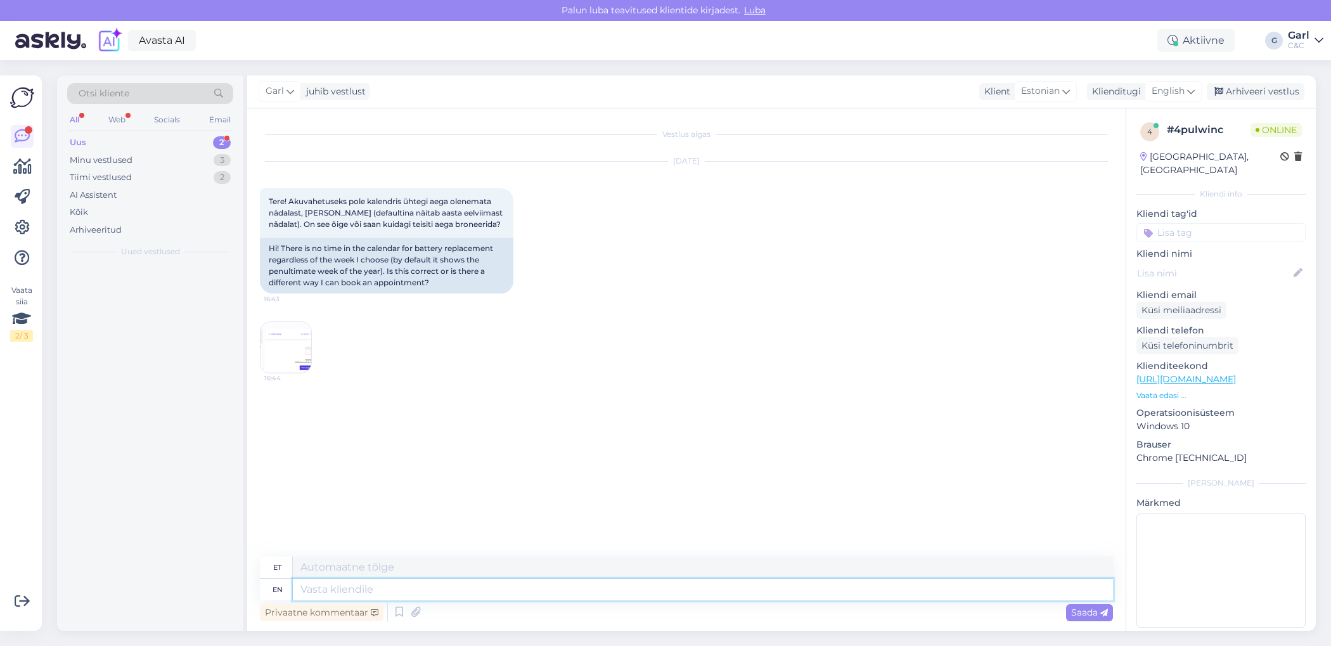
click at [661, 594] on textarea at bounding box center [703, 590] width 820 height 22
click at [1193, 92] on icon at bounding box center [1191, 91] width 8 height 14
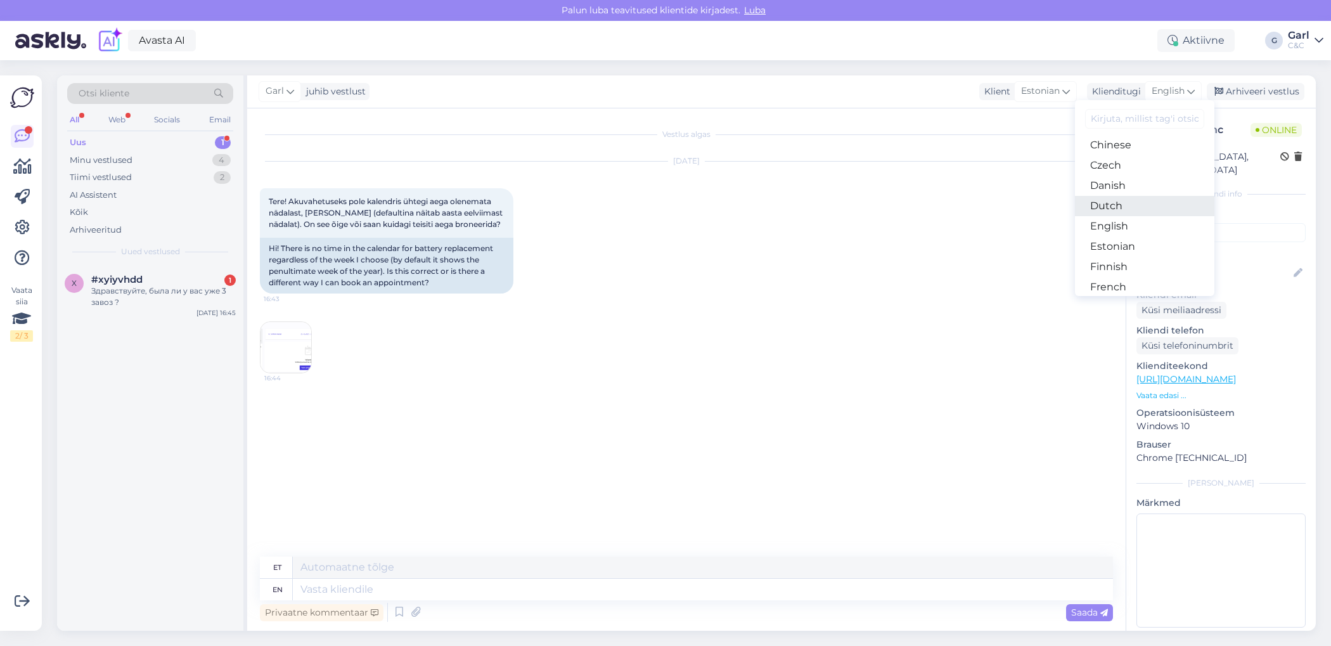
scroll to position [64, 0]
click at [1144, 245] on link "Estonian" at bounding box center [1144, 246] width 139 height 20
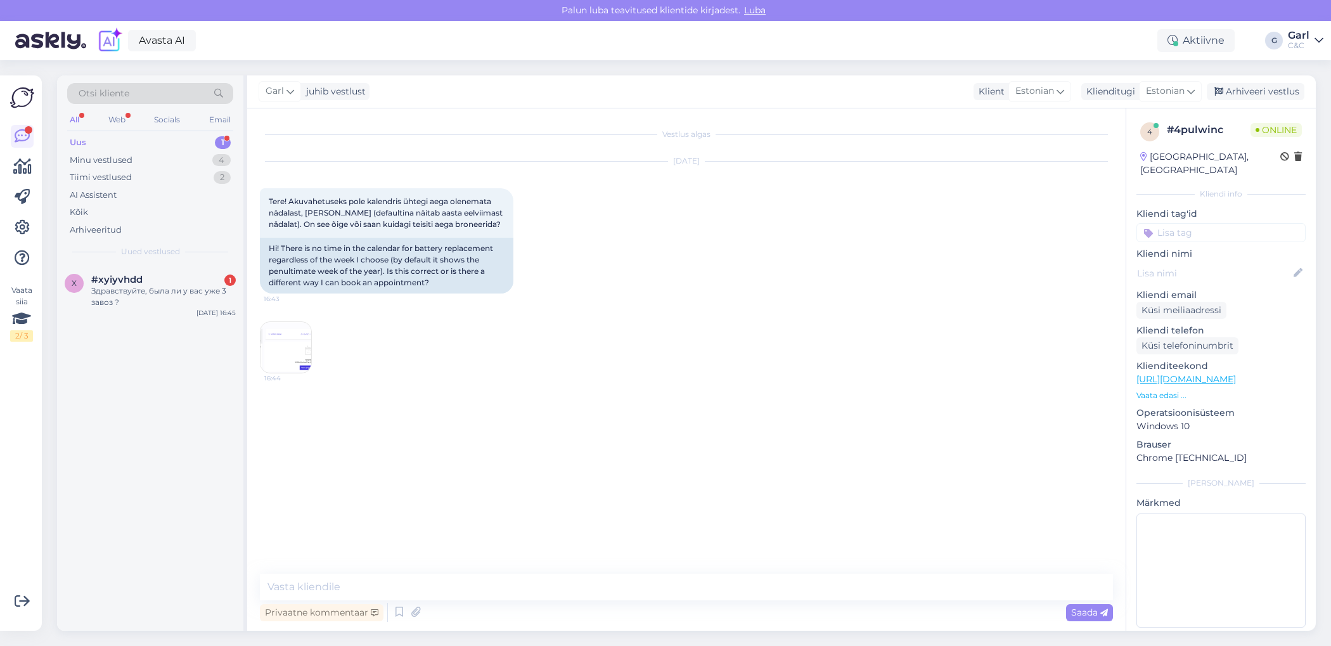
click at [514, 556] on div "Vestlus algas Oct 13 2025 Tere! Akuvahetuseks pole kalendris ühtegi aega olenem…" at bounding box center [692, 341] width 864 height 441
click at [504, 577] on textarea at bounding box center [686, 586] width 853 height 27
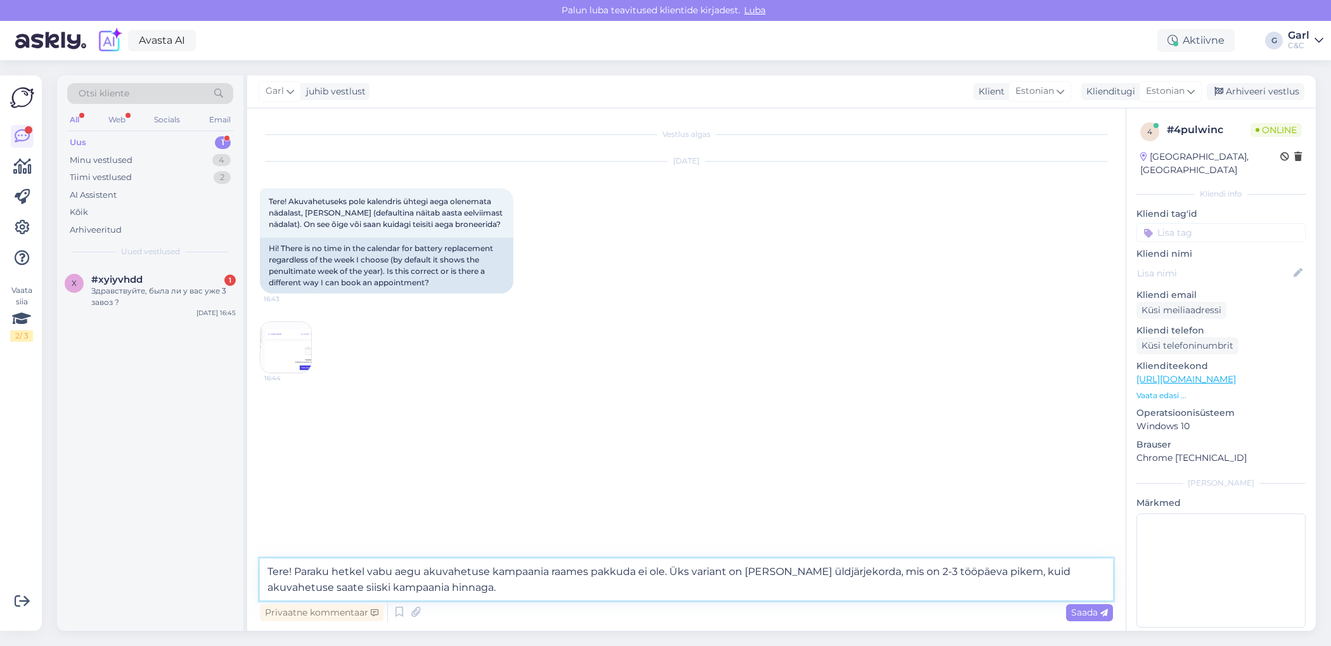
type textarea "Tere! Paraku hetkel vabu aegu akuvahetuse kampaania raames pakkuda ei ole. Üks …"
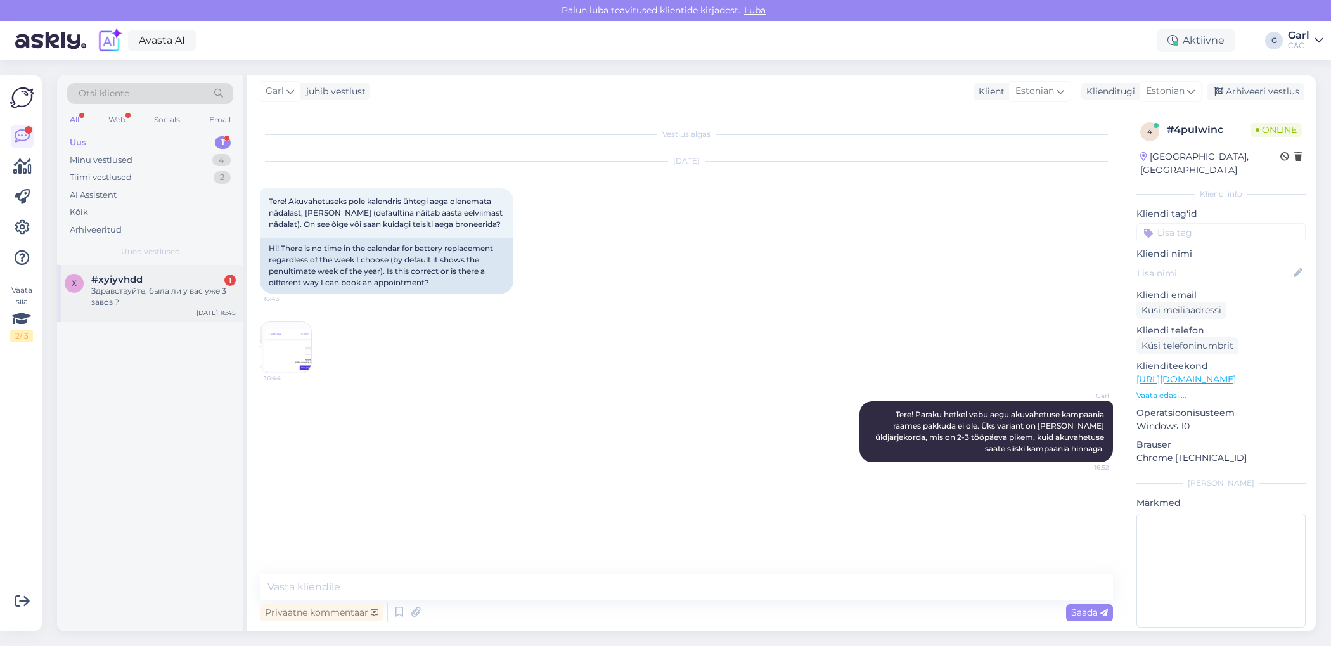
click at [164, 302] on div "Здравствуйте, была ли у вас уже 3 завоз ?" at bounding box center [163, 296] width 144 height 23
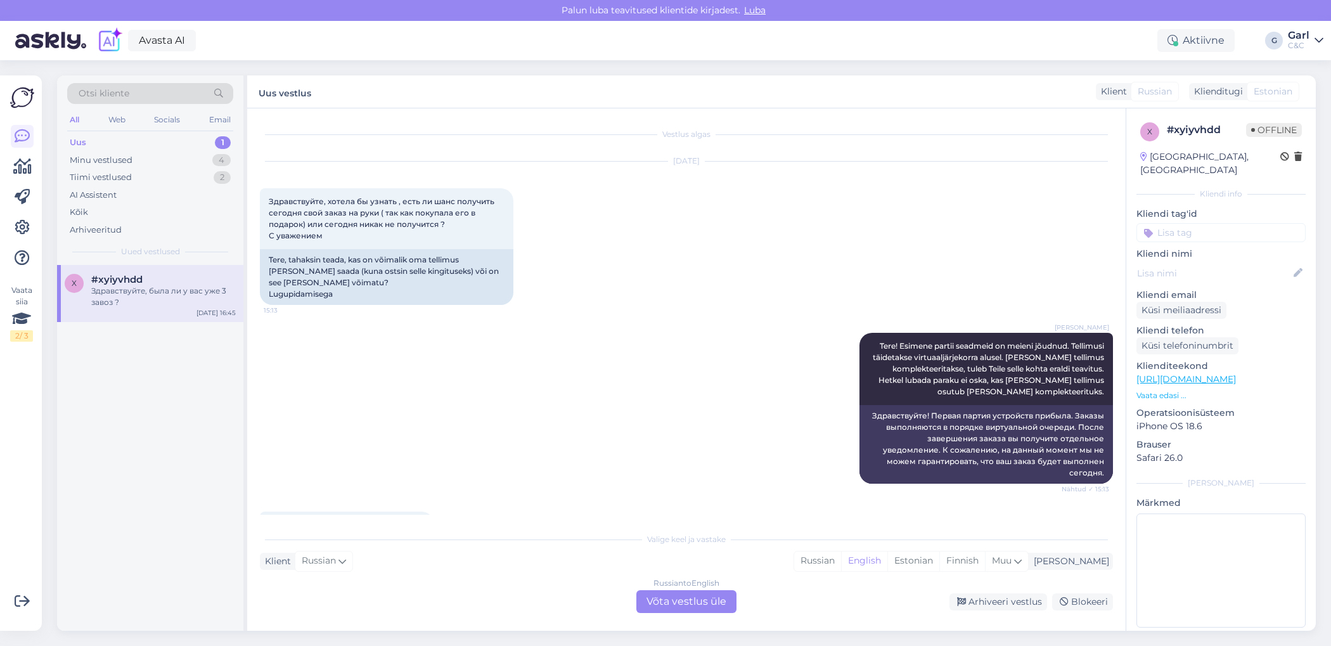
scroll to position [150, 0]
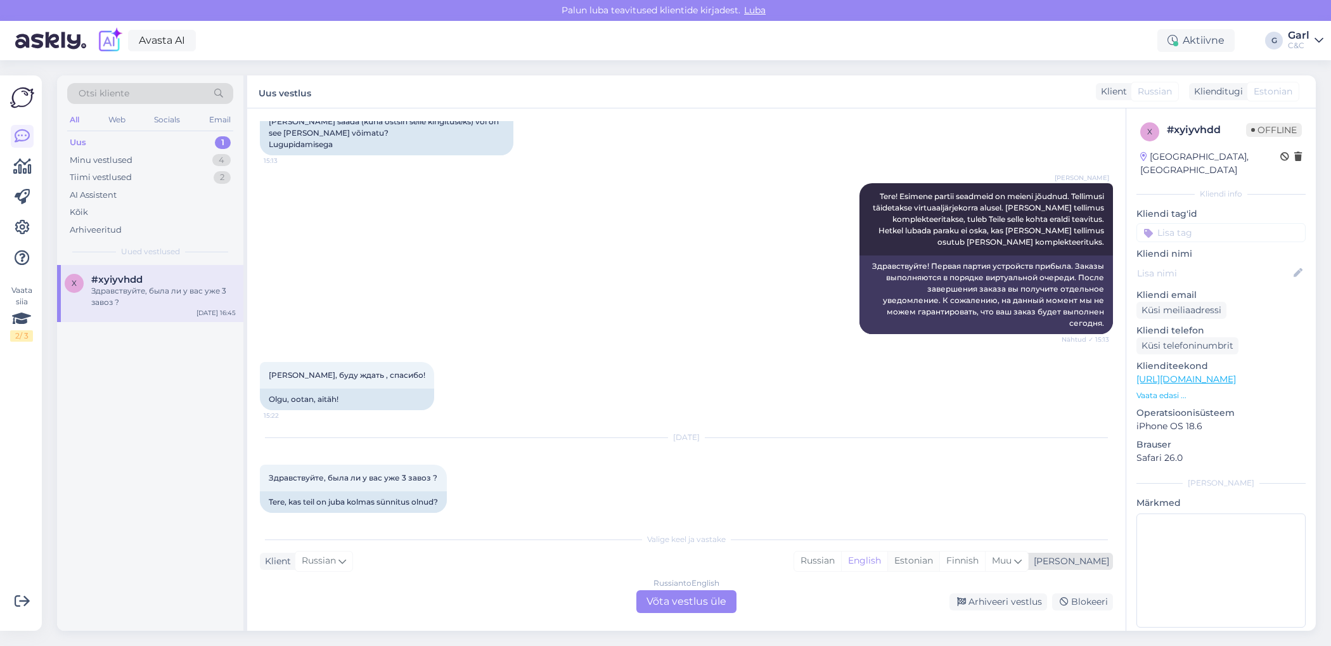
click at [939, 560] on div "Estonian" at bounding box center [913, 560] width 52 height 19
drag, startPoint x: 687, startPoint y: 596, endPoint x: 708, endPoint y: 430, distance: 167.3
click at [708, 430] on div "Vestlus algas Sep 19 2025 Здравствуйте, хотела бы узнать , есть ли шанс получит…" at bounding box center [686, 369] width 878 height 522
click at [708, 432] on div "[DATE]" at bounding box center [686, 437] width 853 height 11
click at [772, 469] on div "Oct 13 2025 Здравствуйте, была ли у вас уже 3 завоз ? 16:45 Tere, kas teil on j…" at bounding box center [686, 475] width 853 height 103
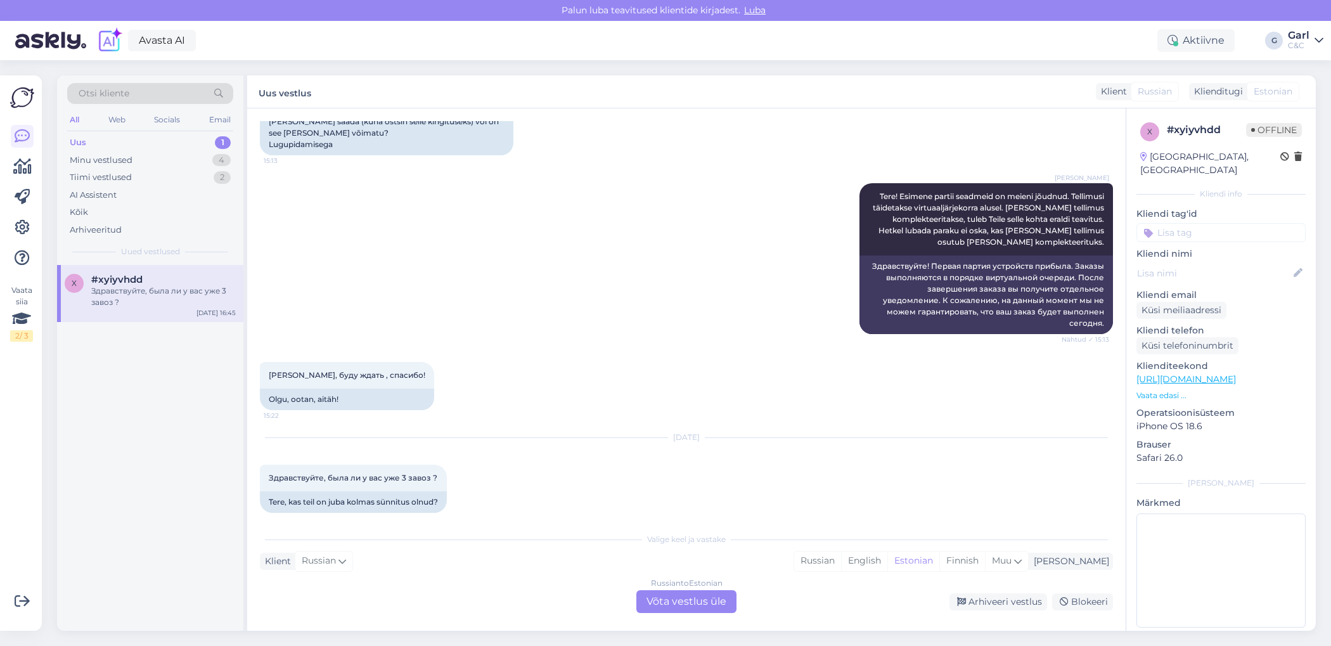
scroll to position [0, 0]
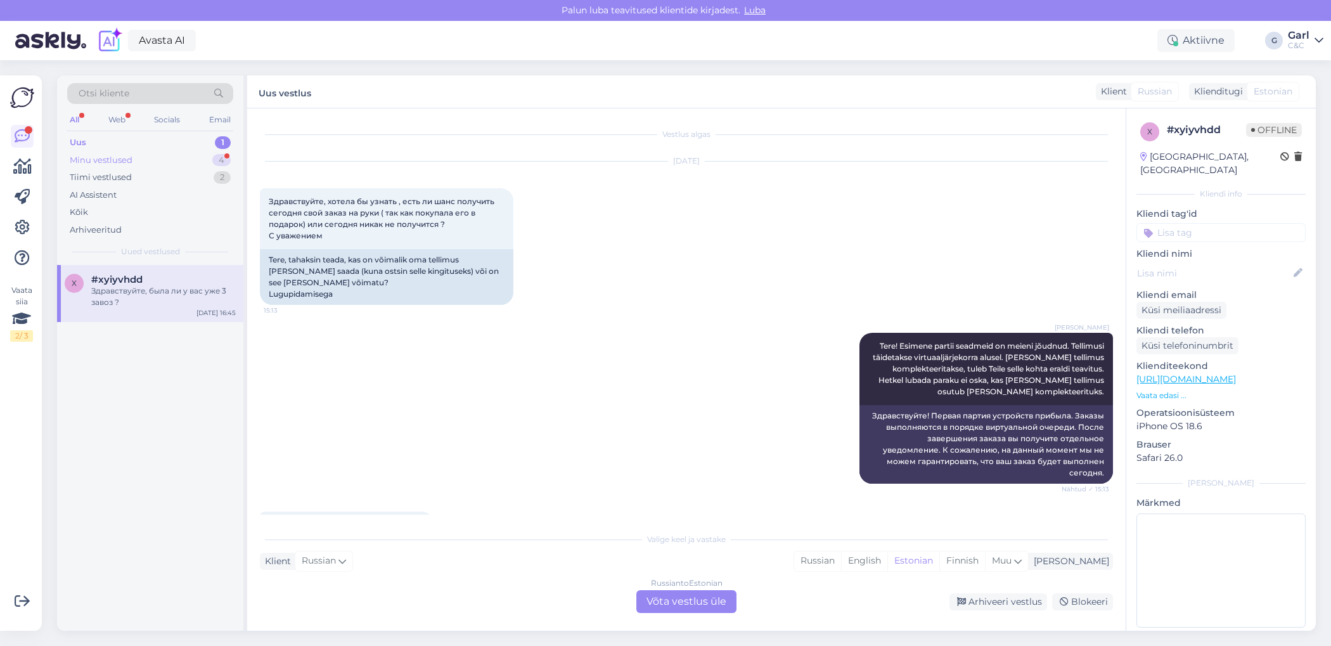
click at [217, 164] on div "4" at bounding box center [221, 160] width 18 height 13
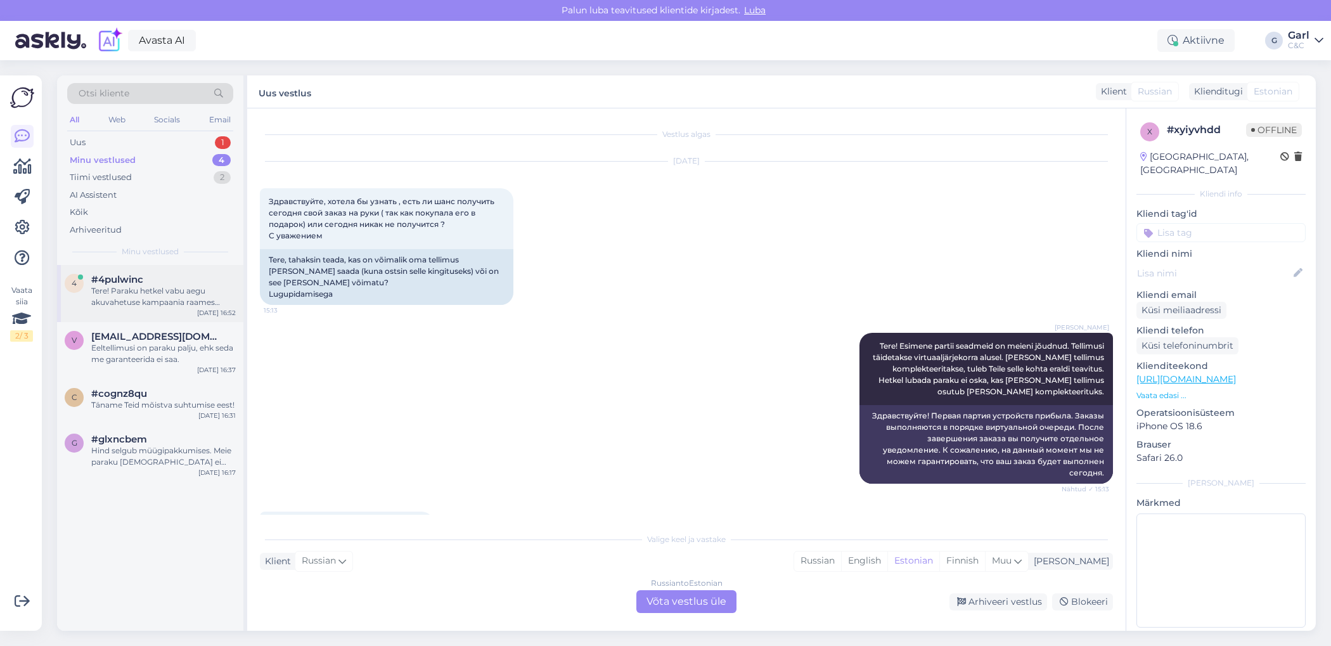
click at [183, 287] on div "Tere! Paraku hetkel vabu aegu akuvahetuse kampaania raames pakkuda ei ole. Üks …" at bounding box center [163, 296] width 144 height 23
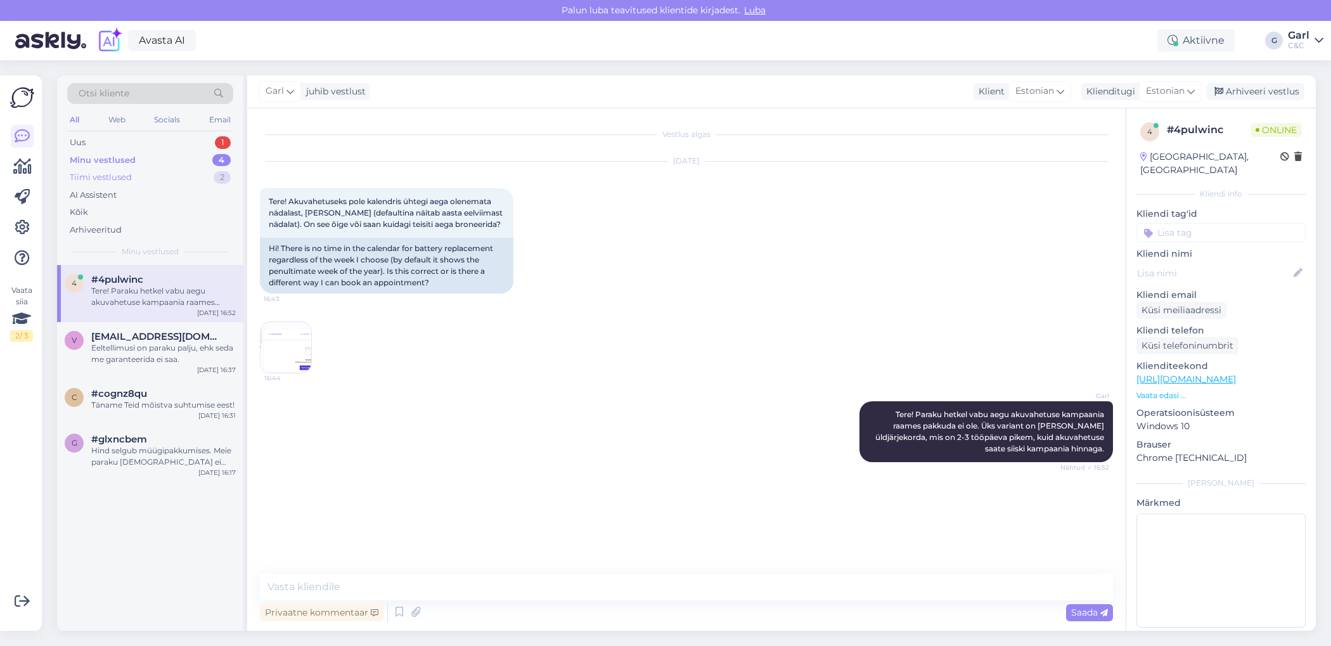
click at [203, 171] on div "Tiimi vestlused 2" at bounding box center [150, 178] width 166 height 18
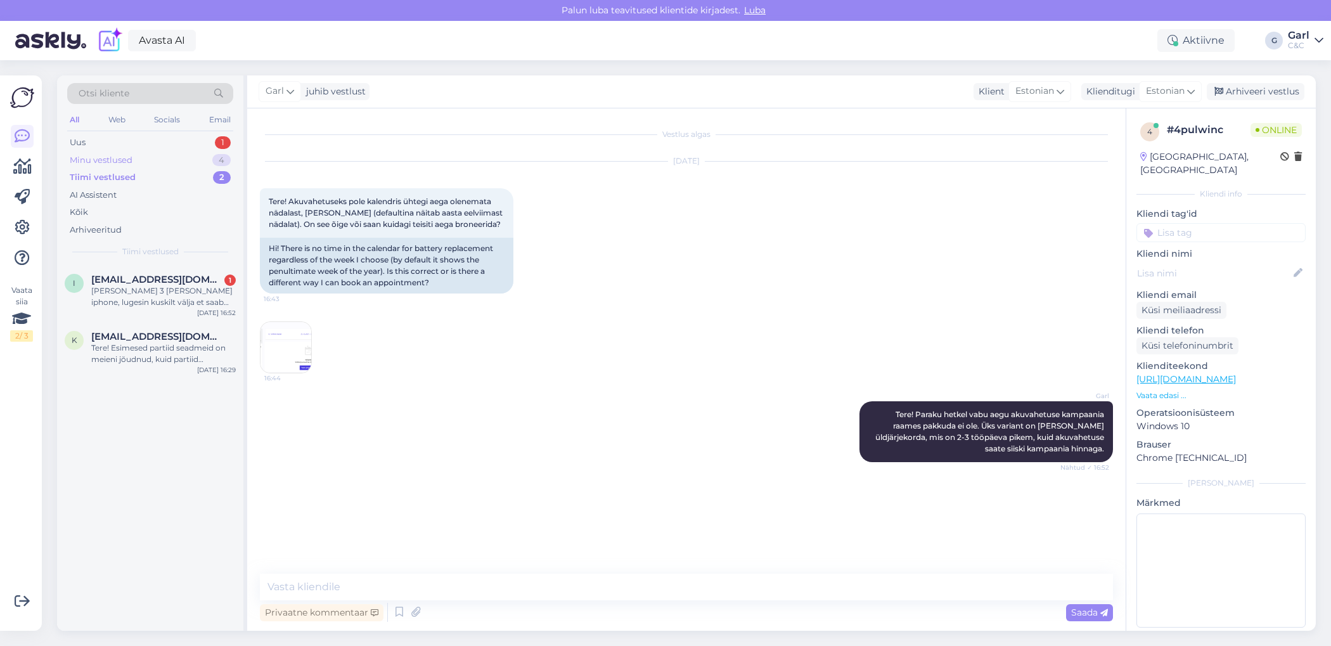
click at [202, 159] on div "Minu vestlused 4" at bounding box center [150, 160] width 166 height 18
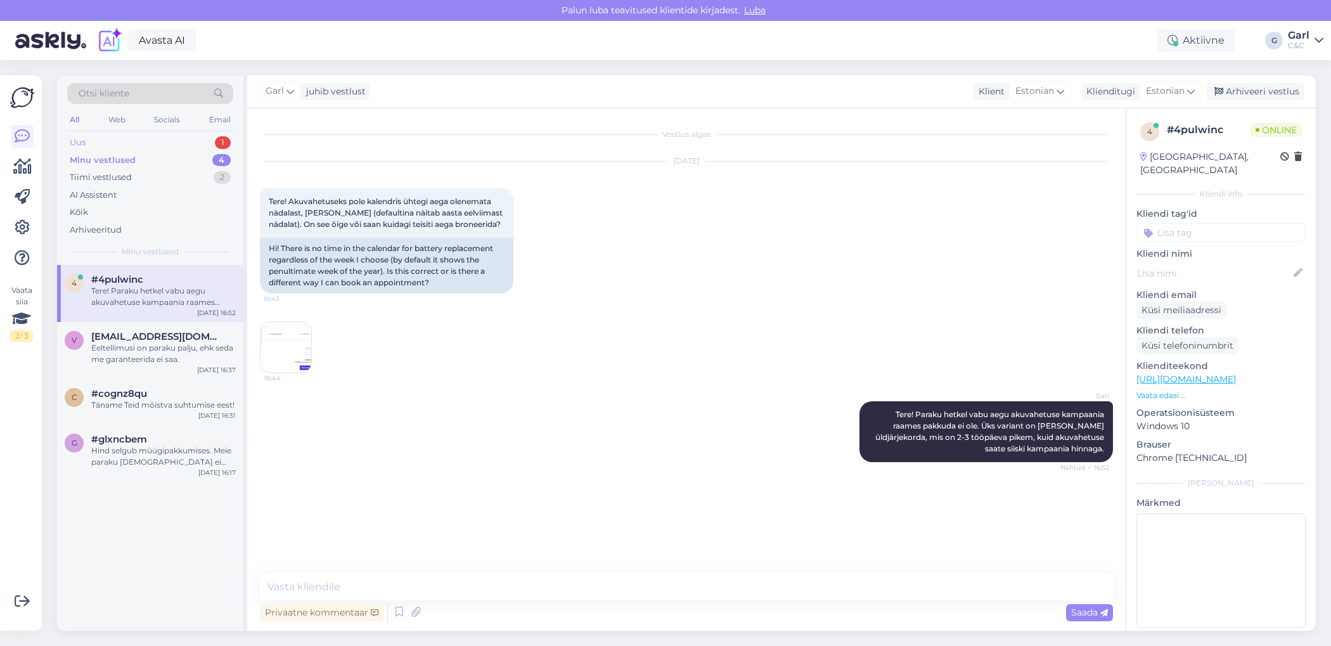
click at [203, 144] on div "Uus 1" at bounding box center [150, 143] width 166 height 18
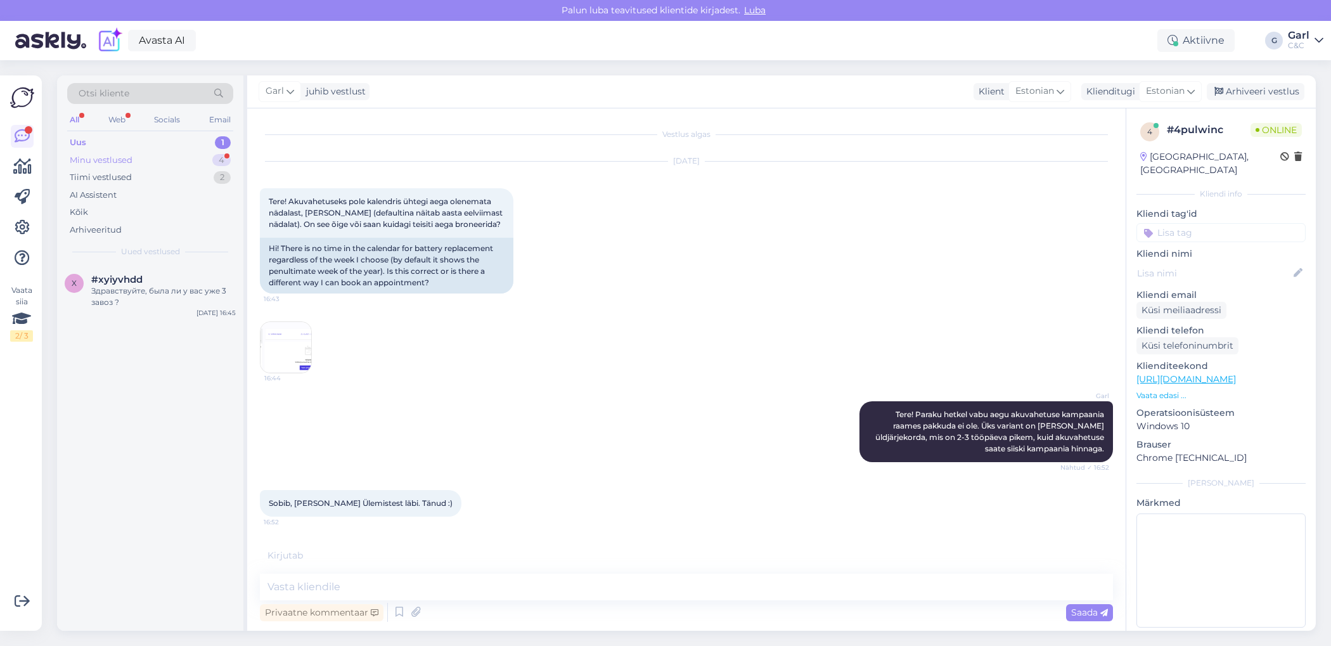
click at [193, 161] on div "Minu vestlused 4" at bounding box center [150, 160] width 166 height 18
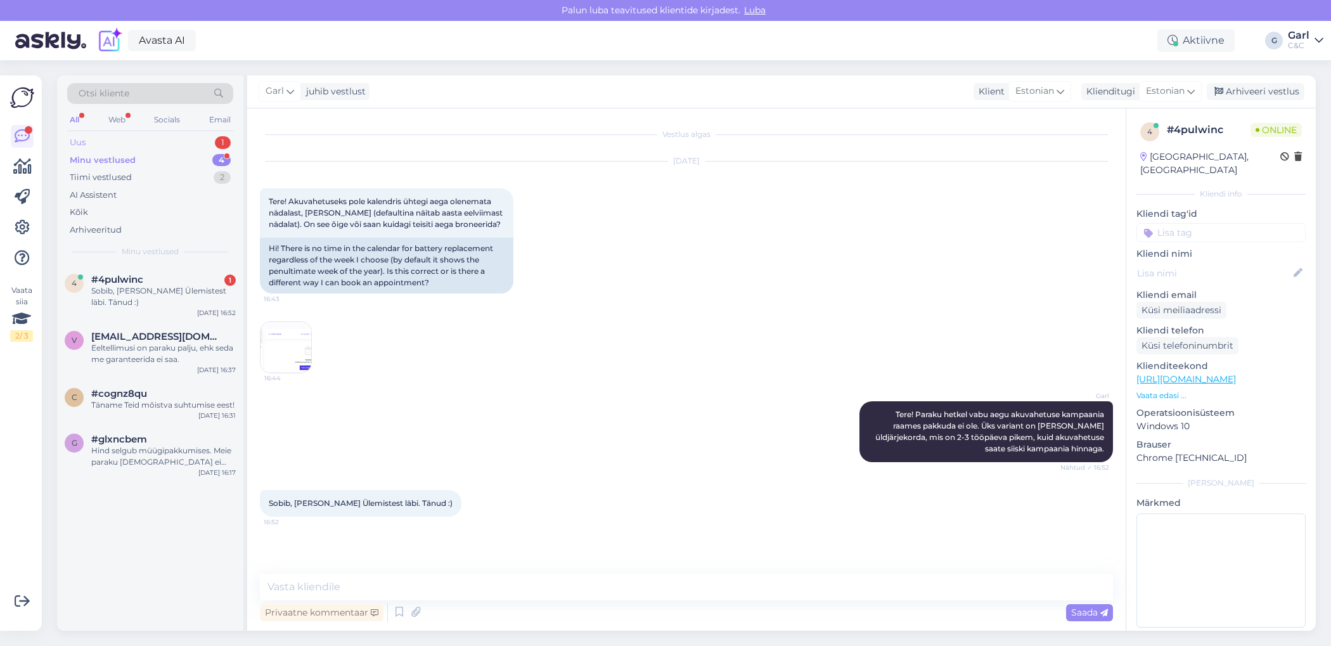
click at [203, 141] on div "Uus 1" at bounding box center [150, 143] width 166 height 18
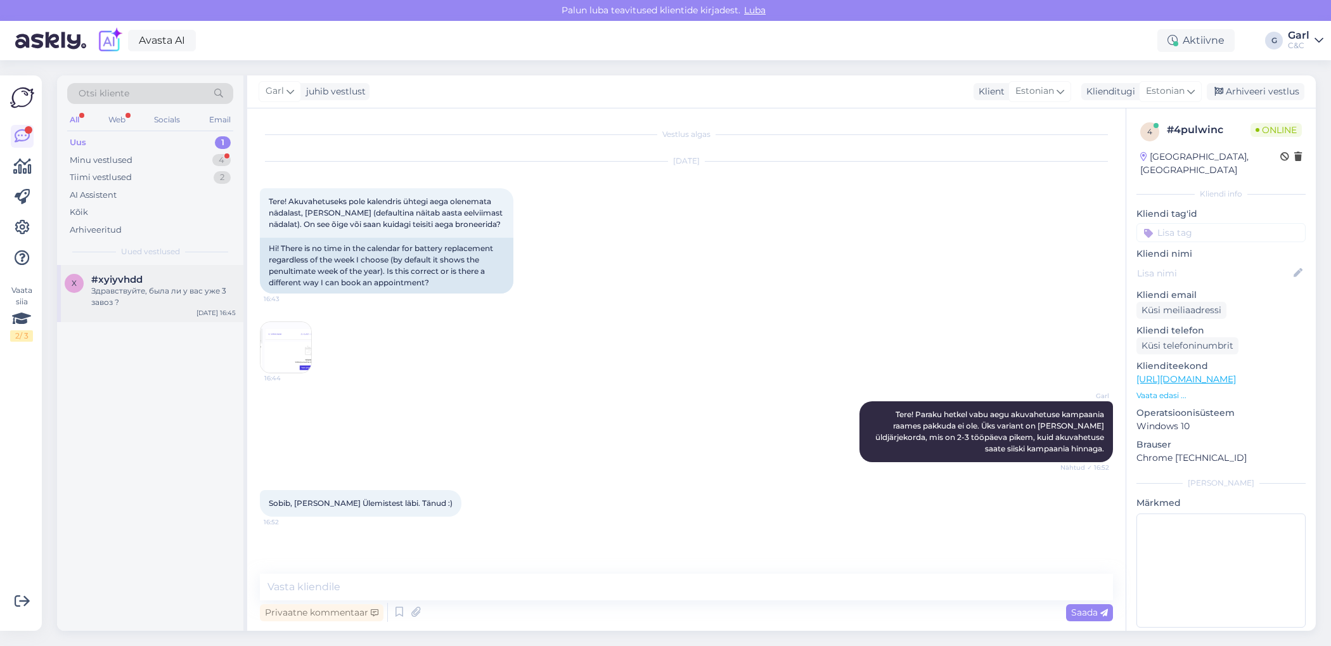
click at [187, 286] on div "Здравствуйте, была ли у вас уже 3 завоз ?" at bounding box center [163, 296] width 144 height 23
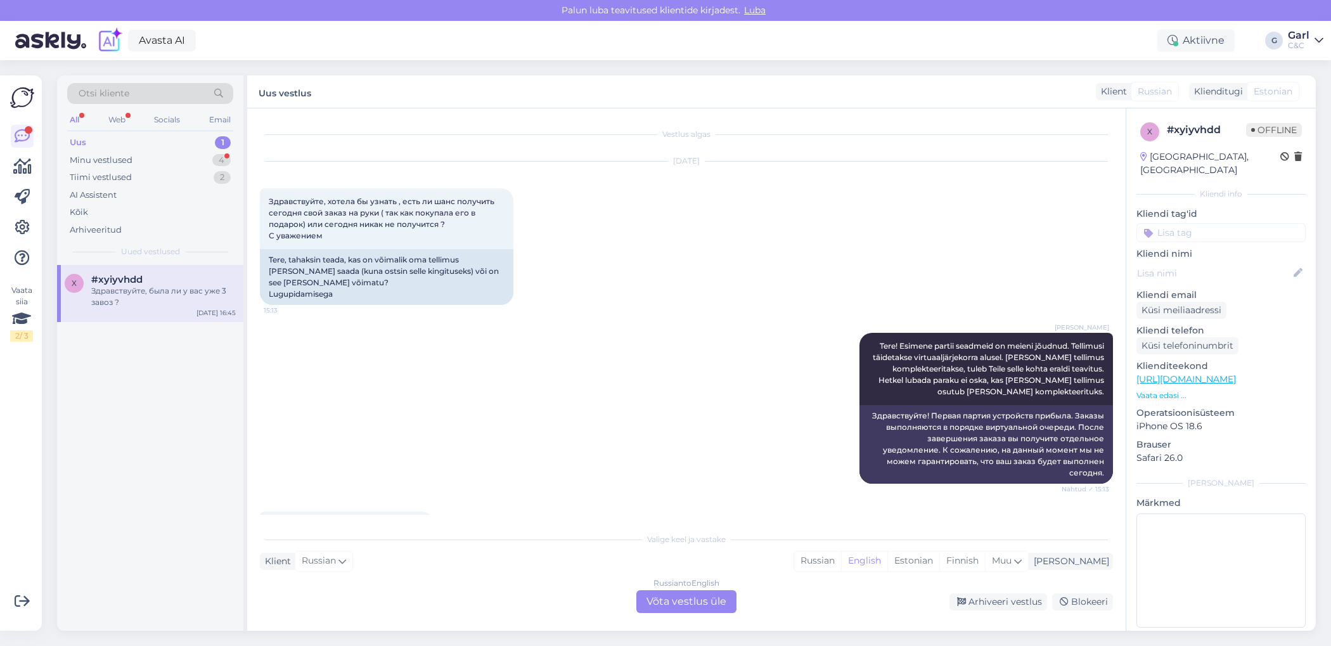
scroll to position [150, 0]
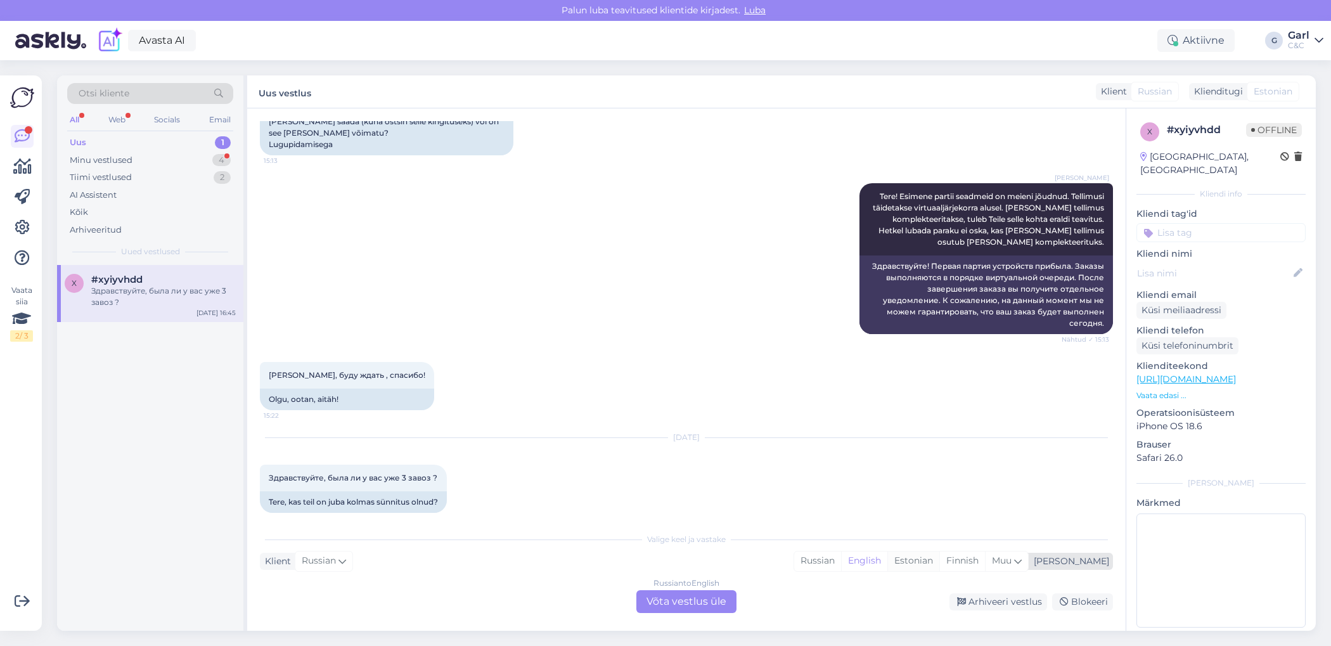
click at [939, 567] on div "Estonian" at bounding box center [913, 560] width 52 height 19
click at [712, 601] on div "Russian to Estonian Võta vestlus üle" at bounding box center [686, 601] width 100 height 23
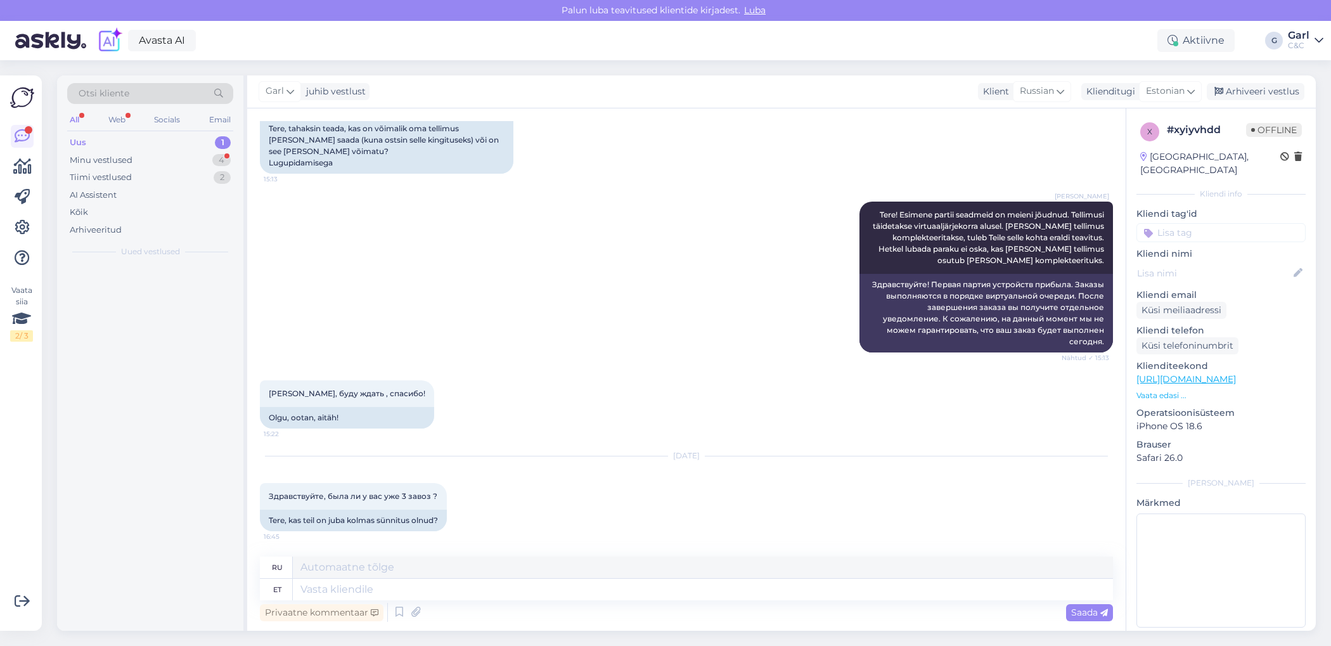
scroll to position [119, 0]
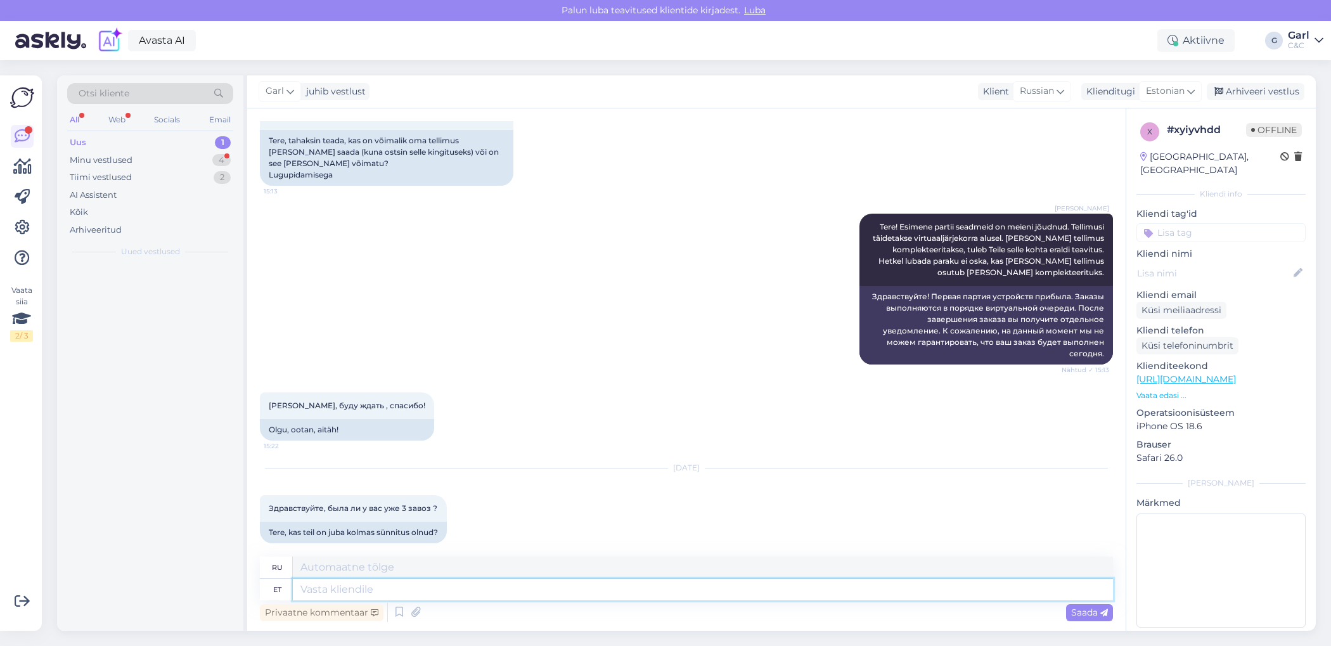
click at [712, 592] on textarea at bounding box center [703, 590] width 820 height 22
type textarea "Tere! Kah"
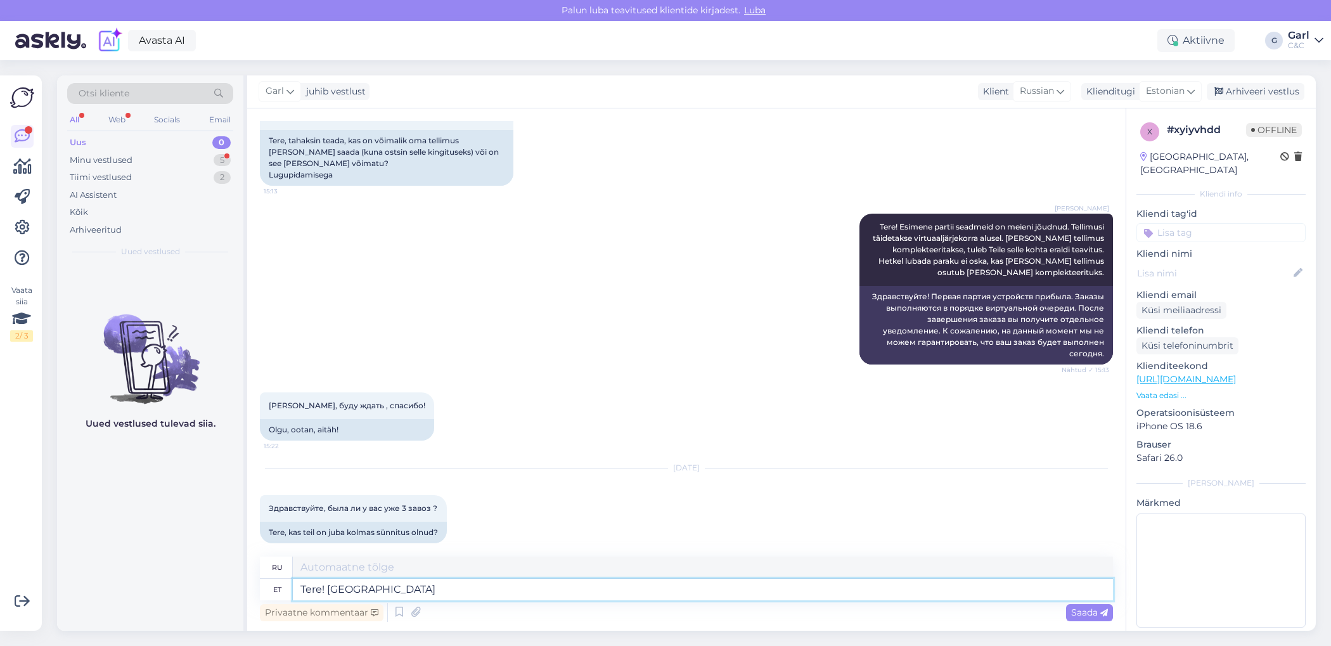
type textarea "Привет!"
type textarea "Tere! Kahjuks se"
type textarea "Здравствуйте! К сожалению."
type textarea "Tere! Kahjuks see inf"
type textarea "Здравствуйте! К сожалению, это"
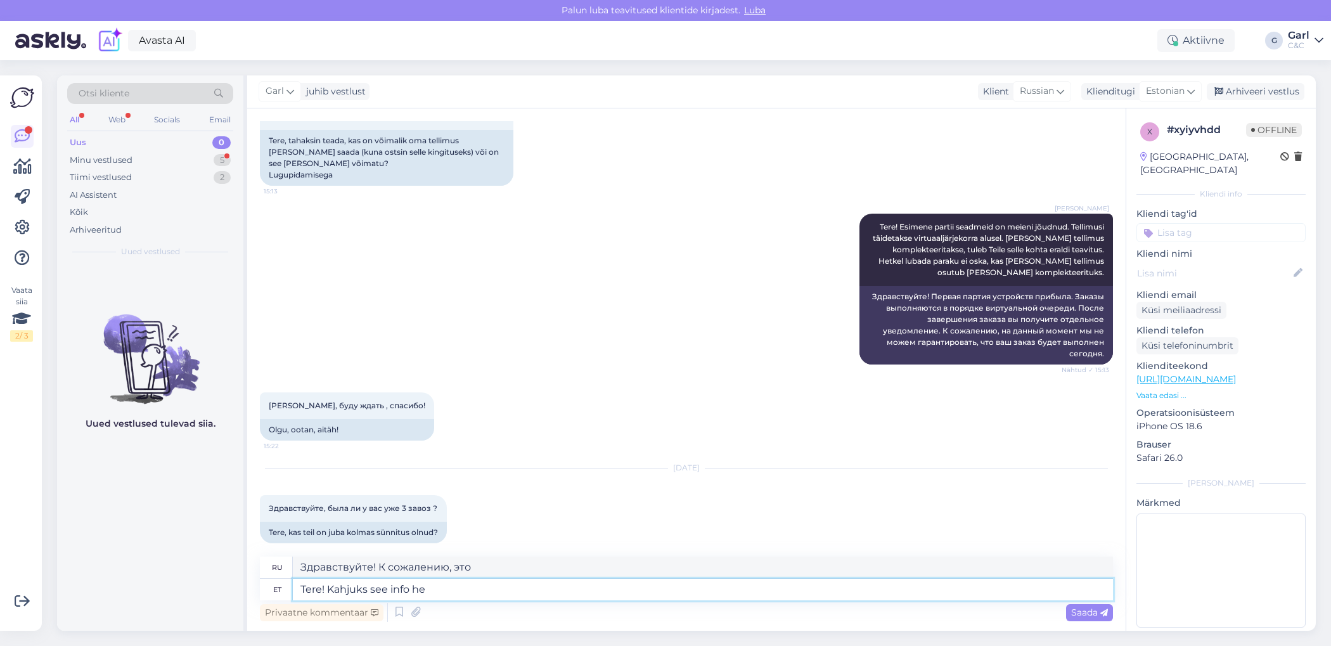
type textarea "Tere! Kahjuks see info het"
type textarea "Здравствуйте! К сожалению, эта информация"
type textarea "Tere! Kahjuks see info hetkel puu"
type textarea "Здравствуйте! К сожалению, эта информация в данный момент недоступна."
type textarea "Tere! Kahjuks see info hetkel puudub. Kui"
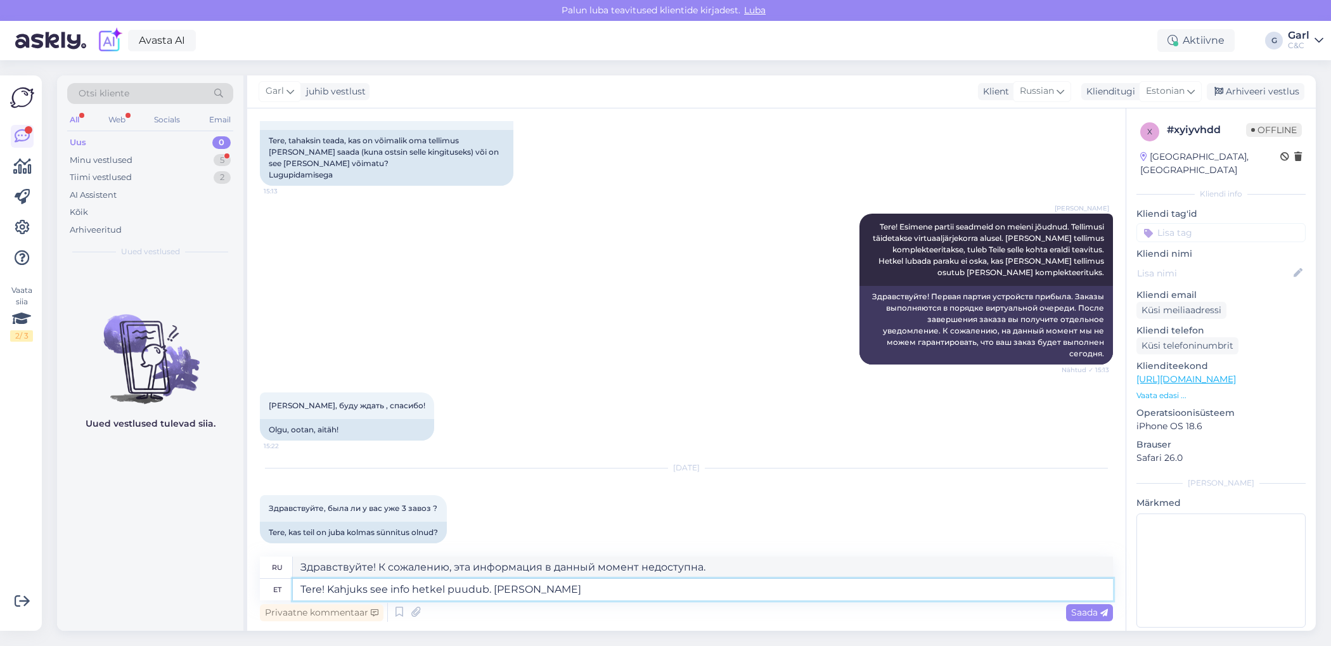
type textarea "Здравствуйте! К сожалению, эта информация в настоящее время недоступна."
type textarea "Tere! Kahjuks see info hetkel puudub. Kui Teie t"
type textarea "Здравствуйте! К сожалению, эта информация сейчас недоступна. Если"
type textarea "Tere! Kahjuks see info hetkel puudub. Kui Teie tel"
type textarea "Здравствуйте! К сожалению, эта информация сейчас недоступна. Если ваш"
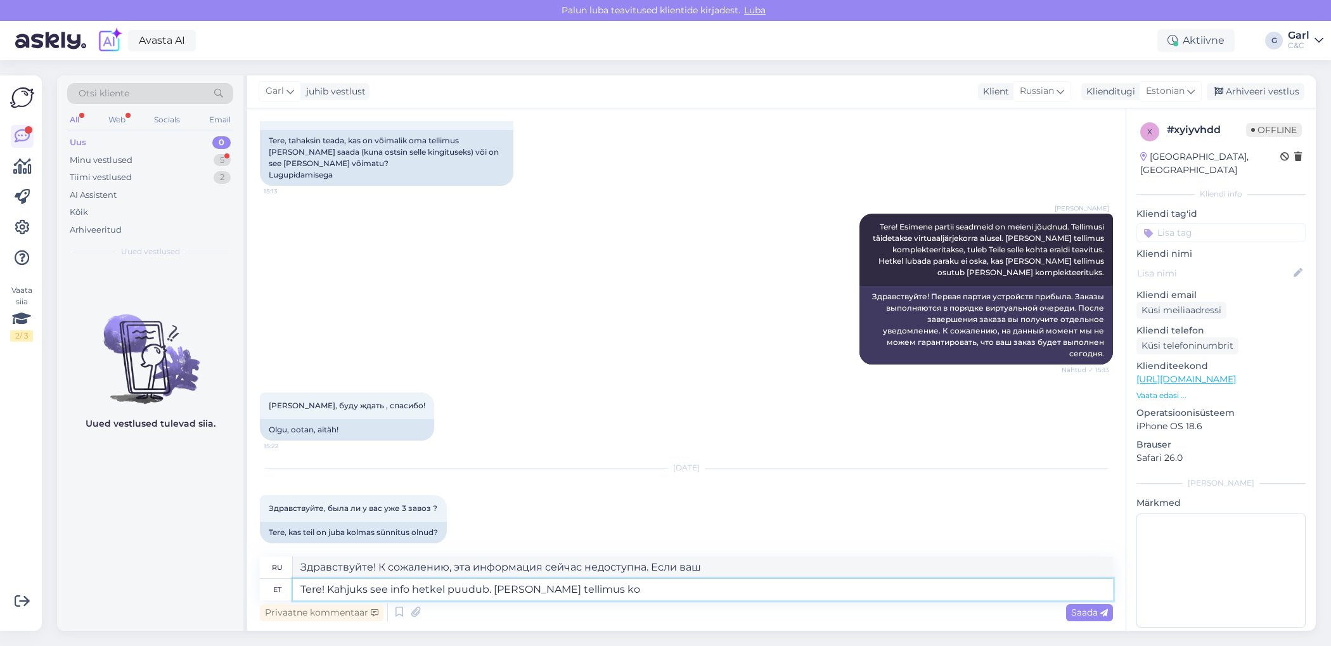
type textarea "Tere! Kahjuks see info hetkel puudub. Kui Teie tellimus kom"
type textarea "Здравствуйте! К сожалению, эта информация сейчас недоступна. Если ваш заказ..."
type textarea "Tere! Kahjuks see info hetkel puudub. Kui Teie tellimus komplekteeritakse,"
type textarea "Здравствуйте! К сожалению, эта информация сейчас недоступна. Когда ваш заказ бу…"
drag, startPoint x: 738, startPoint y: 587, endPoint x: 207, endPoint y: 590, distance: 530.4
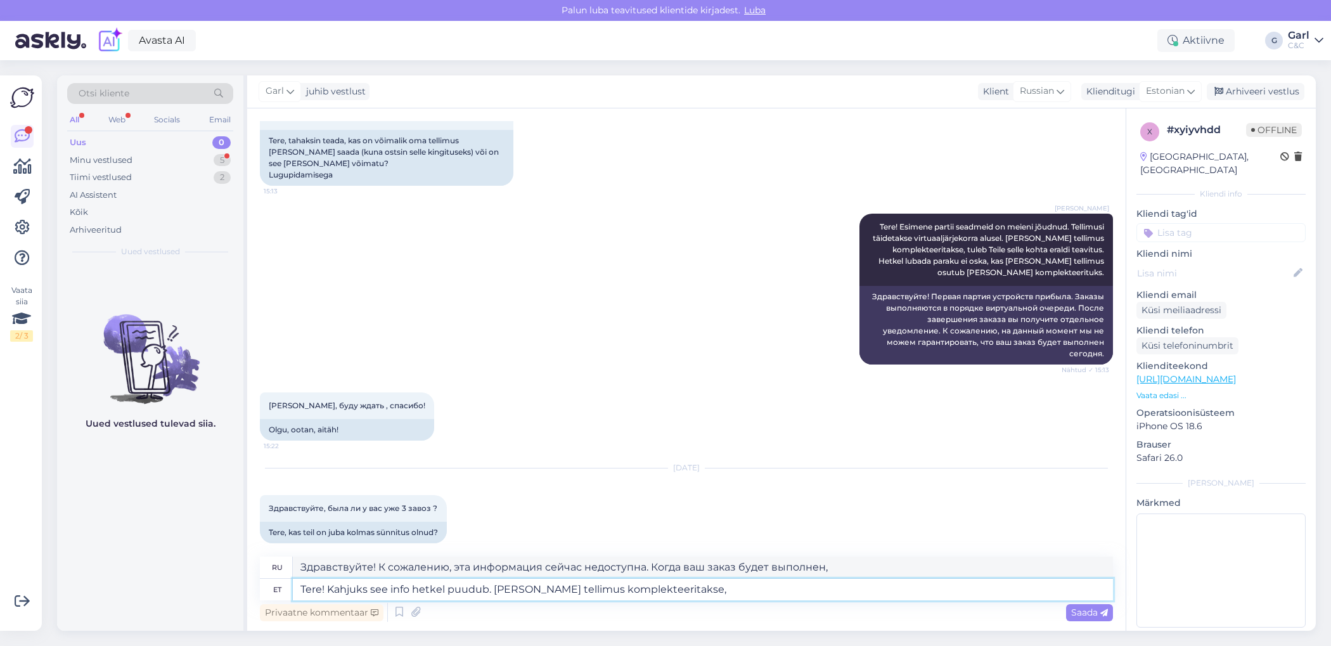
click at [207, 590] on div "Otsi kliente All Web Socials Email Uus 0 Minu vestlused 5 Tiimi vestlused 2 AI …" at bounding box center [686, 352] width 1259 height 555
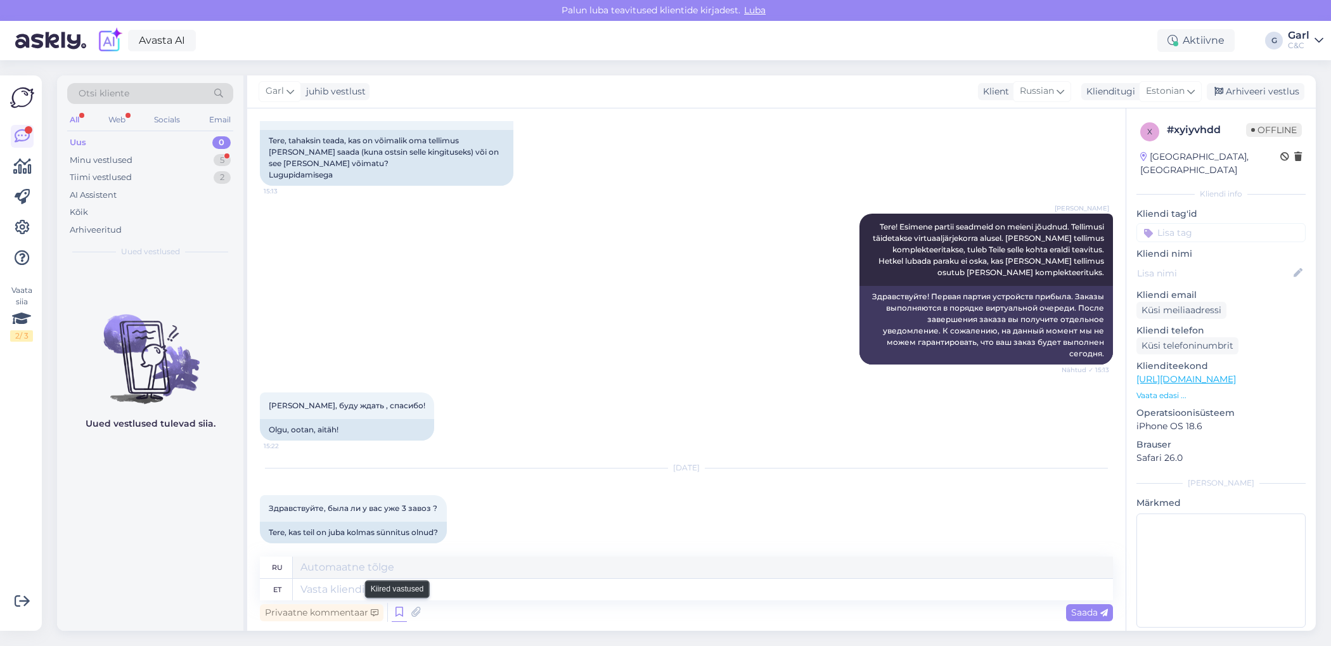
click at [403, 610] on icon at bounding box center [399, 612] width 15 height 19
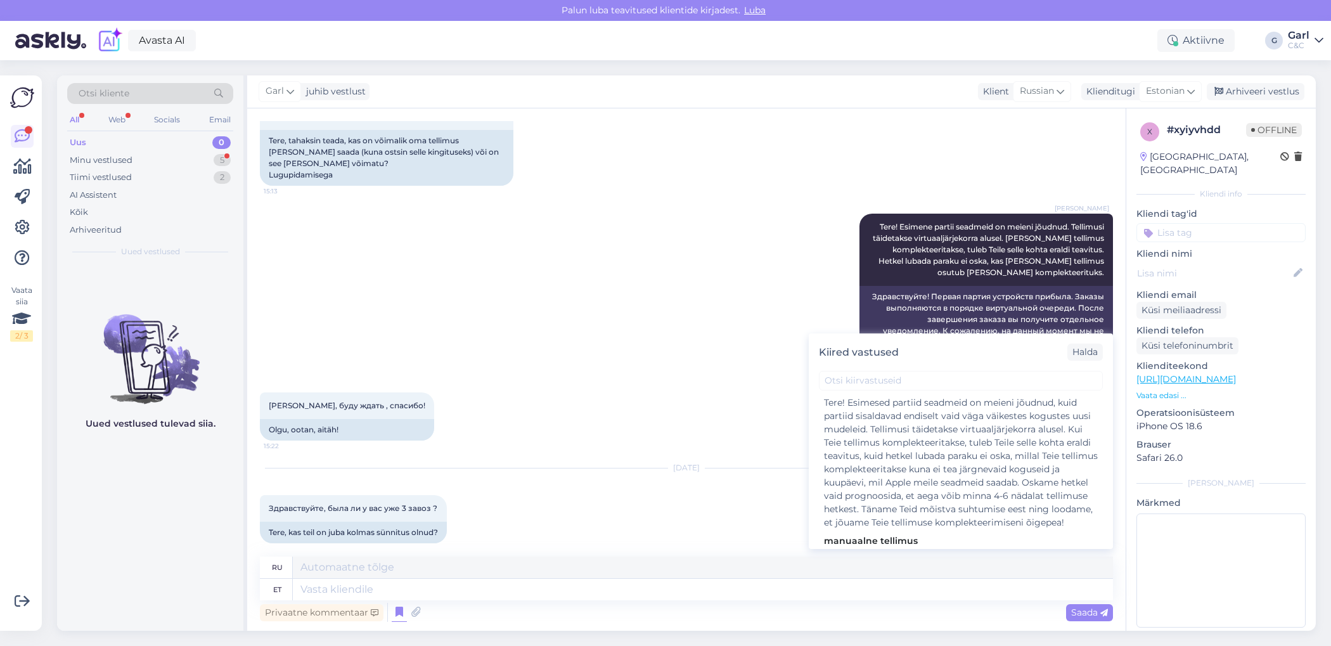
scroll to position [337, 0]
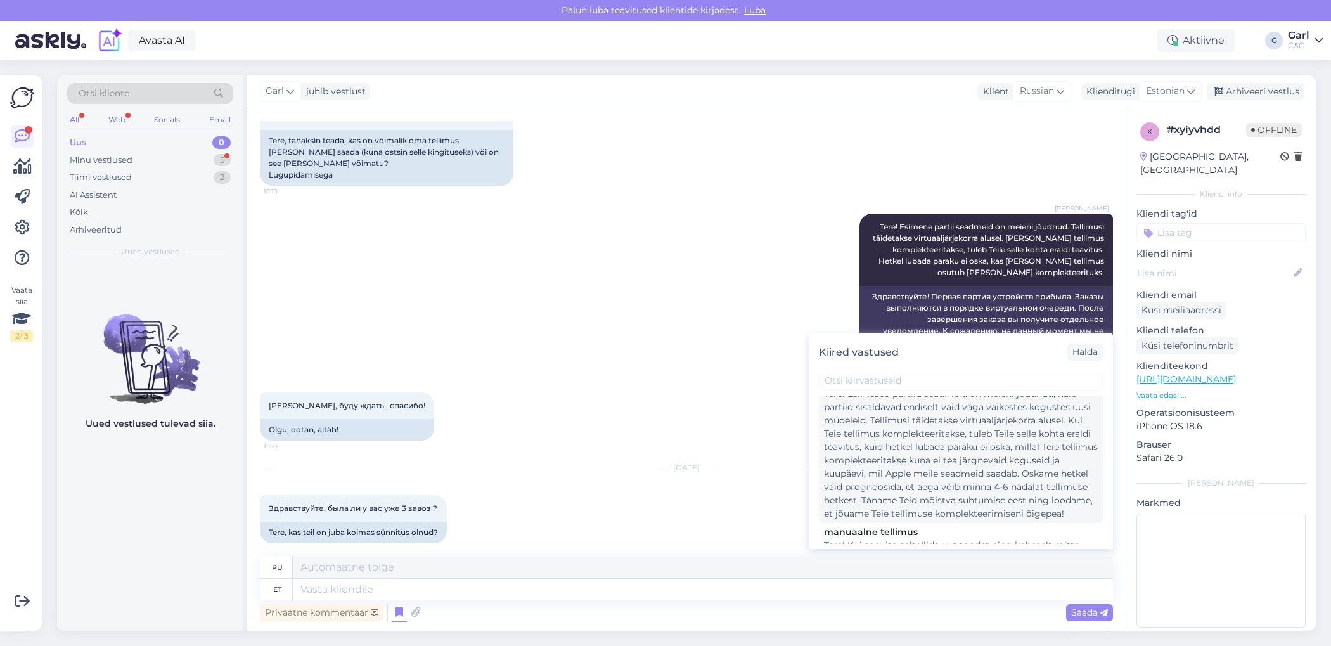
click at [933, 510] on div "Tere! Esimesed partiid seadmeid on meieni jõudnud, kuid partiid sisaldavad endi…" at bounding box center [961, 453] width 274 height 133
type textarea "Здравствуйте! Первые партии устройств уже поступили к нам, но в них пока содерж…"
type textarea "Tere! Esimesed partiid seadmeid on meieni jõudnud, kuid partiid sisaldavad endi…"
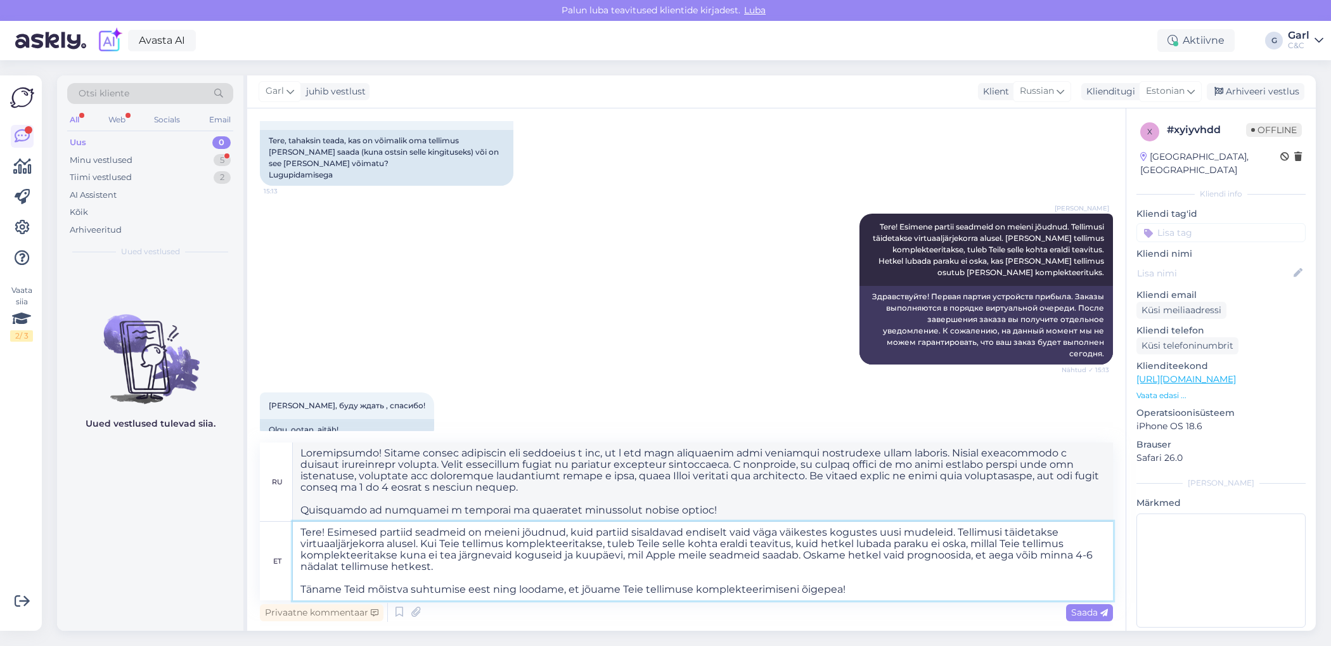
drag, startPoint x: 331, startPoint y: 534, endPoint x: 909, endPoint y: 535, distance: 577.9
click at [909, 535] on textarea "Tere! Esimesed partiid seadmeid on meieni jõudnud, kuid partiid sisaldavad endi…" at bounding box center [703, 561] width 820 height 79
drag, startPoint x: 954, startPoint y: 532, endPoint x: 432, endPoint y: 583, distance: 524.7
click at [431, 583] on textarea "Tere! Esimesed partiid seadmeid on meieni jõudnud, kuid partiid sisaldavad endi…" at bounding box center [703, 561] width 820 height 79
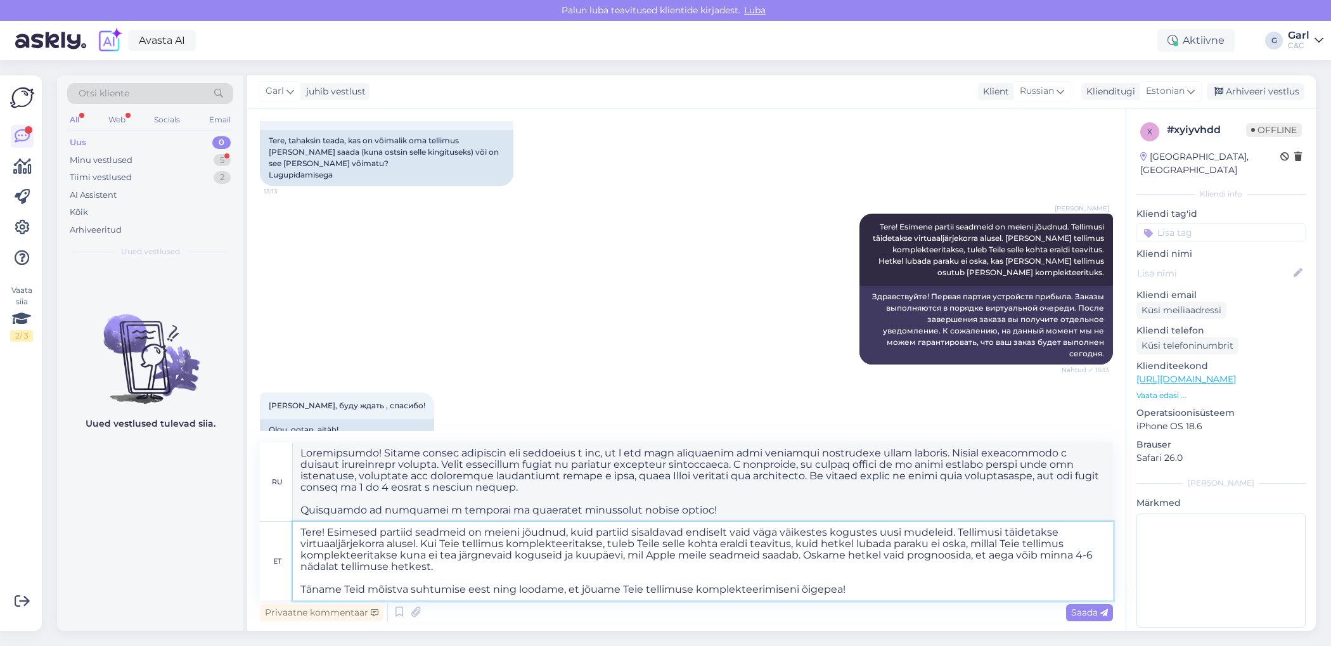
click at [432, 583] on textarea "Tere! Esimesed partiid seadmeid on meieni jõudnud, kuid partiid sisaldavad endi…" at bounding box center [703, 561] width 820 height 79
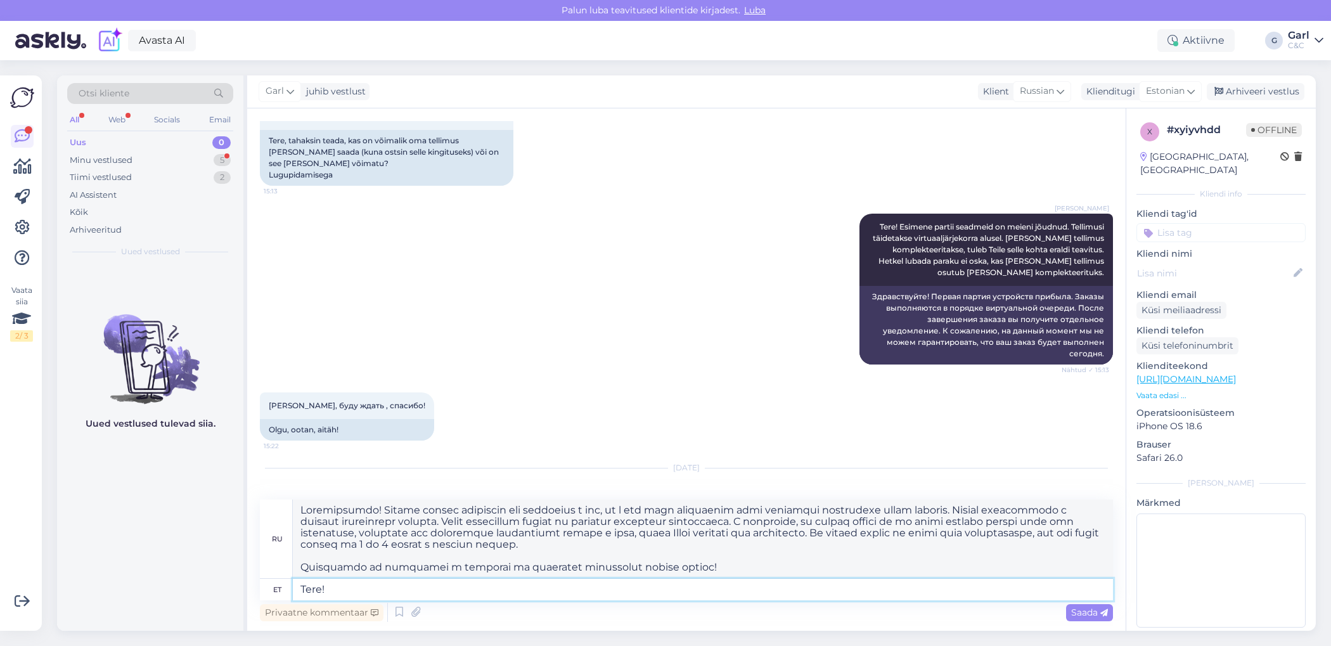
type textarea "Tere!"
type textarea "Привет!"
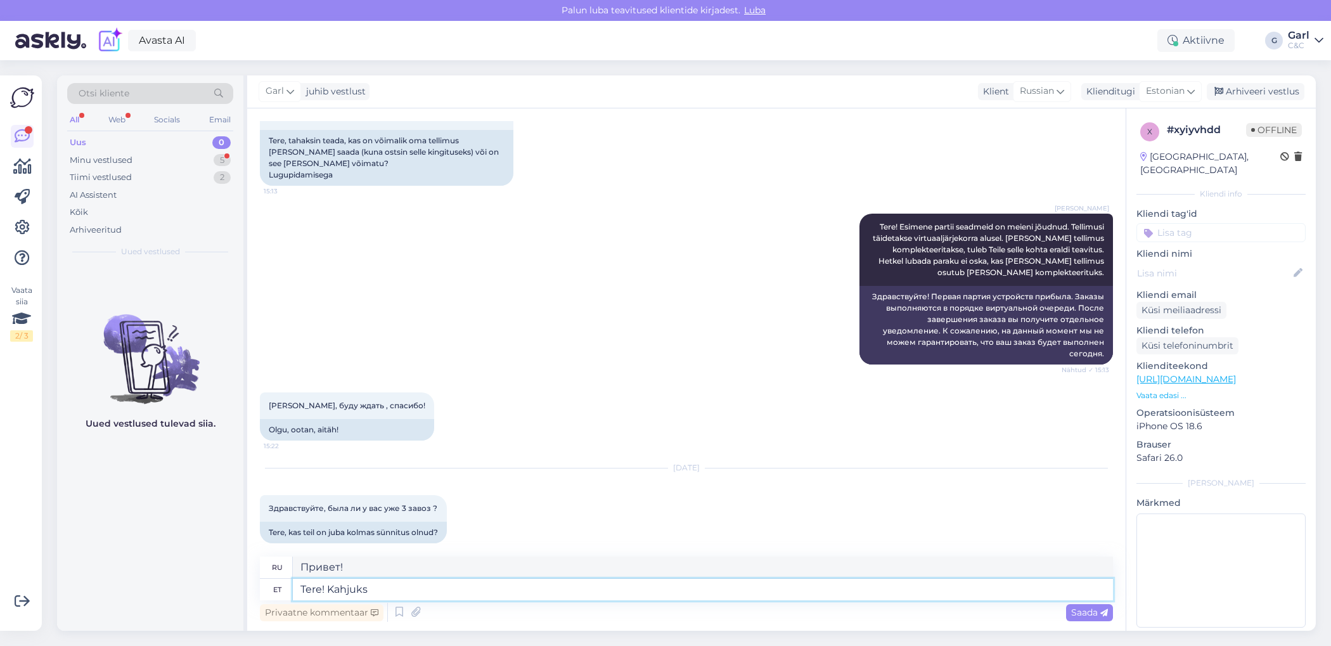
type textarea "Tere! Kahjuks"
type textarea "Здравствуйте! К сожалению."
type textarea "Tere! Se"
type textarea "Привет!"
type textarea "Tere! Seadmeid sa"
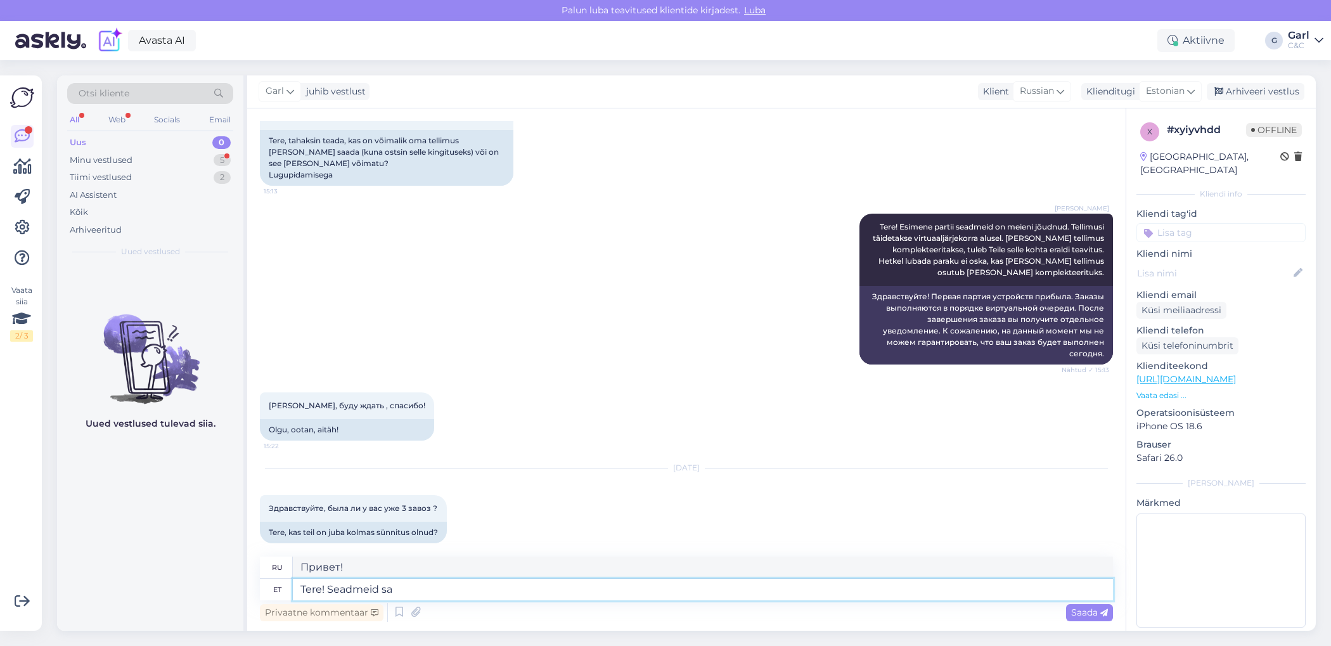
type textarea "Привет! Оборудование"
type textarea "Tere! Seadmeid saabub mei"
type textarea "Здравствуйте! Оборудование прибывает."
type textarea "Tere! Seadmeid saabub meieni iga n"
type textarea "Здравствуйте! Оборудование прибывает к нам."
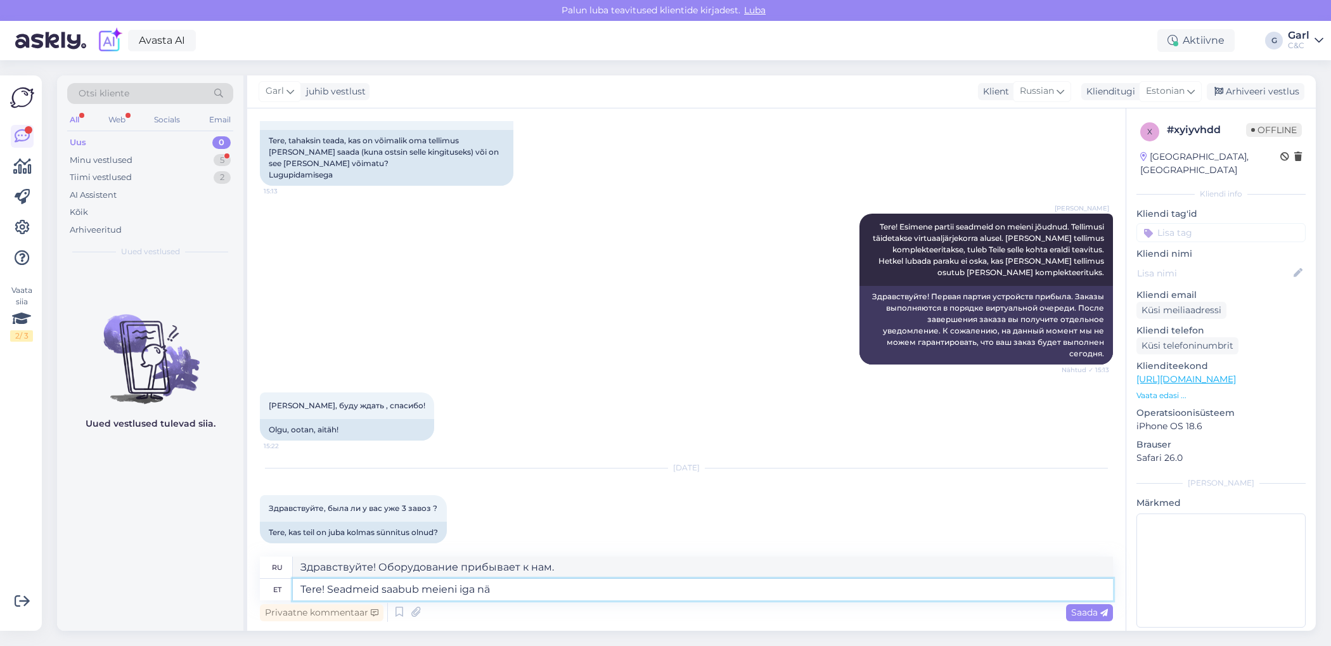
type textarea "Tere! Seadmeid saabub meieni iga näd"
type textarea "Здравствуйте! Оборудование приходит к нам каждые"
type textarea "Tere! Seadmeid saabub meieni iga nädalaselt, kuid"
type textarea "Здравствуйте! Оборудование приходит к нам каждую неделю."
type textarea "Tere! Seadmeid saabub meieni iga nädalaselt, kuid väga"
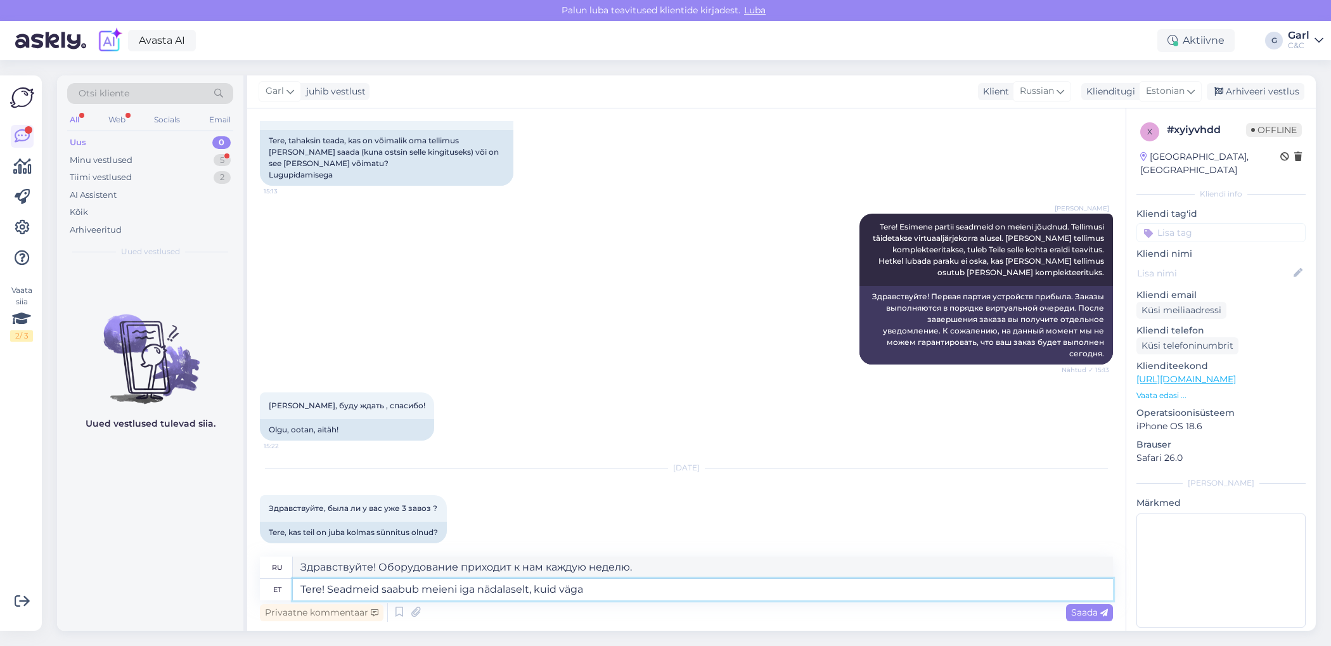
type textarea "Здравствуйте! Мы получаем оборудование каждую неделю, но"
type textarea "Tere! Seadmeid saabub meieni iga nädalaselt, kuid väga lim"
type textarea "Здравствуйте! Мы получаем оборудование каждую неделю, но очень"
type textarea "Tere! Seadmeid saabub meieni iga nädalaselt, kuid väga limiteeritud kogu"
type textarea "Здравствуйте! Оборудование поступает к нам каждую неделю, но в очень ограниченн…"
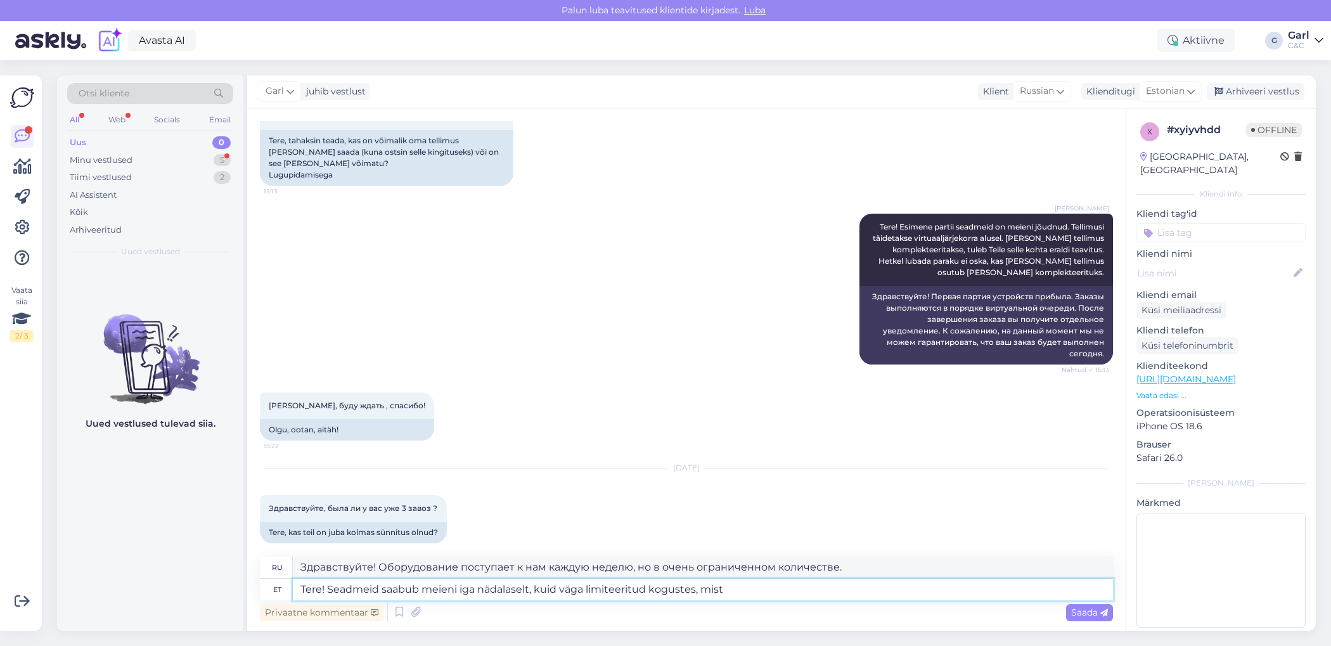
type textarea "Tere! Seadmeid saabub meieni iga nädalaselt, kuid väga limiteeritud kogustes, m…"
type textarea "Здравствуйте! Оборудование приходит к нам каждую неделю, но в очень ограниченно…"
type textarea "Tere! Seadmeid saabub meieni iga nädalaselt, kuid väga limiteeritud kogustes, m…"
type textarea "Здравствуйте! Оборудование приходит к нам каждую неделю, но в очень ограниченно…"
type textarea "Tere! Seadmeid saabub meieni iga nädalaselt, kuid väga limiteeritud kogustes, m…"
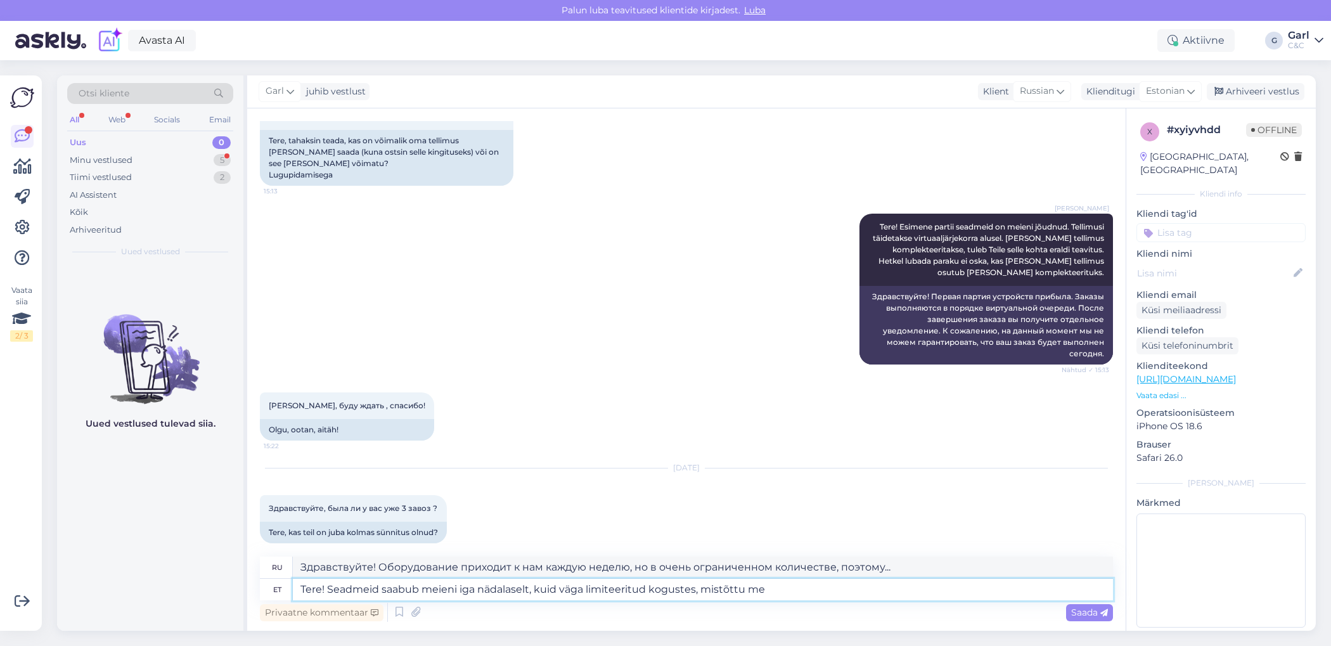
type textarea "Здравствуйте! Мы получаем оборудование каждую неделю, но в очень ограниченном к…"
type textarea "Tere! Seadmeid saabub meieni iga nädalaselt, kuid väga limiteeritud kogustes, m…"
type textarea "Здравствуйте! Мы получаем оборудование каждую неделю, но в очень ограниченном к…"
type textarea "Tere! Seadmeid saabub meieni iga nädalaselt, kuid väga limiteeritud kogustes, m…"
type textarea "Здравствуйте! Мы получаем устройства каждую неделю, но в очень ограниченном кол…"
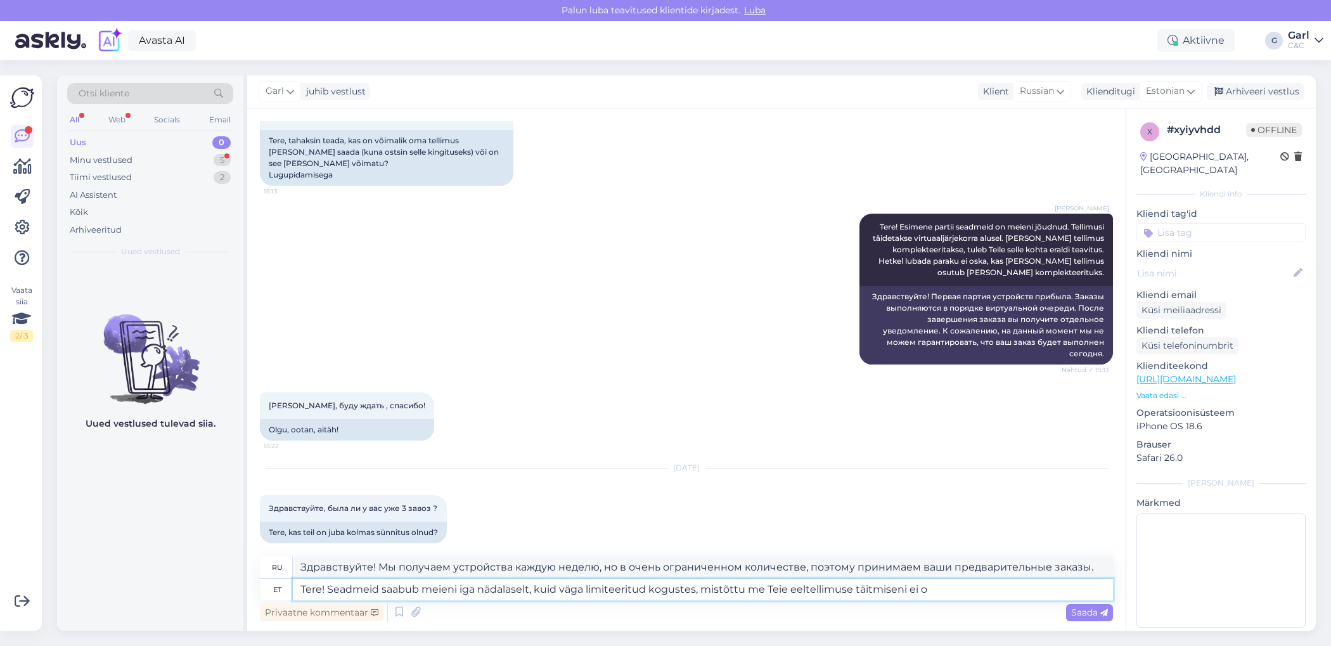
type textarea "Tere! Seadmeid saabub meieni iga nädalaselt, kuid väga limiteeritud kogustes, m…"
type textarea "Здравствуйте! Мы получаем устройства каждую неделю, но в очень ограниченном кол…"
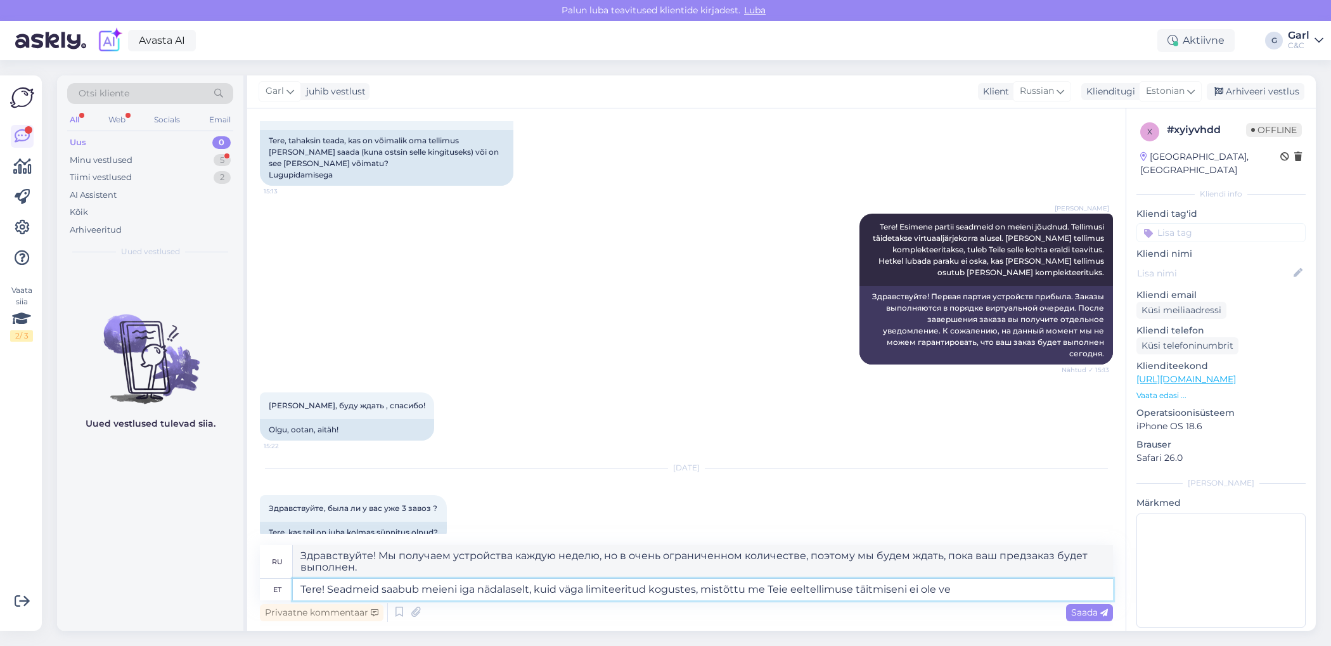
type textarea "Tere! Seadmeid saabub meieni iga nädalaselt, kuid väga limiteeritud kogustes, m…"
type textarea "Здравствуйте! Мы получаем устройства каждую неделю, но в очень ограниченном кол…"
type textarea "Tere! Seadmeid saabub meieni iga nädalaselt, kuid väga limiteeritud kogustes, m…"
type textarea "Здравствуйте! Мы получаем устройства каждую неделю, но в очень ограниченном кол…"
type textarea "Tere! Seadmeid saabub meieni iga nädalaselt, kuid väga limiteeritud kogustes, m…"
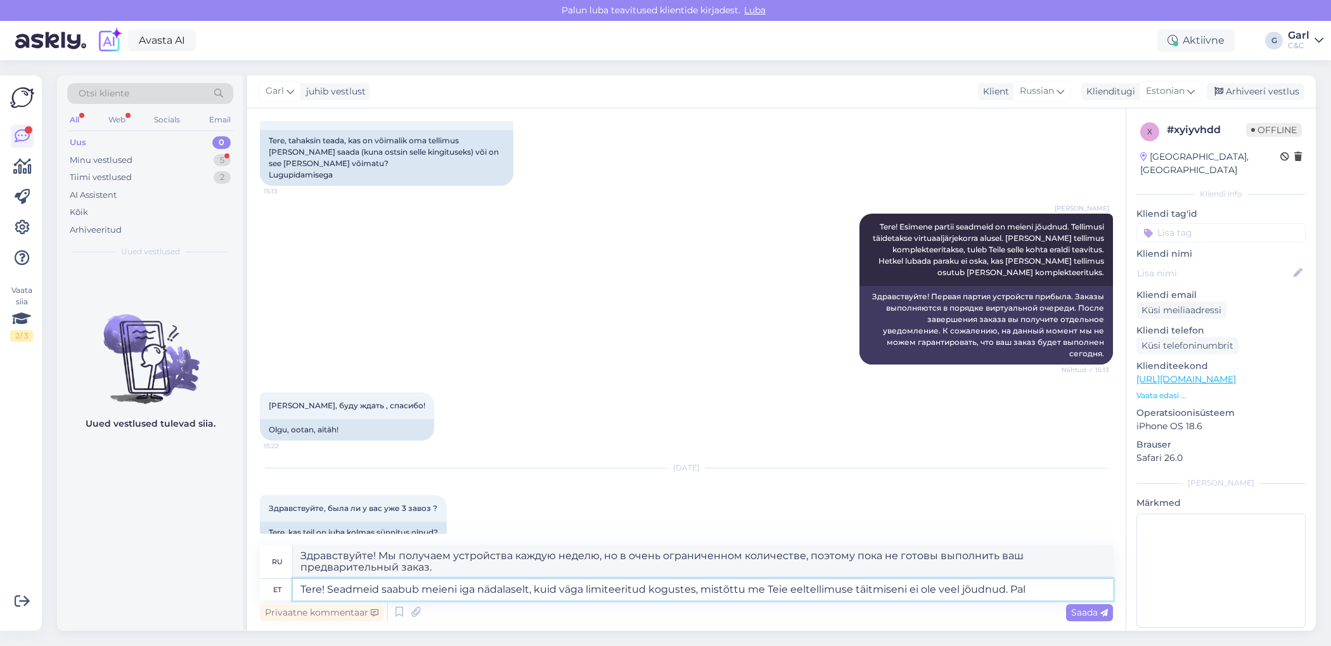
type textarea "Здравствуйте! Устройства поступают к нам каждую неделю, но в очень ограниченном…"
type textarea "Tere! Seadmeid saabub meieni iga nädalaselt, kuid väga limiteeritud kogustes, m…"
type textarea "Здравствуйте! Мы получаем устройства каждую неделю, но в очень ограниченном кол…"
type textarea "Tere! Seadmeid saabub meieni iga nädalaselt, kuid väga limiteeritud kogustes, m…"
type textarea "Здравствуйте! Мы получаем устройства каждую неделю, но в очень ограниченном кол…"
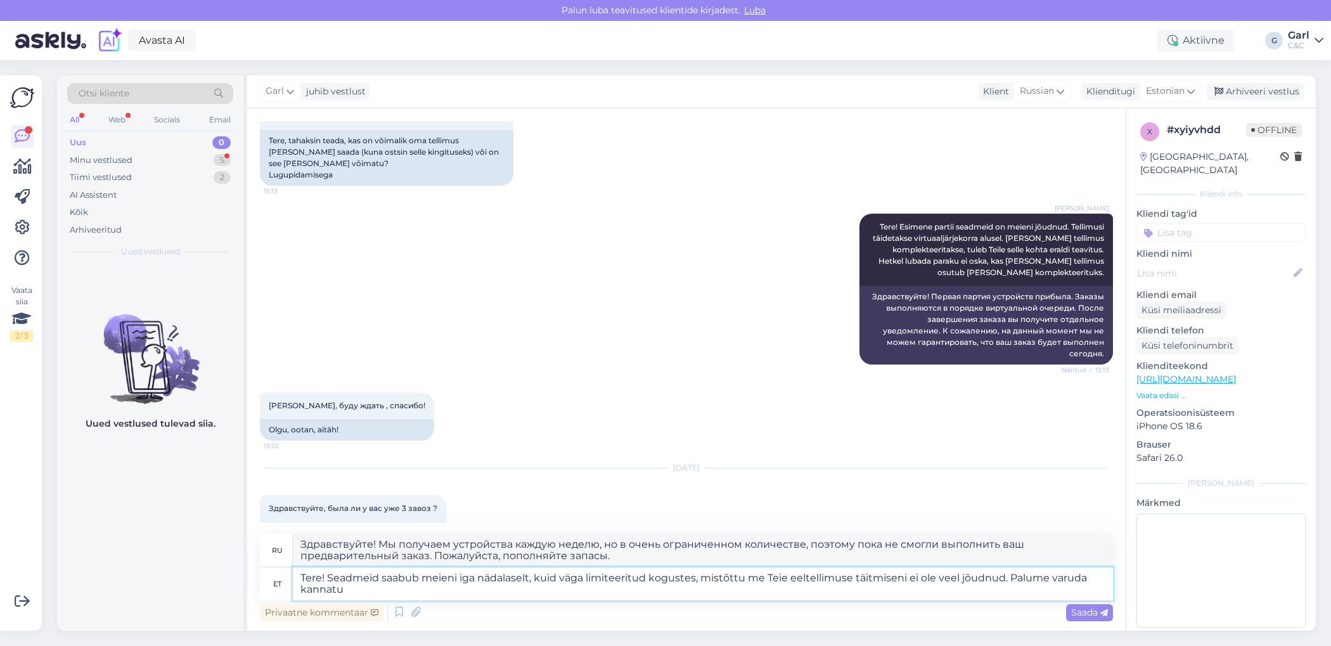
type textarea "Tere! Seadmeid saabub meieni iga nädalaselt, kuid väga limiteeritud kogustes, m…"
type textarea "Здравствуйте! Мы получаем устройства каждую неделю, но в очень ограниченном кол…"
type textarea "Tere! Seadmeid saabub meieni iga nädalaselt, kuid väga limiteeritud kogustes, m…"
type textarea "Здравствуйте! Мы получаем устройства каждую неделю, но в очень ограниченном кол…"
type textarea "Tere! Seadmeid saabub meieni iga nädalaselt, kuid väga limiteeritud kogustes, m…"
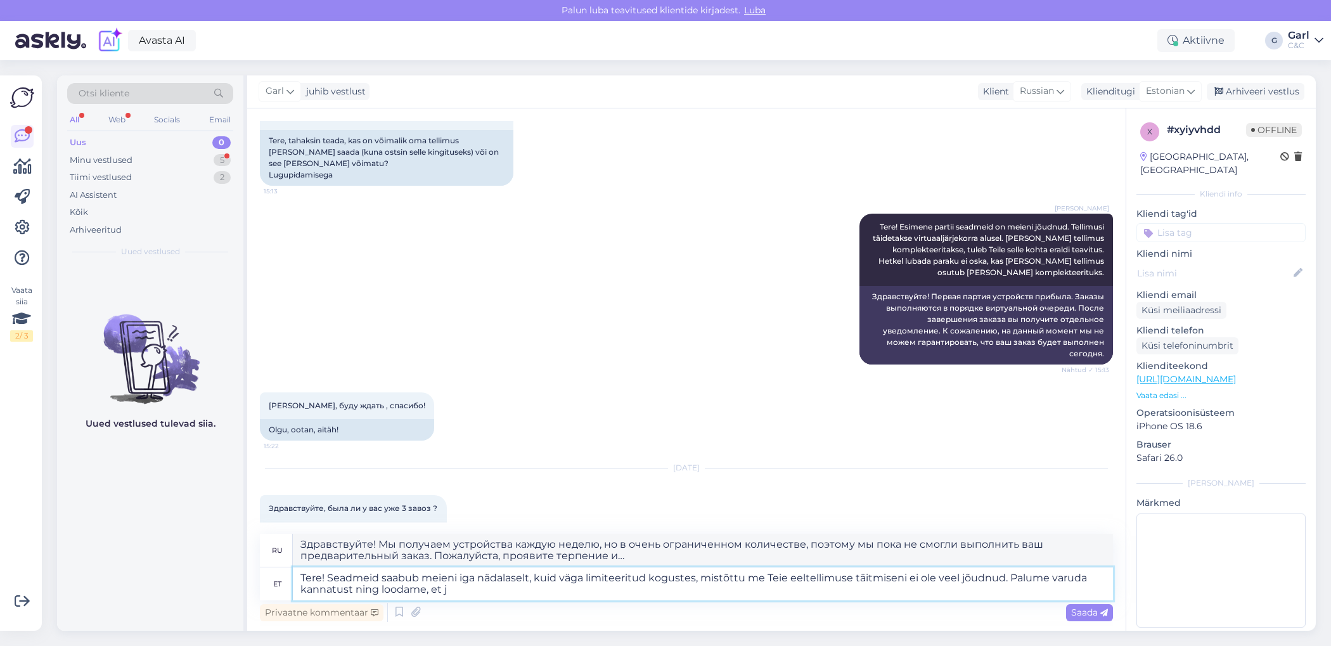
type textarea "Здравствуйте! Мы получаем устройства каждую неделю, но в очень ограниченном кол…"
type textarea "Tere! Seadmeid saabub meieni iga nädalaselt, kuid väga limiteeritud kogustes, m…"
type textarea "Здравствуйте! Мы получаем устройства каждую неделю, но в очень ограниченном кол…"
type textarea "Tere! Seadmeid saabub meieni iga nädalaselt, kuid väga limiteeritud kogustes, m…"
type textarea "Здравствуйте! Мы получаем устройства каждую неделю, но в очень ограниченном кол…"
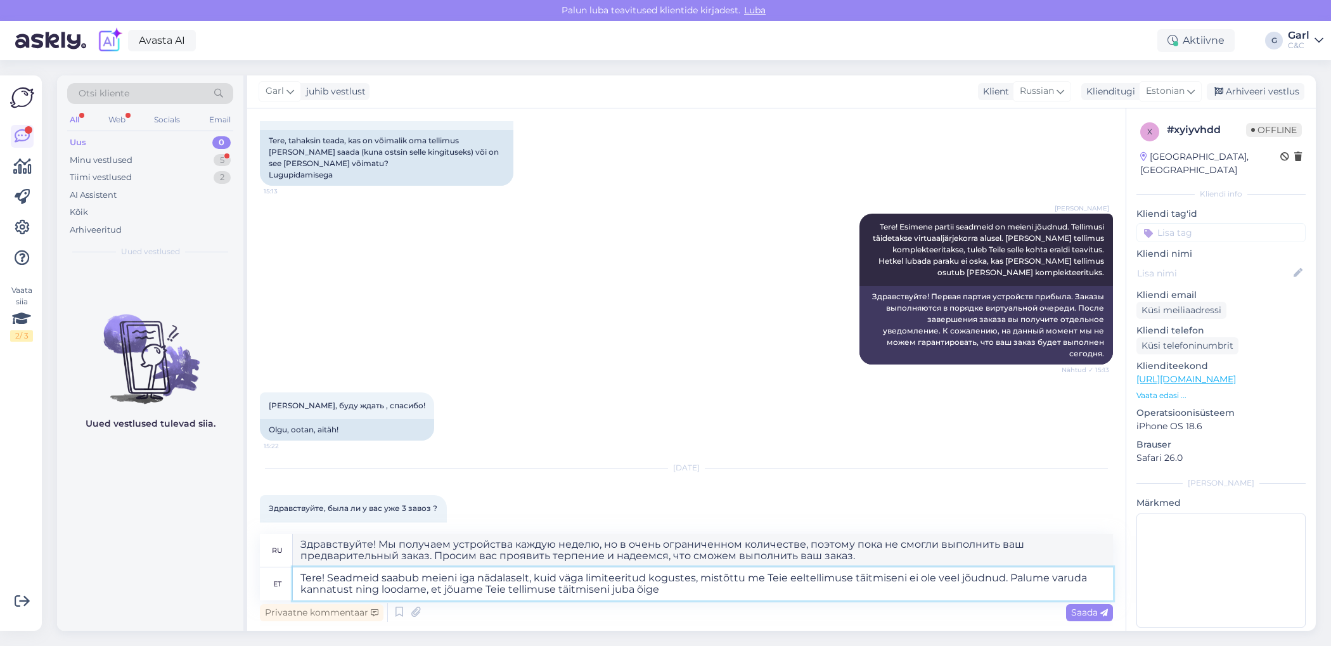
type textarea "Tere! Seadmeid saabub meieni iga nädalaselt, kuid väga limiteeritud kogustes, m…"
type textarea "Здравствуйте! Мы получаем устройства каждую неделю, но в очень ограниченном кол…"
type textarea "Tere! Seadmeid saabub meieni iga nädalaselt, kuid väga limiteeritud kogustes, m…"
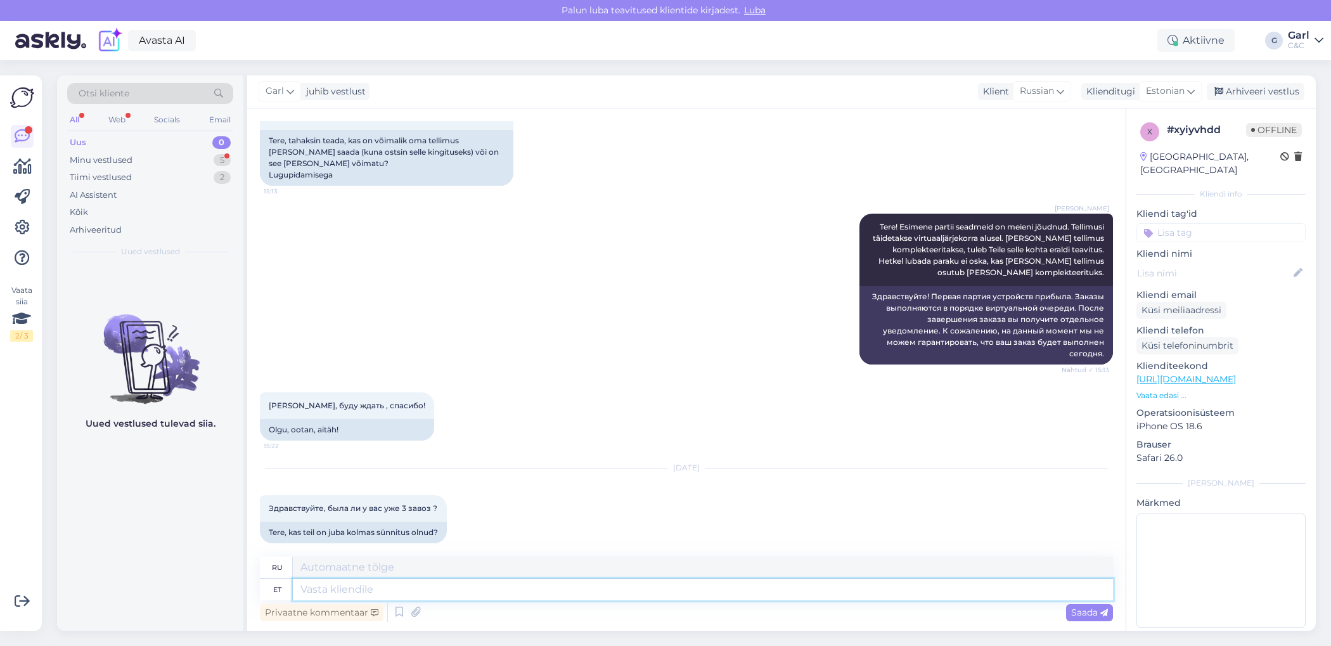
scroll to position [286, 0]
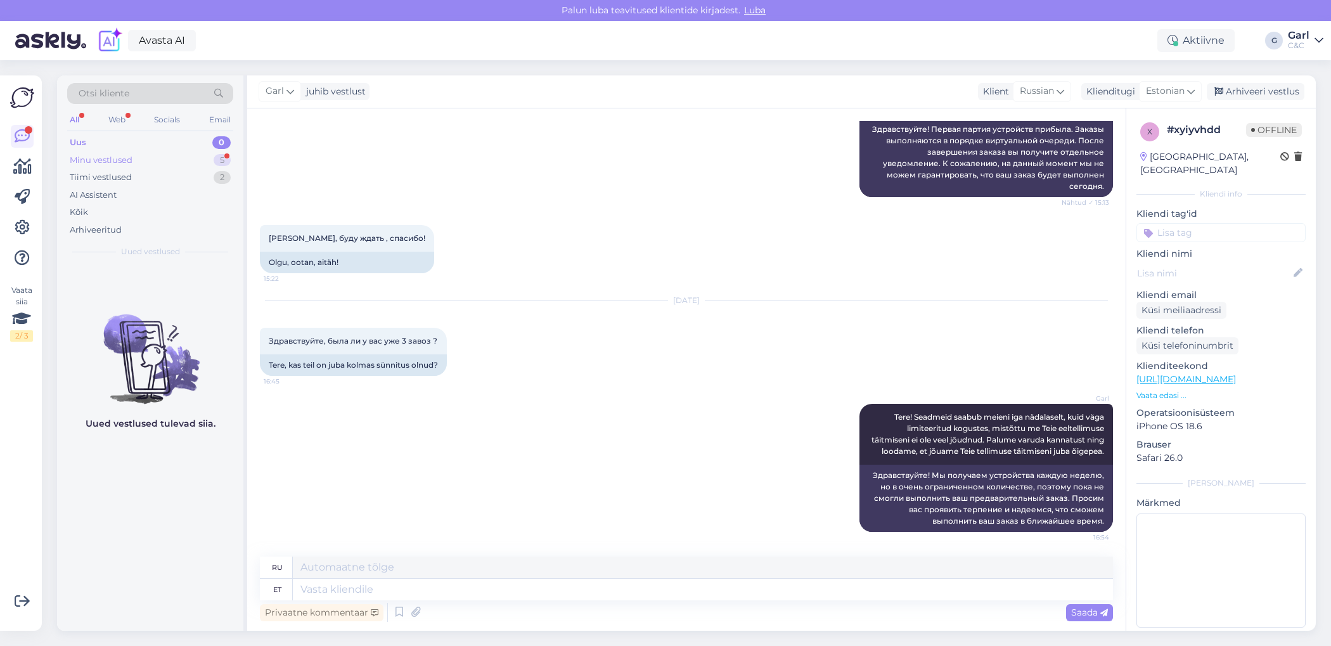
click at [182, 151] on div "Minu vestlused 5" at bounding box center [150, 160] width 166 height 18
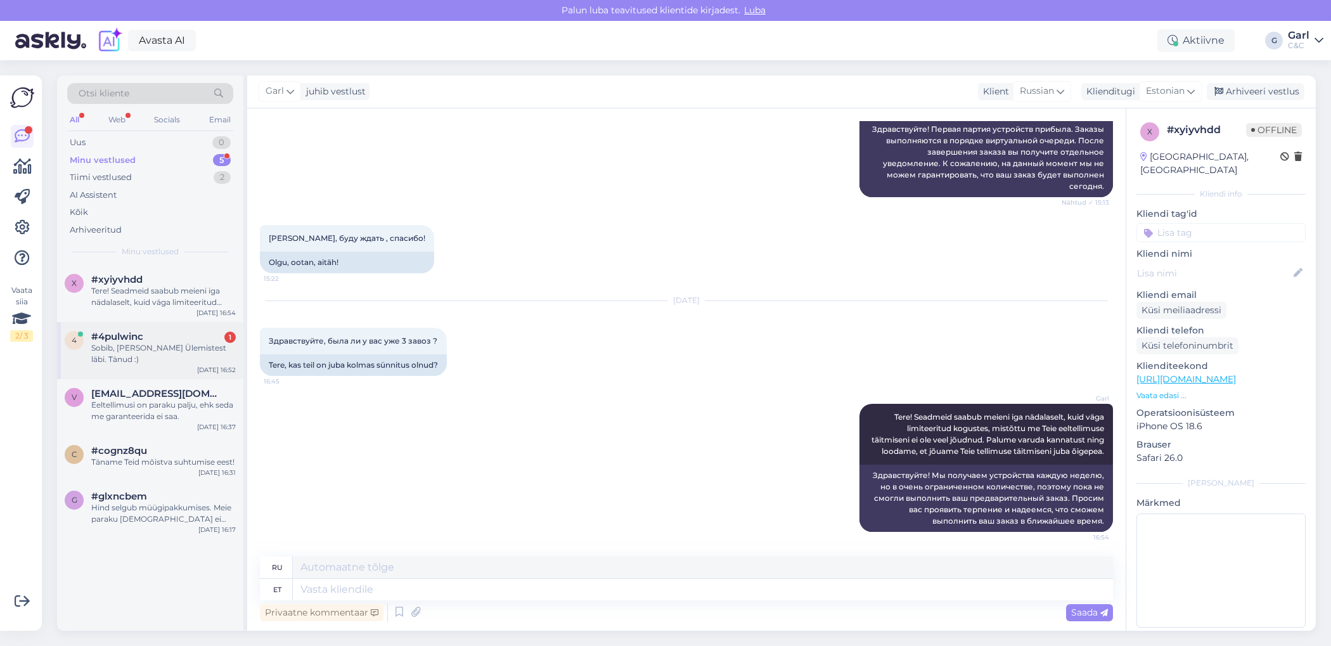
click at [163, 335] on div "#4pulwinc 1" at bounding box center [163, 336] width 144 height 11
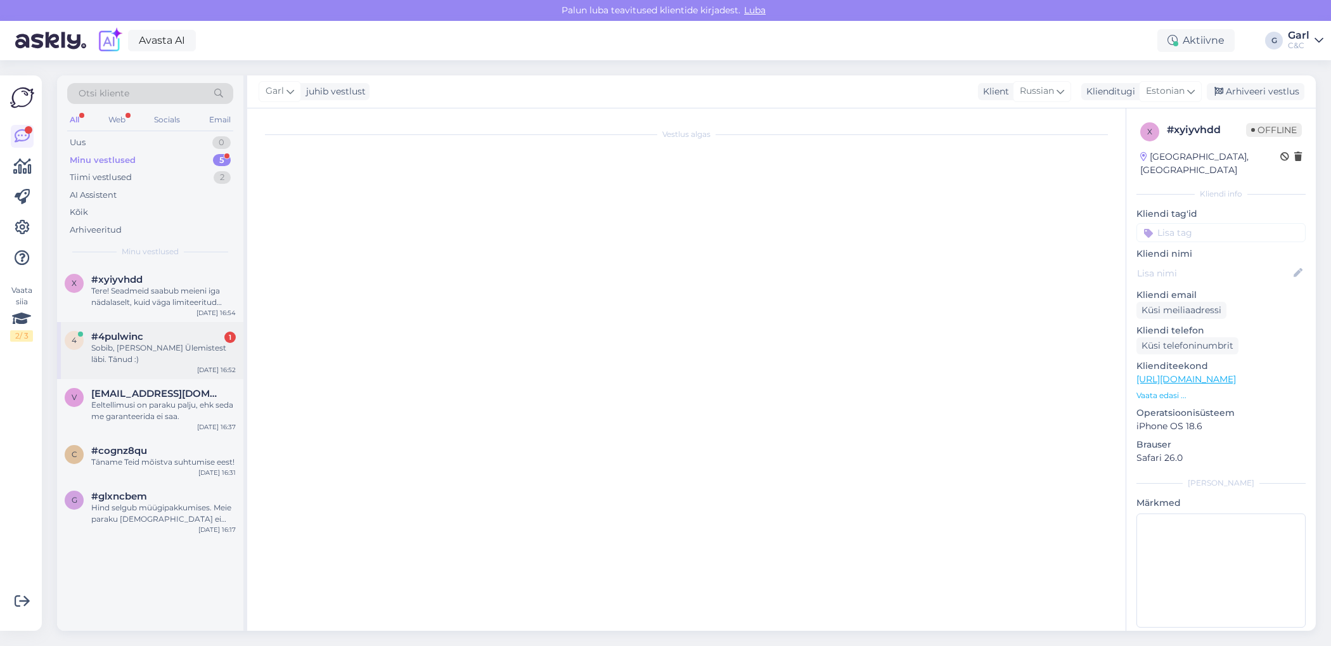
scroll to position [0, 0]
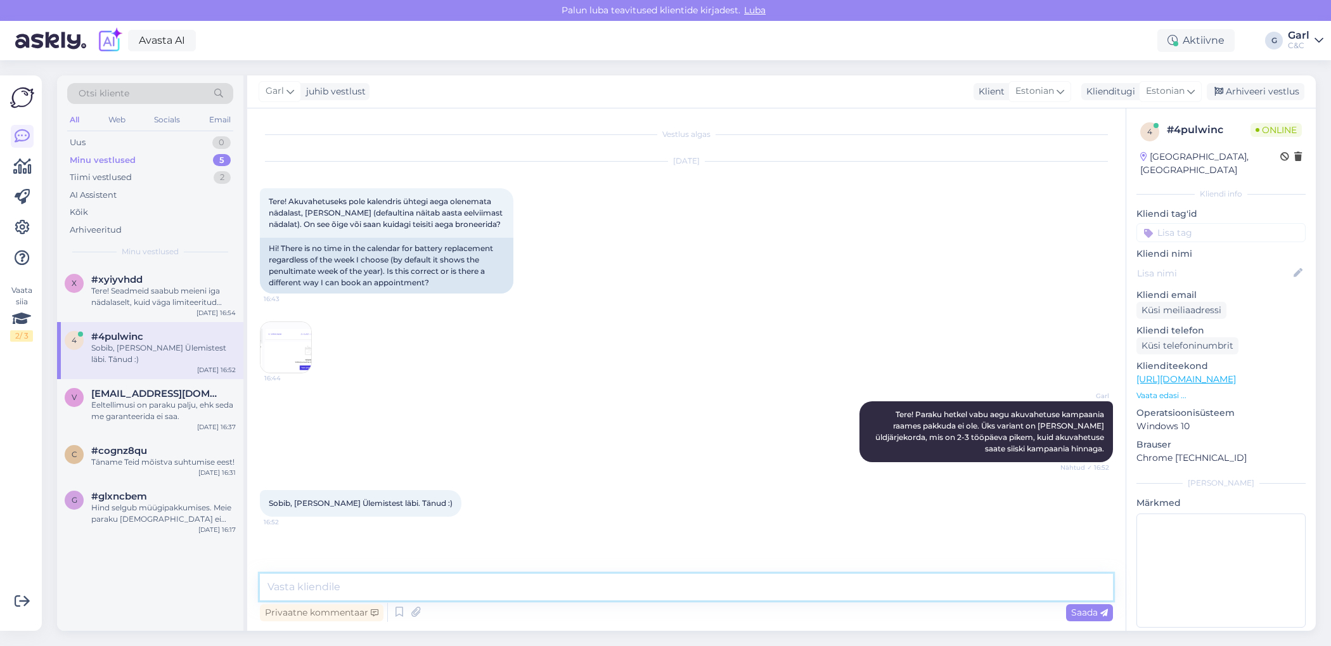
click at [641, 580] on textarea at bounding box center [686, 586] width 853 height 27
type textarea "Hästi. Võtke heaks! ;)"
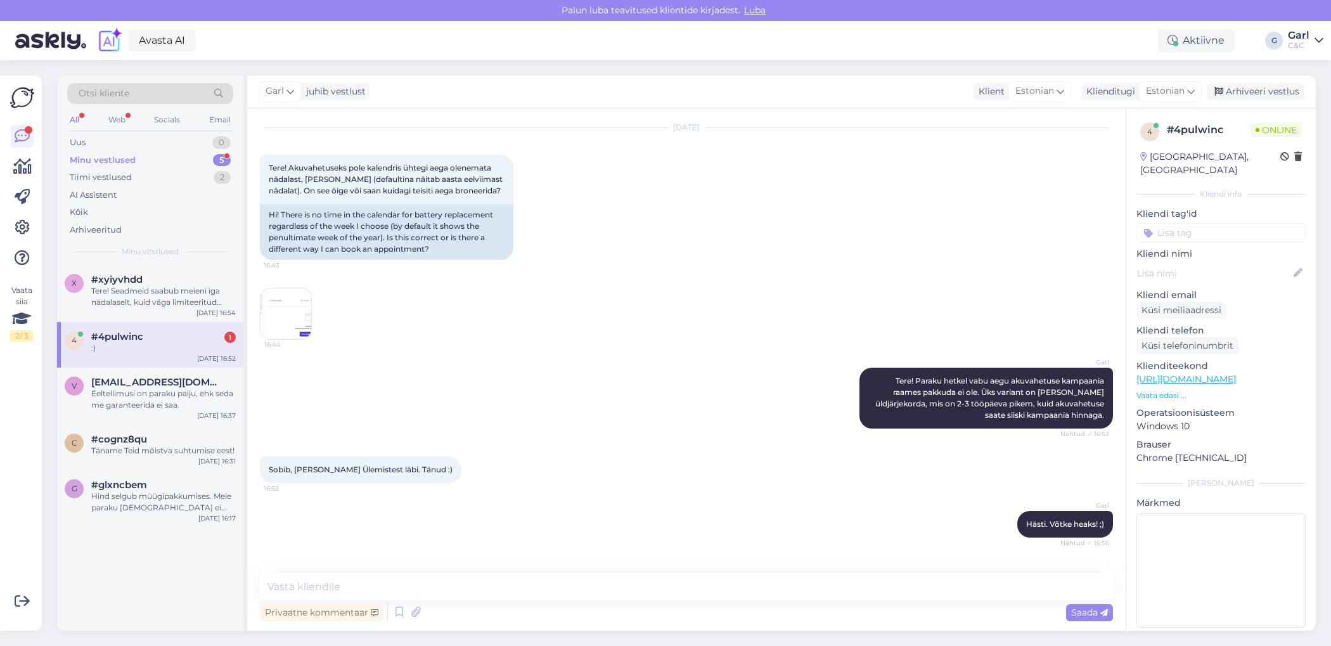
scroll to position [88, 0]
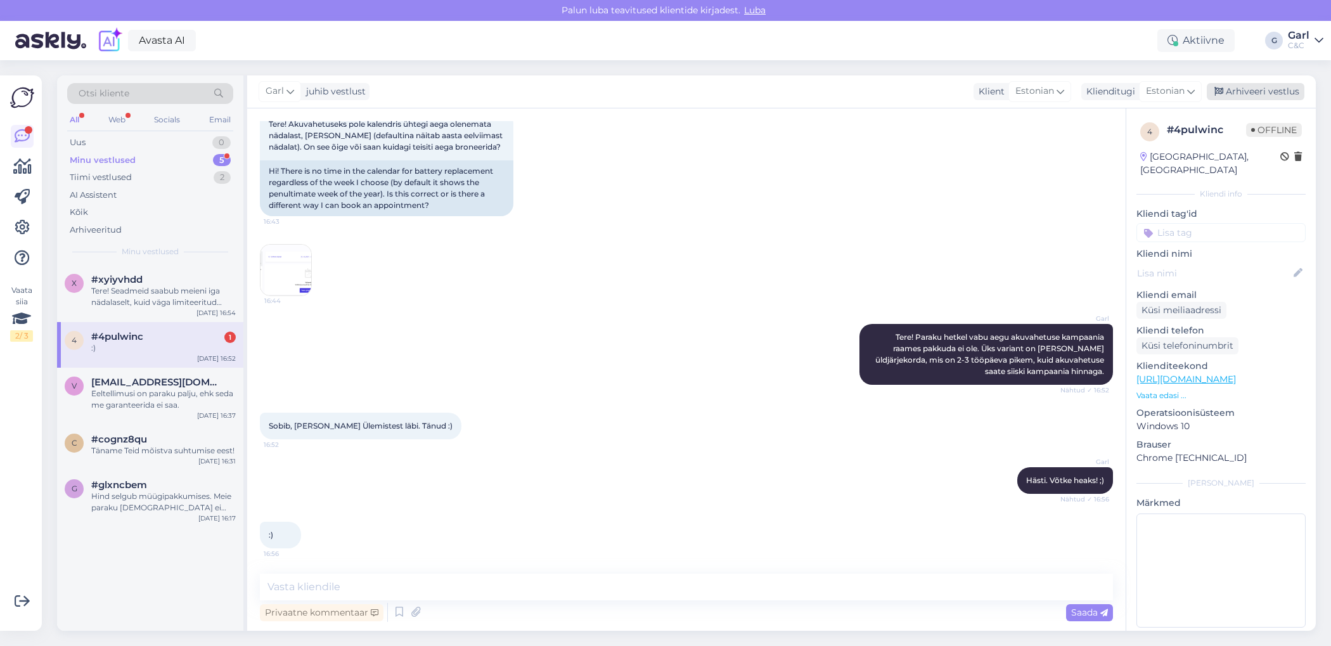
click at [1233, 88] on div "Arhiveeri vestlus" at bounding box center [1256, 91] width 98 height 17
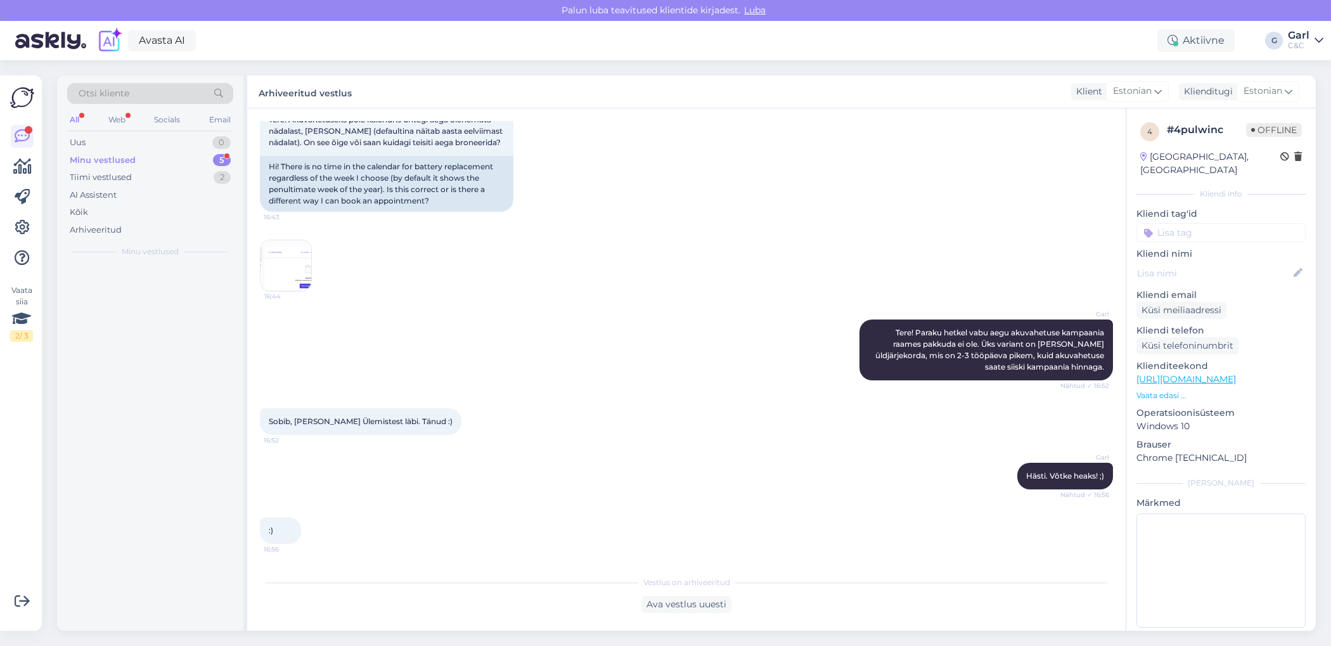
scroll to position [93, 0]
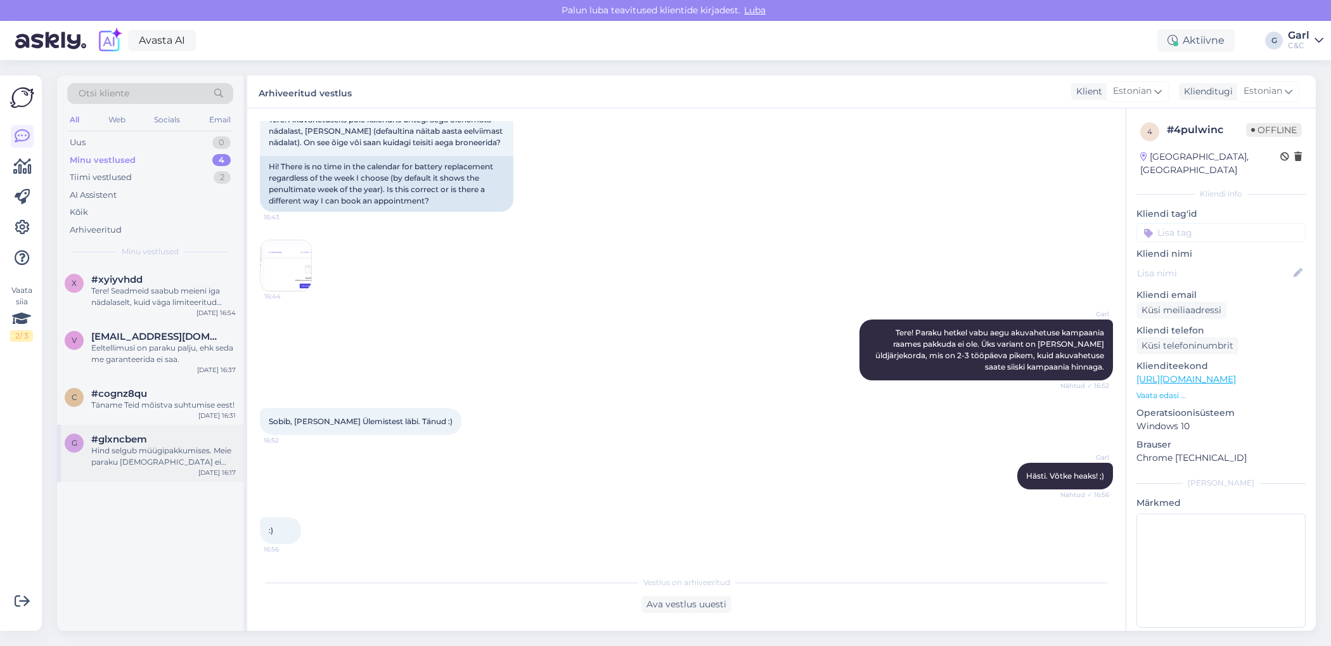
click at [167, 468] on div "g #glxncbem Hind selgub müügipakkumises. Meie paraku hindu ei määra. Soovitan s…" at bounding box center [150, 453] width 186 height 57
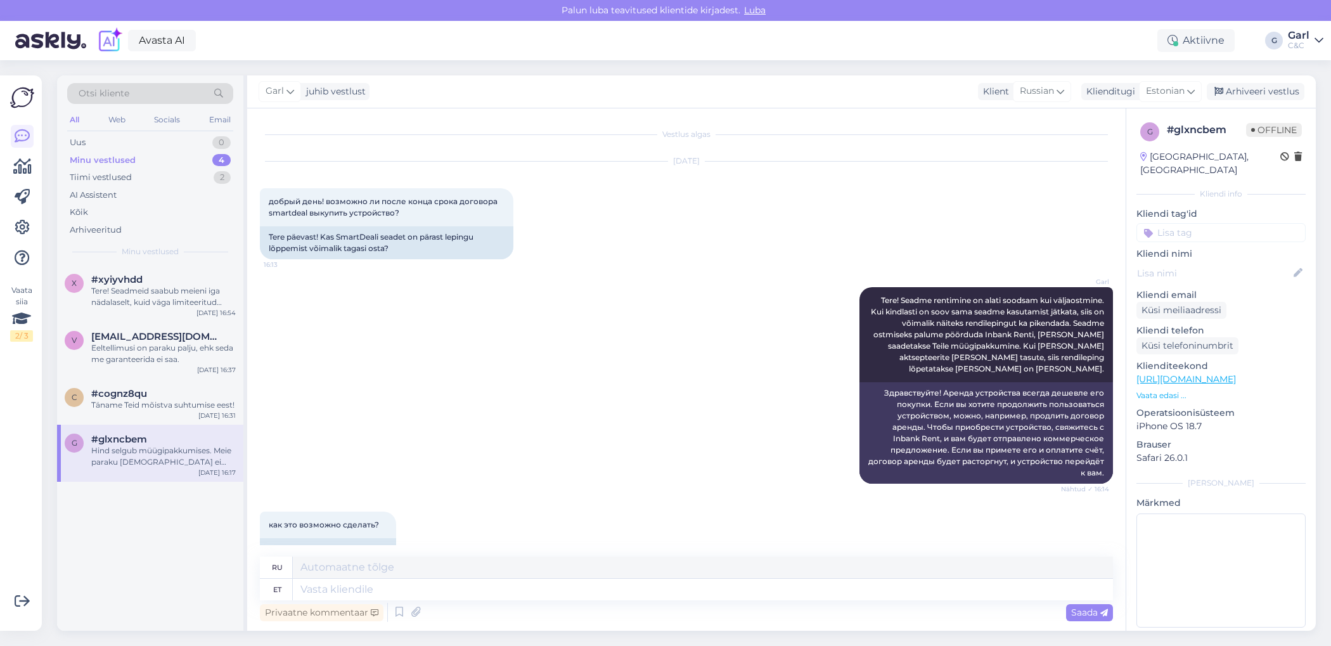
scroll to position [499, 0]
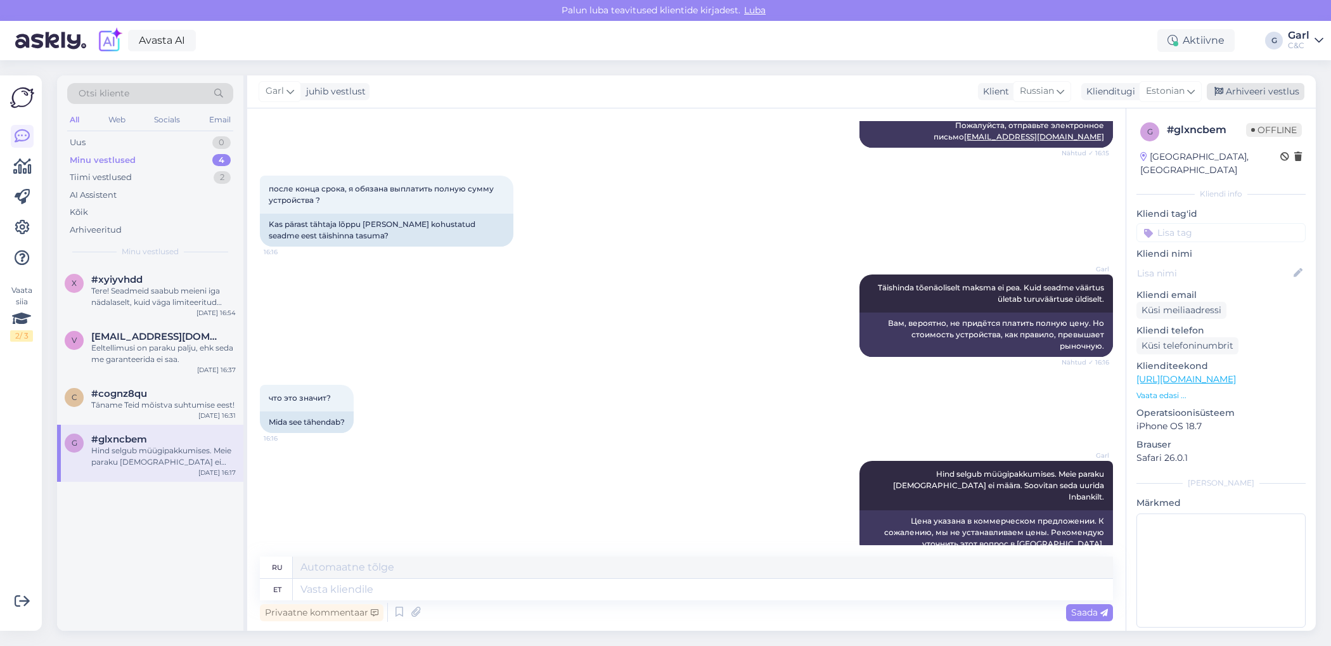
click at [1271, 97] on div "Arhiveeri vestlus" at bounding box center [1256, 91] width 98 height 17
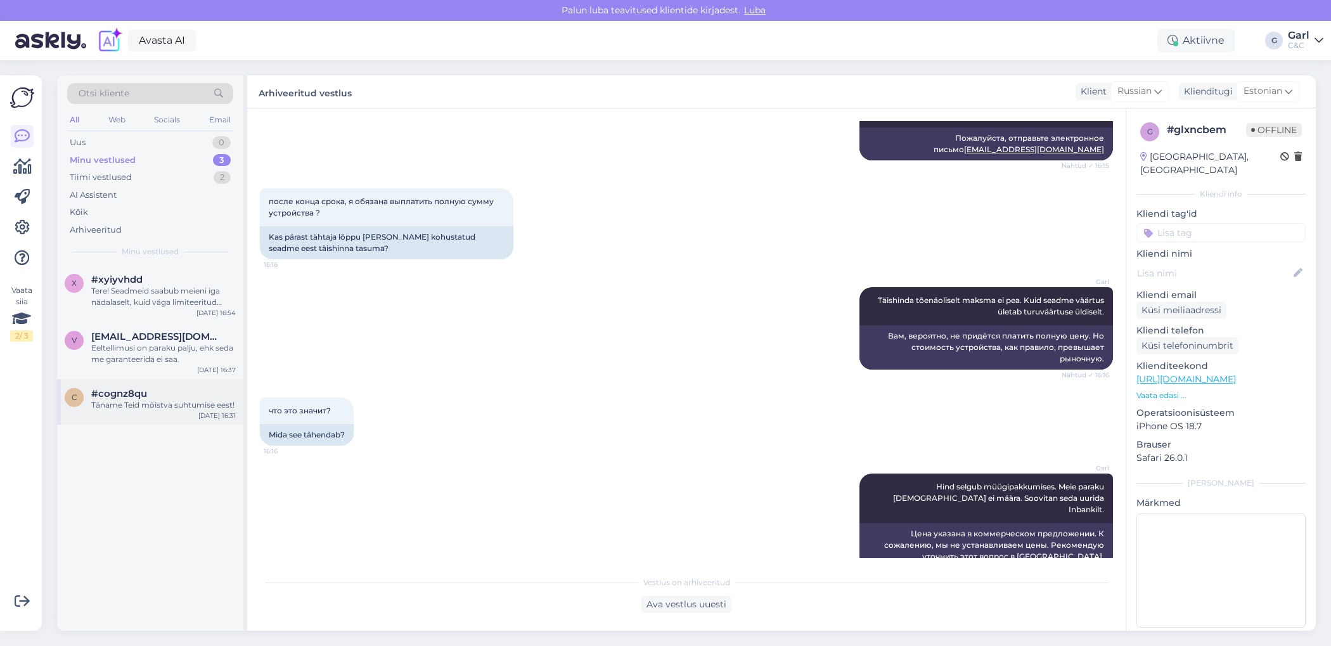
click at [163, 399] on div "Täname Teid mõistva suhtumise eest!" at bounding box center [163, 404] width 144 height 11
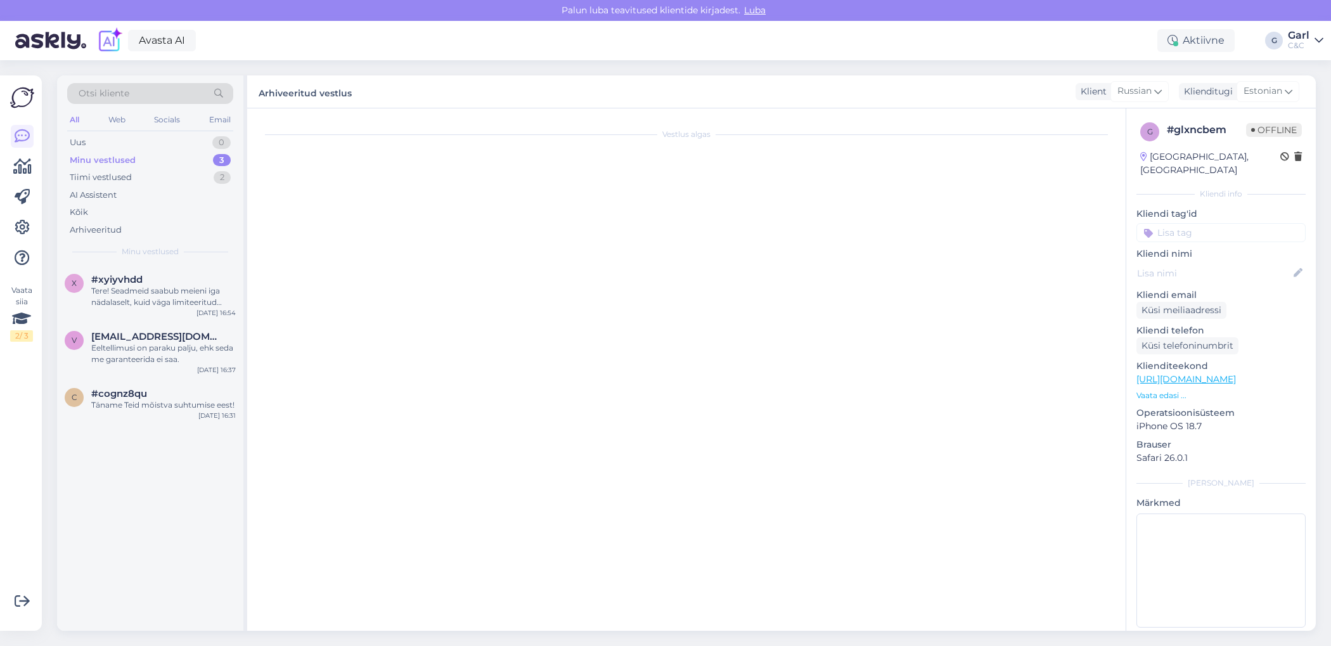
scroll to position [427, 0]
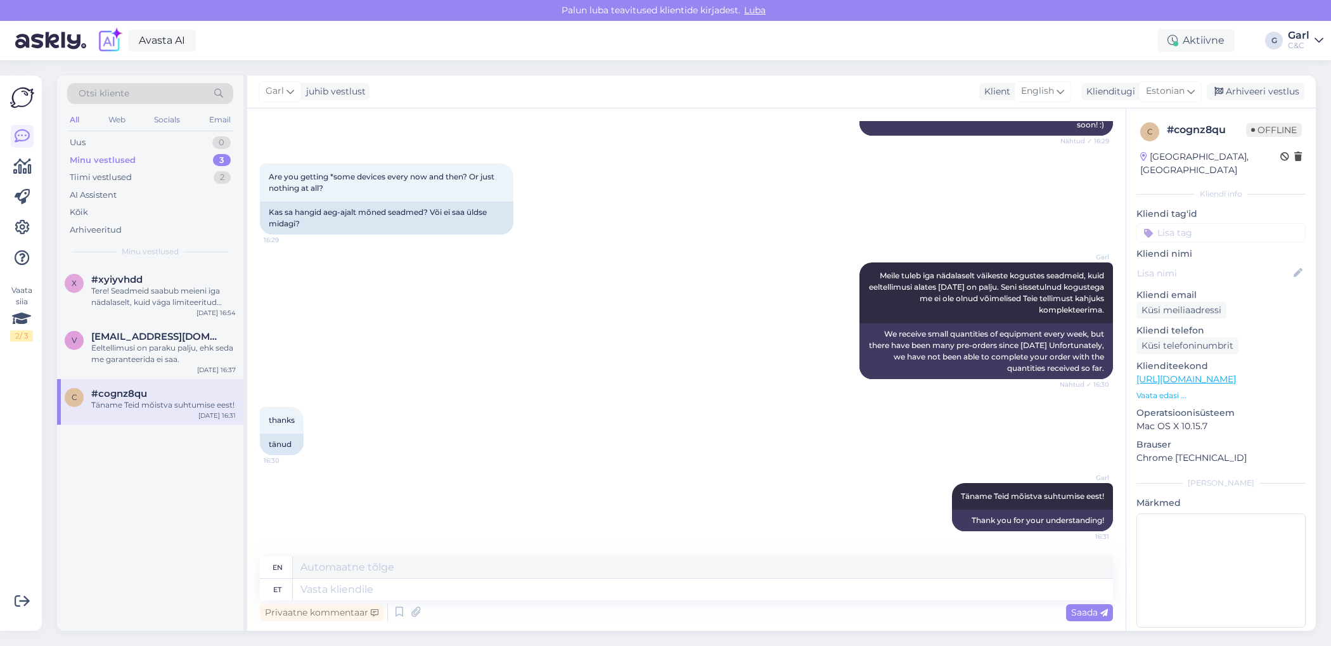
click at [1253, 82] on div "Garl juhib vestlust Klient English Klienditugi Estonian Arabic Belarusian Bulga…" at bounding box center [781, 91] width 1068 height 33
click at [1251, 92] on div "Arhiveeri vestlus" at bounding box center [1256, 91] width 98 height 17
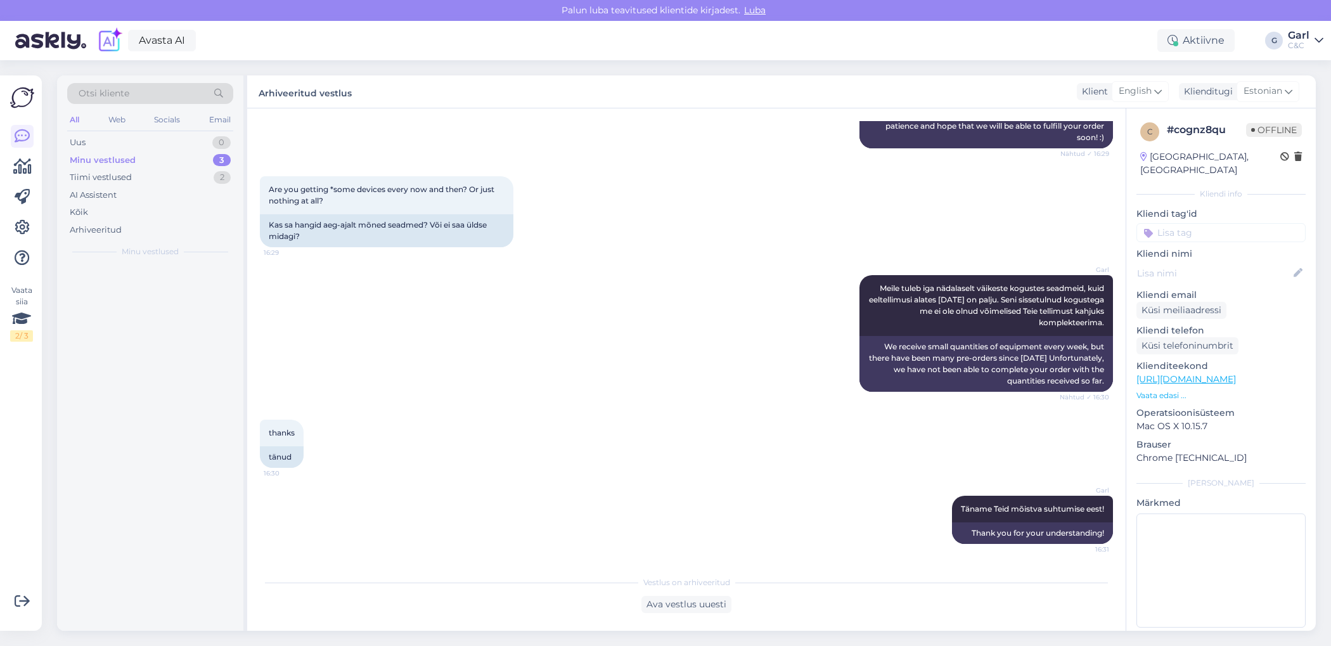
scroll to position [415, 0]
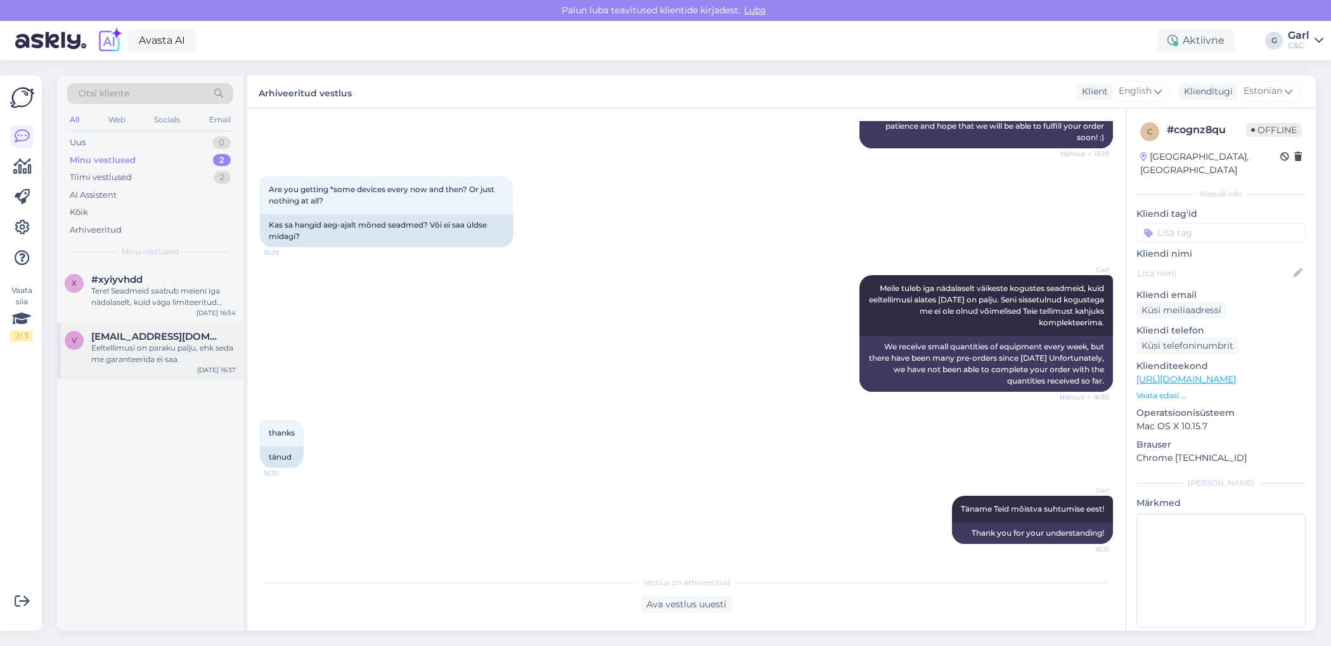
click at [193, 358] on div "Eeltellimusi on paraku palju, ehk seda me garanteerida ei saa." at bounding box center [163, 353] width 144 height 23
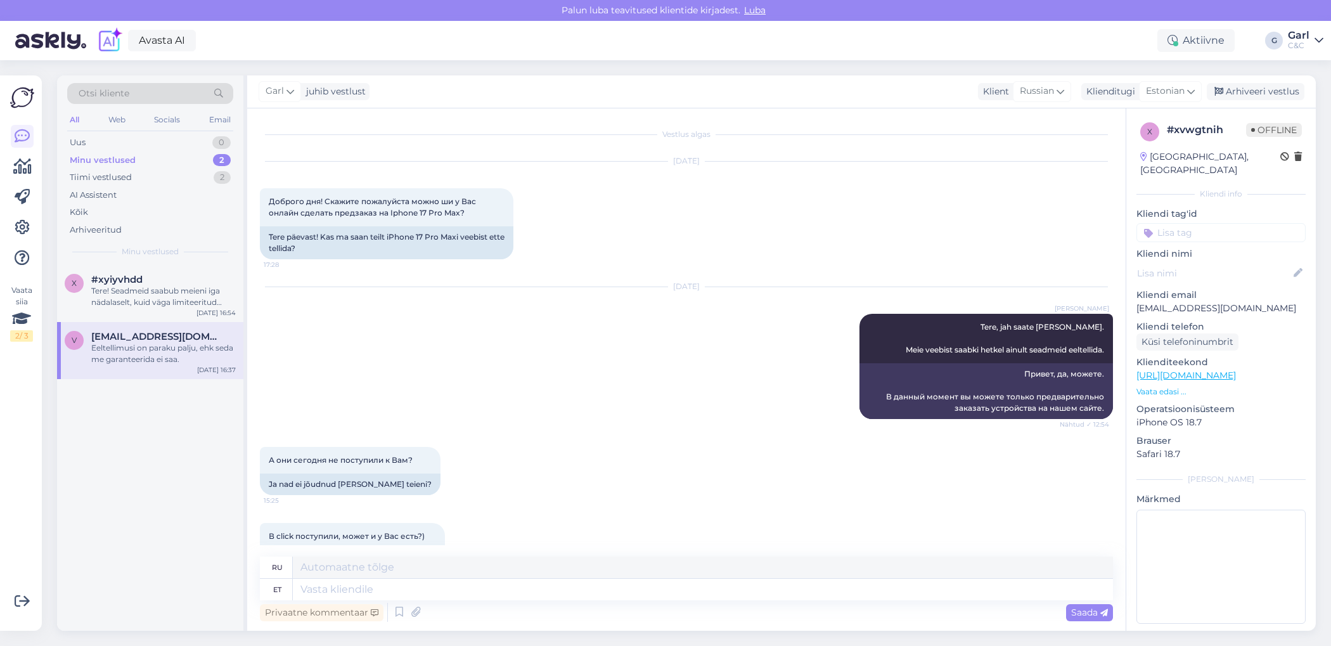
scroll to position [370, 0]
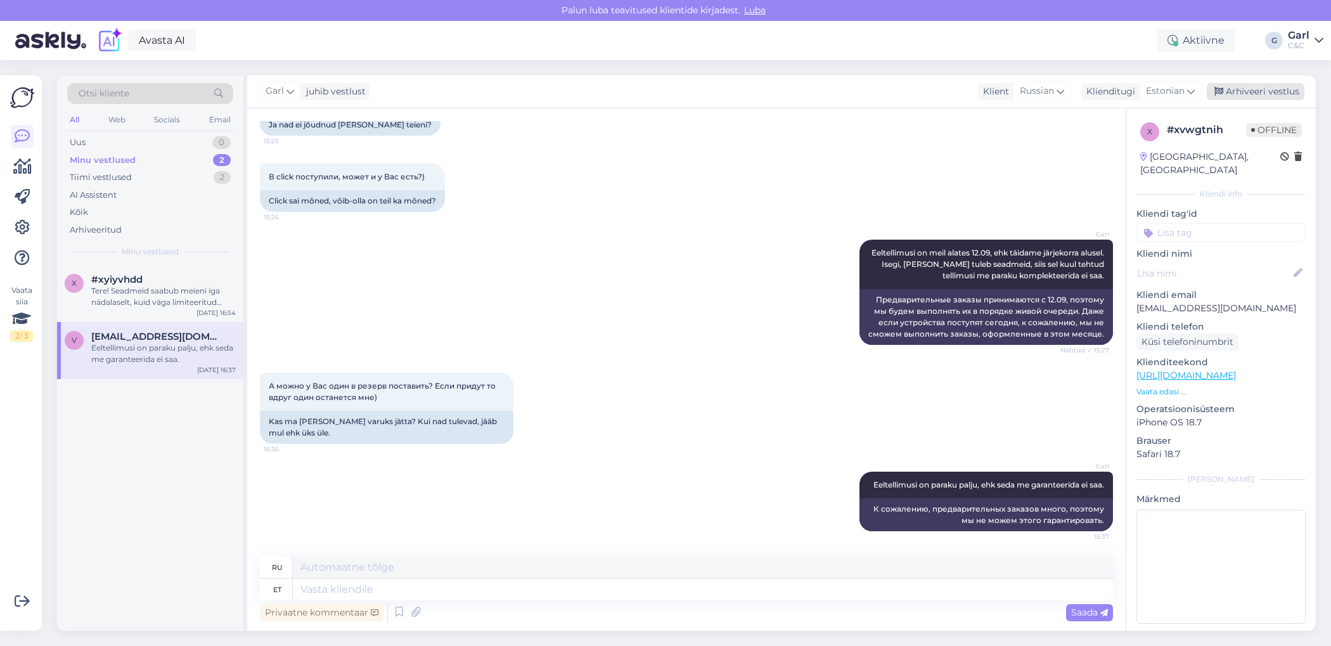
click at [1273, 86] on div "Arhiveeri vestlus" at bounding box center [1256, 91] width 98 height 17
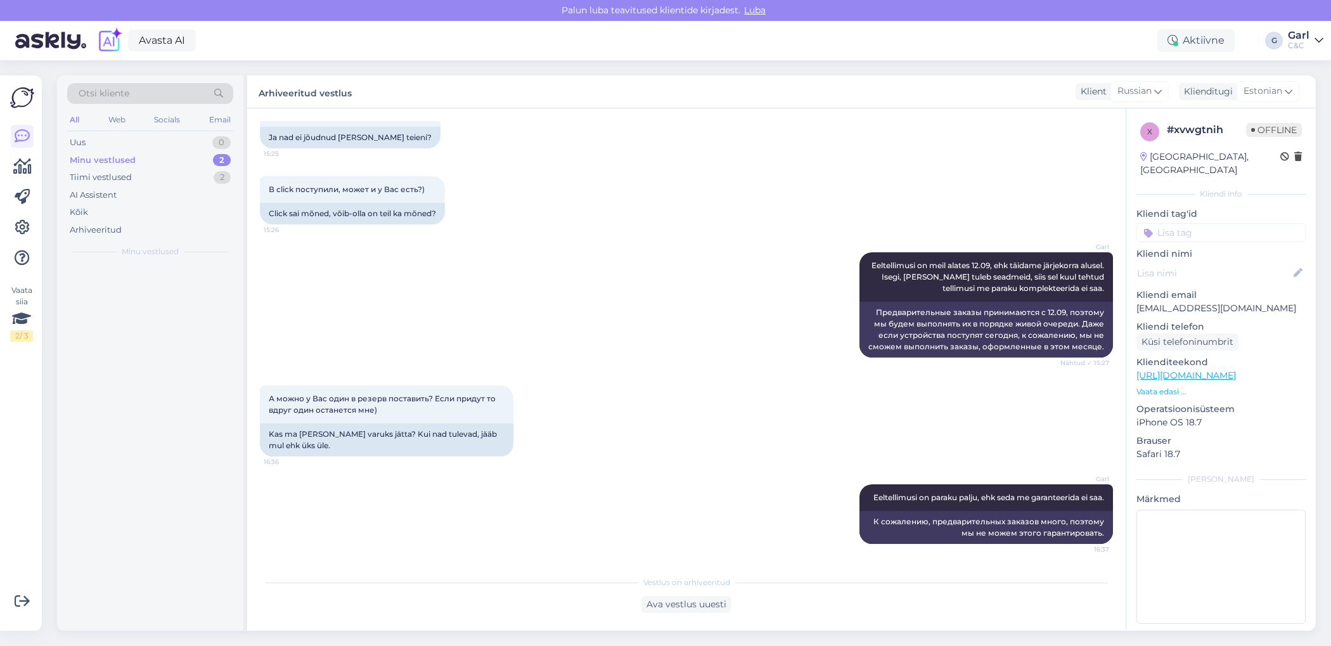
scroll to position [358, 0]
click at [224, 165] on div "Minu vestlused 1" at bounding box center [150, 160] width 166 height 18
click at [164, 143] on div "Uus 1" at bounding box center [150, 143] width 166 height 18
click at [160, 276] on div "#xc97eqcs 1" at bounding box center [163, 279] width 144 height 11
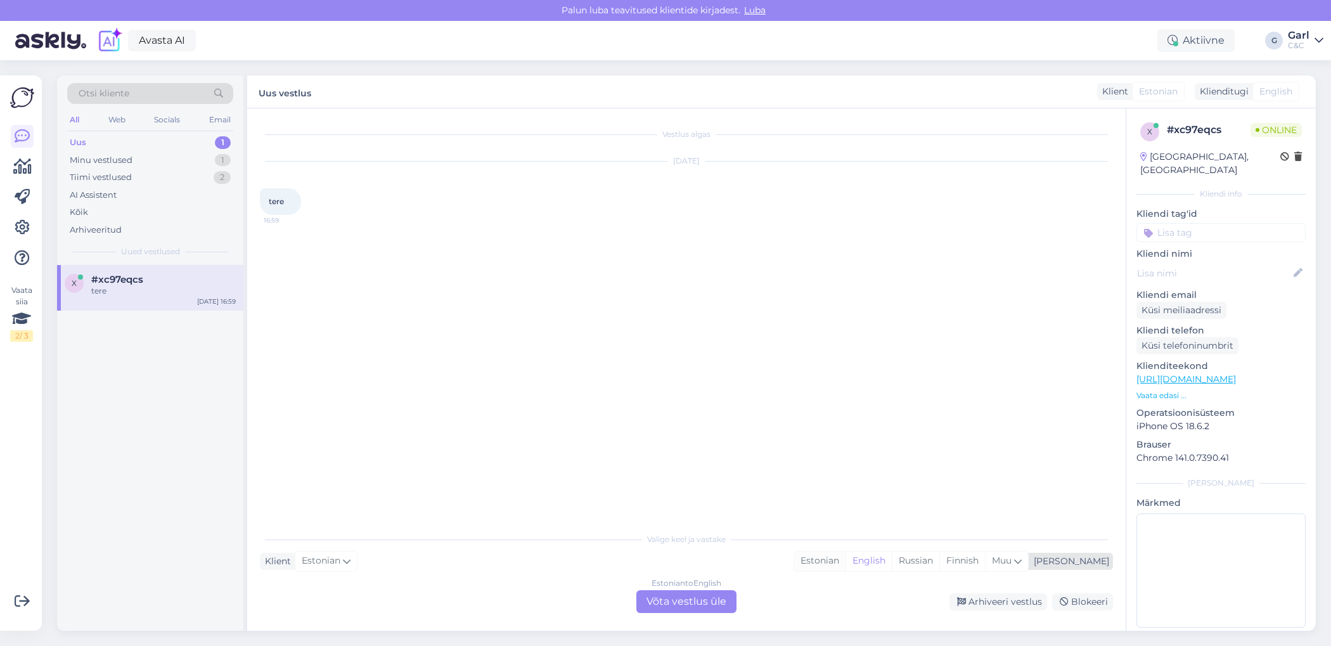
click at [845, 568] on div "Estonian" at bounding box center [819, 560] width 51 height 19
click at [708, 600] on div "Estonian to Estonian Võta vestlus üle" at bounding box center [686, 601] width 100 height 23
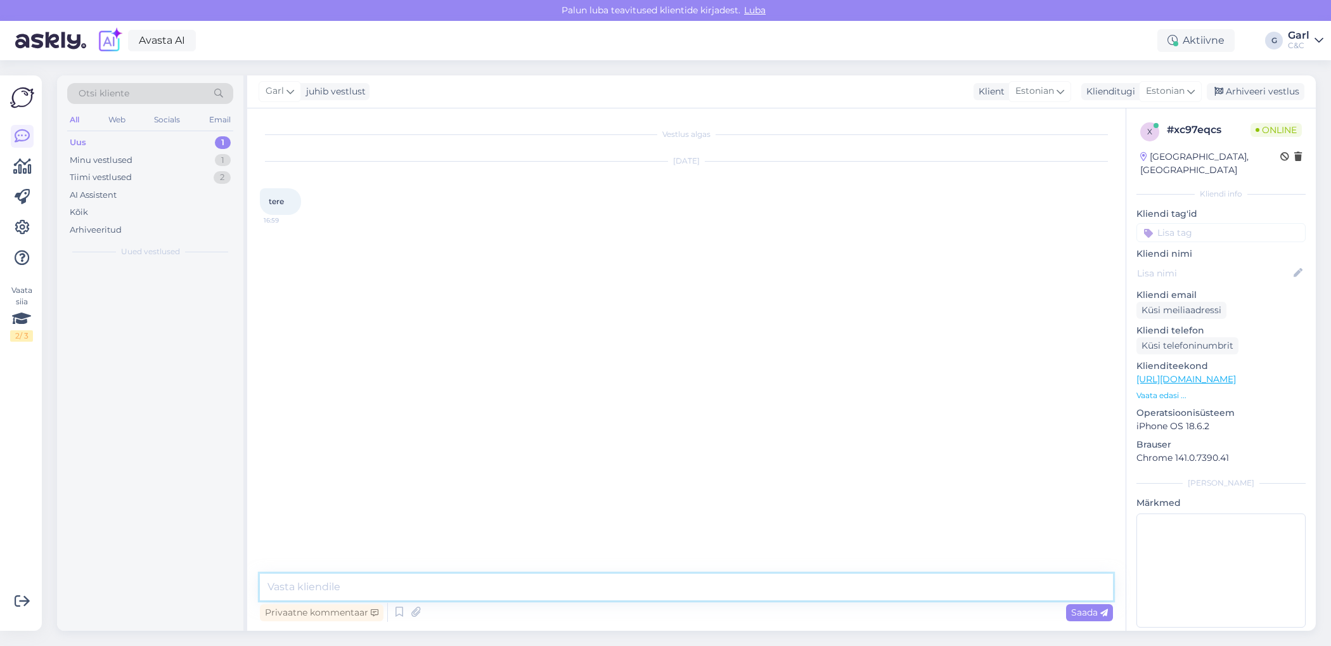
click at [706, 582] on textarea at bounding box center [686, 586] width 853 height 27
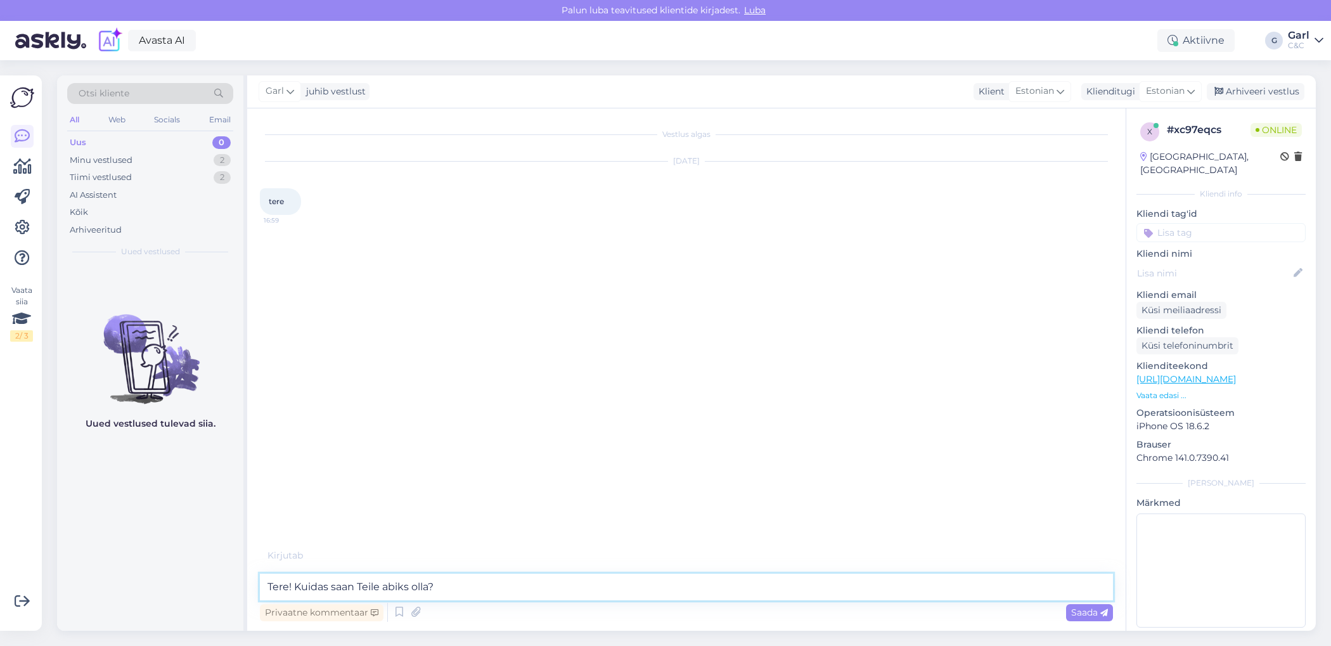
type textarea "Tere! Kuidas saan Teile abiks olla?"
click at [166, 155] on div "Minu vestlused 2" at bounding box center [150, 160] width 166 height 18
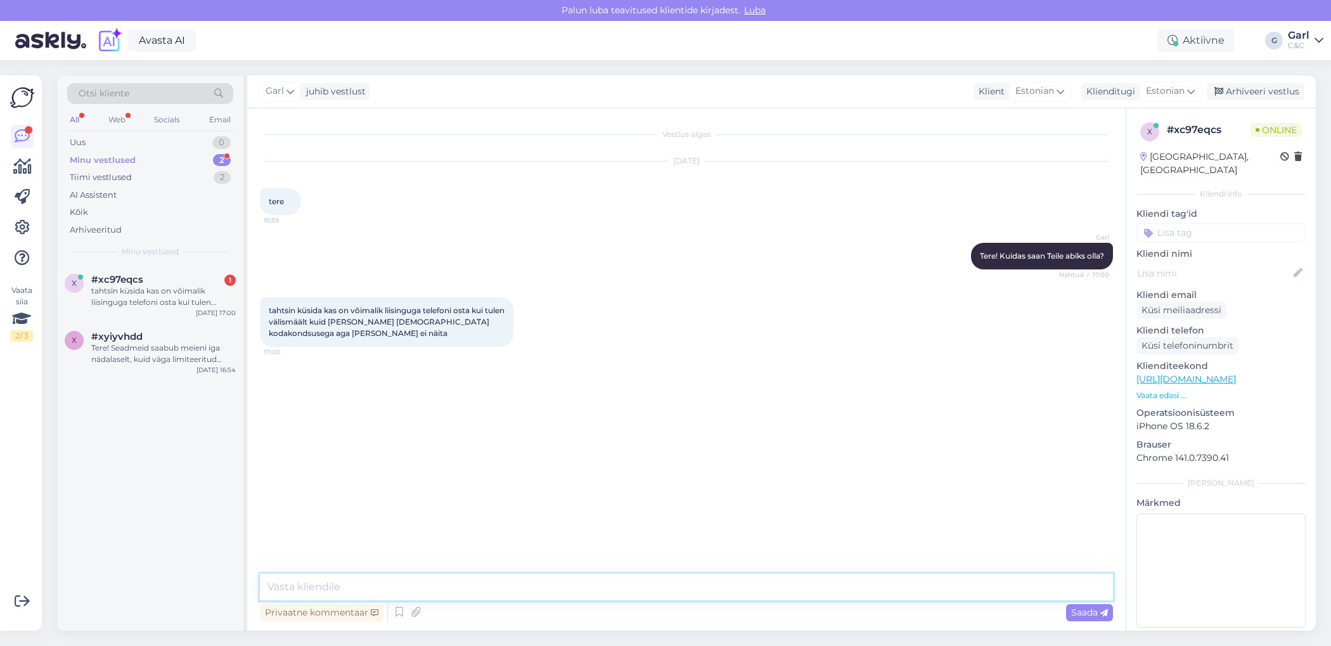
click at [376, 589] on textarea at bounding box center [686, 586] width 853 height 27
click at [382, 571] on div "Vestlus algas Oct 13 2025 tere 16:59 Garl Tere! Kuidas saan Teile abiks olla? N…" at bounding box center [686, 369] width 878 height 522
click at [378, 577] on textarea at bounding box center [686, 586] width 853 height 27
type textarea "Üldiselt nõuab finantseerija siiski viimase 6-kuu sissetulekut eestis."
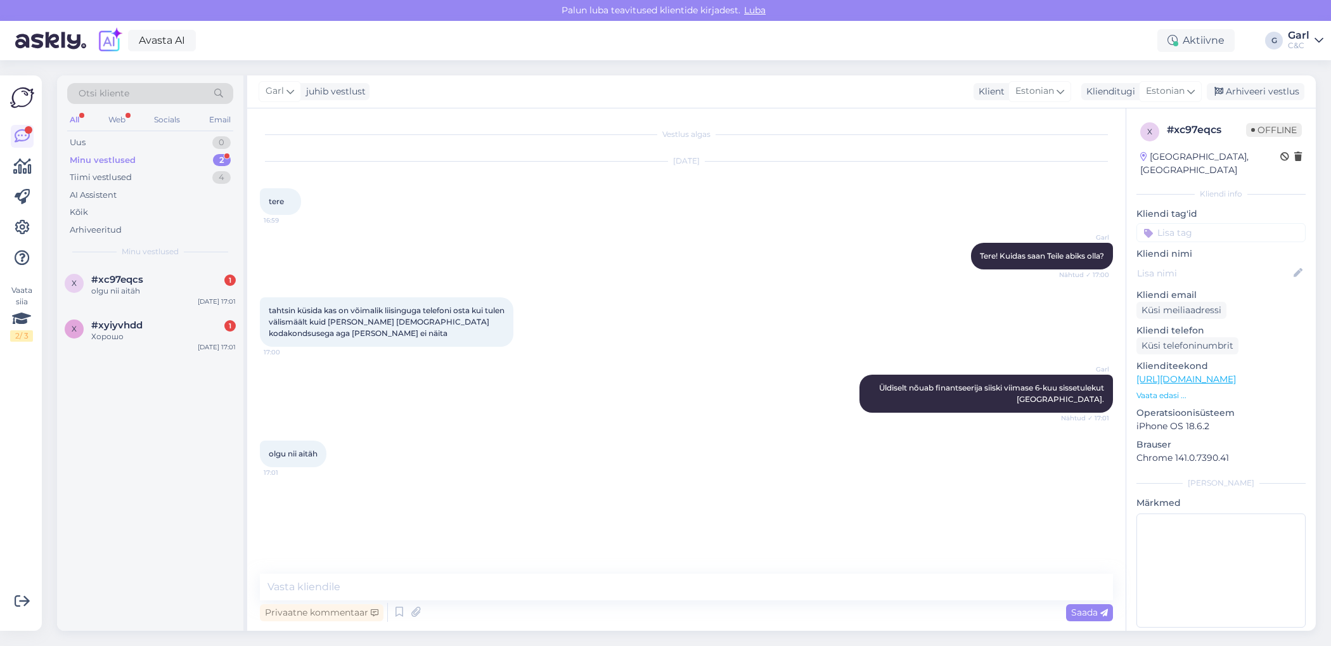
click at [207, 162] on div "Minu vestlused 2" at bounding box center [150, 160] width 166 height 18
click at [199, 175] on div "Tiimi vestlused 4" at bounding box center [150, 178] width 166 height 18
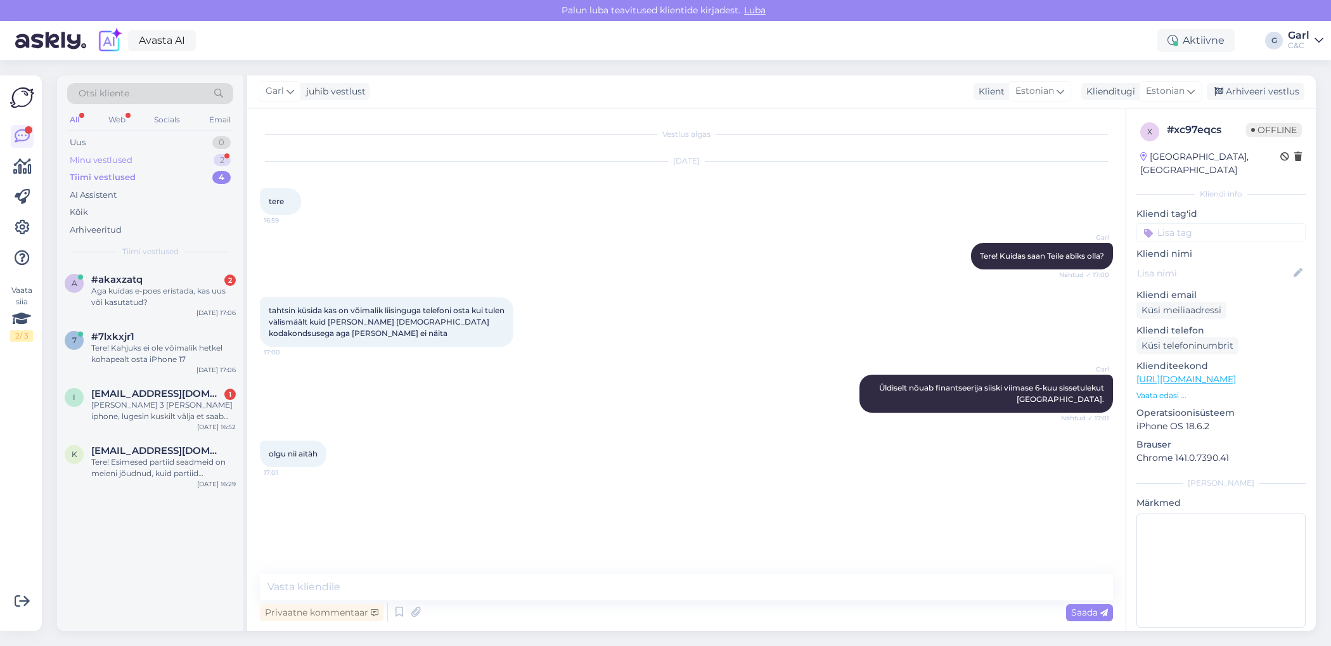
click at [205, 160] on div "Minu vestlused 2" at bounding box center [150, 160] width 166 height 18
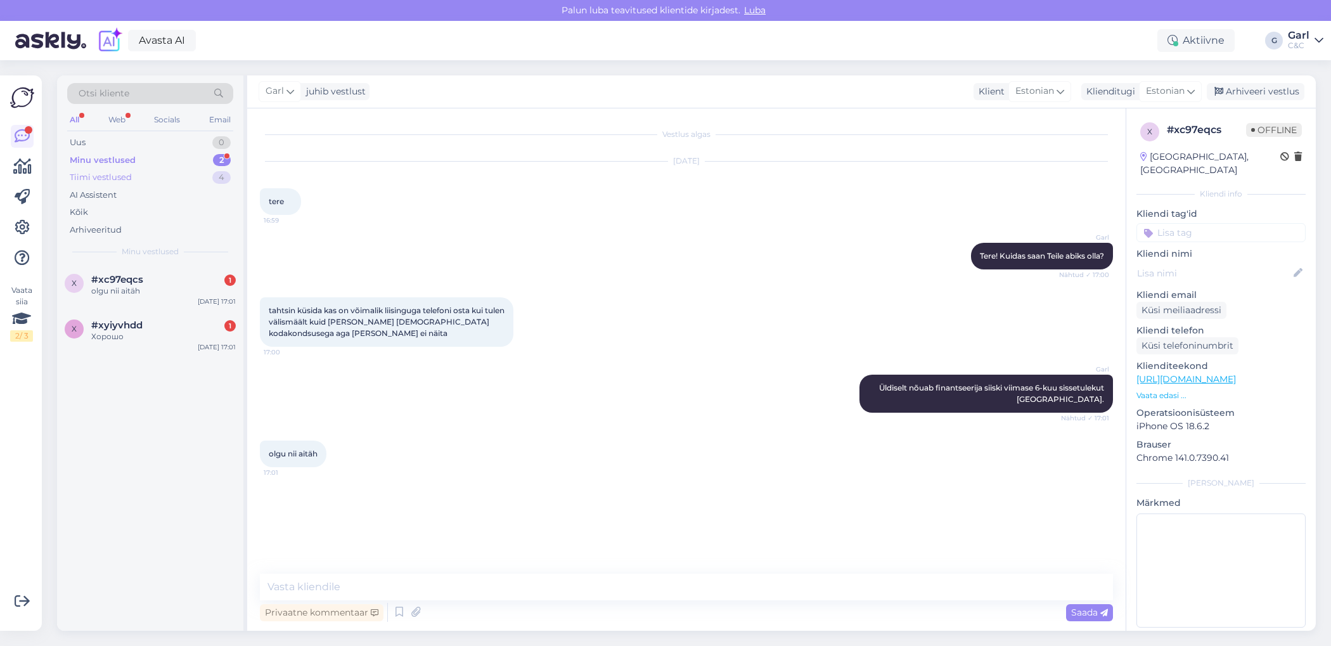
click at [202, 171] on div "Tiimi vestlused 4" at bounding box center [150, 178] width 166 height 18
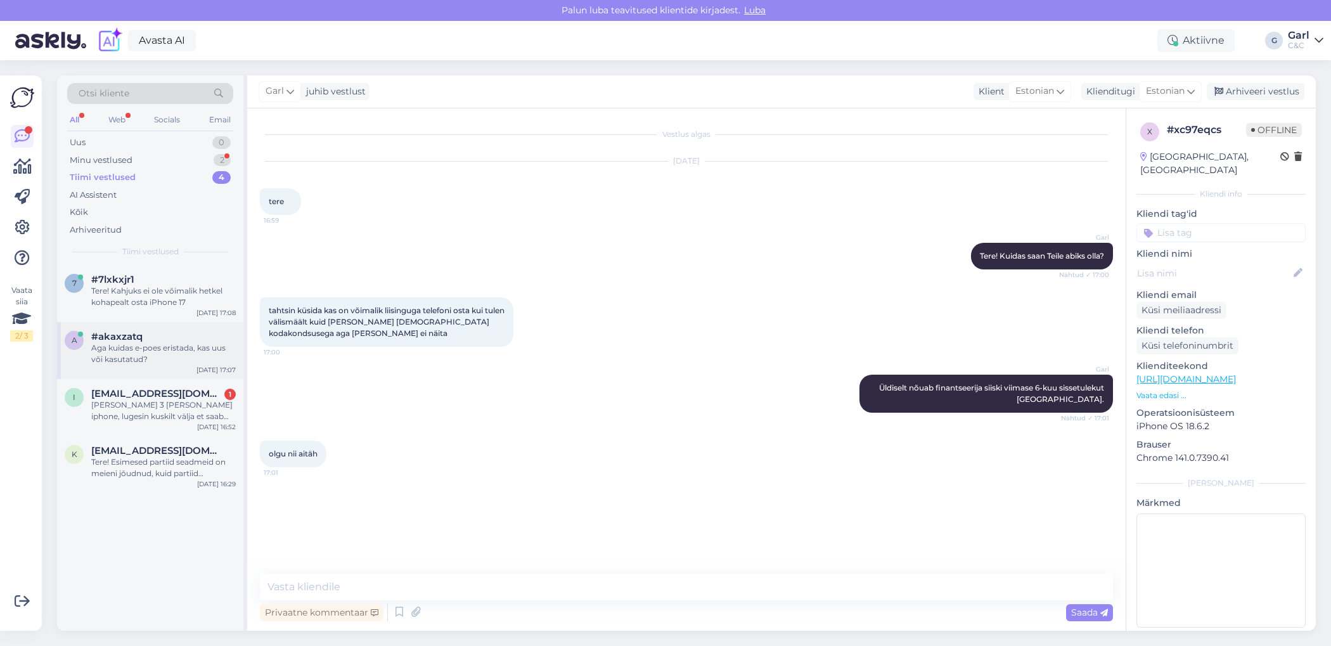
click at [189, 338] on div "#akaxzatq" at bounding box center [163, 336] width 144 height 11
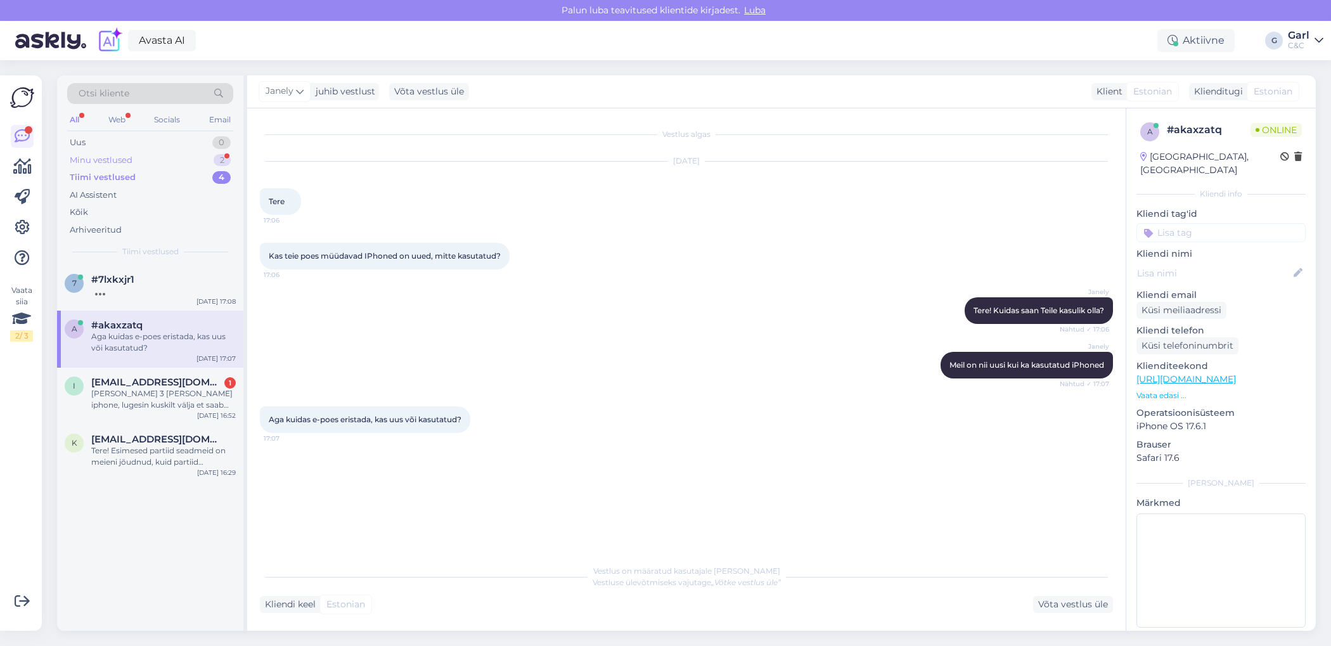
click at [191, 162] on div "Minu vestlused 2" at bounding box center [150, 160] width 166 height 18
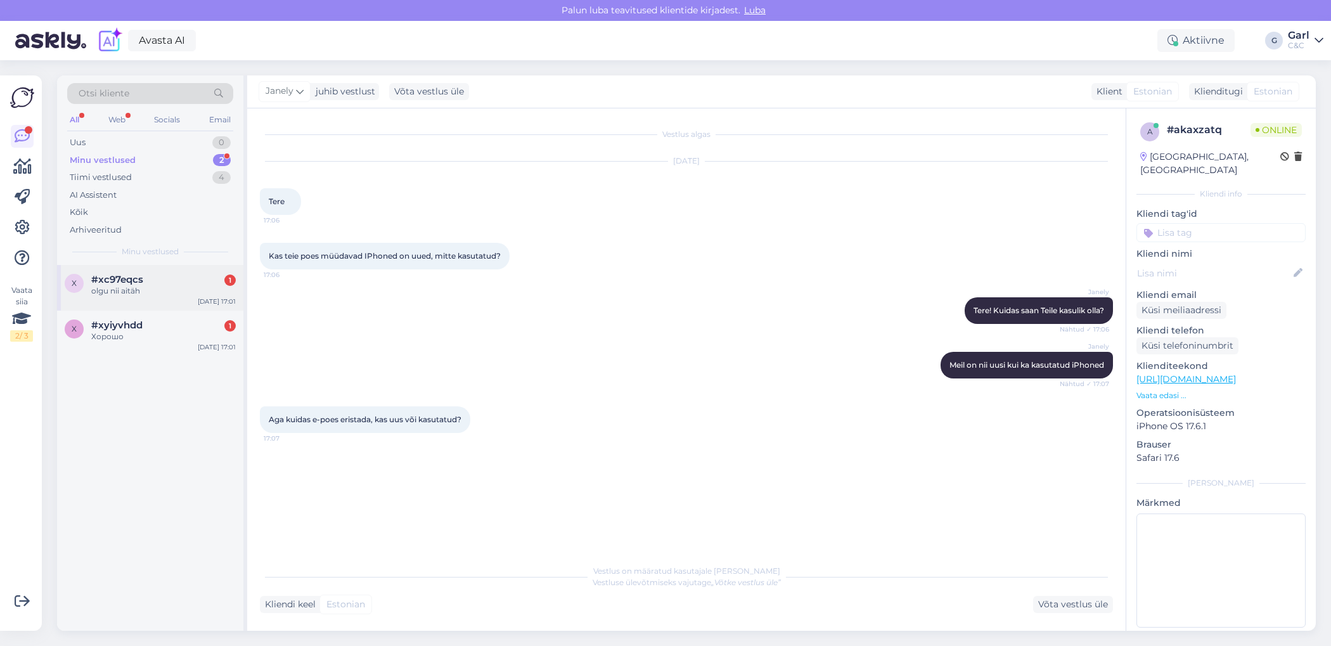
click at [161, 293] on div "olgu nii aitäh" at bounding box center [163, 290] width 144 height 11
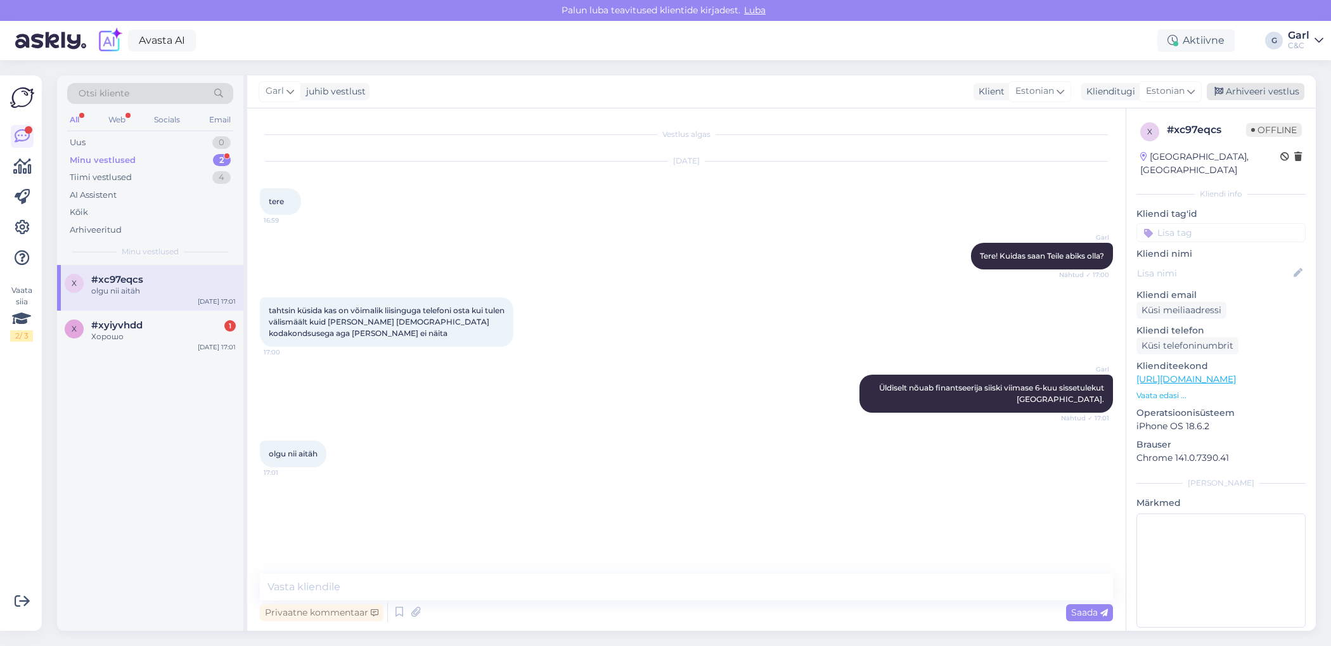
click at [1238, 86] on div "Arhiveeri vestlus" at bounding box center [1256, 91] width 98 height 17
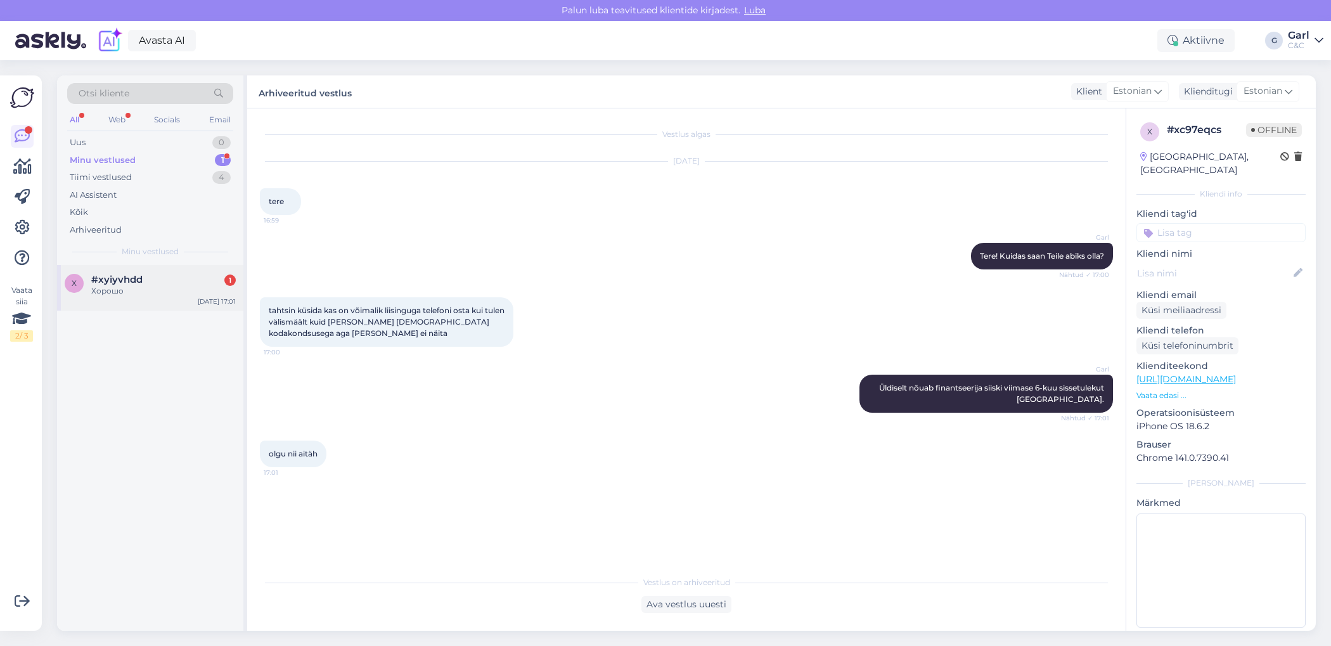
click at [181, 293] on div "Хорошо" at bounding box center [163, 290] width 144 height 11
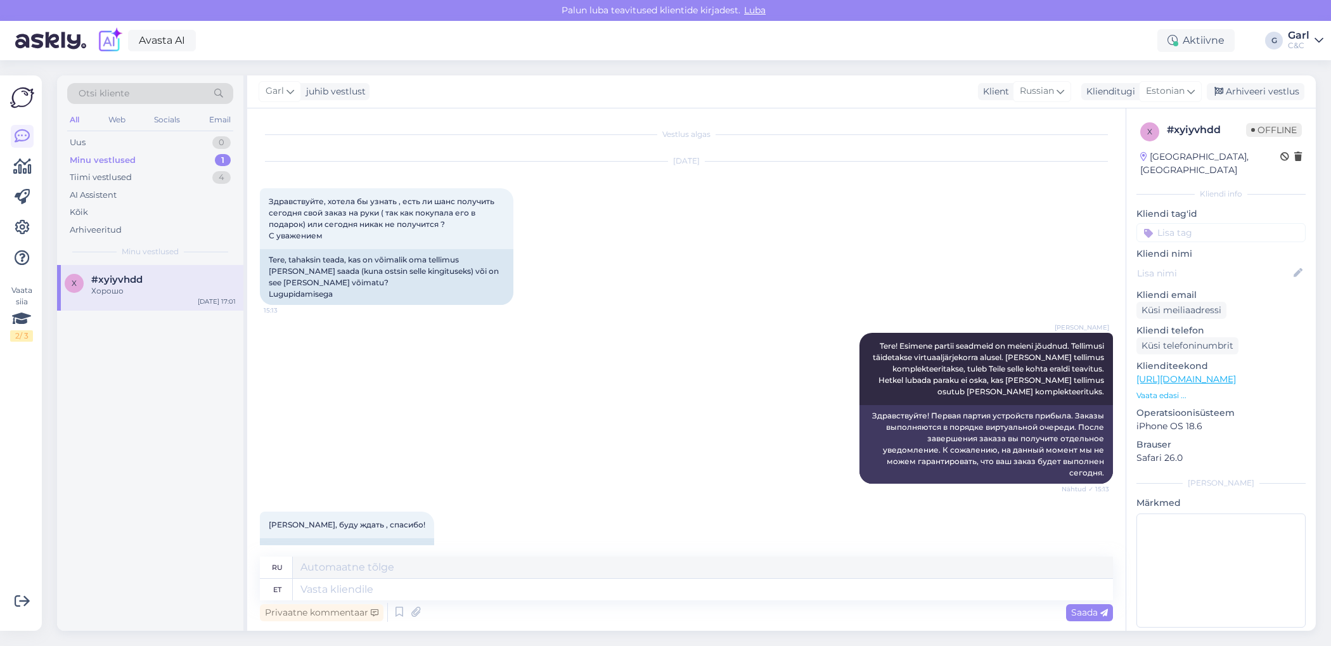
scroll to position [362, 0]
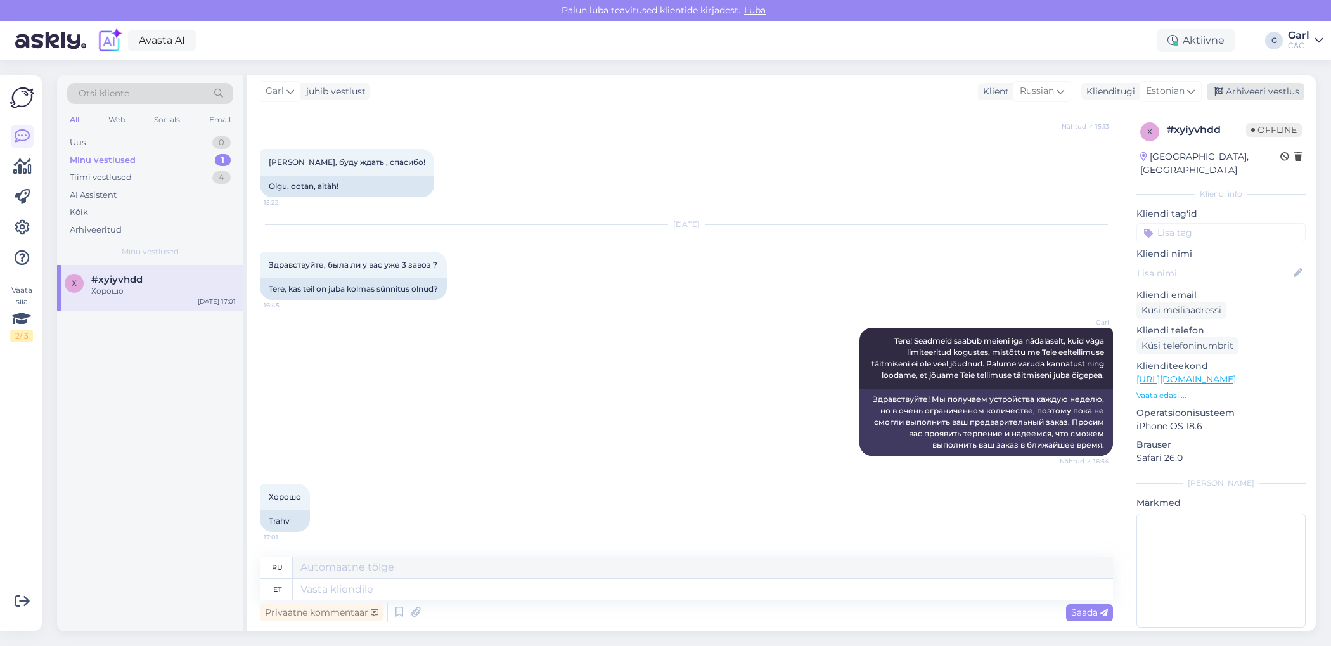
click at [1264, 87] on div "Arhiveeri vestlus" at bounding box center [1256, 91] width 98 height 17
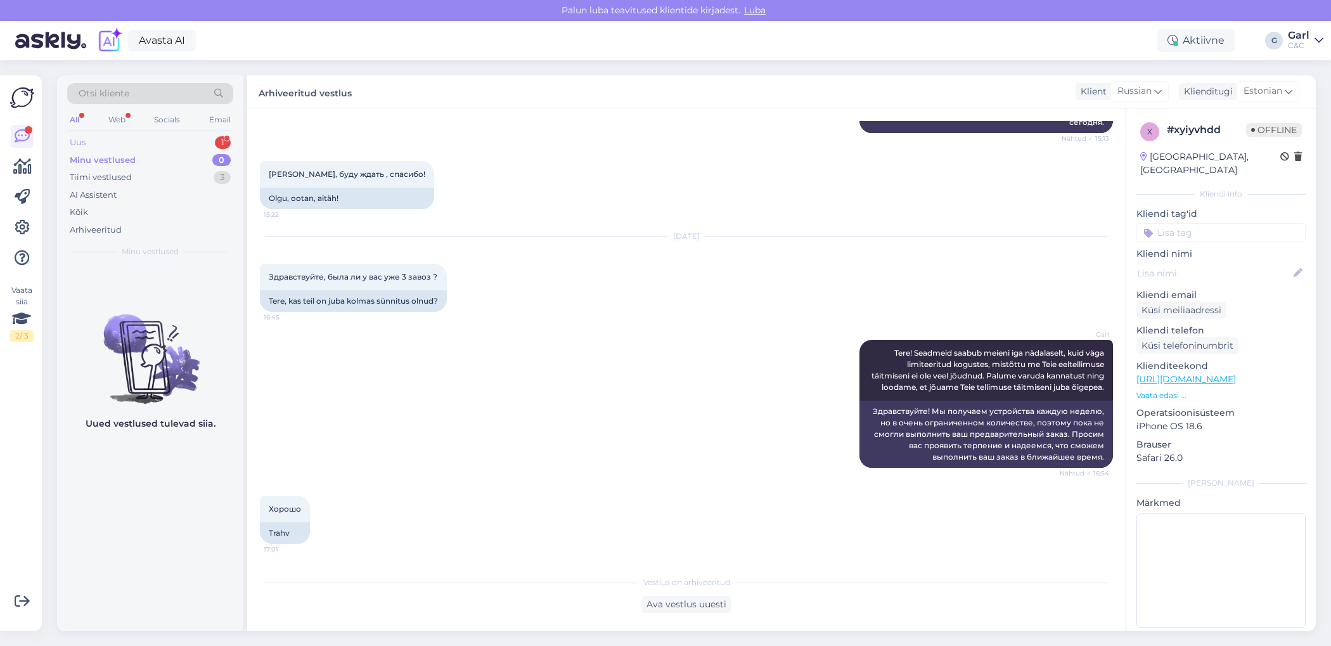
click at [200, 134] on div "Uus 1" at bounding box center [150, 143] width 166 height 18
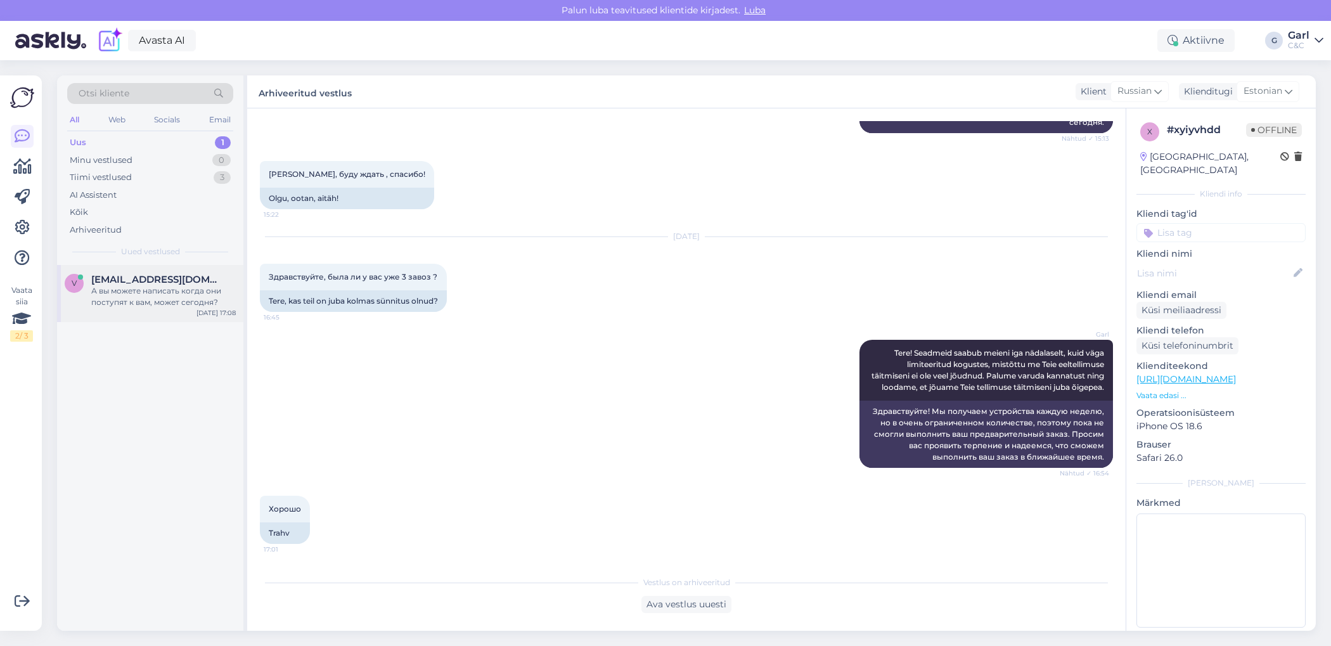
click at [168, 303] on div "А вы можете написать когда они поступят к вам, может сегодня?" at bounding box center [163, 296] width 144 height 23
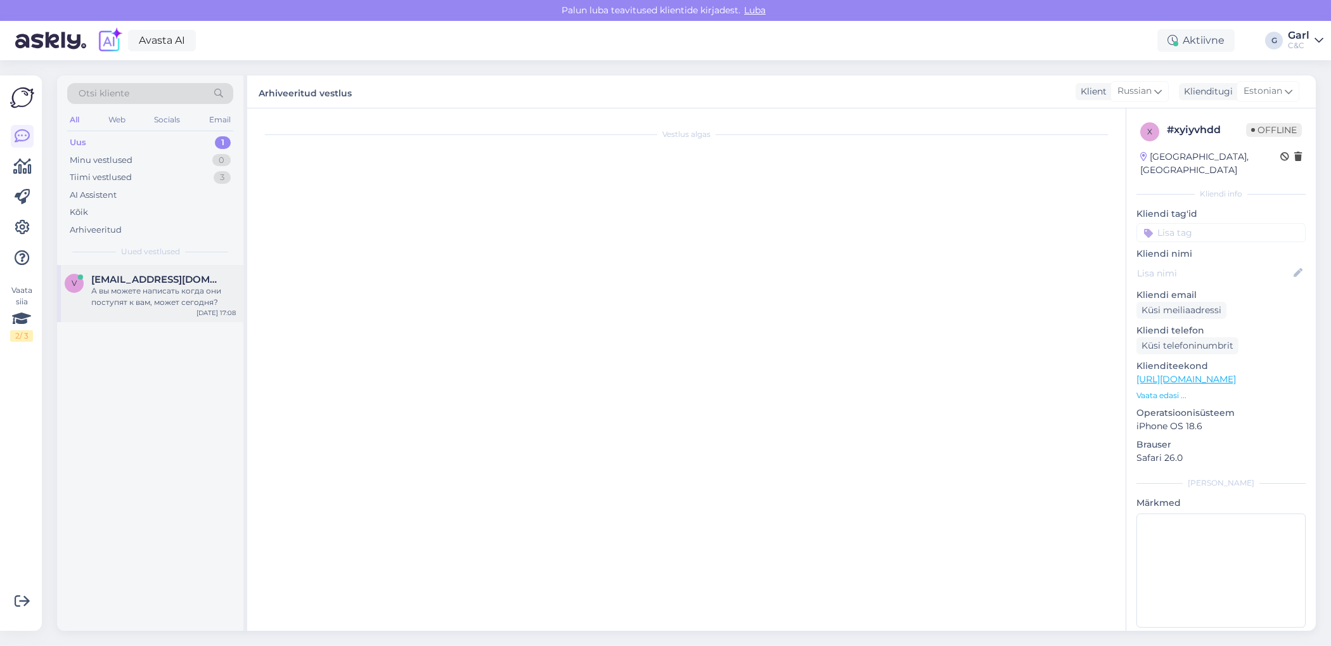
scroll to position [499, 0]
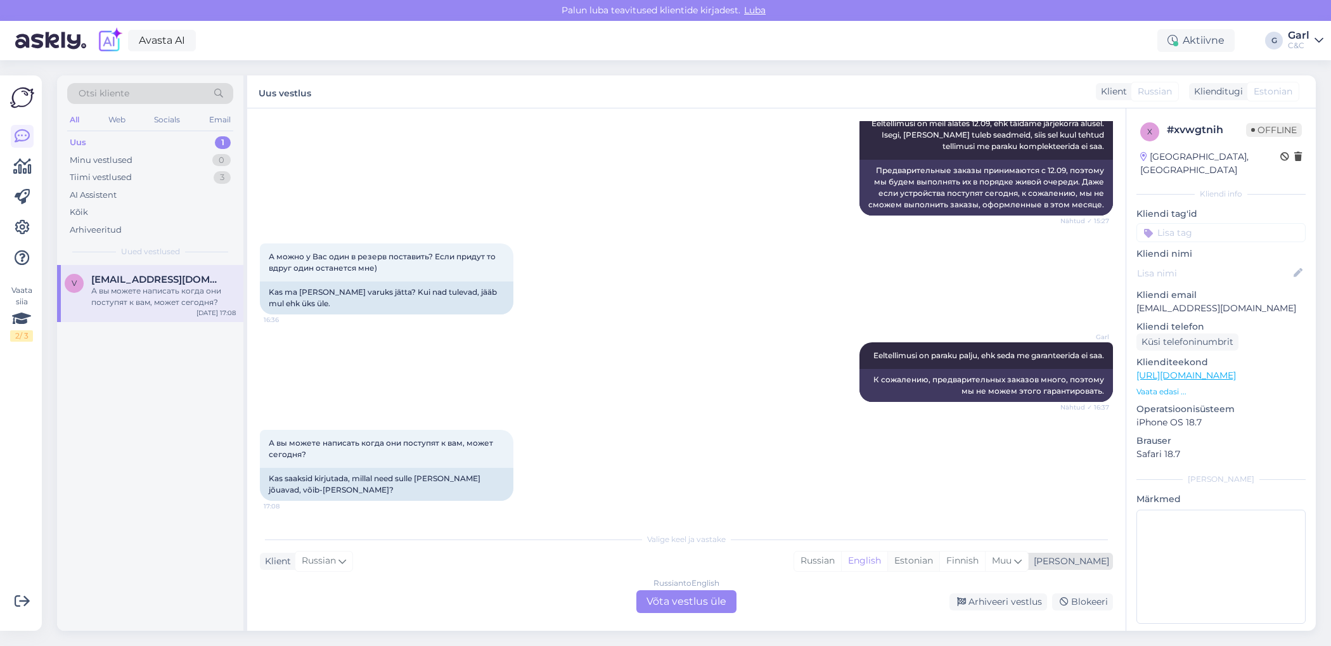
click at [939, 565] on div "Estonian" at bounding box center [913, 560] width 52 height 19
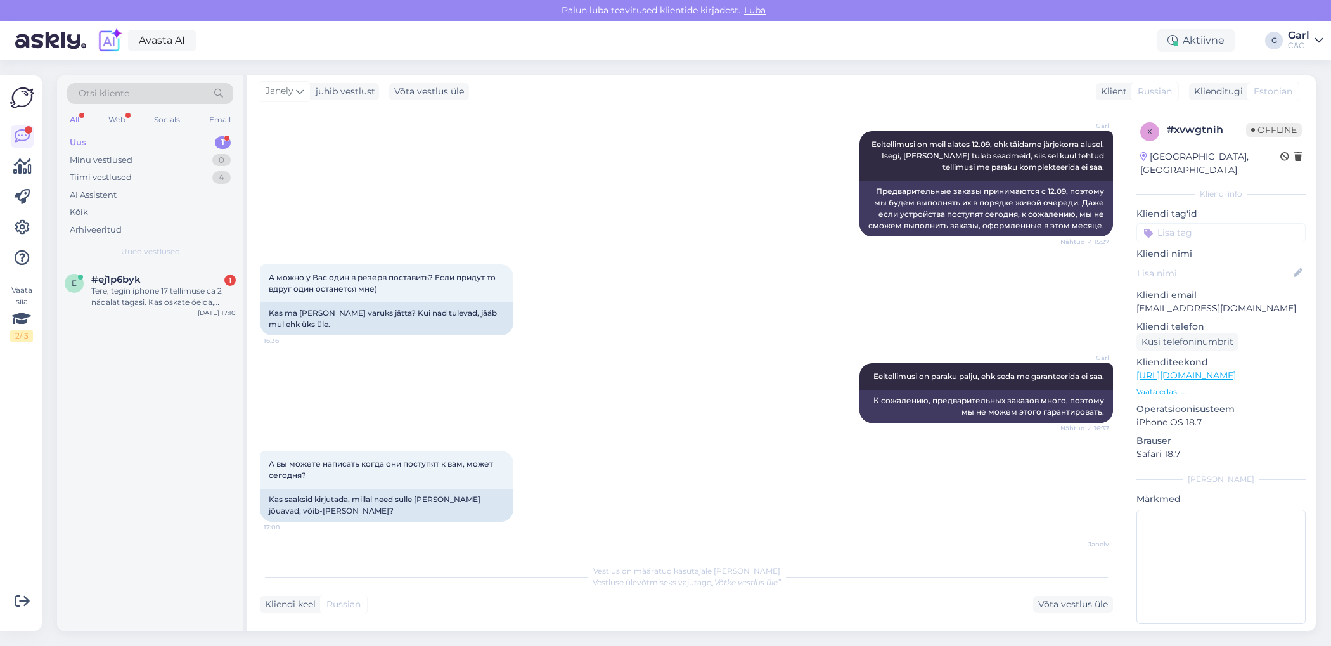
scroll to position [601, 0]
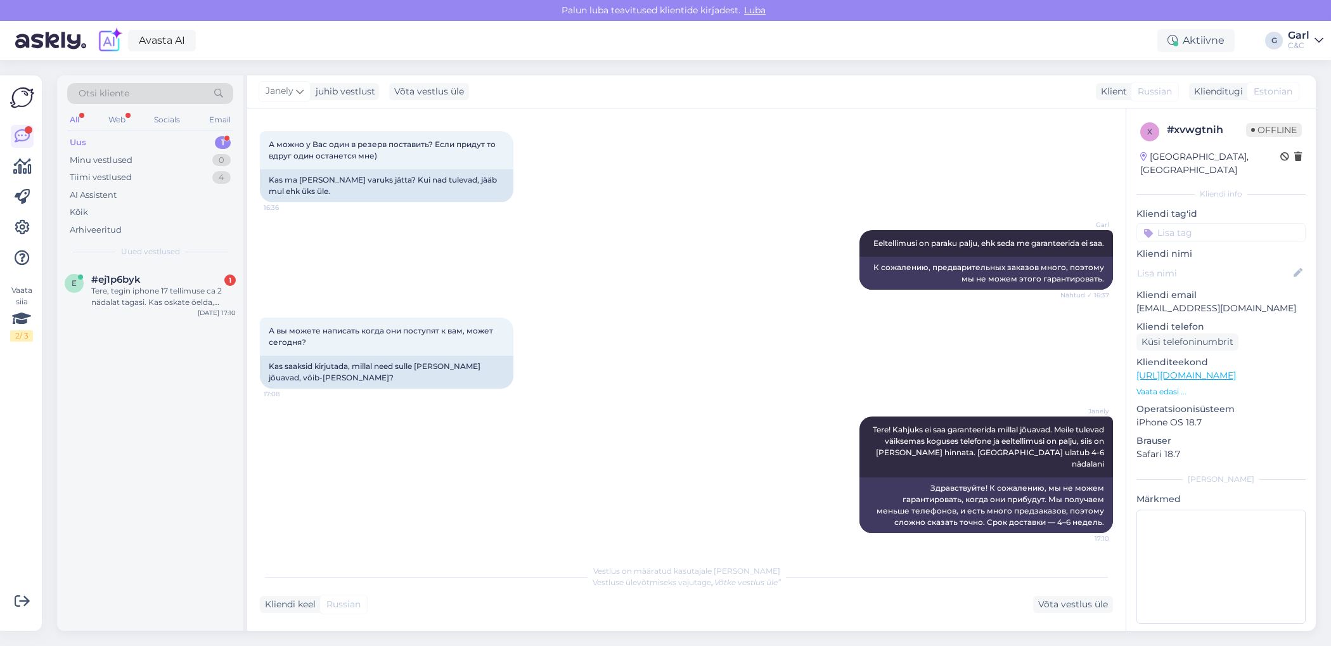
click at [214, 260] on div "Otsi kliente All Web Socials Email Uus 1 Minu vestlused 0 Tiimi vestlused 4 AI …" at bounding box center [150, 169] width 186 height 189
click at [200, 297] on div "Tere, tegin iphone 17 tellimuse ca 2 nädalat tagasi. Kas oskate öelda, millal v…" at bounding box center [163, 296] width 144 height 23
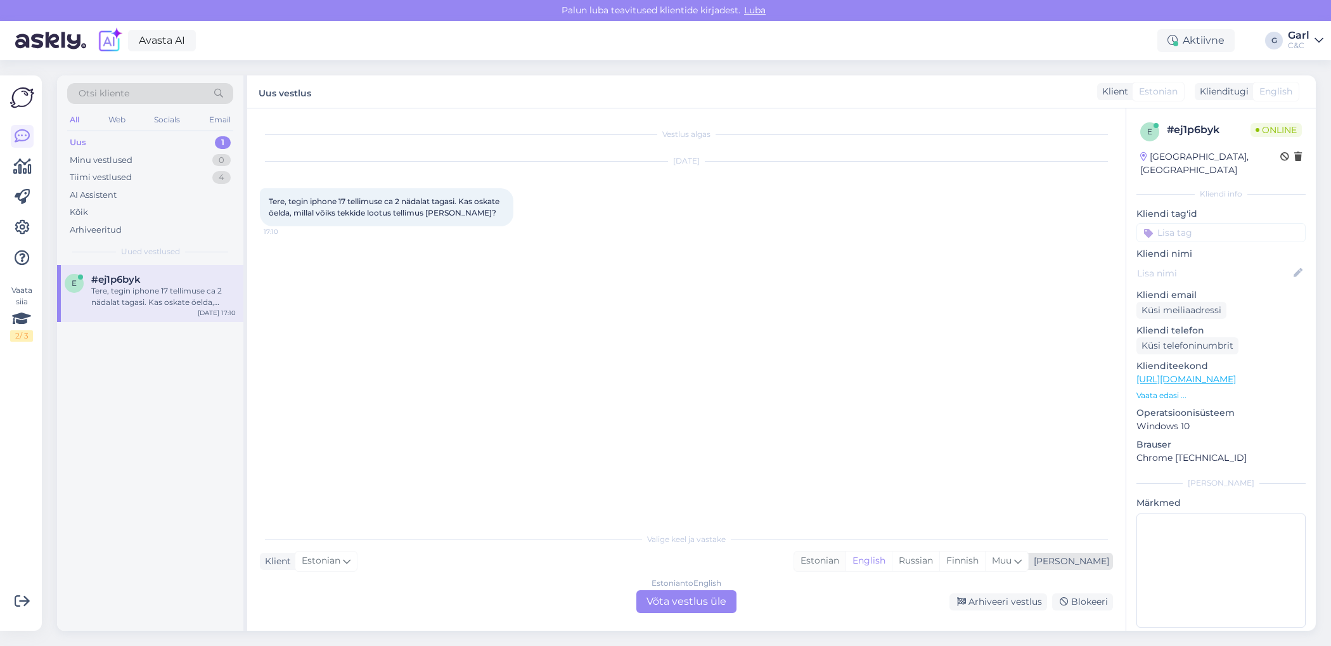
click at [845, 559] on div "Estonian" at bounding box center [819, 560] width 51 height 19
click at [711, 594] on div "Estonian to Estonian Võta vestlus üle" at bounding box center [686, 601] width 100 height 23
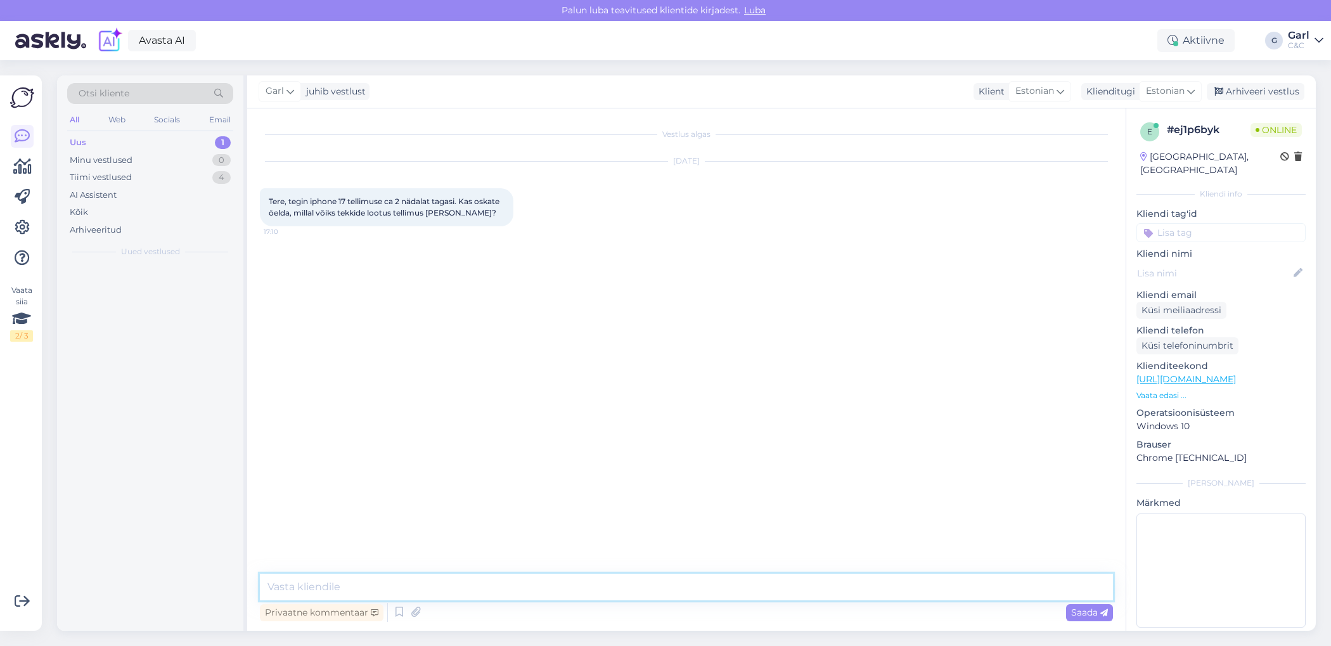
click at [714, 587] on textarea at bounding box center [686, 586] width 853 height 27
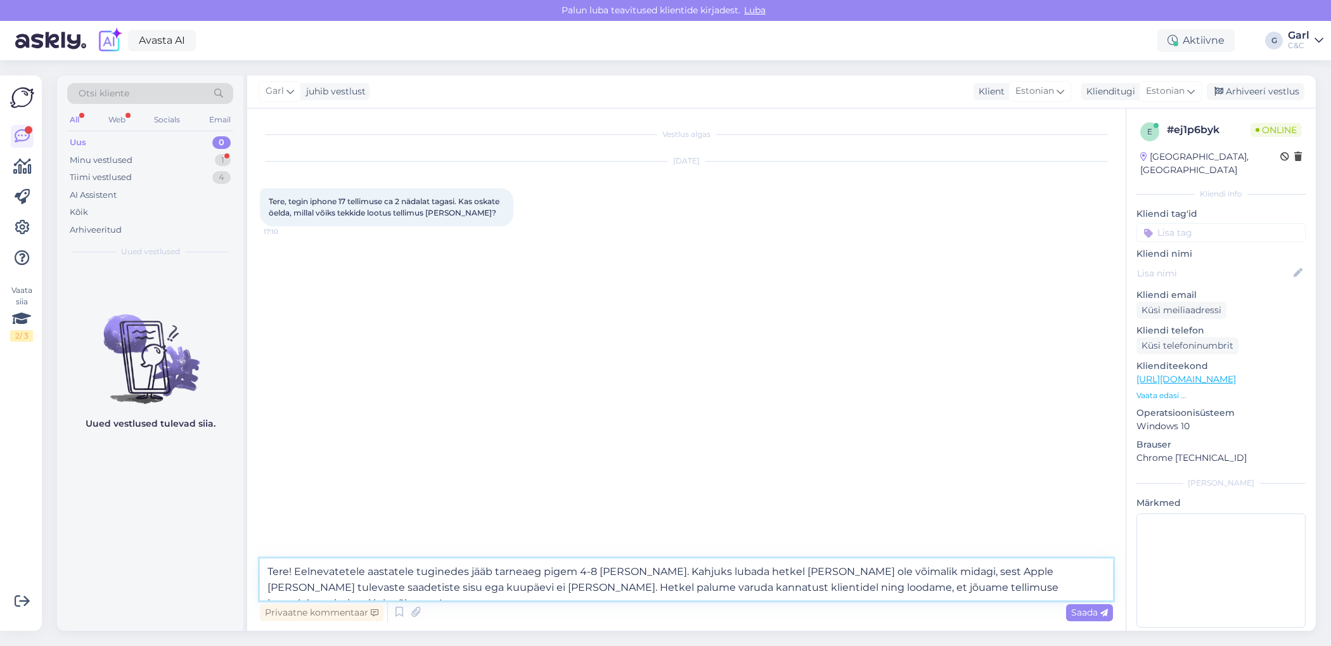
type textarea "Tere! Eelnevatetele aastatele tuginedes jääb tarneaeg pigem 4-8 [PERSON_NAME]. …"
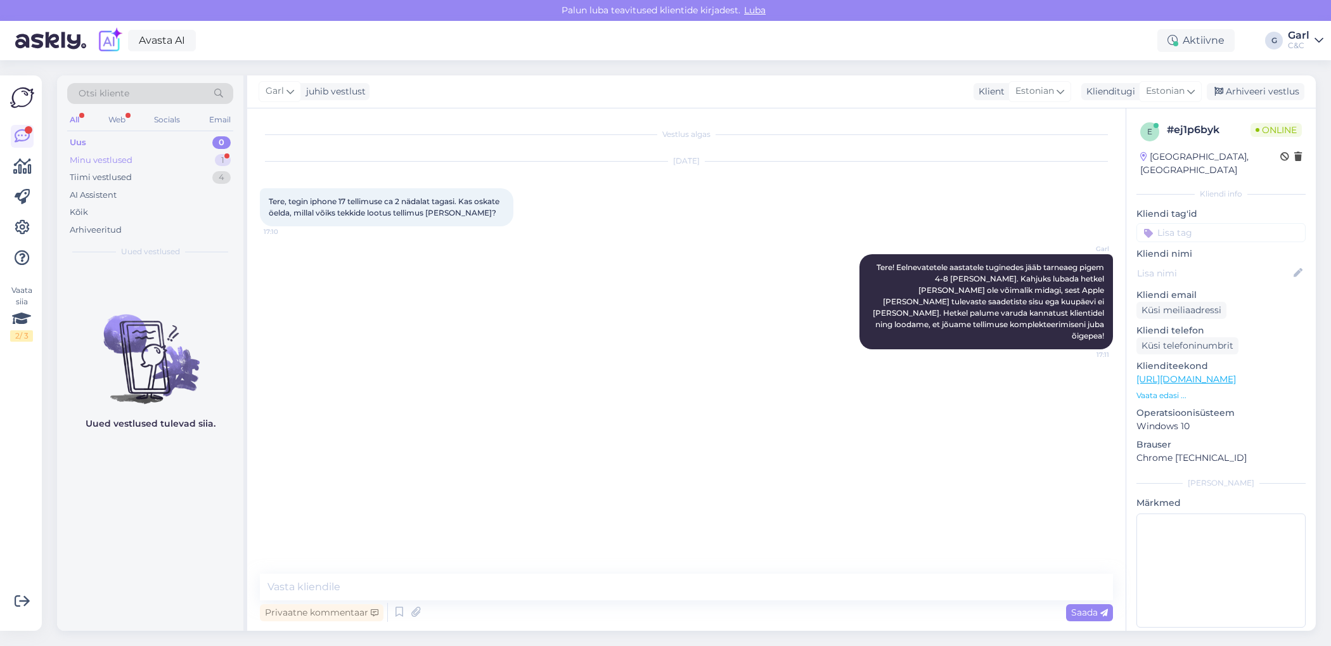
click at [207, 162] on div "Minu vestlused 1" at bounding box center [150, 160] width 166 height 18
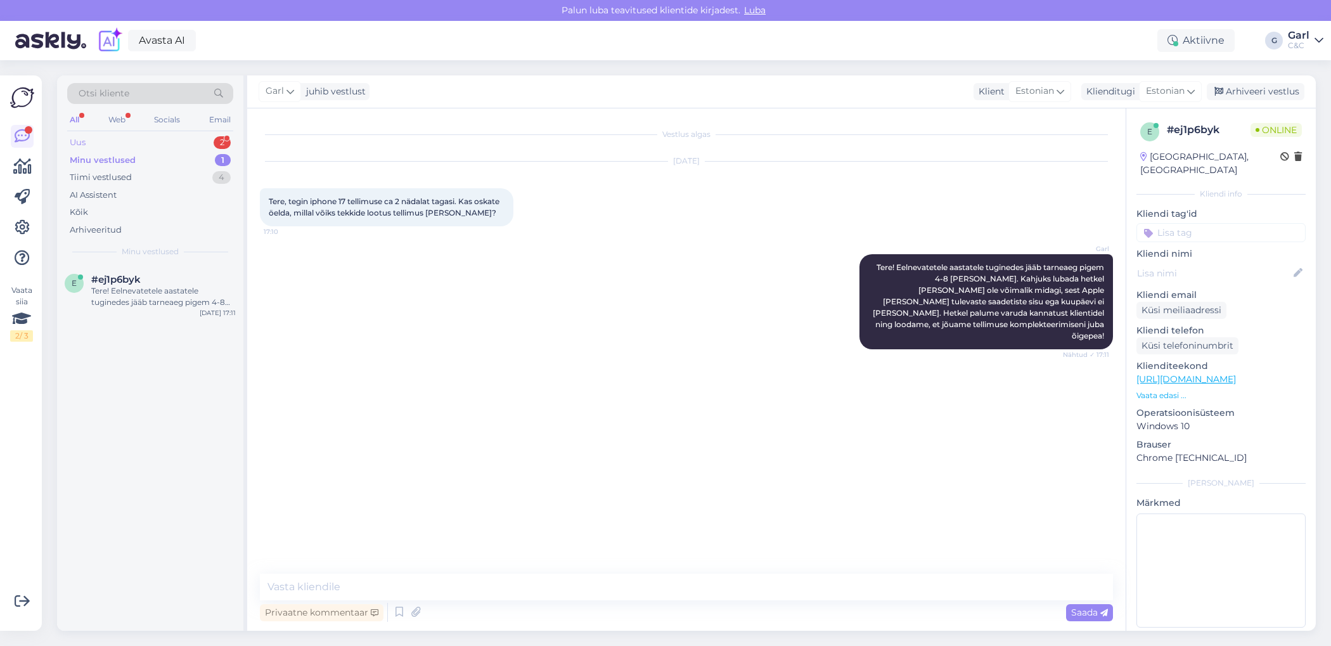
click at [190, 142] on div "Uus 2" at bounding box center [150, 143] width 166 height 18
click at [186, 357] on div "Tere! Kas teil vahepeal on uusi 17 pro max juurde ka tulnud peale selle esimese…" at bounding box center [163, 353] width 144 height 23
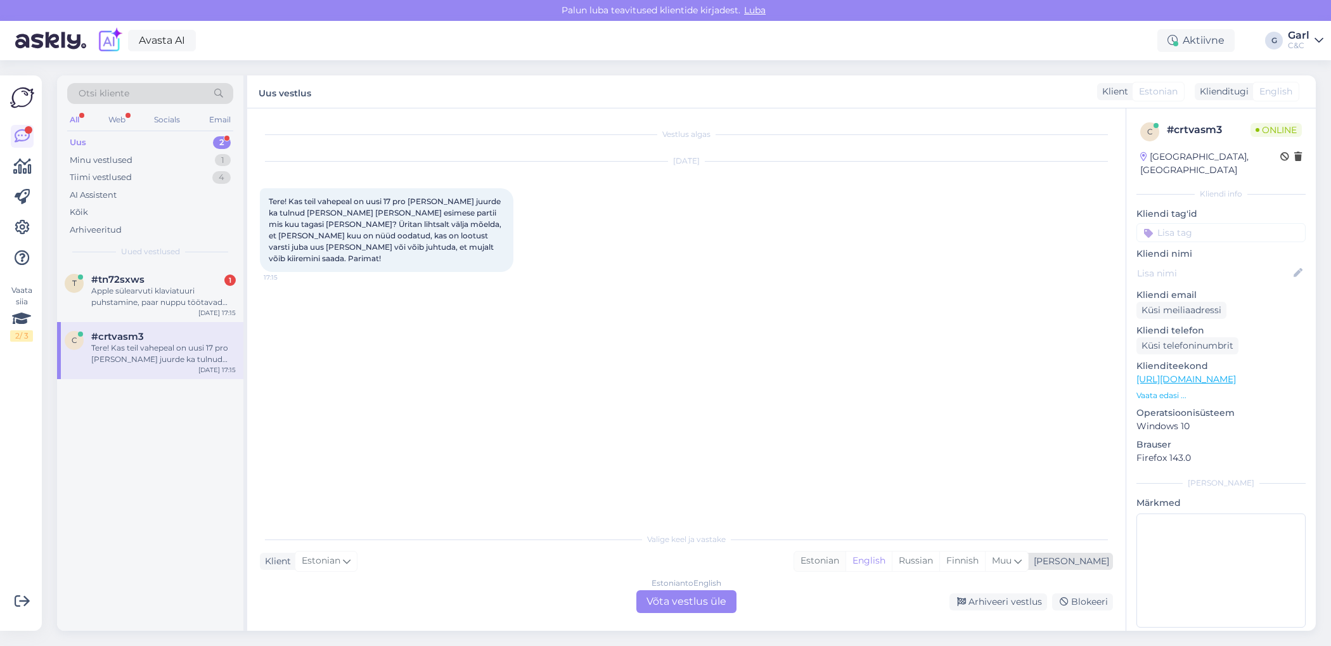
click at [845, 561] on div "Estonian" at bounding box center [819, 560] width 51 height 19
click at [645, 594] on div "Estonian to Estonian Võta vestlus üle" at bounding box center [686, 601] width 100 height 23
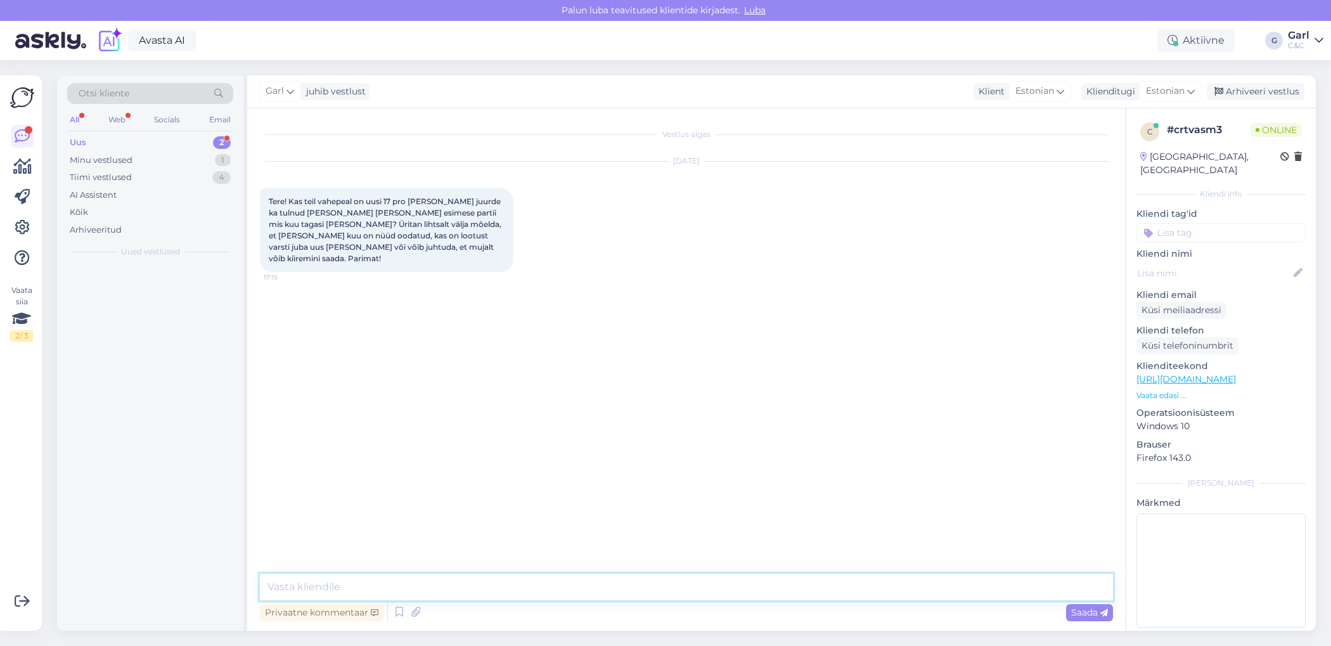
click at [645, 586] on textarea at bounding box center [686, 586] width 853 height 27
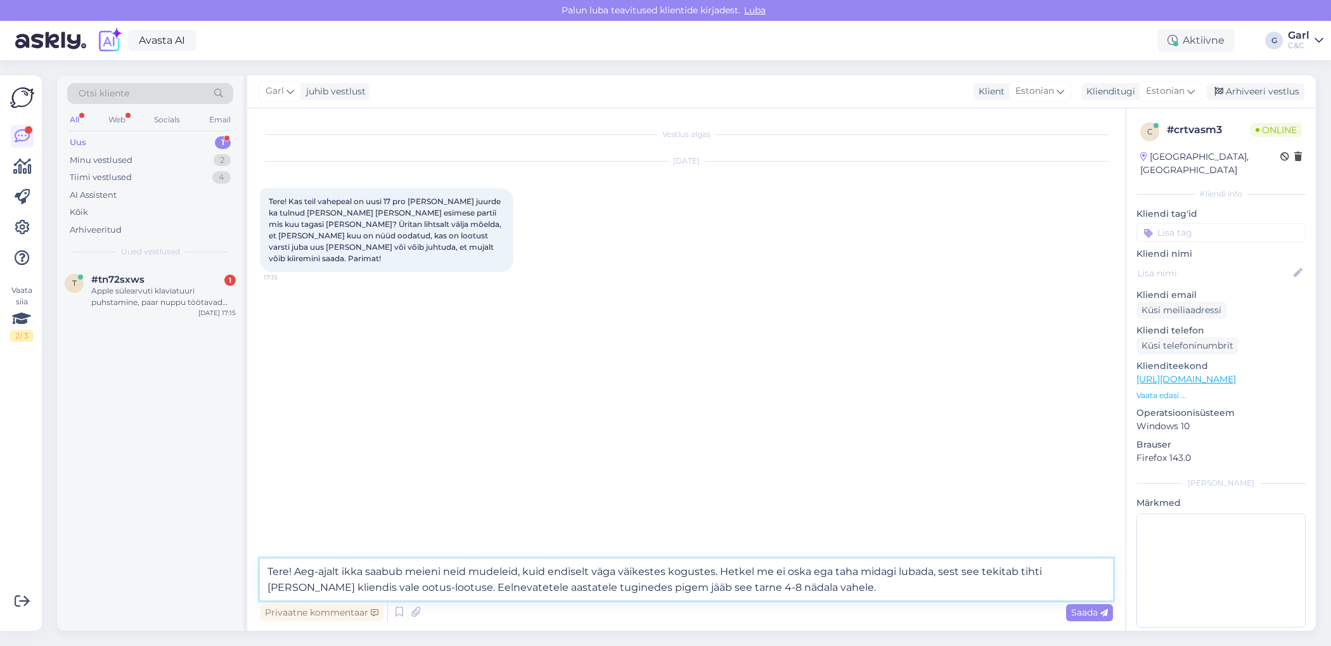
click at [662, 586] on textarea "Tere! Aeg-ajalt ikka saabub meieni neid mudeleid, kuid endiselt väga väikestes …" at bounding box center [686, 579] width 853 height 42
type textarea "Tere! Aeg-ajalt ikka saabub meieni neid mudeleid, kuid endiselt väga väikestes …"
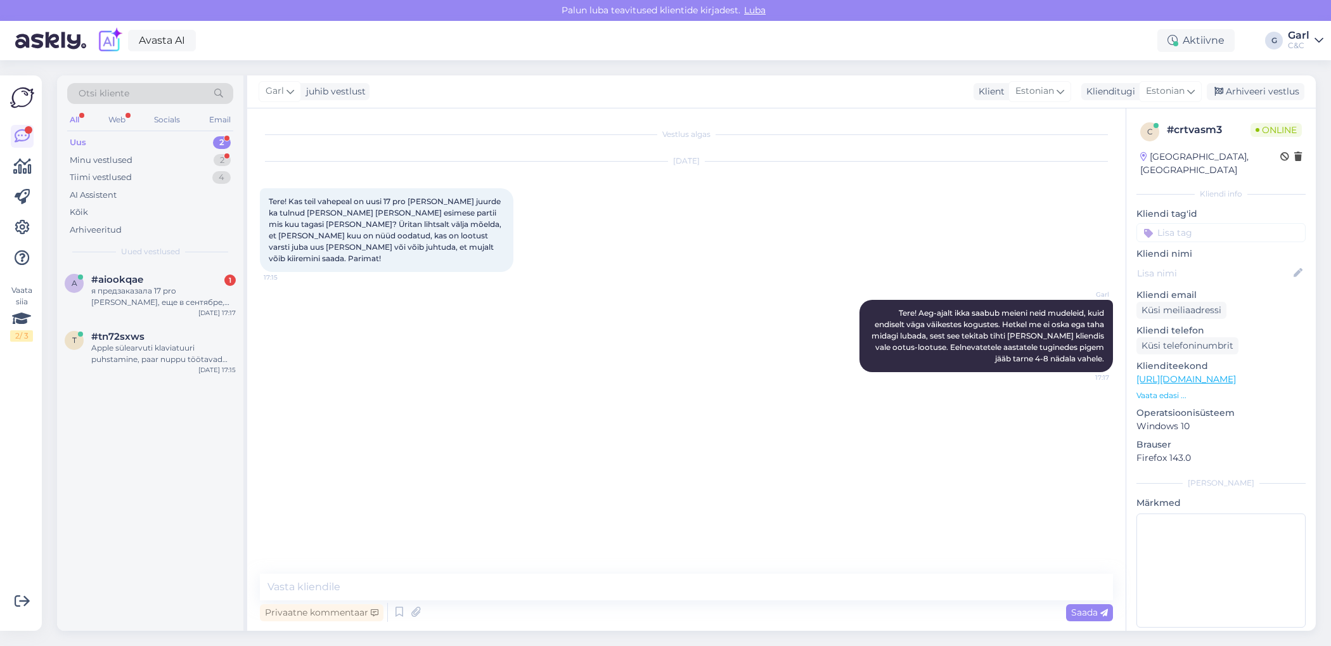
click at [141, 384] on div "a #aiookqae 1 я предзаказала 17 pro max, еще в сентябре, известно ли когда он п…" at bounding box center [150, 448] width 186 height 366
click at [153, 360] on div "Apple sülearvuti klaviatuuri puhstamine, paar nuppu töötavad halvasti kuna vede…" at bounding box center [163, 353] width 144 height 23
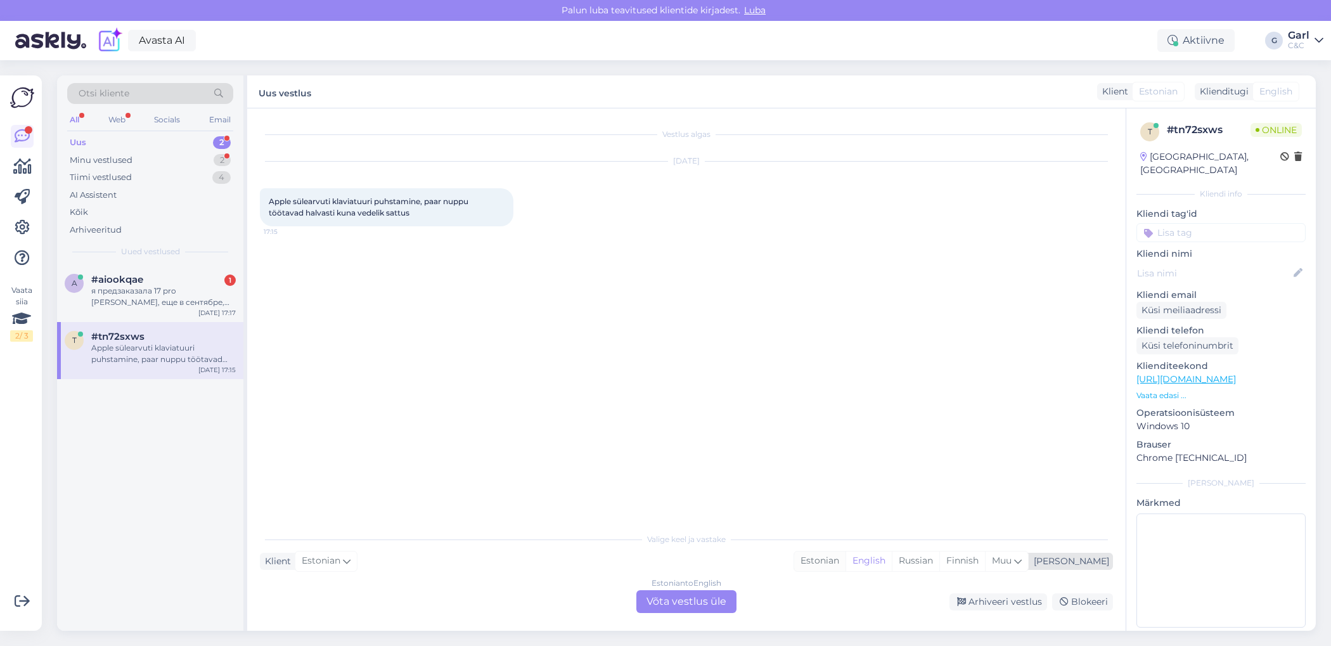
click at [845, 554] on div "Estonian" at bounding box center [819, 560] width 51 height 19
click at [677, 593] on div "Estonian to Estonian Võta vestlus üle" at bounding box center [686, 601] width 100 height 23
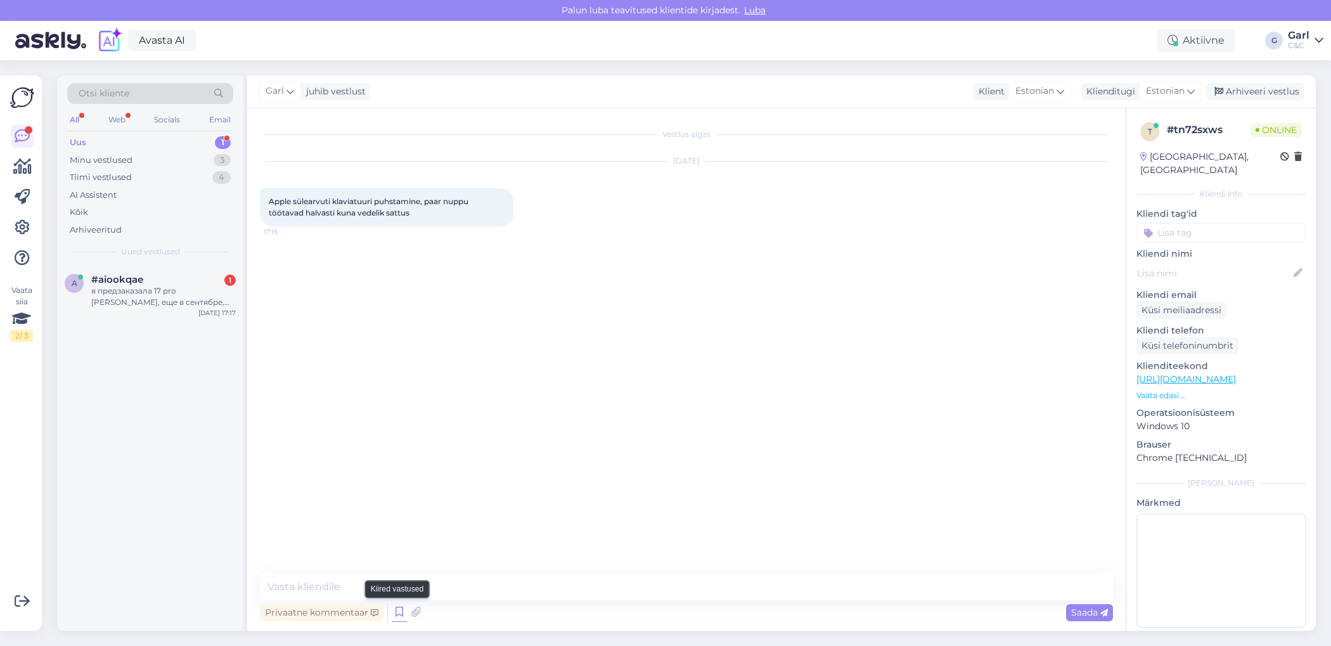
click at [401, 607] on icon at bounding box center [399, 612] width 15 height 19
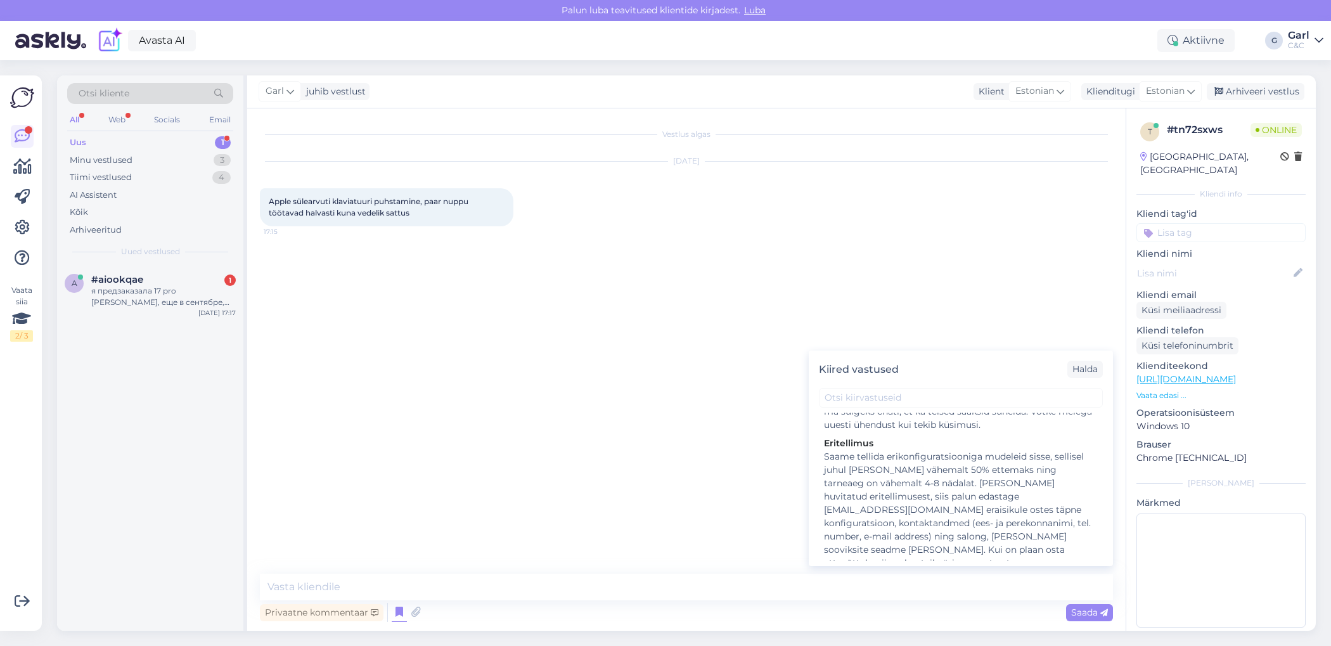
scroll to position [2497, 0]
click at [952, 572] on div "Hooldusesse saab aega broneerida kodulehel - https://cec.ee/hooldus. Enne hoold…" at bounding box center [961, 612] width 274 height 80
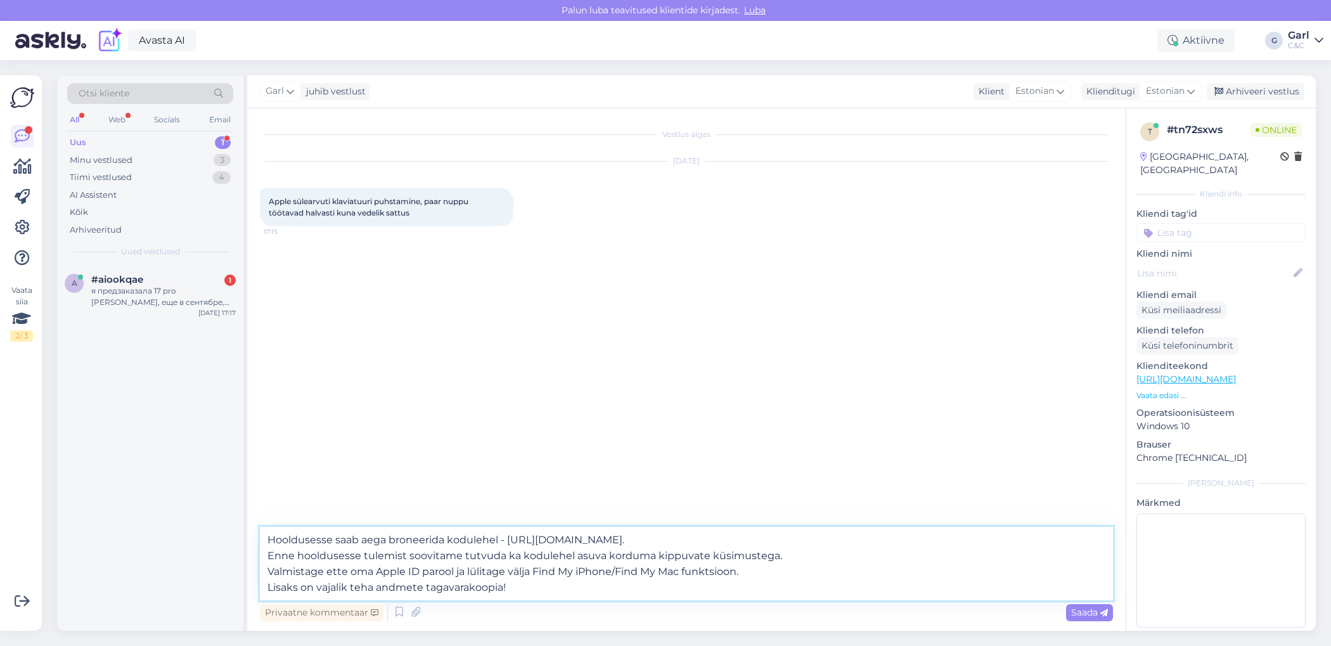
click at [266, 536] on textarea "Hooldusesse saab aega broneerida kodulehel - https://cec.ee/hooldus. Enne hoold…" at bounding box center [686, 564] width 853 height 74
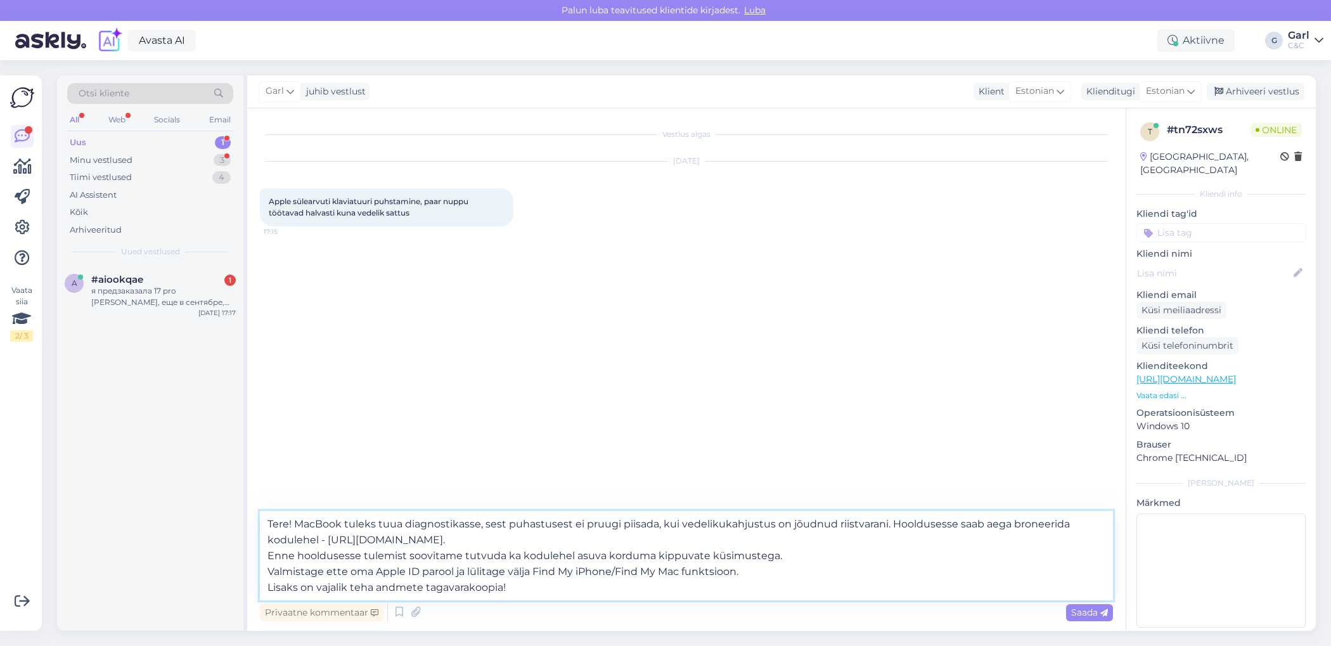
type textarea "Tere! MacBook tuleks tuua diagnostikasse, sest puhastusest ei pruugi piisada, k…"
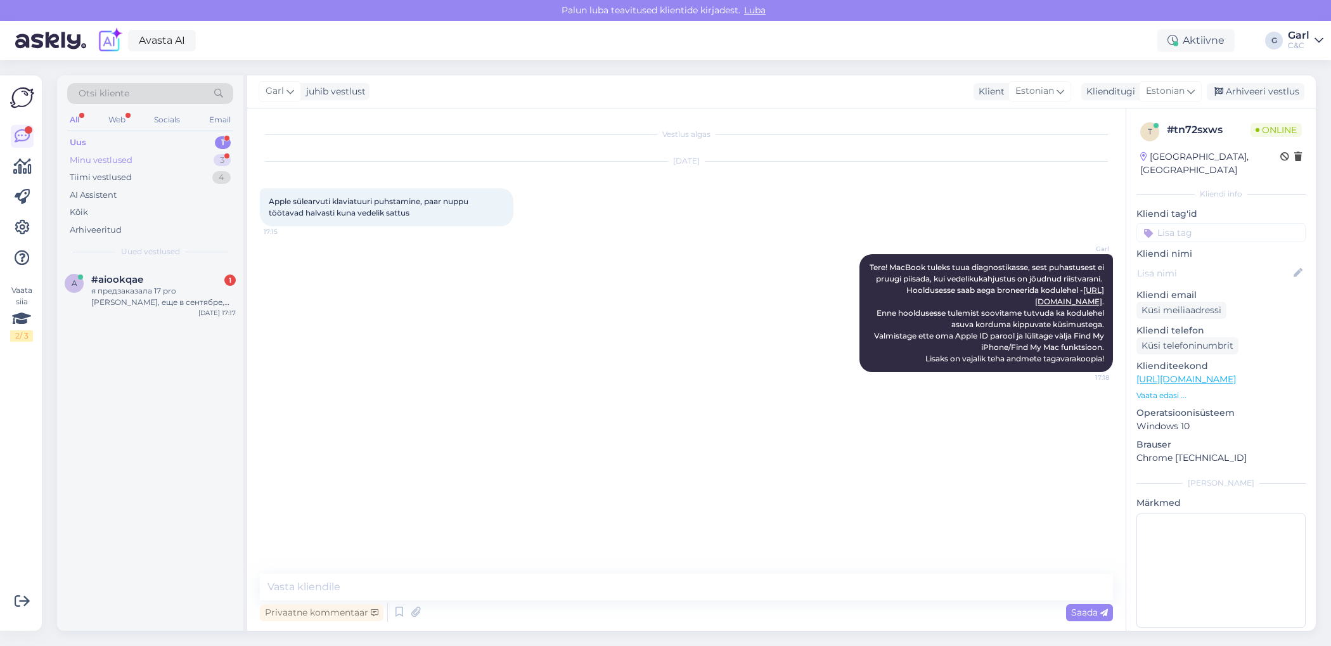
click at [192, 160] on div "Minu vestlused 3" at bounding box center [150, 160] width 166 height 18
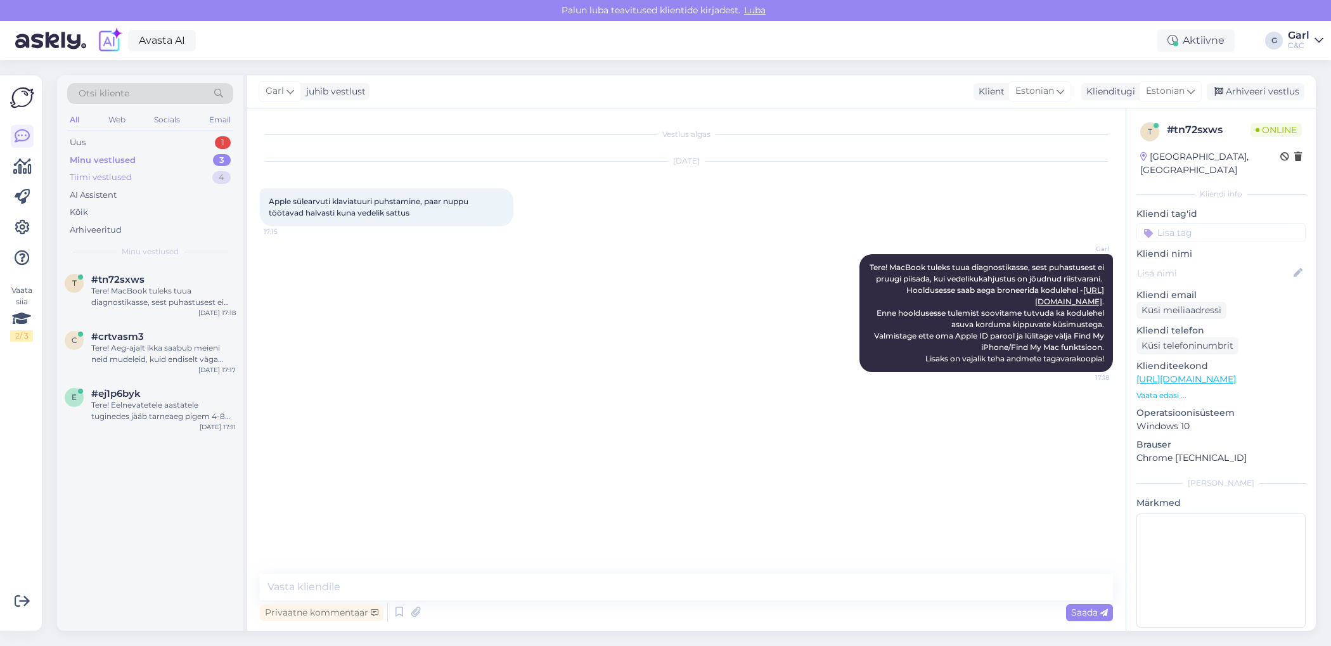
click at [177, 174] on div "Tiimi vestlused 4" at bounding box center [150, 178] width 166 height 18
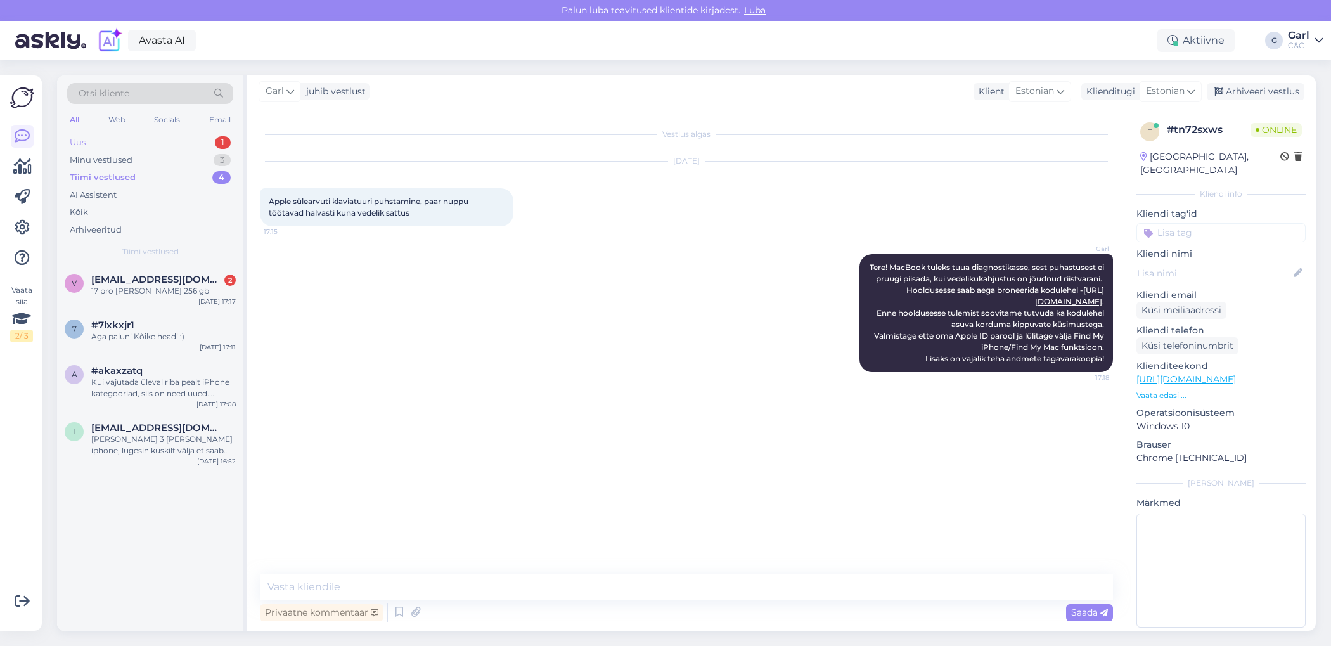
click at [179, 138] on div "Uus 1" at bounding box center [150, 143] width 166 height 18
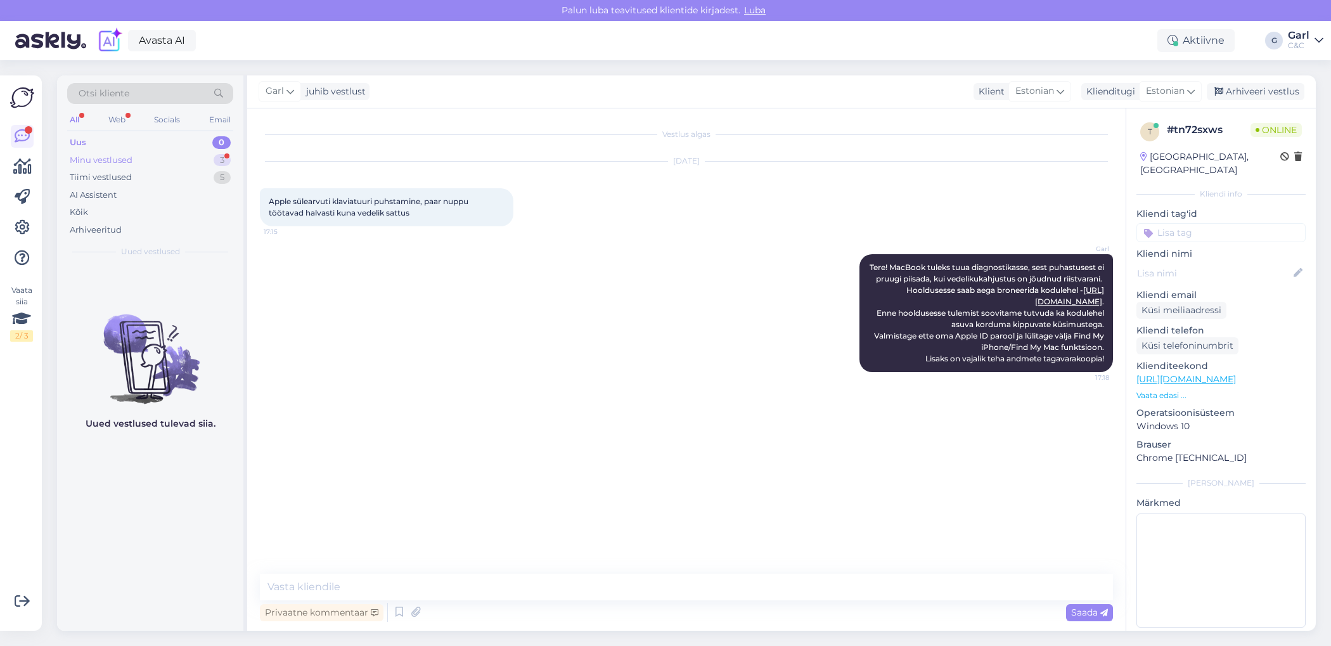
click at [184, 160] on div "Minu vestlused 3" at bounding box center [150, 160] width 166 height 18
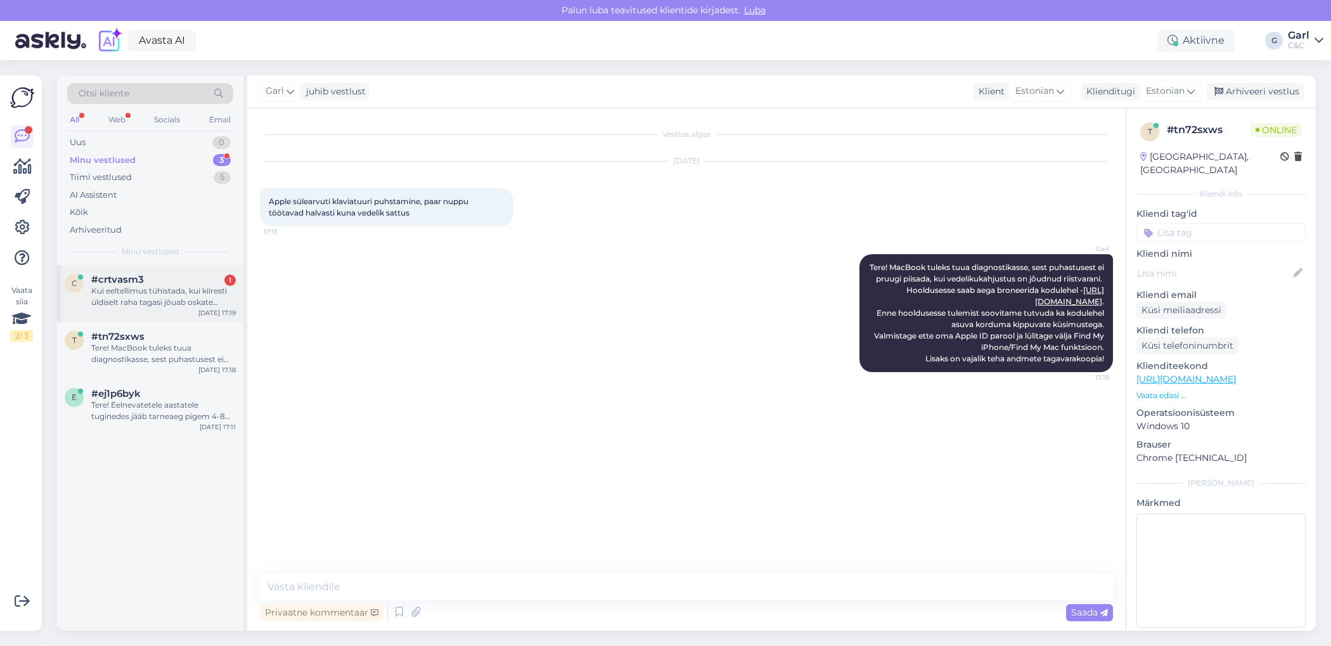
click at [176, 278] on div "#crtvasm3 1" at bounding box center [163, 279] width 144 height 11
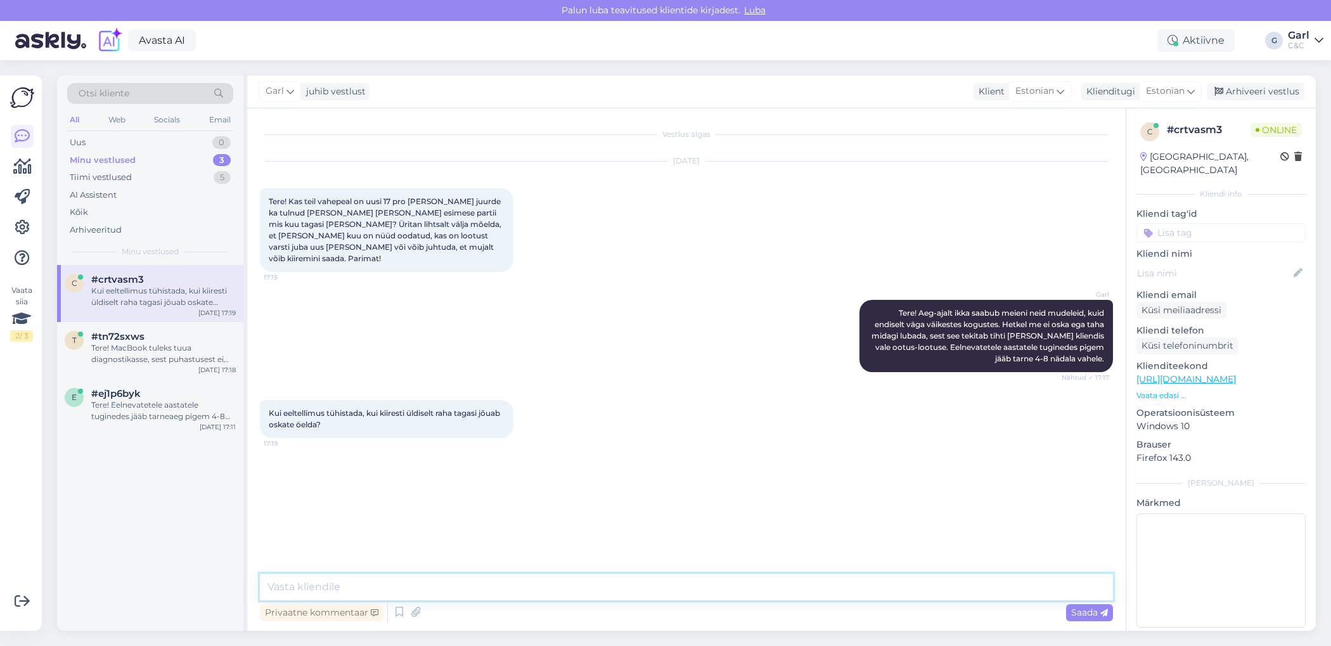
click at [459, 586] on textarea at bounding box center [686, 586] width 853 height 27
type textarea "Keskmiselt 1-2 tööpäeva jooksul."
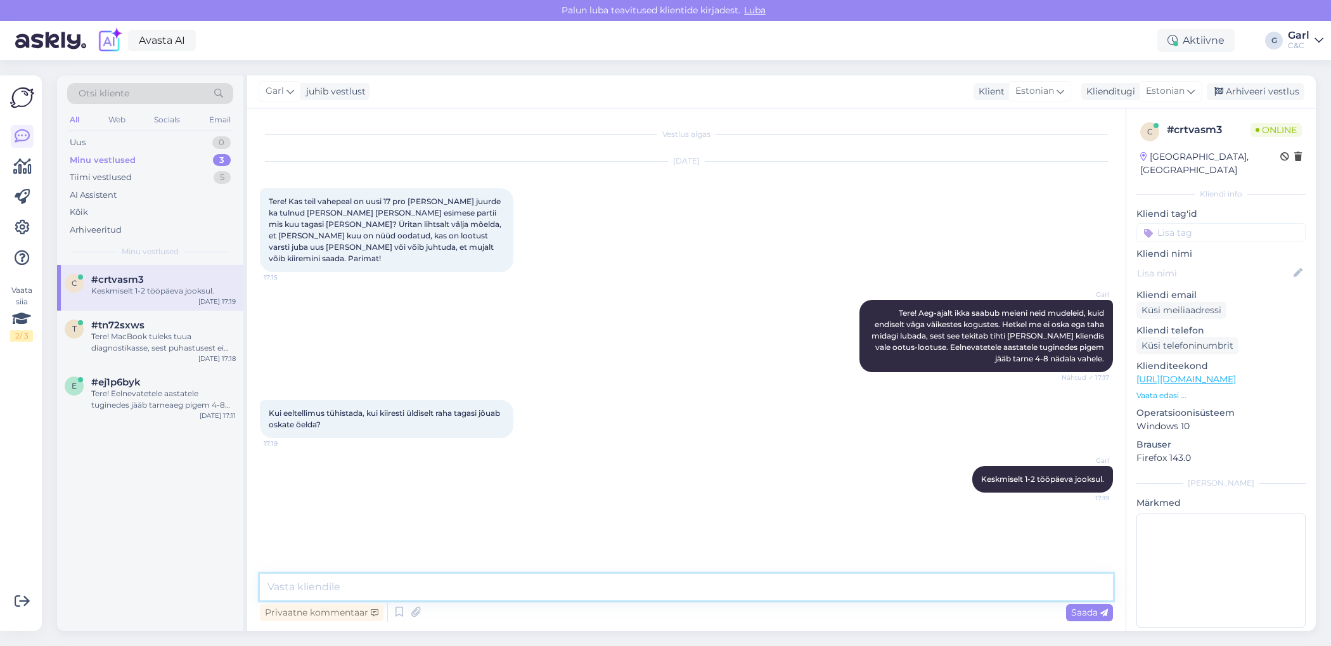
click at [463, 586] on textarea at bounding box center [686, 586] width 853 height 27
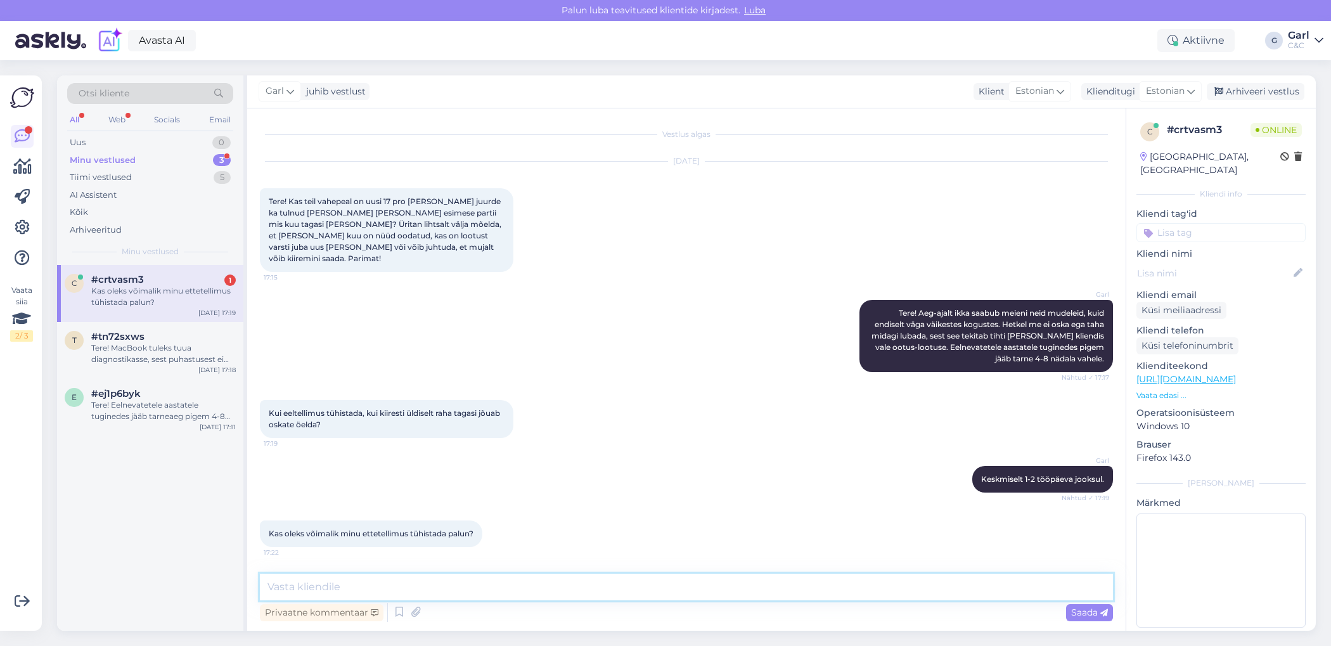
scroll to position [0, 0]
click at [456, 586] on textarea at bounding box center [686, 586] width 853 height 27
type textarea "Ikka. Sellisel juhul saatke palun vabas vormis tellimuse tühistamise soov klien…"
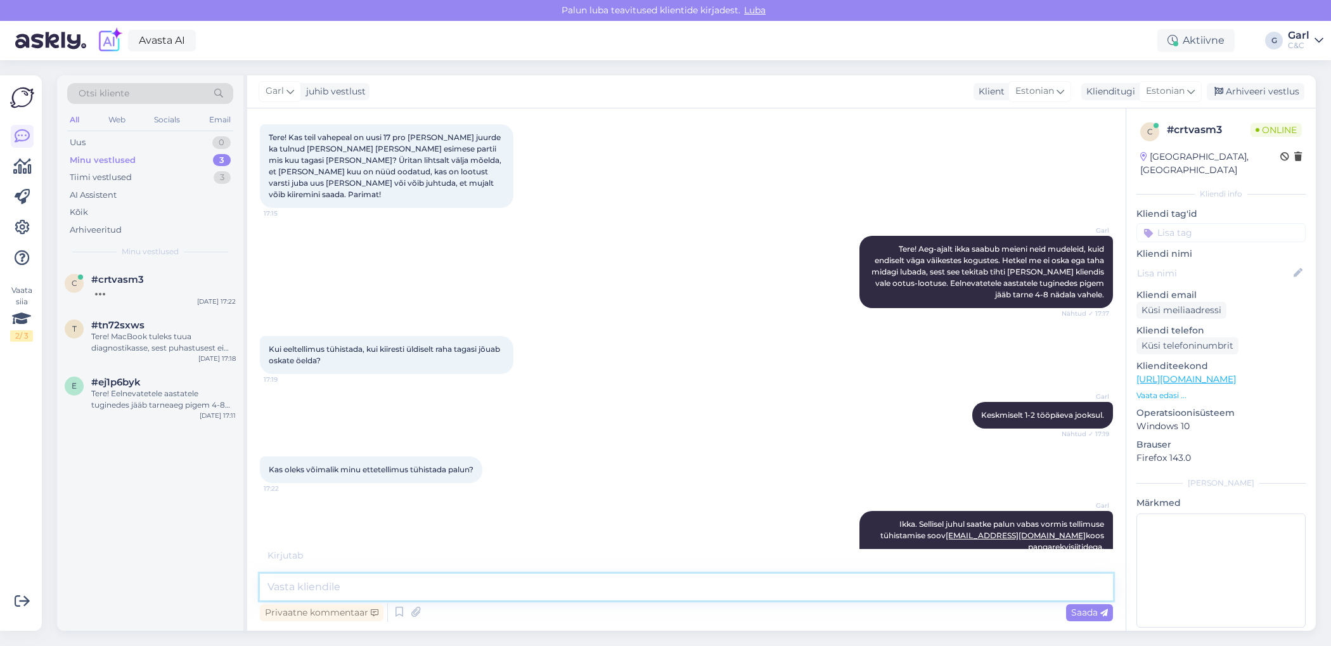
scroll to position [119, 0]
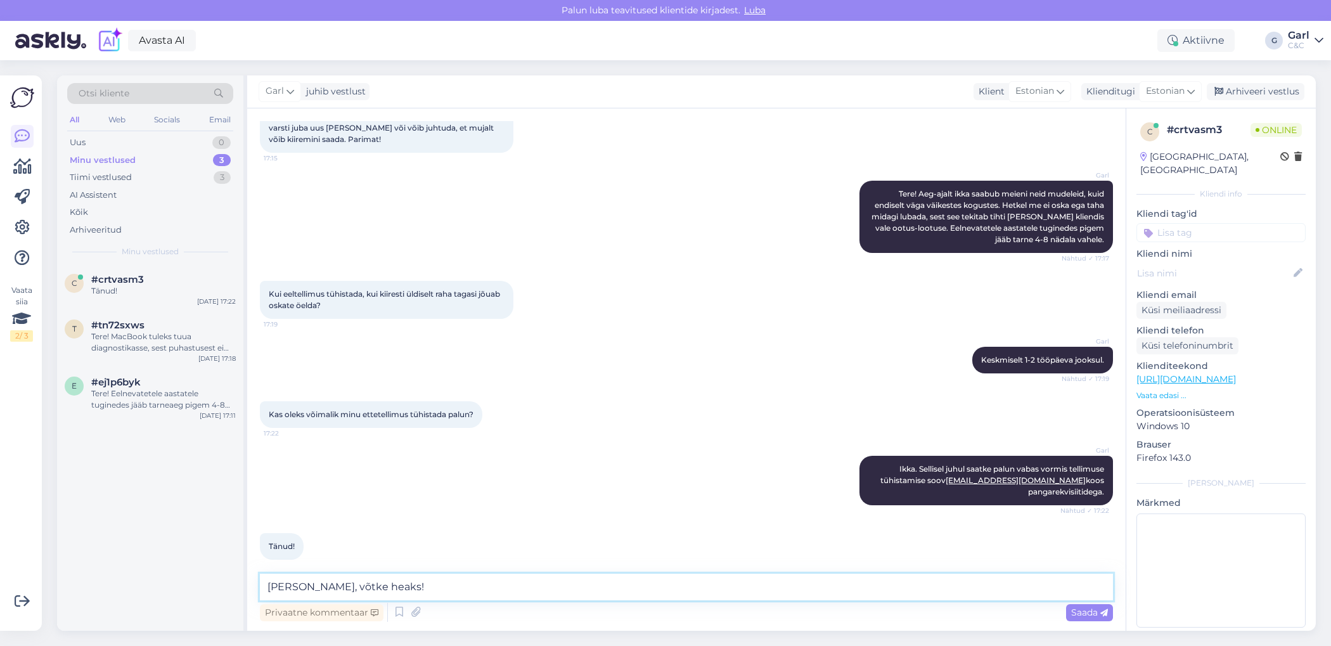
type textarea "[PERSON_NAME], võtke heaks!"
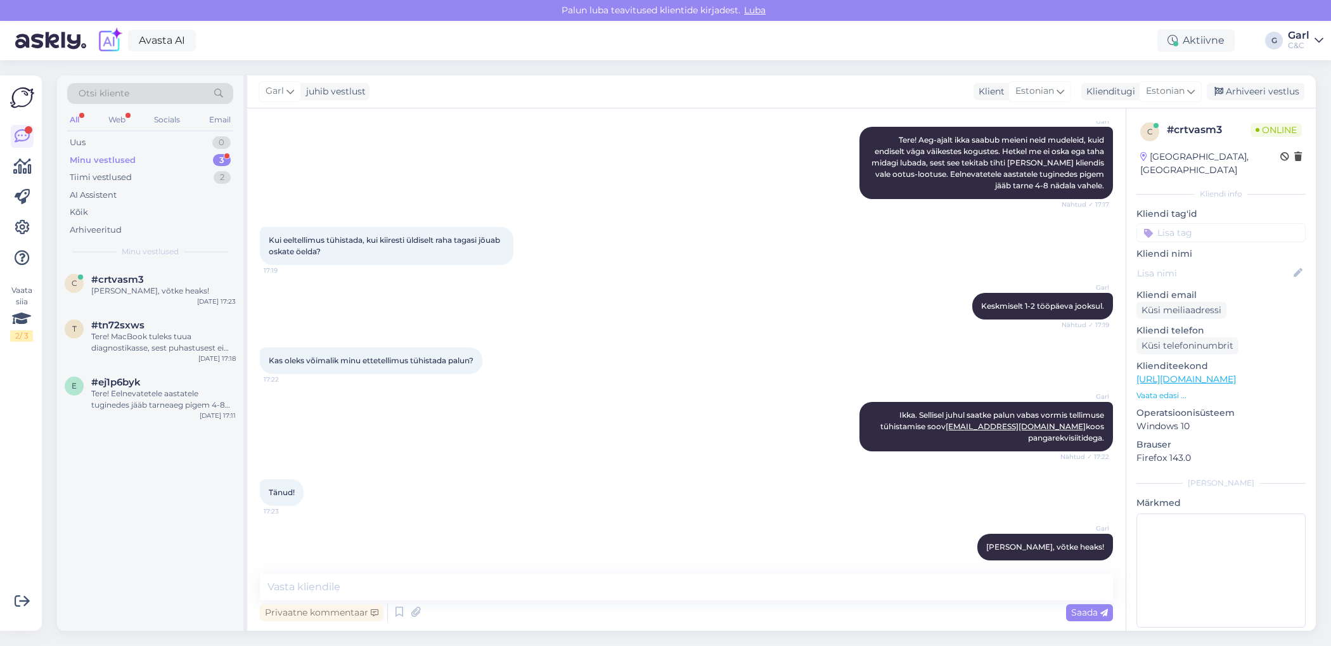
click at [213, 162] on div "Minu vestlused 3" at bounding box center [150, 160] width 166 height 18
click at [213, 160] on div "Minu vestlused 3" at bounding box center [150, 160] width 166 height 18
click at [177, 147] on div "Uus 1" at bounding box center [150, 143] width 166 height 18
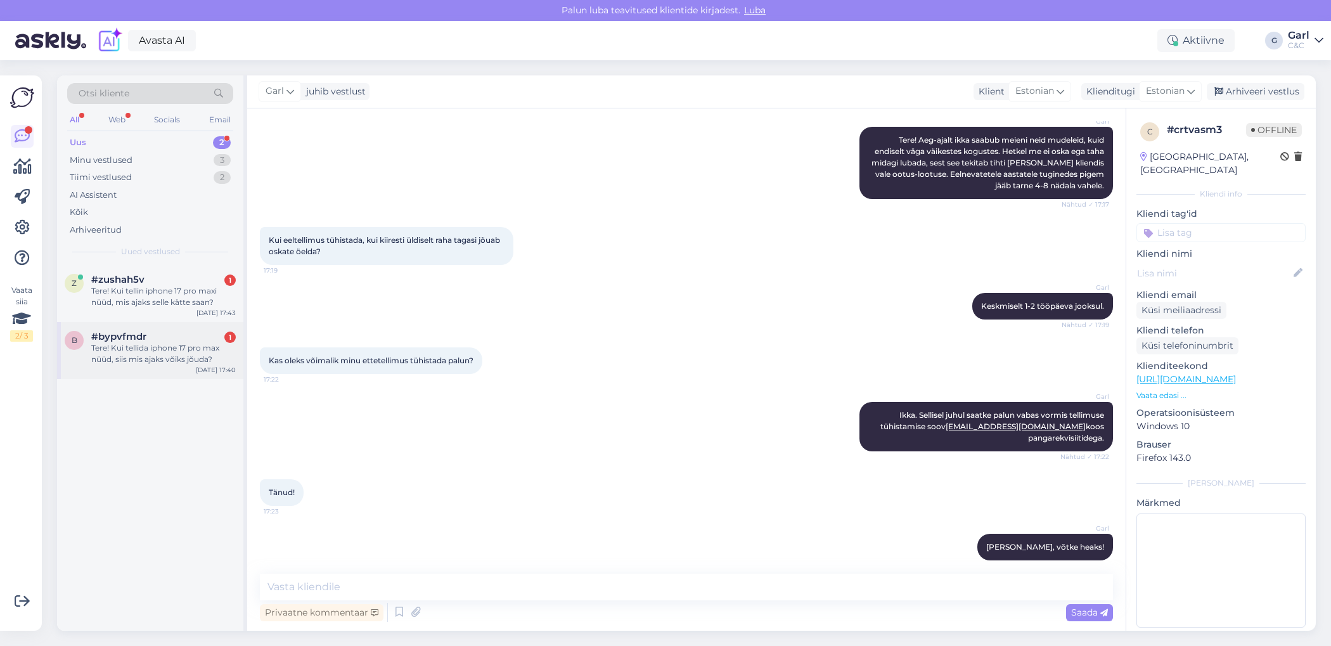
click at [184, 361] on div "Tere! Kui tellida iphone 17 pro max nüüd, siis mis ajaks võiks jõuda?" at bounding box center [163, 353] width 144 height 23
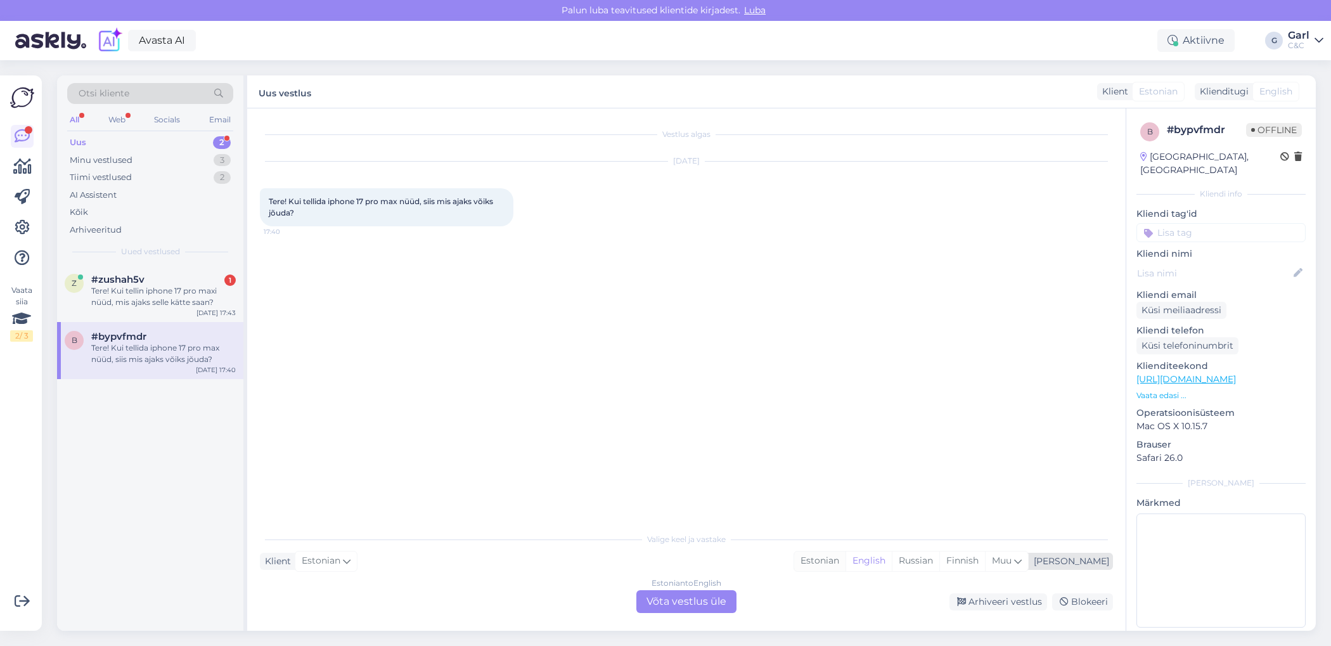
click at [845, 563] on div "Estonian" at bounding box center [819, 560] width 51 height 19
click at [699, 589] on div "Valige keel ja vastake Klient Estonian Mina Estonian English Russian Finnish Mu…" at bounding box center [686, 569] width 853 height 87
click at [667, 605] on div "Estonian to Estonian Võta vestlus üle" at bounding box center [686, 601] width 100 height 23
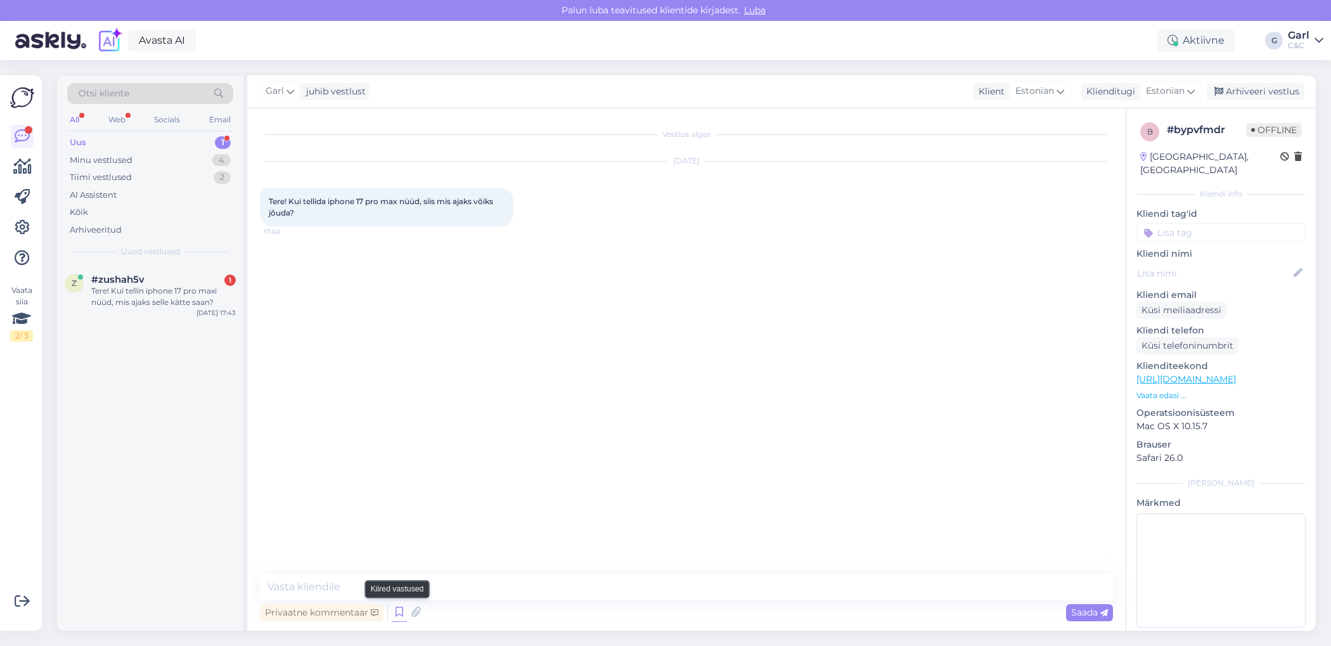
click at [401, 609] on icon at bounding box center [399, 612] width 15 height 19
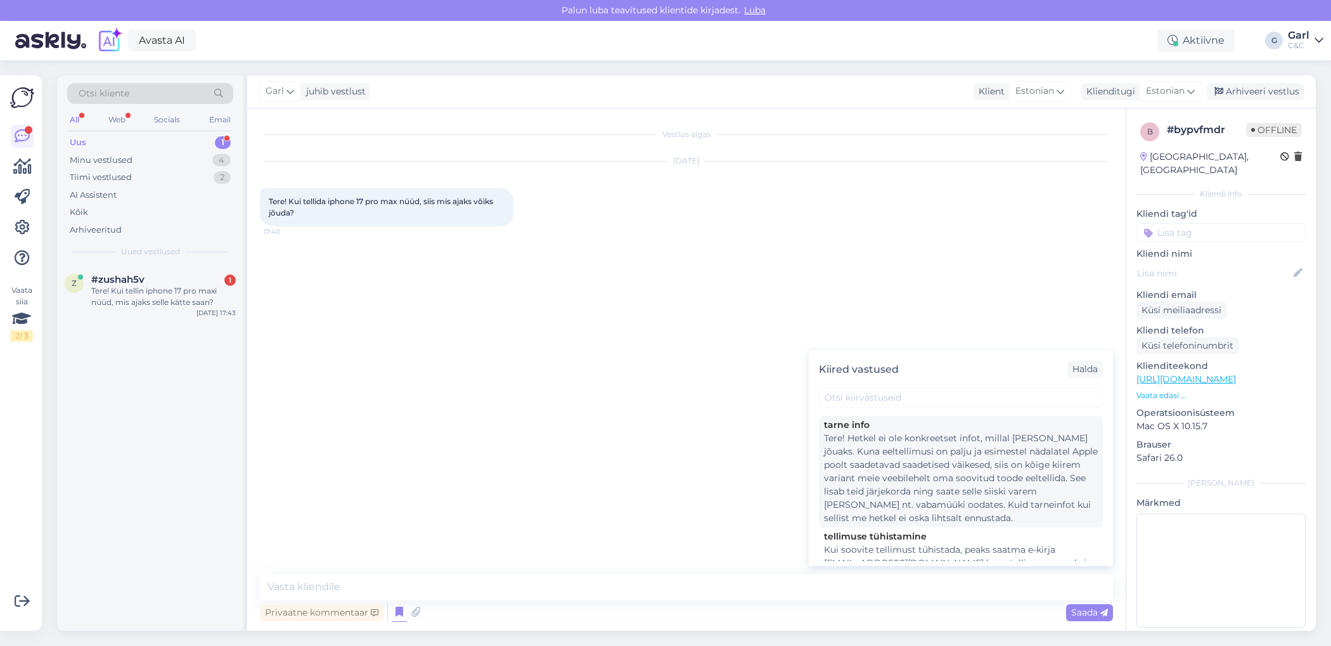
scroll to position [29, 0]
click at [953, 499] on div "Tere! Hetkel ei ole konkreetset infot, millal toode kohale jõuaks. Kuna eeltell…" at bounding box center [961, 477] width 274 height 93
type textarea "Tere! Hetkel ei ole konkreetset infot, millal toode kohale jõuaks. Kuna eeltell…"
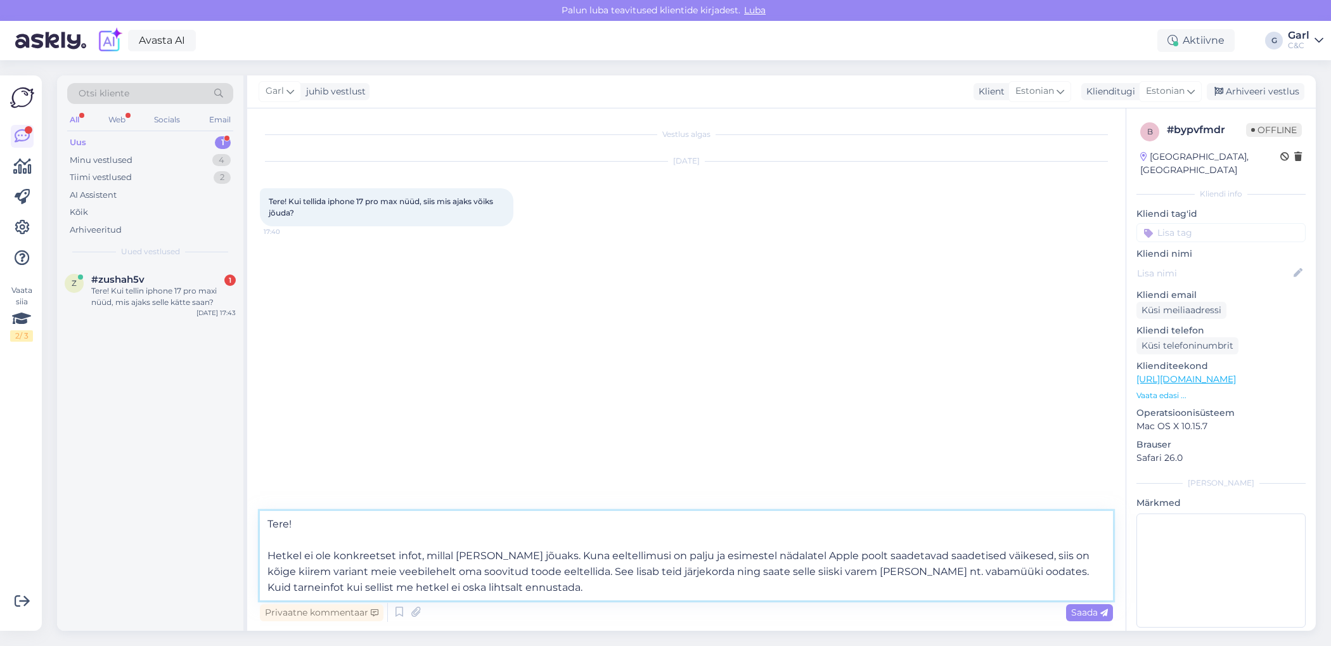
click at [612, 591] on textarea "Tere! Hetkel ei ole konkreetset infot, millal toode kohale jõuaks. Kuna eeltell…" at bounding box center [686, 555] width 853 height 89
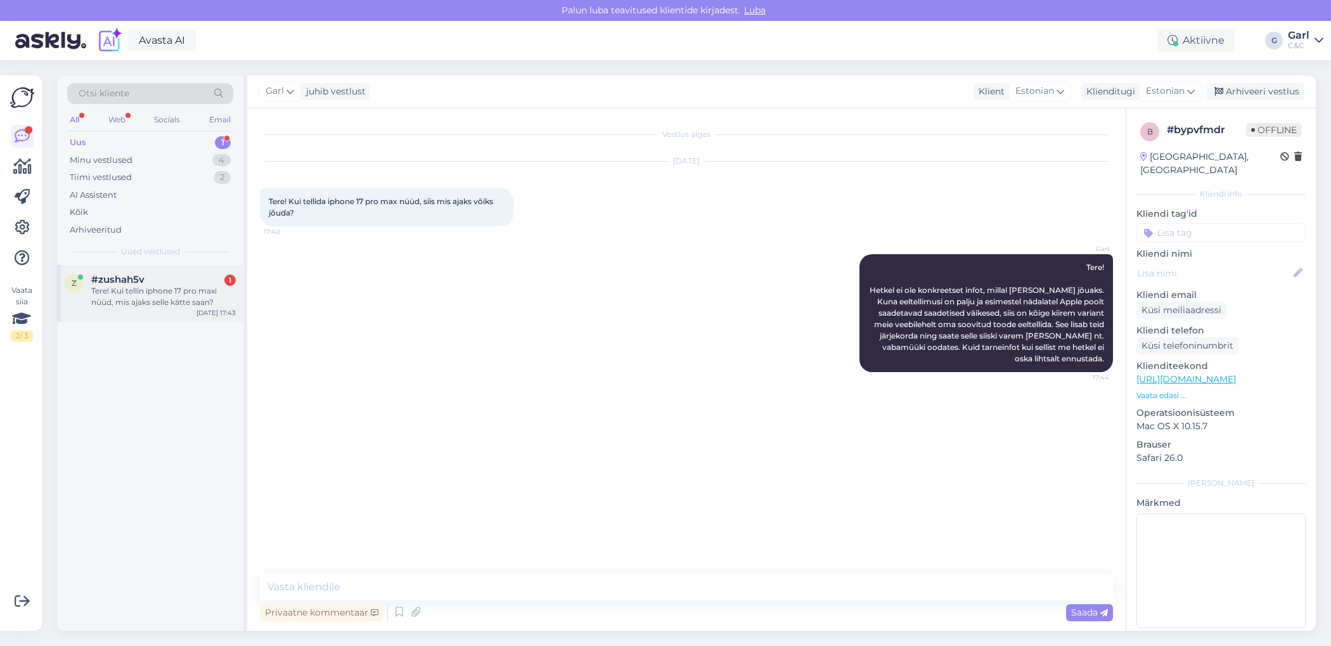
click at [216, 300] on div "Tere! Kui tellin iphone 17 pro maxi nüüd, mis ajaks selle kätte saan?" at bounding box center [163, 296] width 144 height 23
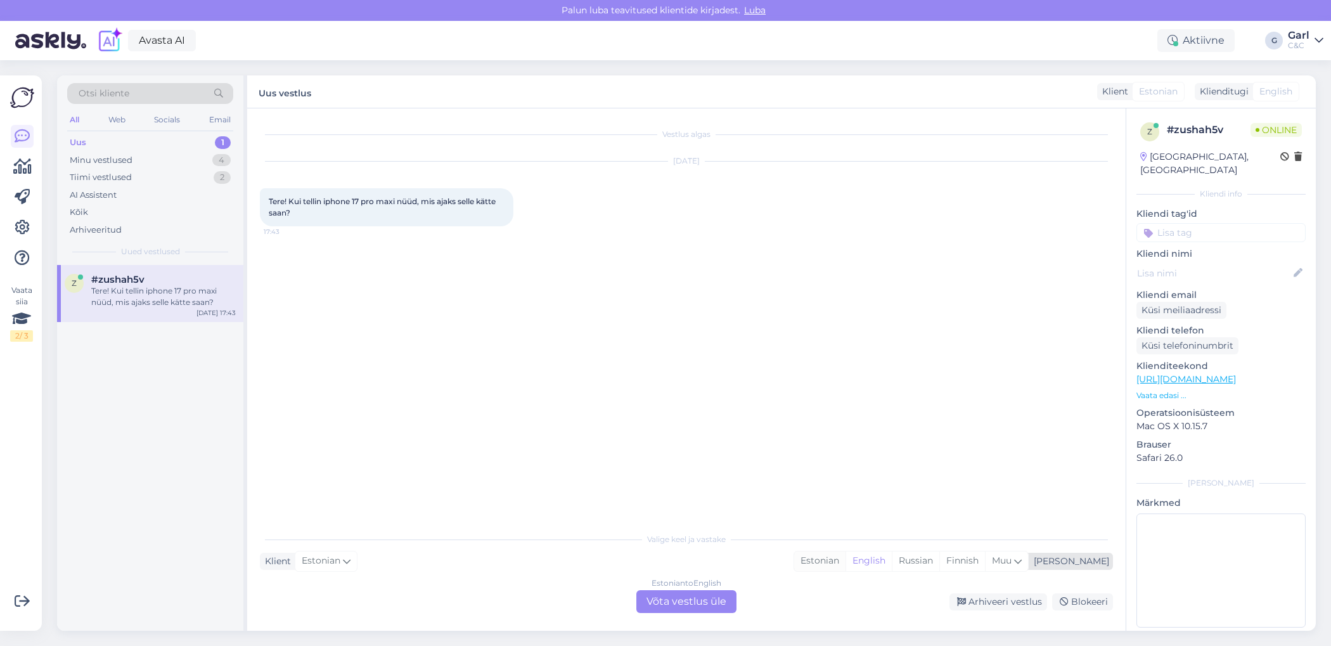
click at [845, 565] on div "Estonian" at bounding box center [819, 560] width 51 height 19
click at [712, 602] on div "Estonian to Estonian Võta vestlus üle" at bounding box center [686, 601] width 100 height 23
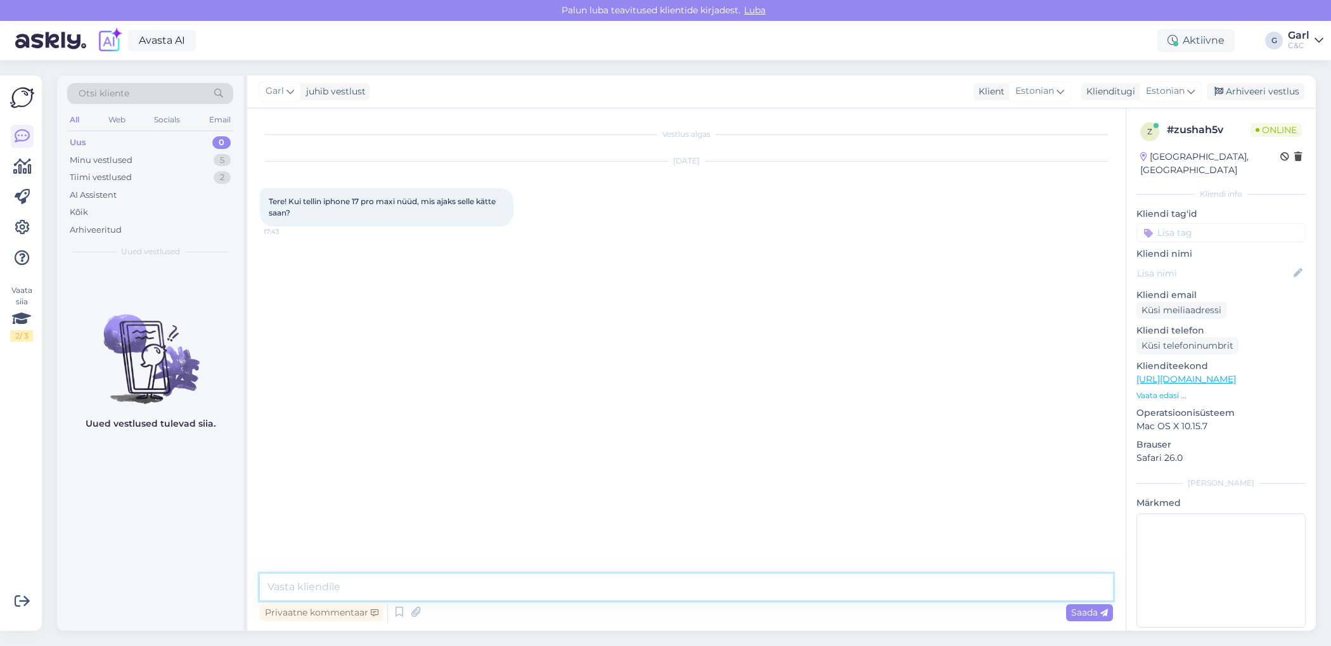
click at [723, 584] on textarea at bounding box center [686, 586] width 853 height 27
paste textarea "Tere! Hetkel ei ole konkreetset infot, millal toode kohale jõuaks. Kuna eeltell…"
type textarea "Tere! Hetkel ei ole konkreetset infot, millal toode kohale jõuaks. Kuna eeltell…"
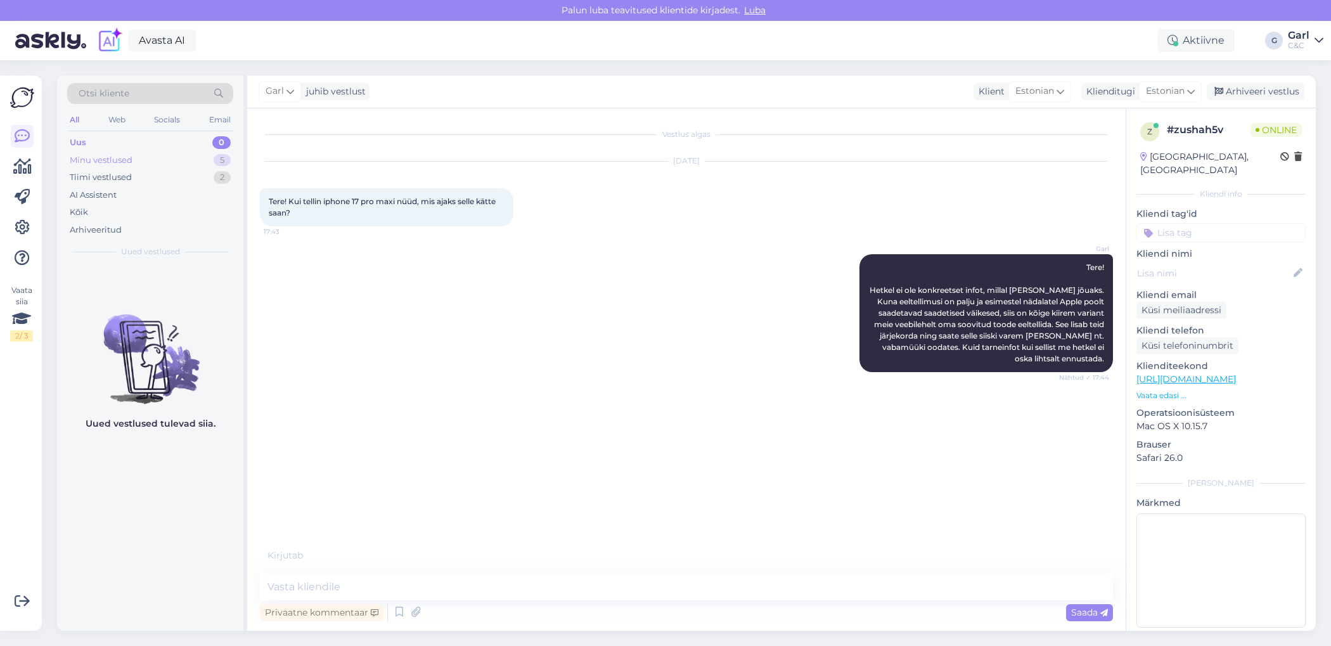
click at [214, 158] on div "5" at bounding box center [222, 160] width 17 height 13
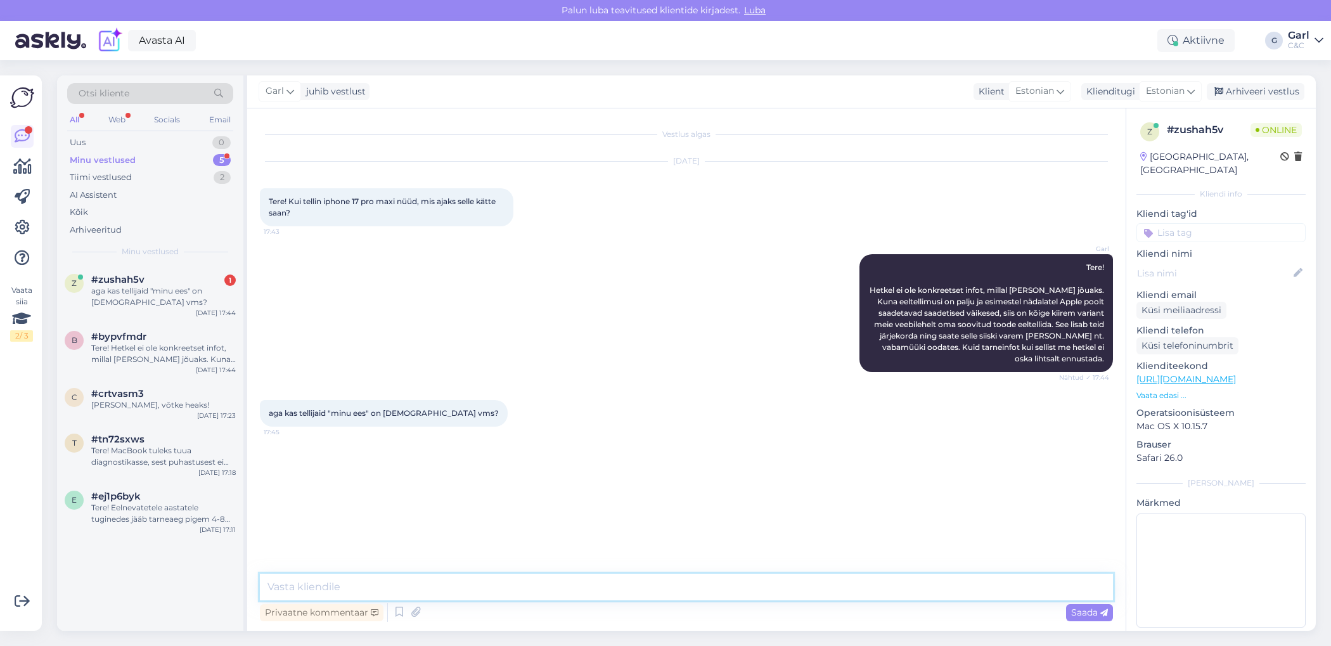
click at [486, 578] on textarea at bounding box center [686, 586] width 853 height 27
type textarea "Tuhandetes kindlasti mitte. :)"
click at [181, 345] on div "Tere! Hetkel ei ole konkreetset infot, millal [PERSON_NAME] jõuaks. Kuna eeltel…" at bounding box center [163, 353] width 144 height 23
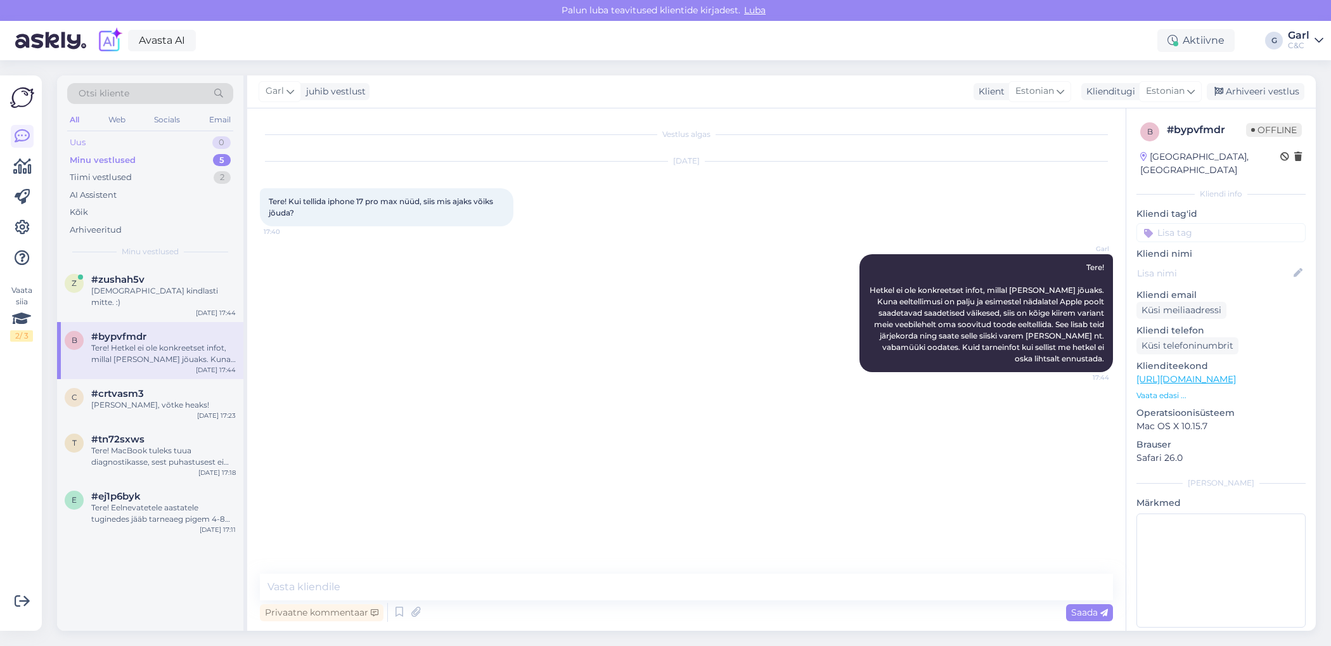
click at [189, 145] on div "Uus 0" at bounding box center [150, 143] width 166 height 18
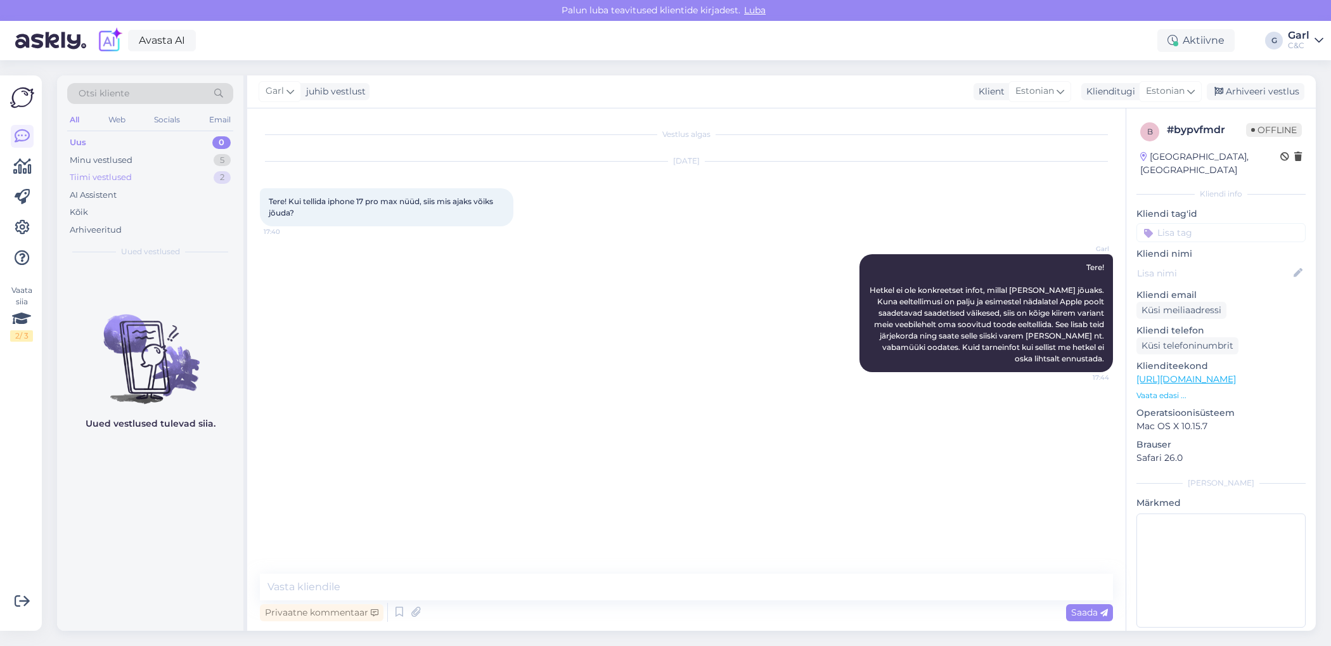
click at [185, 172] on div "Tiimi vestlused 2" at bounding box center [150, 178] width 166 height 18
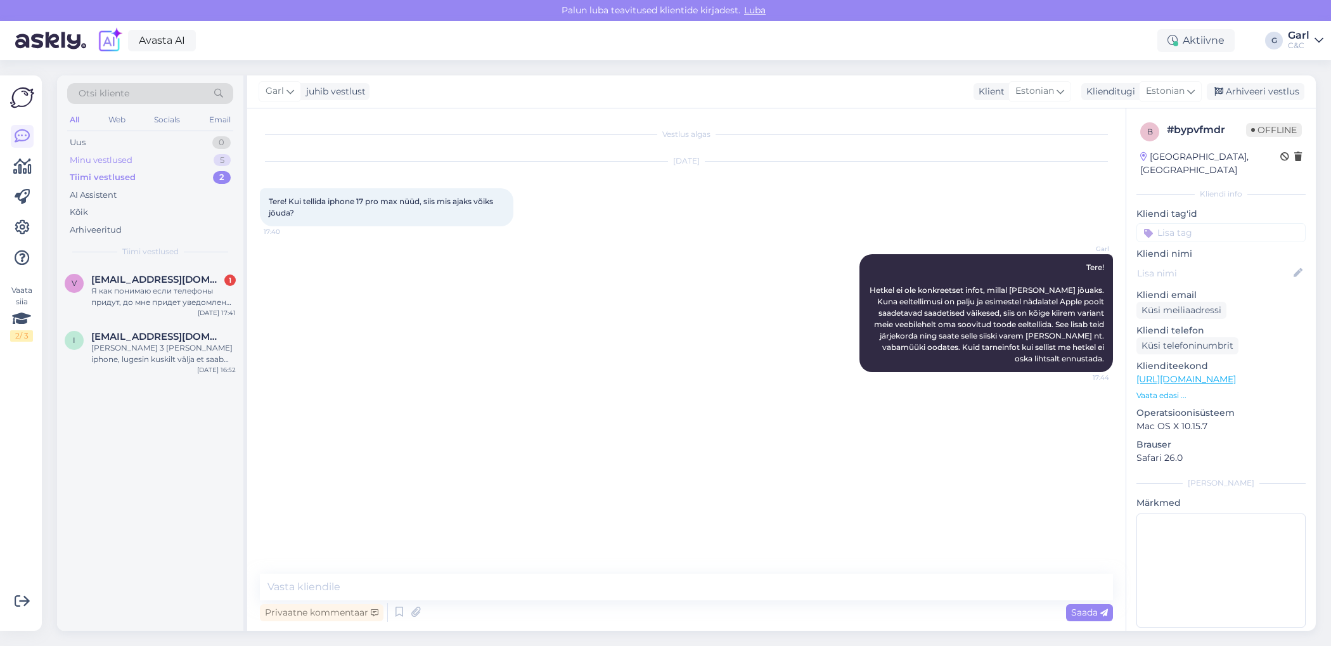
click at [185, 160] on div "Minu vestlused 5" at bounding box center [150, 160] width 166 height 18
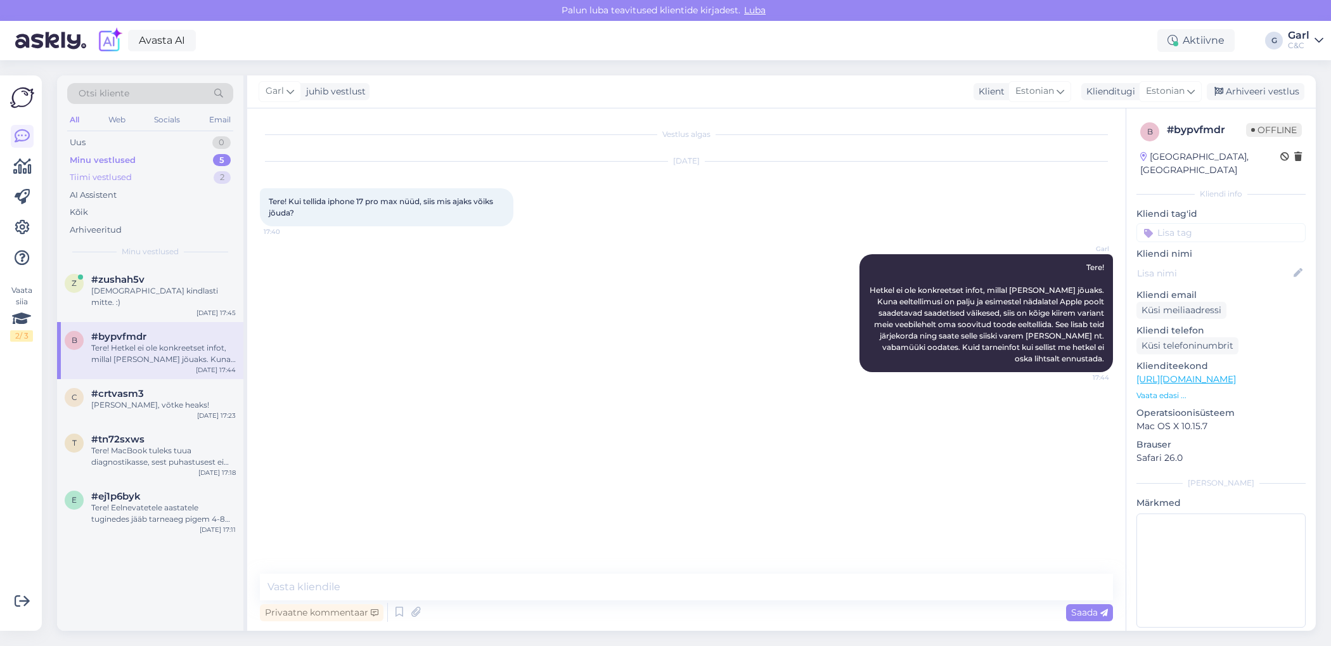
click at [175, 174] on div "Tiimi vestlused 2" at bounding box center [150, 178] width 166 height 18
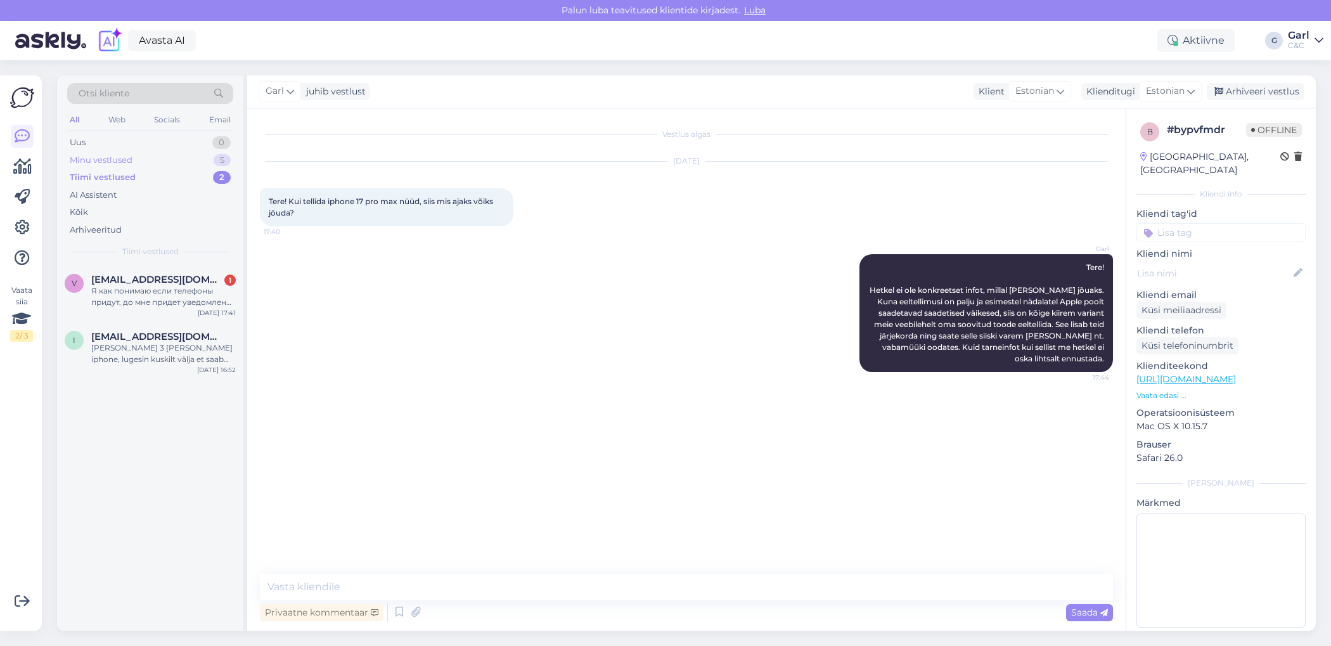
click at [177, 154] on div "Minu vestlused 5" at bounding box center [150, 160] width 166 height 18
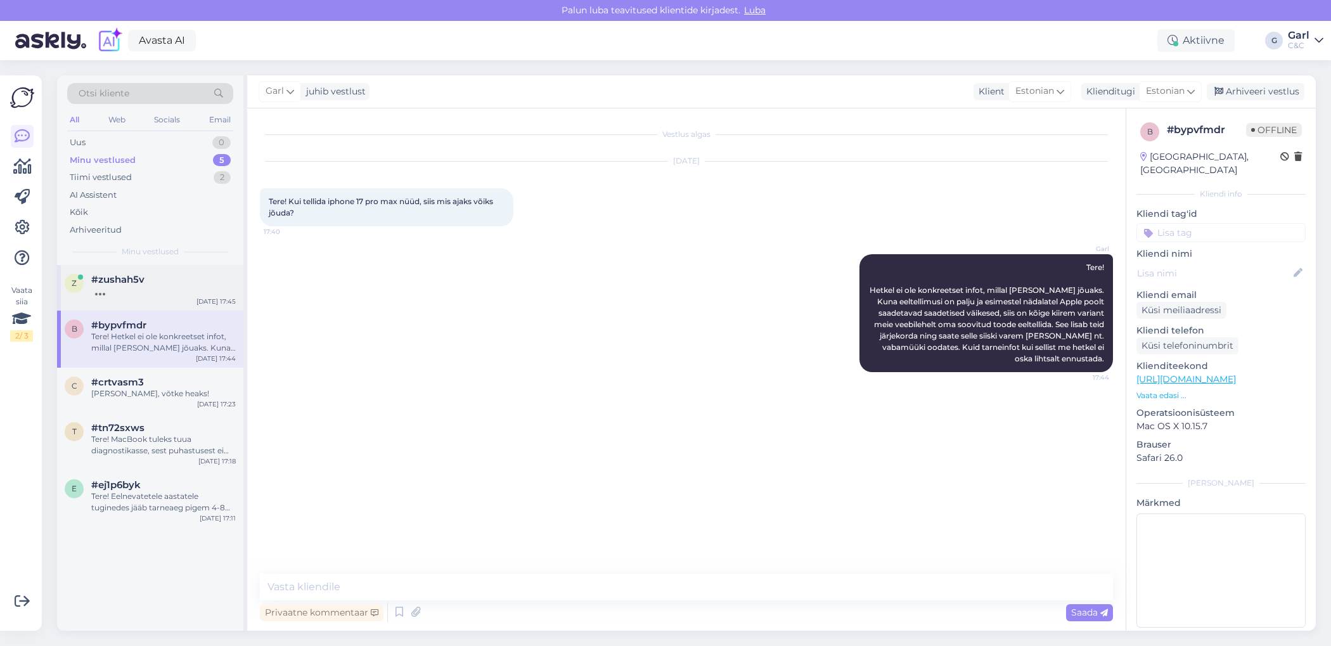
click at [182, 290] on div at bounding box center [163, 290] width 144 height 11
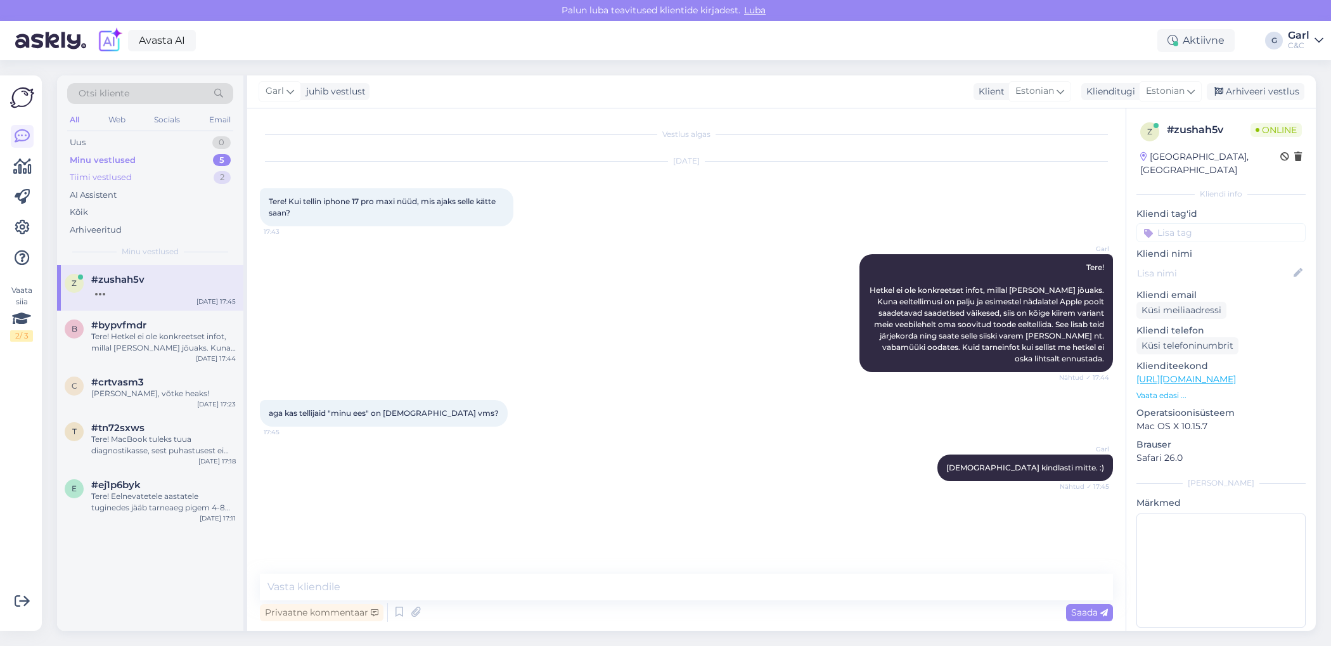
click at [185, 175] on div "Tiimi vestlused 2" at bounding box center [150, 178] width 166 height 18
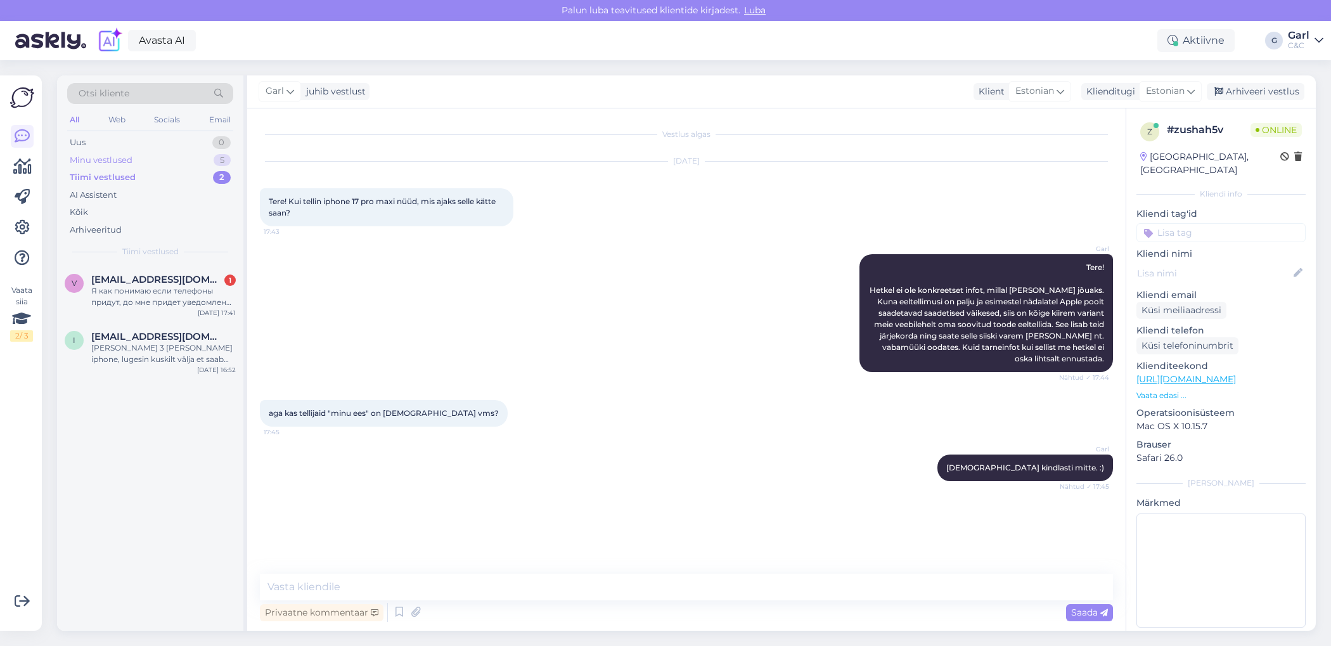
click at [187, 160] on div "Minu vestlused 5" at bounding box center [150, 160] width 166 height 18
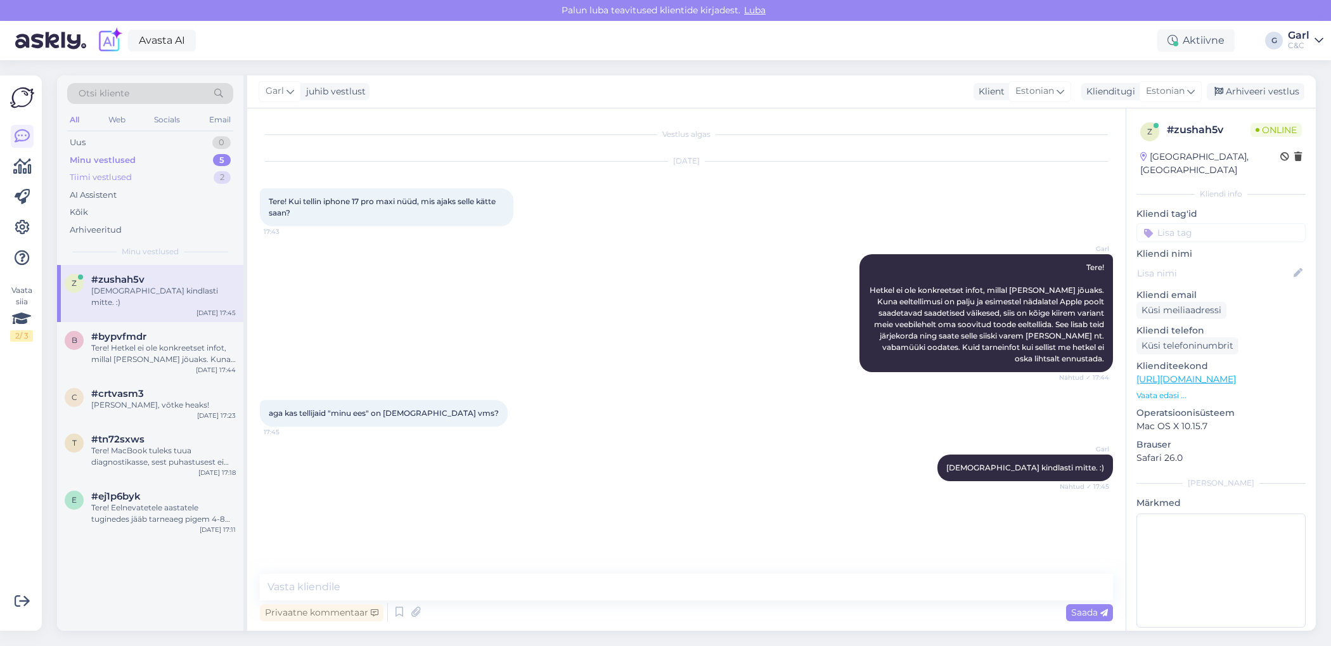
click at [189, 181] on div "Tiimi vestlused 2" at bounding box center [150, 178] width 166 height 18
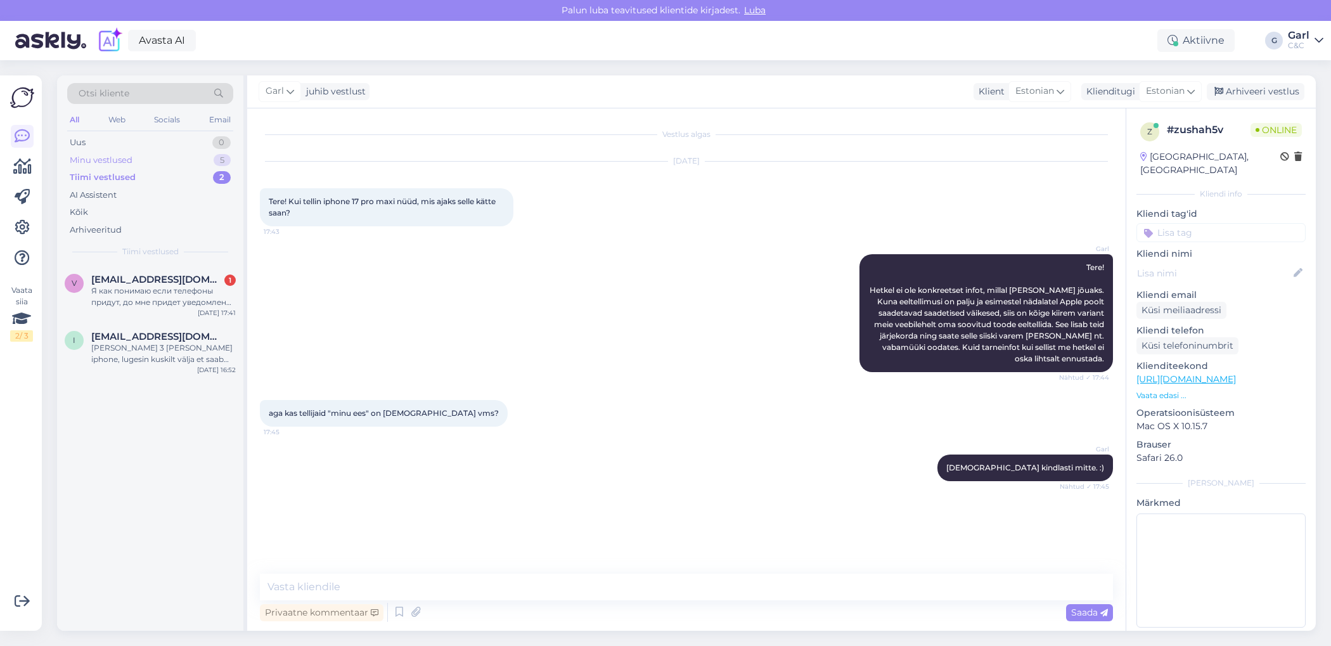
click at [191, 163] on div "Minu vestlused 5" at bounding box center [150, 160] width 166 height 18
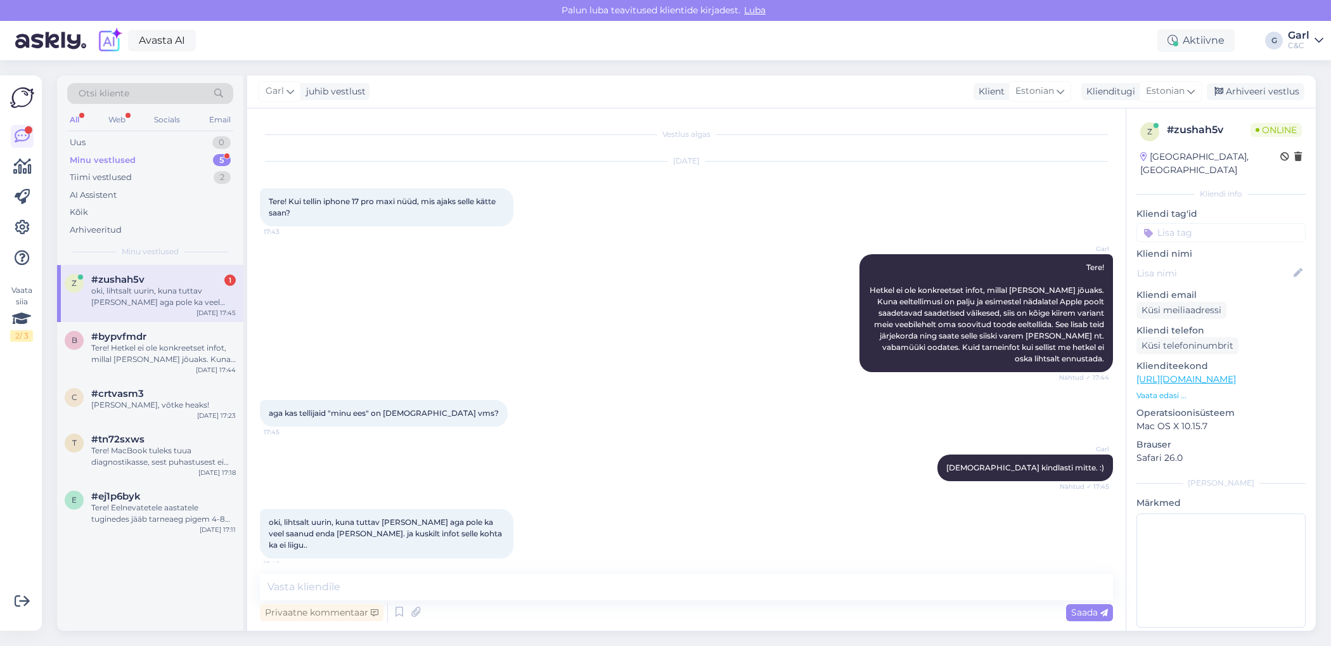
scroll to position [0, 0]
click at [567, 590] on textarea at bounding box center [686, 586] width 853 height 27
click at [496, 584] on textarea "Paraku karm reaalsus iga aastaselt" at bounding box center [686, 586] width 853 height 27
click at [394, 612] on icon at bounding box center [399, 612] width 15 height 19
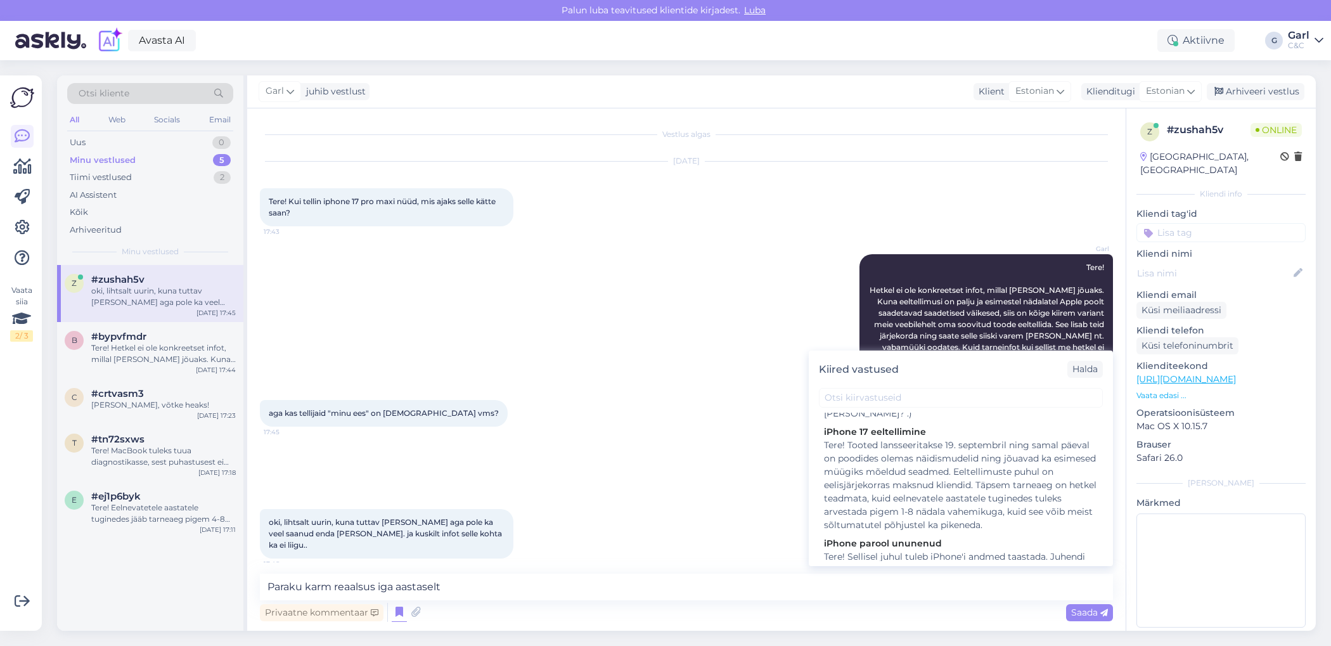
scroll to position [593, 0]
click at [352, 354] on div "Garl Tere! Hetkel ei ole konkreetset infot, millal toode kohale jõuaks. Kuna ee…" at bounding box center [686, 313] width 853 height 146
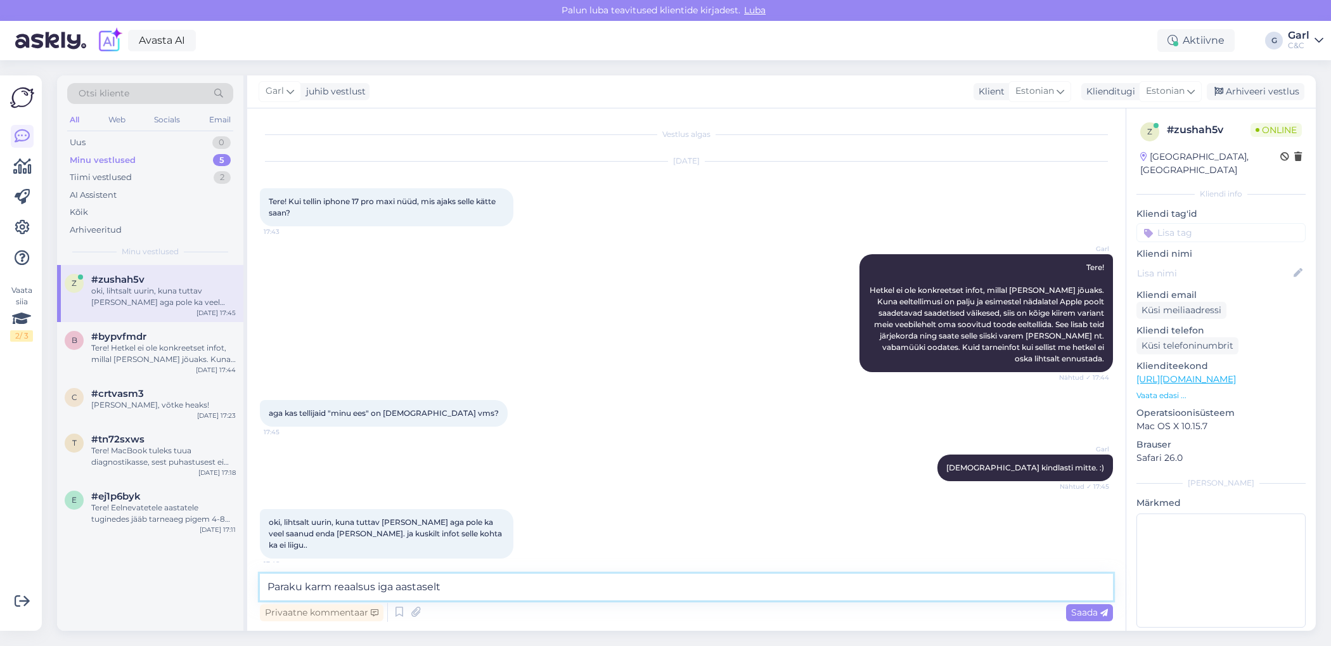
click at [478, 577] on textarea "Paraku karm reaalsus iga aastaselt" at bounding box center [686, 586] width 853 height 27
click at [477, 587] on textarea "Paraku karm reaalsus iga aastaselt" at bounding box center [686, 586] width 853 height 27
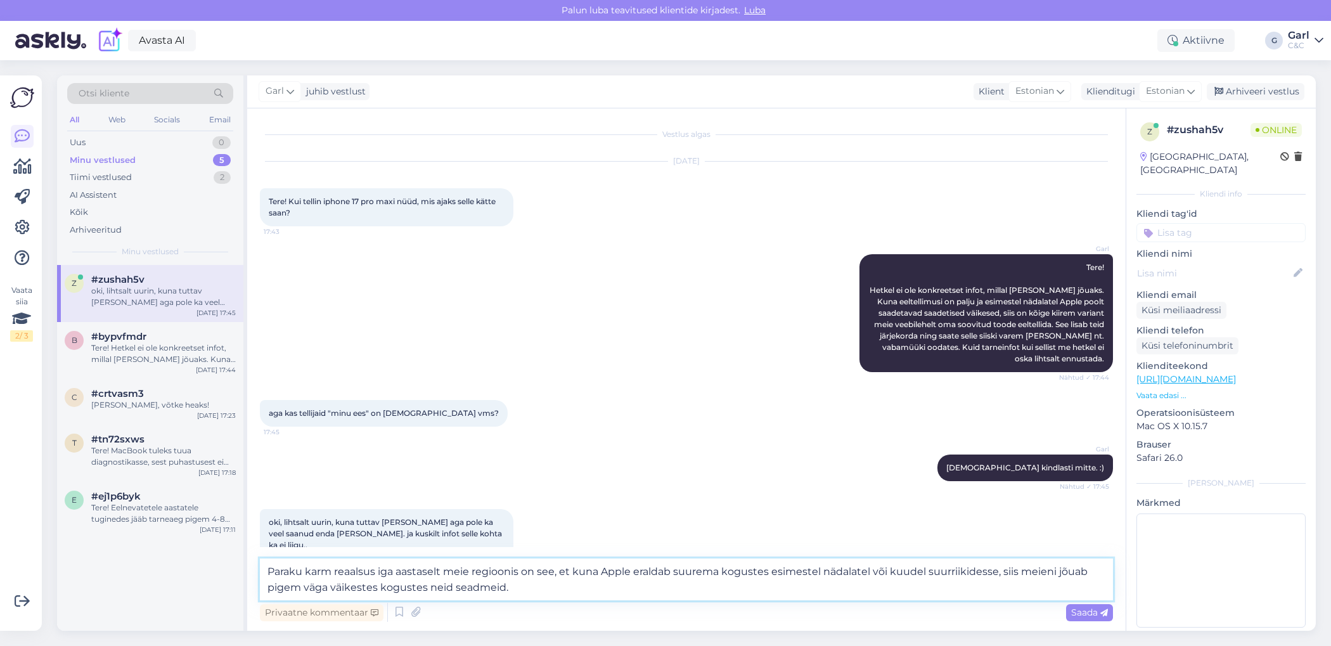
type textarea "Paraku karm reaalsus iga aastaselt meie regioonis on see, et kuna Apple eraldab…"
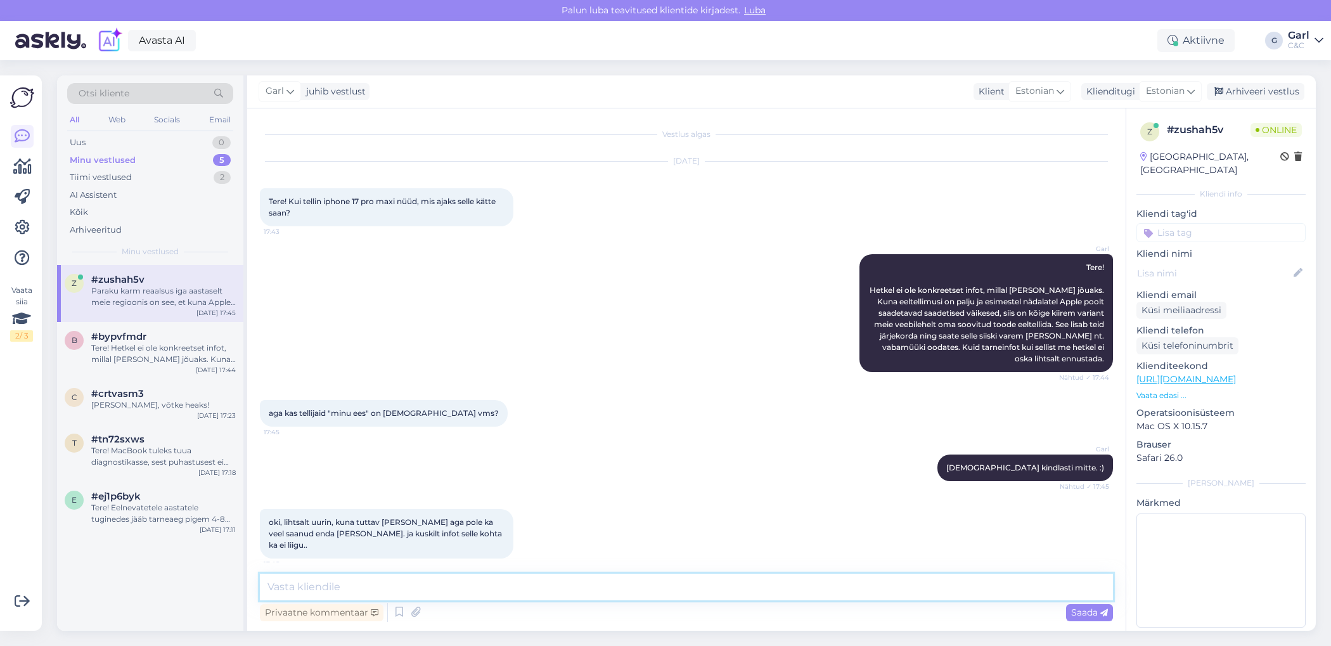
scroll to position [87, 0]
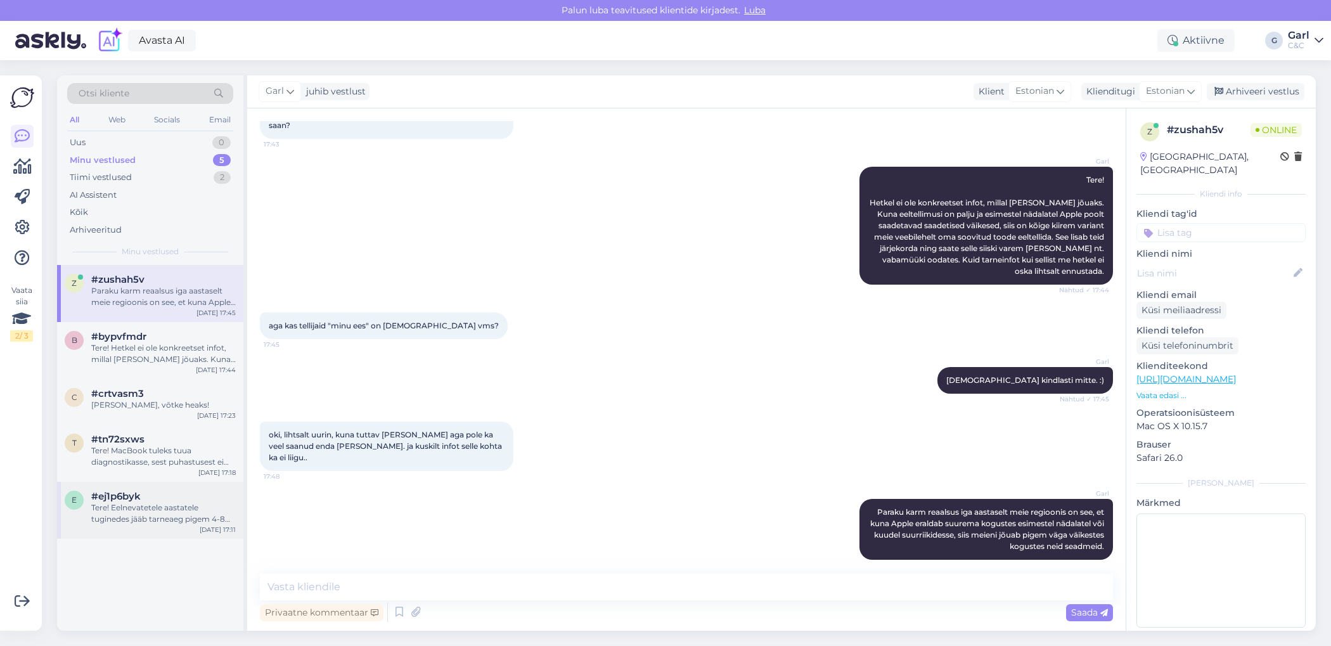
click at [212, 534] on div "e #ej1p6byk Tere! Eelnevatetele aastatele tuginedes jääb tarneaeg pigem 4-8 näd…" at bounding box center [150, 510] width 186 height 57
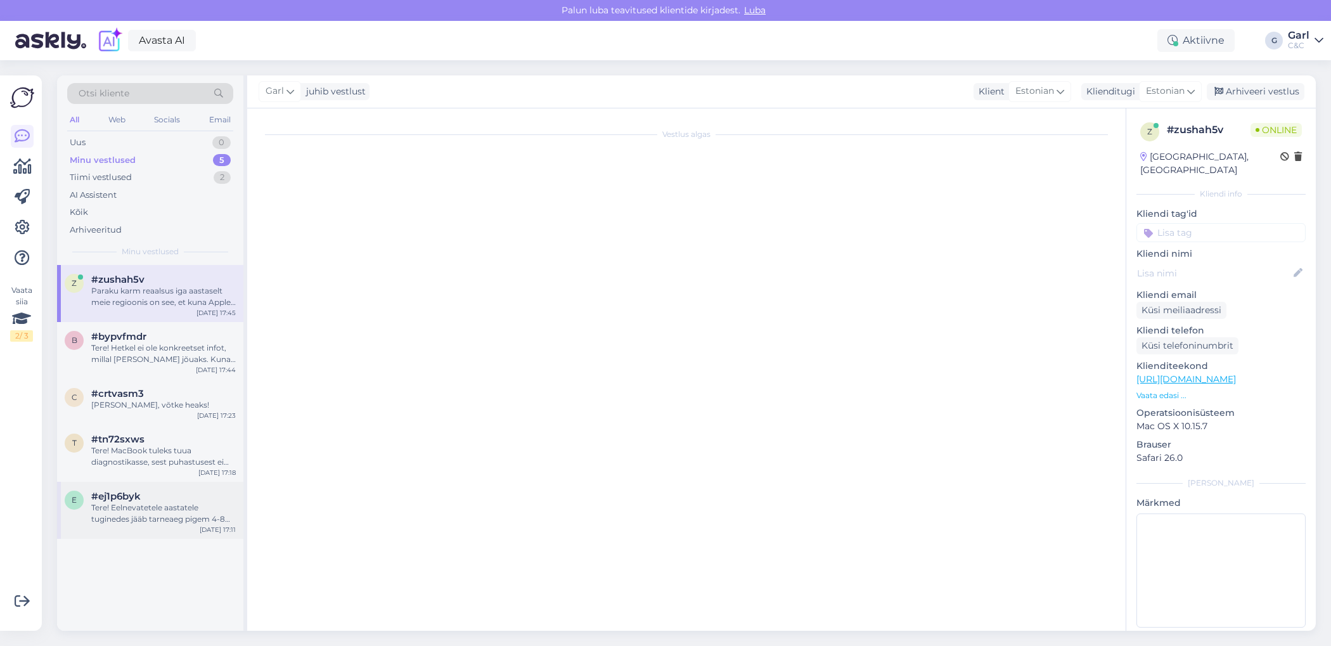
scroll to position [0, 0]
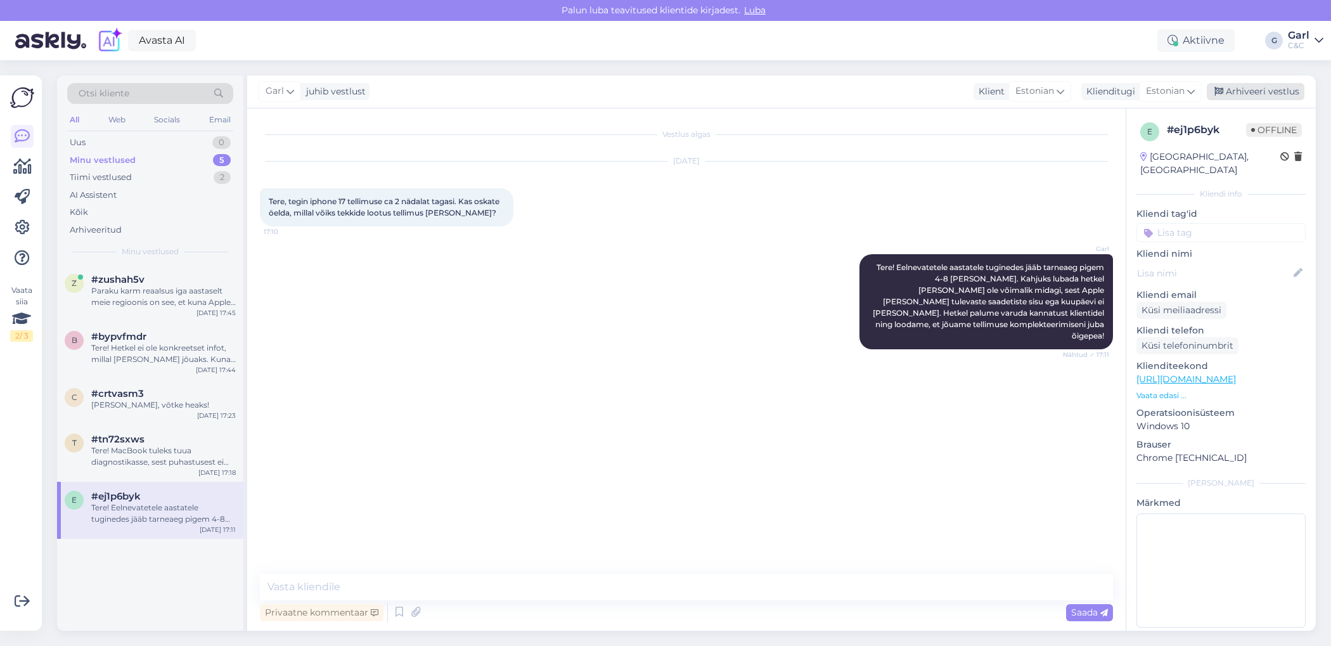
click at [1243, 96] on div "Arhiveeri vestlus" at bounding box center [1256, 91] width 98 height 17
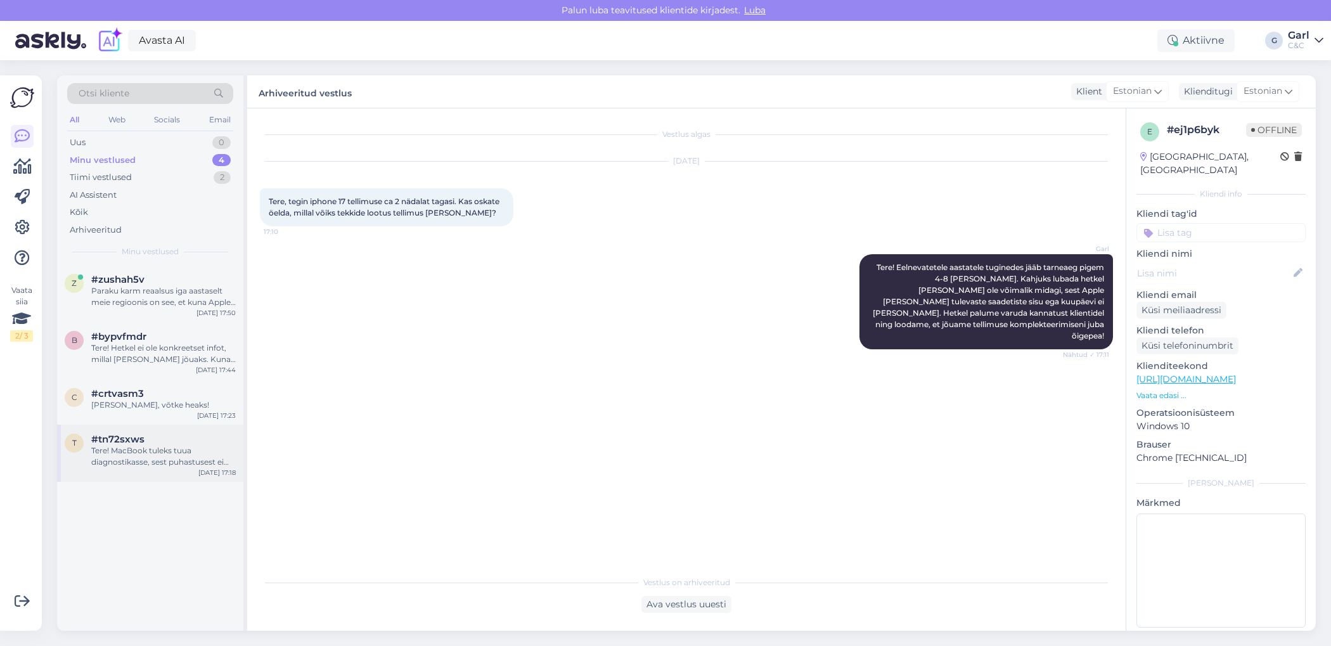
click at [198, 442] on div "#tn72sxws" at bounding box center [163, 438] width 144 height 11
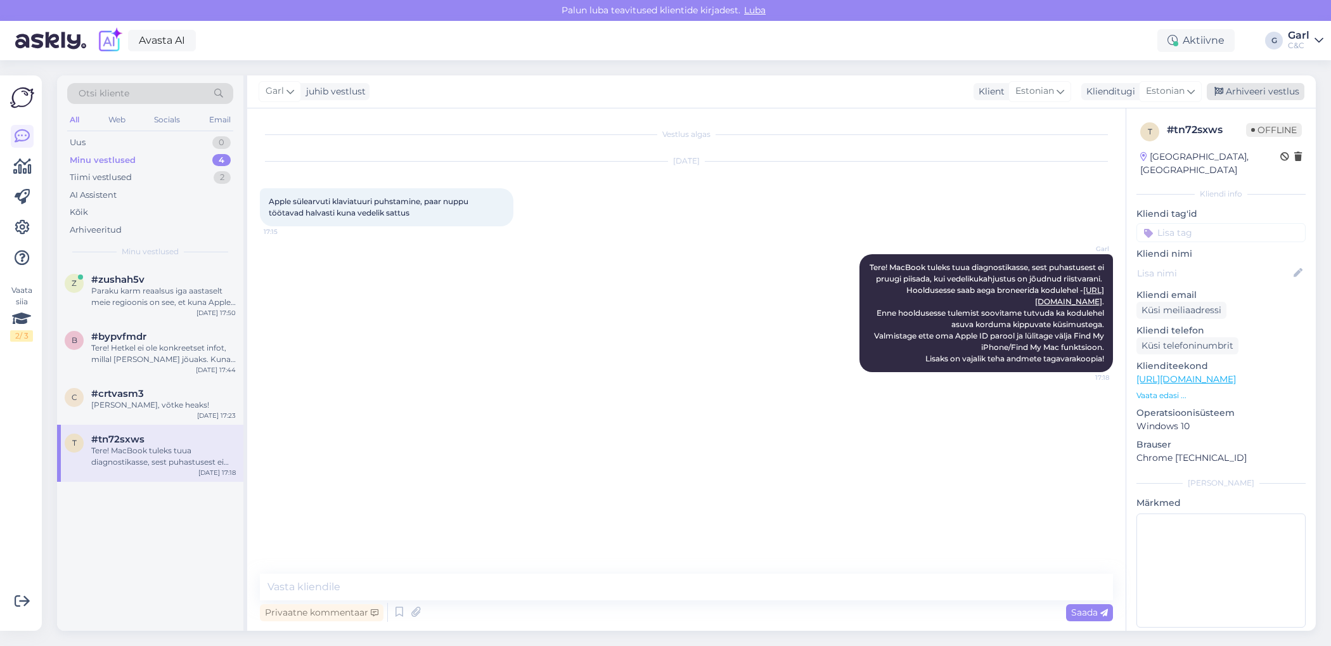
click at [1269, 93] on div "Arhiveeri vestlus" at bounding box center [1256, 91] width 98 height 17
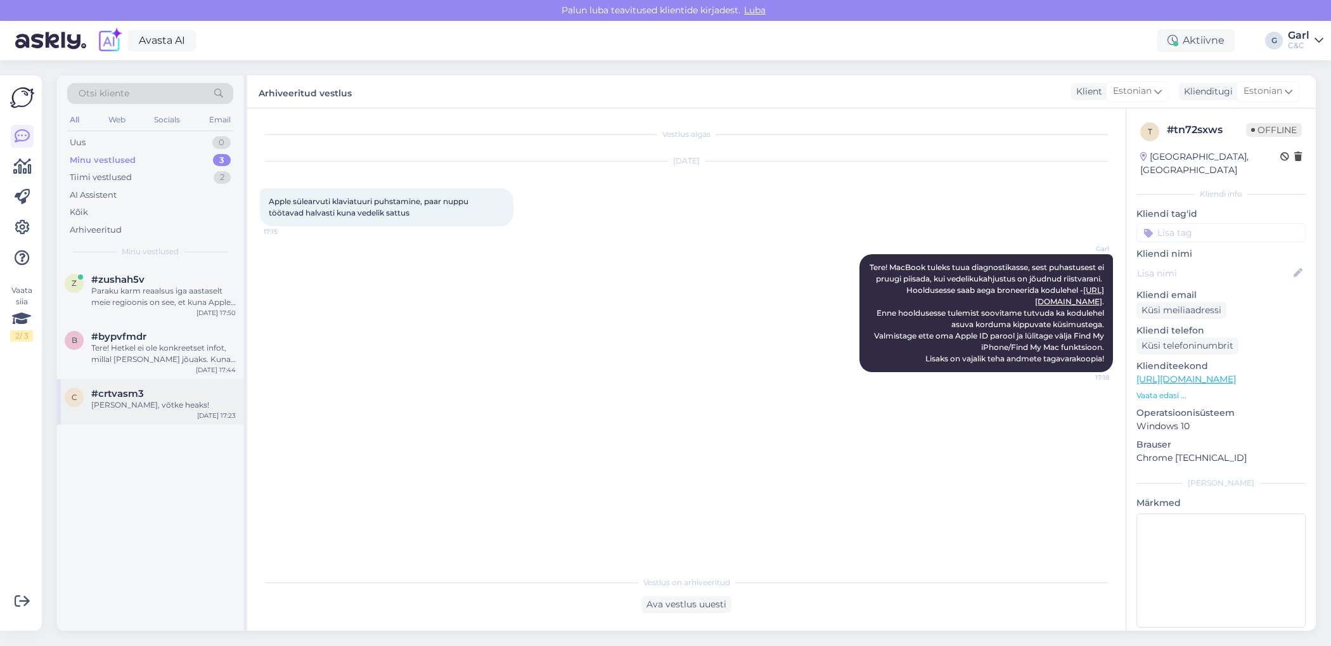
click at [180, 419] on div "c #crtvasm3 Ikka, võtke heaks! Oct 13 17:23" at bounding box center [150, 402] width 186 height 46
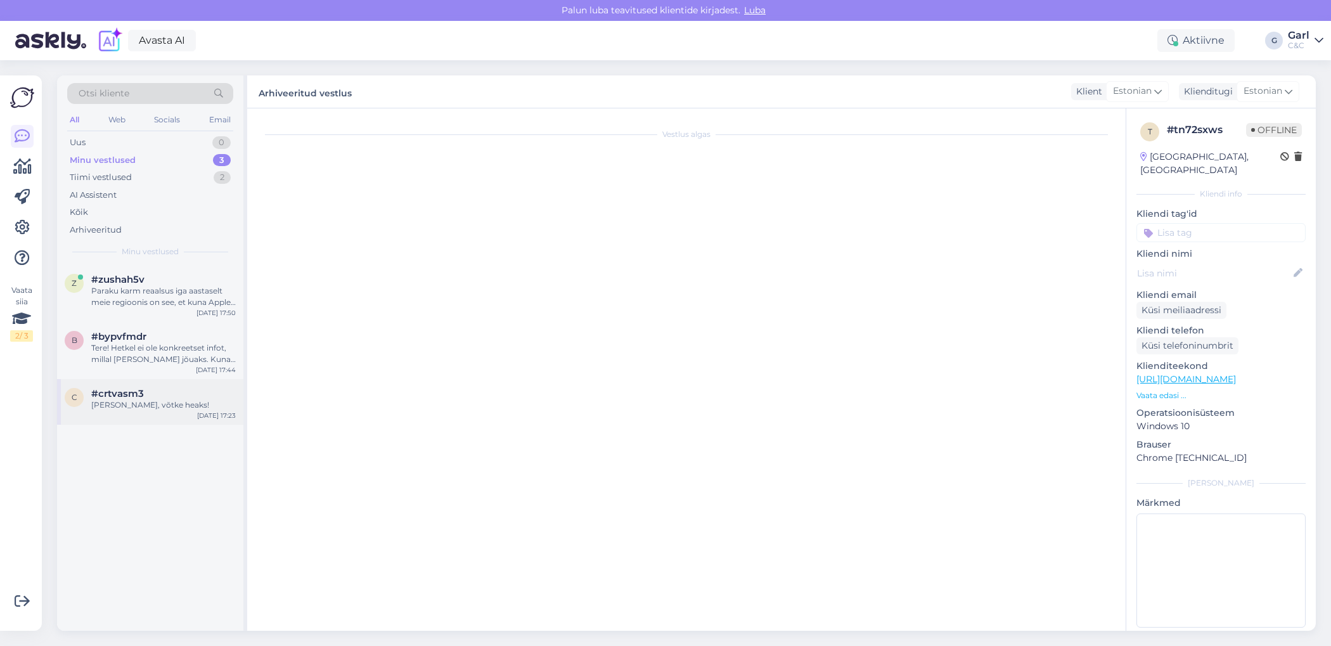
scroll to position [173, 0]
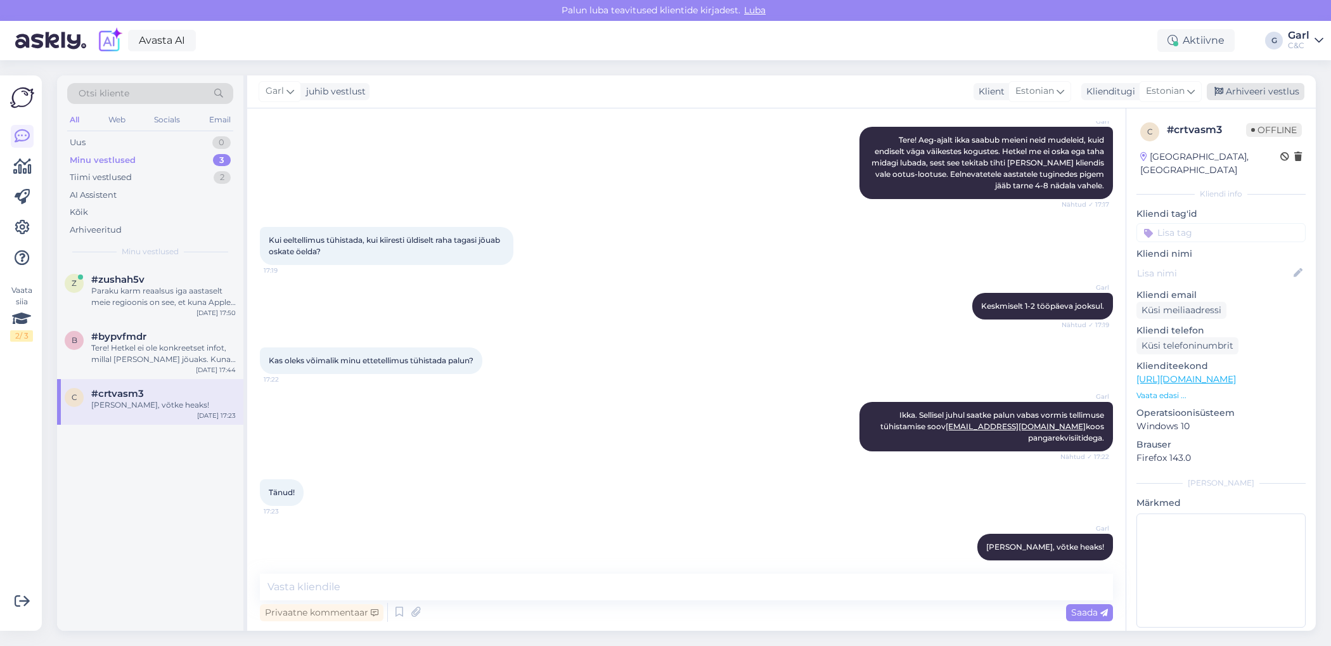
click at [1253, 95] on div "Arhiveeri vestlus" at bounding box center [1256, 91] width 98 height 17
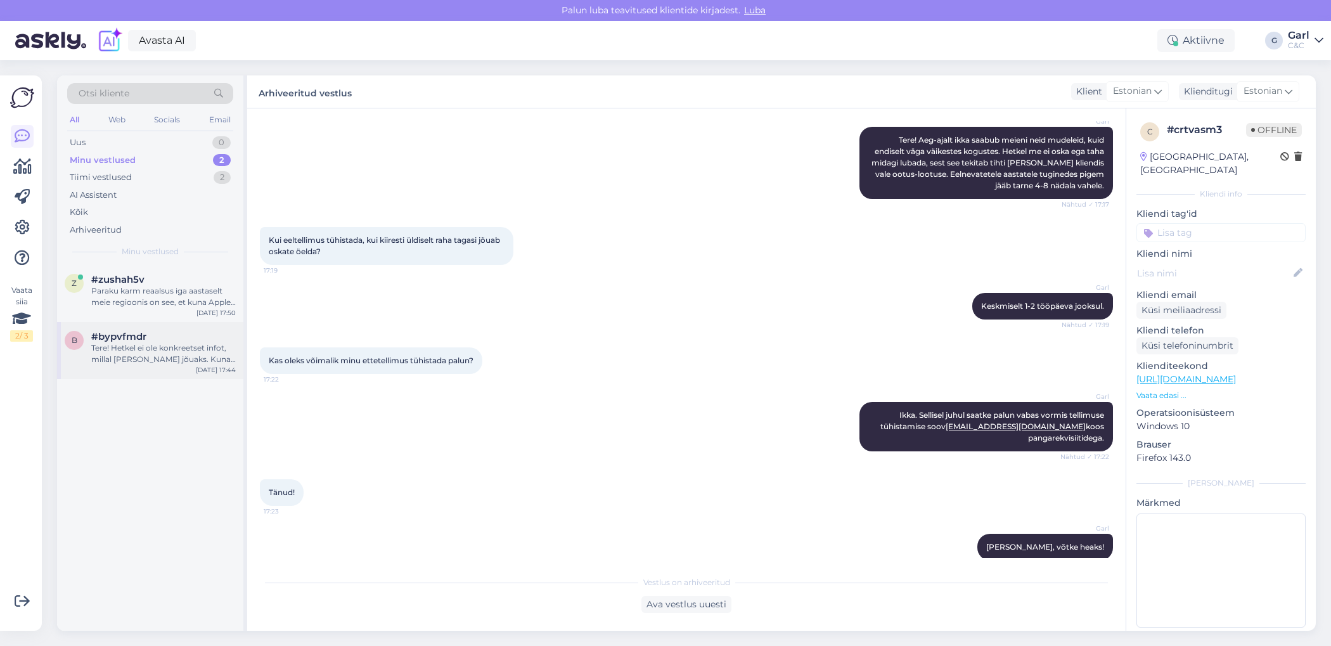
click at [179, 373] on div "b #bypvfmdr Tere! Hetkel ei ole konkreetset infot, millal toode kohale jõuaks. …" at bounding box center [150, 350] width 186 height 57
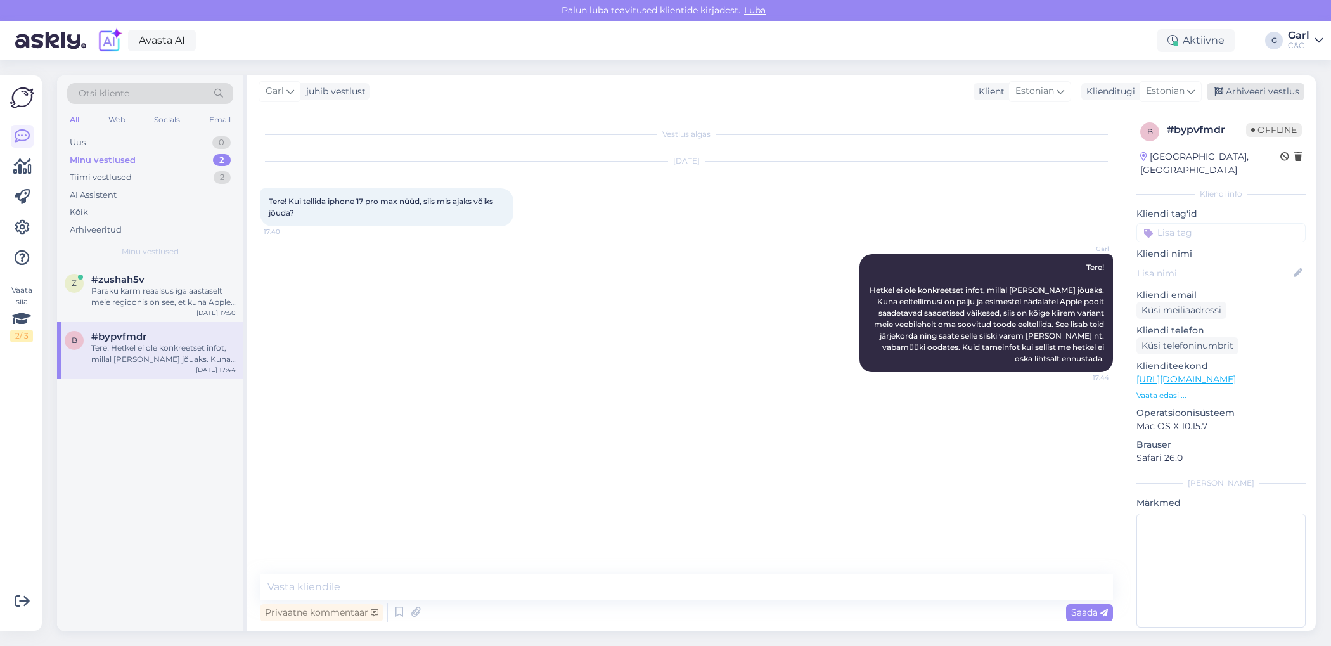
click at [1231, 90] on div "Arhiveeri vestlus" at bounding box center [1256, 91] width 98 height 17
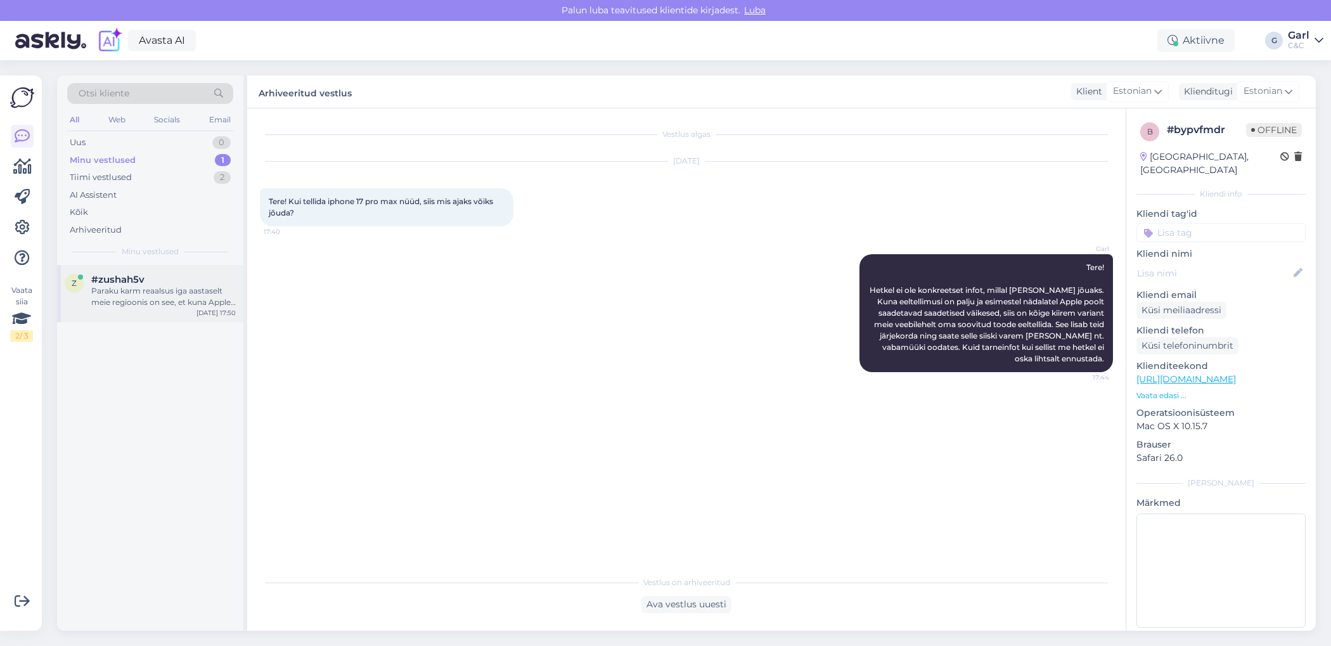
click at [208, 280] on div "#zushah5v" at bounding box center [163, 279] width 144 height 11
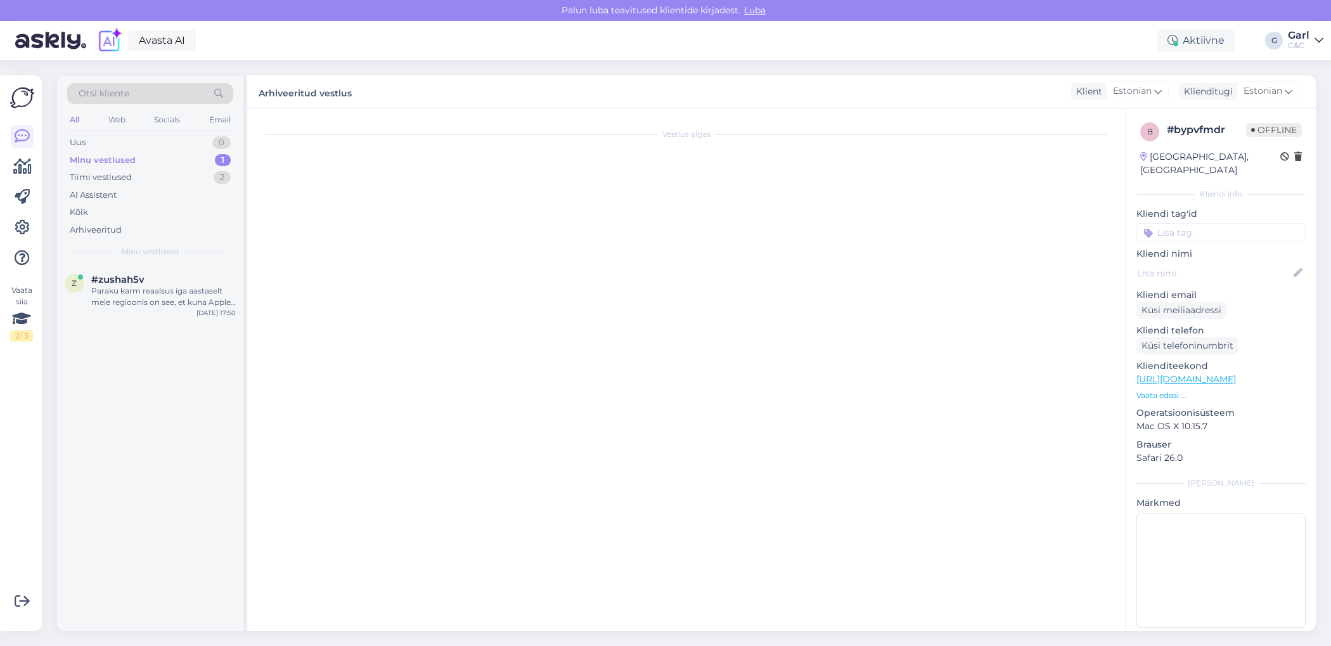
scroll to position [87, 0]
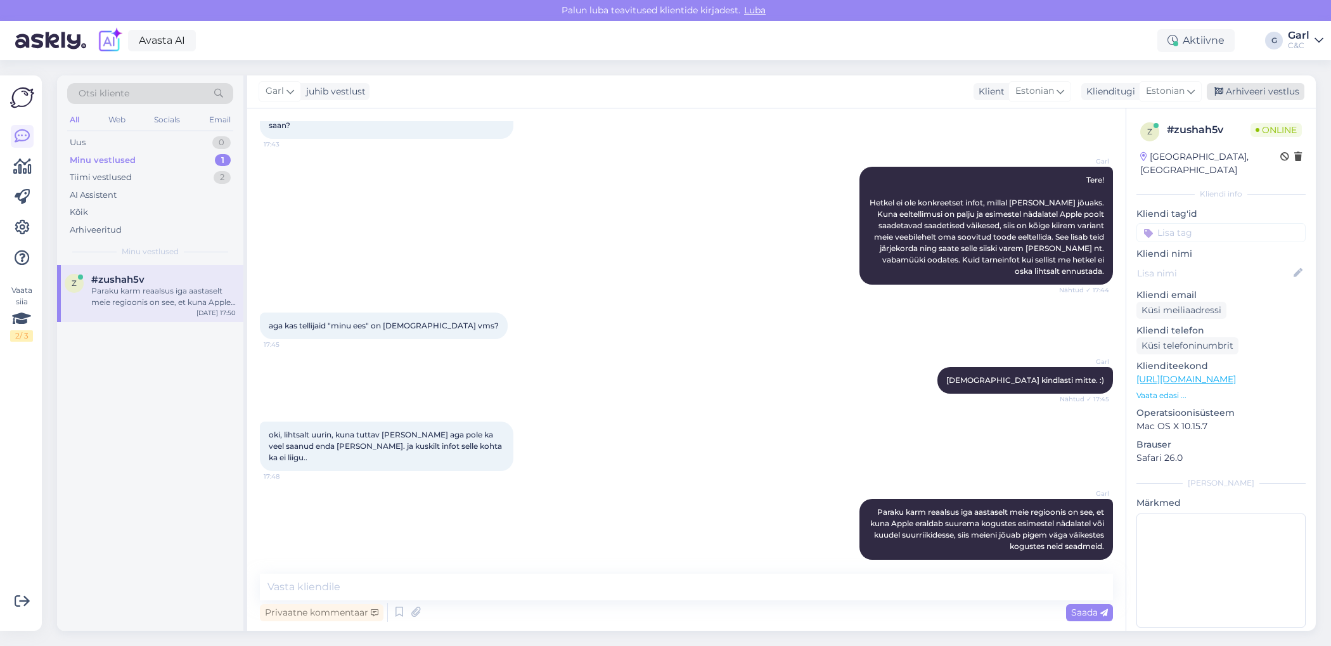
click at [1236, 93] on div "Arhiveeri vestlus" at bounding box center [1256, 91] width 98 height 17
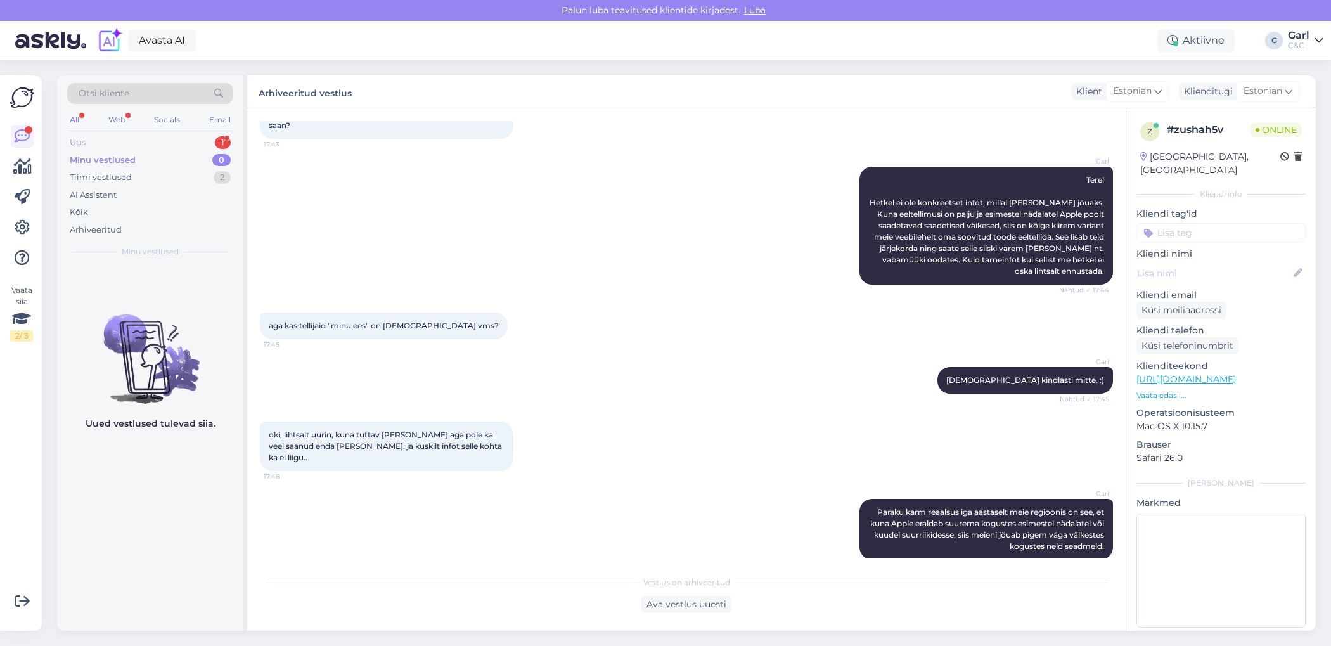
click at [188, 146] on div "Uus 1" at bounding box center [150, 143] width 166 height 18
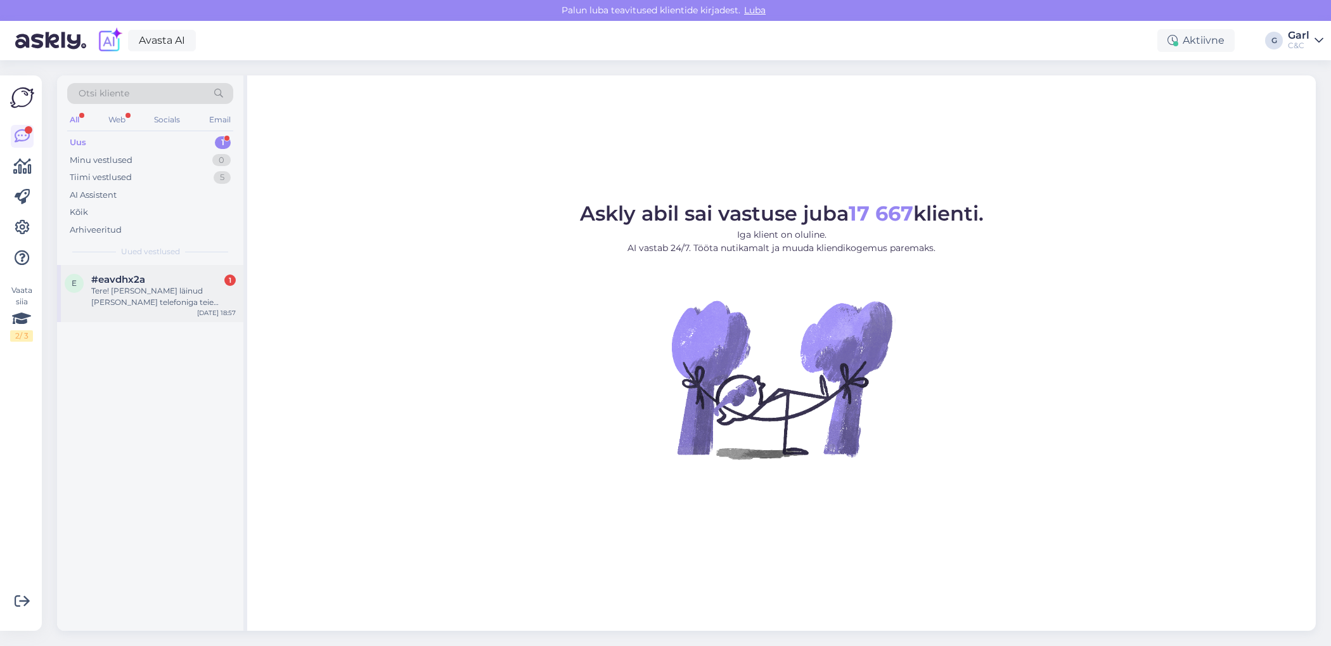
click at [159, 290] on div "Tere! Käisin läinud reedel oma telefoniga teie juures hoolduses. Vahetult enne …" at bounding box center [163, 296] width 144 height 23
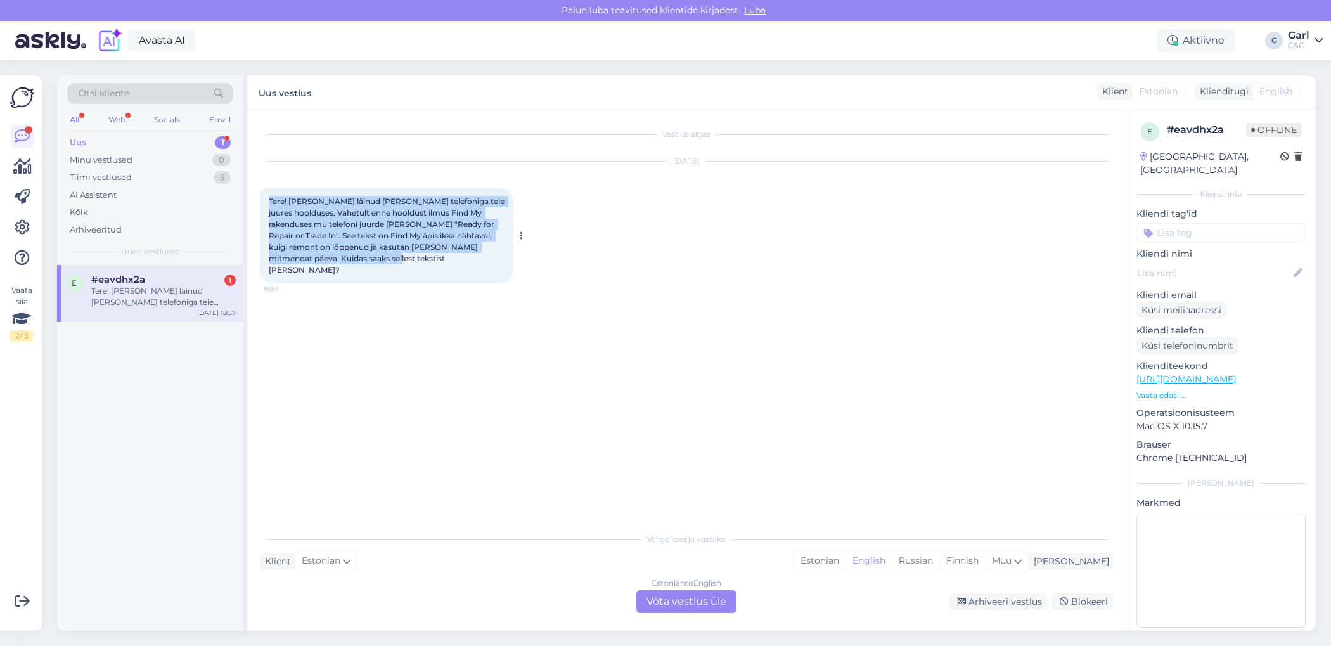
drag, startPoint x: 268, startPoint y: 196, endPoint x: 443, endPoint y: 254, distance: 184.2
click at [444, 255] on div "Tere! Käisin läinud reedel oma telefoniga teie juures hoolduses. Vahetult enne …" at bounding box center [386, 235] width 253 height 95
copy span "Tere! Käisin läinud reedel oma telefoniga teie juures hoolduses. Vahetult enne …"
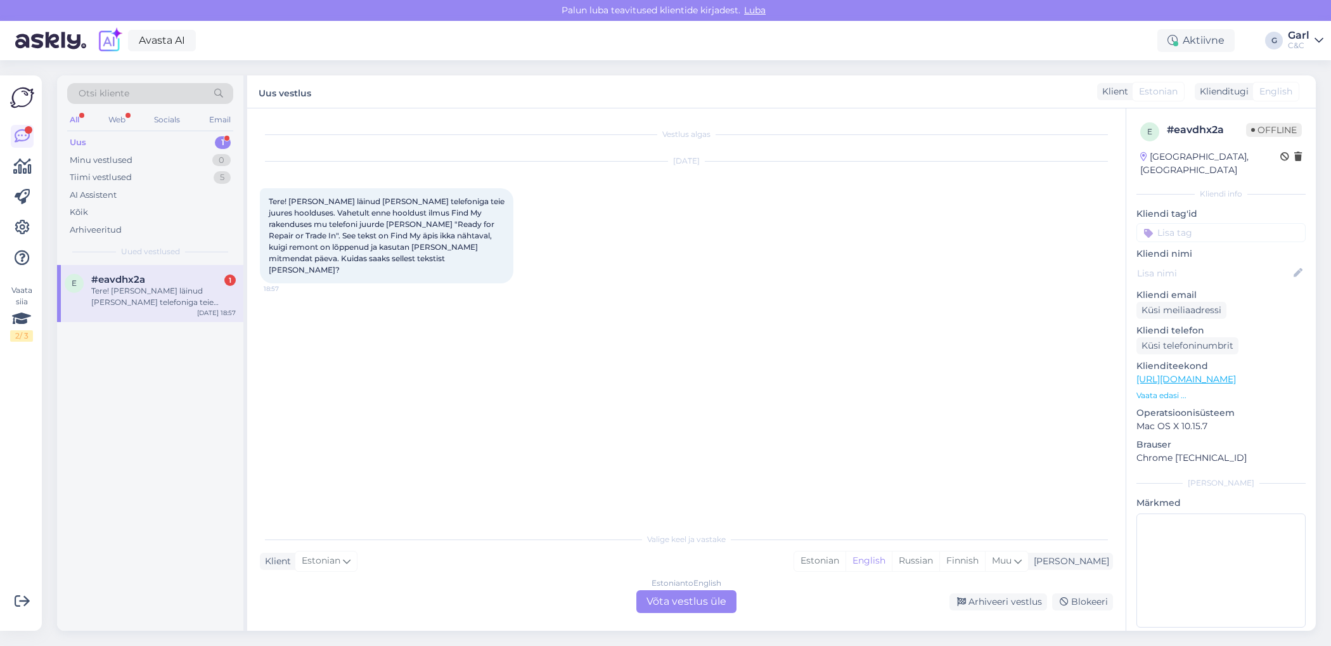
click at [805, 516] on div "Vestlus algas Oct 13 2025 Tere! Käisin läinud reedel oma telefoniga teie juures…" at bounding box center [686, 369] width 878 height 522
click at [845, 565] on div "Estonian" at bounding box center [819, 560] width 51 height 19
click at [719, 598] on div "Estonian to Estonian Võta vestlus üle" at bounding box center [686, 601] width 100 height 23
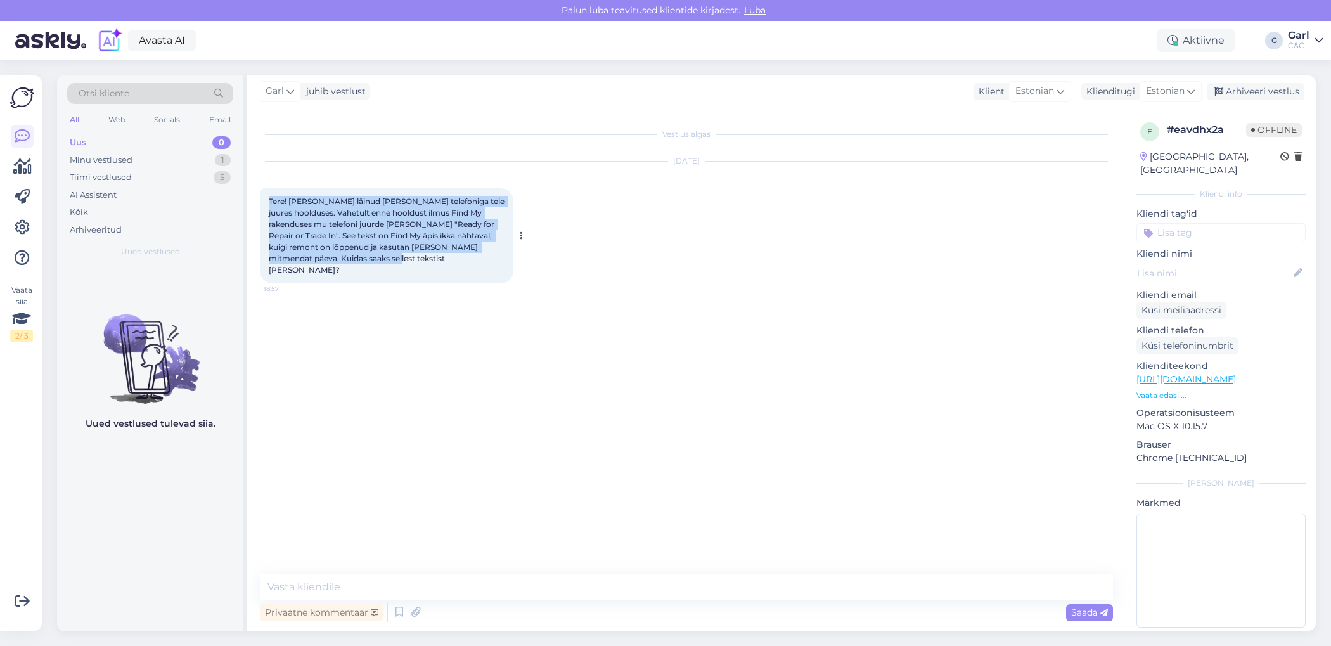
drag, startPoint x: 267, startPoint y: 197, endPoint x: 477, endPoint y: 258, distance: 219.0
click at [478, 260] on div "Tere! Käisin läinud reedel oma telefoniga teie juures hoolduses. Vahetult enne …" at bounding box center [386, 235] width 253 height 95
copy span "Tere! Käisin läinud reedel oma telefoniga teie juures hoolduses. Vahetult enne …"
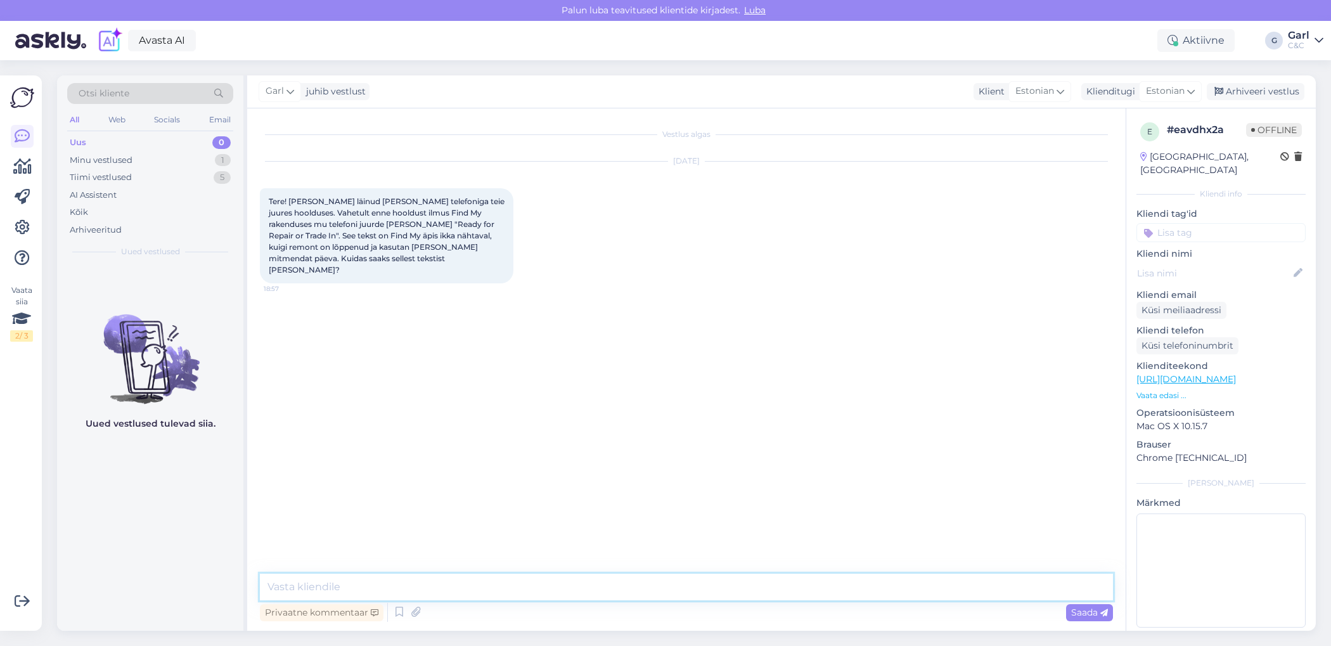
click at [432, 587] on textarea at bounding box center [686, 586] width 853 height 27
type textarea "Tere! See kiri peaks iseenesest ükshetk ära kaduma. Ei ole vaja sellepärast mur…"
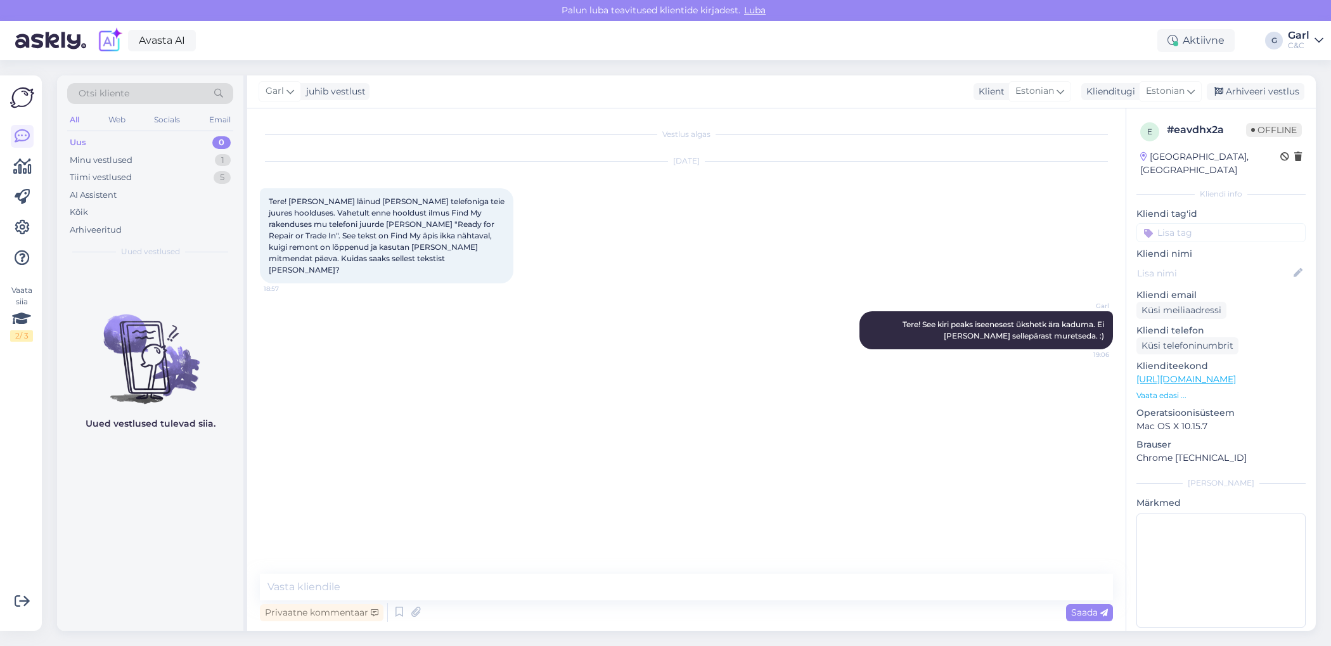
click at [424, 148] on div "Oct 13 2025 Tere! Käisin läinud reedel oma telefoniga teie juures hoolduses. Va…" at bounding box center [686, 223] width 853 height 150
click at [212, 174] on div "Tiimi vestlused 7" at bounding box center [150, 178] width 166 height 18
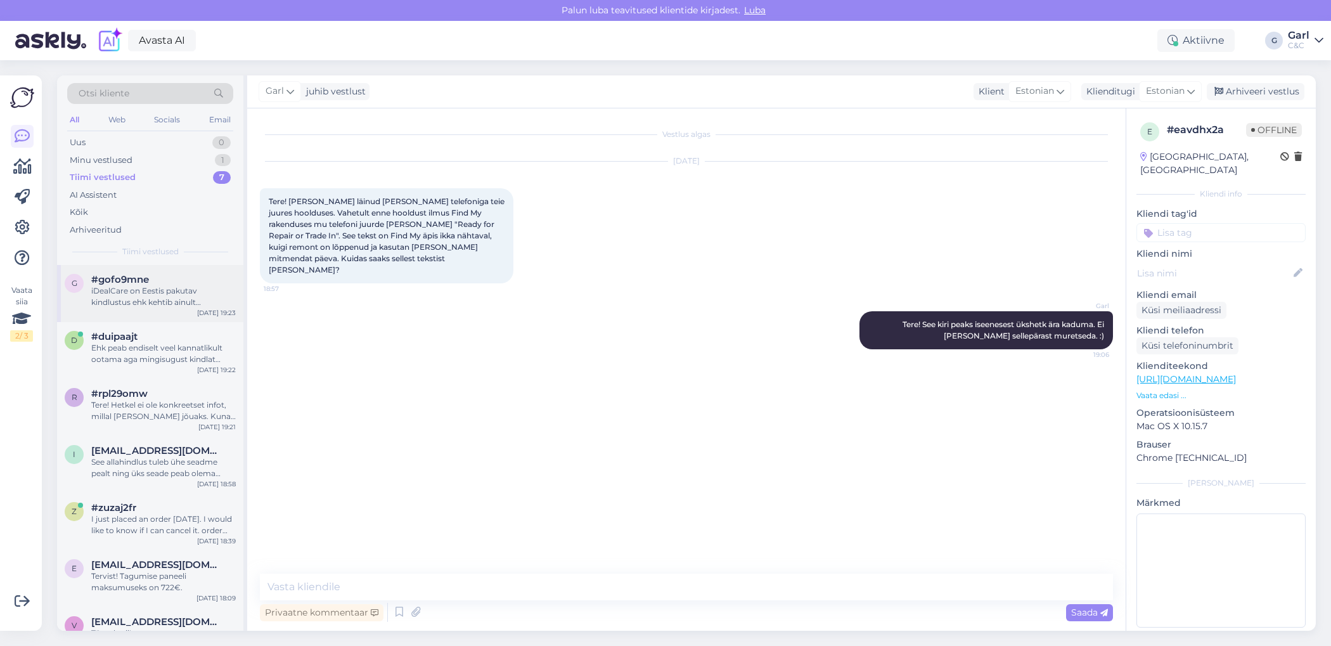
click at [199, 285] on div "iDealCare on Eestis pakutav kindlustus ehk kehtib ainult Eestis." at bounding box center [163, 296] width 144 height 23
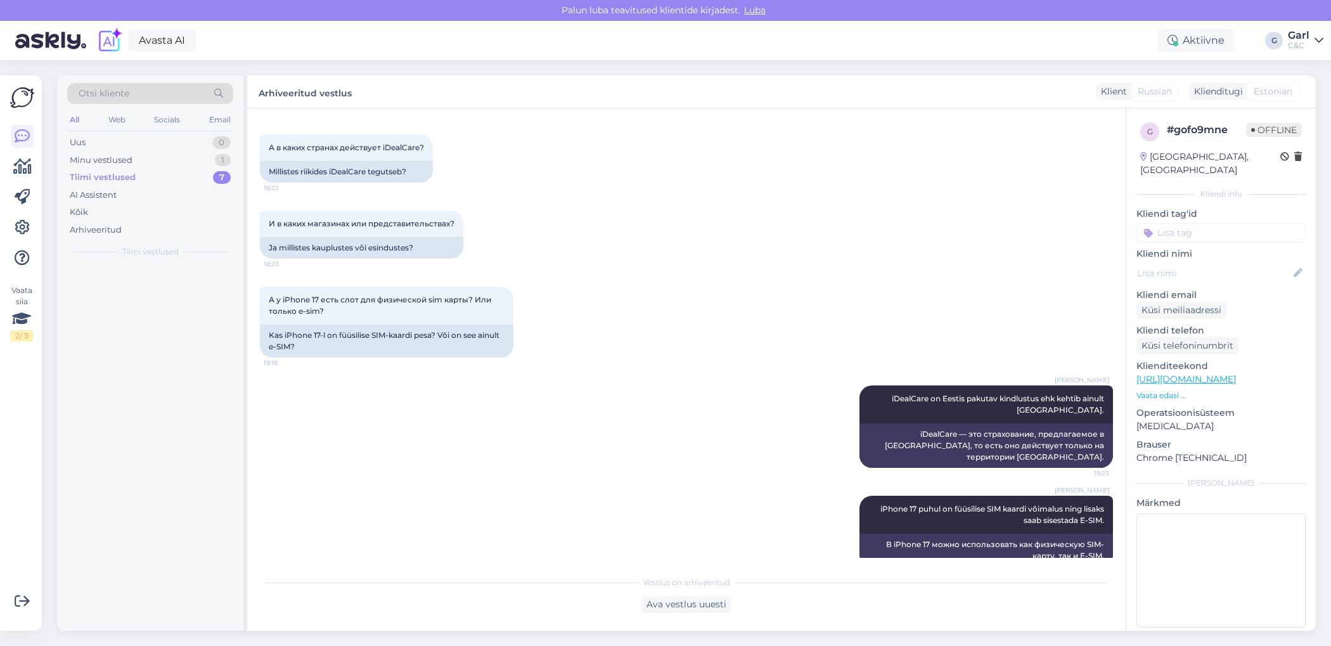
scroll to position [764, 0]
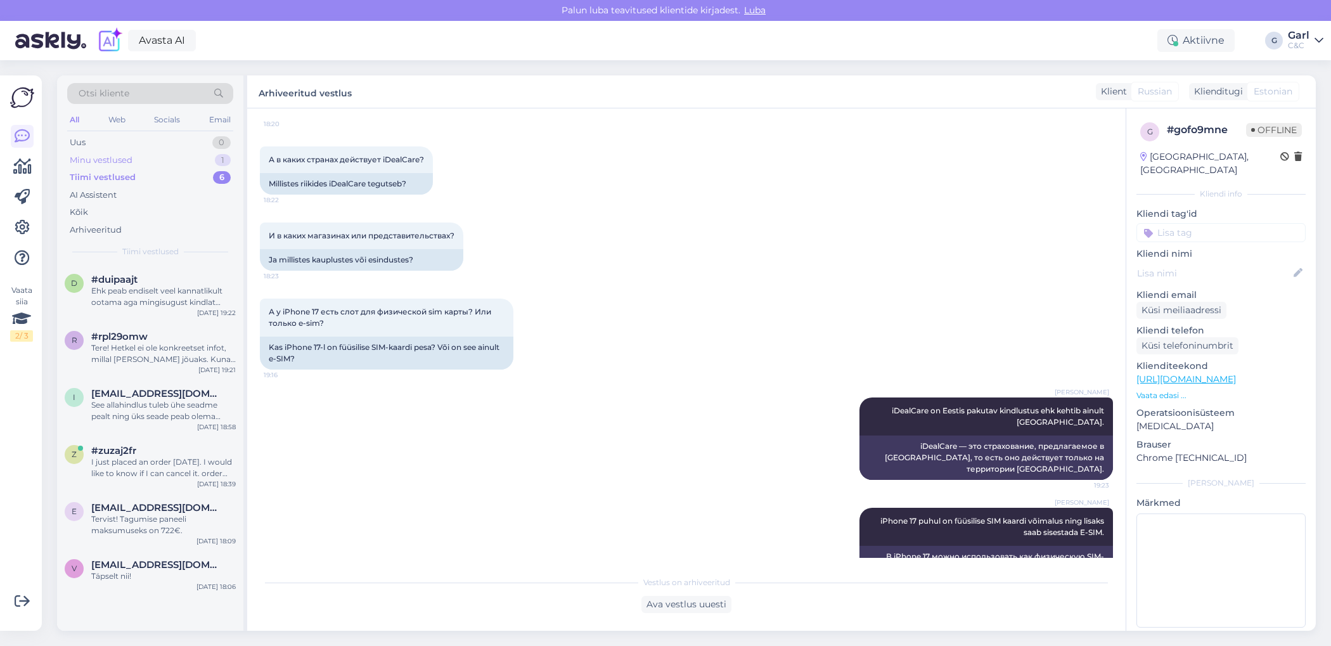
click at [198, 163] on div "Minu vestlused 1" at bounding box center [150, 160] width 166 height 18
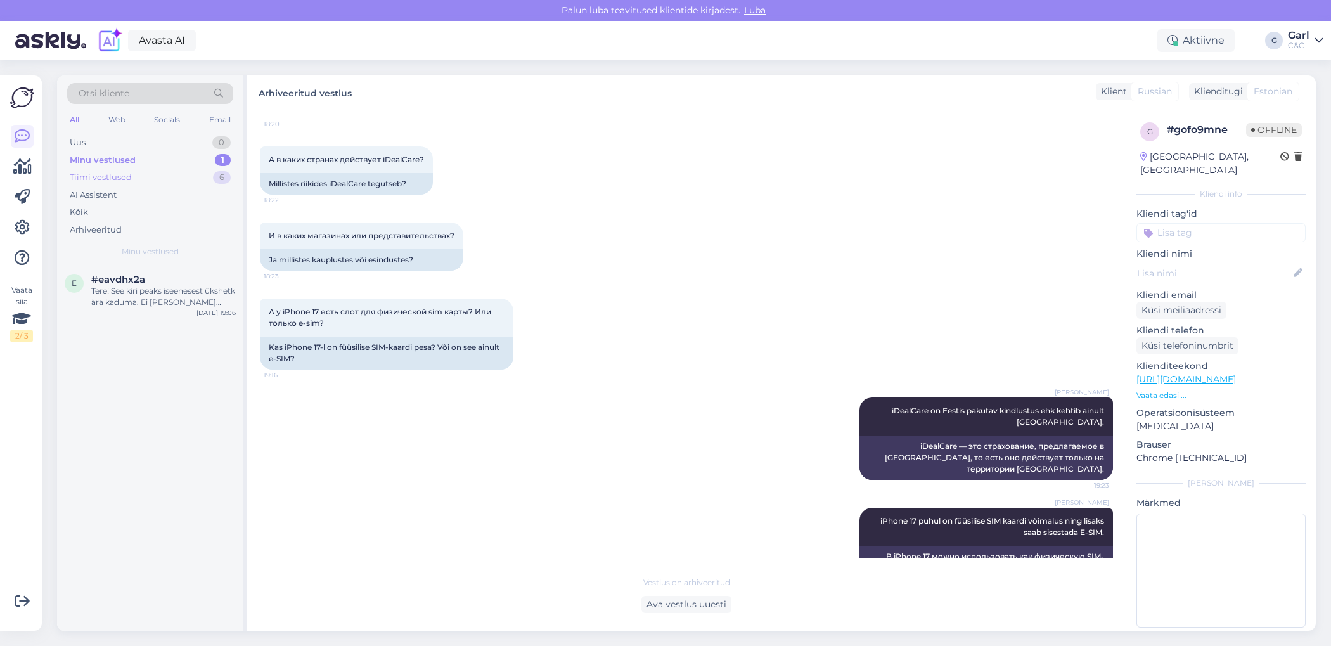
click at [190, 174] on div "Tiimi vestlused 6" at bounding box center [150, 178] width 166 height 18
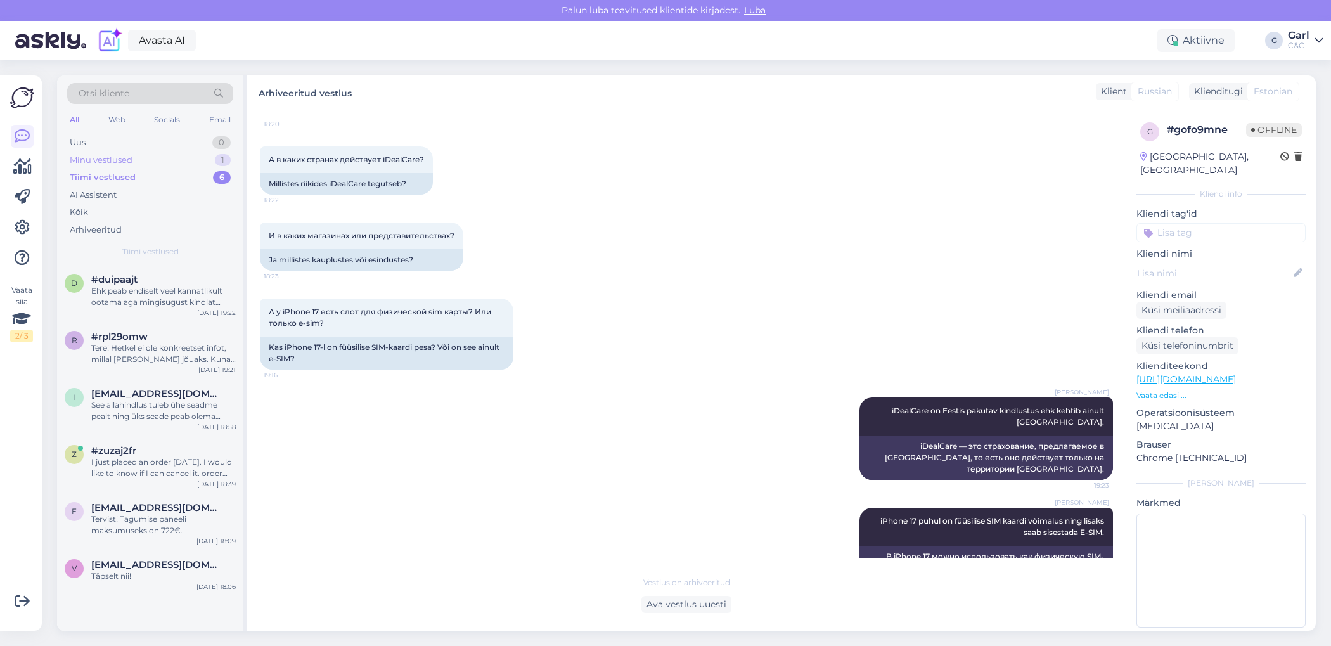
click at [196, 162] on div "Minu vestlused 1" at bounding box center [150, 160] width 166 height 18
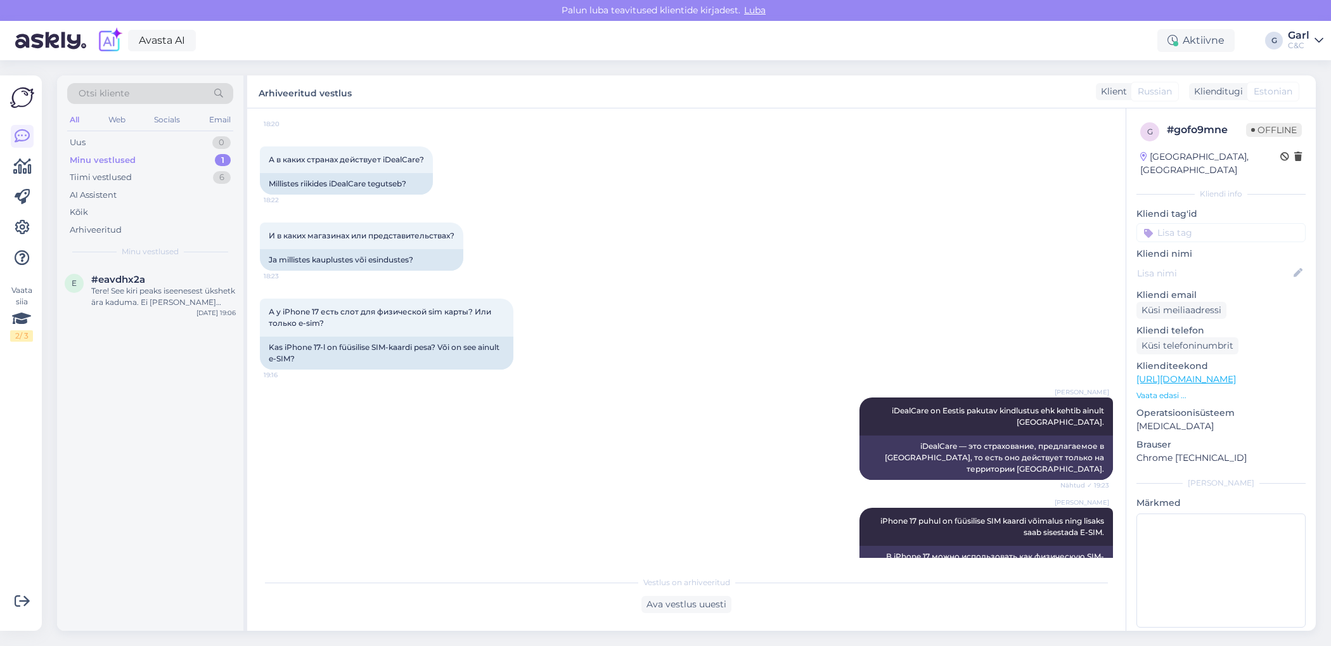
click at [195, 162] on div "Minu vestlused 1" at bounding box center [150, 160] width 166 height 18
click at [195, 170] on div "Tiimi vestlused 6" at bounding box center [150, 178] width 166 height 18
click at [198, 155] on div "Minu vestlused 1" at bounding box center [150, 160] width 166 height 18
click at [210, 174] on div "Tiimi vestlused 6" at bounding box center [150, 178] width 166 height 18
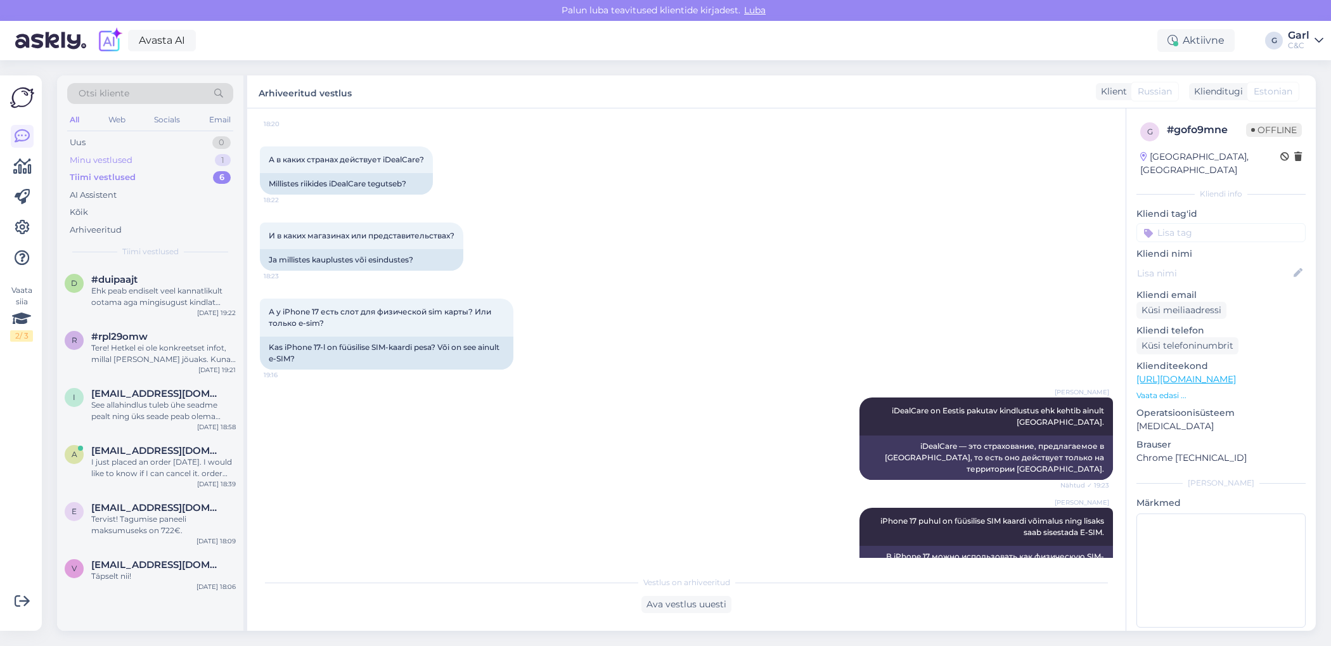
click at [212, 163] on div "Minu vestlused 1" at bounding box center [150, 160] width 166 height 18
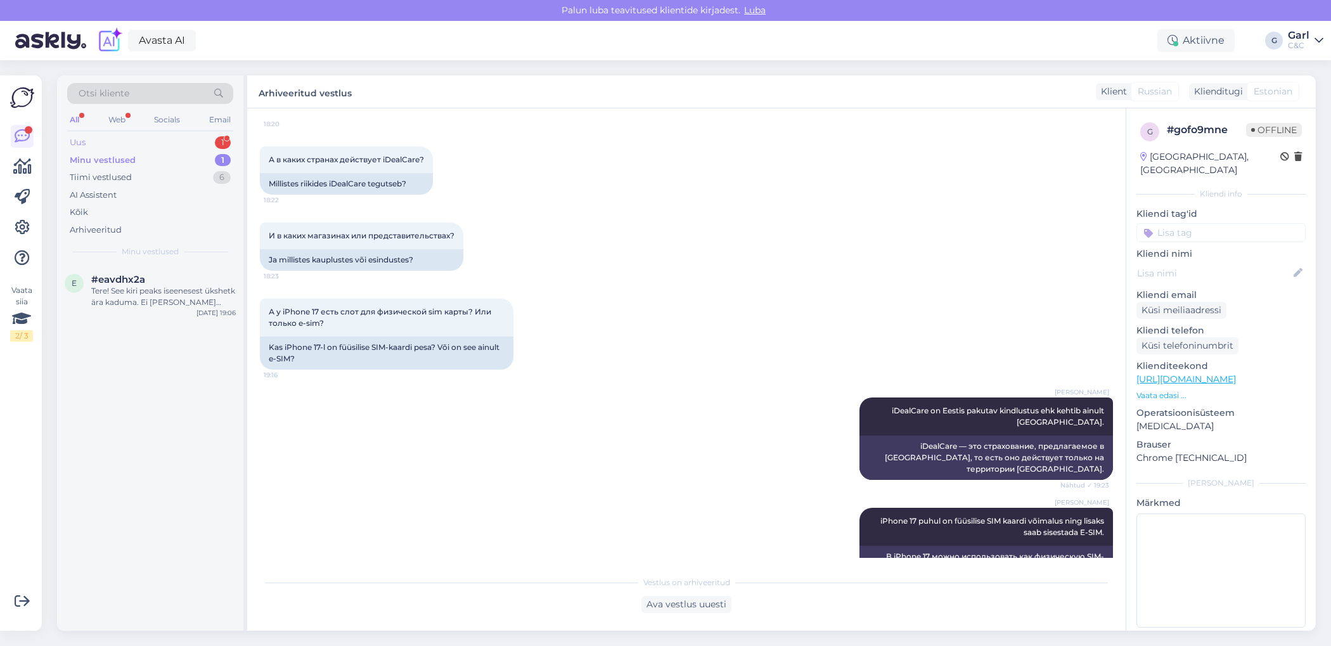
click at [146, 145] on div "Uus 1" at bounding box center [150, 143] width 166 height 18
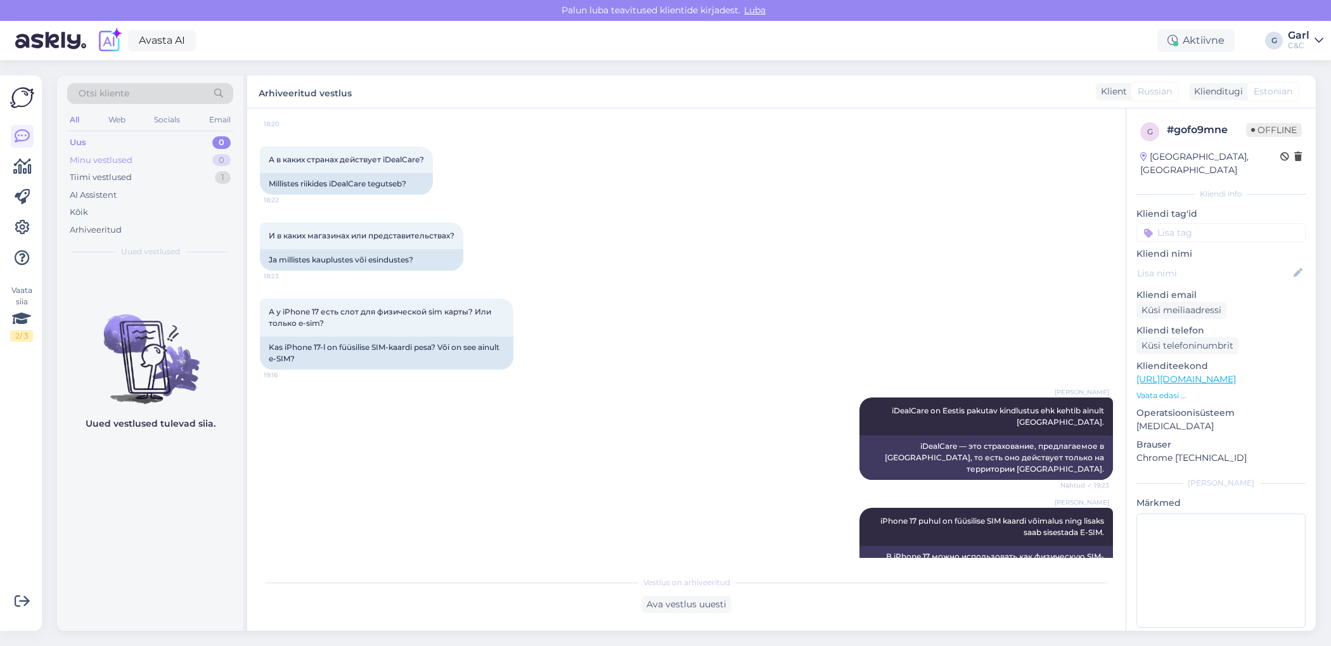
click at [195, 155] on div "Minu vestlused 0" at bounding box center [150, 160] width 166 height 18
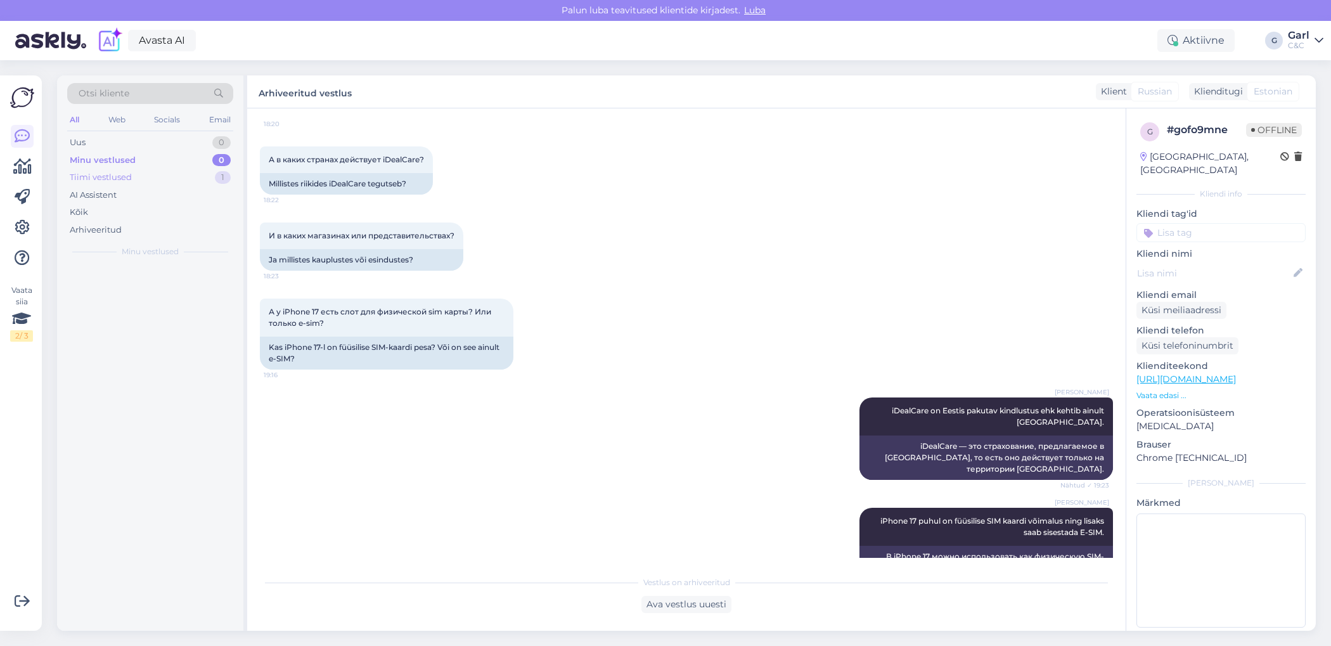
click at [188, 175] on div "Tiimi vestlused 1" at bounding box center [150, 178] width 166 height 18
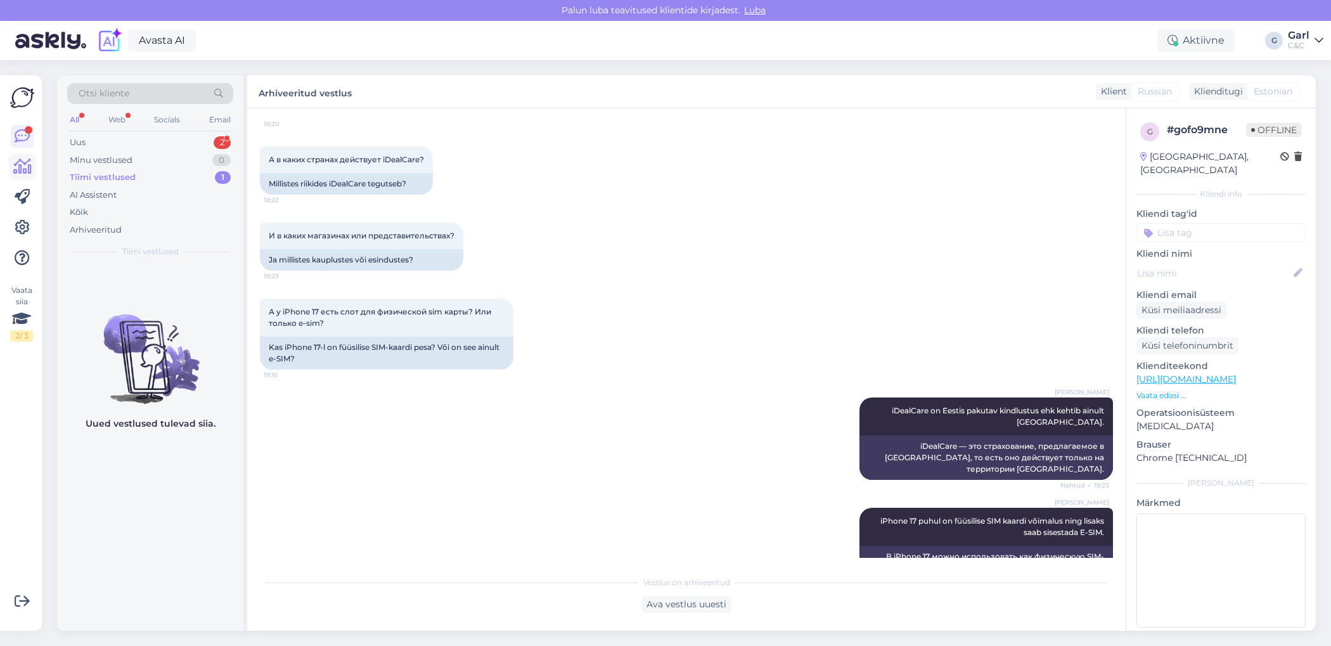
click at [14, 171] on icon at bounding box center [22, 166] width 18 height 15
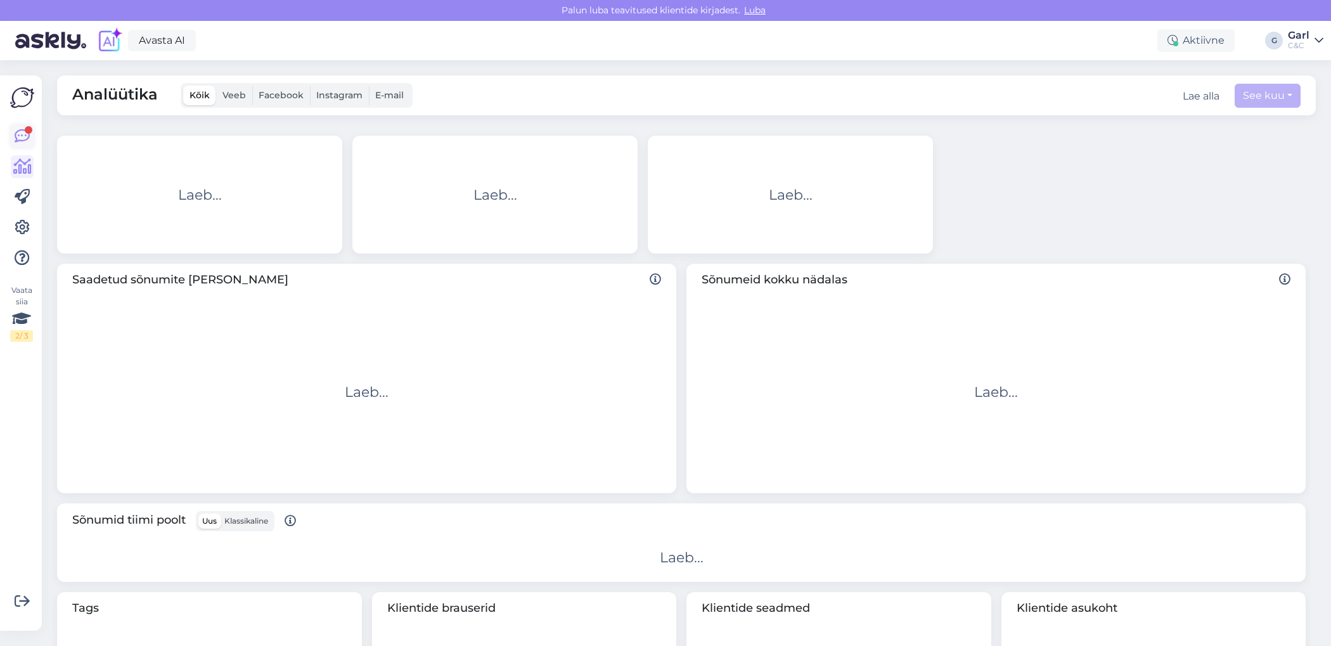
click at [27, 136] on icon at bounding box center [22, 136] width 15 height 15
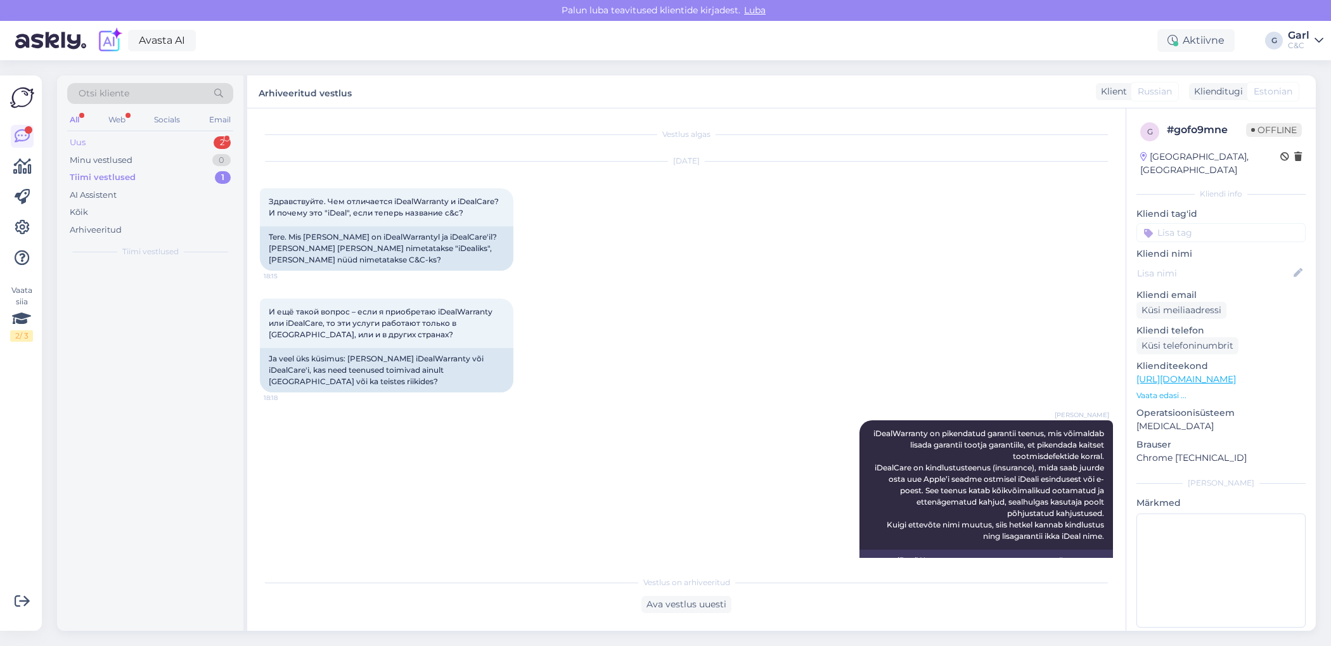
scroll to position [764, 0]
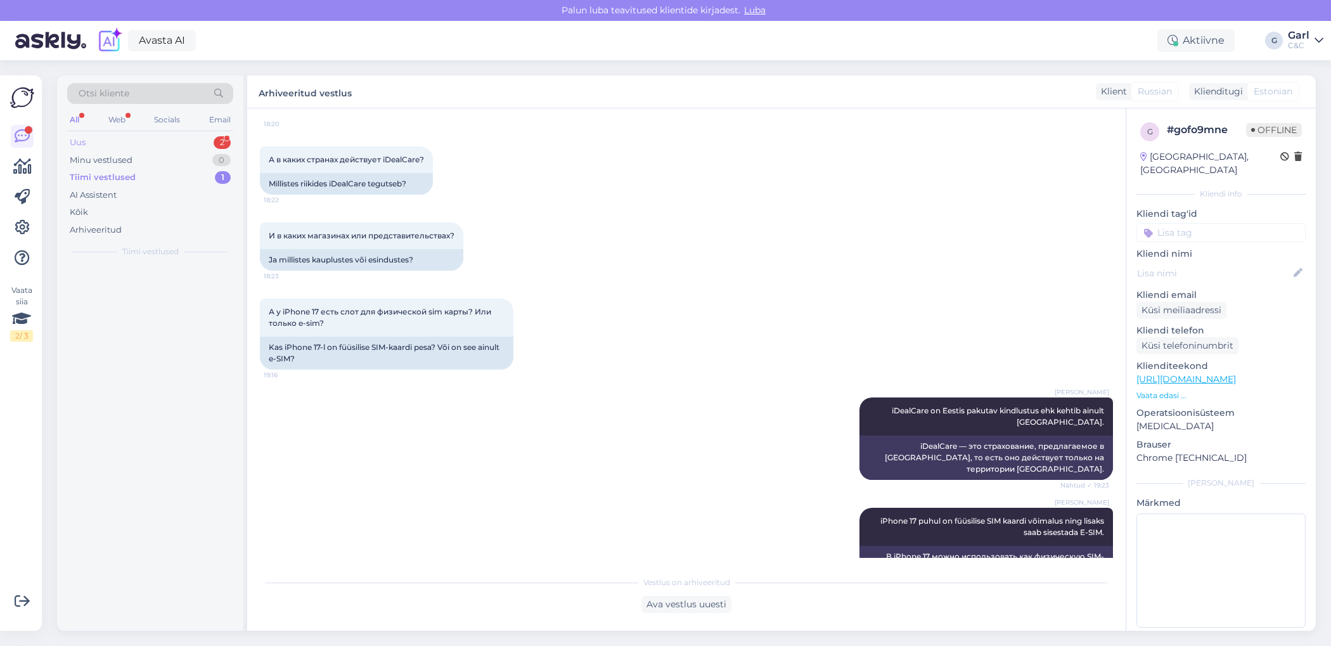
click at [181, 145] on div "Uus 2" at bounding box center [150, 143] width 166 height 18
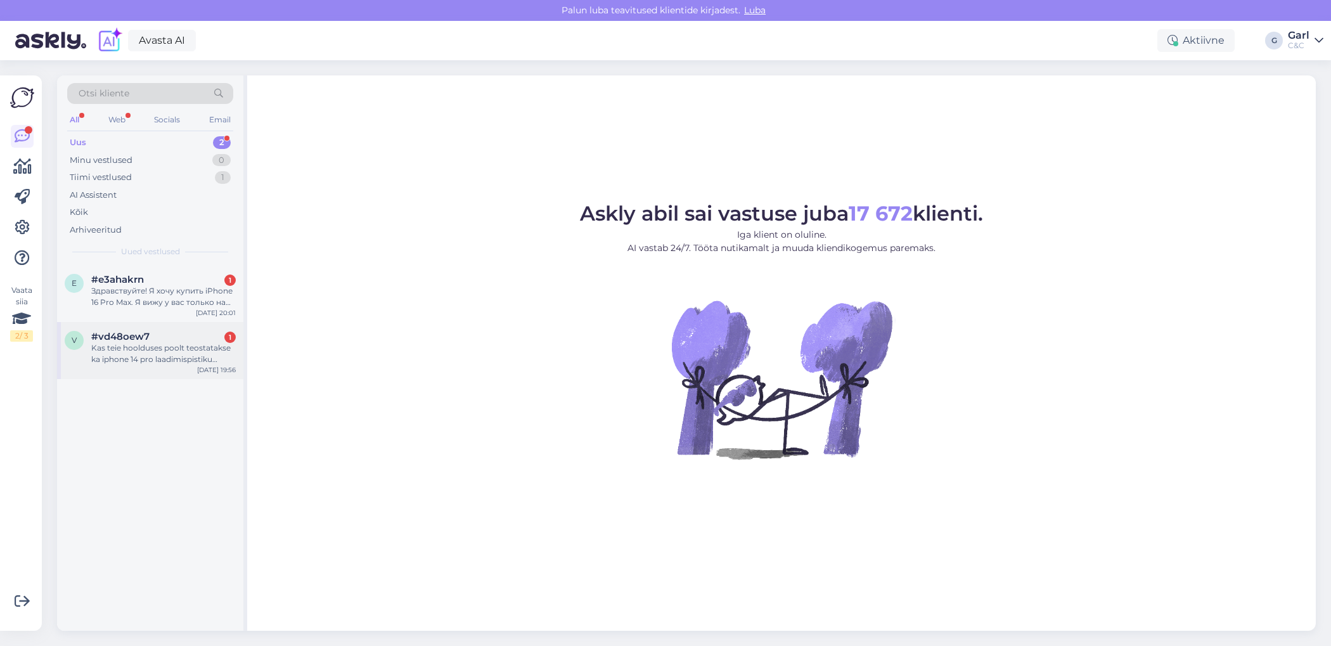
click at [191, 334] on div "#vd48oew7 1" at bounding box center [163, 336] width 144 height 11
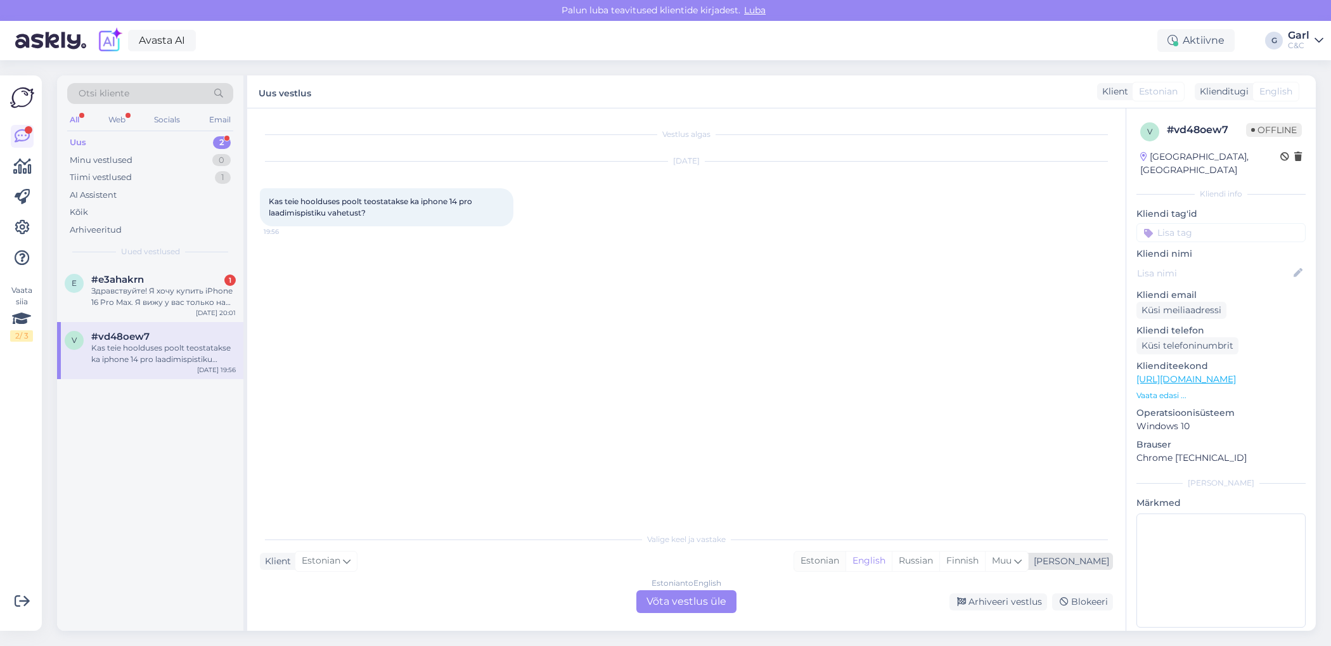
click at [845, 561] on div "Estonian" at bounding box center [819, 560] width 51 height 19
click at [694, 599] on div "Estonian to Estonian Võta vestlus üle" at bounding box center [686, 601] width 100 height 23
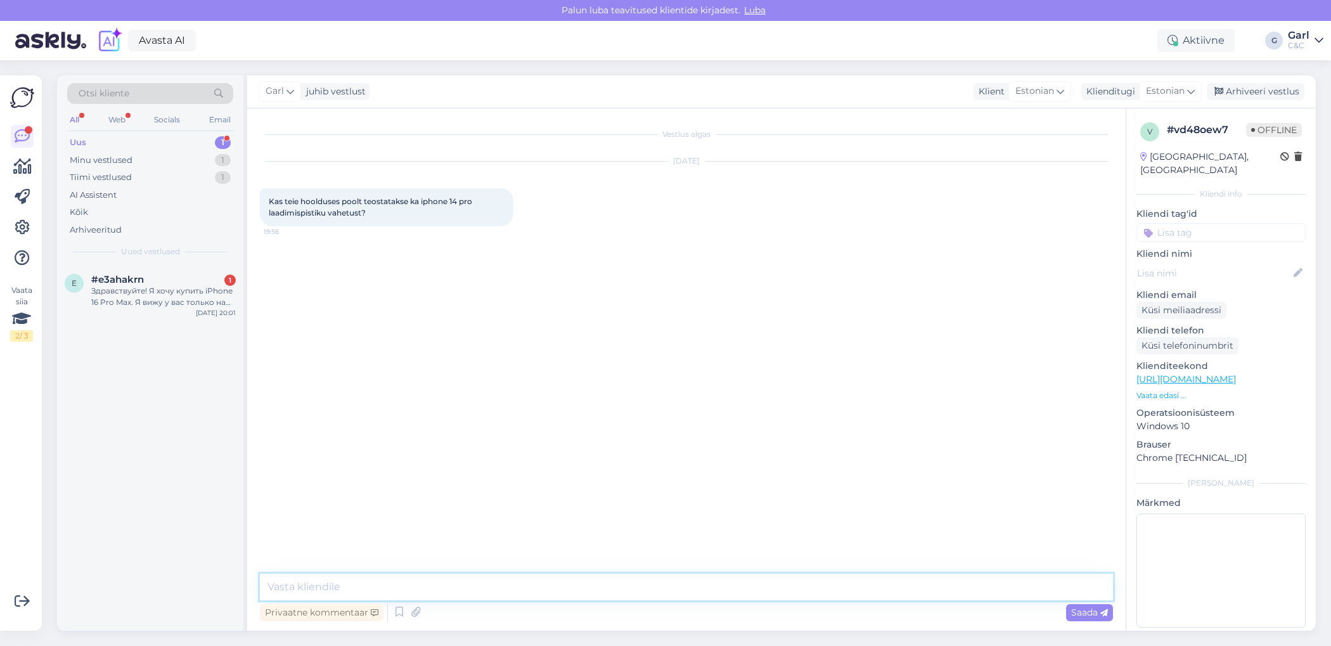
click at [671, 579] on textarea at bounding box center [686, 586] width 853 height 27
type textarea "Tere! Laadimispistikut üksikult vahetada ei ole võimalik. Remont toimuks läbi p…"
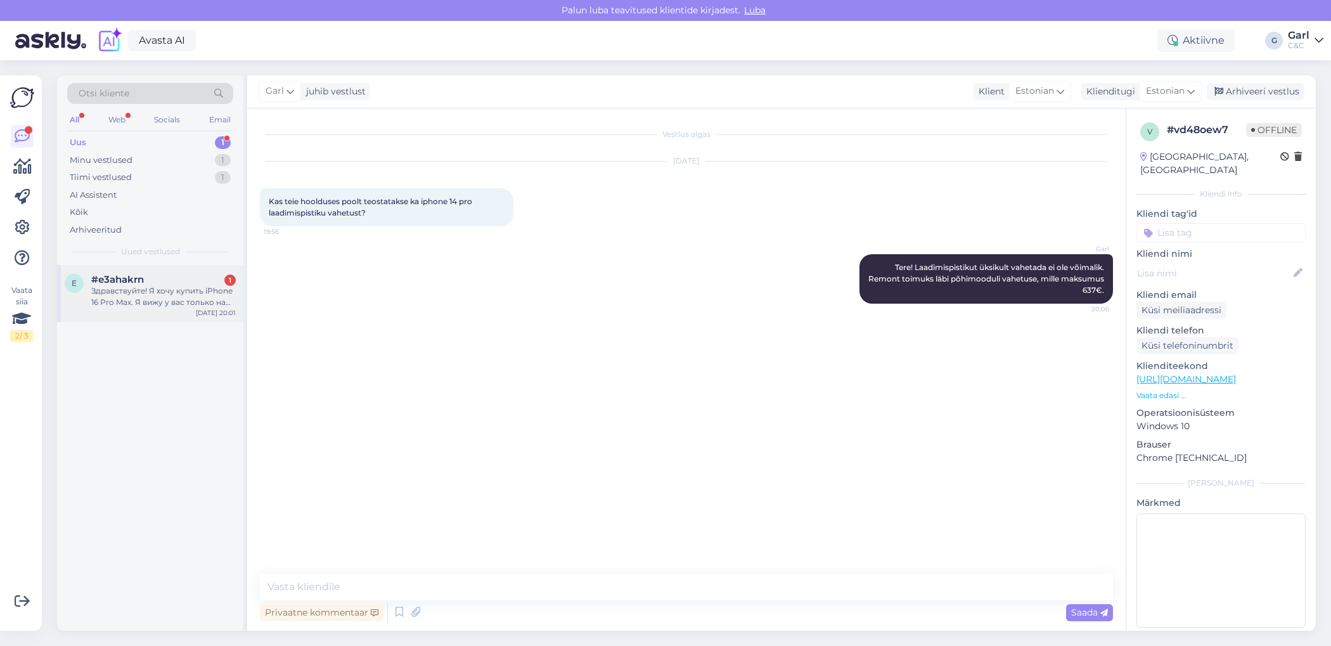
click at [169, 309] on div "e #e3ahakrn 1 Здравствуйте! Я хочу купить iPhone 16 Pro Max. Я вижу у вас тольк…" at bounding box center [150, 293] width 186 height 57
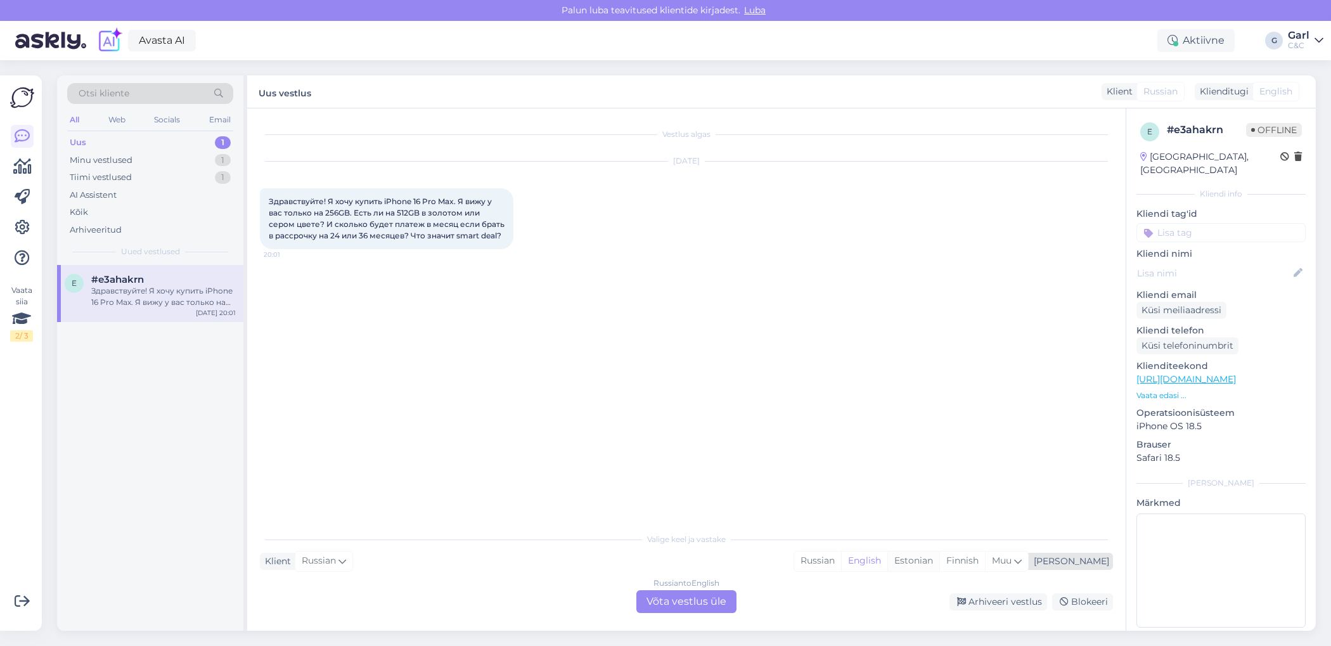
click at [939, 552] on div "Estonian" at bounding box center [913, 560] width 52 height 19
click at [698, 599] on div "Russian to Estonian Võta vestlus üle" at bounding box center [686, 601] width 100 height 23
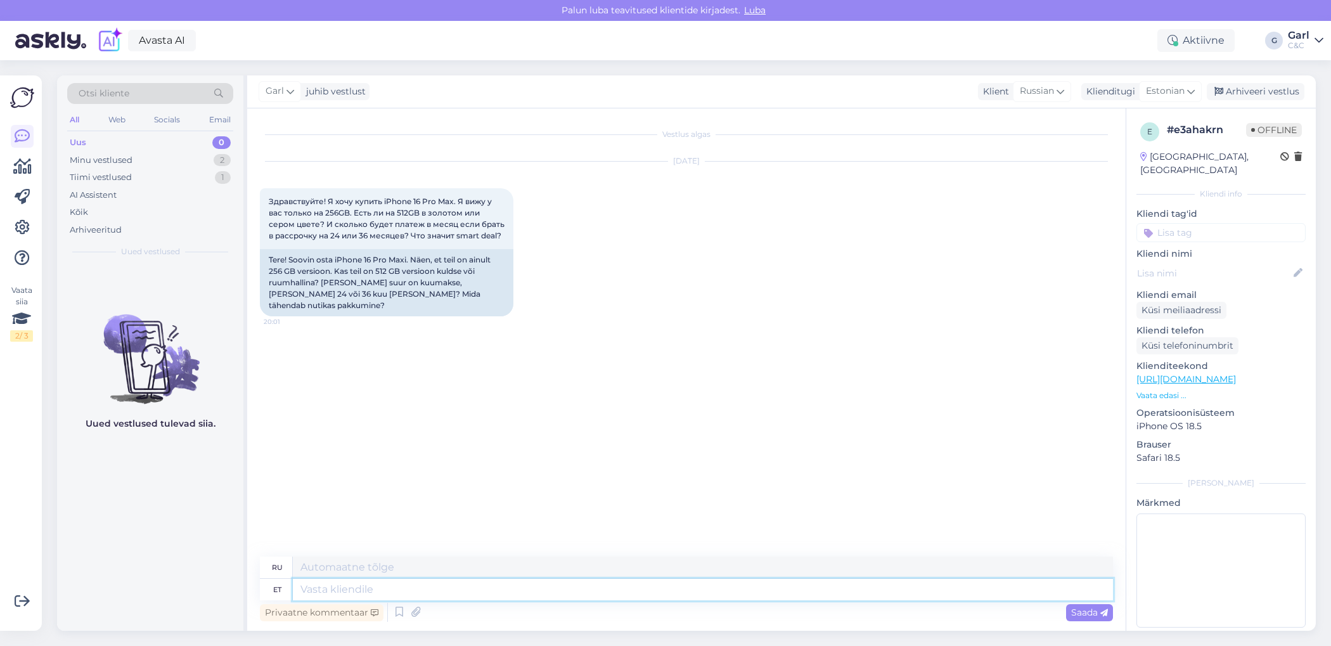
click at [670, 591] on textarea at bounding box center [703, 590] width 820 height 22
click at [651, 591] on textarea at bounding box center [703, 590] width 820 height 22
click at [636, 593] on textarea at bounding box center [703, 590] width 820 height 22
type textarea "Tere!"
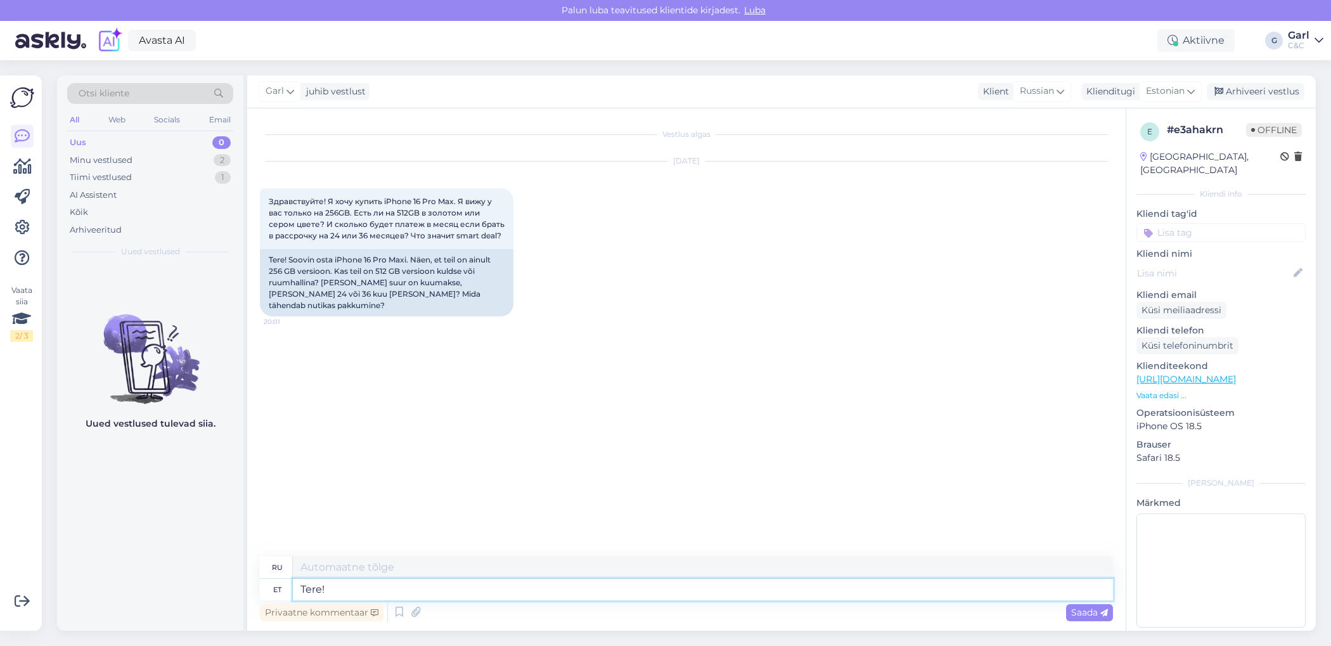
type textarea "Привет!"
type textarea "Tere! Neid mudel"
type textarea "Привет! Они!"
type textarea "Tere! Neid mudeleid on saa"
type textarea "Привет! Эти модели"
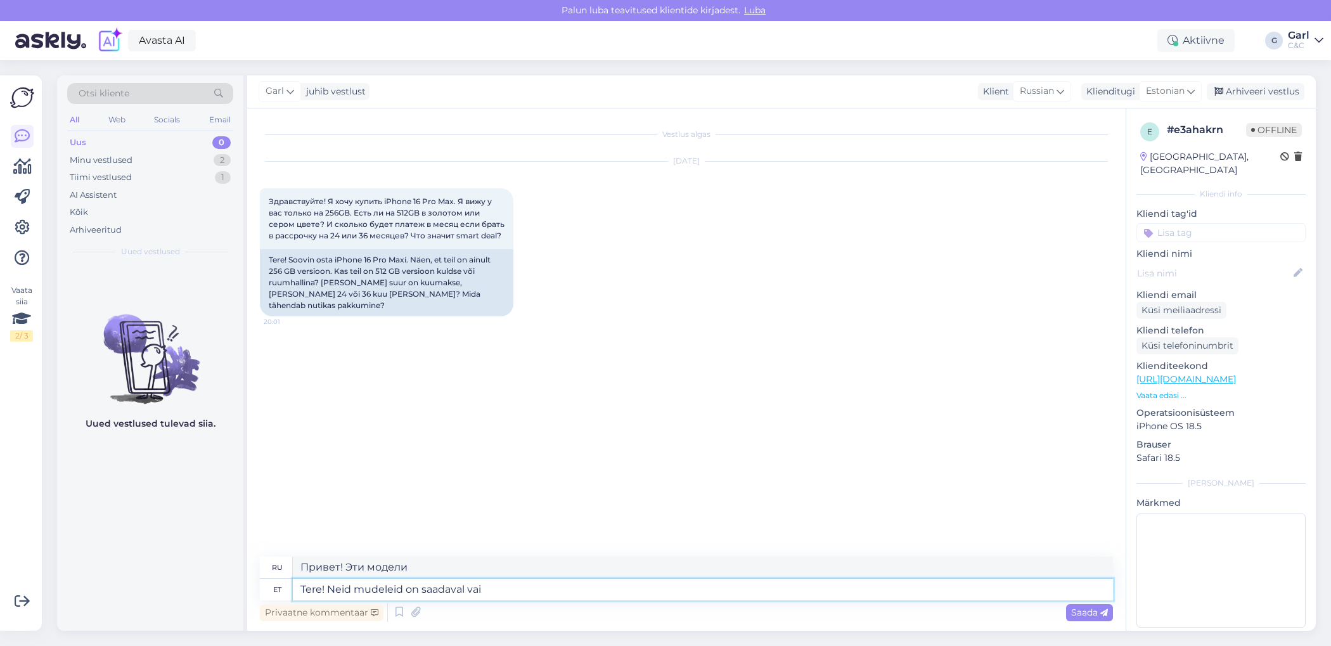
type textarea "Tere! Neid mudeleid on saadaval [PERSON_NAME]"
type textarea "Здравствуйте! Эти модели есть в наличии."
type textarea "Tere! Neid mudeleid on saadaval [PERSON_NAME] 2"
type textarea "Здравствуйте! Эти модели доступны только"
type textarea "Tere! Neid mudeleid on saadaval [PERSON_NAME] 256"
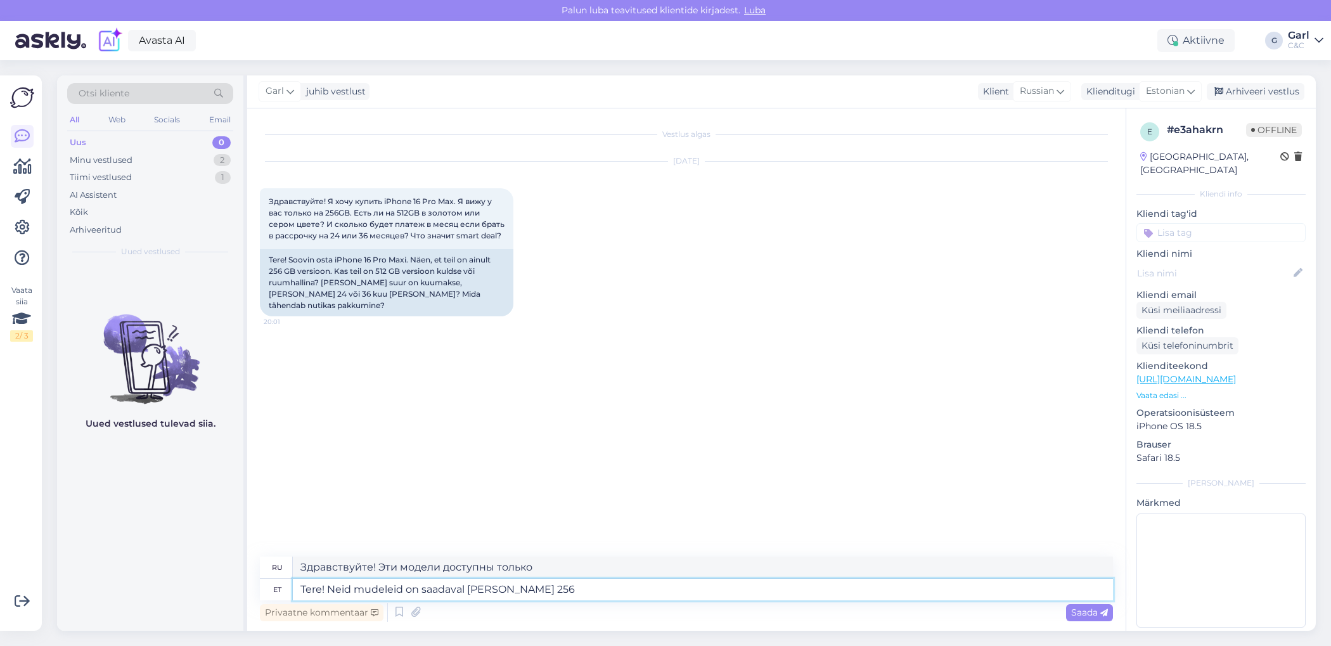
type textarea "Здравствуйте! Доступно только 2 такие модели."
type textarea "Tere! Neid mudeleid on saadaval [PERSON_NAME] 256GB suu"
type textarea "Здравствуйте! Эти модели доступны только с объёмом 256 ГБ."
type textarea "Tere! Neid mudeleid on saadaval [PERSON_NAME] 256GB suuruse"
type textarea "Здравствуйте! Эти модели доступны только в объёме 256 ГБ."
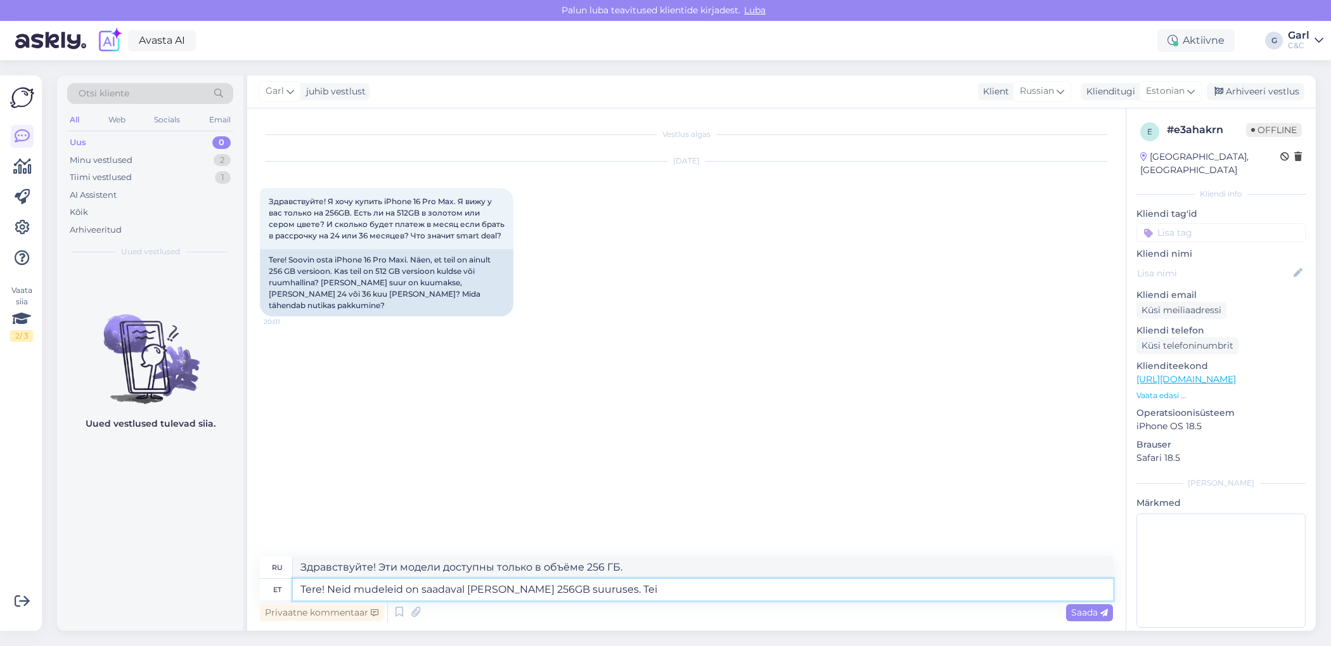
type textarea "Tere! Neid mudeleid on saadaval [PERSON_NAME] 256GB suuruses. Teis"
type textarea "Здравствуйте! Эти модели доступны только с объёмом 256 ГБ."
type textarea "Tere! Neid mudeleid on saadaval [PERSON_NAME] 256GB suuruses. Teisi mude"
type textarea "Здравствуйте! Эти модели доступны только с объёмом 256 ГБ. Другие"
type textarea "Tere! Neid mudeleid on saadaval [PERSON_NAME] 256GB suuruses. 512"
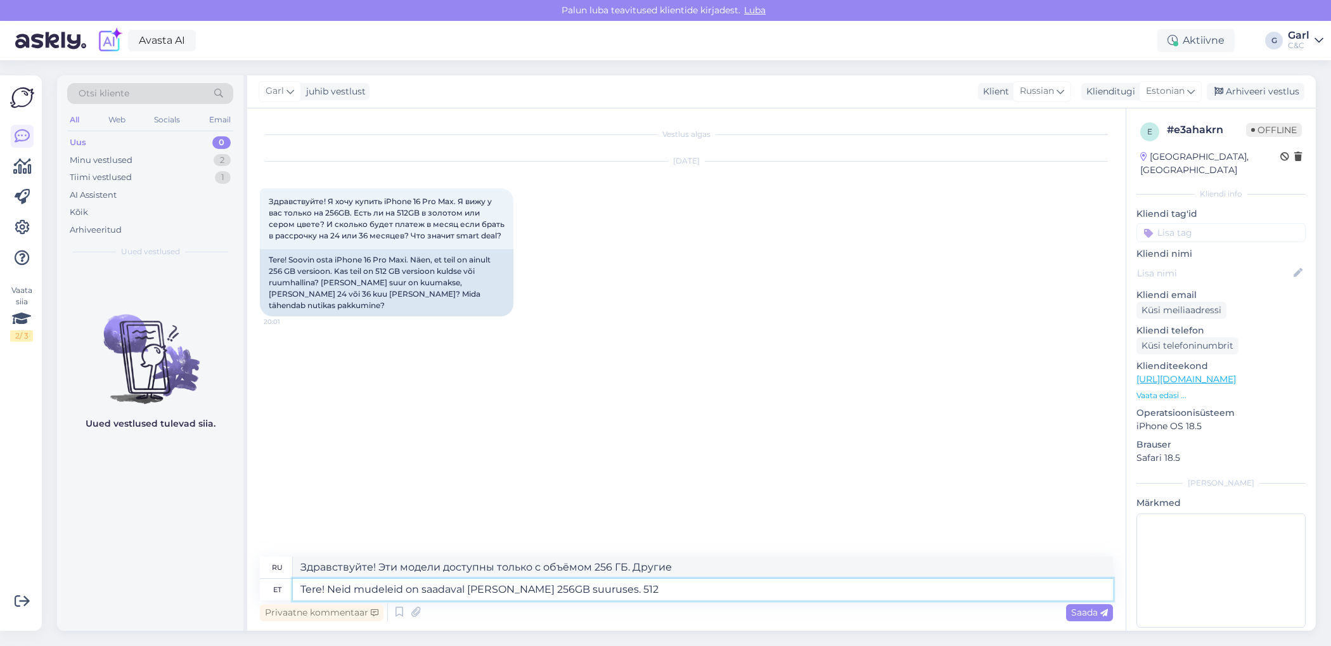
type textarea "Здравствуйте! Эти модели доступны только с объёмом 256 ГБ."
type textarea "Tere! Neid mudeleid on saadaval [PERSON_NAME] 256GB suuruses. 512GB mude"
type textarea "Здравствуйте! Эти модели доступны только в вариантах 256 ГБ и 512 ГБ."
type textarea "Tere! Neid mudeleid on saadaval [PERSON_NAME] 256GB suuruses. 512GB mudeleid en…"
type textarea "Здравствуйте! Эти модели доступны только с объёмом 256 ГБ. Модели с объёмом 512…"
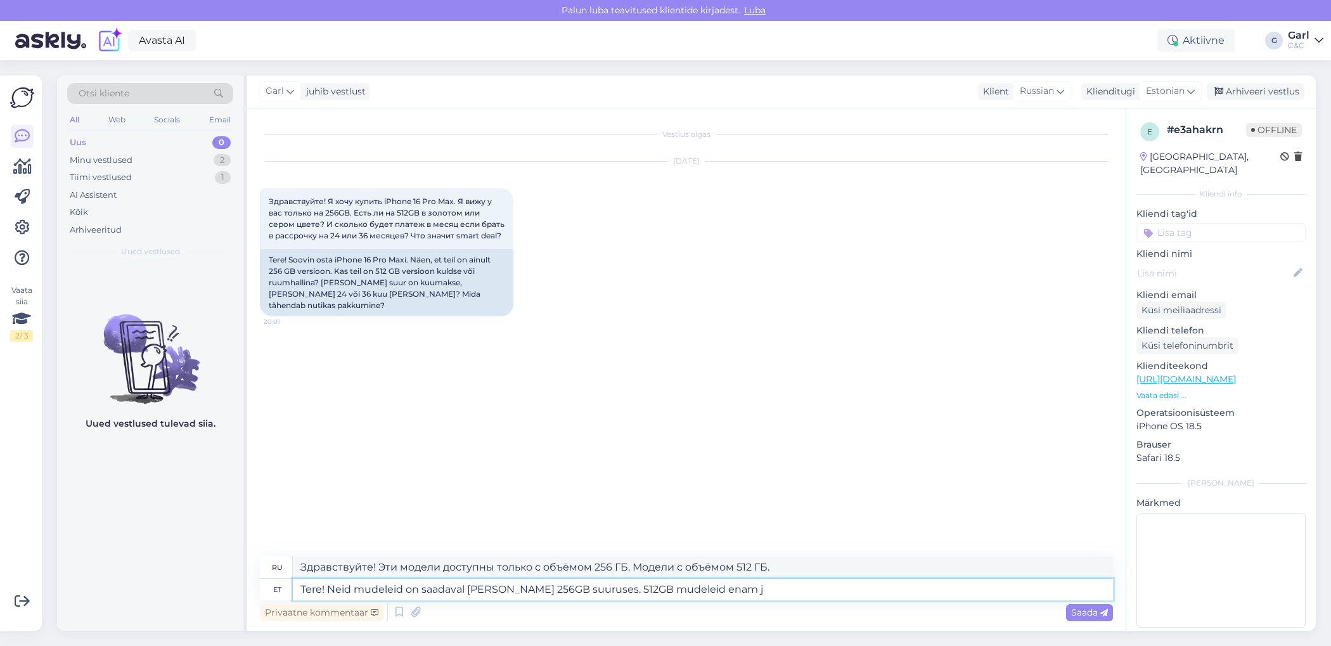
type textarea "Tere! Neid mudeleid on saadaval [PERSON_NAME] 256GB suuruses. 512GB mudeleid en…"
type textarea "Здравствуйте! Эти модели доступны только с объёмом 256 ГБ. Модели с объёмом 512…"
type textarea "Tere! Neid mudeleid on saadaval [PERSON_NAME] 256GB suuruses. 512GB mudeleid en…"
type textarea "Здравствуйте! Эти модели доступны только с объёмом 256 ГБ. Скоро появятся модел…"
type textarea "Tere! Neid mudeleid on saadaval [PERSON_NAME] 256GB suuruses. 512GB mudeleid en…"
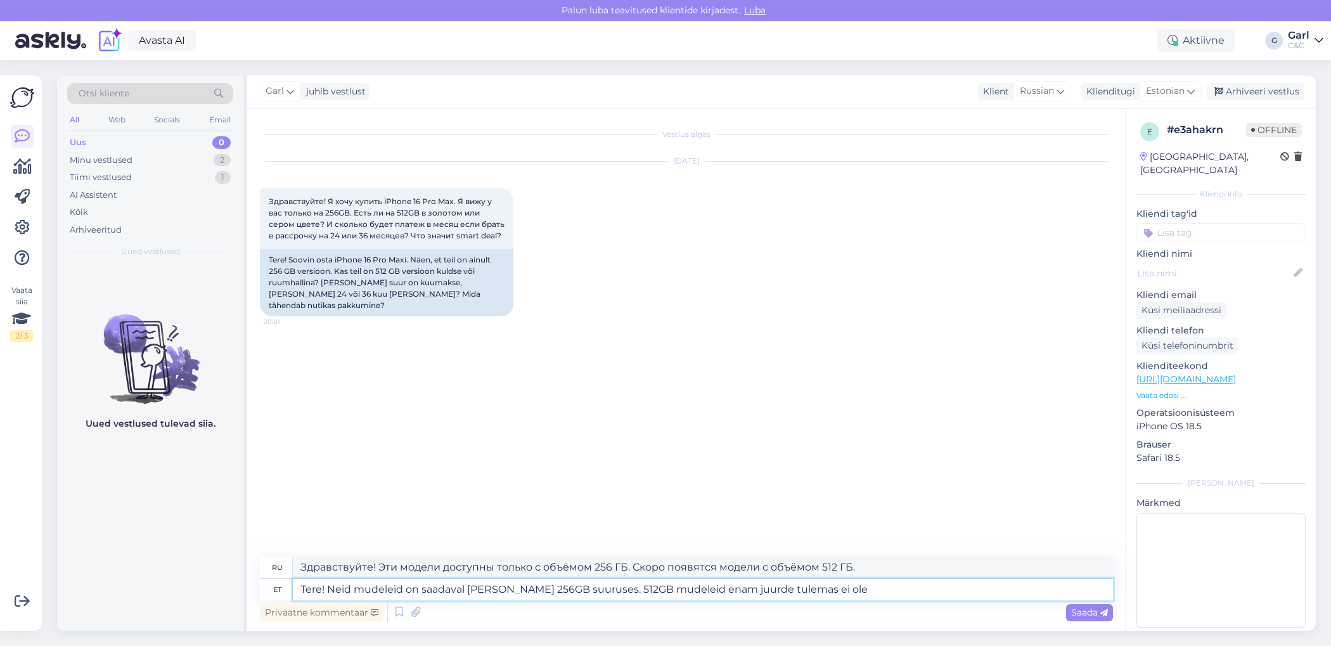
type textarea "Здравствуйте! Эти модели доступны только с объёмом 256 ГБ. Модели с объёмом 512…"
type textarea "Tere! Neid mudeleid on saadaval [PERSON_NAME] 256GB suuruses. 512GB mudeleid en…"
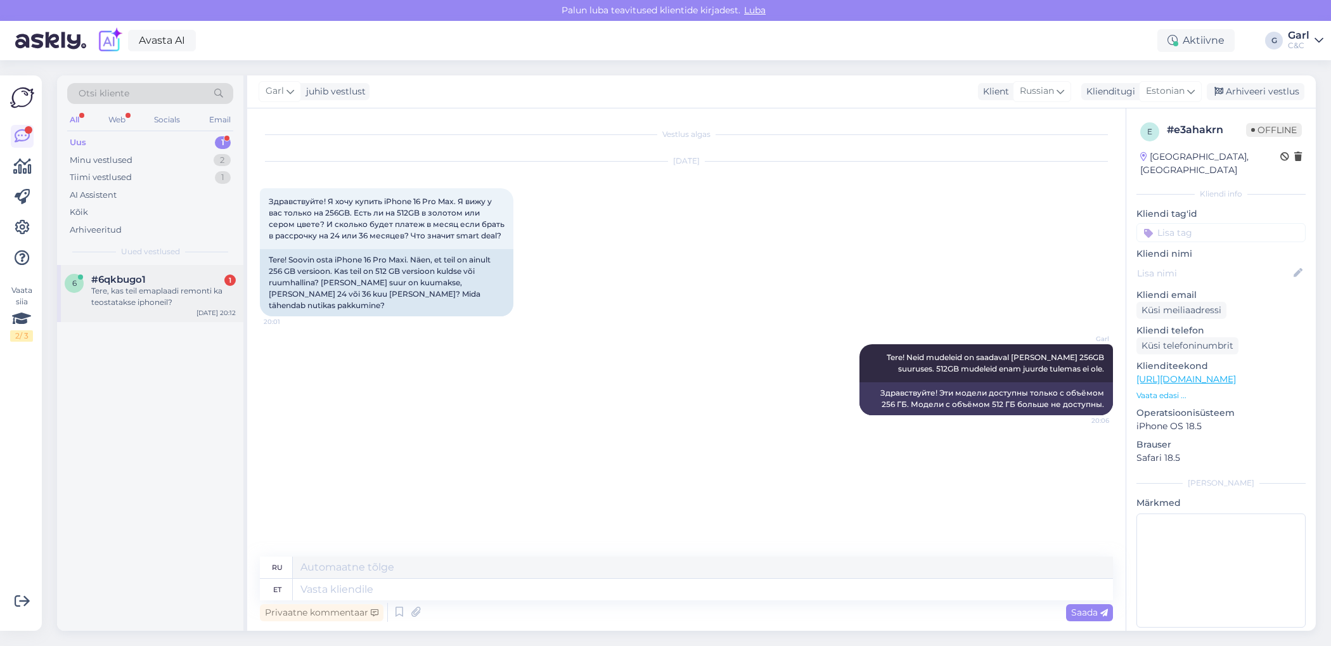
click at [164, 294] on div "Tere, kas teil emaplaadi remonti ka teostatakse iphoneil?" at bounding box center [163, 296] width 144 height 23
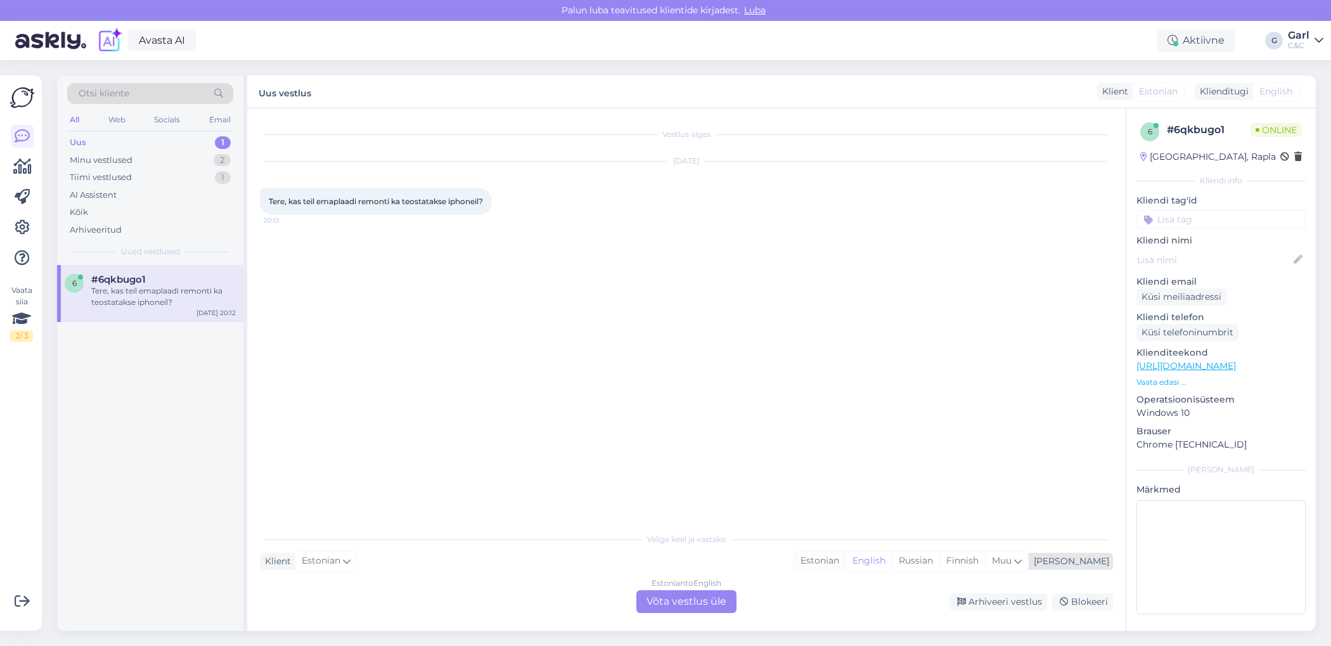
click at [845, 560] on div "Estonian" at bounding box center [819, 560] width 51 height 19
click at [698, 602] on div "Estonian to Estonian Võta vestlus üle" at bounding box center [686, 601] width 100 height 23
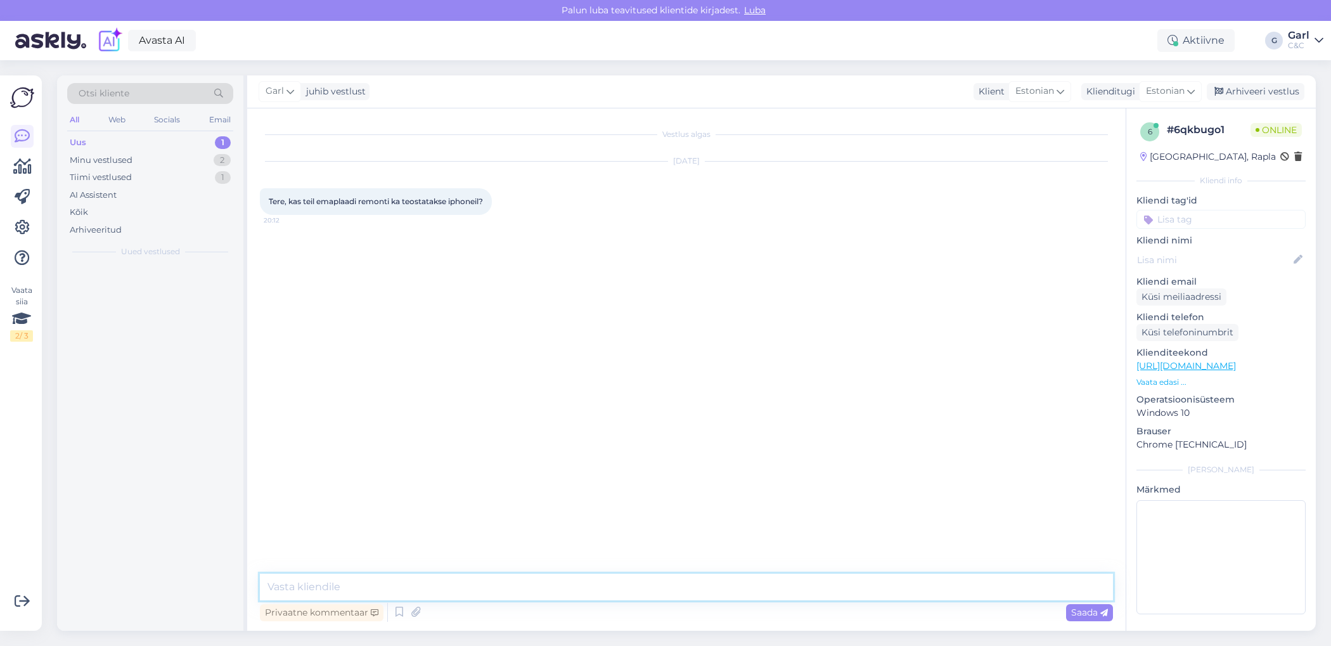
click at [694, 594] on textarea at bounding box center [686, 586] width 853 height 27
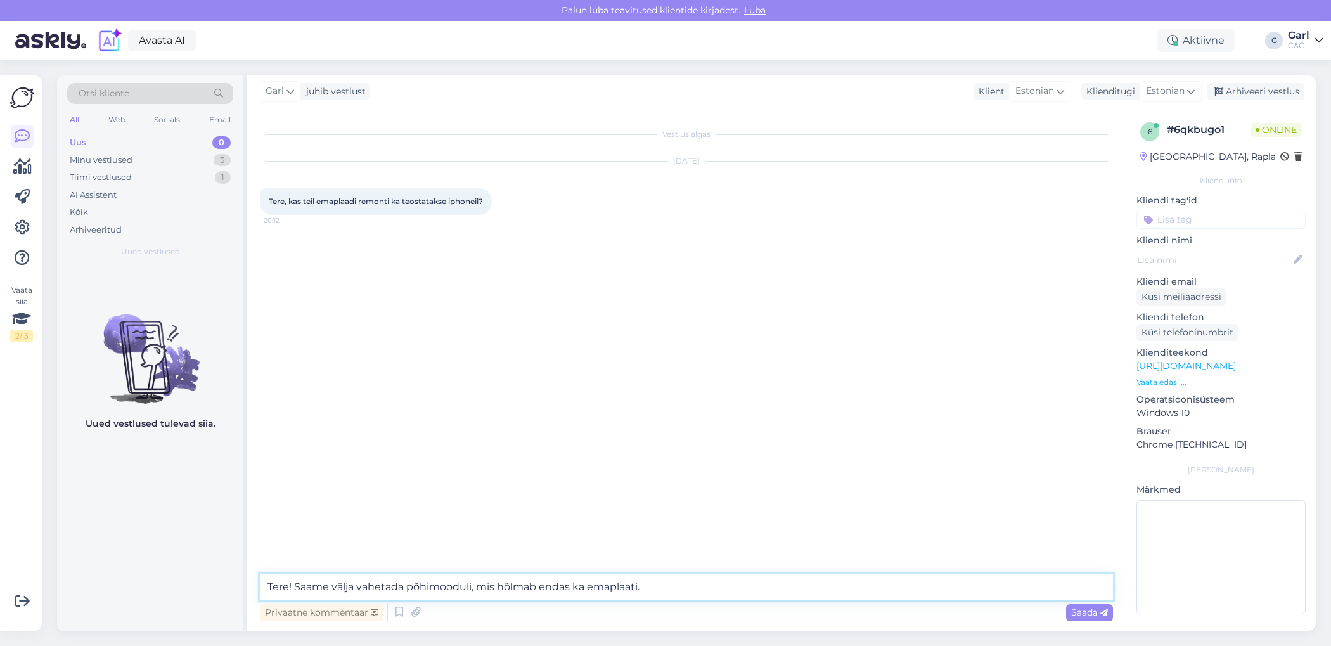
type textarea "Tere! Saame välja vahetada põhimooduli, mis hõlmab endas ka emaplaati."
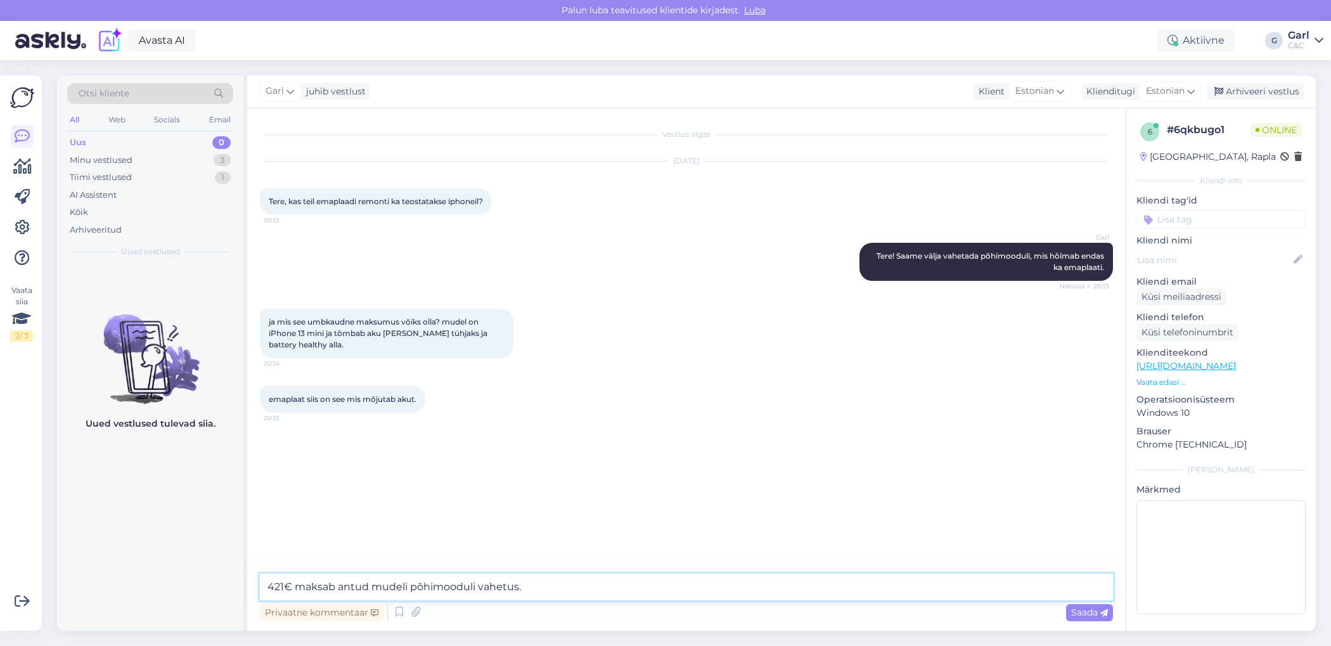
type textarea "421€ maksab antud mudeli põhimooduli vahetus."
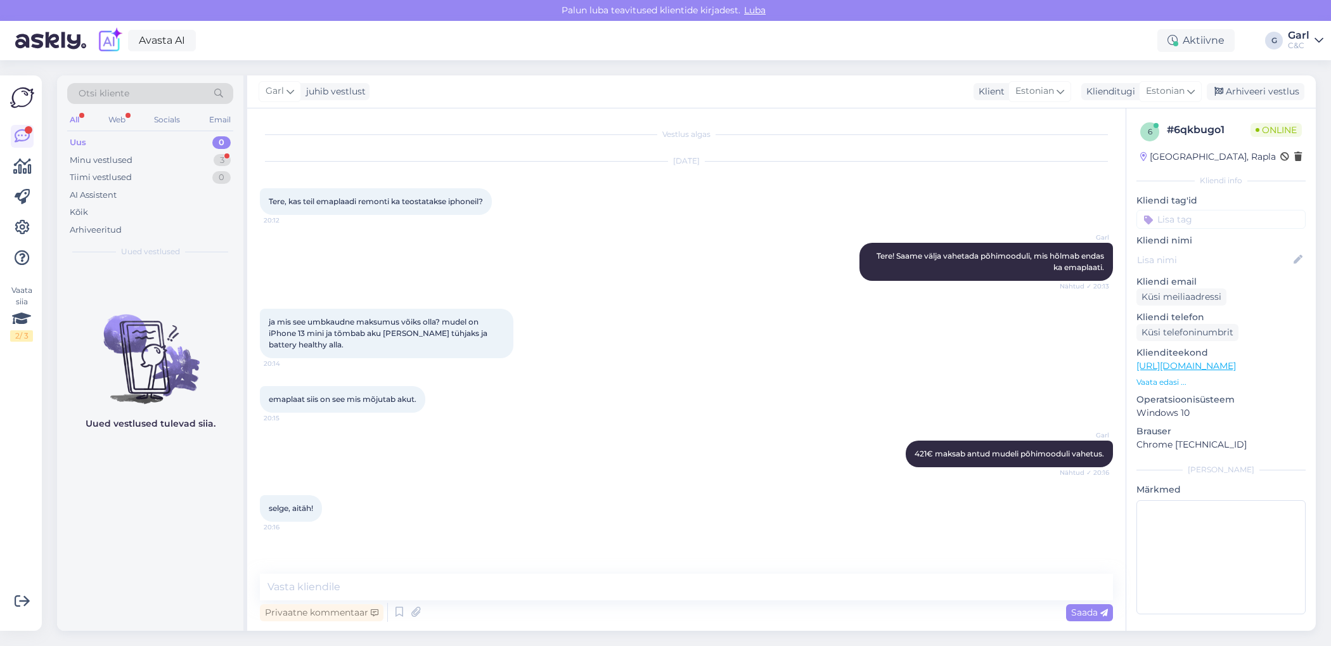
click at [151, 94] on div "Otsi kliente" at bounding box center [150, 93] width 166 height 21
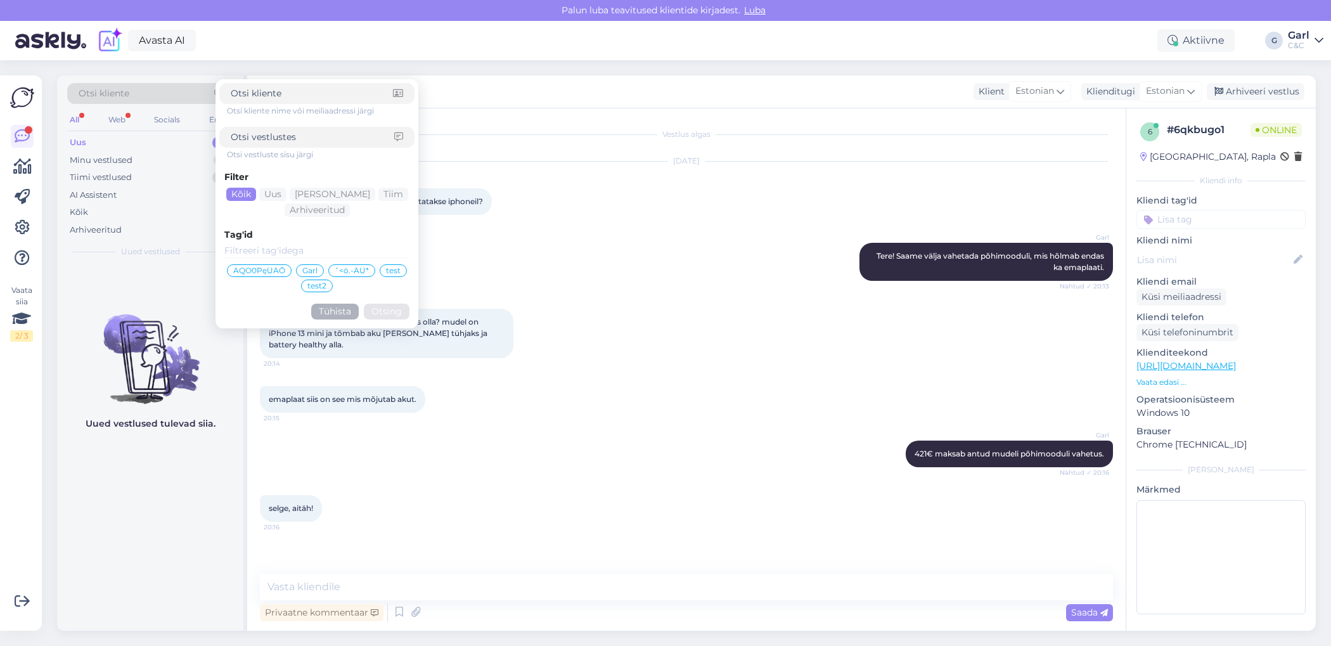
click at [295, 141] on input at bounding box center [312, 137] width 163 height 13
click at [161, 181] on div "Tiimi vestlused 0" at bounding box center [150, 178] width 166 height 18
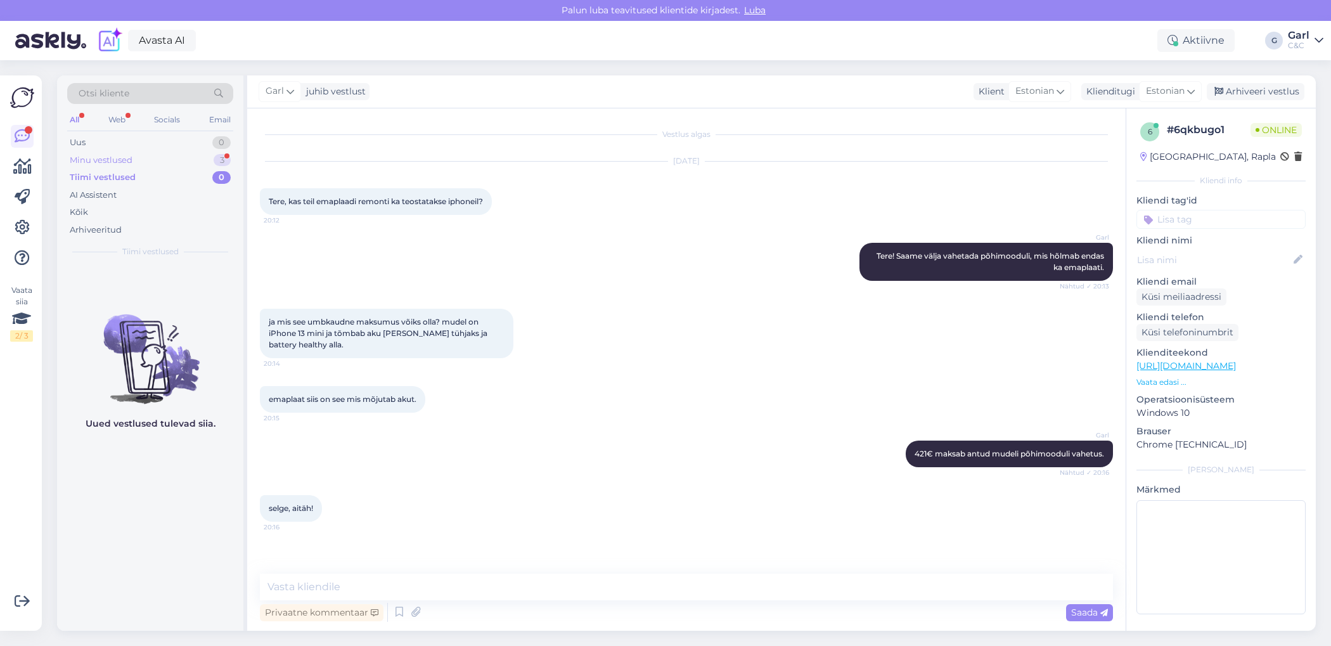
click at [165, 158] on div "Minu vestlused 3" at bounding box center [150, 160] width 166 height 18
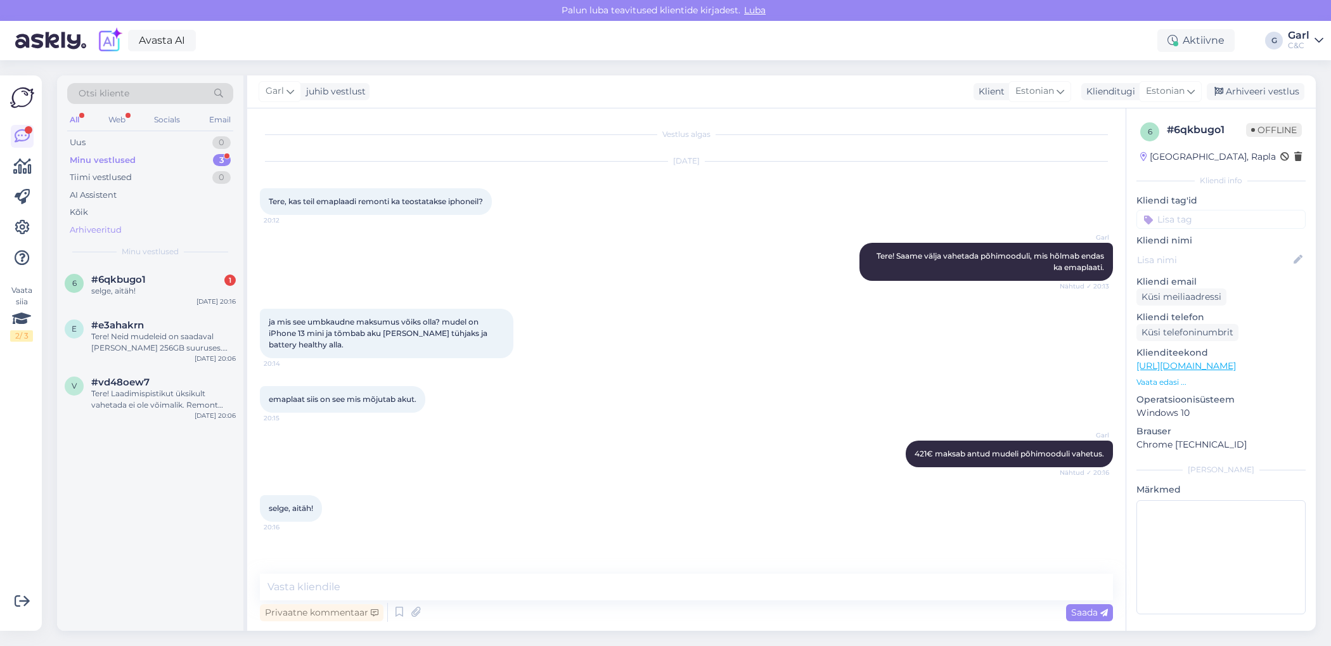
click at [158, 226] on div "Arhiveeritud" at bounding box center [150, 230] width 166 height 18
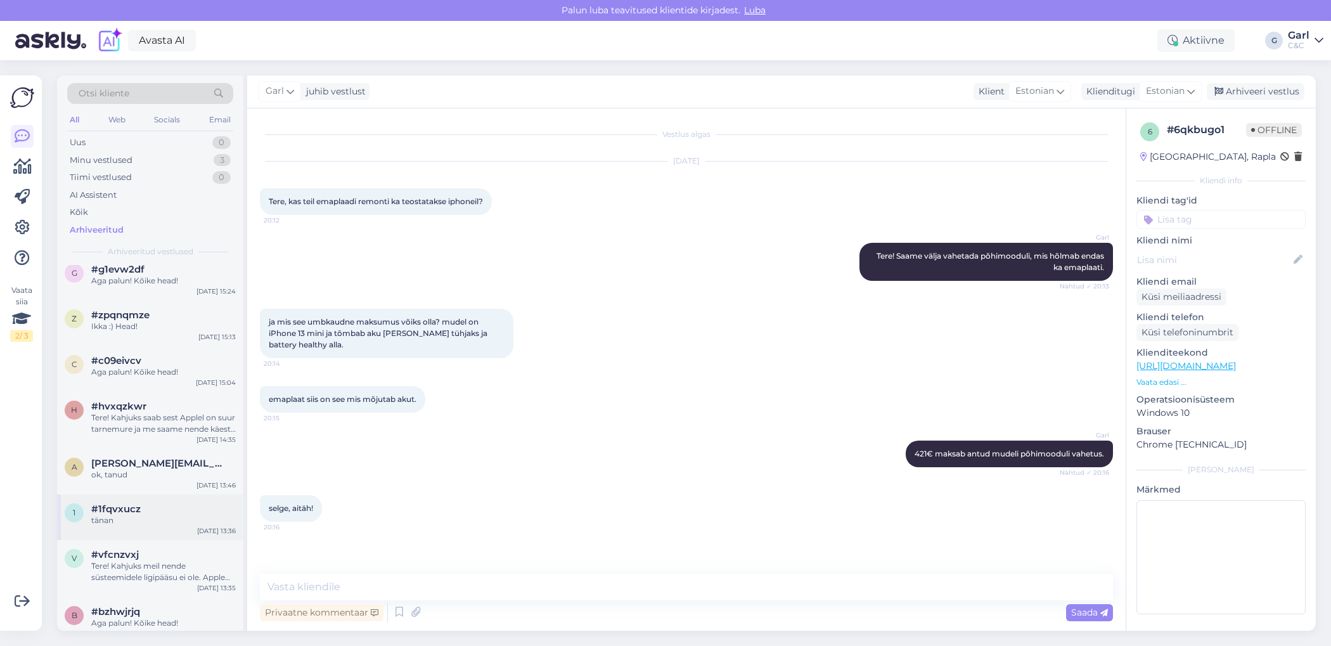
scroll to position [3994, 0]
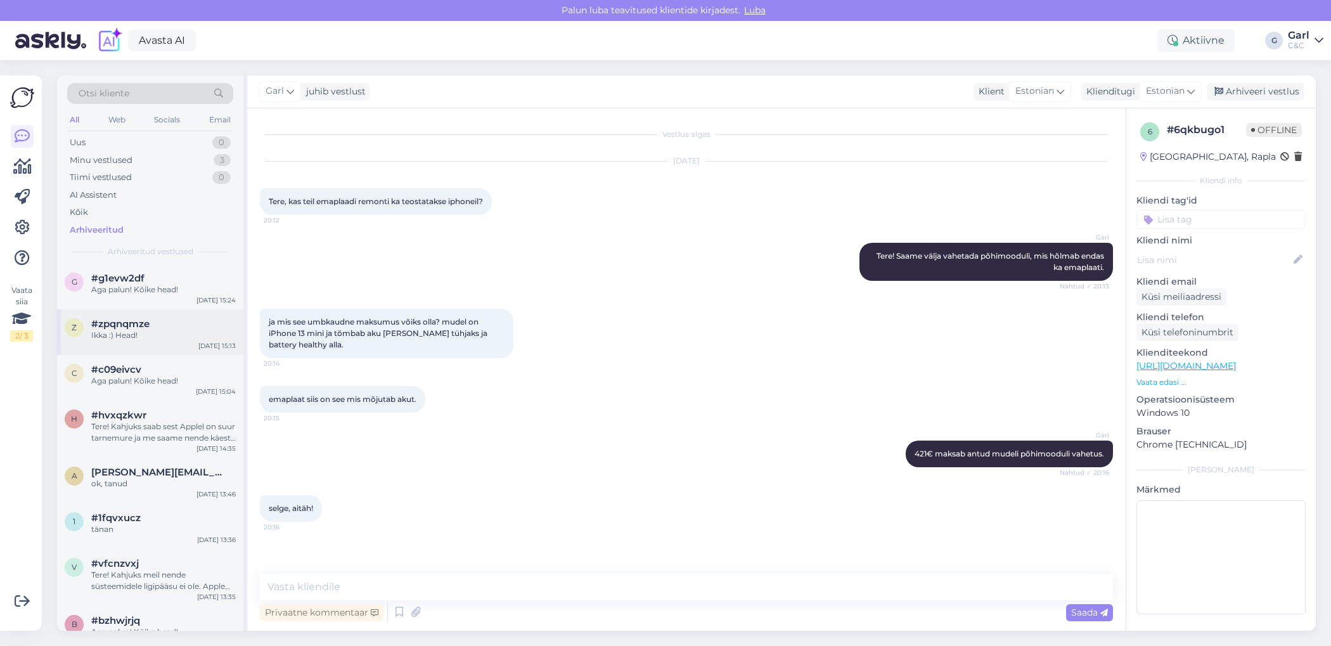
click at [174, 330] on div "Ikka :) Head!" at bounding box center [163, 335] width 144 height 11
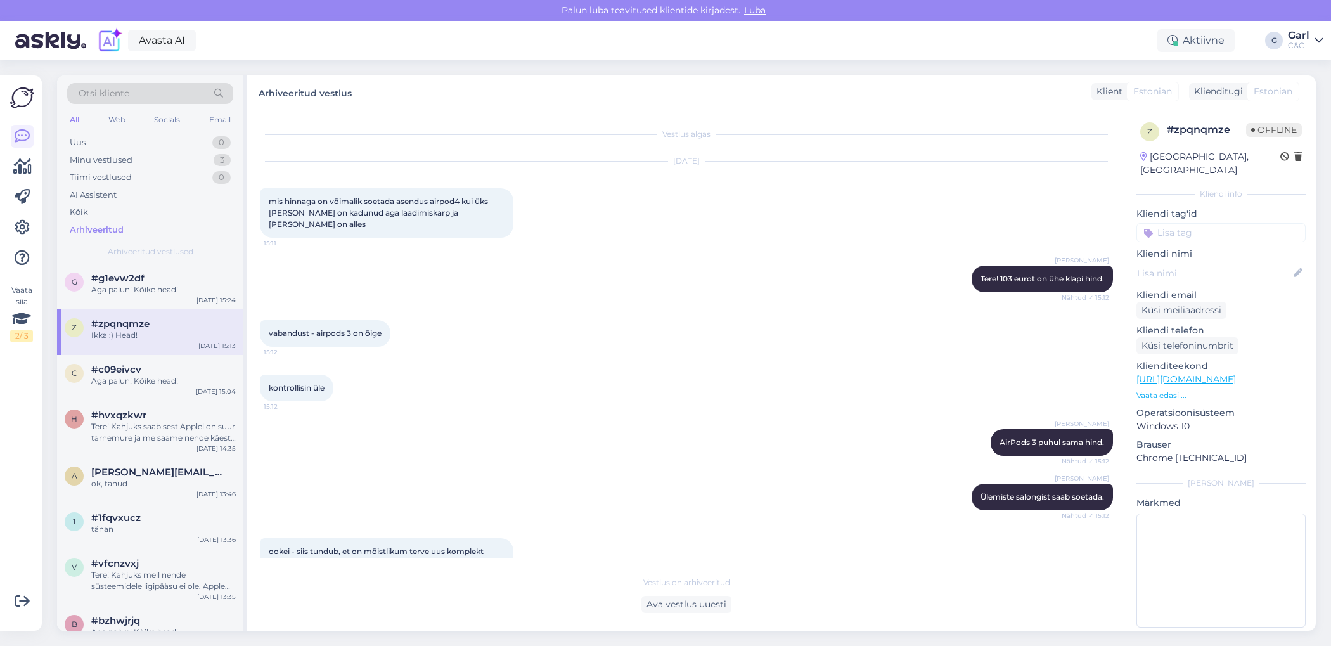
scroll to position [130, 0]
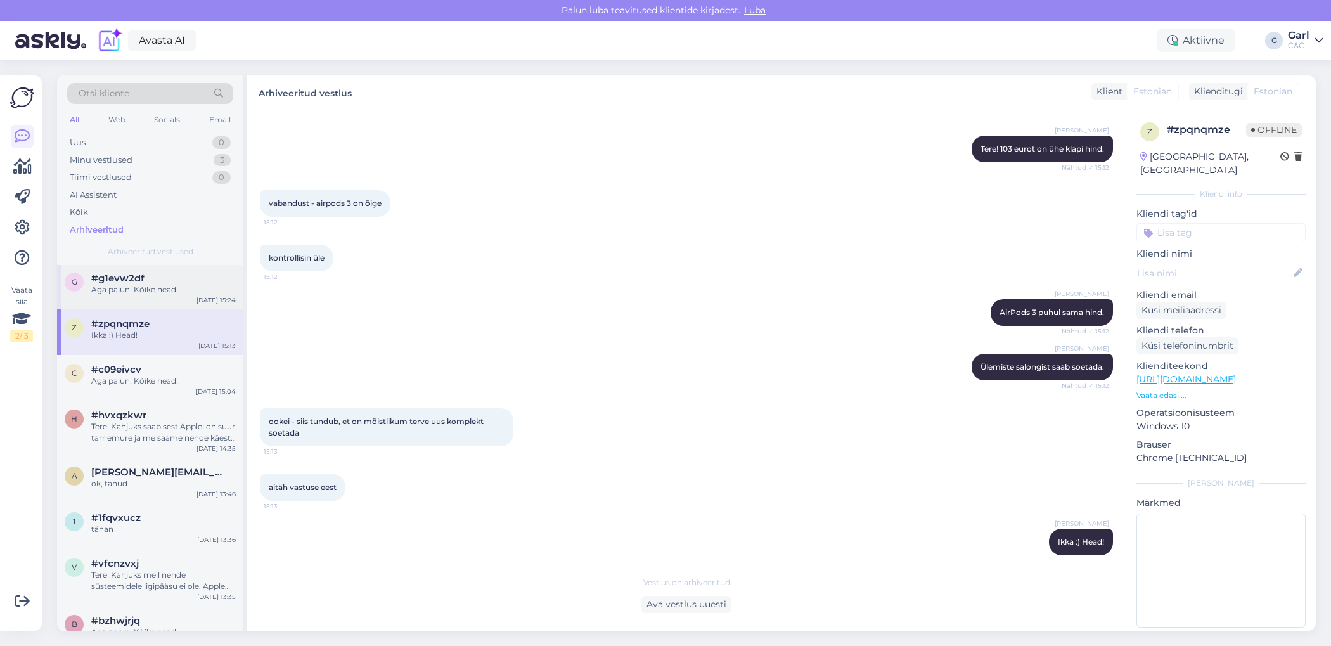
click at [152, 300] on div "g #g1evw2df Aga palun! Kõike head! [DATE] 15:24" at bounding box center [150, 287] width 186 height 46
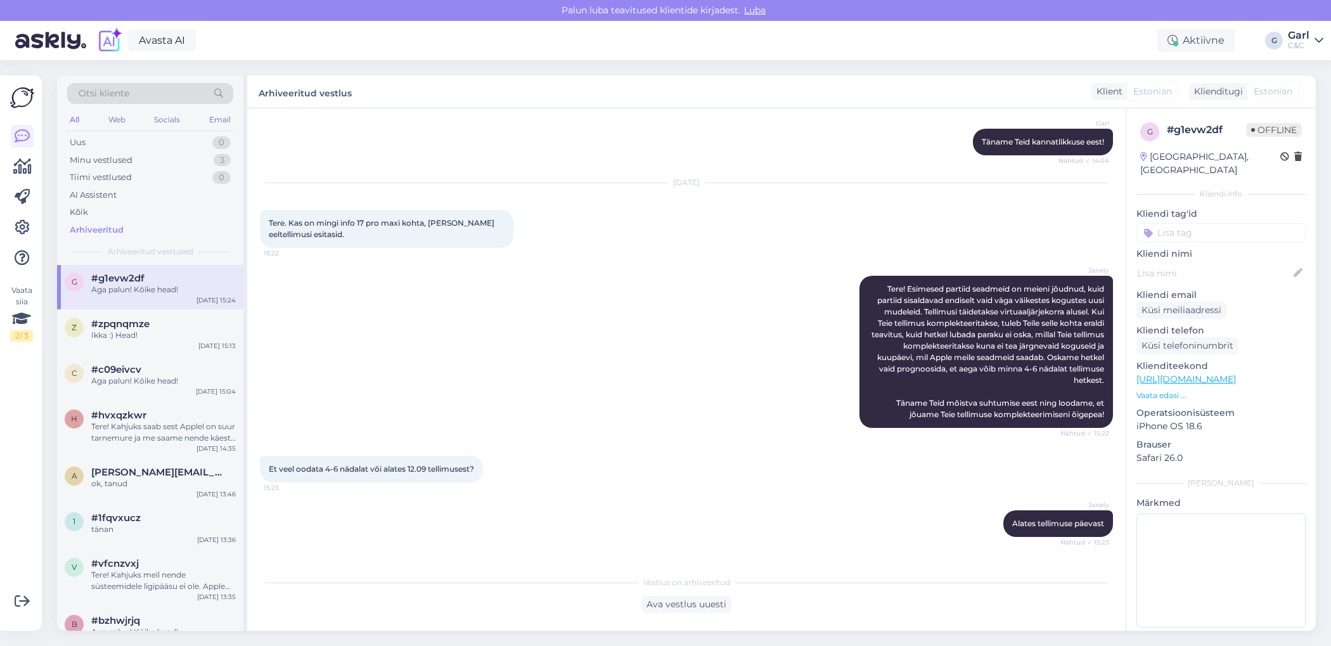
scroll to position [454, 0]
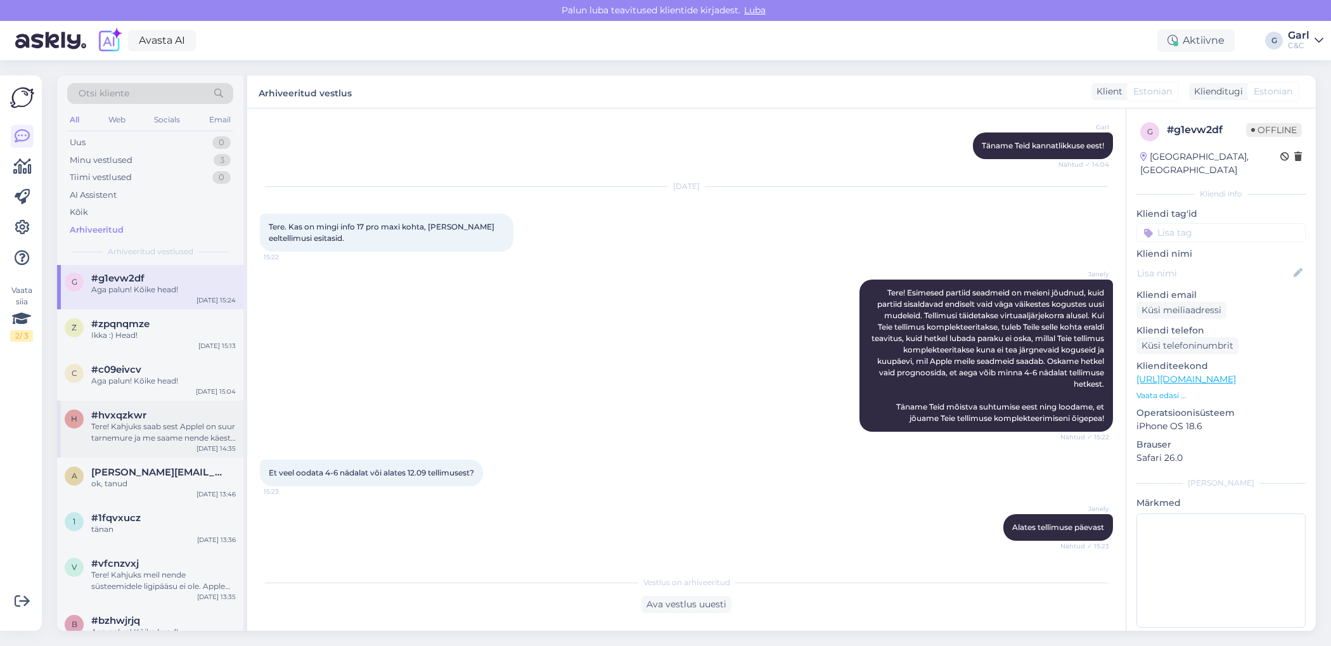
click at [174, 414] on div "#hvxqzkwr" at bounding box center [163, 414] width 144 height 11
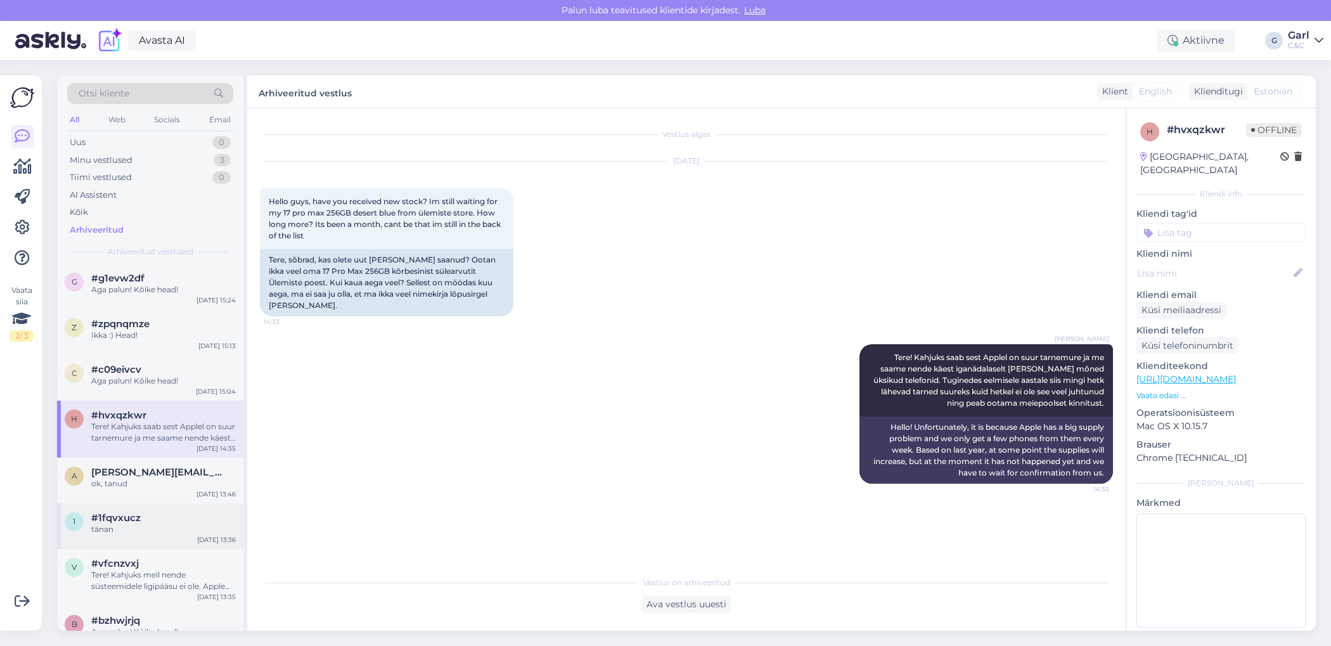
click at [165, 525] on div "tänan" at bounding box center [163, 528] width 144 height 11
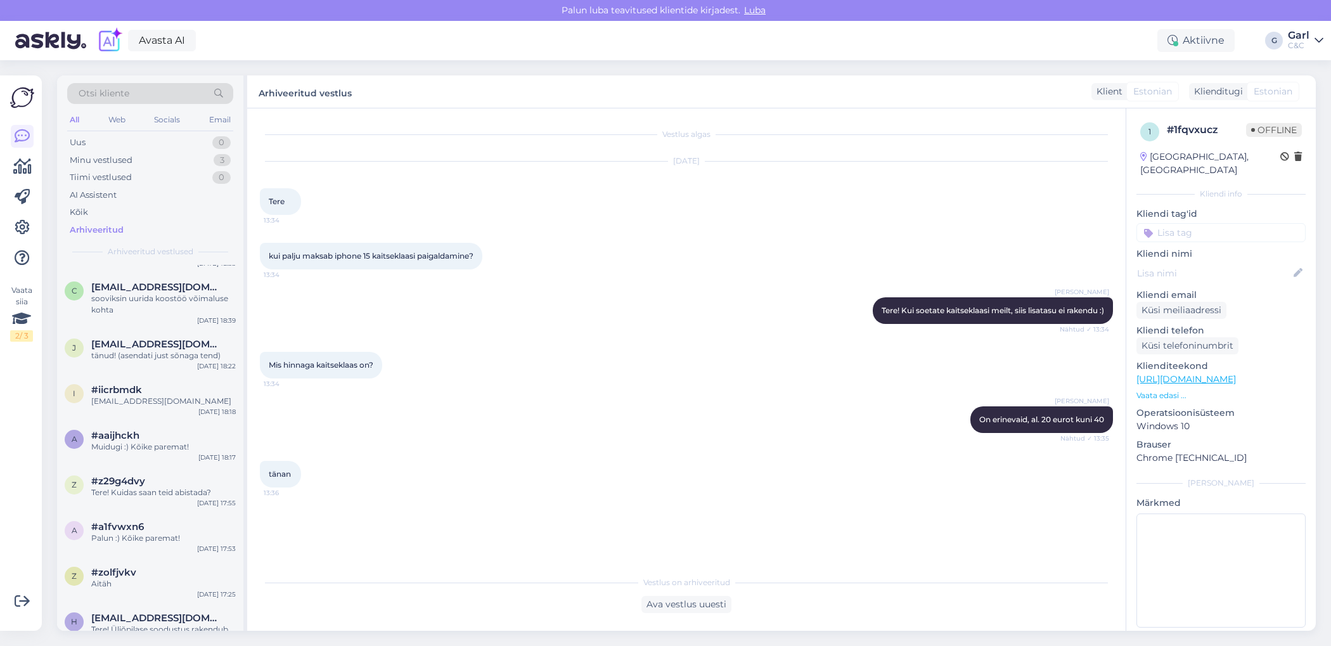
scroll to position [3170, 0]
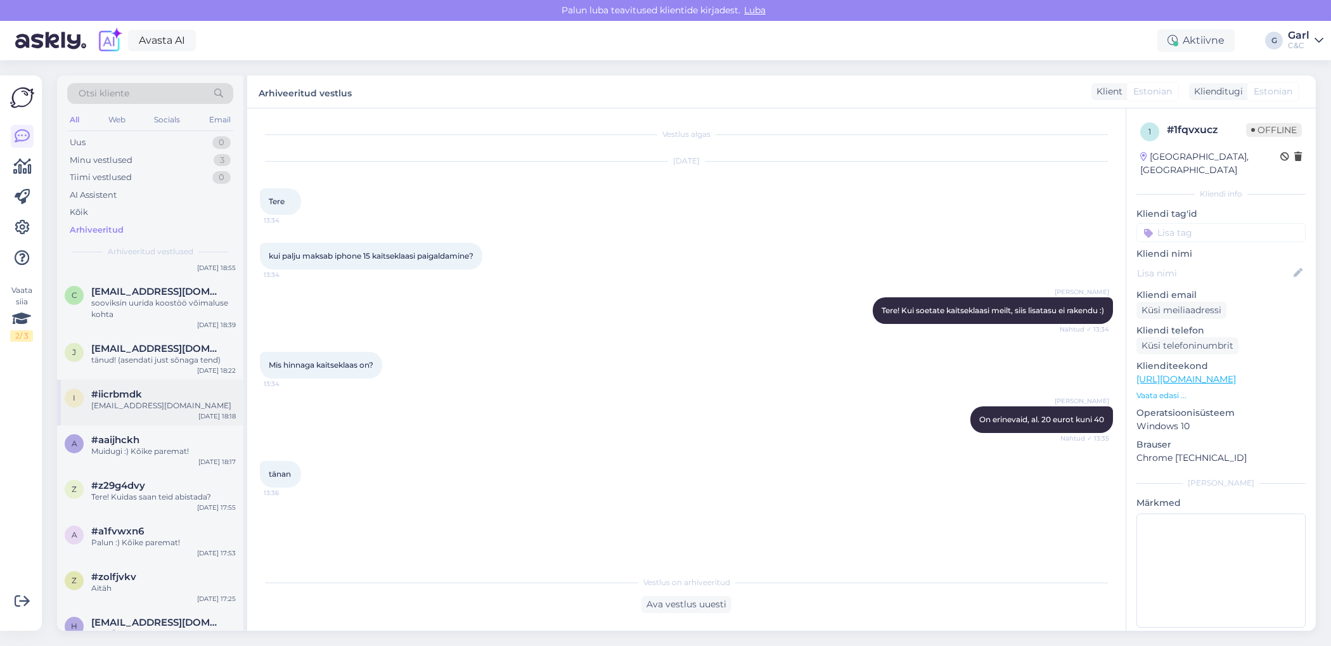
click at [163, 395] on div "#iicrbmdk" at bounding box center [163, 393] width 144 height 11
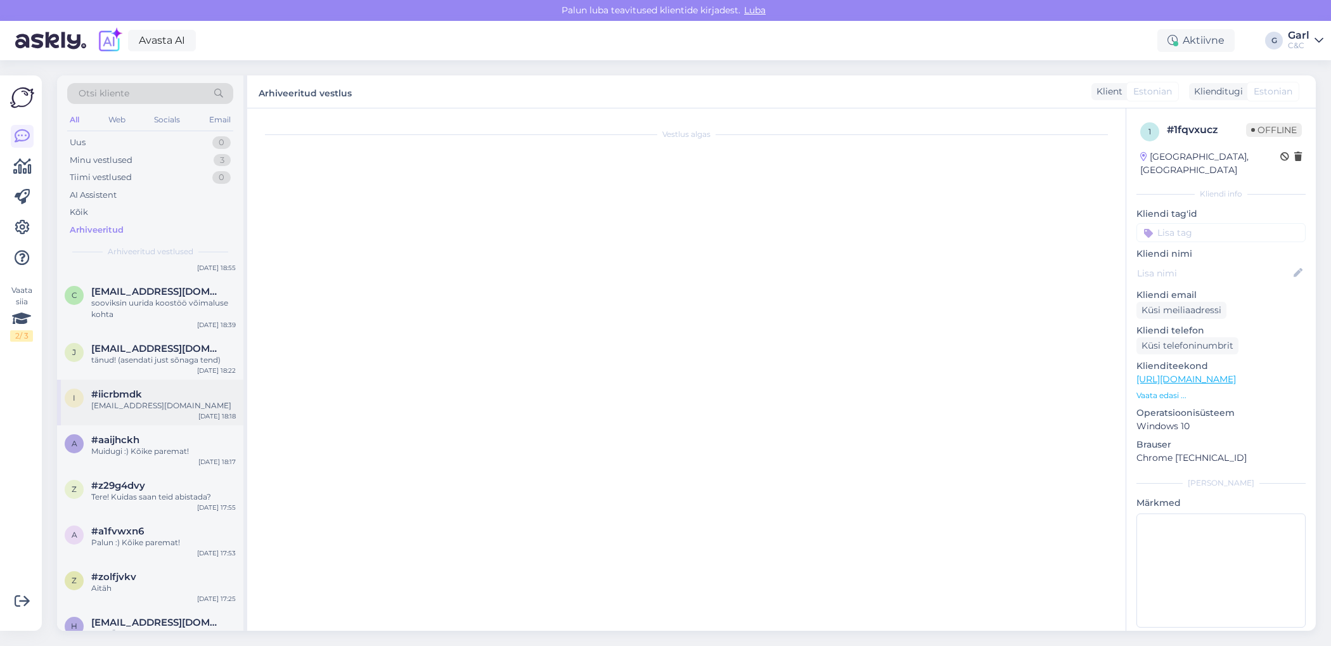
scroll to position [983, 0]
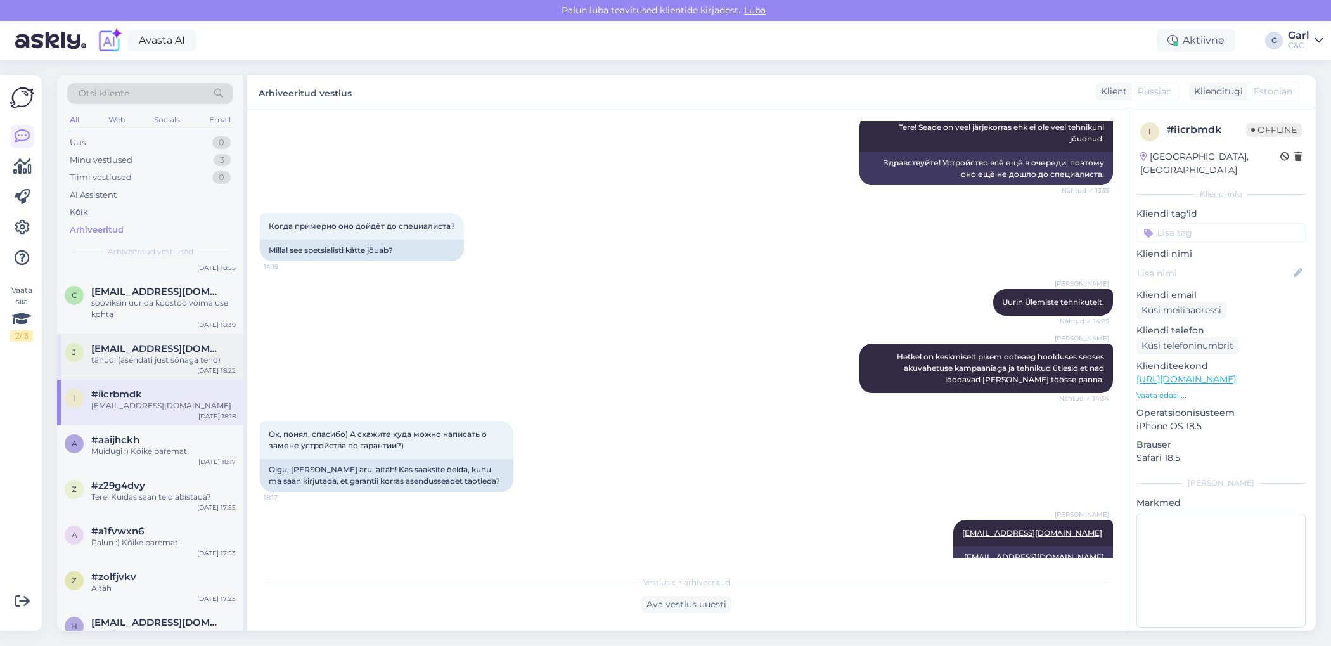
click at [163, 354] on div "tänud! (asendati just sõnaga tend)" at bounding box center [163, 359] width 144 height 11
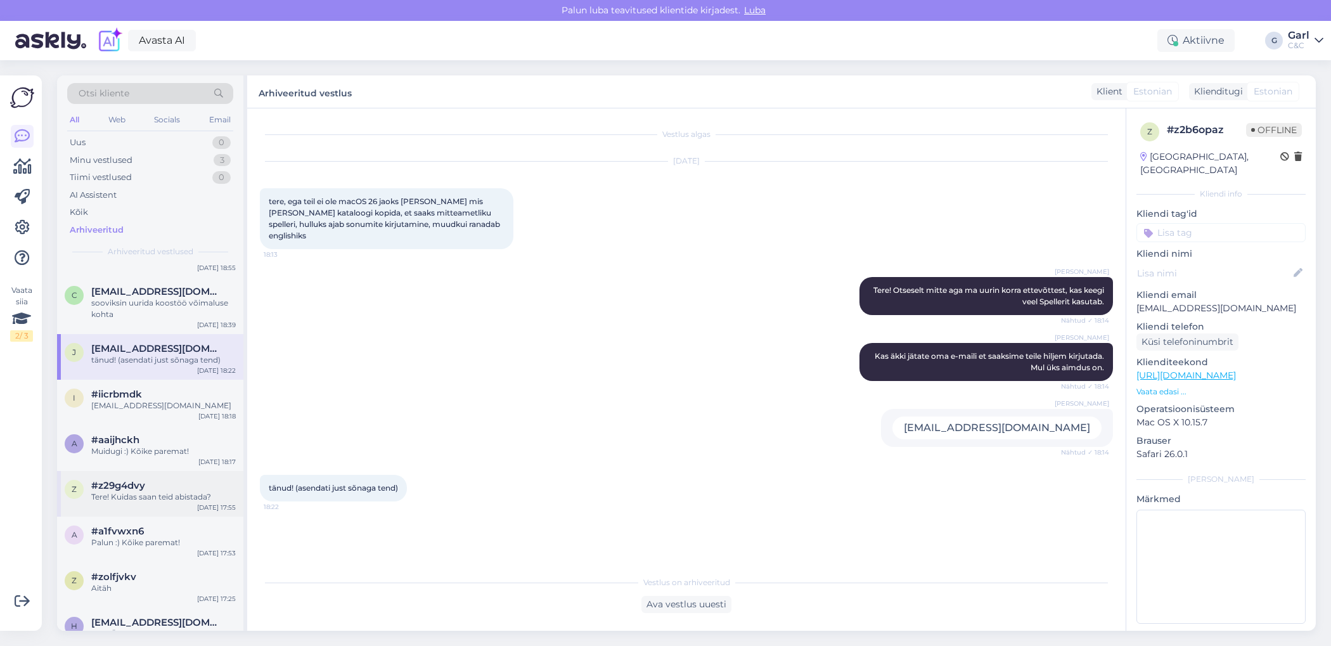
click at [163, 482] on div "#z29g4dvy" at bounding box center [163, 485] width 144 height 11
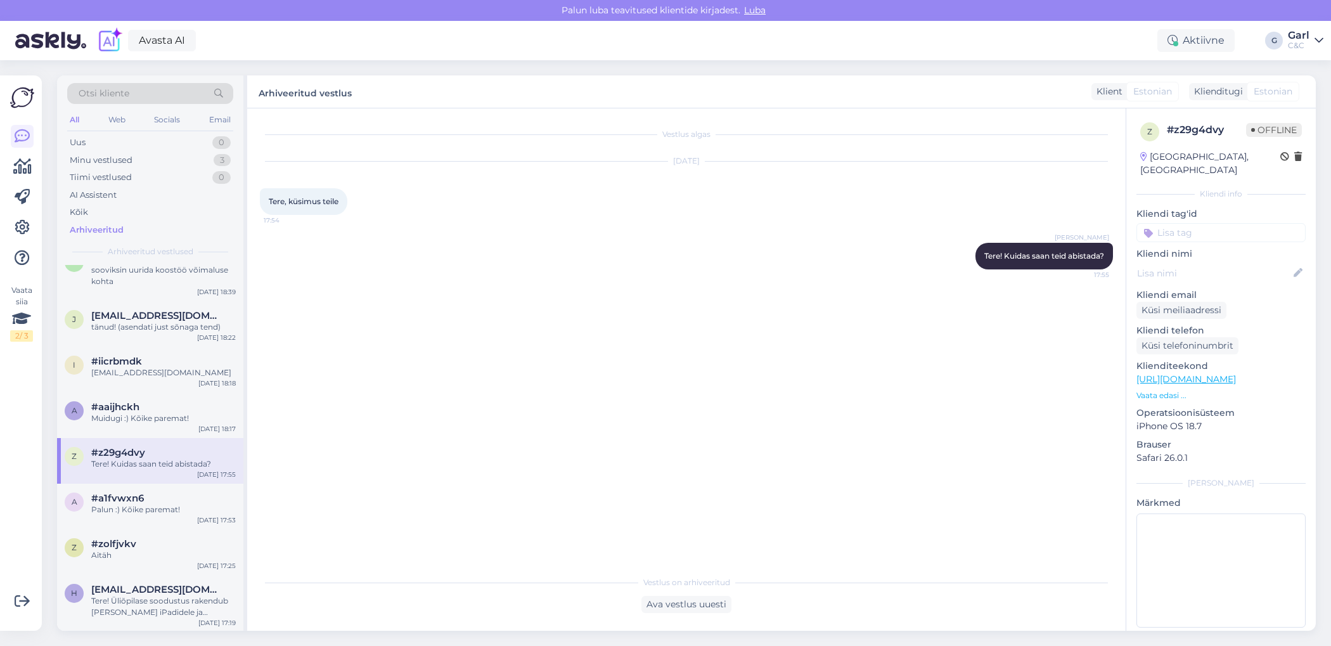
scroll to position [3205, 0]
click at [158, 498] on div "#a1fvwxn6" at bounding box center [163, 496] width 144 height 11
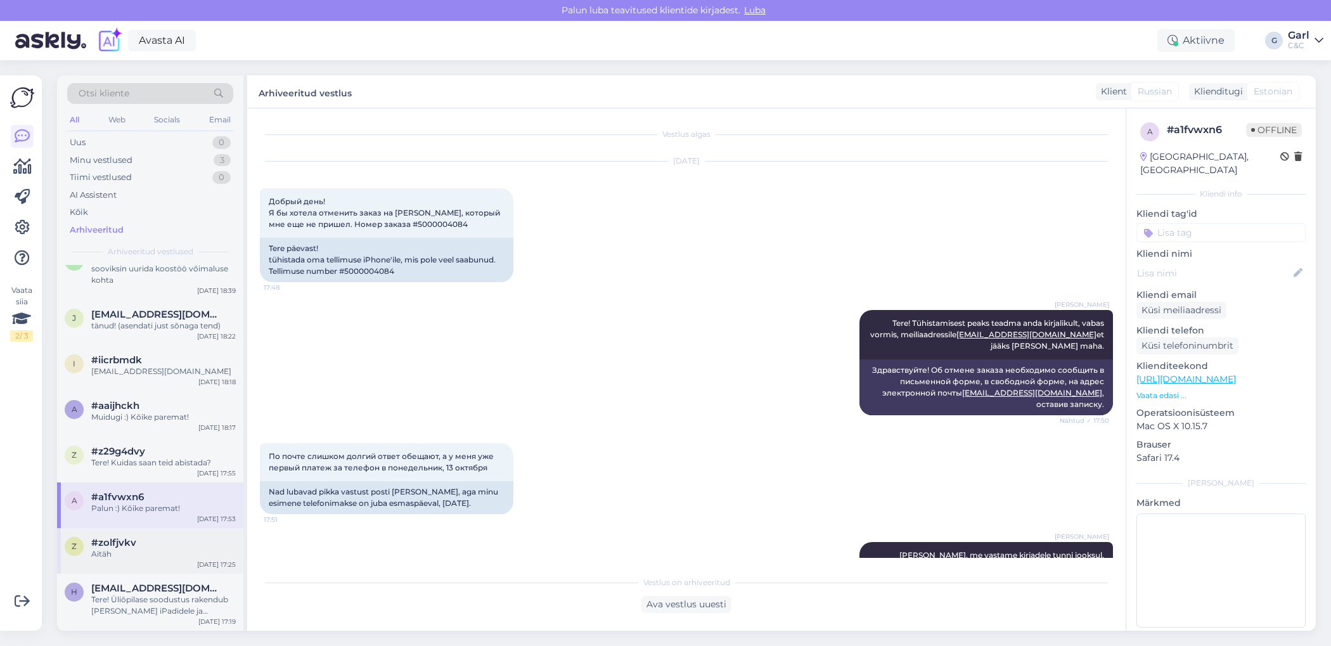
scroll to position [210, 0]
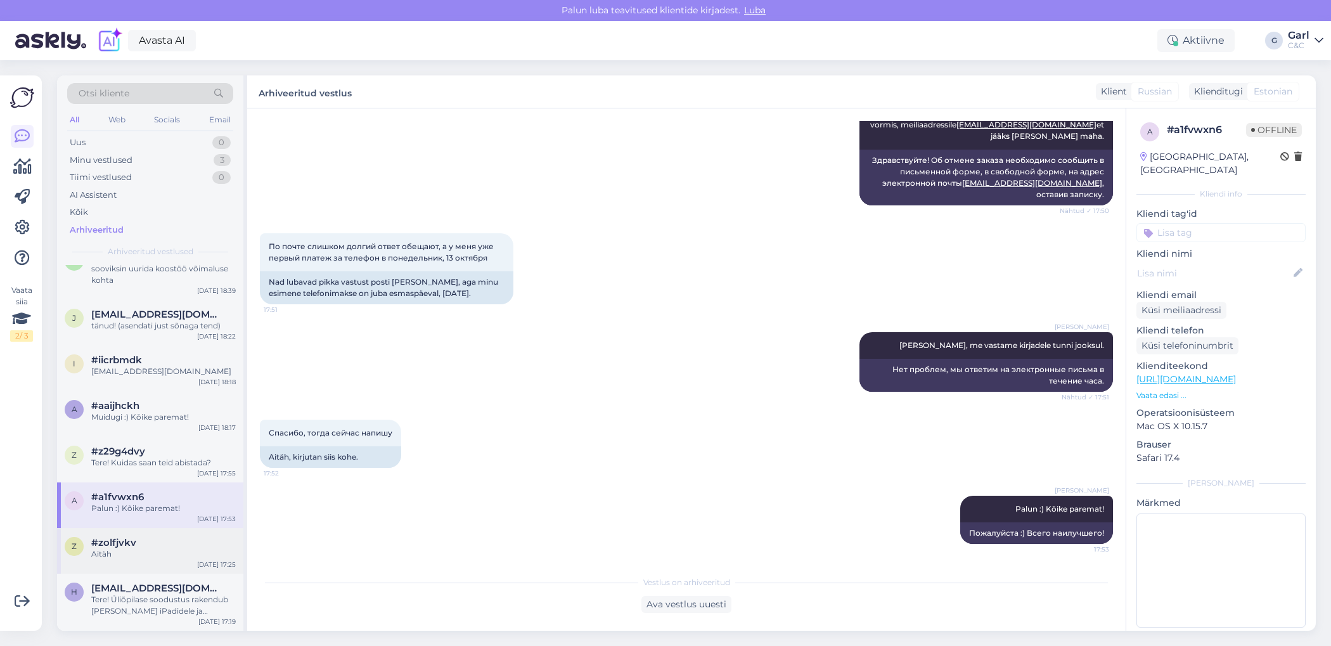
click at [157, 539] on div "#zolfjvkv" at bounding box center [163, 542] width 144 height 11
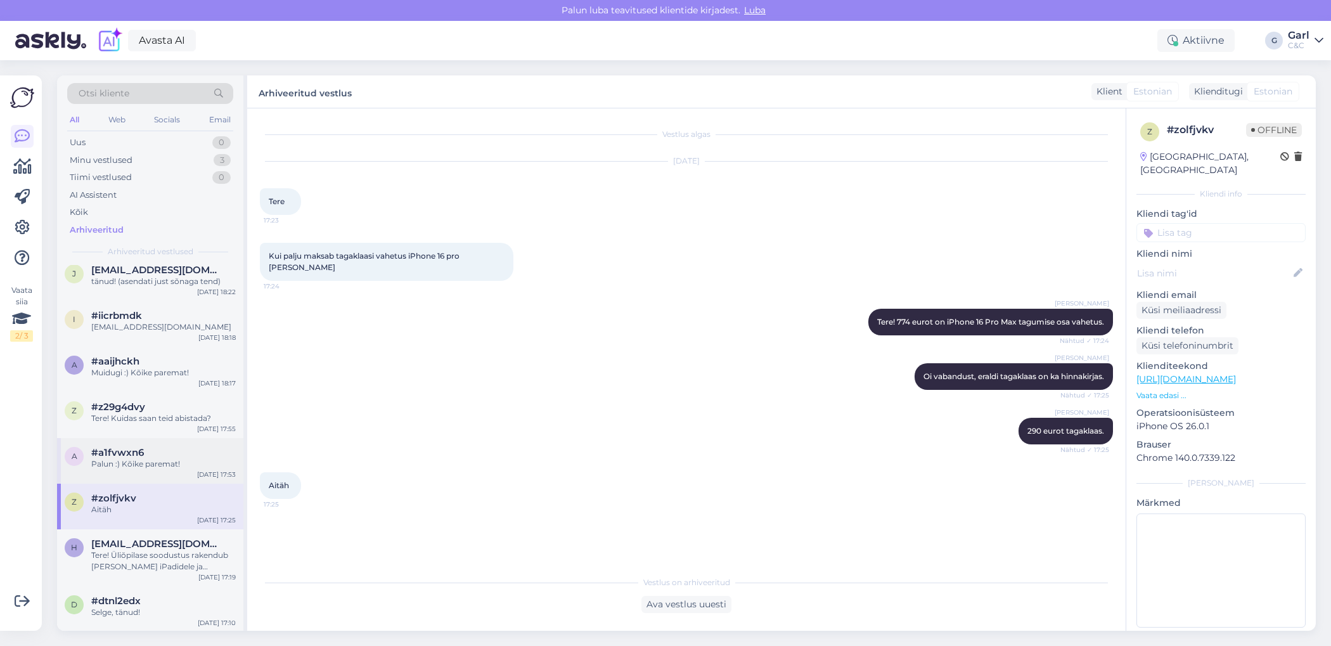
scroll to position [3255, 0]
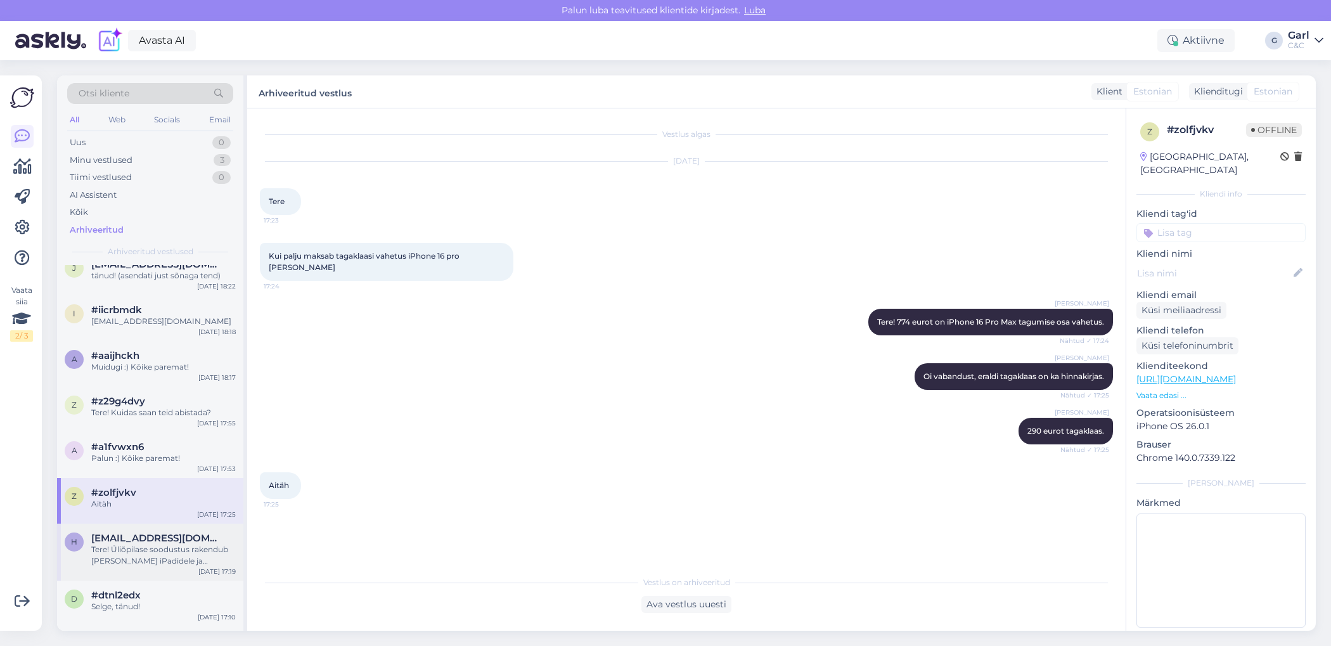
click at [160, 548] on div "Tere! Üliõpilase soodustus rakendub [PERSON_NAME] iPadidele ja arvutitele ning …" at bounding box center [163, 555] width 144 height 23
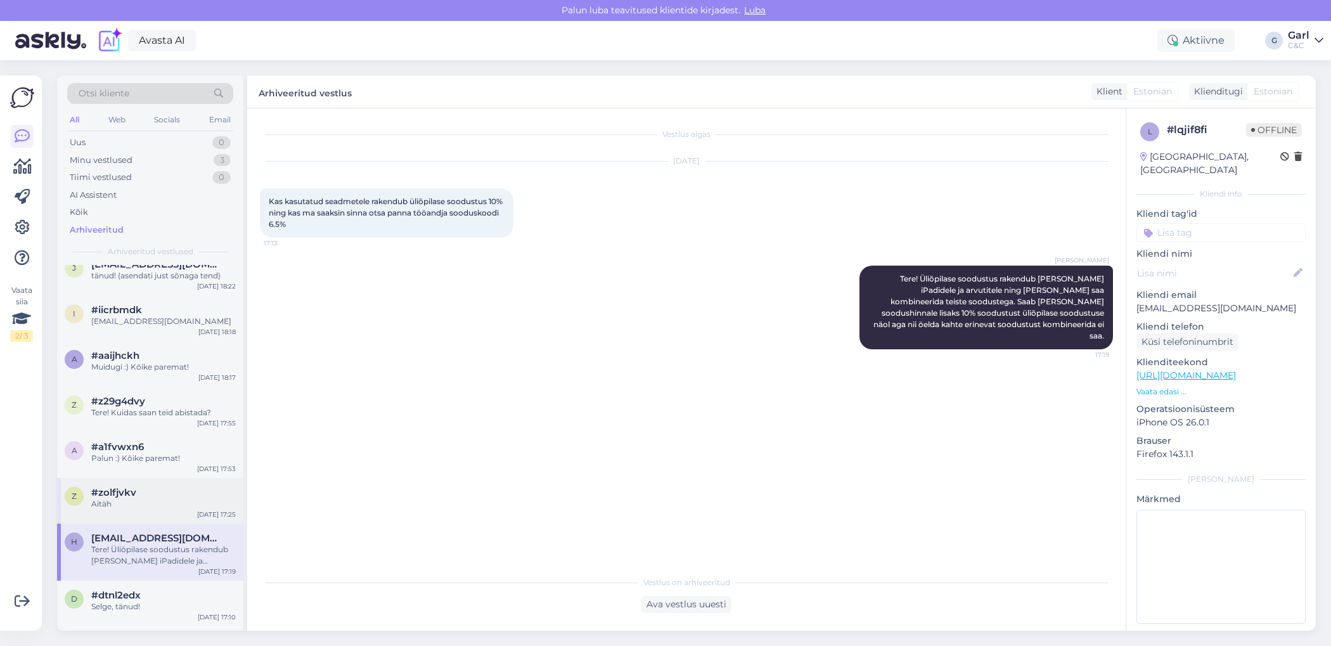
scroll to position [3411, 0]
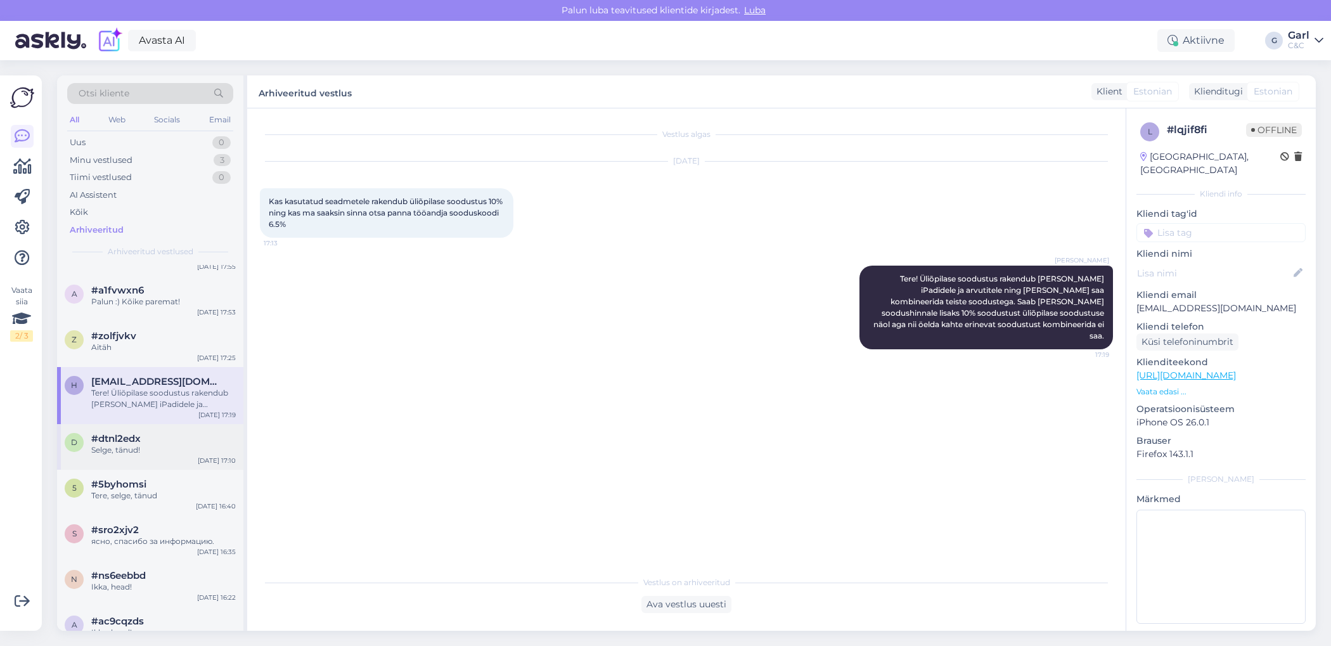
click at [161, 445] on div "Selge, tänud!" at bounding box center [163, 449] width 144 height 11
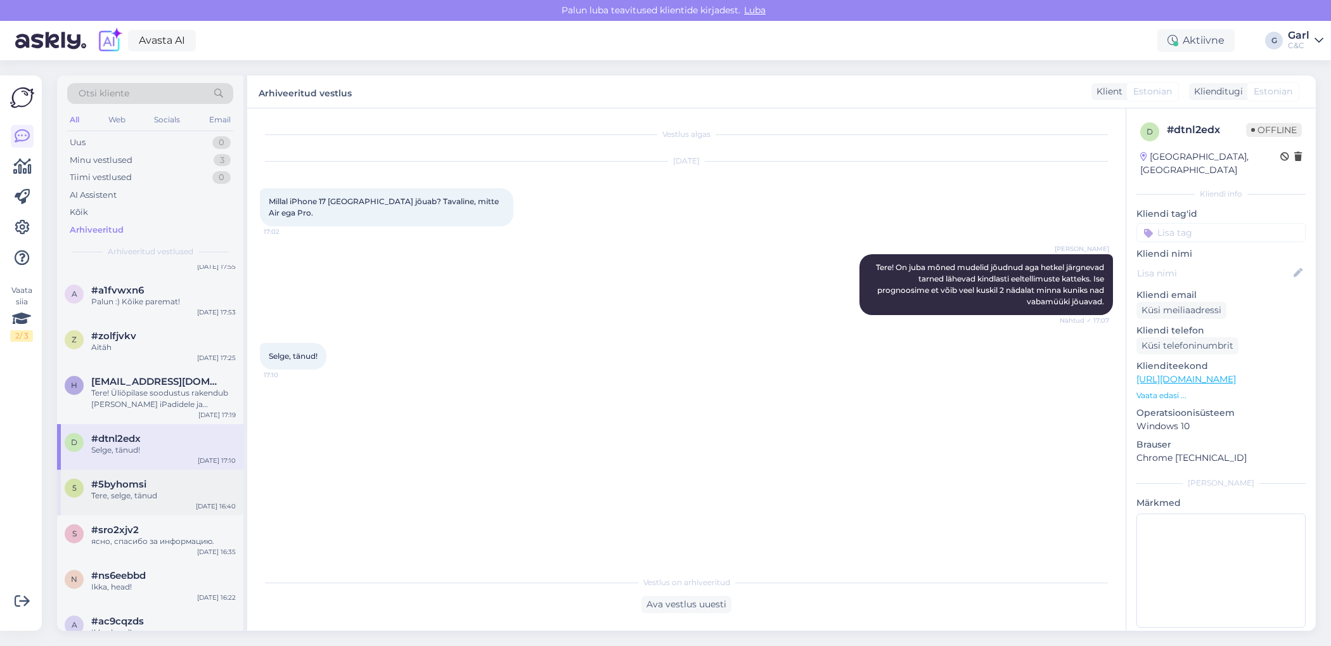
click at [167, 496] on div "Tere, selge, tänud" at bounding box center [163, 495] width 144 height 11
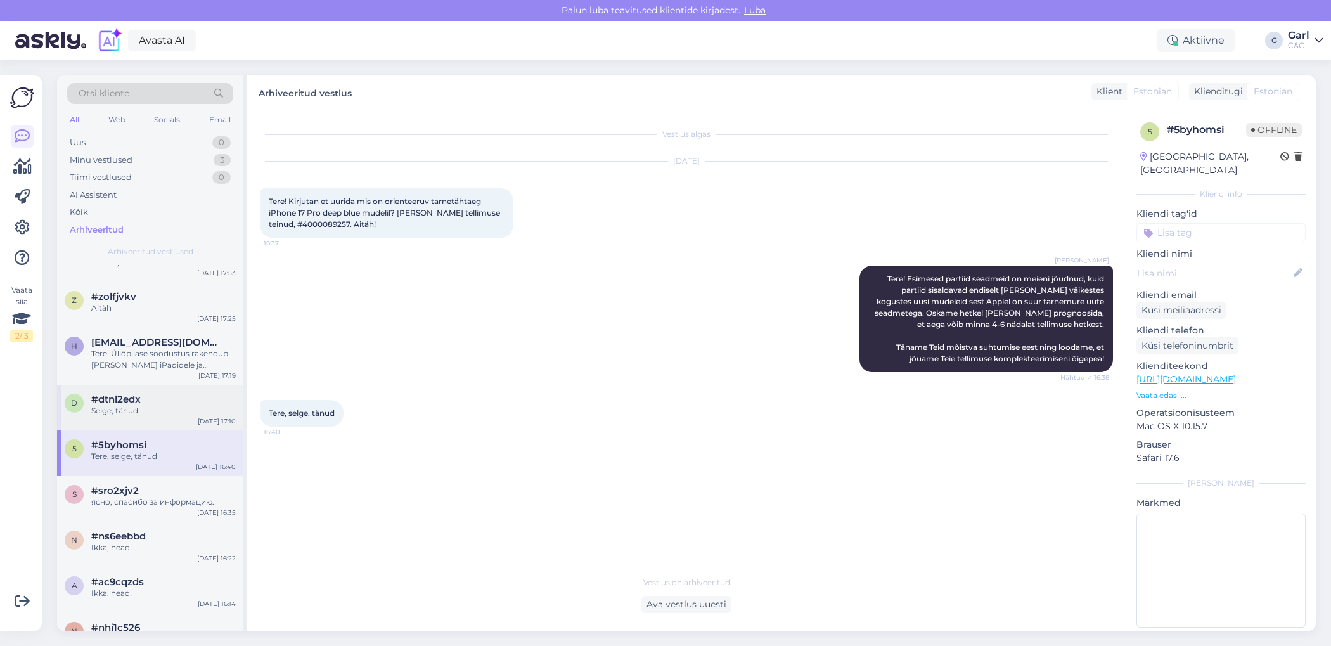
scroll to position [3457, 0]
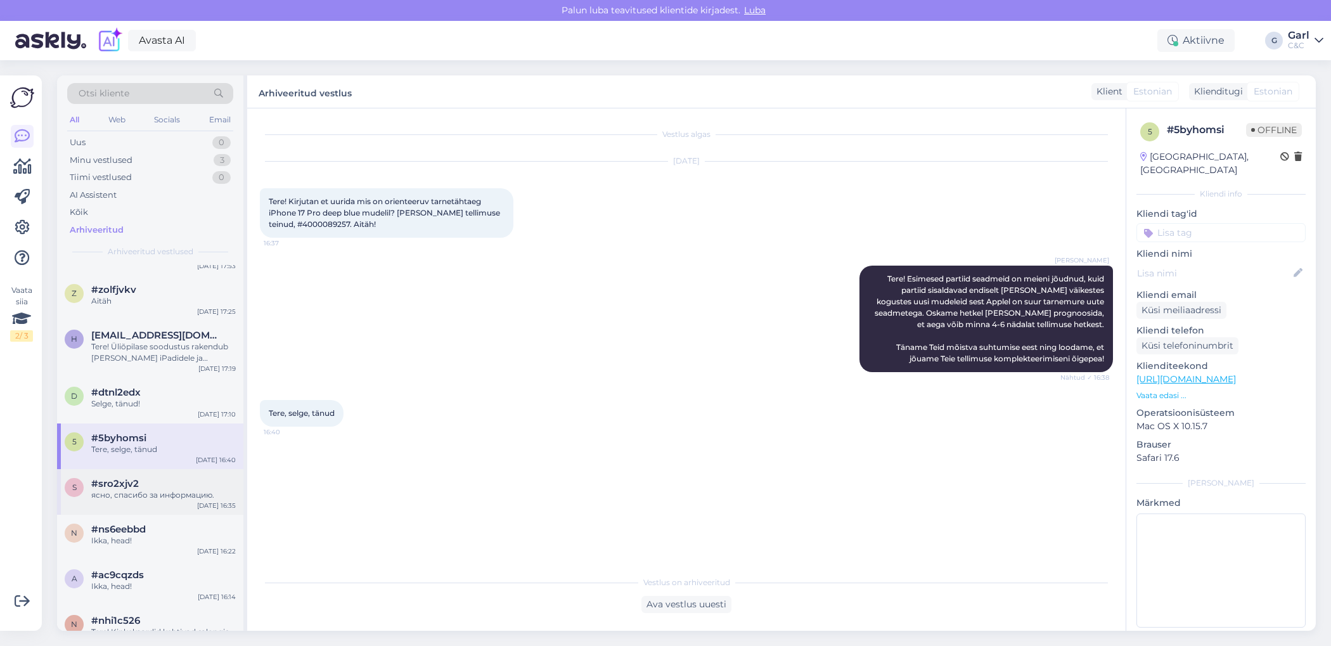
click at [170, 492] on div "ясно, спасибо за информацию." at bounding box center [163, 494] width 144 height 11
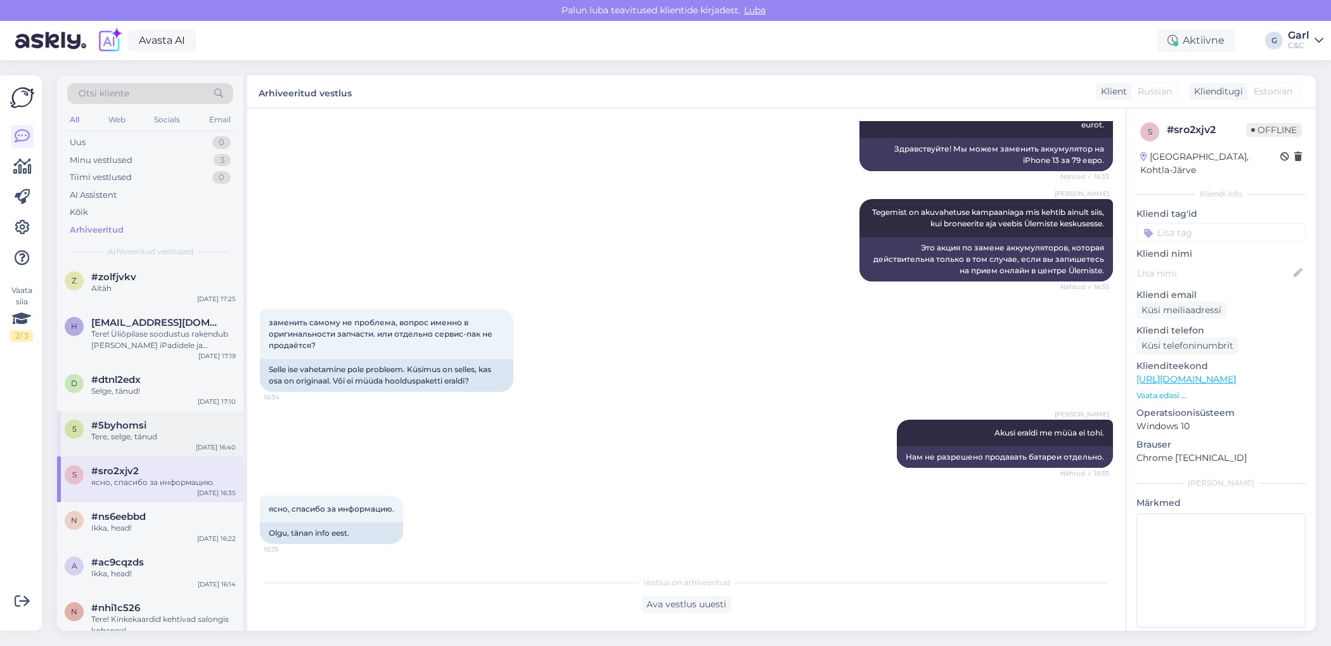
scroll to position [3486, 0]
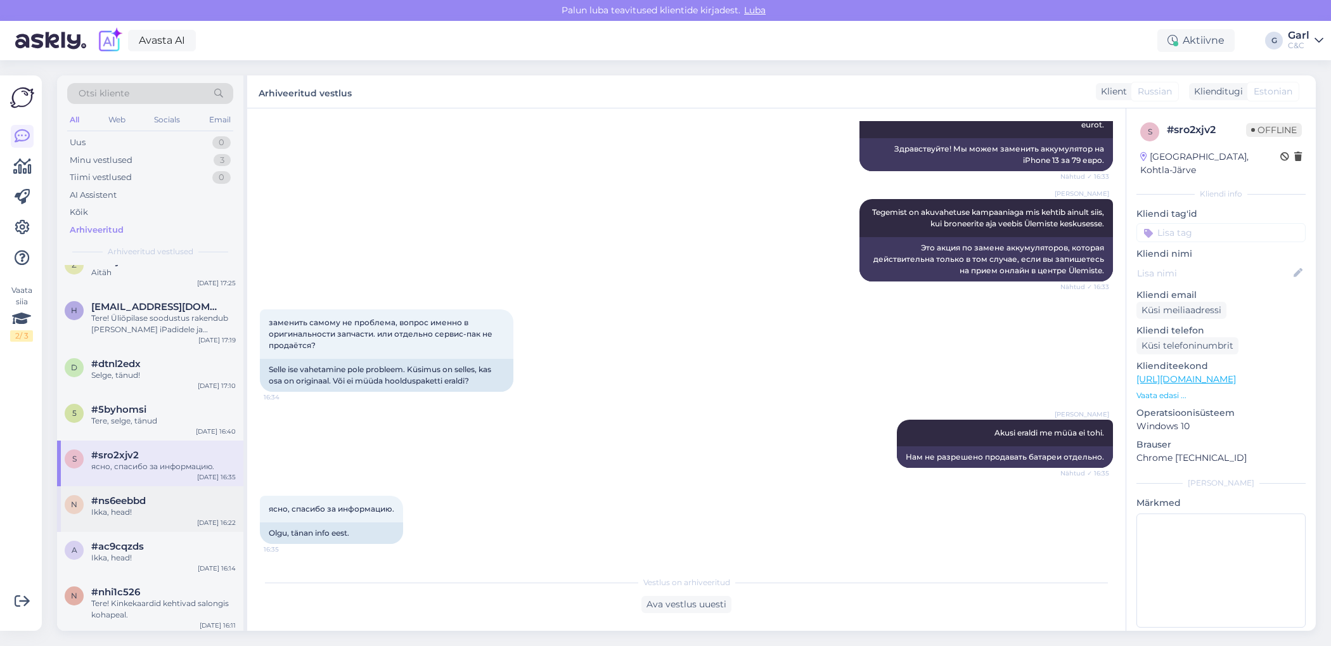
click at [168, 506] on div "Ikka, head!" at bounding box center [163, 511] width 144 height 11
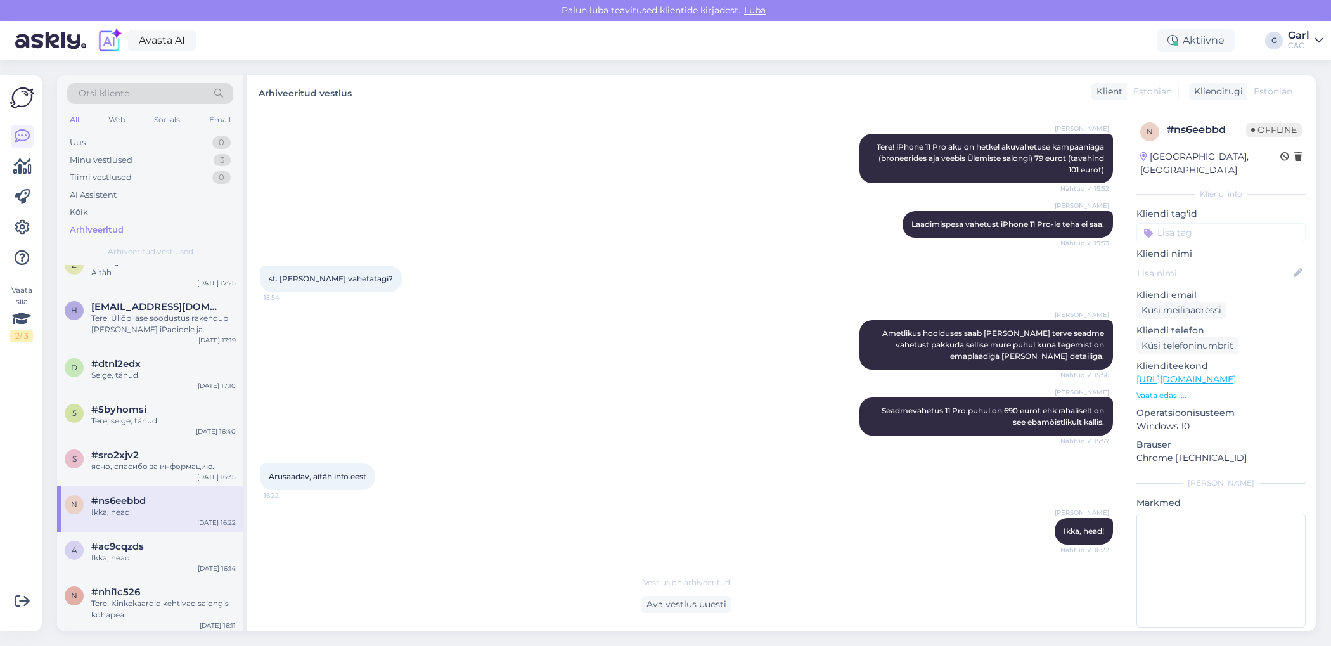
scroll to position [0, 0]
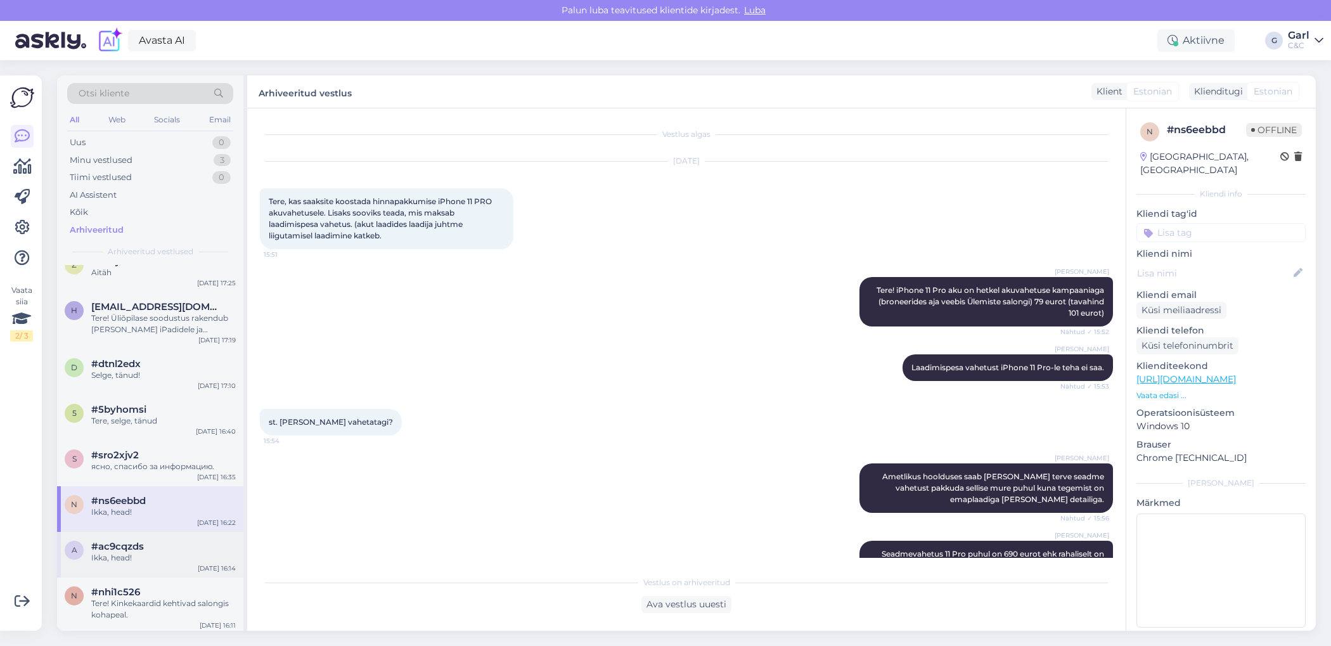
click at [172, 552] on div "Ikka, head!" at bounding box center [163, 557] width 144 height 11
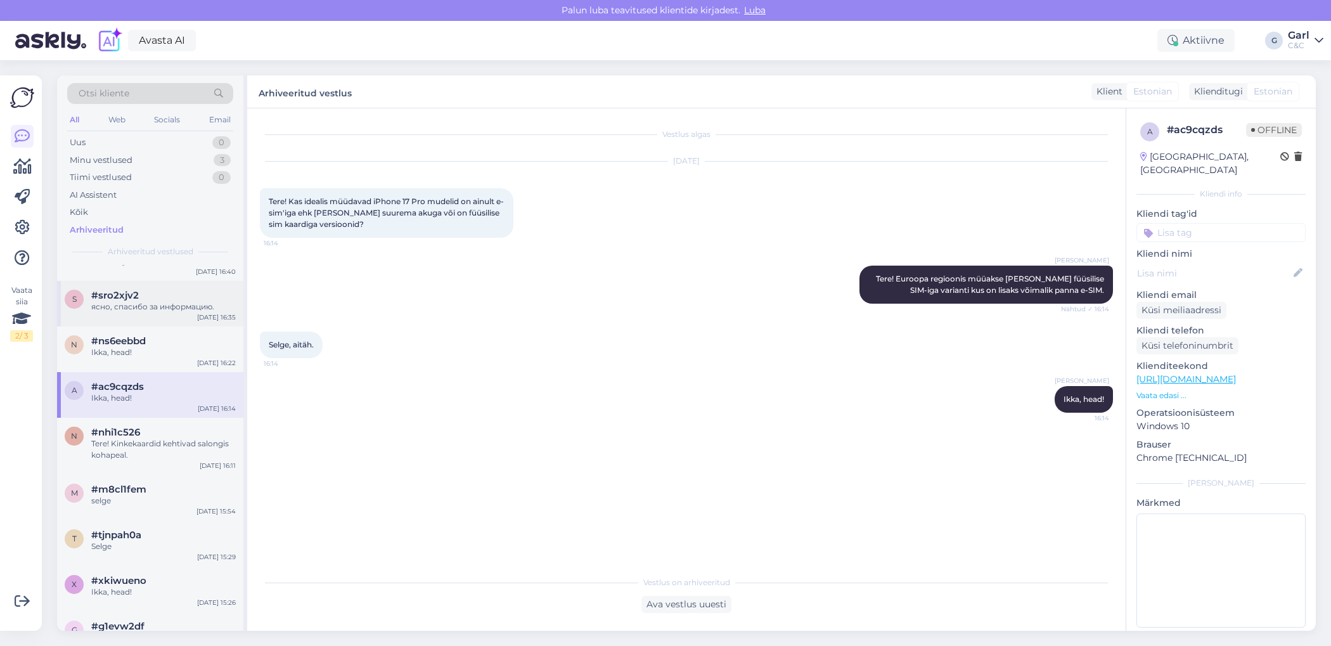
scroll to position [3688, 0]
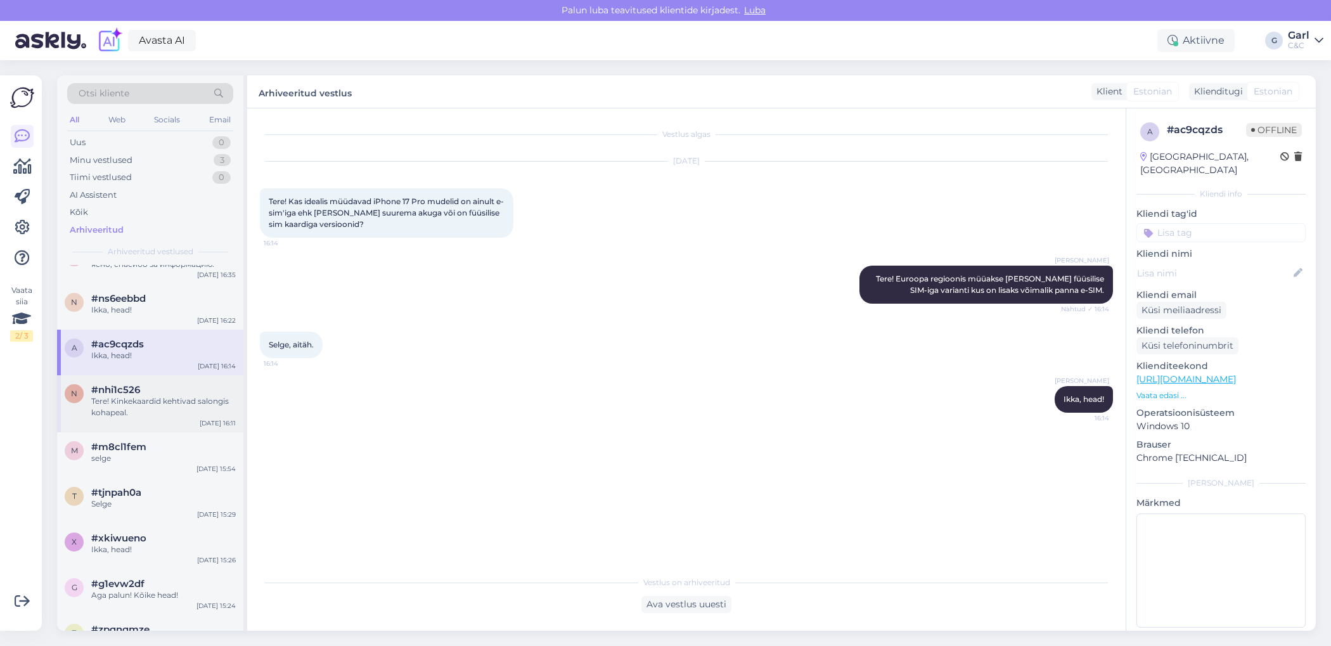
click at [163, 402] on div "Tere! Kinkekaardid kehtivad salongis kohapeal." at bounding box center [163, 406] width 144 height 23
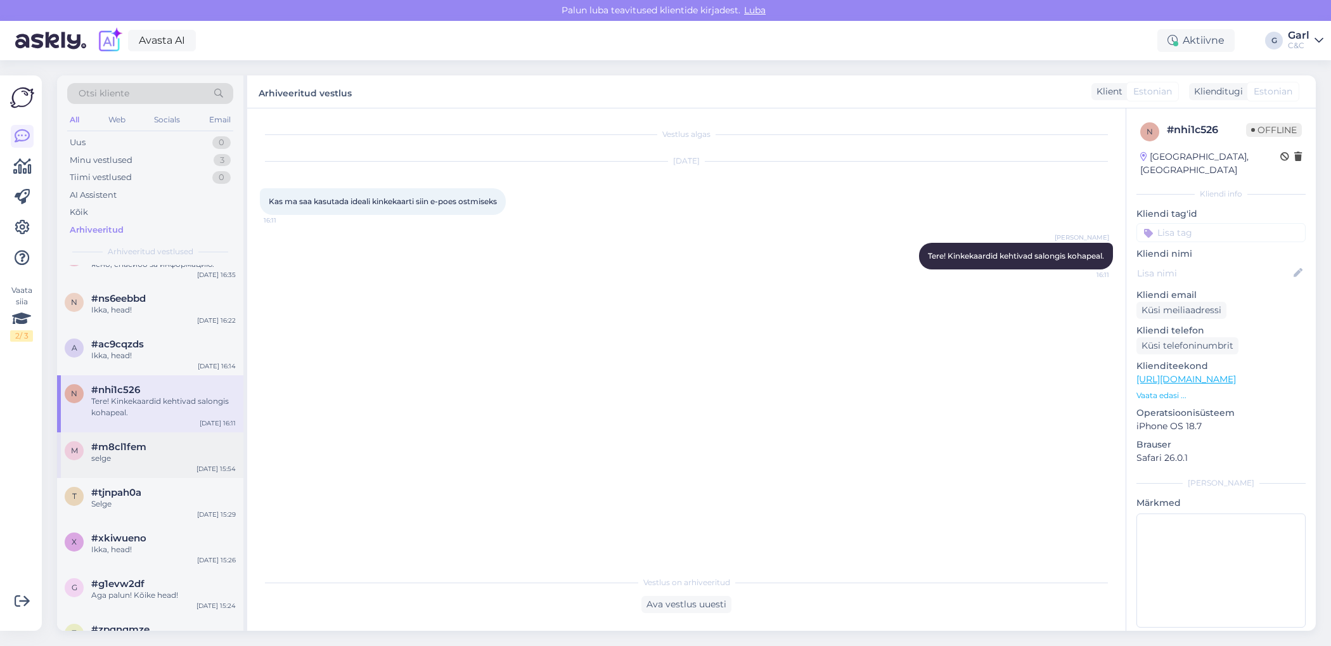
click at [163, 461] on div "selge" at bounding box center [163, 457] width 144 height 11
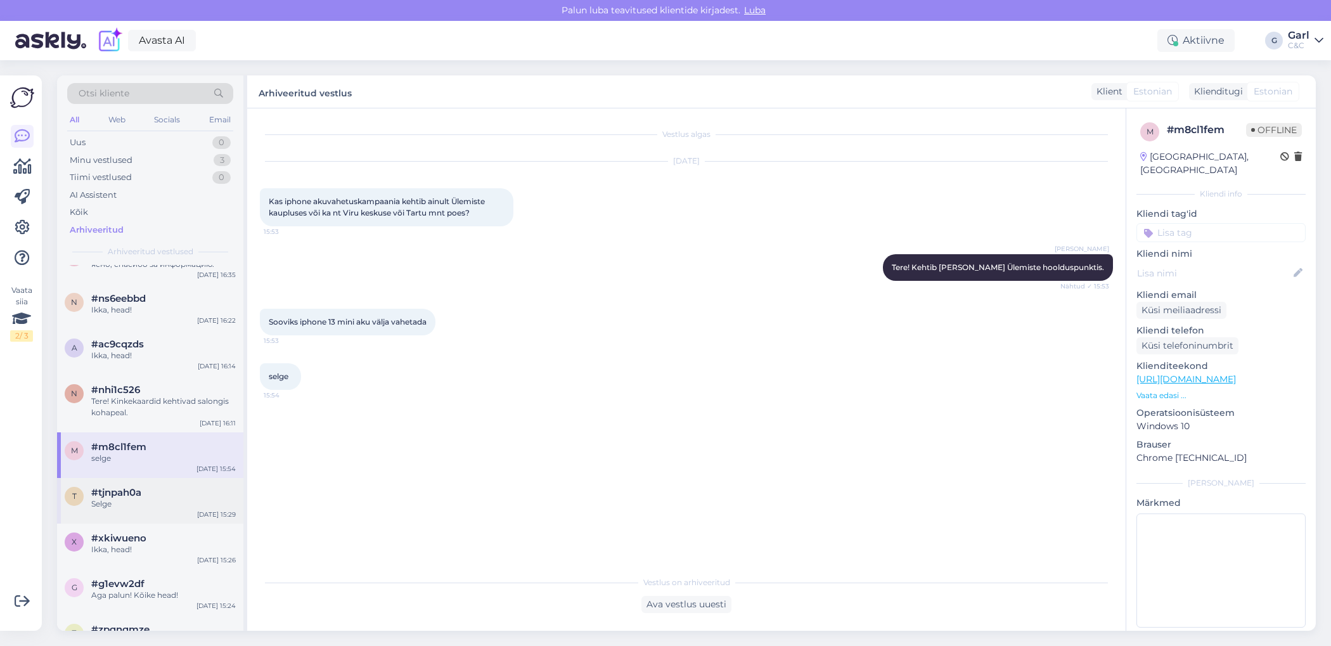
click at [159, 498] on div "Selge" at bounding box center [163, 503] width 144 height 11
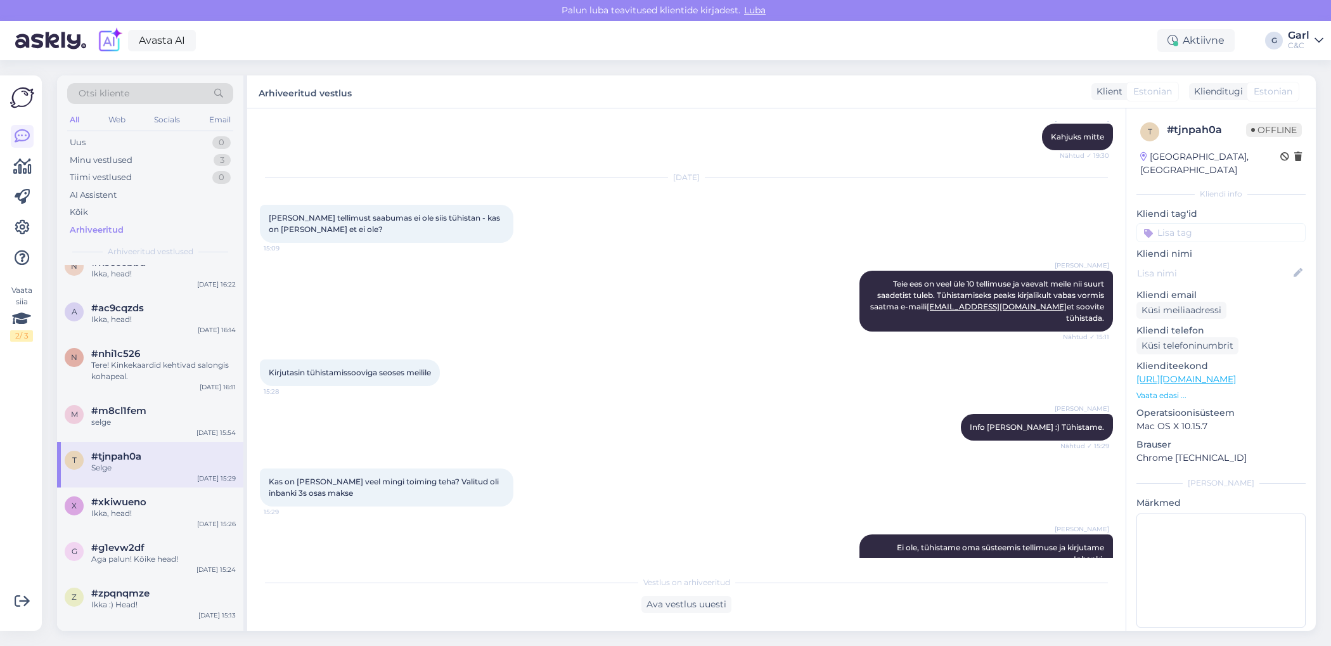
scroll to position [2713, 0]
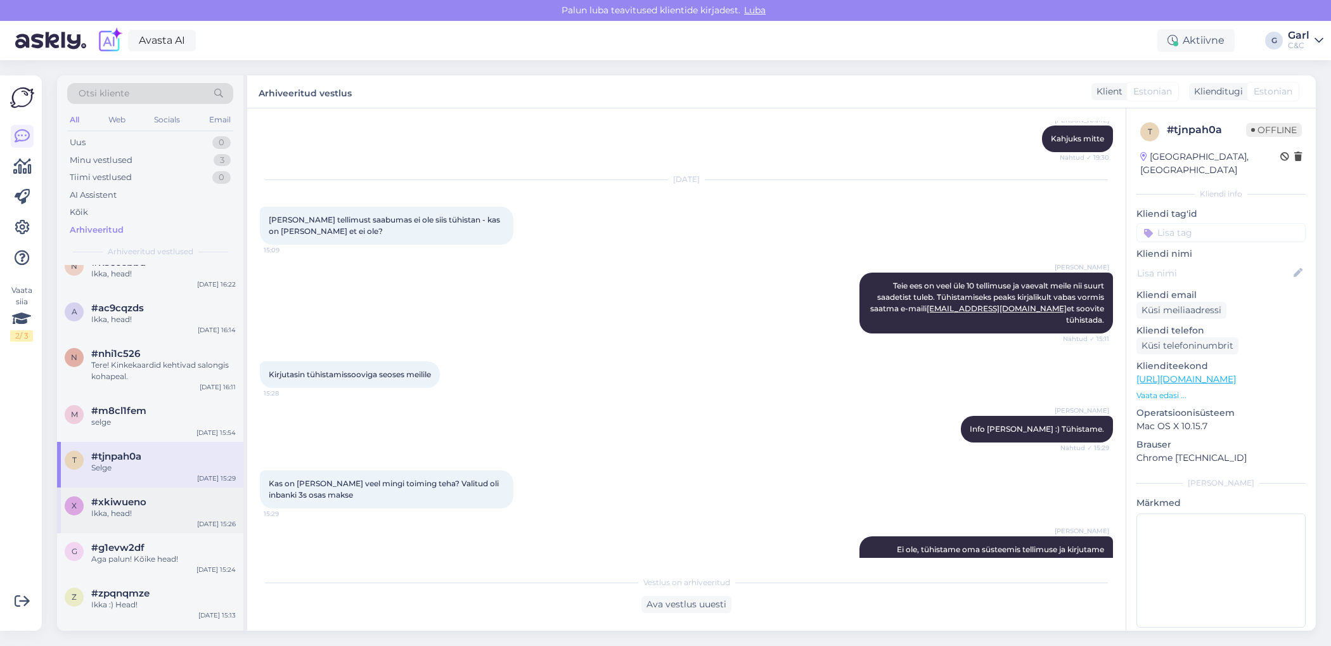
click at [196, 502] on div "#xkiwueno" at bounding box center [163, 501] width 144 height 11
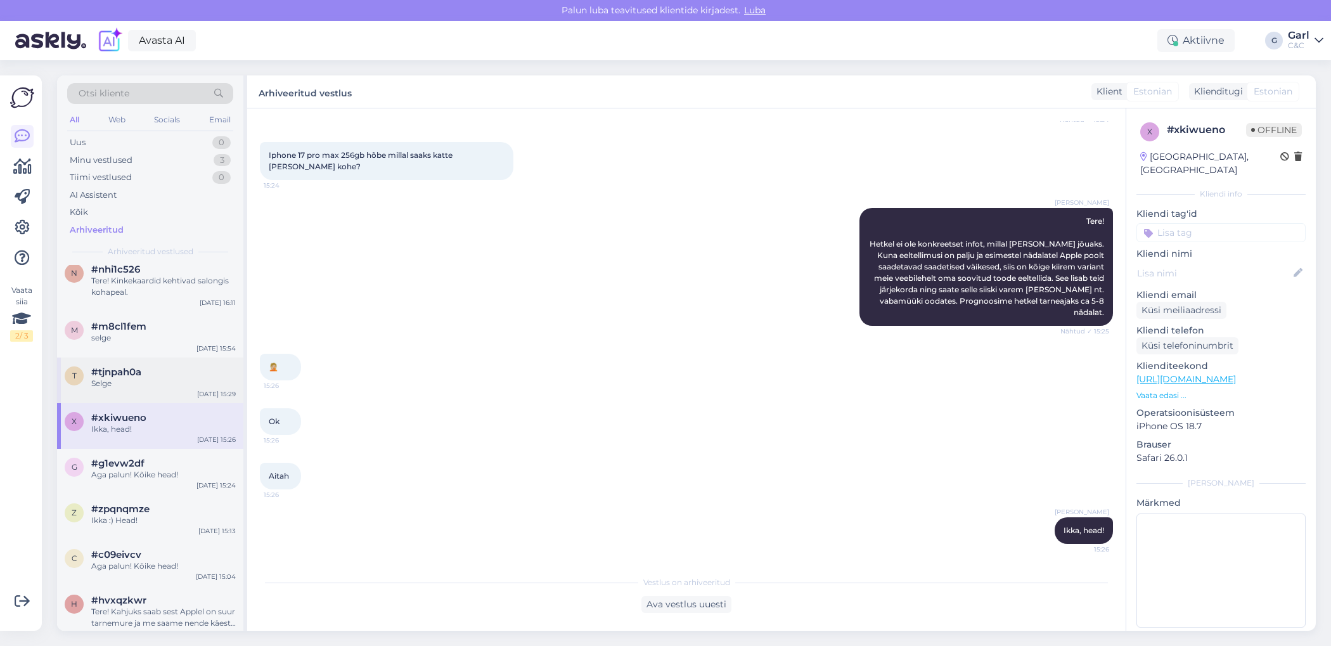
scroll to position [3913, 0]
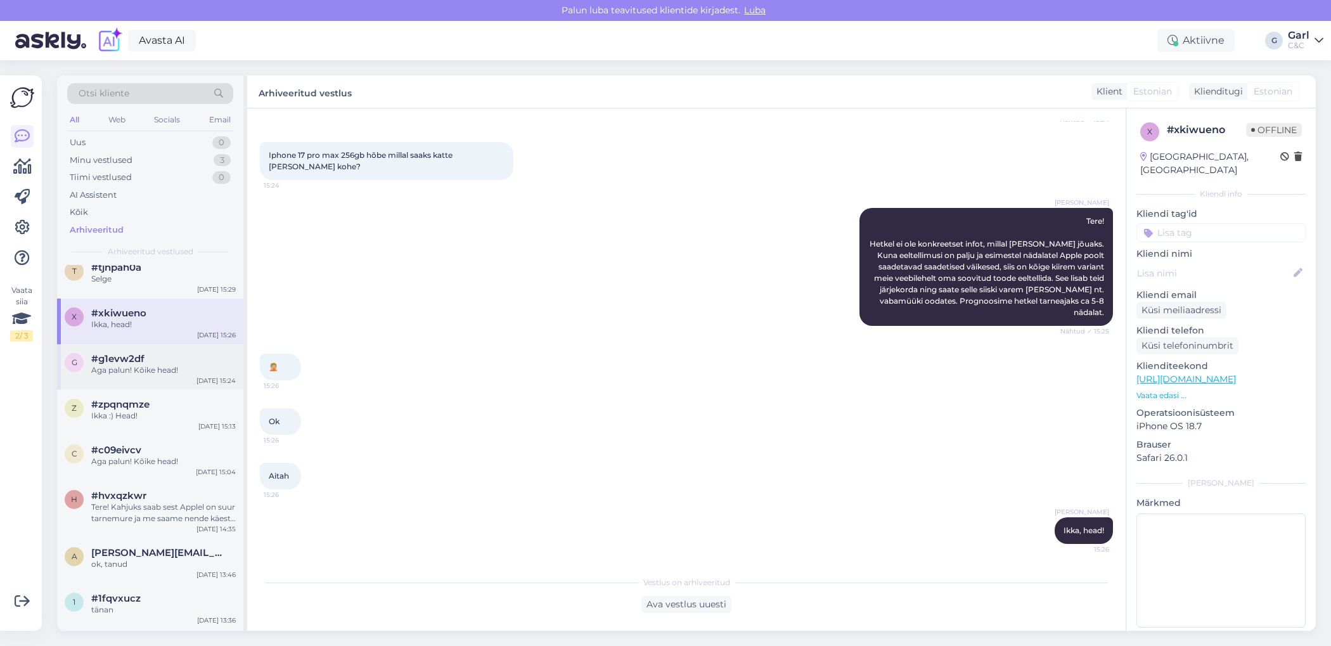
click at [160, 377] on div "g #g1evw2df Aga palun! Kõike head! [DATE] 15:24" at bounding box center [150, 367] width 186 height 46
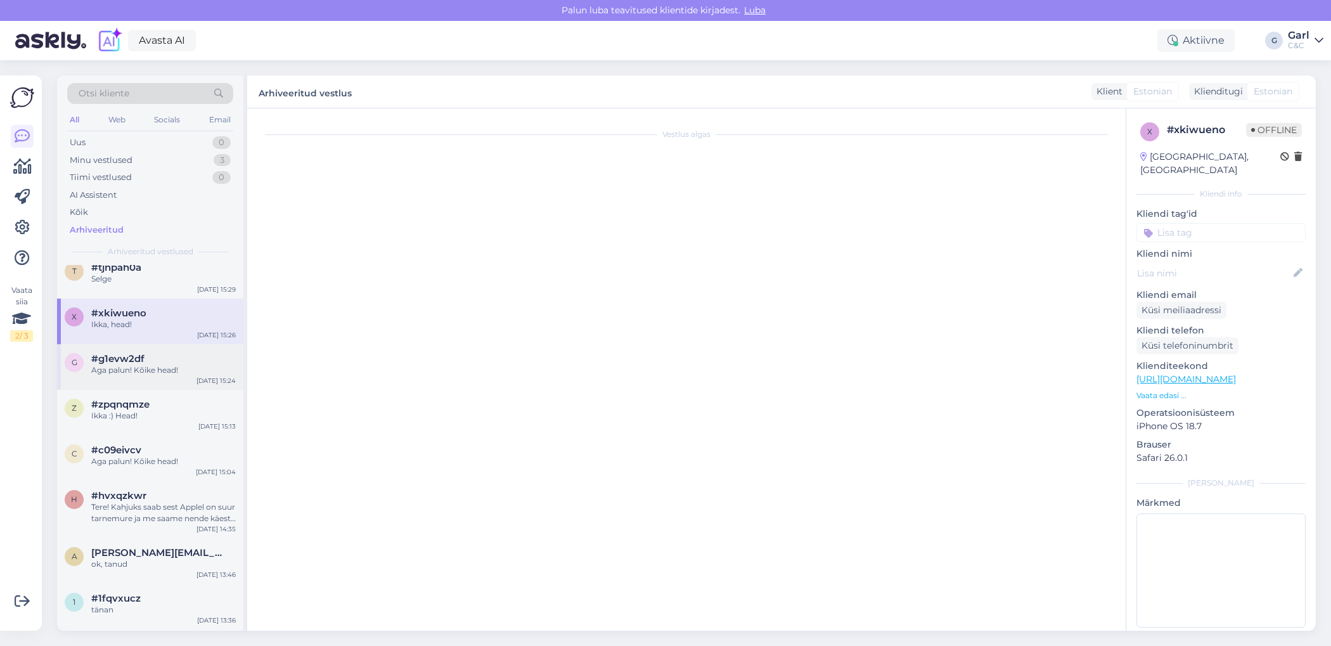
scroll to position [0, 0]
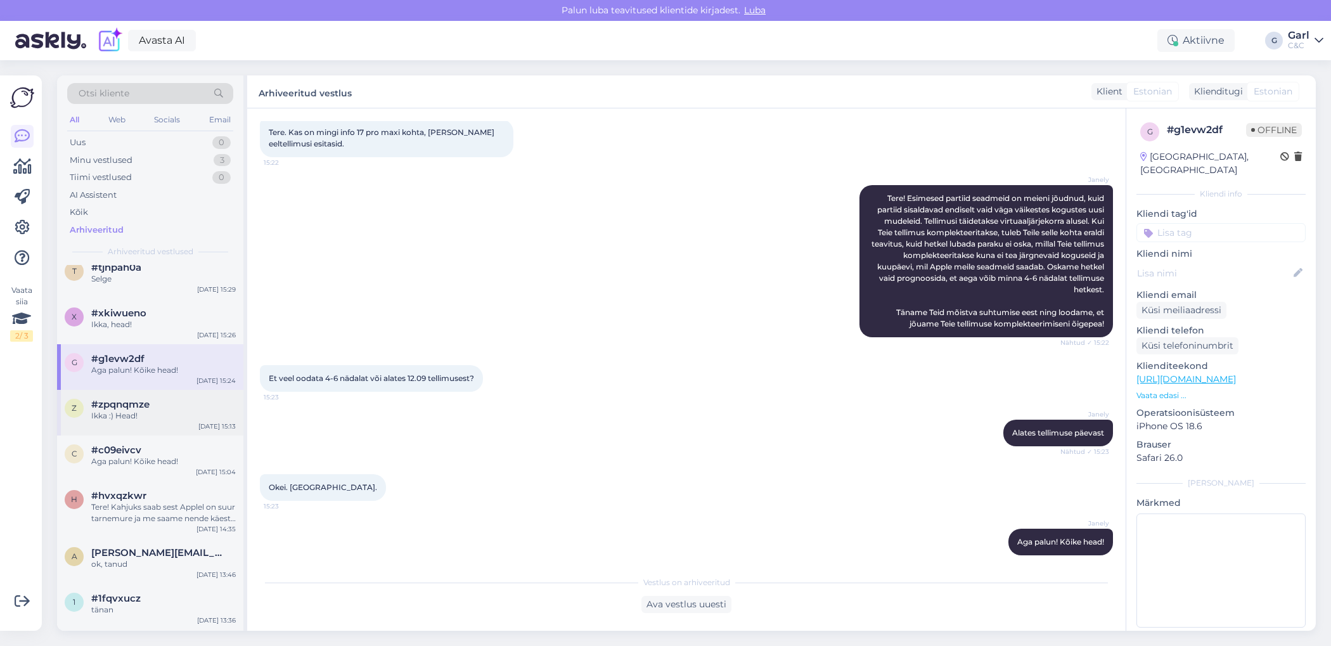
click at [156, 400] on div "#zpqnqmze" at bounding box center [163, 404] width 144 height 11
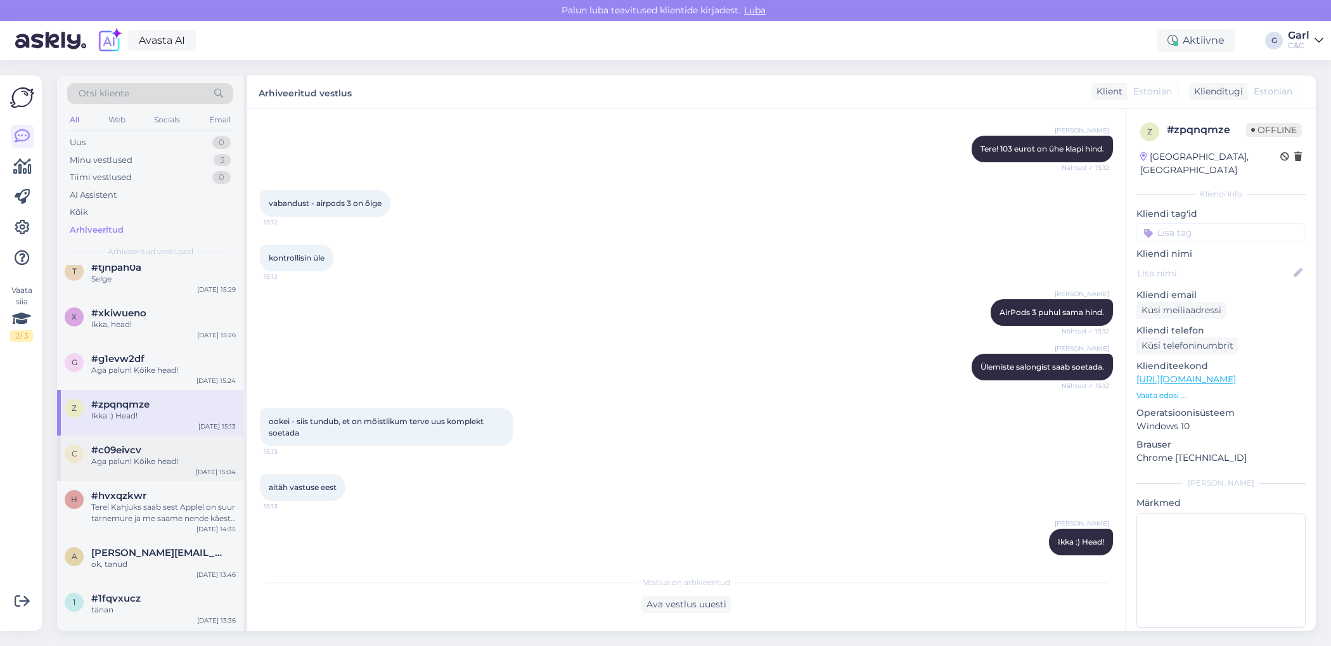
click at [156, 444] on div "#c09eivcv" at bounding box center [163, 449] width 144 height 11
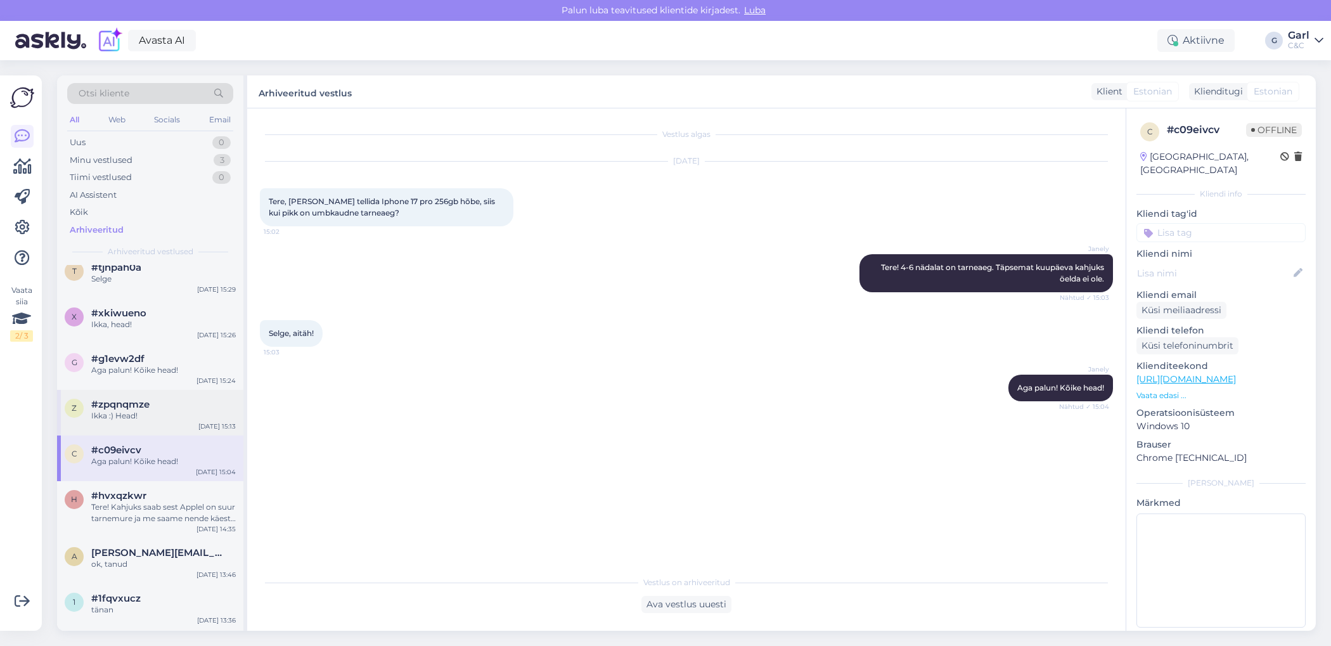
click at [162, 410] on div "Ikka :) Head!" at bounding box center [163, 415] width 144 height 11
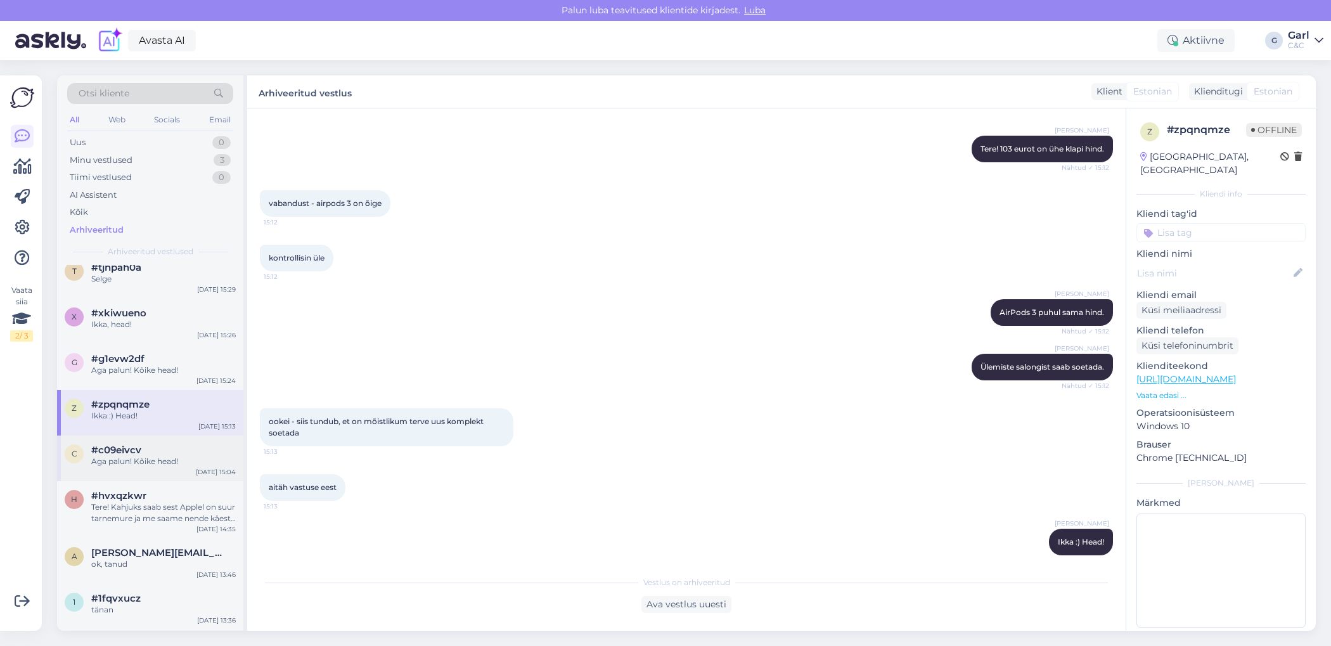
click at [162, 463] on div "Aga palun! Kõike head!" at bounding box center [163, 461] width 144 height 11
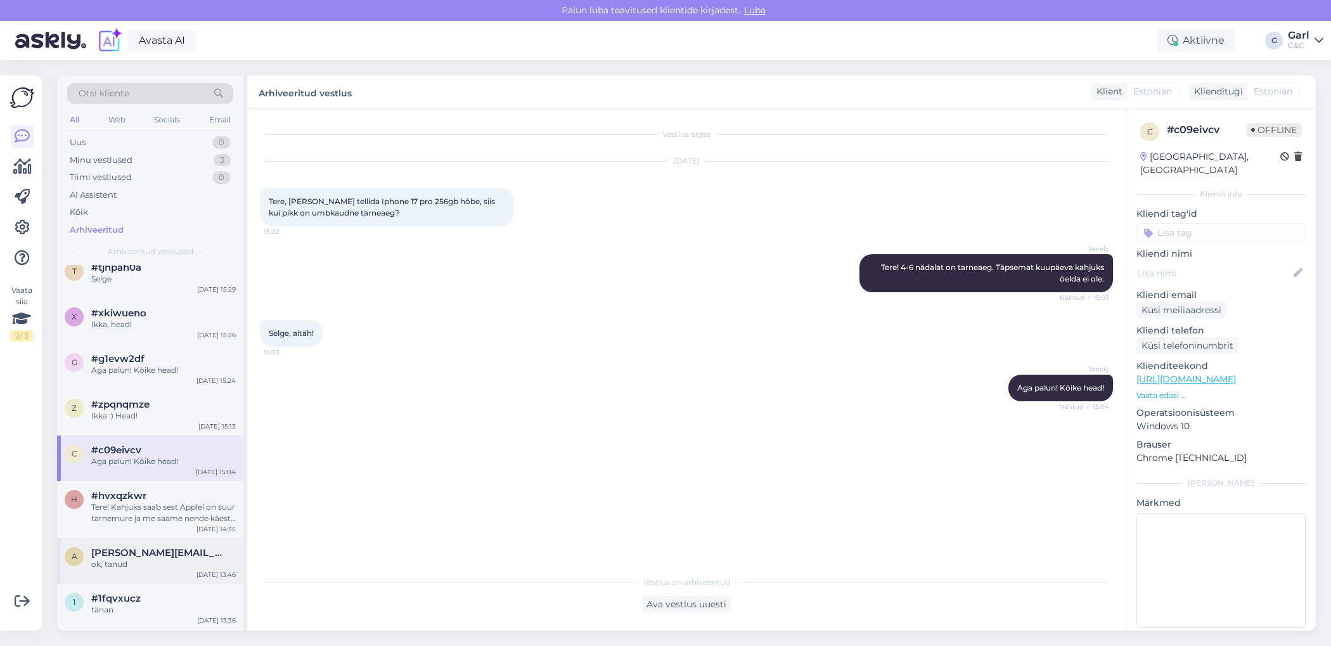
click at [165, 549] on span "[PERSON_NAME][EMAIL_ADDRESS][DOMAIN_NAME]" at bounding box center [157, 552] width 132 height 11
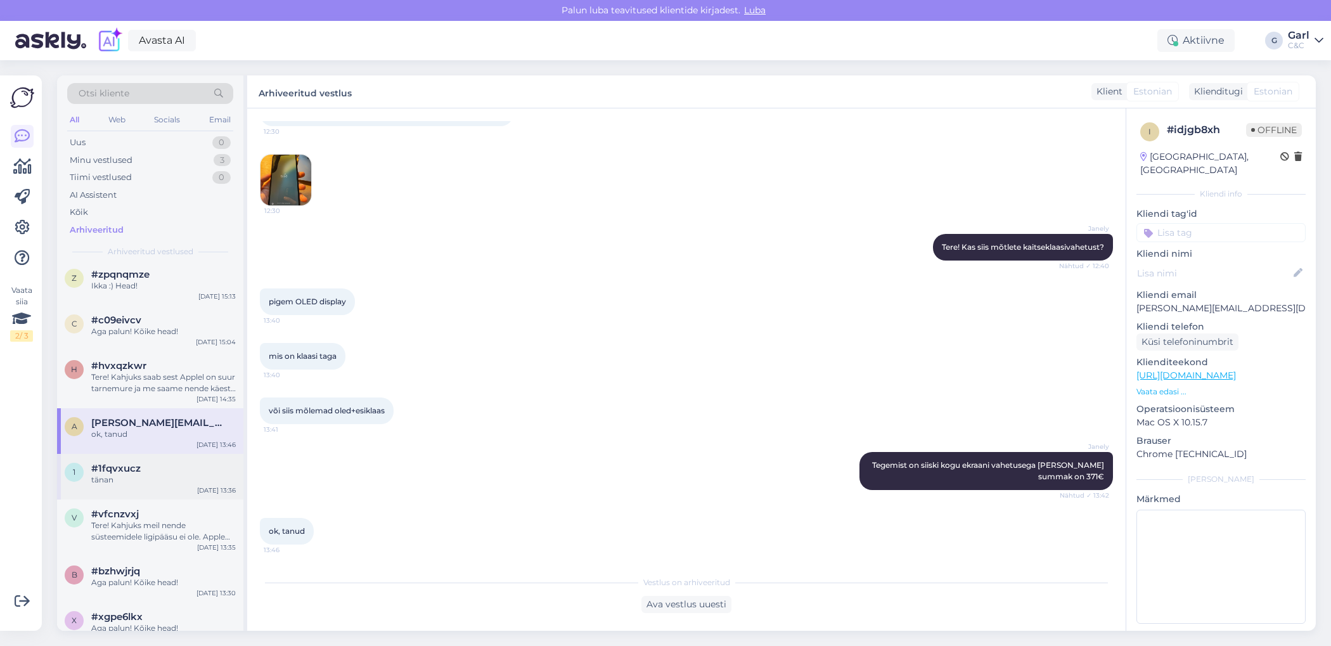
click at [165, 470] on div "#1fqvxucz" at bounding box center [163, 468] width 144 height 11
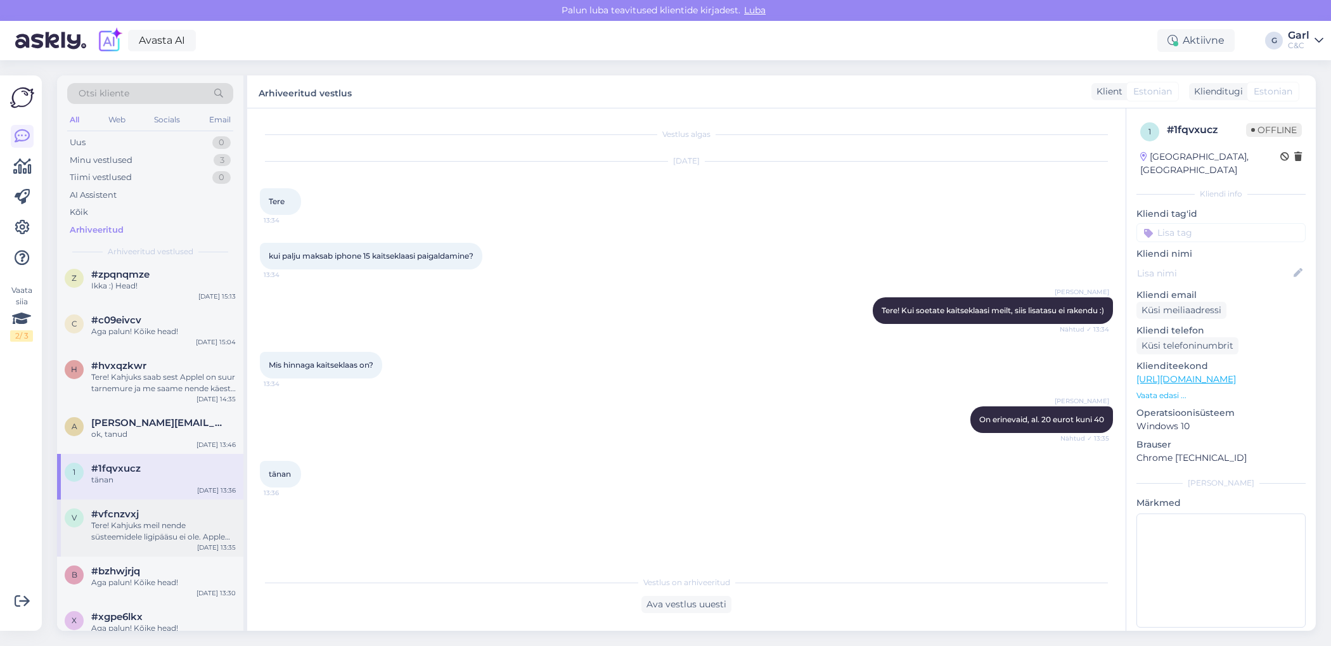
click at [160, 532] on div "Tere! Kahjuks meil nende süsteemidele ligipääsu ei ole. Apple support saab aida…" at bounding box center [163, 531] width 144 height 23
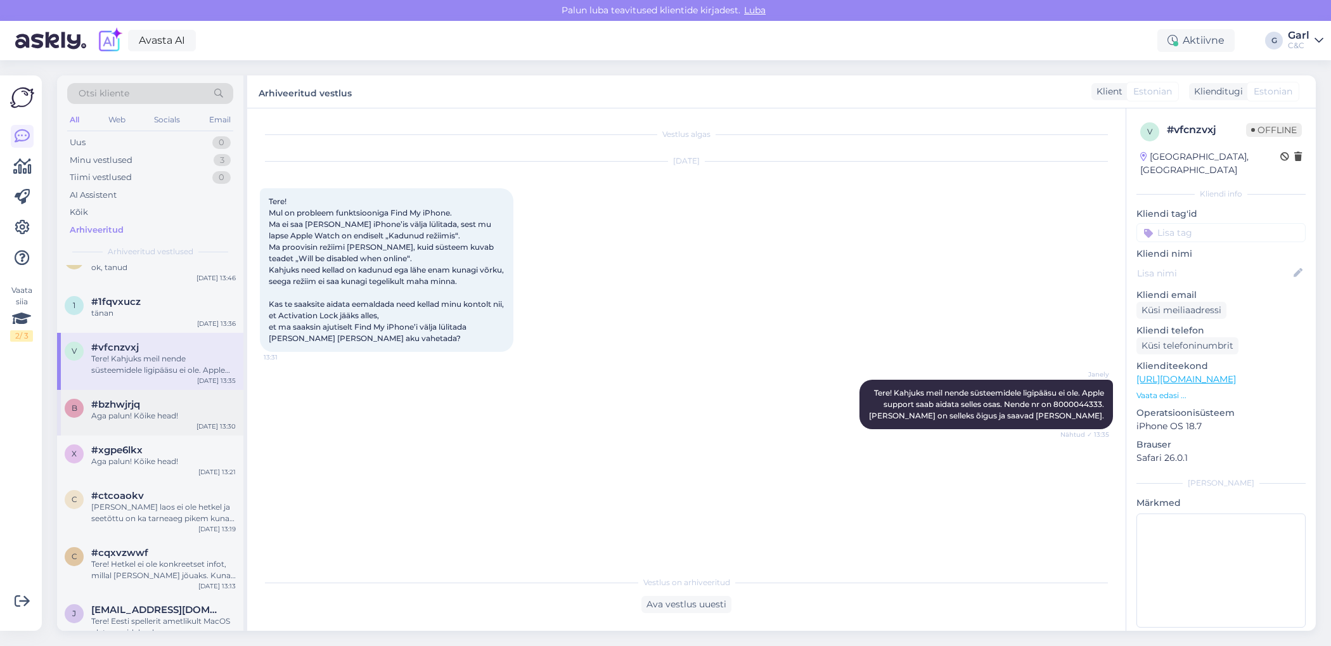
click at [162, 410] on div "Aga palun! Kõike head!" at bounding box center [163, 415] width 144 height 11
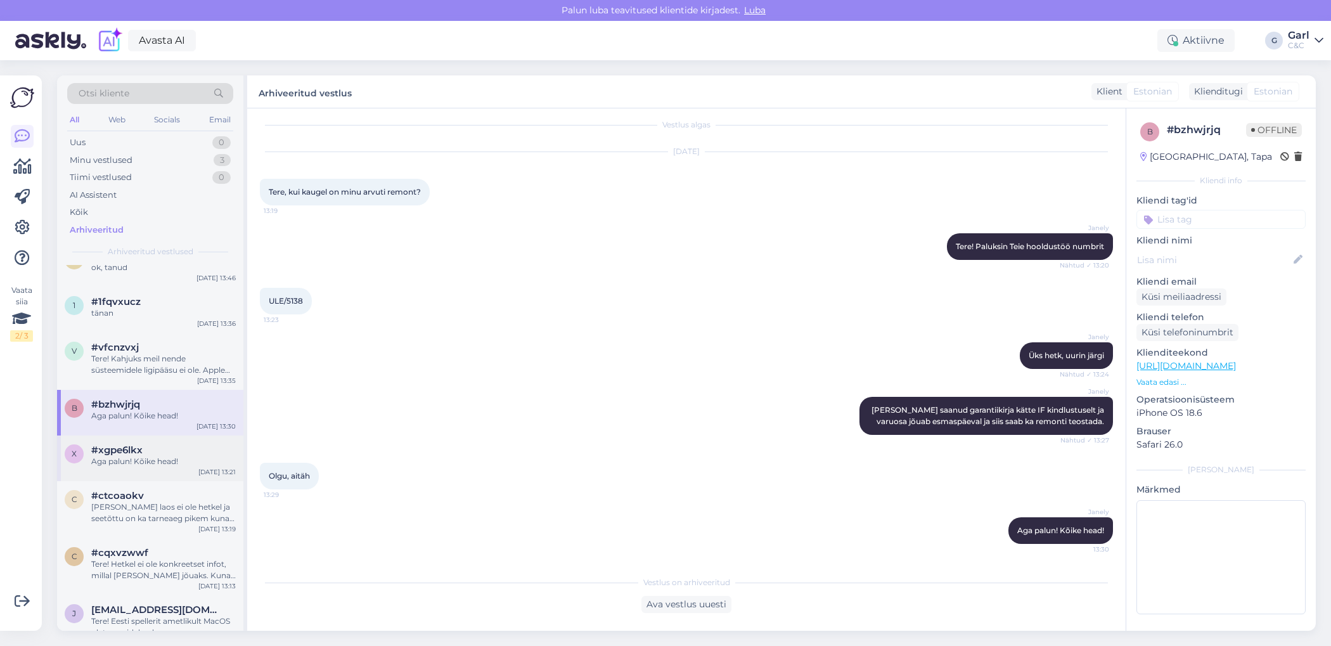
click at [158, 452] on div "#xgpe6lkx" at bounding box center [163, 449] width 144 height 11
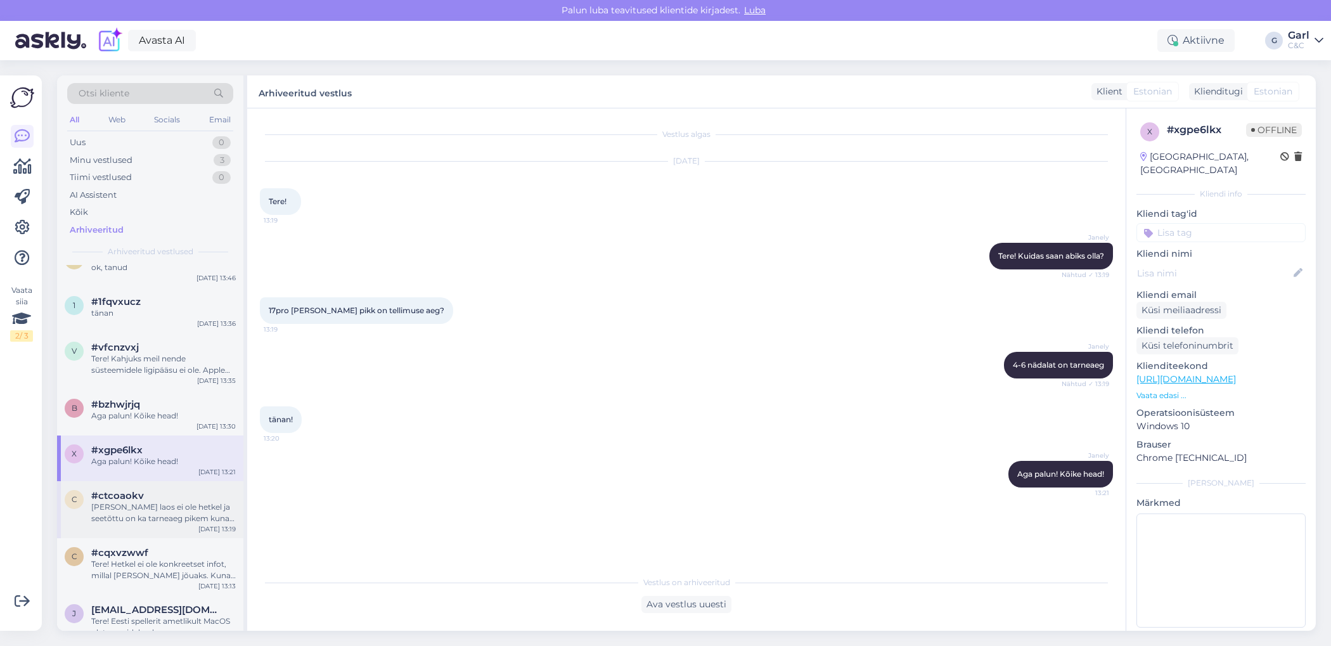
click at [148, 508] on div "[PERSON_NAME] laos ei ole hetkel ja seetõttu on ka tarneaeg pikem kuna eeltelli…" at bounding box center [163, 512] width 144 height 23
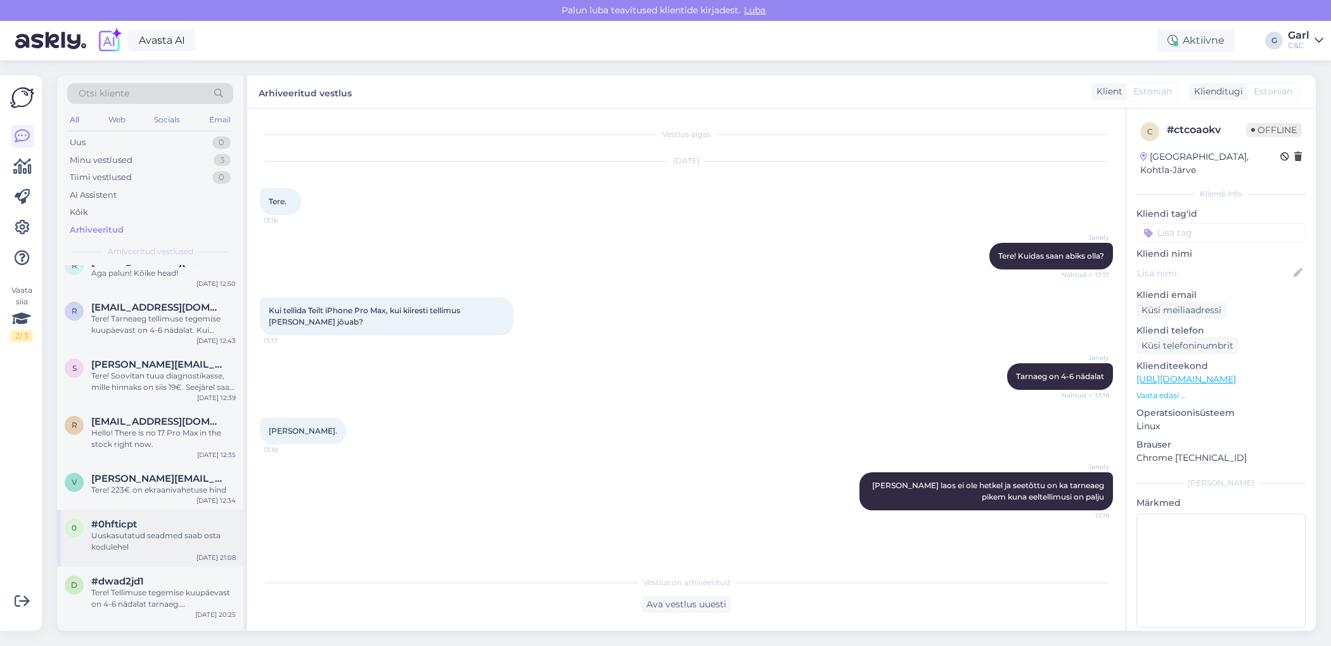
click at [168, 537] on div "Uuskasutatud seadmed saab osta kodulehel" at bounding box center [163, 541] width 144 height 23
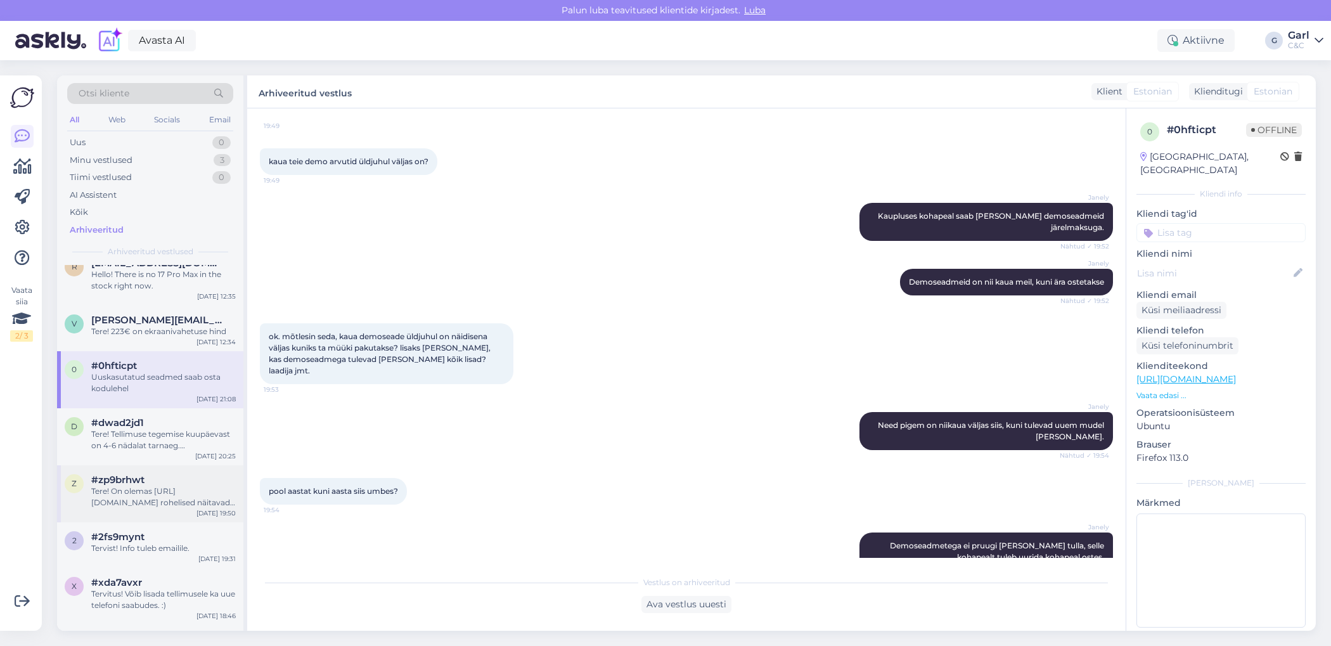
click at [168, 490] on div "Tere! On olemas [URL][DOMAIN_NAME] rohelised näitavad, kus poodides on" at bounding box center [163, 496] width 144 height 23
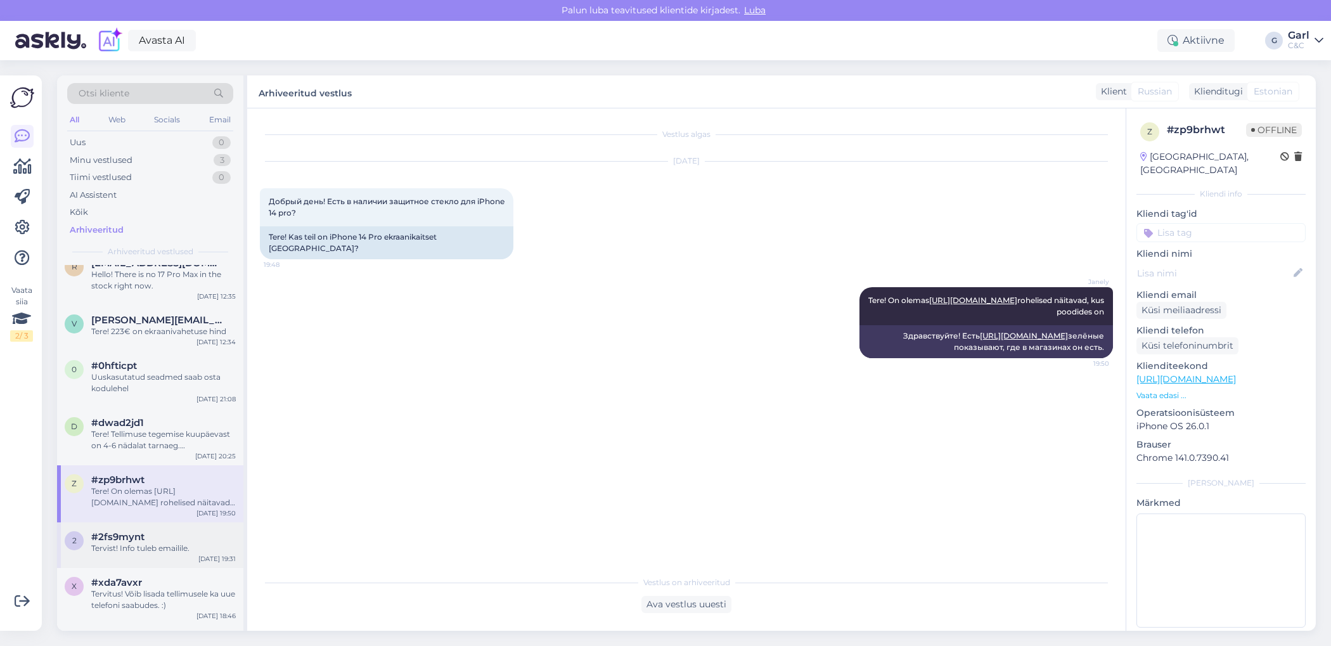
click at [157, 536] on div "#2fs9mynt" at bounding box center [163, 536] width 144 height 11
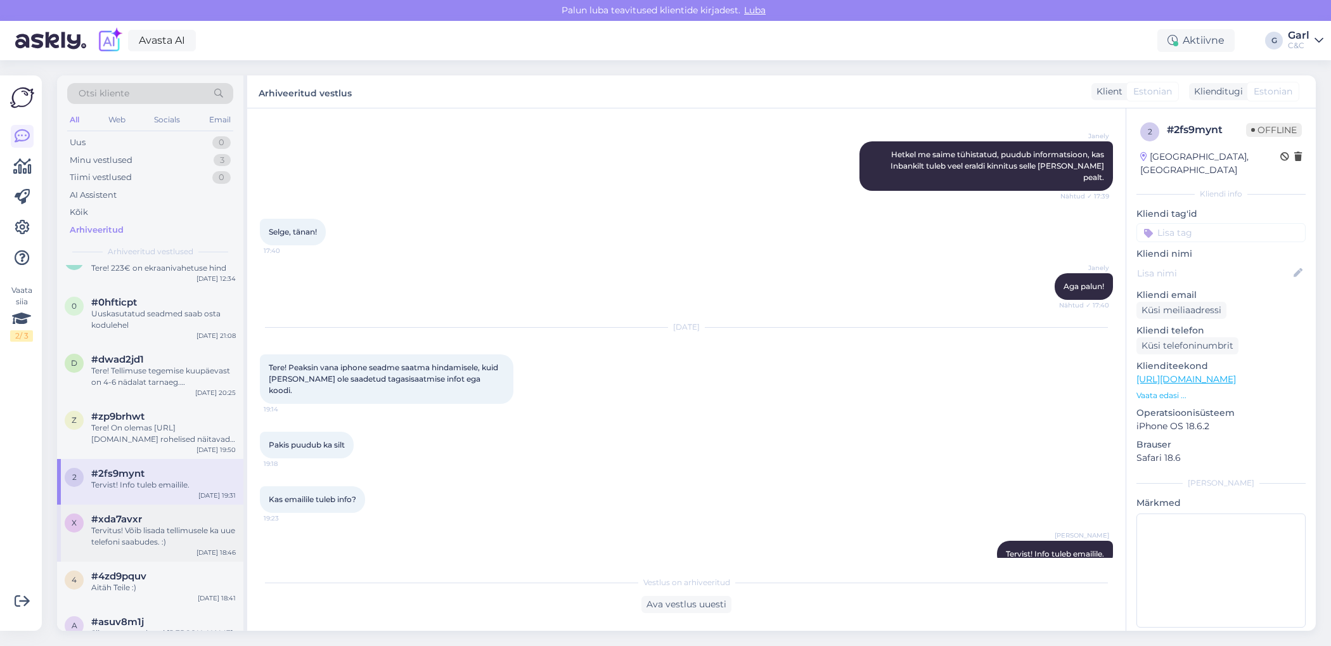
click at [150, 534] on div "Tervitus! Võib lisada tellimusele ka uue telefoni saabudes. :)" at bounding box center [163, 536] width 144 height 23
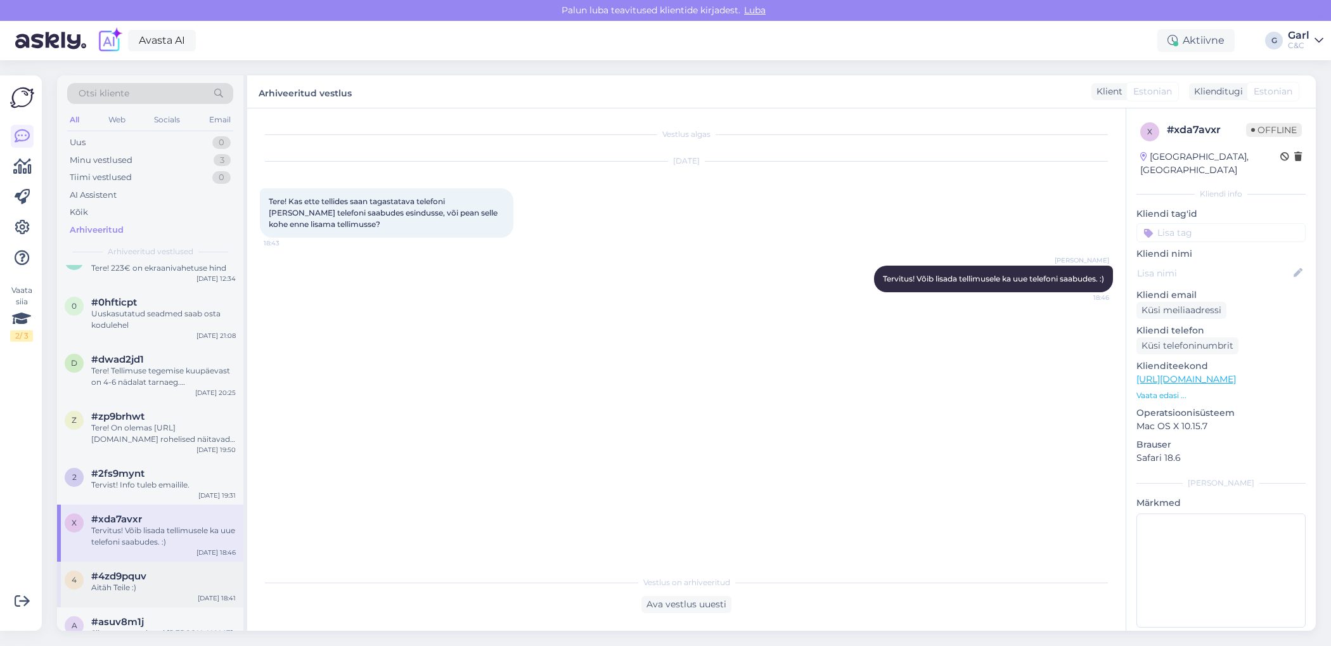
click at [165, 588] on div "Aitäh Teile :)" at bounding box center [163, 587] width 144 height 11
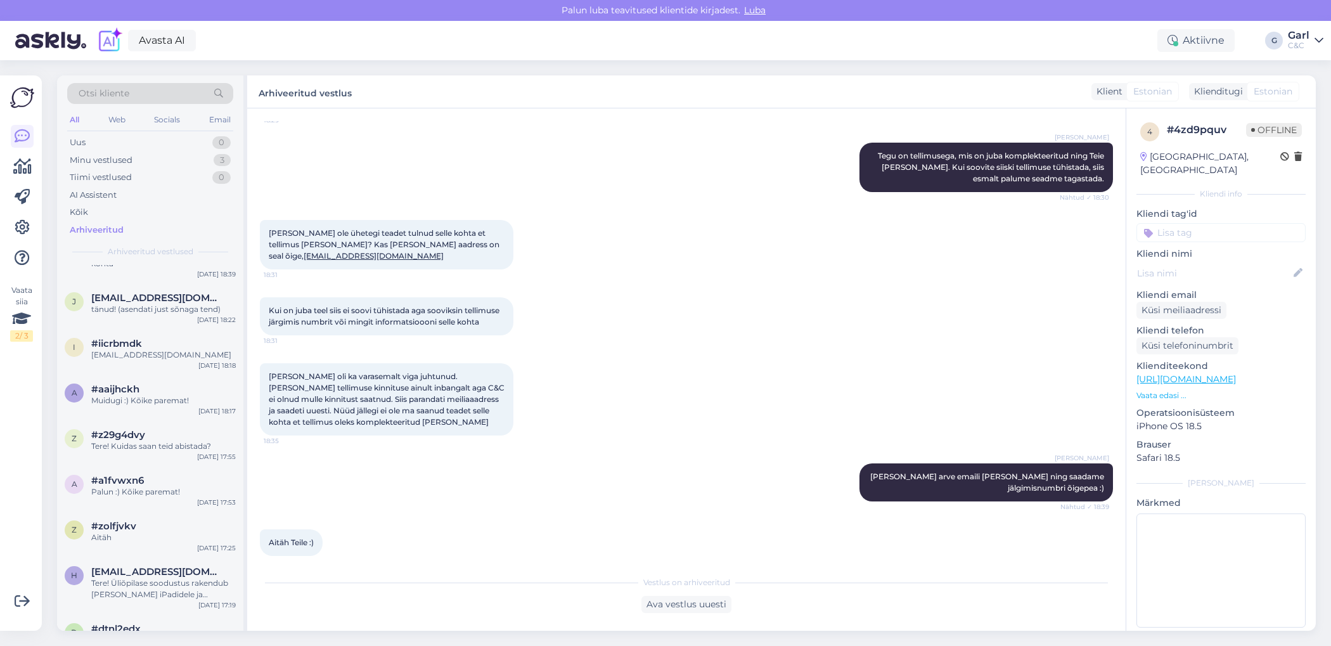
scroll to position [3219, 0]
click at [146, 379] on div "a #aaijhckh Muidugi :) Kõike paremat! [DATE] 18:17" at bounding box center [150, 399] width 186 height 46
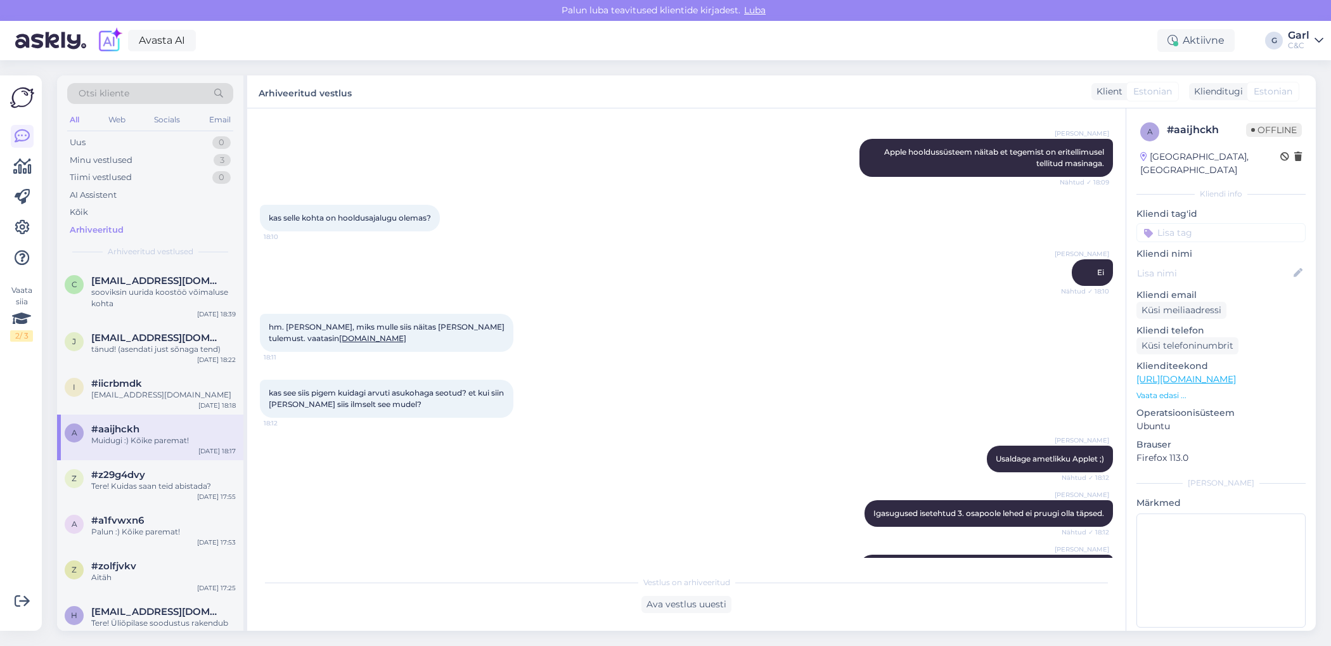
scroll to position [1373, 0]
click at [158, 397] on div "[EMAIL_ADDRESS][DOMAIN_NAME]" at bounding box center [163, 394] width 144 height 11
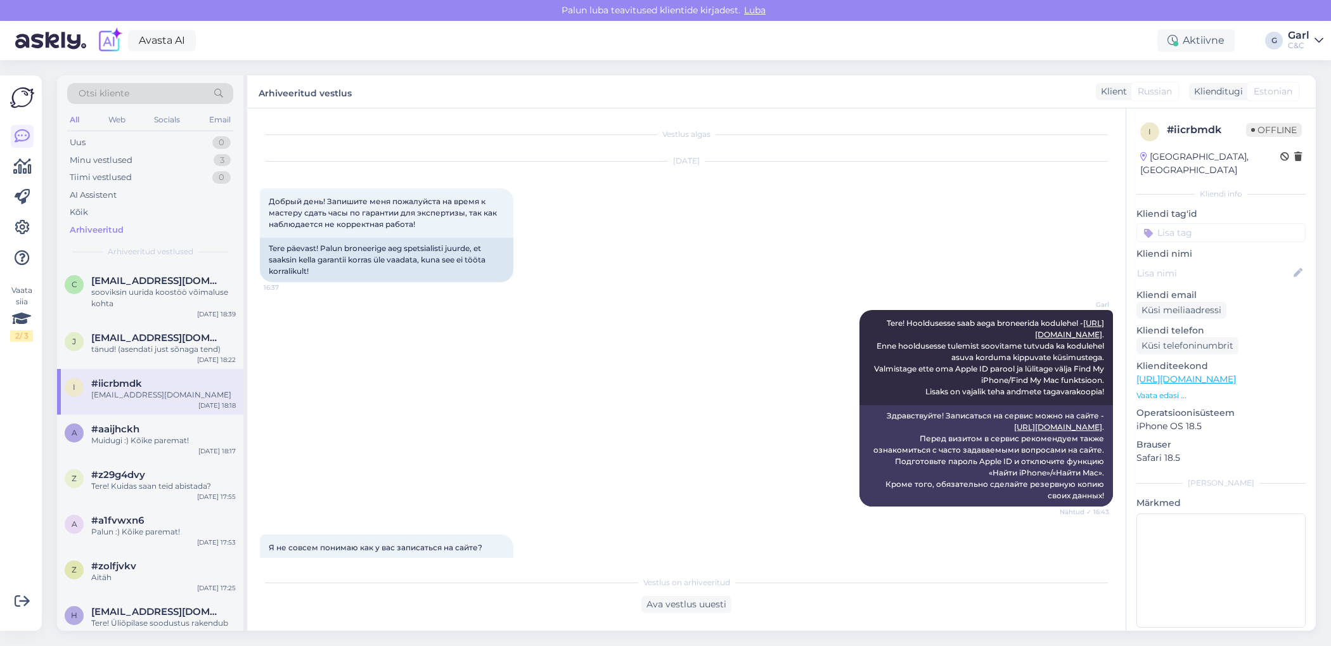
scroll to position [983, 0]
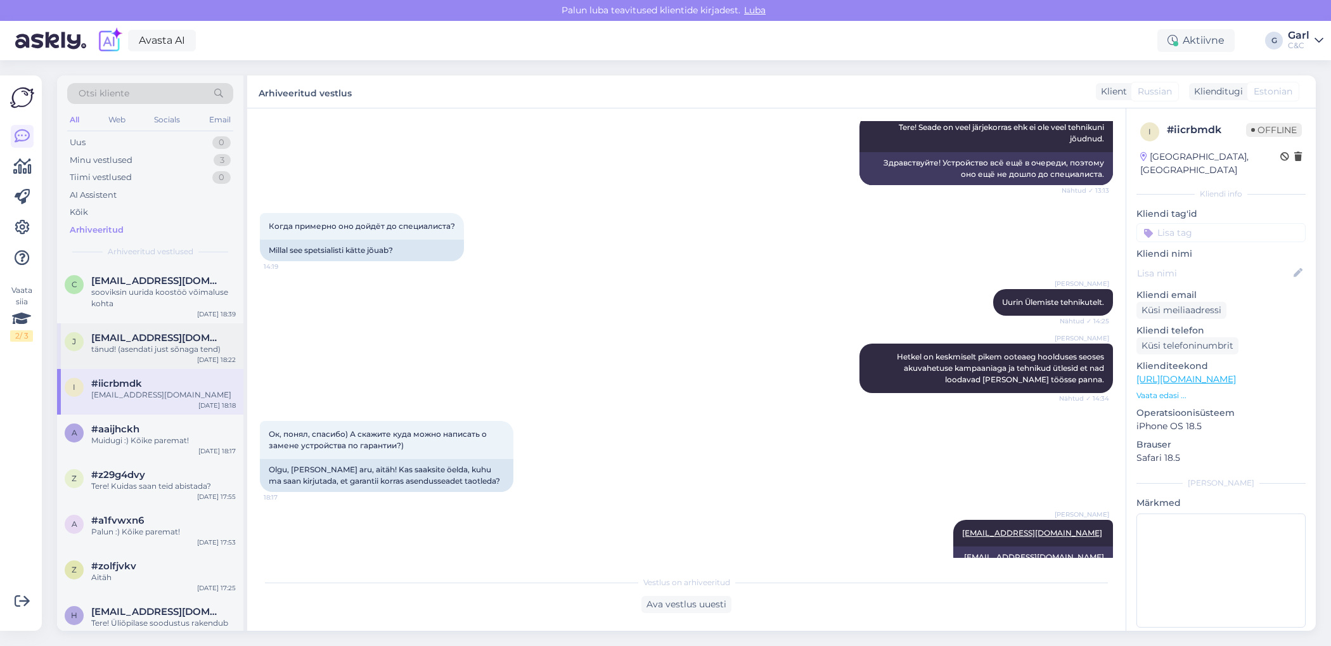
click at [158, 359] on div "j jaan@juhkental.ee tänud! (asendati just sõnaga tend) Oct 10 18:22" at bounding box center [150, 346] width 186 height 46
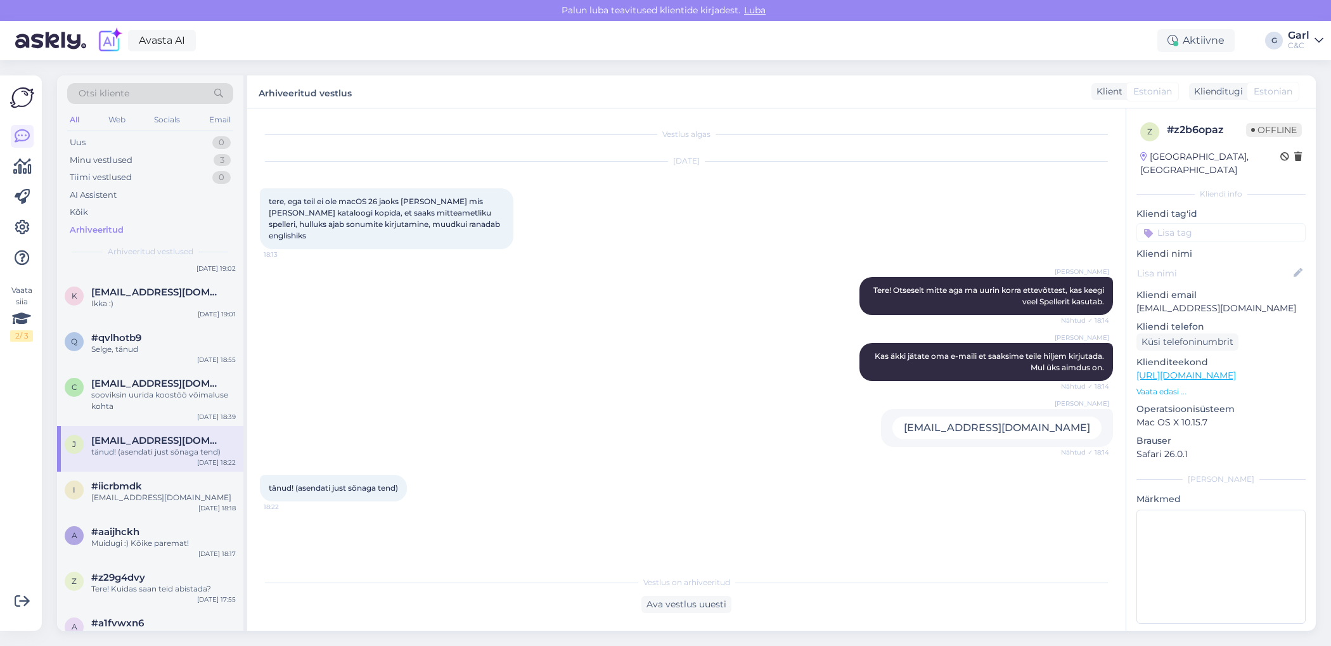
scroll to position [3061, 0]
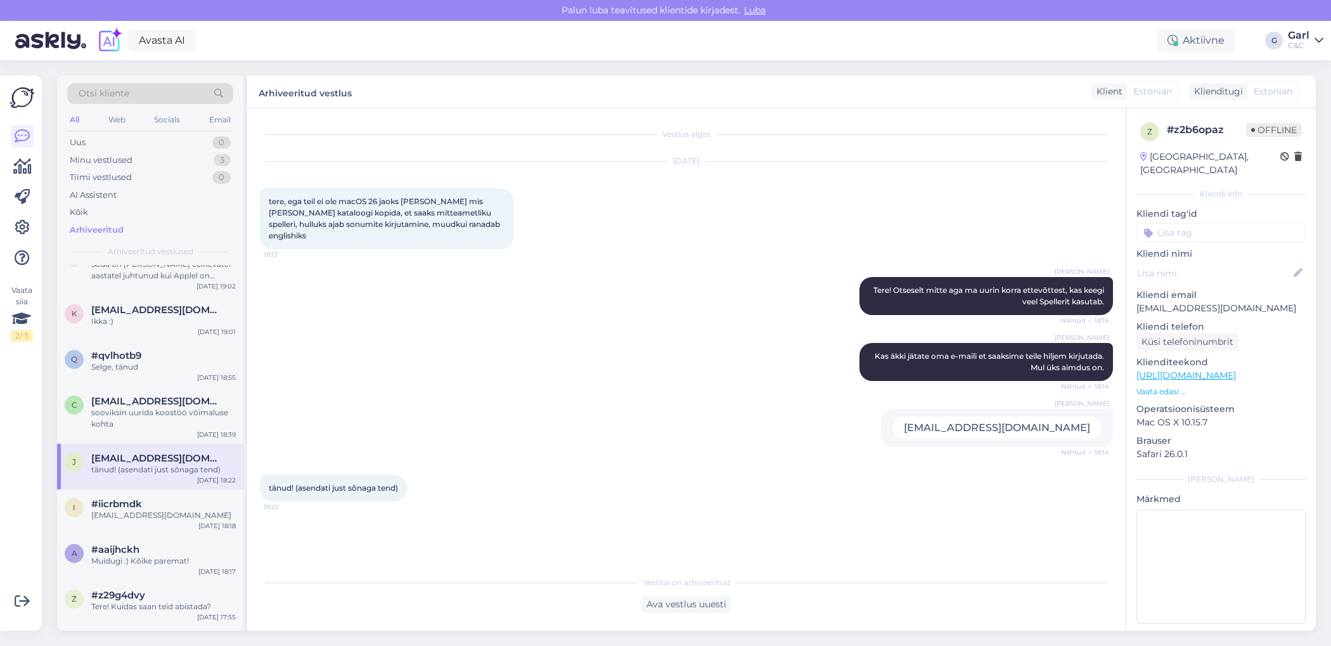
click at [158, 359] on div "#qvlhotb9" at bounding box center [163, 355] width 144 height 11
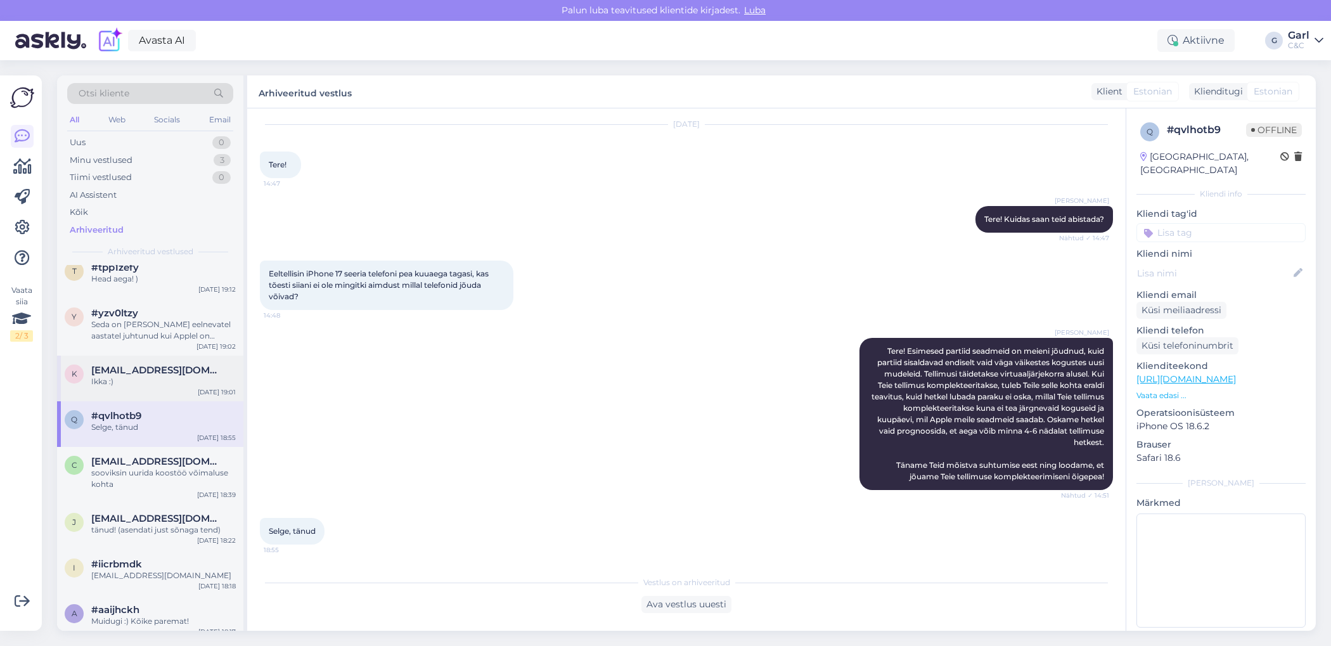
scroll to position [3002, 0]
click at [151, 377] on div "Ikka :)" at bounding box center [163, 380] width 144 height 11
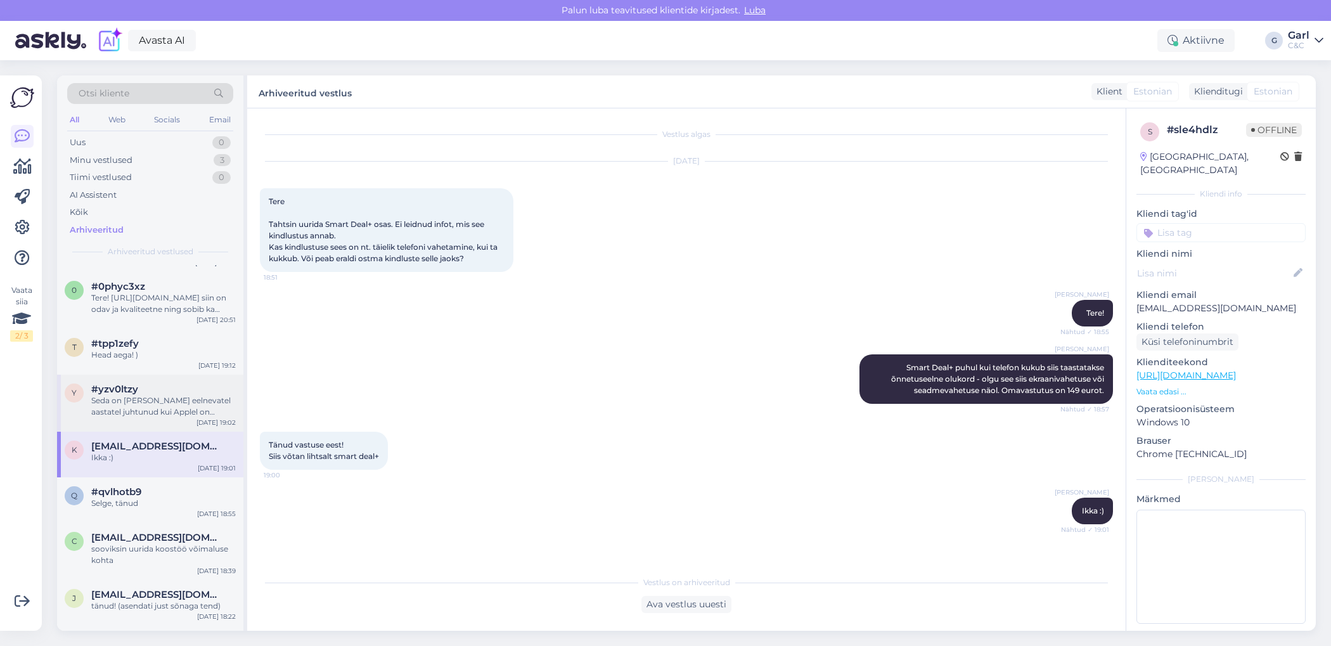
scroll to position [2901, 0]
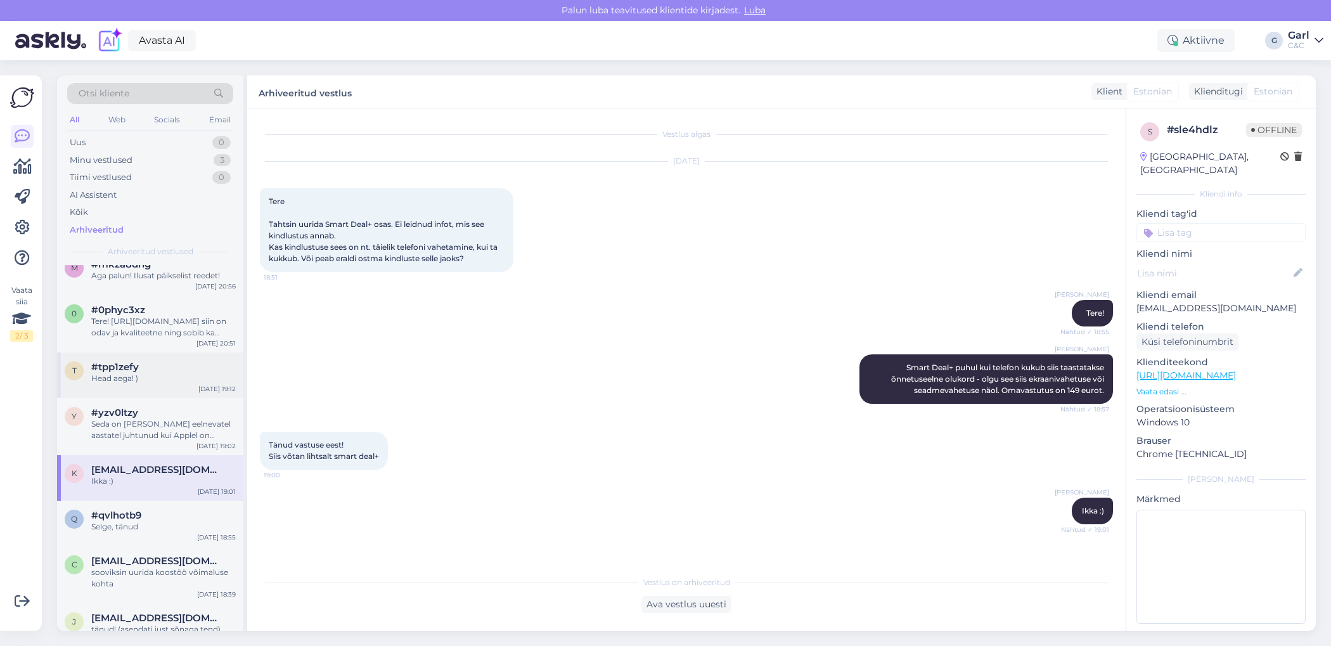
click at [148, 378] on div "Head aega! )" at bounding box center [163, 378] width 144 height 11
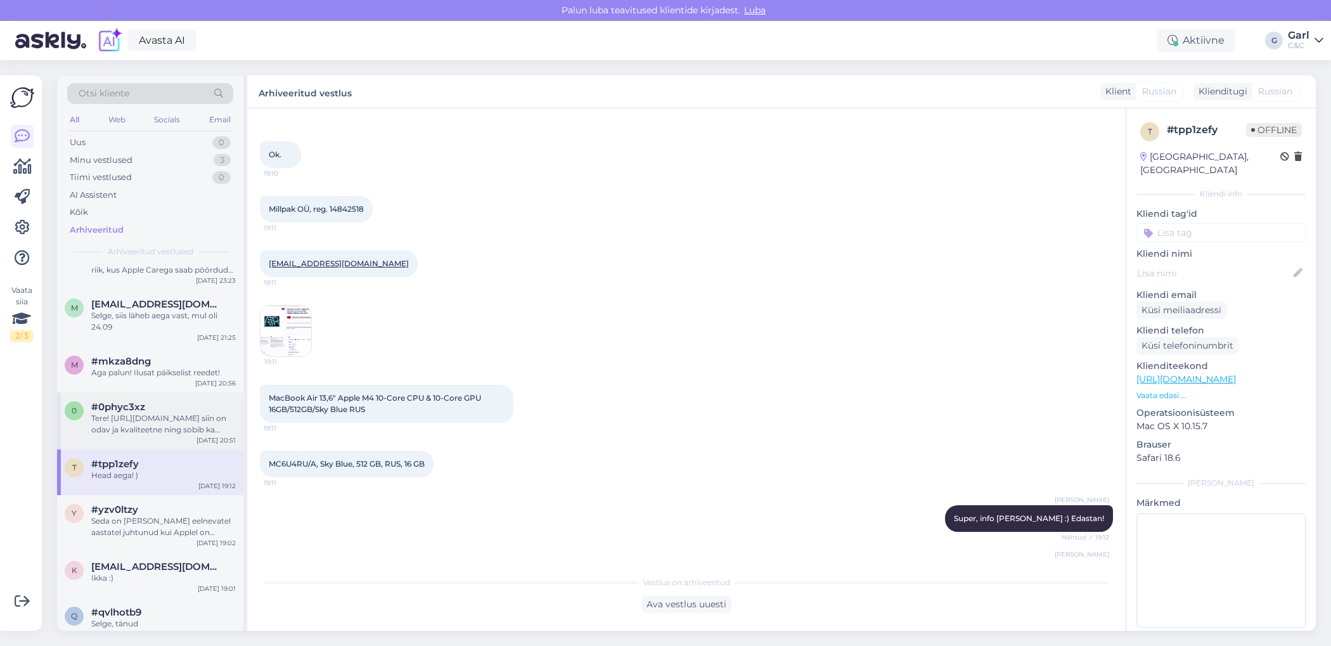
scroll to position [2801, 0]
click at [142, 379] on div "Aga palun! Ilusat päikselist reedet!" at bounding box center [163, 375] width 144 height 11
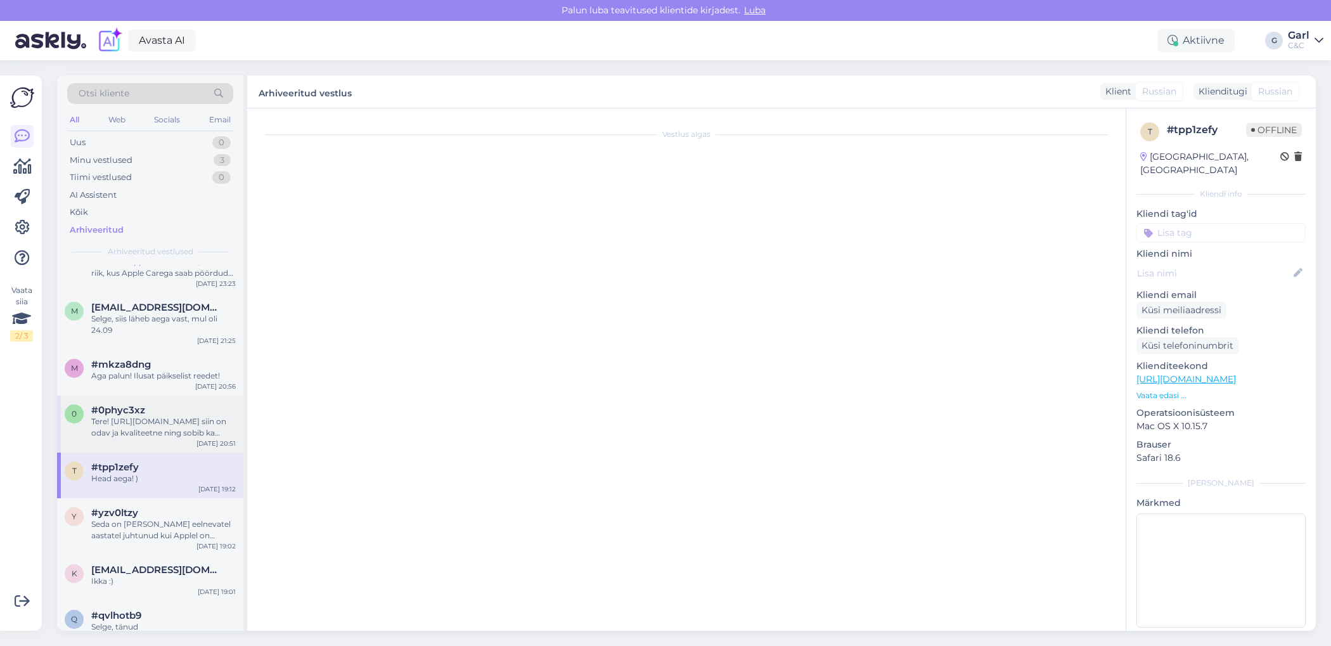
scroll to position [58, 0]
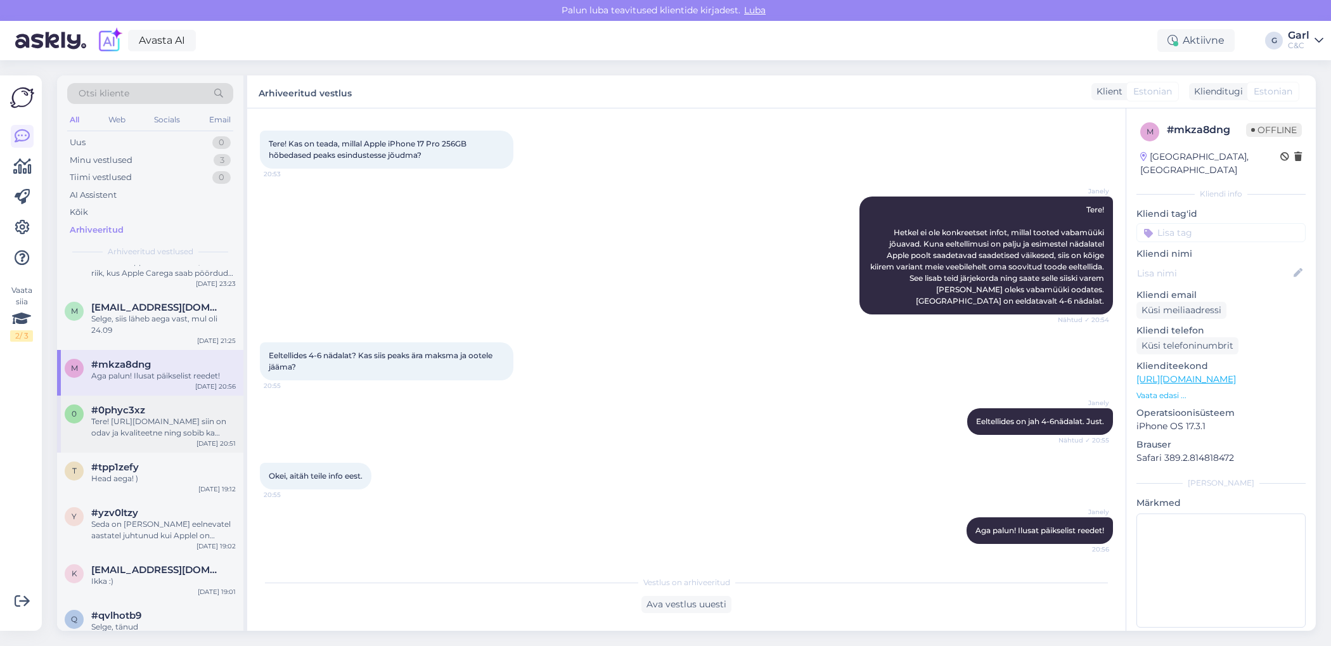
click at [141, 420] on div "Tere! https://www.shop.cec.ee/ipad-11-2025?color=48&erply_storage=44&erply_wire…" at bounding box center [163, 427] width 144 height 23
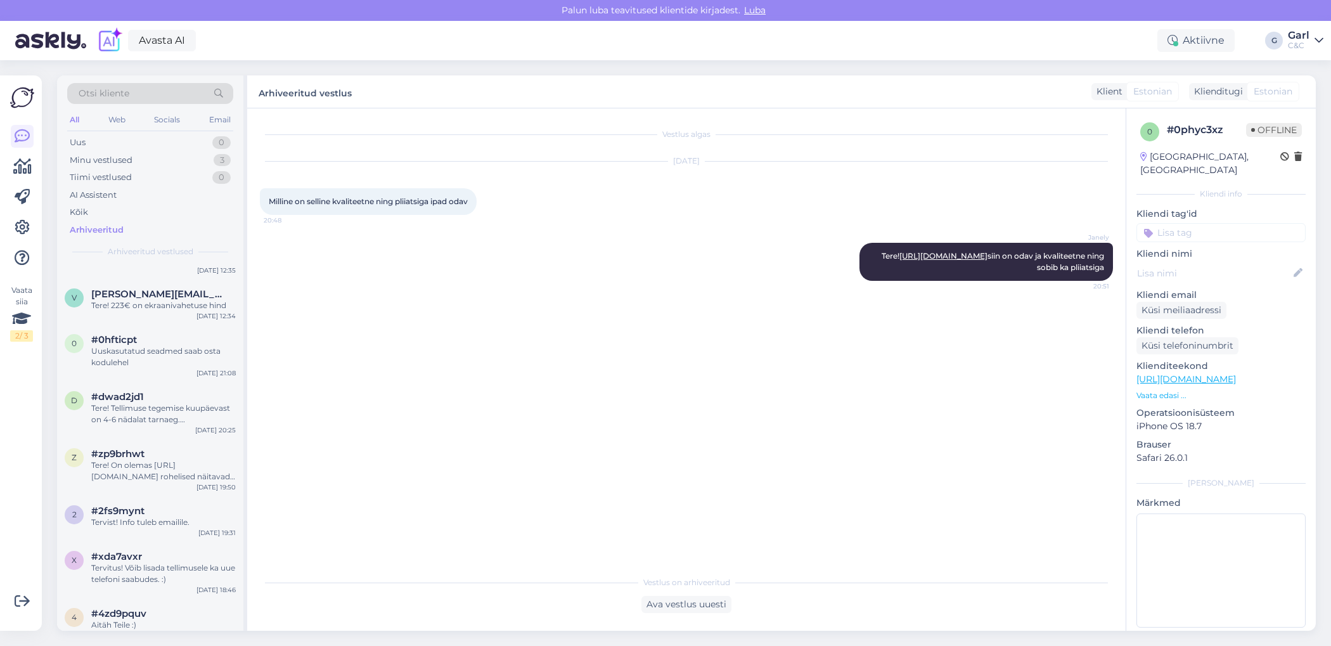
scroll to position [4800, 0]
click at [196, 513] on div "#2fs9mynt Tervist! Info tuleb emailile." at bounding box center [163, 515] width 144 height 23
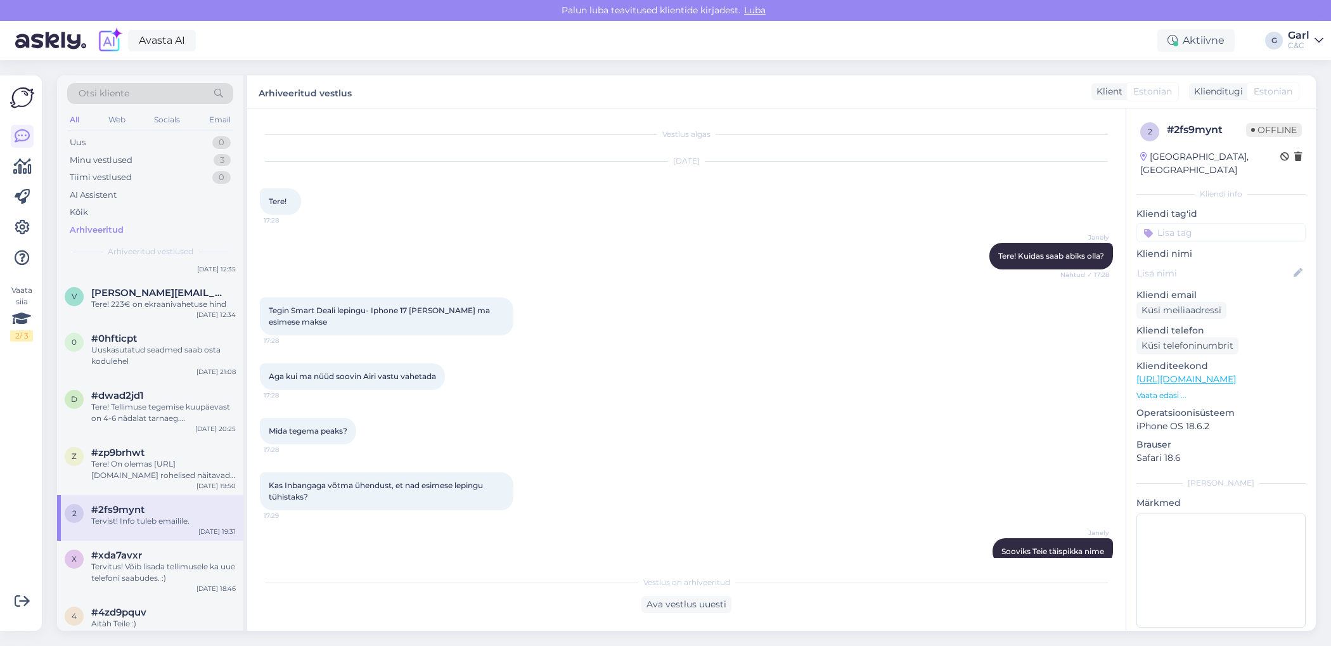
scroll to position [987, 0]
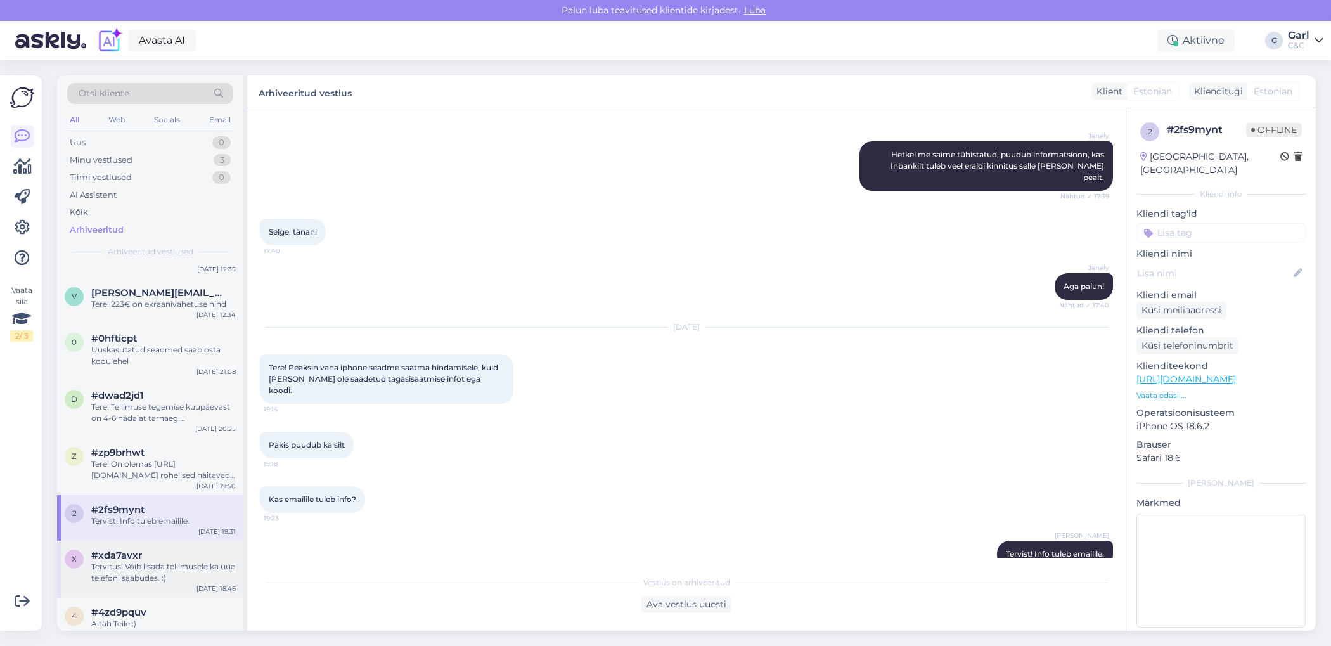
click at [181, 567] on div "Tervitus! Võib lisada tellimusele ka uue telefoni saabudes. :)" at bounding box center [163, 572] width 144 height 23
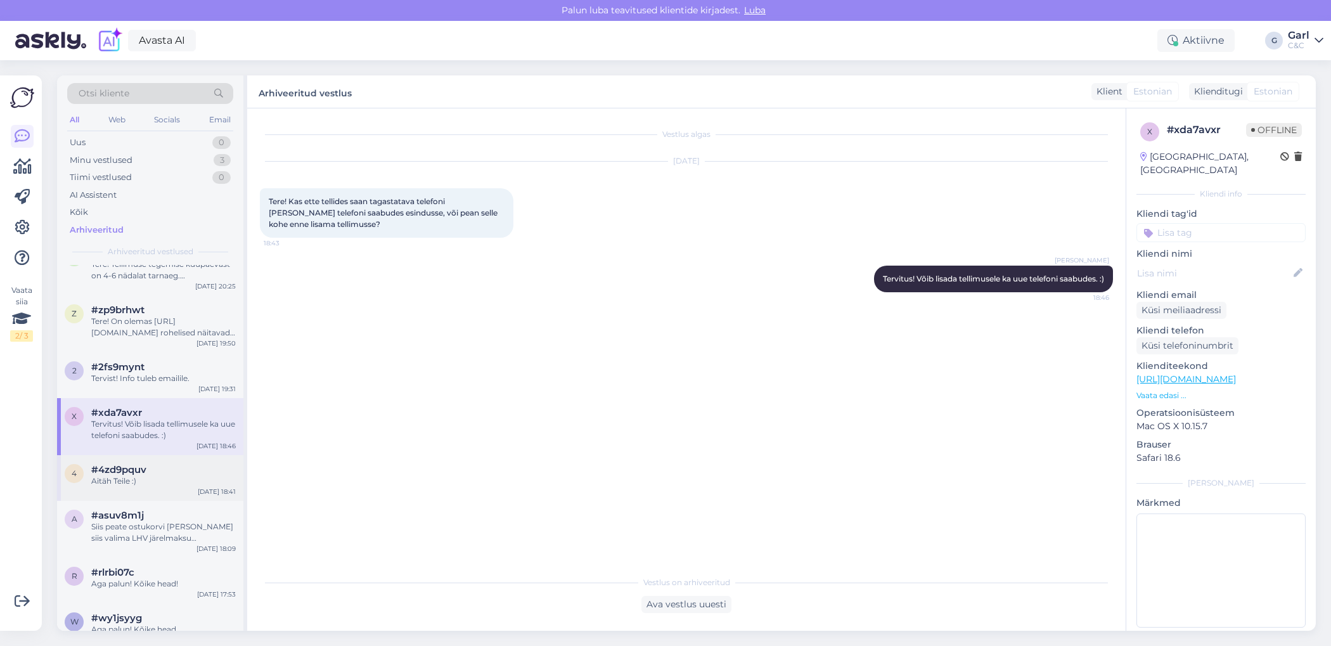
scroll to position [4946, 0]
click at [174, 477] on div "Aitäh Teile :)" at bounding box center [163, 477] width 144 height 11
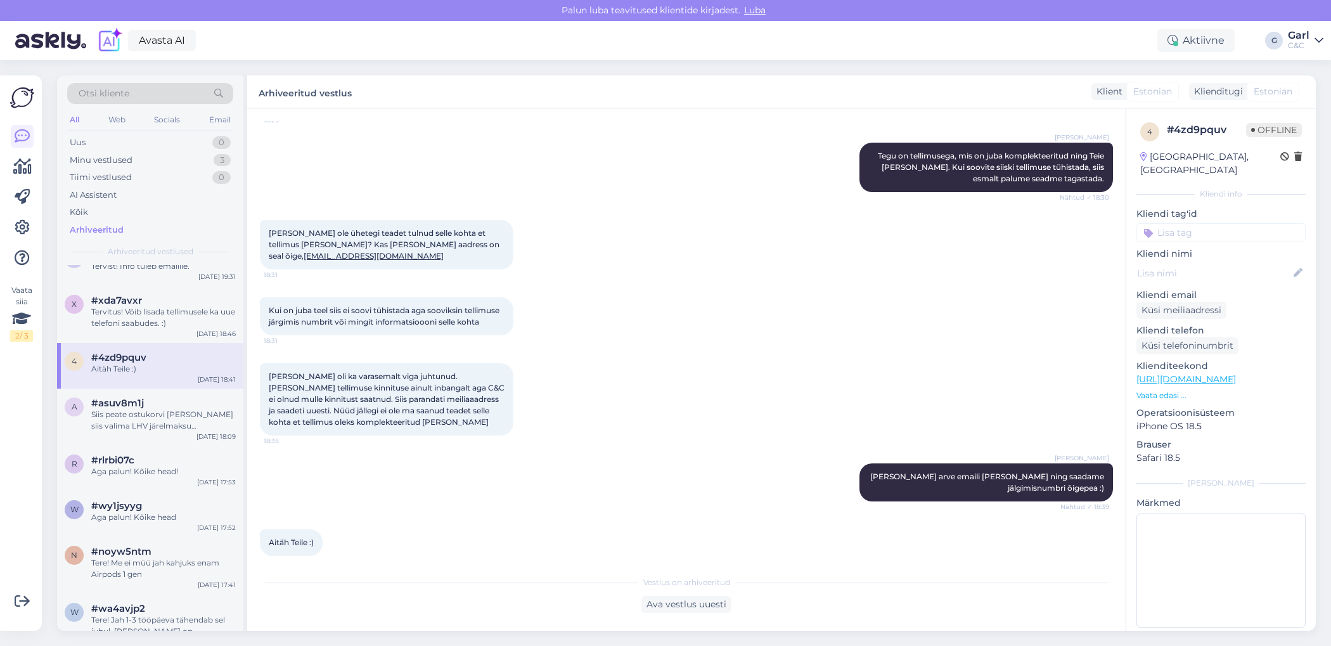
scroll to position [5063, 0]
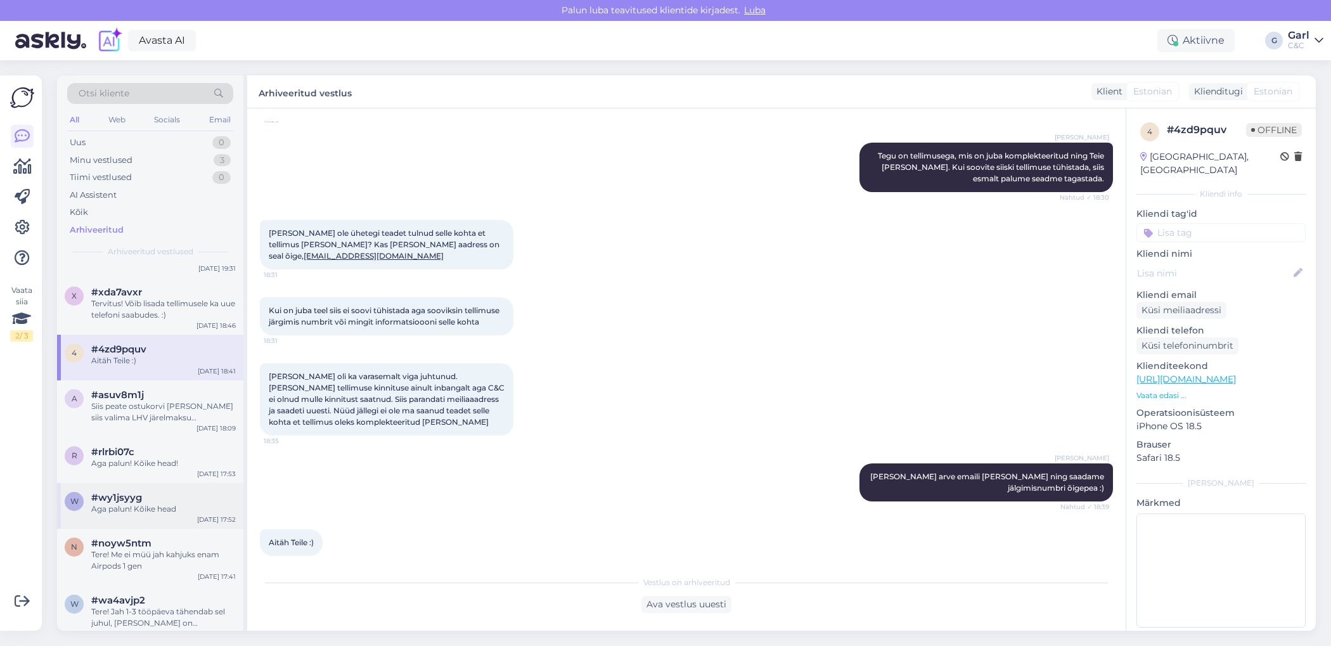
click at [172, 496] on div "#wy1jsyyg" at bounding box center [163, 497] width 144 height 11
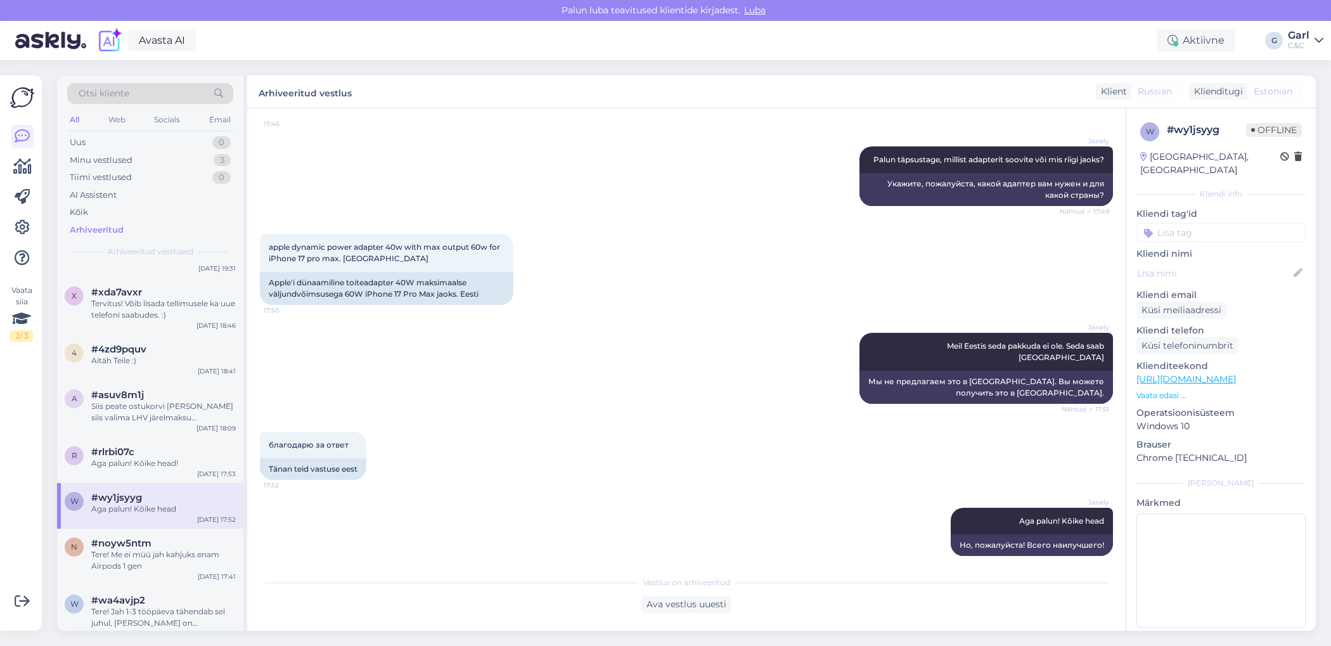
scroll to position [5186, 0]
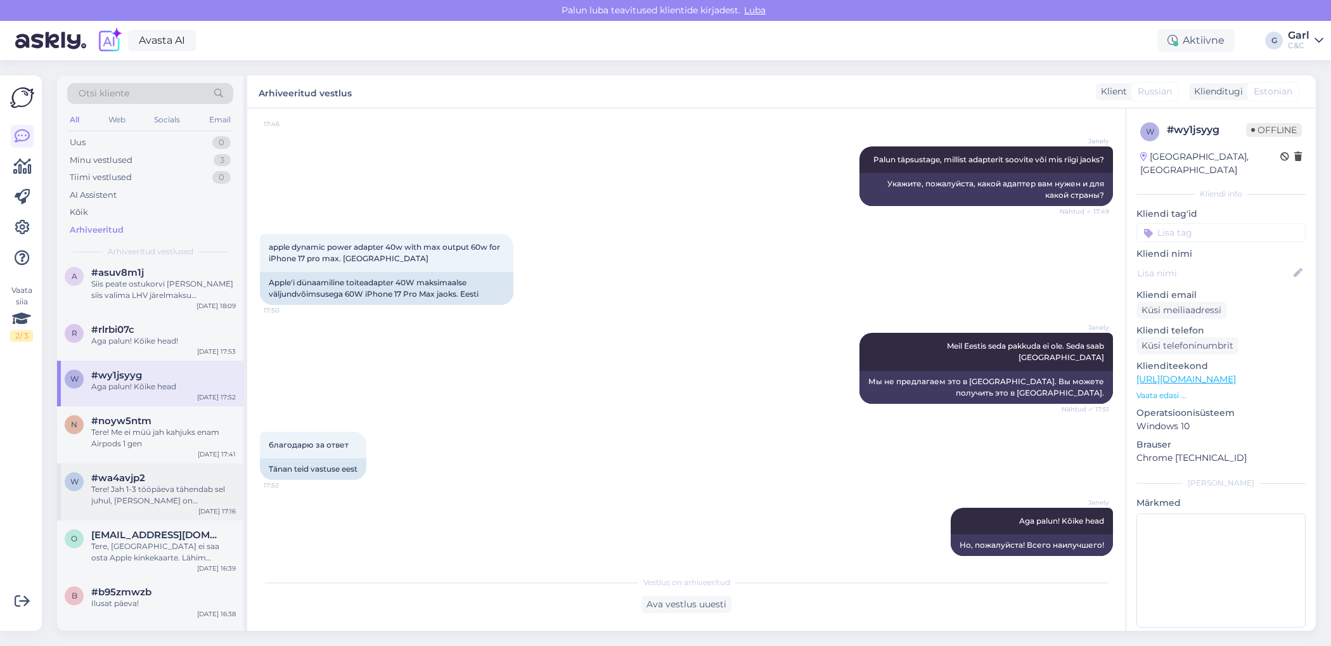
click at [167, 507] on div "w #wa4avjp2 Tere! Jah 1-3 tööpäeva tähendab sel juhul, kui kaup on meil laos. A…" at bounding box center [150, 491] width 186 height 57
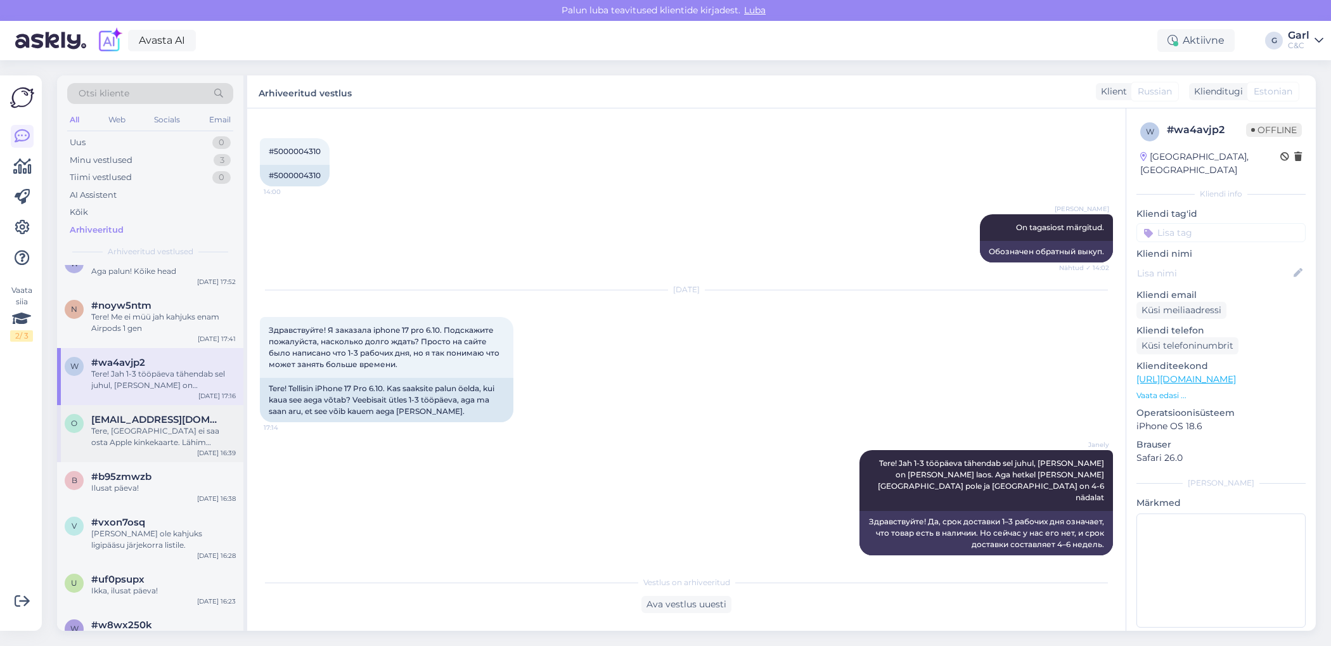
scroll to position [5307, 0]
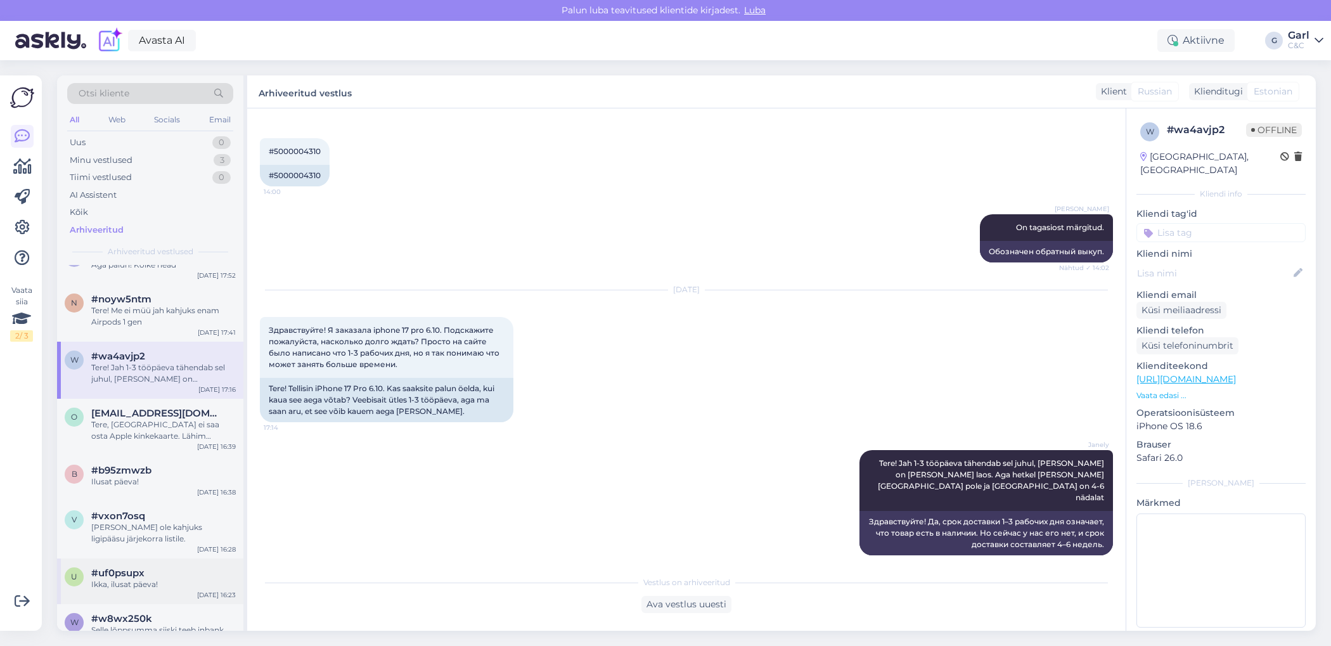
click at [148, 584] on div "Ikka, ilusat päeva!" at bounding box center [163, 584] width 144 height 11
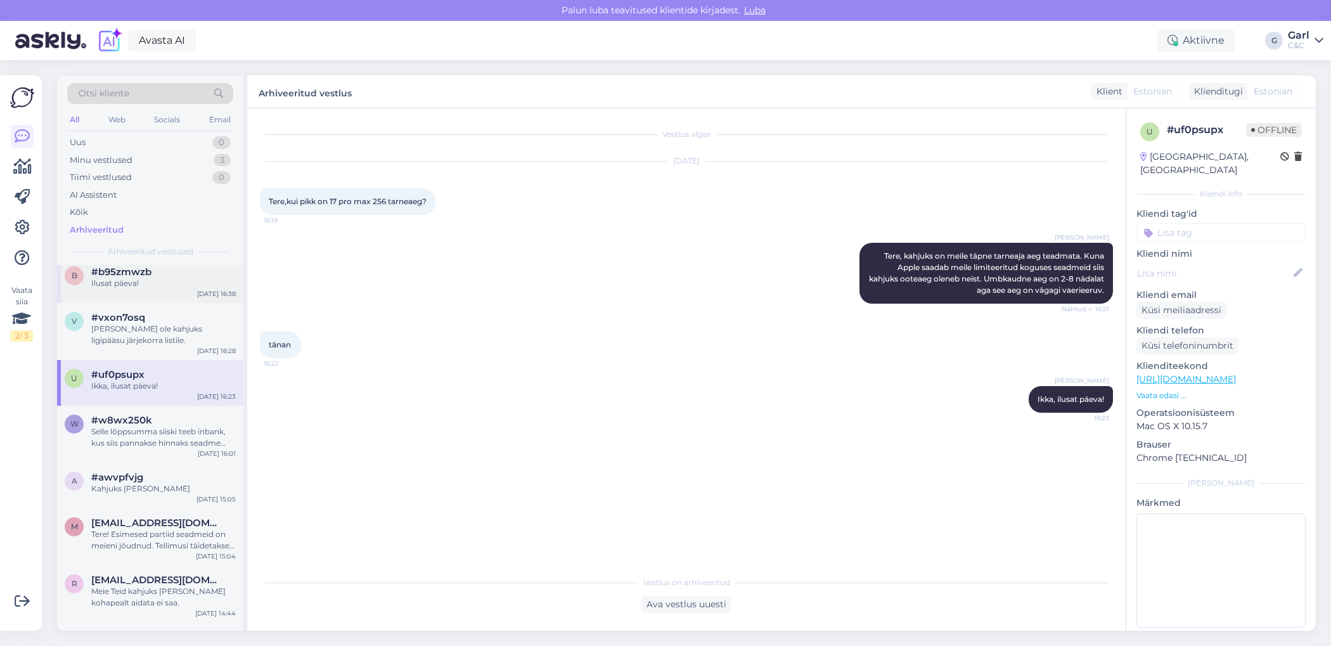
scroll to position [5523, 0]
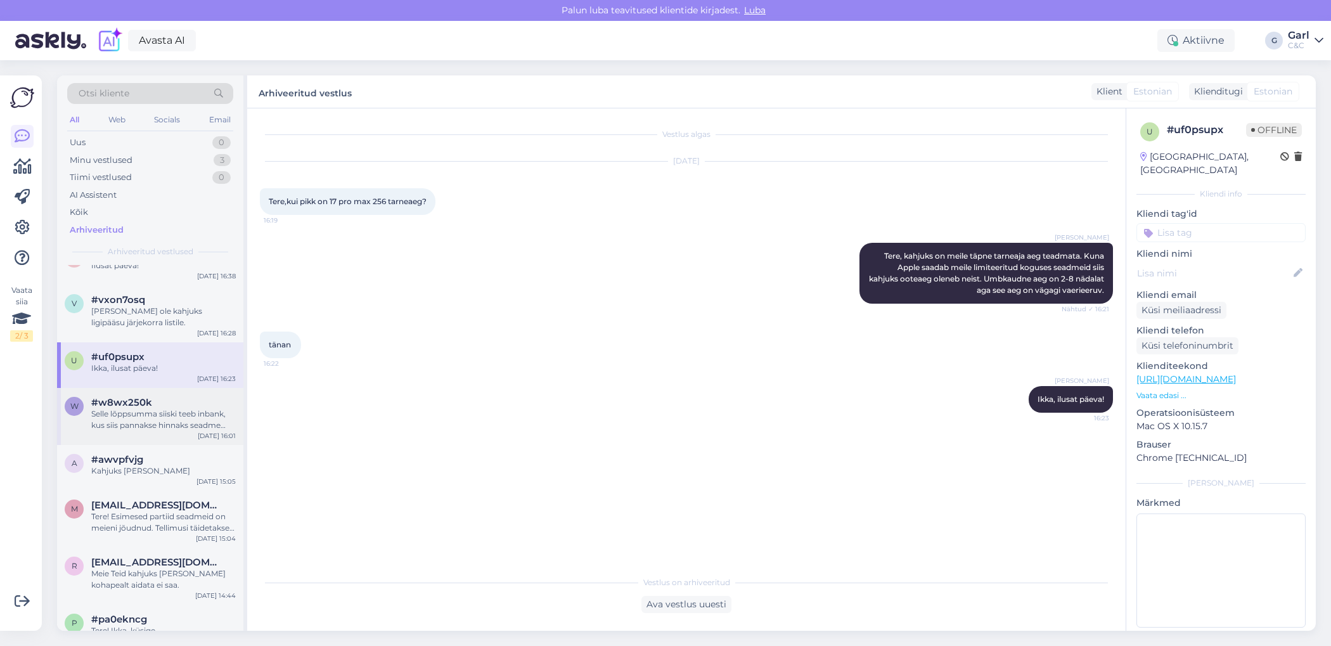
click at [167, 425] on div "Selle lõppsumma siiski teeb inbank, kus siis pannakse hinnaks seadme väärtuse(t…" at bounding box center [163, 419] width 144 height 23
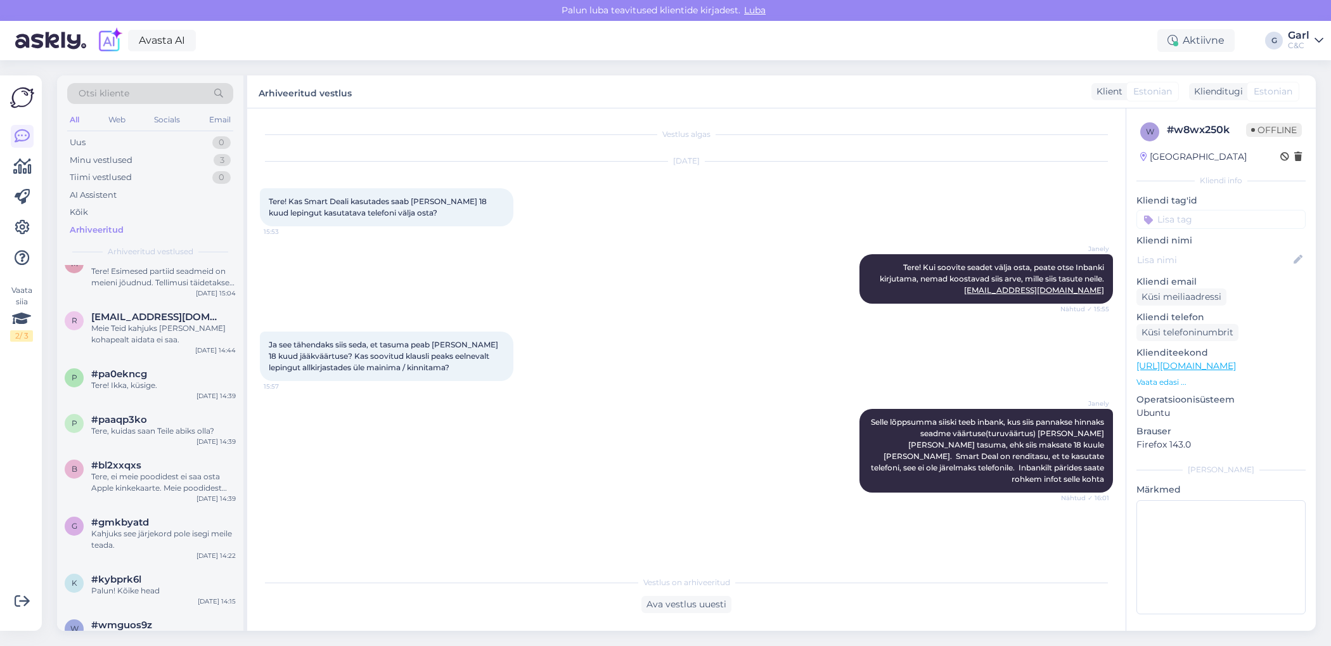
scroll to position [5773, 0]
click at [27, 165] on icon at bounding box center [22, 166] width 18 height 15
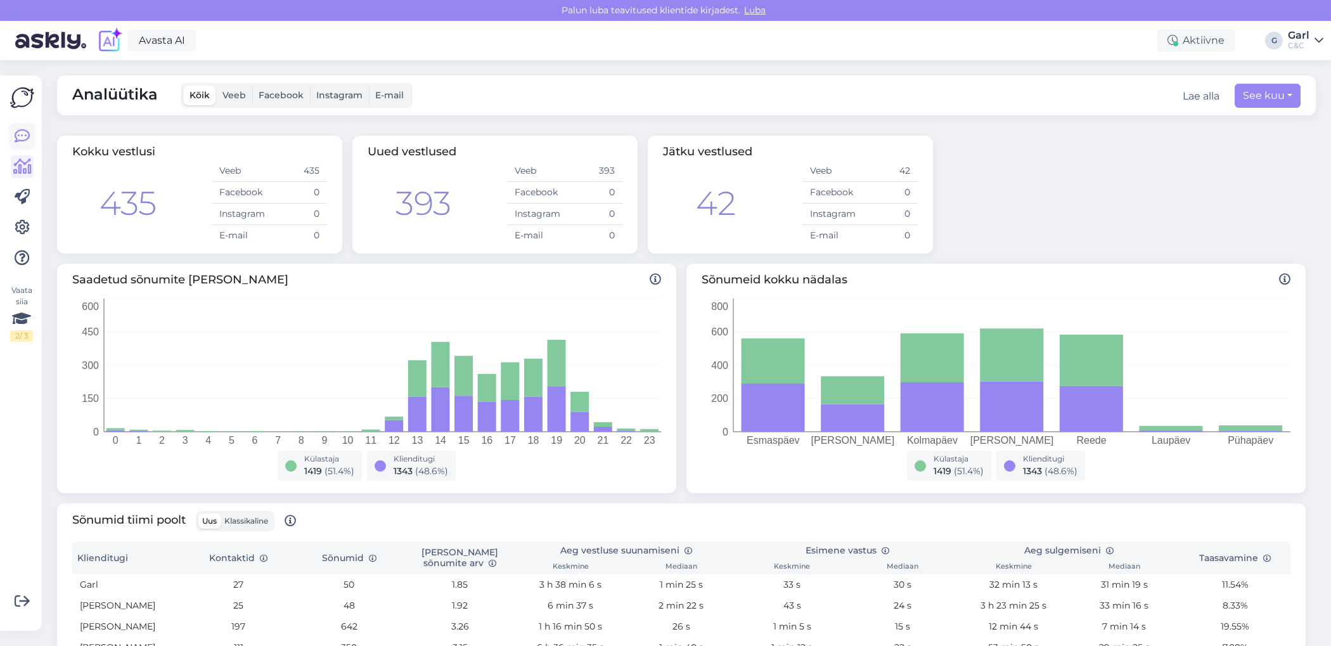
click at [26, 136] on icon at bounding box center [22, 136] width 15 height 15
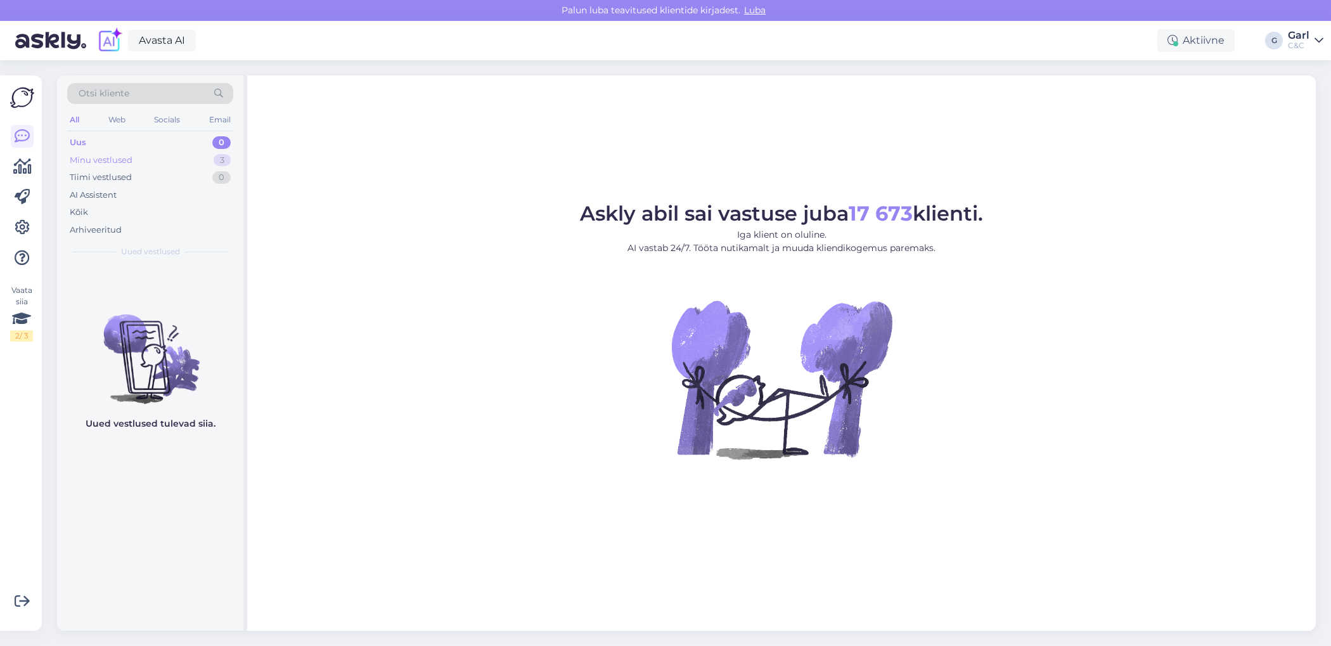
click at [192, 158] on div "Minu vestlused 3" at bounding box center [150, 160] width 166 height 18
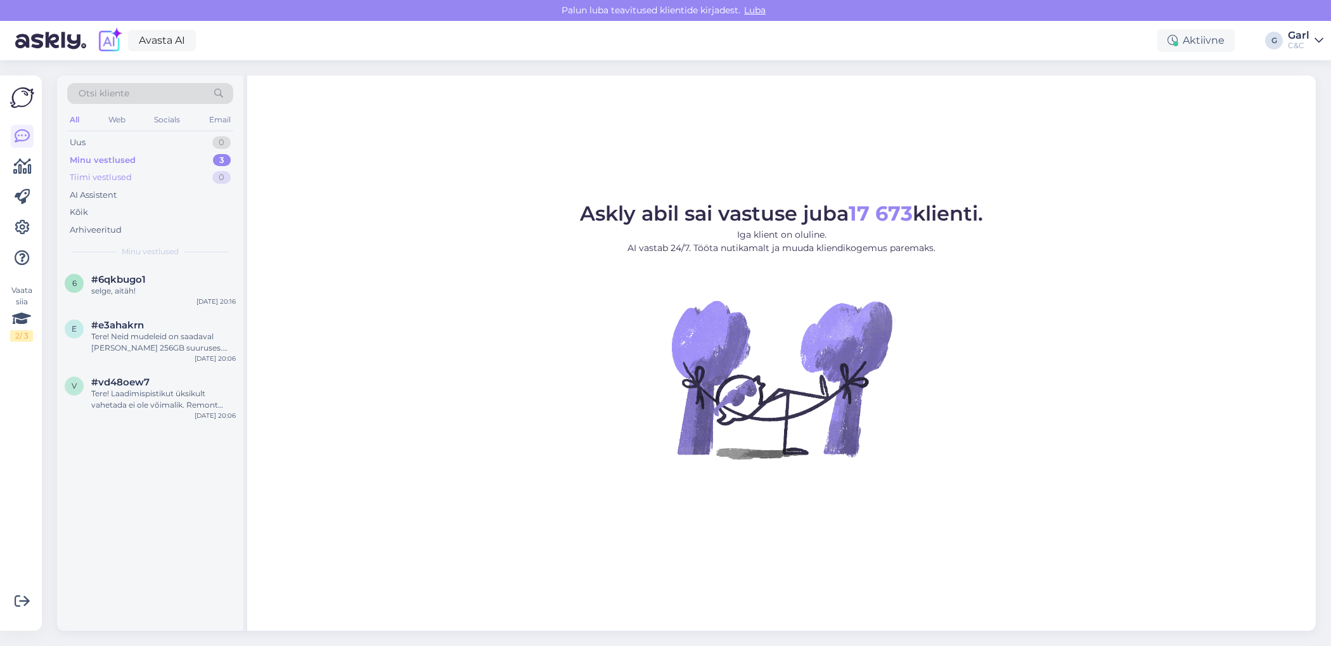
click at [189, 177] on div "Tiimi vestlused 0" at bounding box center [150, 178] width 166 height 18
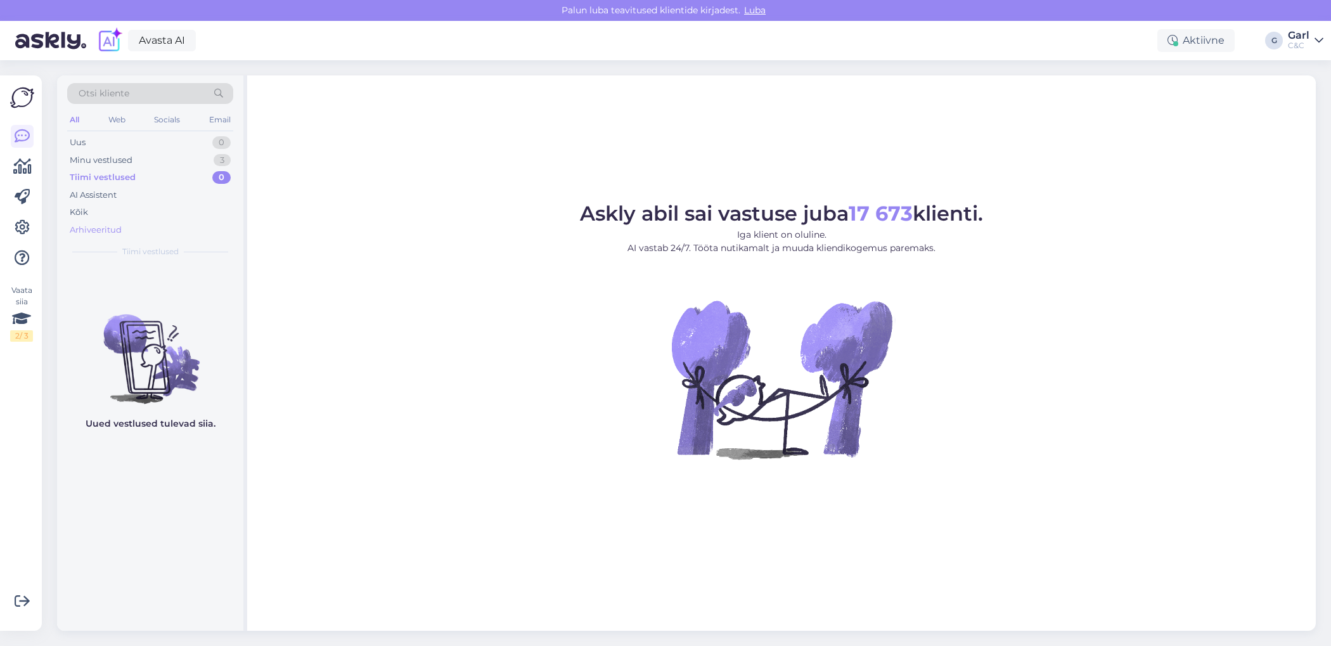
click at [176, 221] on div "Arhiveeritud" at bounding box center [150, 230] width 166 height 18
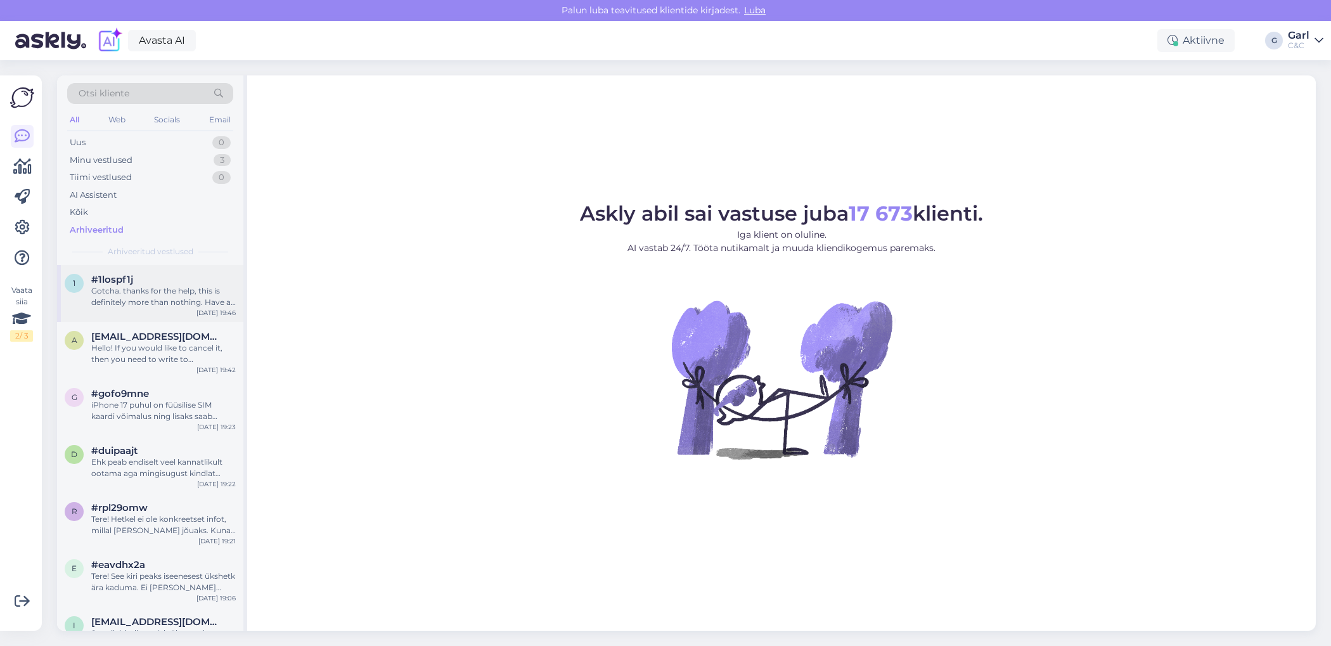
click at [165, 301] on div "Gotcha. thanks for the help, this is definitely more than nothing. Have a great…" at bounding box center [163, 296] width 144 height 23
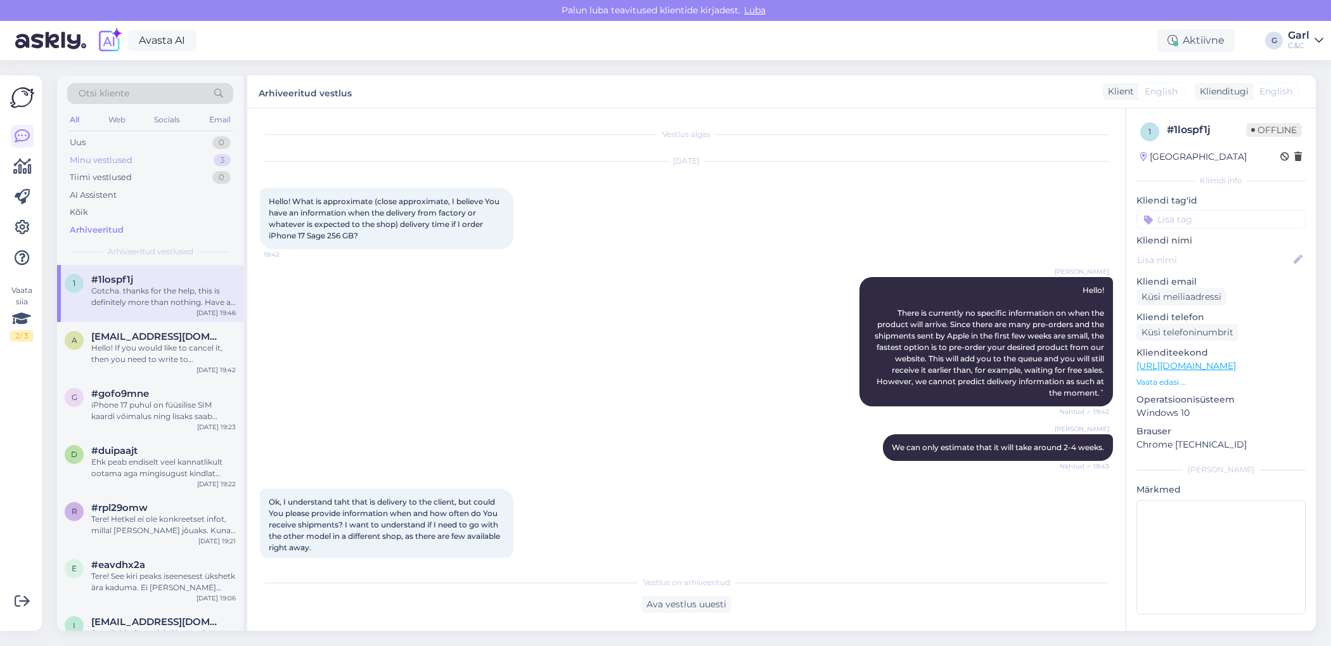
click at [146, 155] on div "Minu vestlused 3" at bounding box center [150, 160] width 166 height 18
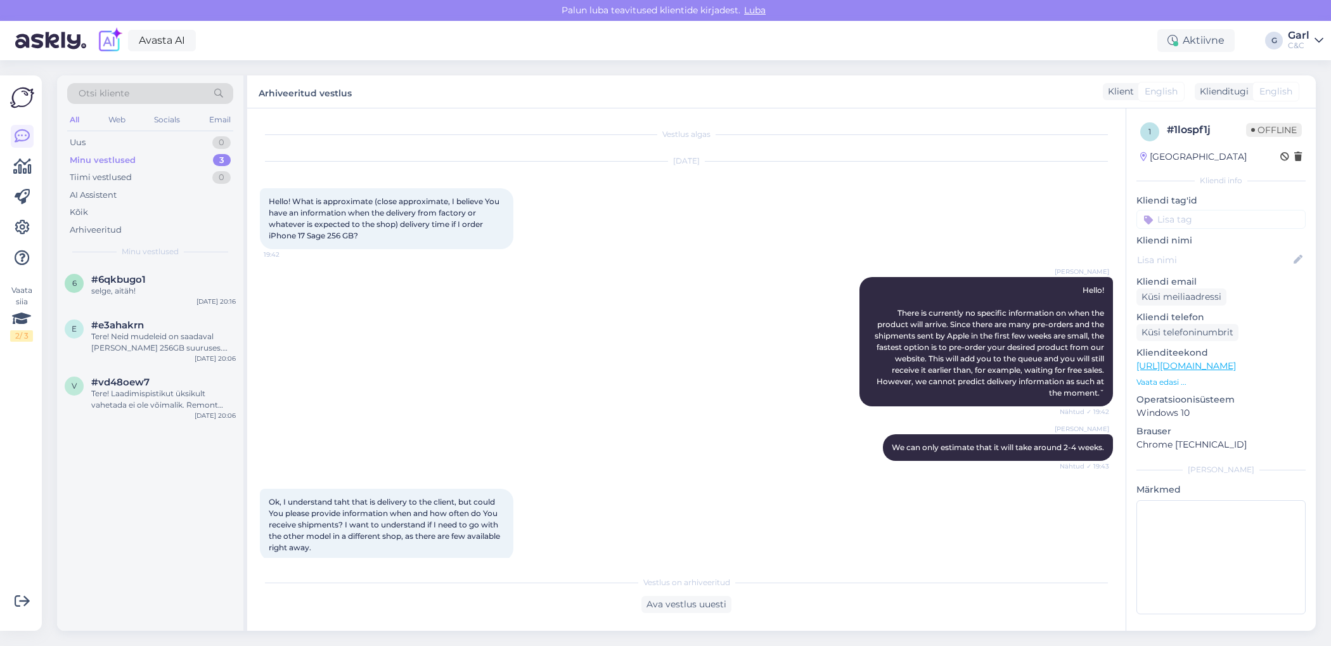
click at [187, 163] on div "Minu vestlused 3" at bounding box center [150, 160] width 166 height 18
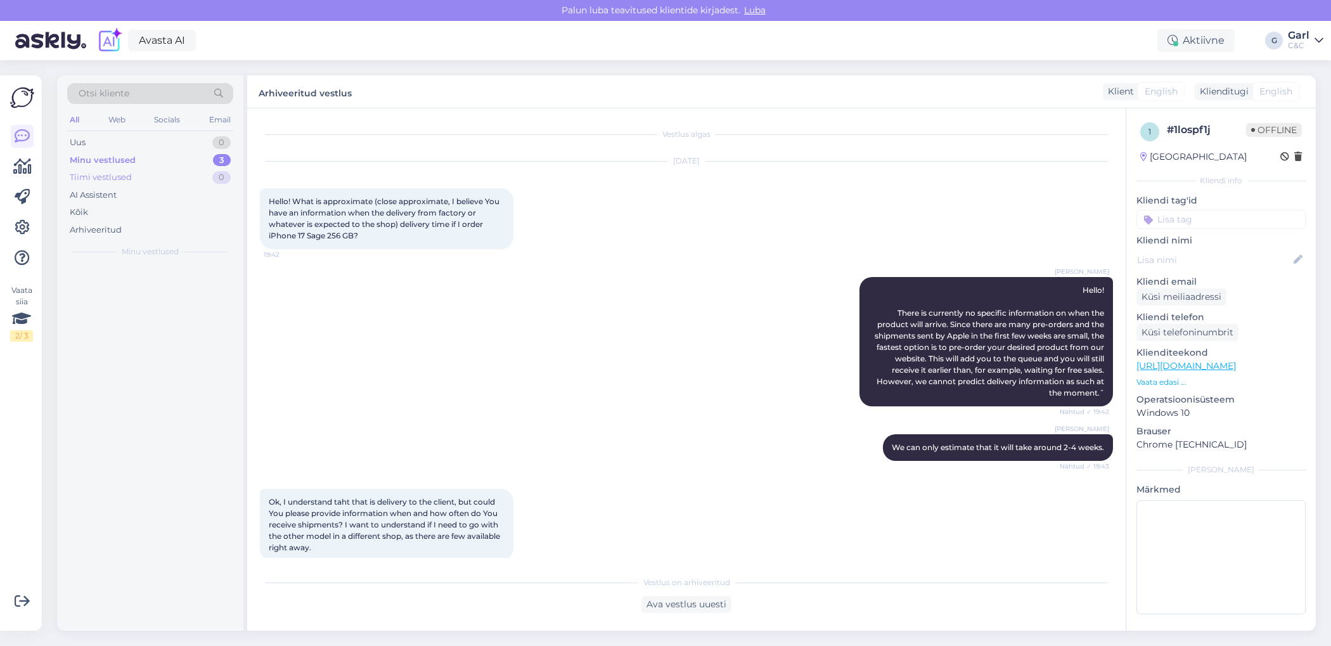
click at [183, 176] on div "Tiimi vestlused 0" at bounding box center [150, 178] width 166 height 18
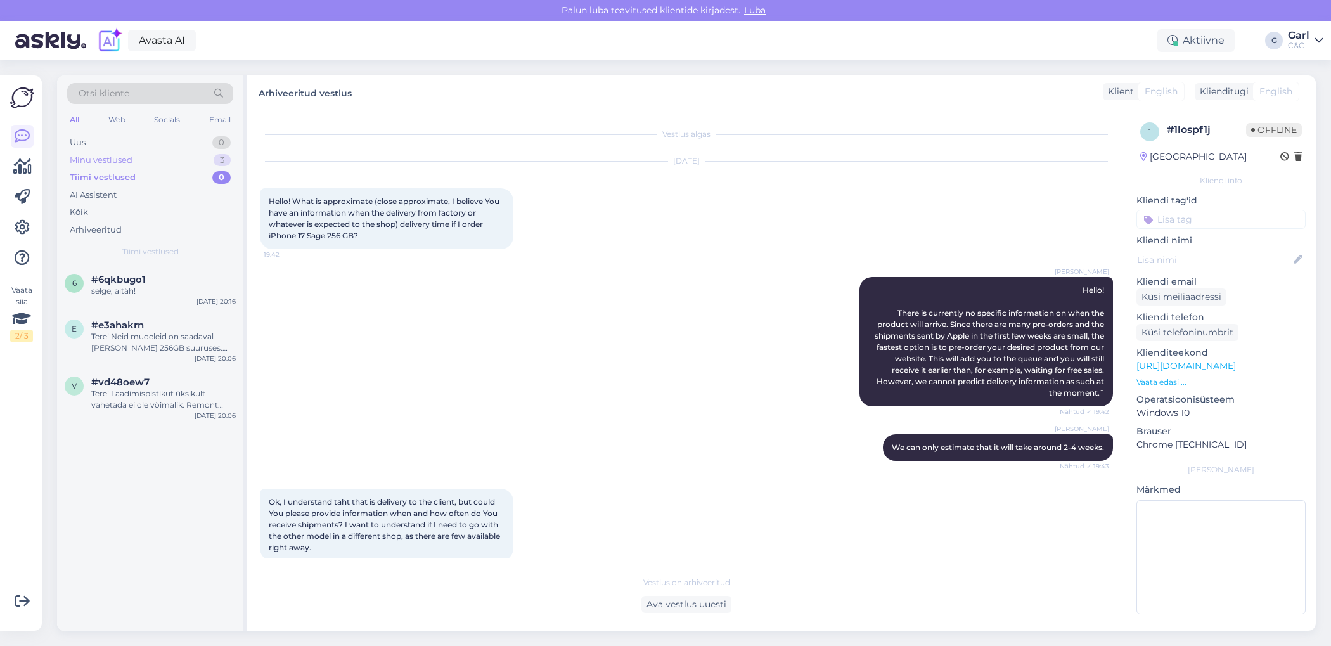
click at [214, 158] on div "3" at bounding box center [222, 160] width 17 height 13
click at [162, 391] on div "Tere! Laadimispistikut üksikult vahetada ei ole võimalik. Remont toimuks läbi p…" at bounding box center [163, 399] width 144 height 23
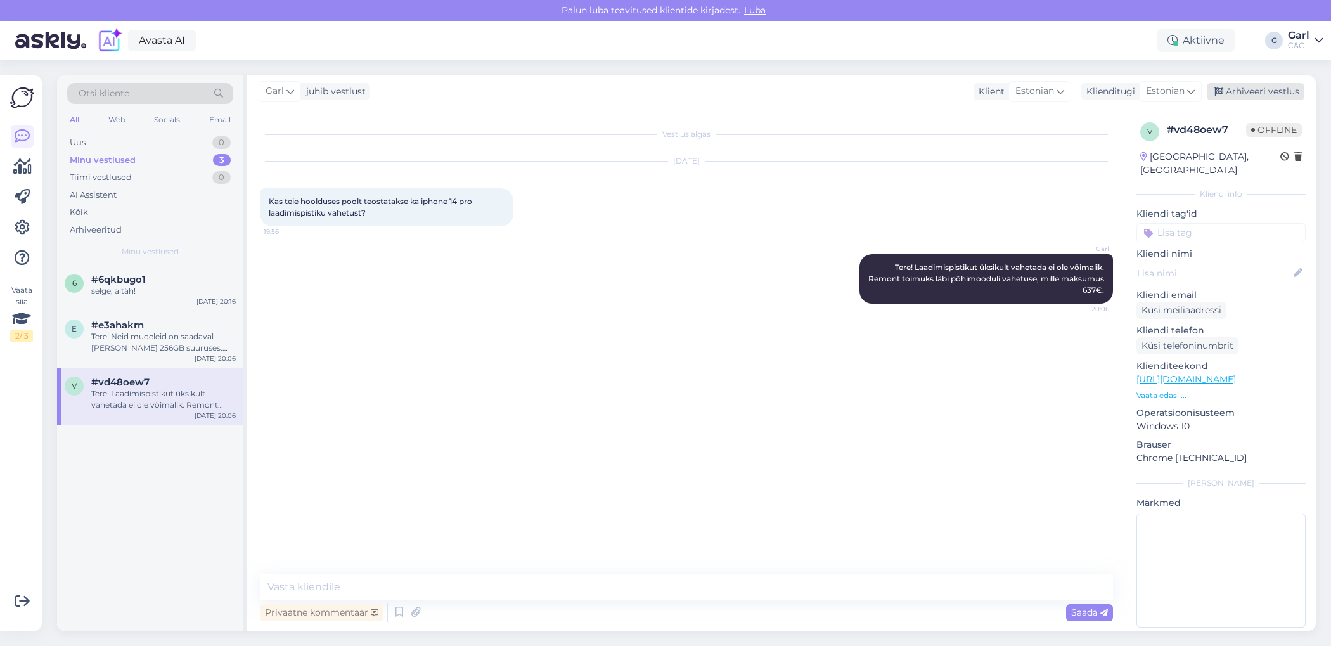
click at [1266, 93] on div "Arhiveeri vestlus" at bounding box center [1256, 91] width 98 height 17
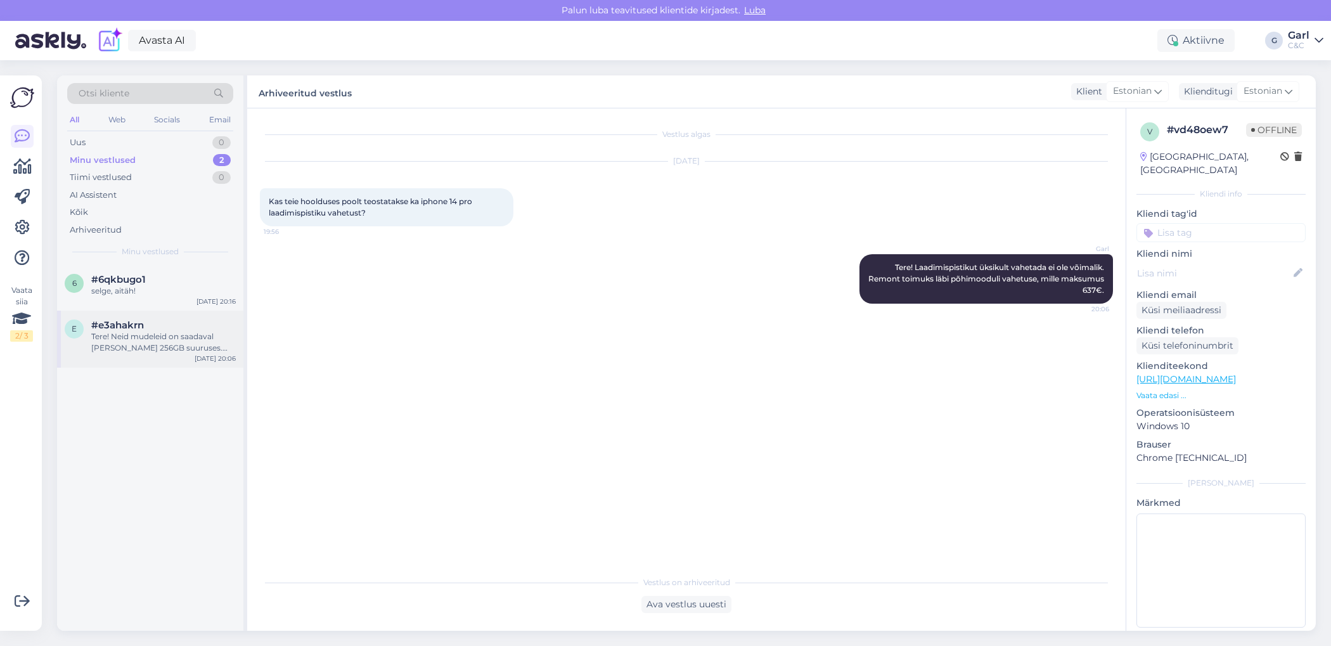
click at [175, 340] on div "Tere! Neid mudeleid on saadaval [PERSON_NAME] 256GB suuruses. 512GB mudeleid en…" at bounding box center [163, 342] width 144 height 23
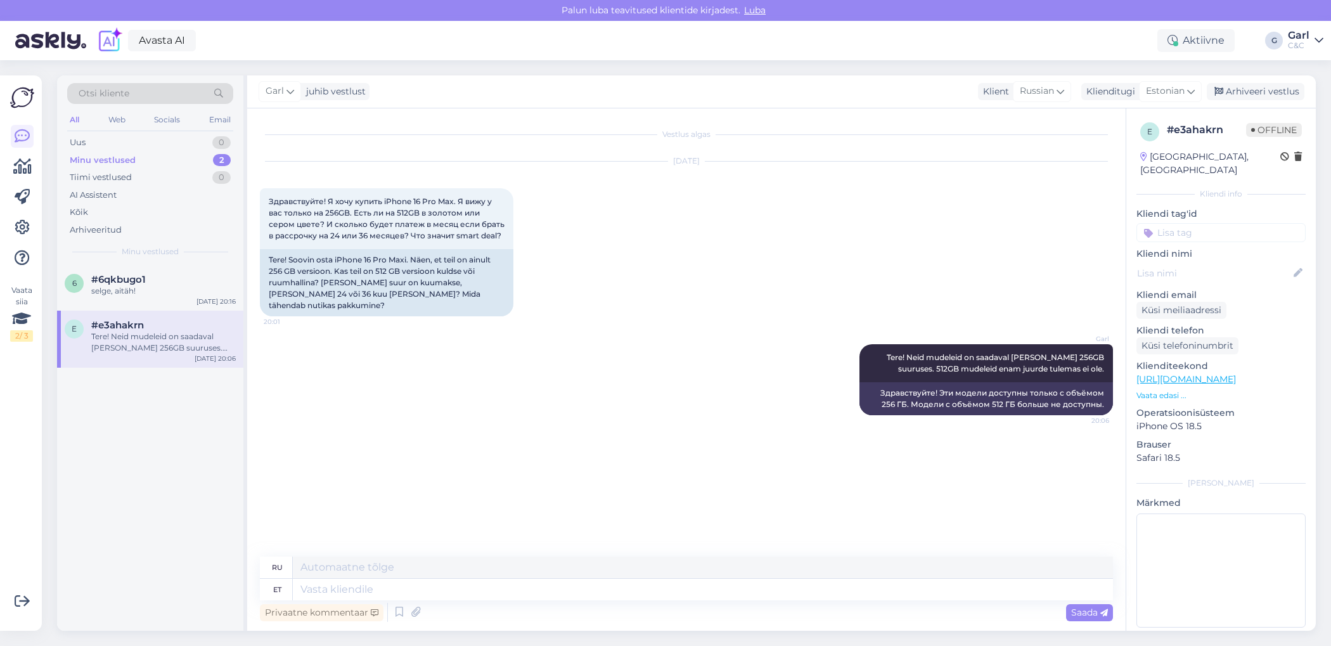
click at [1235, 80] on div "Garl juhib vestlust Klient [DEMOGRAPHIC_DATA] Klienditugi Estonian Arhiveeri ve…" at bounding box center [781, 91] width 1068 height 33
click at [1235, 88] on div "Arhiveeri vestlus" at bounding box center [1256, 91] width 98 height 17
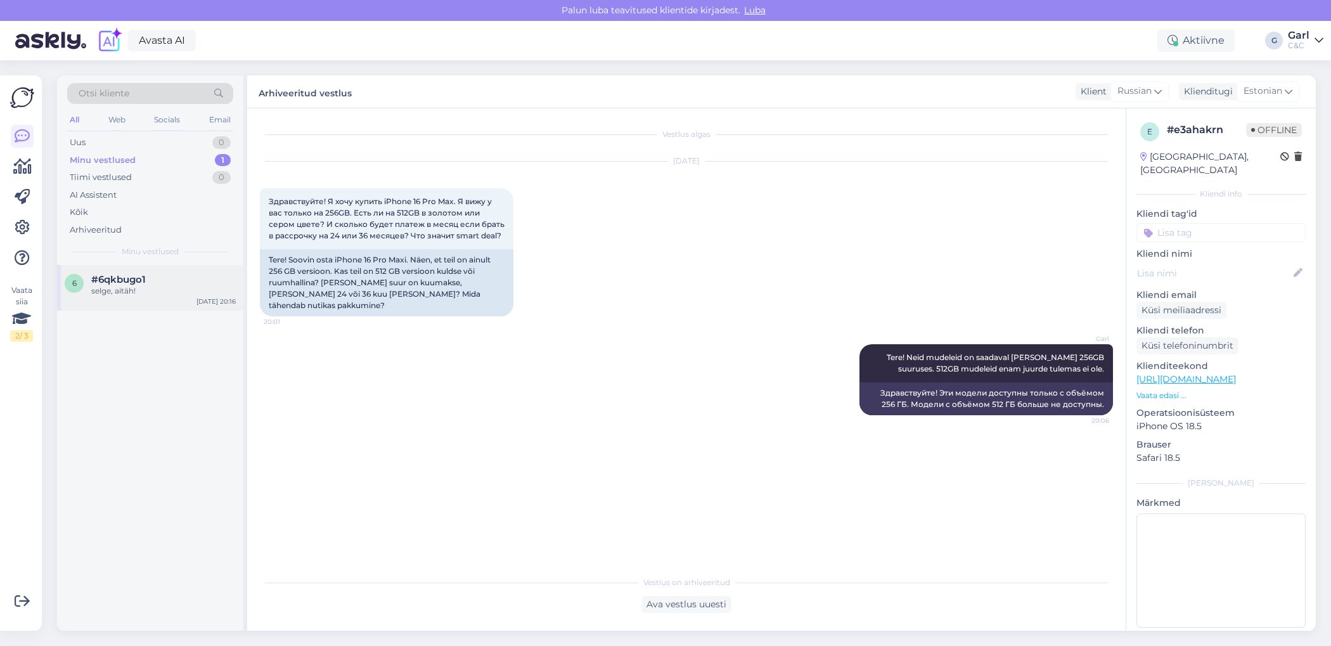
click at [164, 265] on div "6 #6qkbugo1 selge, aitäh! [DATE] 20:16" at bounding box center [150, 288] width 186 height 46
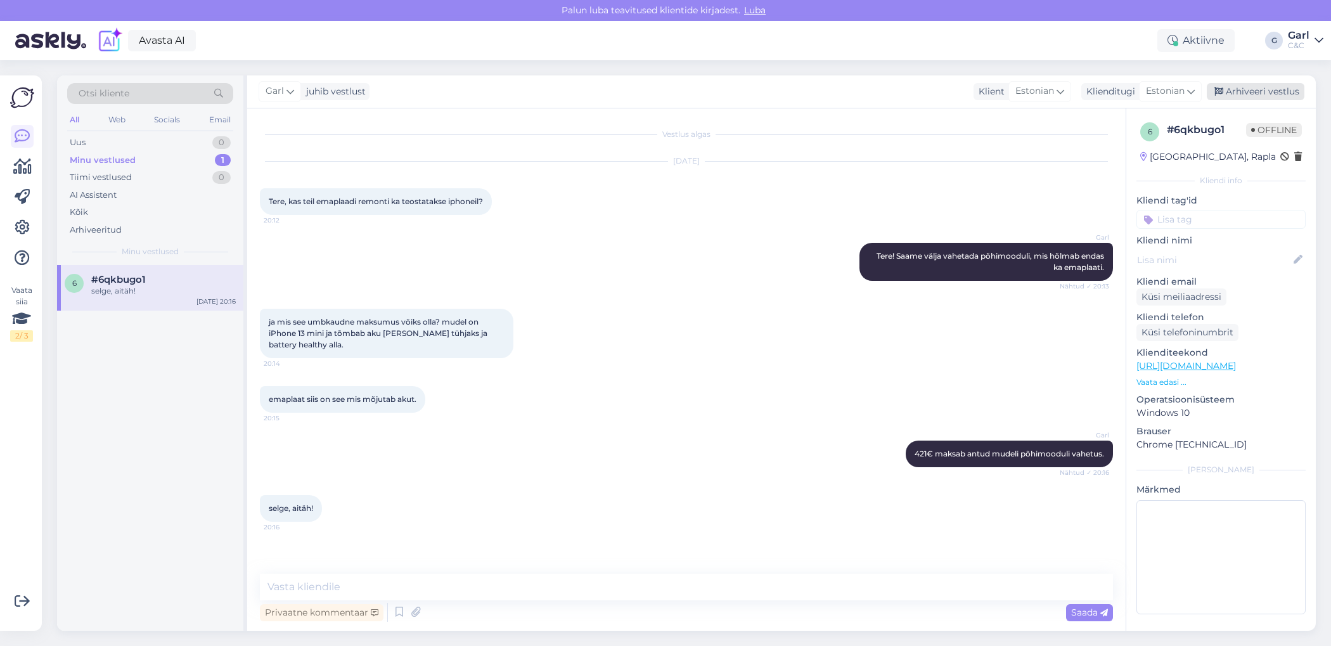
click at [1279, 89] on div "Arhiveeri vestlus" at bounding box center [1256, 91] width 98 height 17
